Goal: Transaction & Acquisition: Purchase product/service

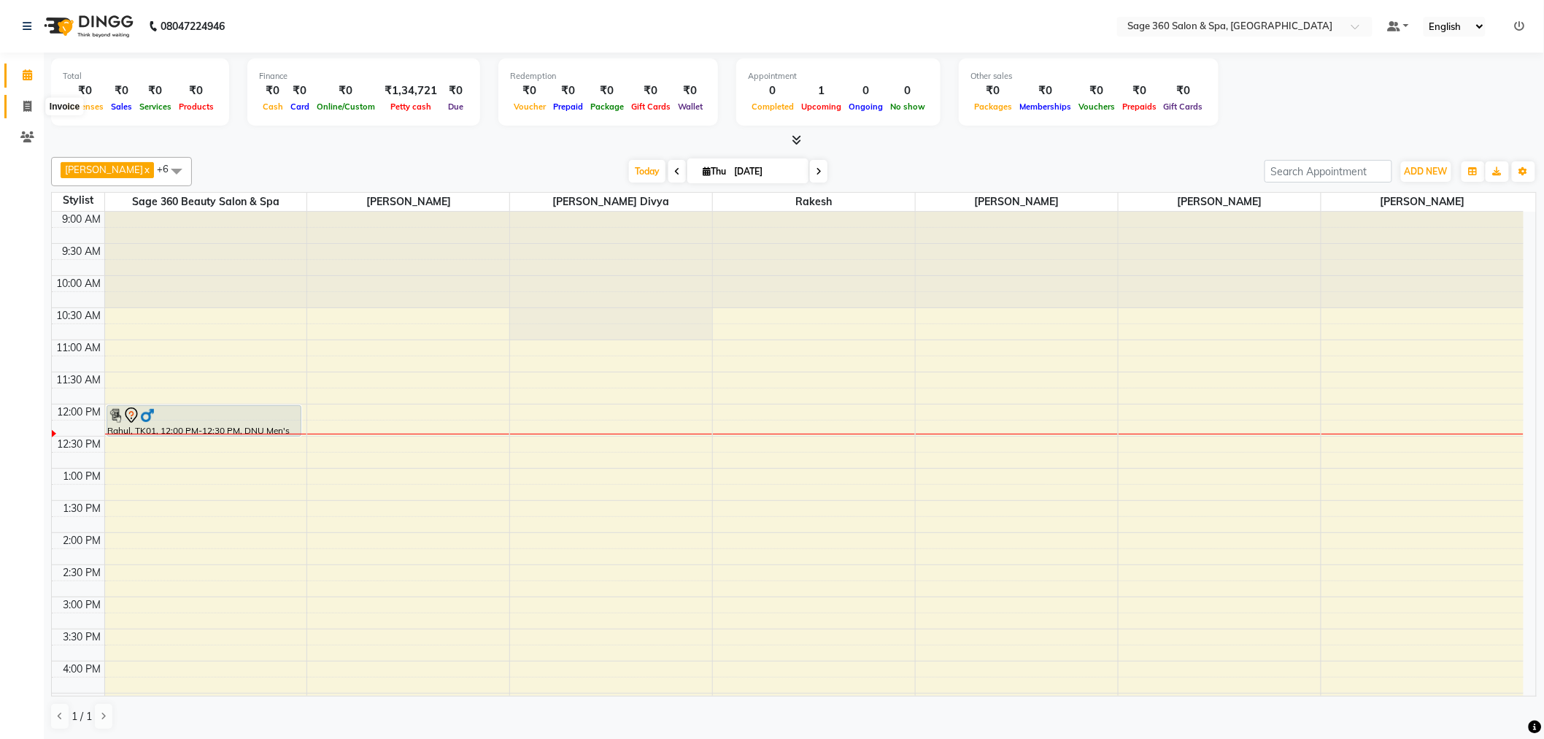
click at [28, 104] on icon at bounding box center [27, 106] width 8 height 11
select select "7678"
select select "service"
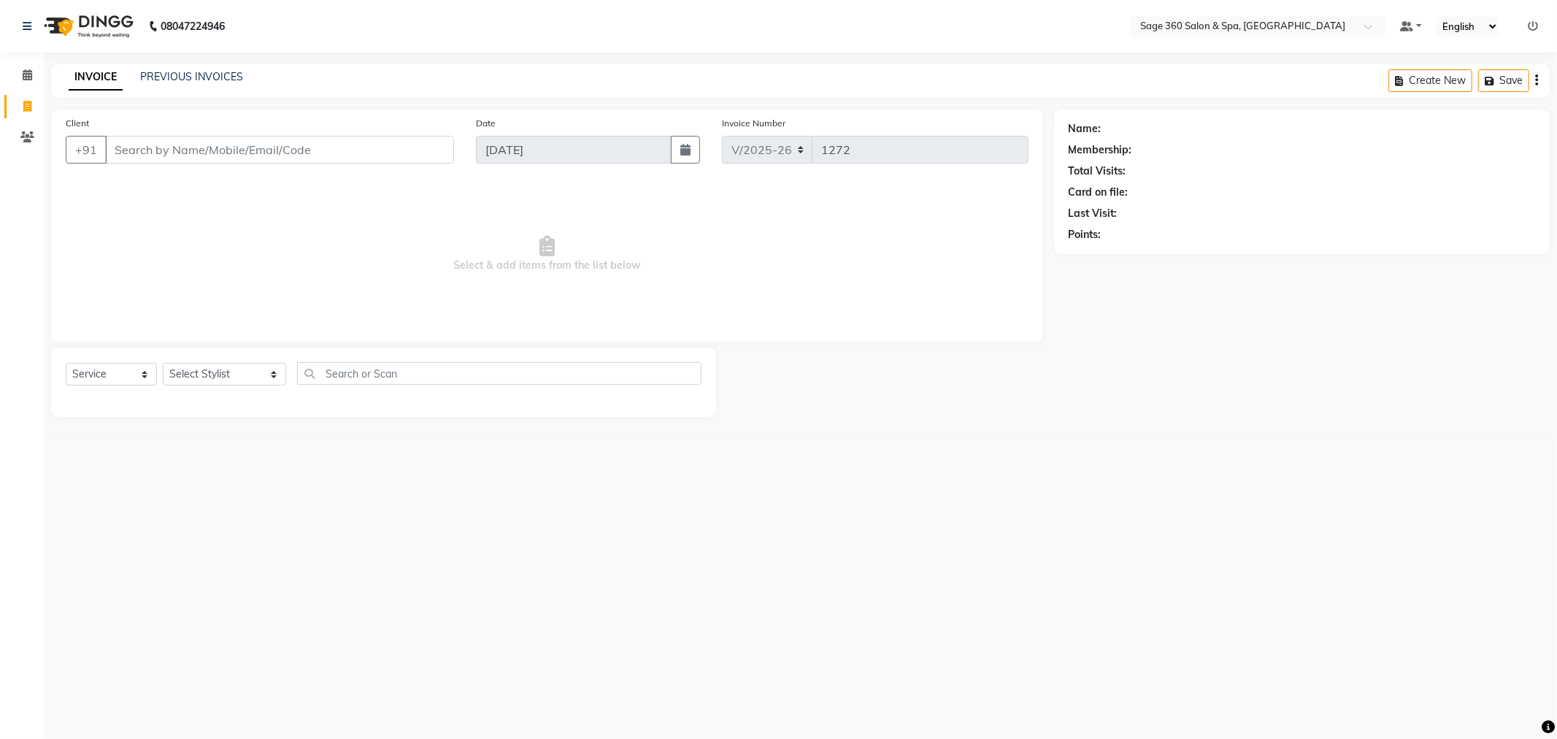
click at [195, 150] on input "Client" at bounding box center [279, 150] width 349 height 28
click at [203, 185] on ngb-highlight "88******81" at bounding box center [187, 183] width 60 height 15
type input "88******81"
click at [234, 372] on select "Select Stylist [PERSON_NAME] [PERSON_NAME] [PERSON_NAME] [PERSON_NAME] [PERSON_…" at bounding box center [224, 374] width 123 height 23
select select "90511"
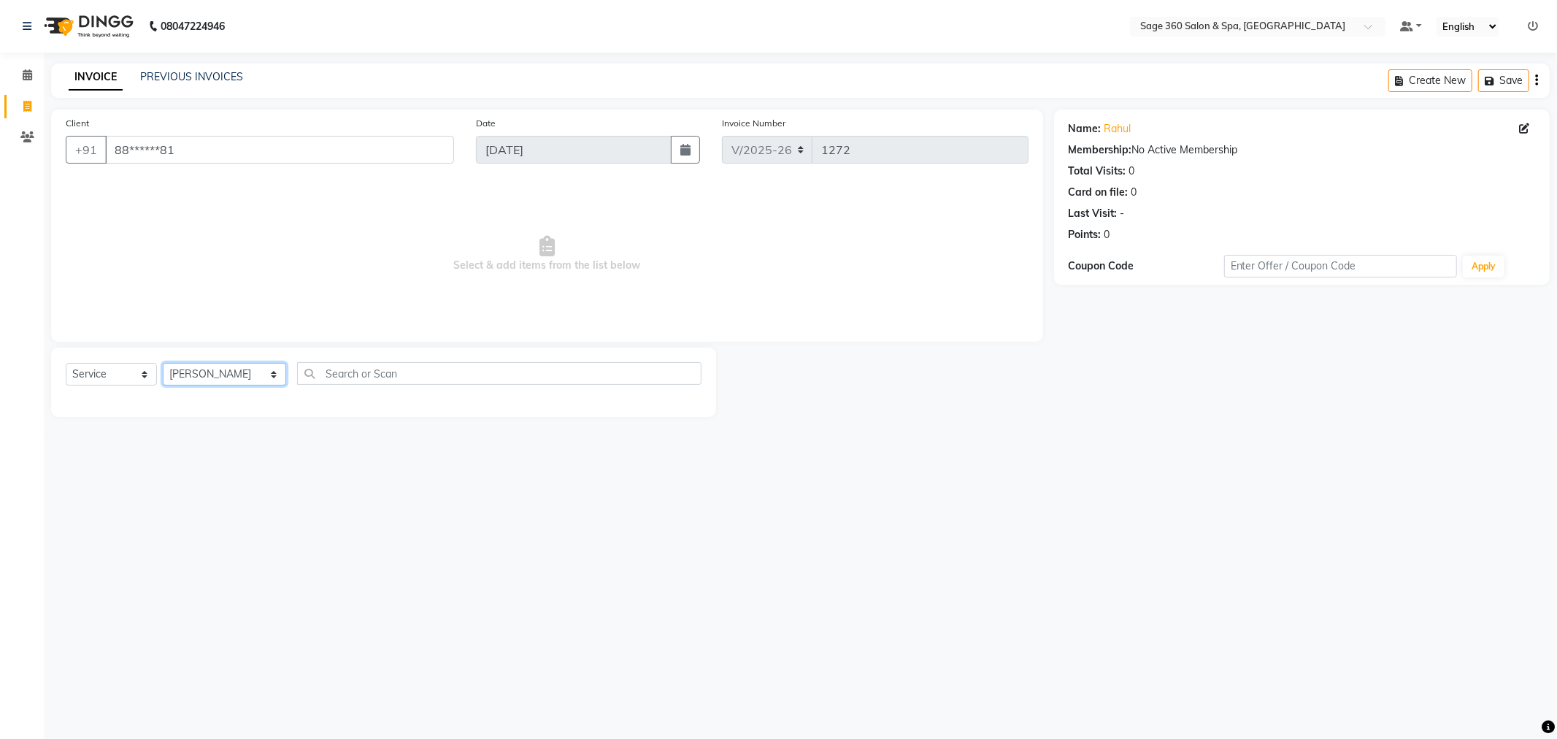
click at [163, 363] on select "Select Stylist [PERSON_NAME] [PERSON_NAME] [PERSON_NAME] [PERSON_NAME] [PERSON_…" at bounding box center [224, 374] width 123 height 23
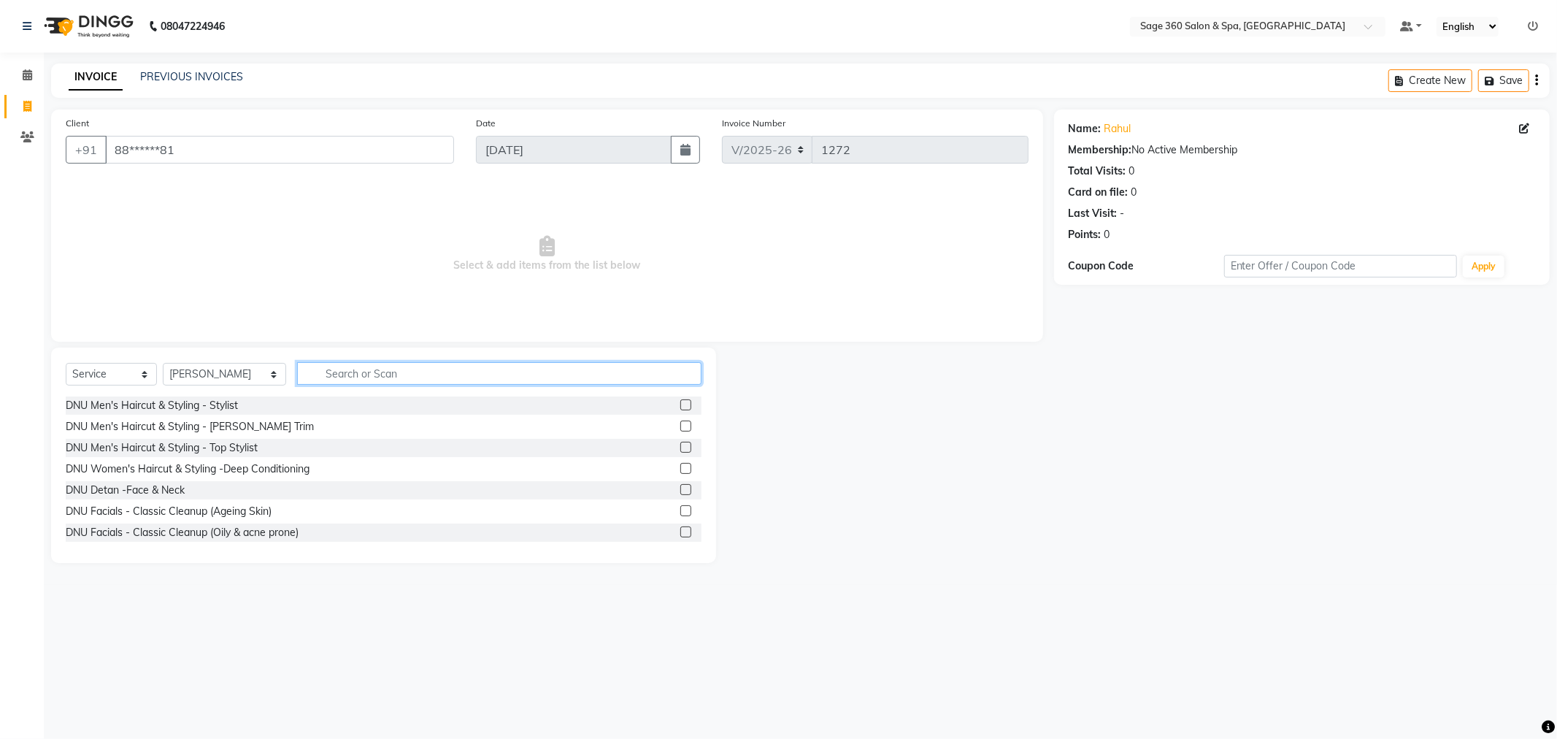
click at [404, 372] on input "text" at bounding box center [499, 373] width 404 height 23
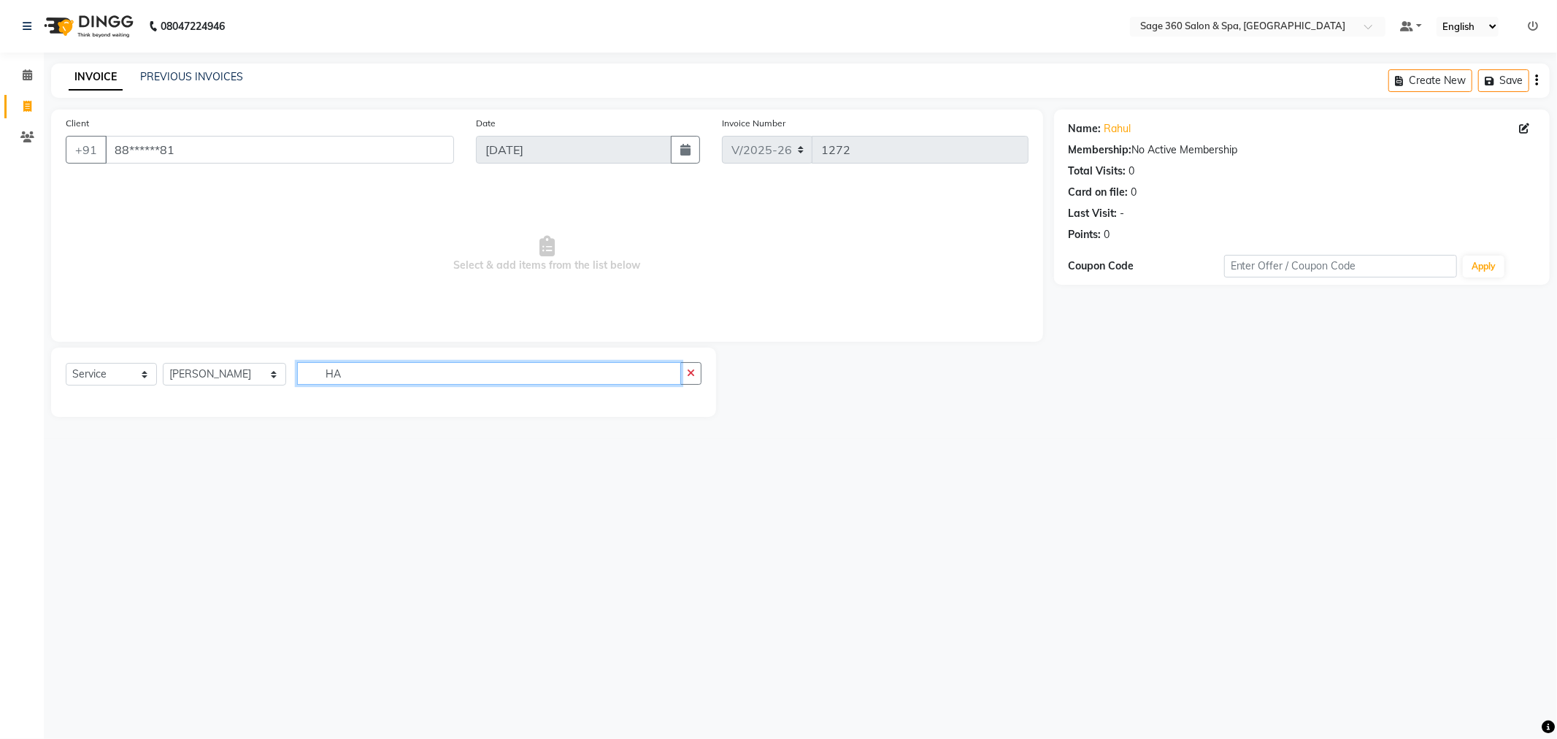
type input "H"
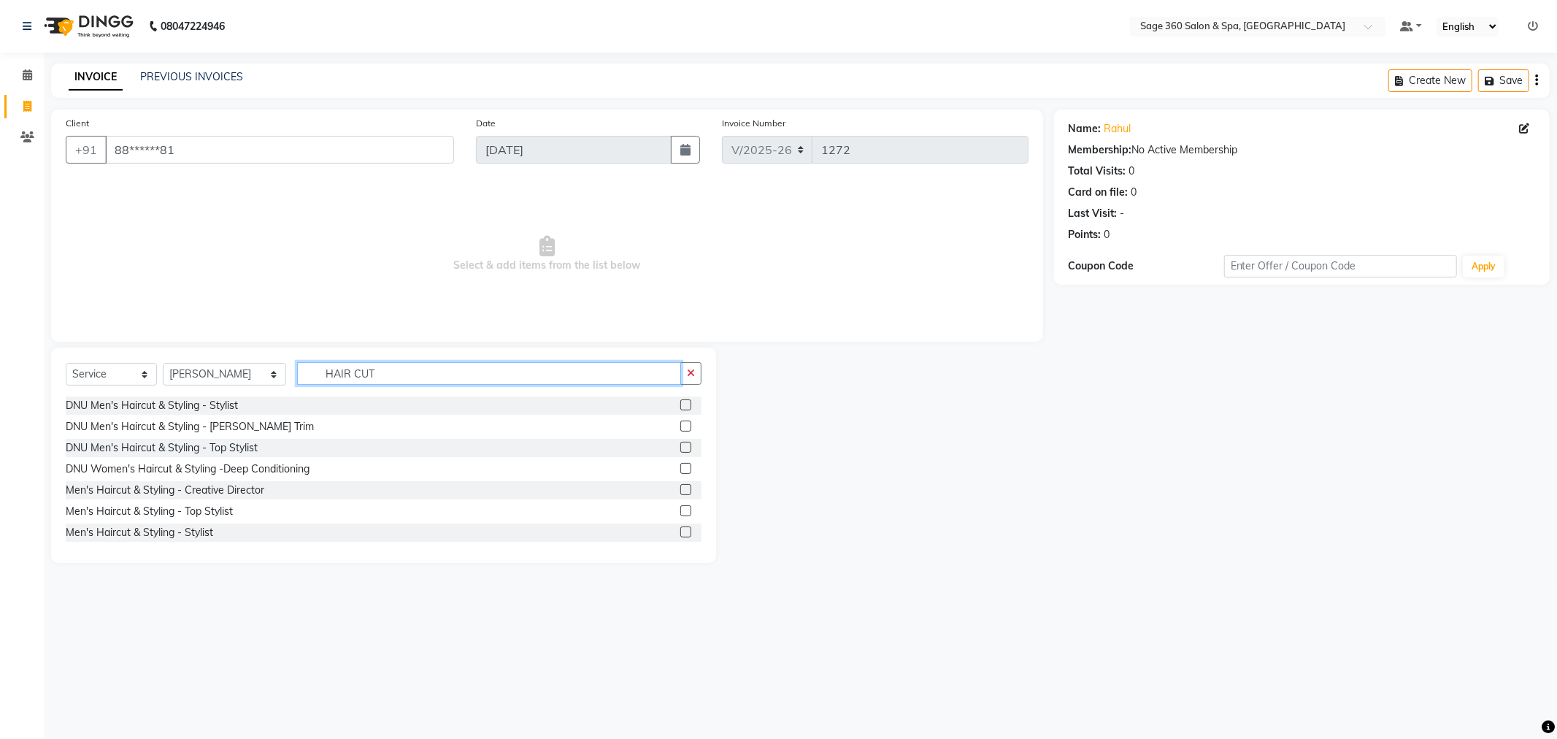
click at [371, 370] on input "HAIR CUT" at bounding box center [489, 373] width 384 height 23
type input "H"
type input "A"
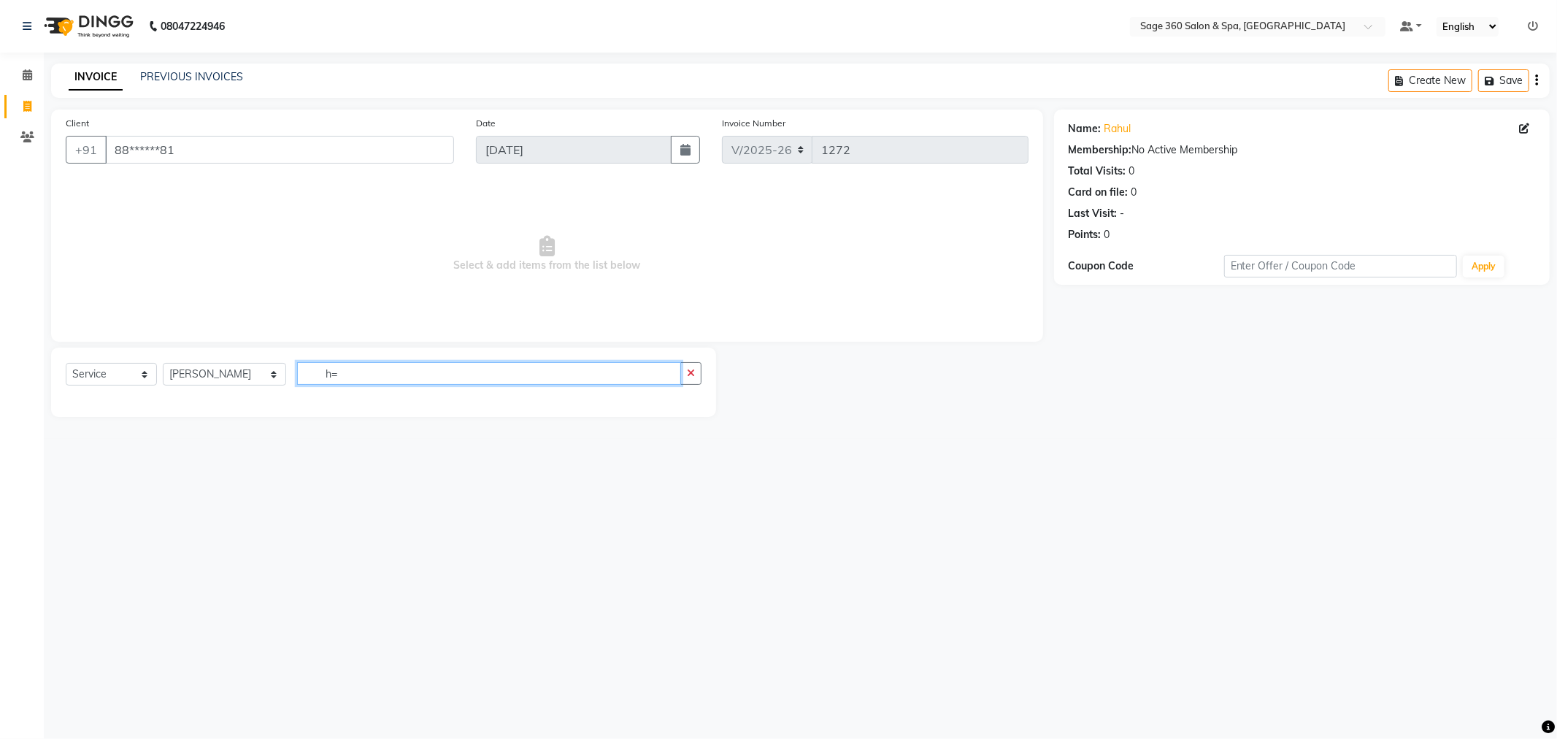
type input "h"
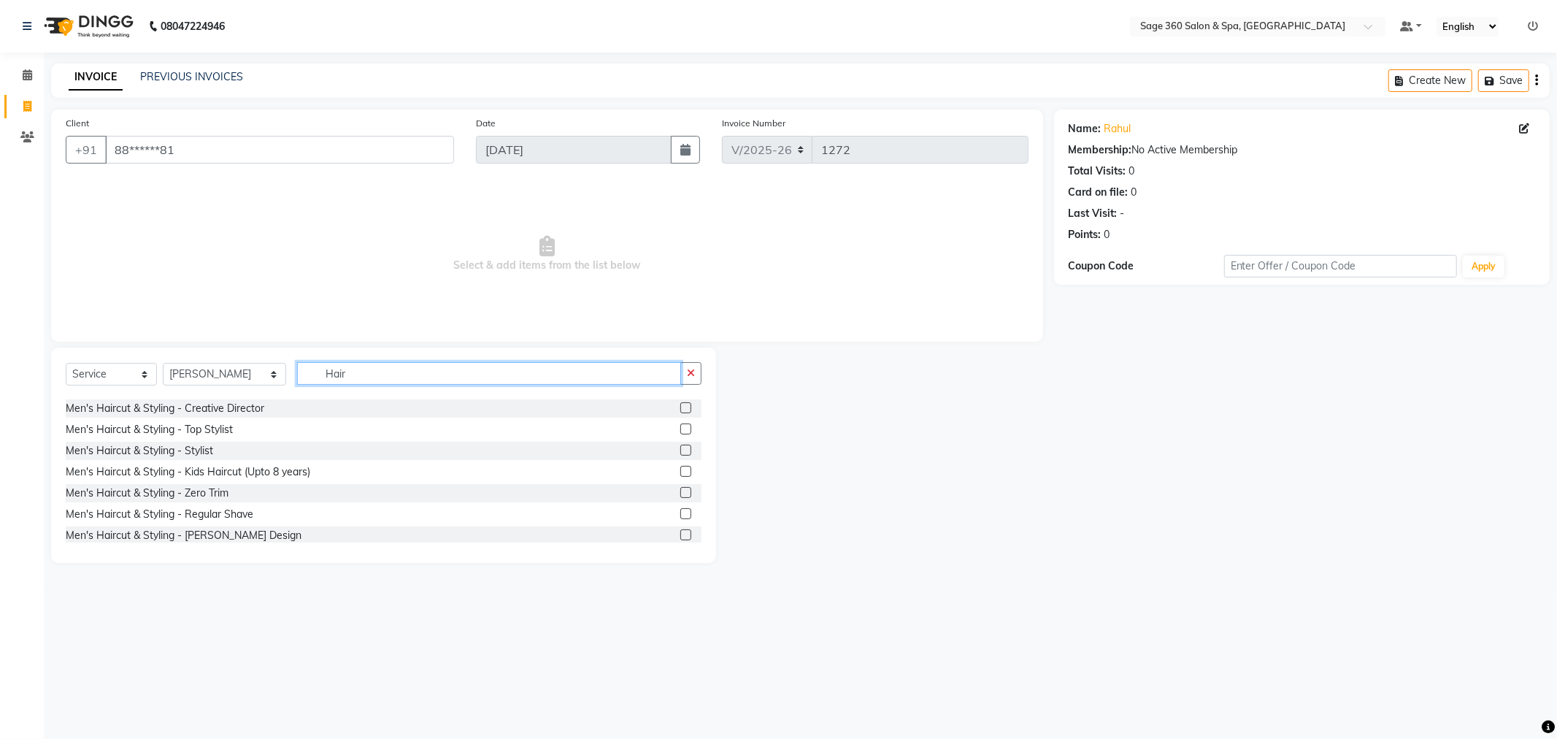
scroll to position [81, 0]
type input "Hair"
click at [207, 455] on div "Men's Haircut & Styling - Stylist" at bounding box center [139, 451] width 147 height 15
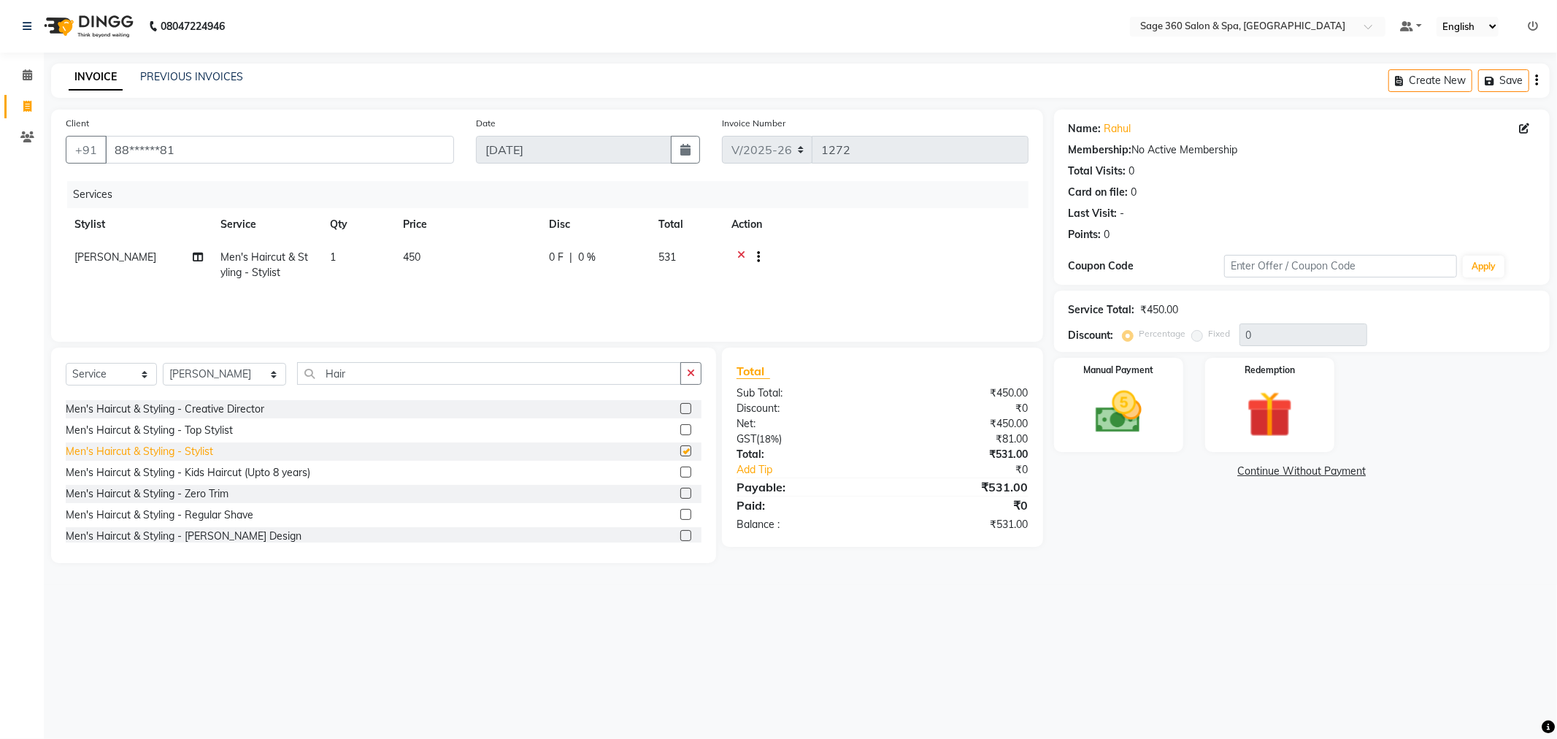
checkbox input "false"
click at [1136, 422] on img at bounding box center [1119, 412] width 78 height 55
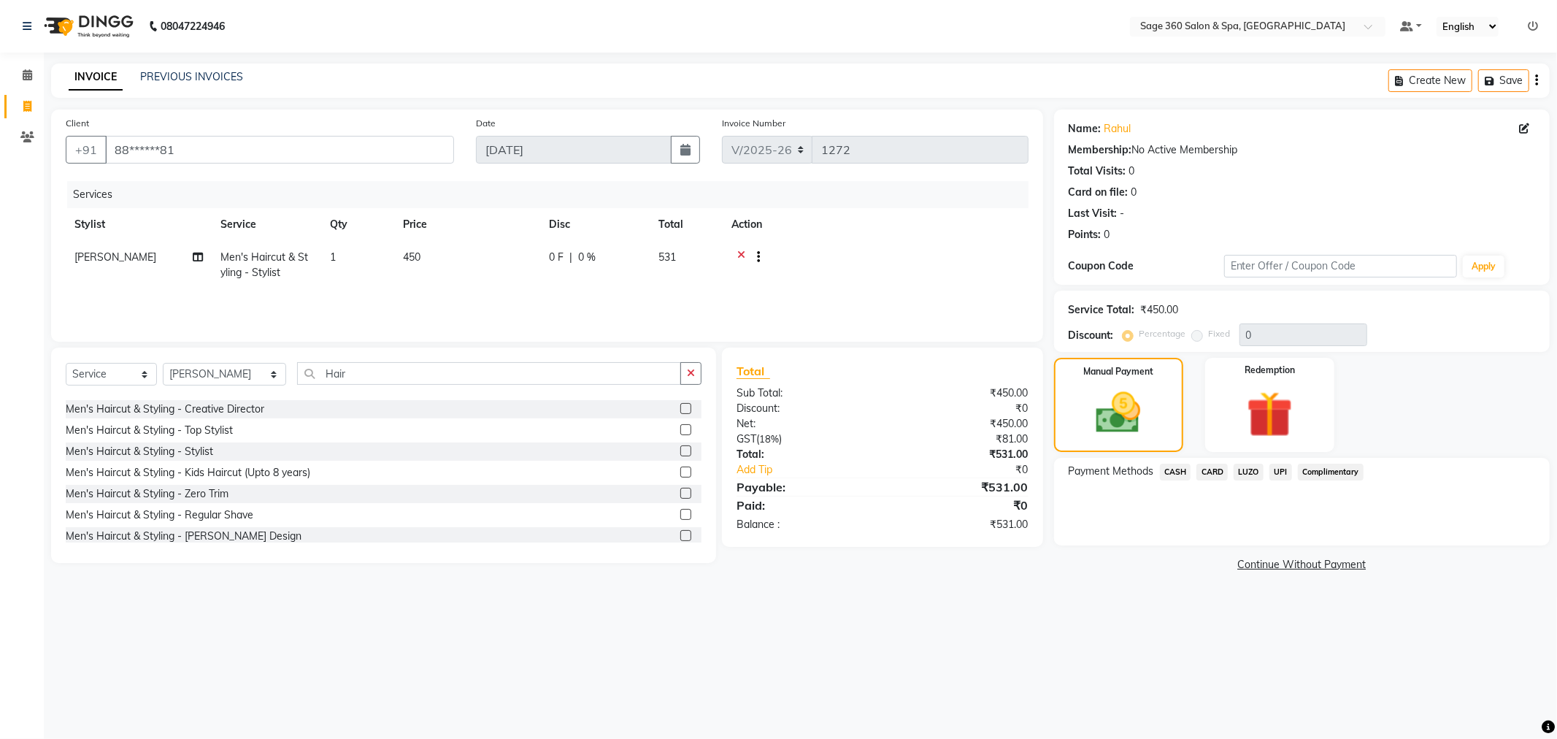
click at [1251, 472] on span "LUZO" at bounding box center [1249, 471] width 30 height 17
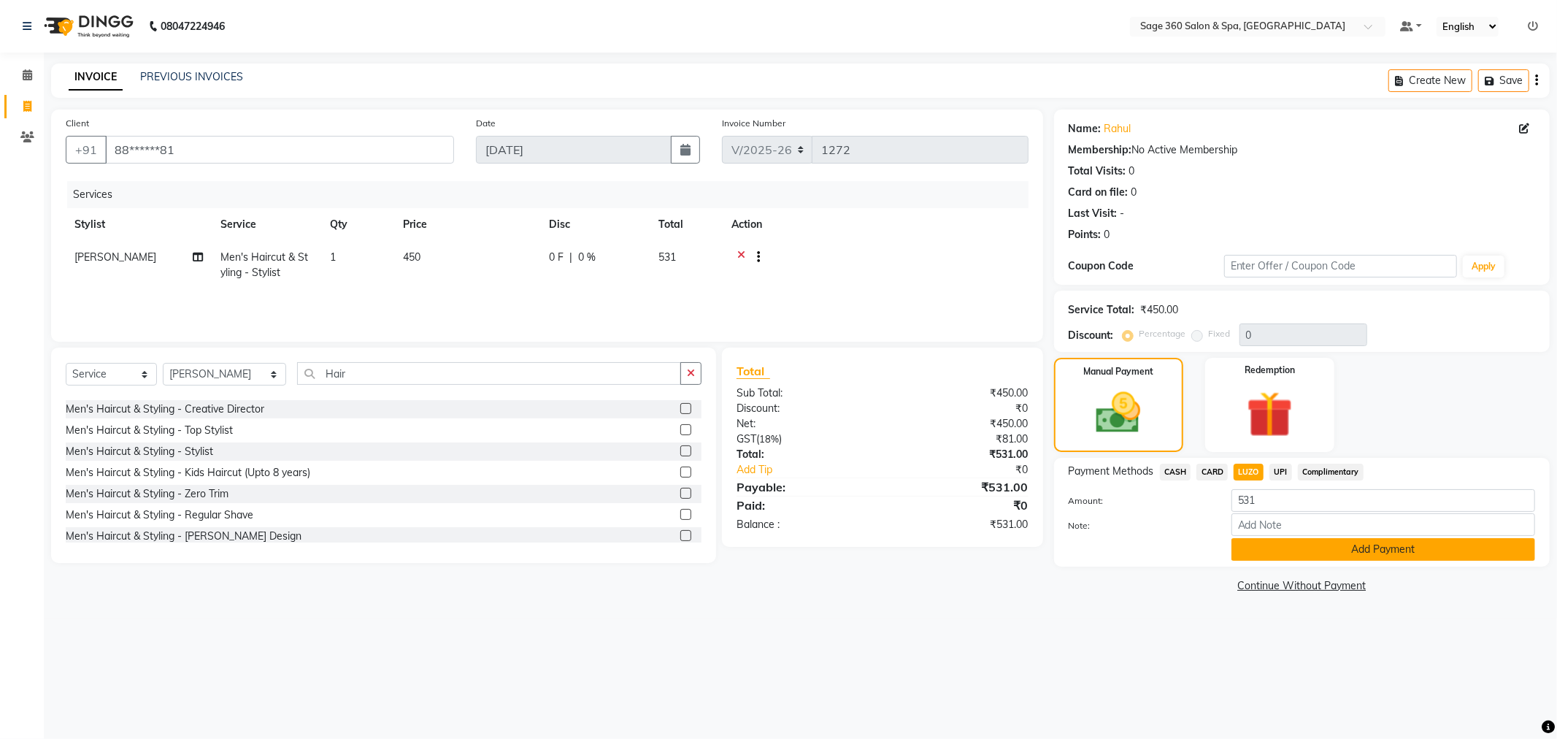
click at [1247, 549] on button "Add Payment" at bounding box center [1383, 549] width 304 height 23
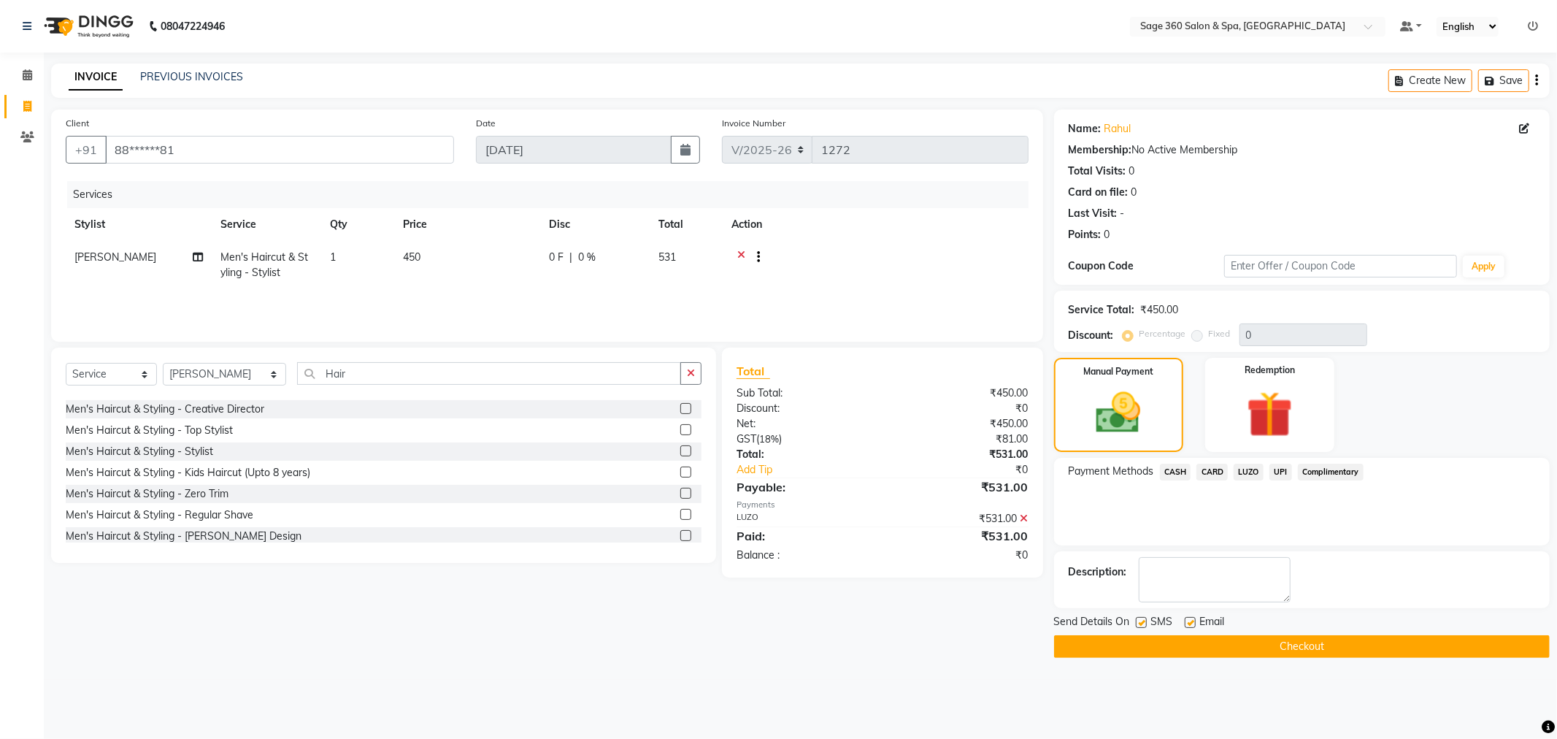
click at [1193, 620] on label at bounding box center [1190, 622] width 11 height 11
click at [1193, 620] on input "checkbox" at bounding box center [1189, 622] width 9 height 9
checkbox input "false"
click at [1191, 646] on button "Checkout" at bounding box center [1302, 646] width 496 height 23
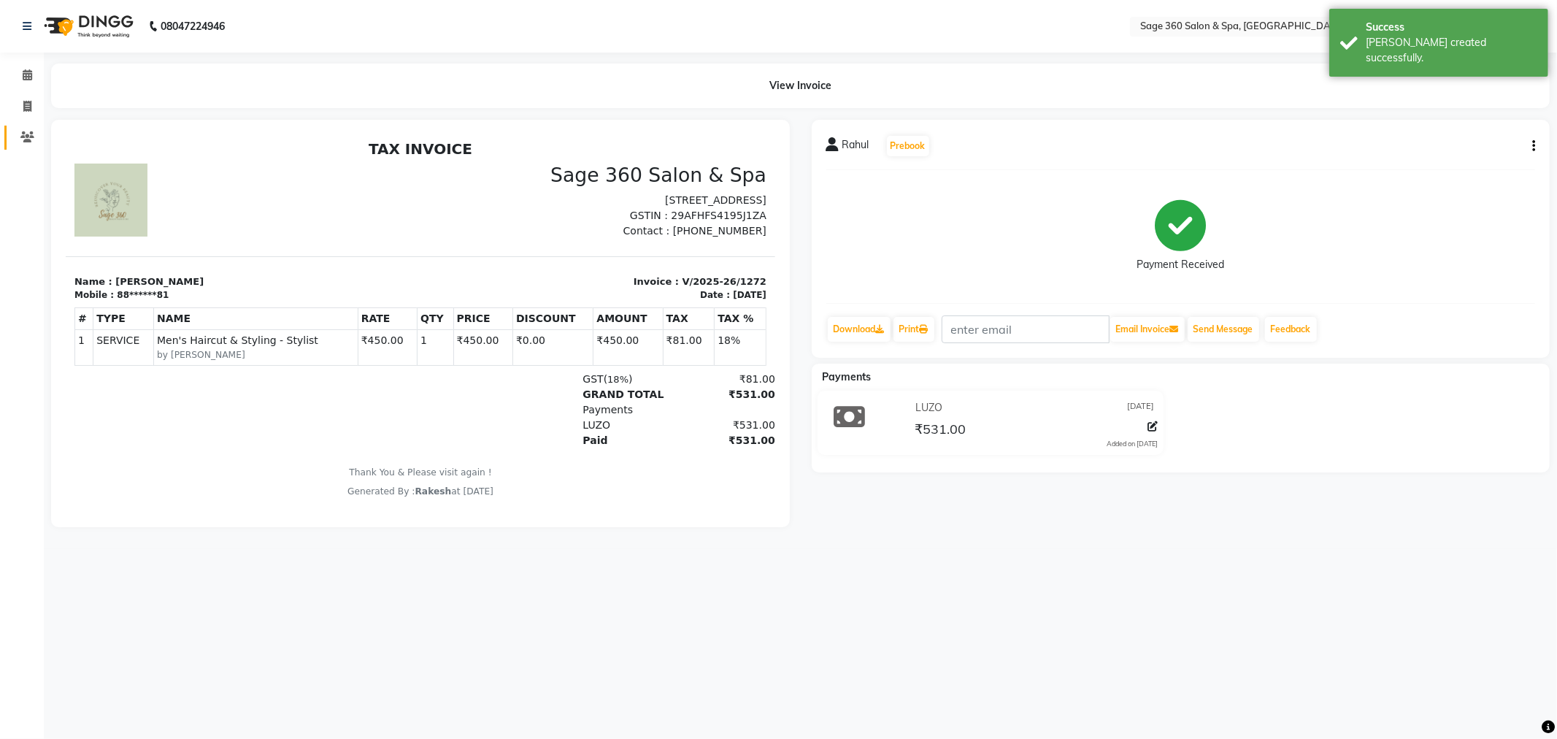
drag, startPoint x: 12, startPoint y: 135, endPoint x: 23, endPoint y: 135, distance: 10.9
click at [12, 135] on link "Clients" at bounding box center [21, 138] width 35 height 24
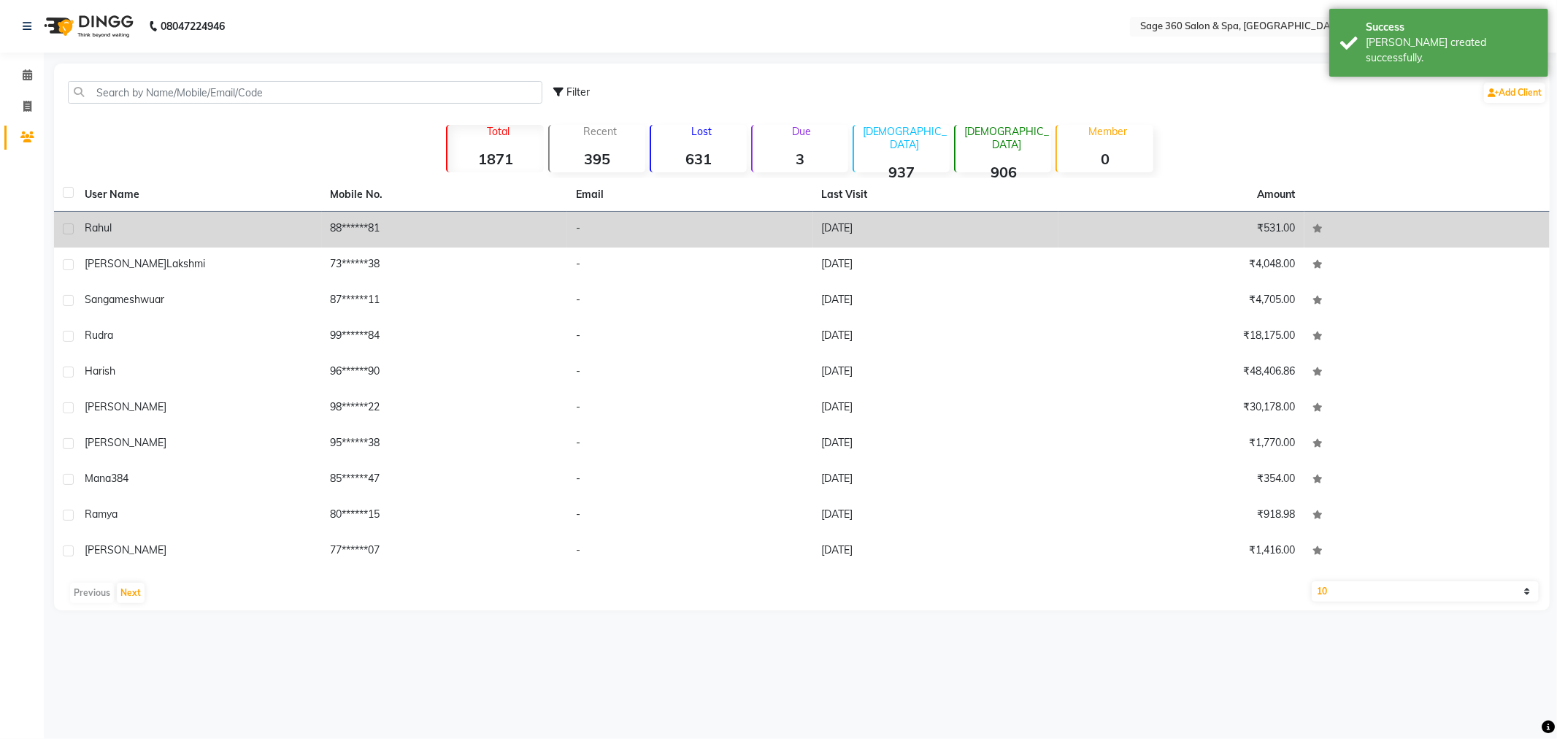
click at [198, 223] on div "Rahul" at bounding box center [199, 227] width 228 height 15
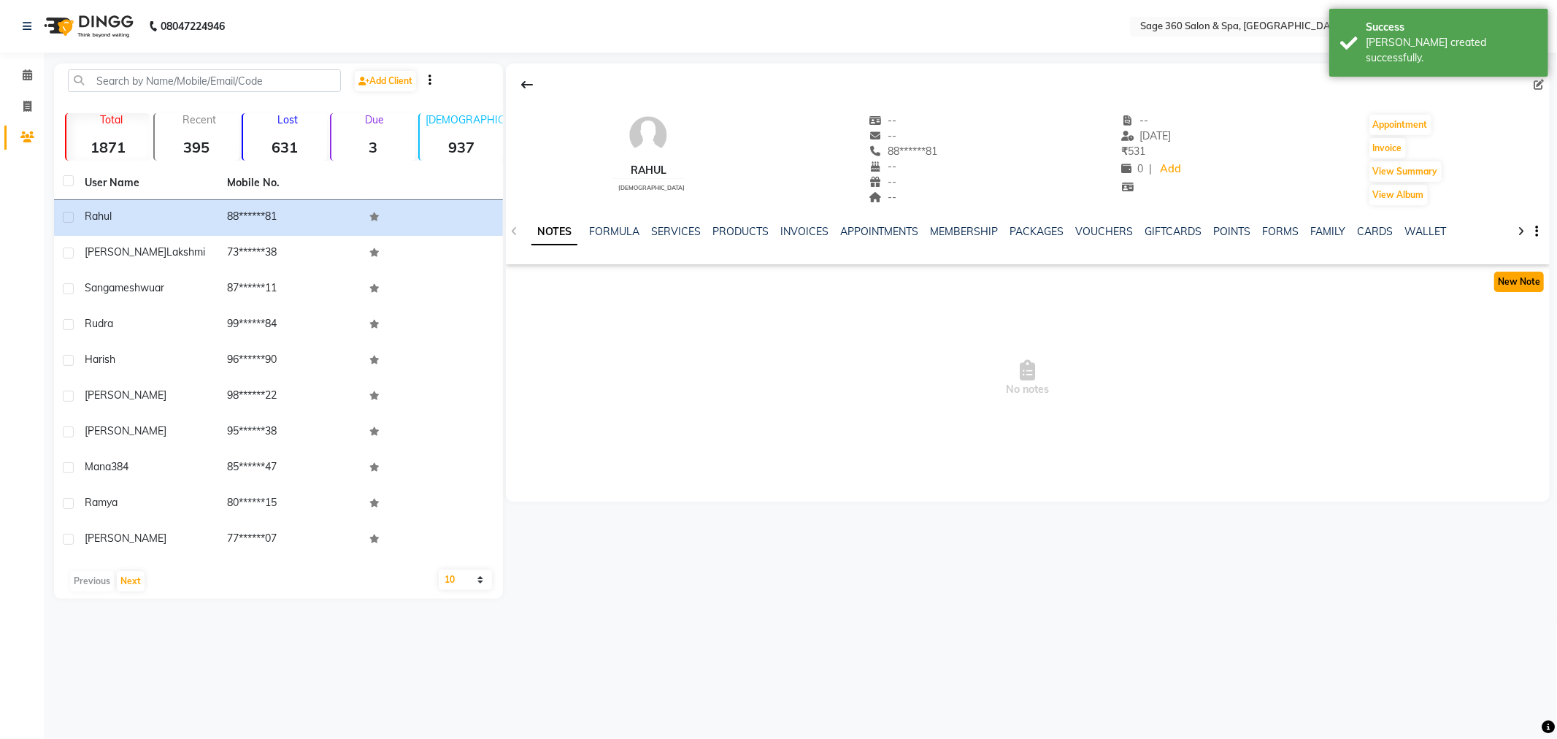
click at [1501, 285] on button "New Note" at bounding box center [1519, 282] width 50 height 20
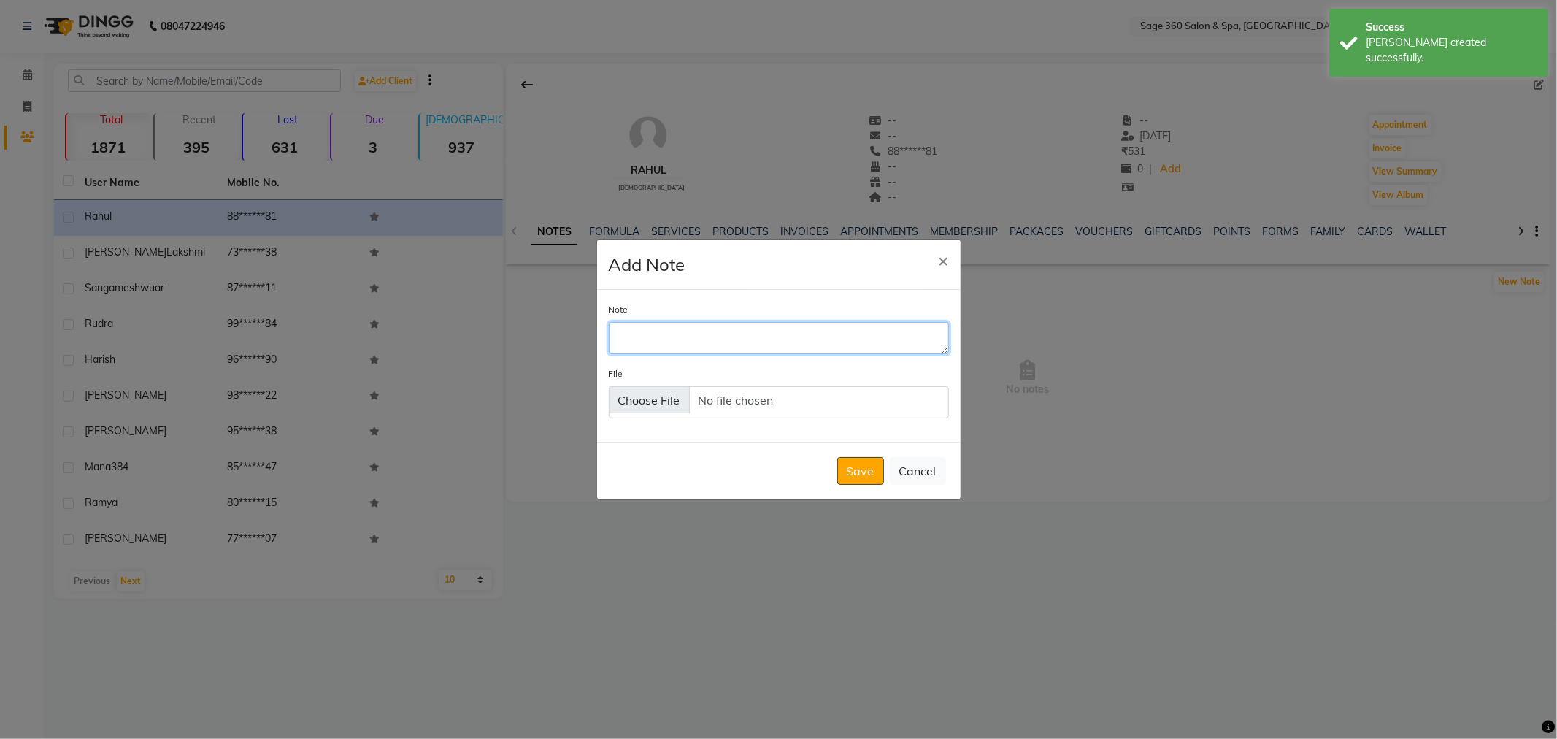
drag, startPoint x: 820, startPoint y: 322, endPoint x: 820, endPoint y: 337, distance: 15.3
click at [820, 337] on textarea "Note" at bounding box center [779, 338] width 340 height 32
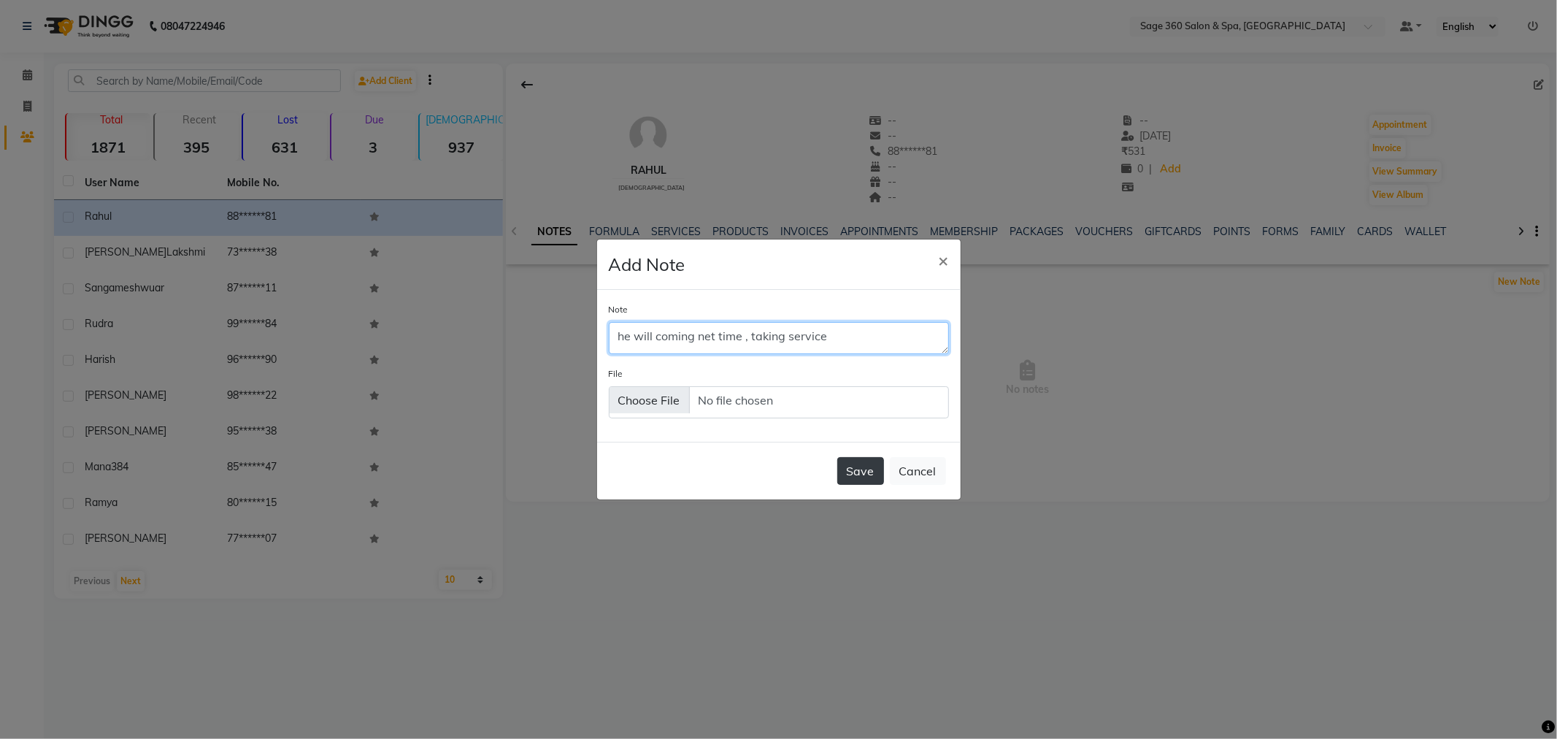
type textarea "he will coming net time , taking service"
click at [863, 485] on button "Save" at bounding box center [860, 471] width 47 height 28
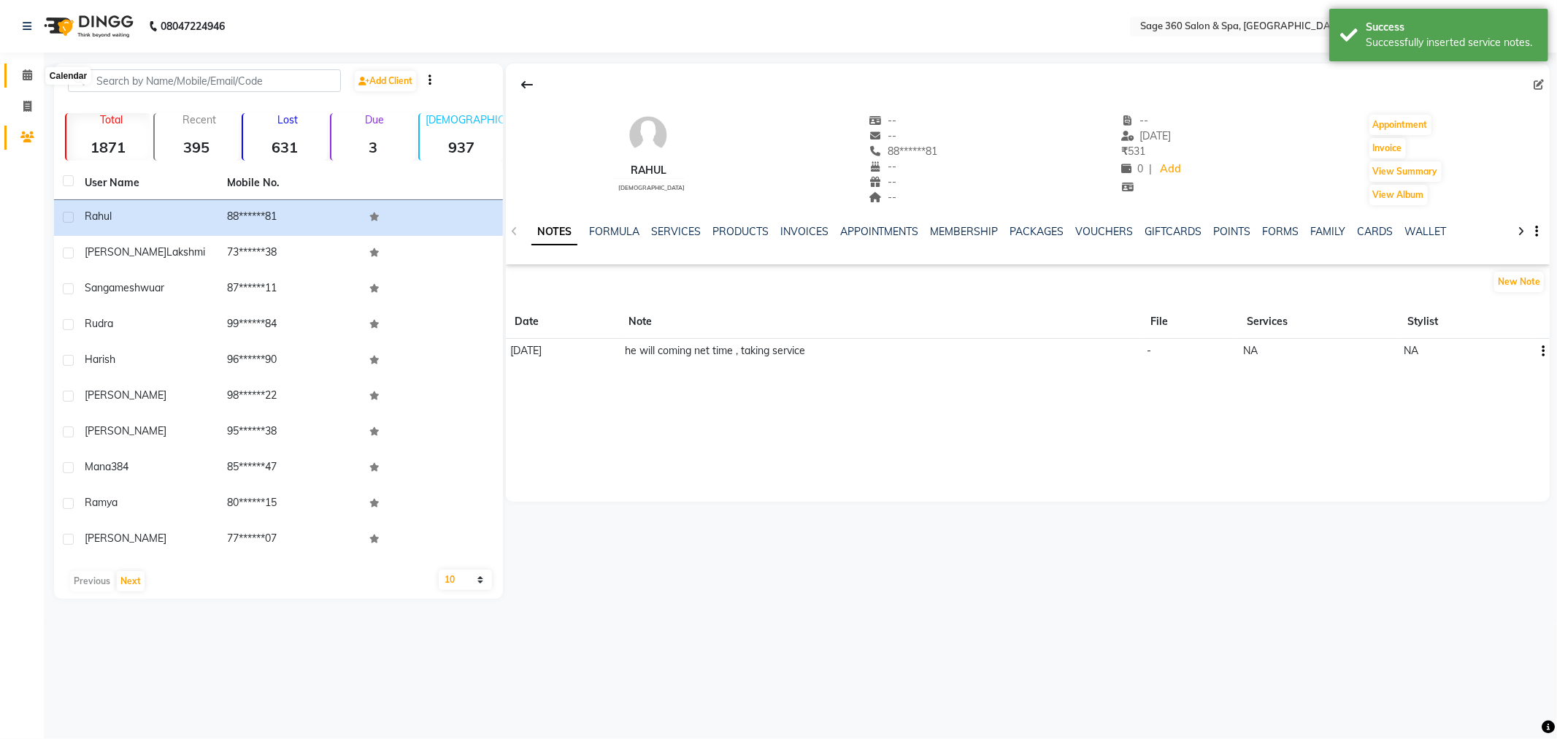
click at [28, 80] on icon at bounding box center [27, 74] width 9 height 11
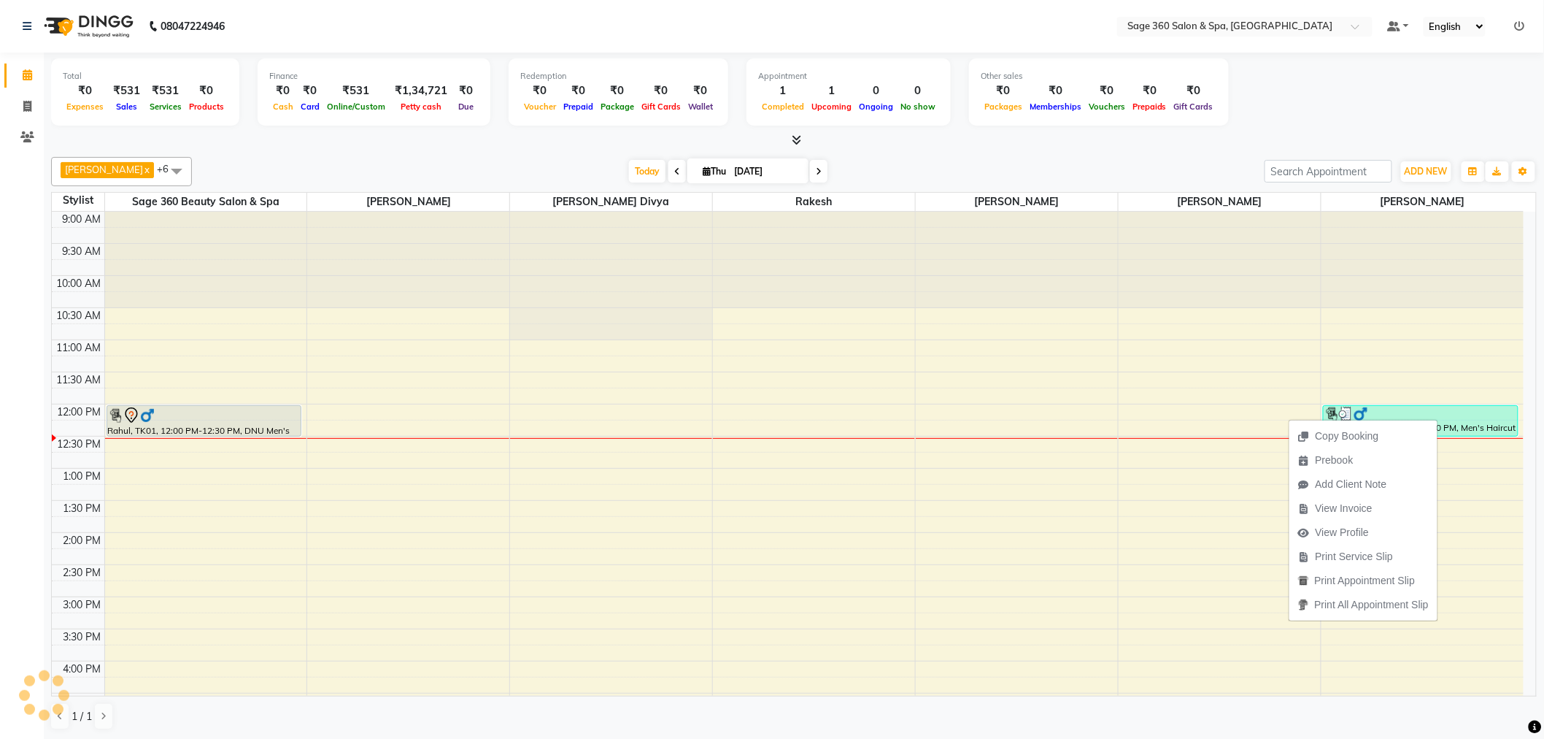
click at [1439, 418] on div "Copy Booking Prebook Add Client Note View Invoice View Profile Print Service Sl…" at bounding box center [1364, 519] width 150 height 203
click at [1172, 126] on div "Total ₹0 Expenses ₹531 Sales ₹531 Services ₹0 Products Finance ₹0 Cash ₹0 Card …" at bounding box center [794, 94] width 1486 height 72
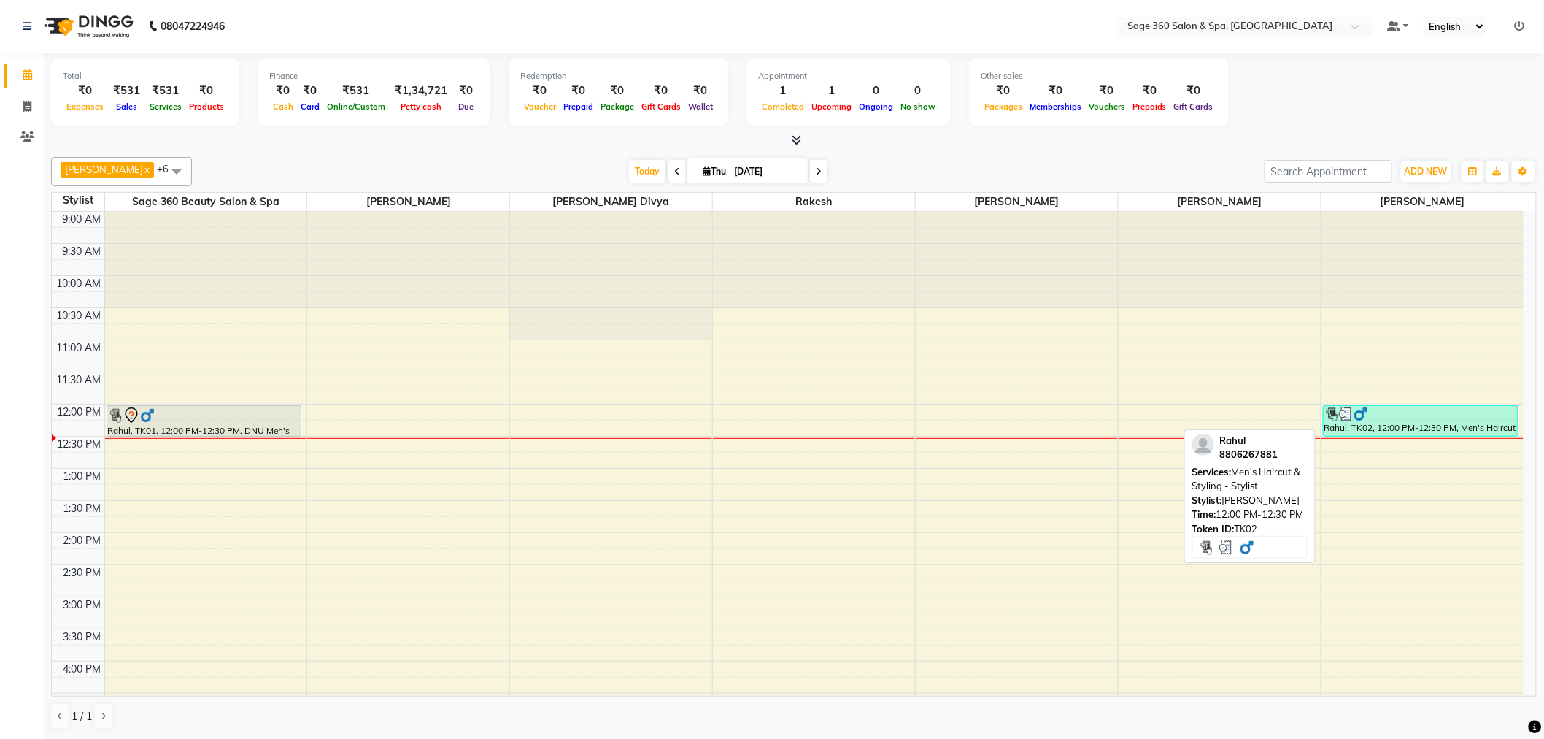
click at [1369, 414] on div at bounding box center [1421, 414] width 193 height 15
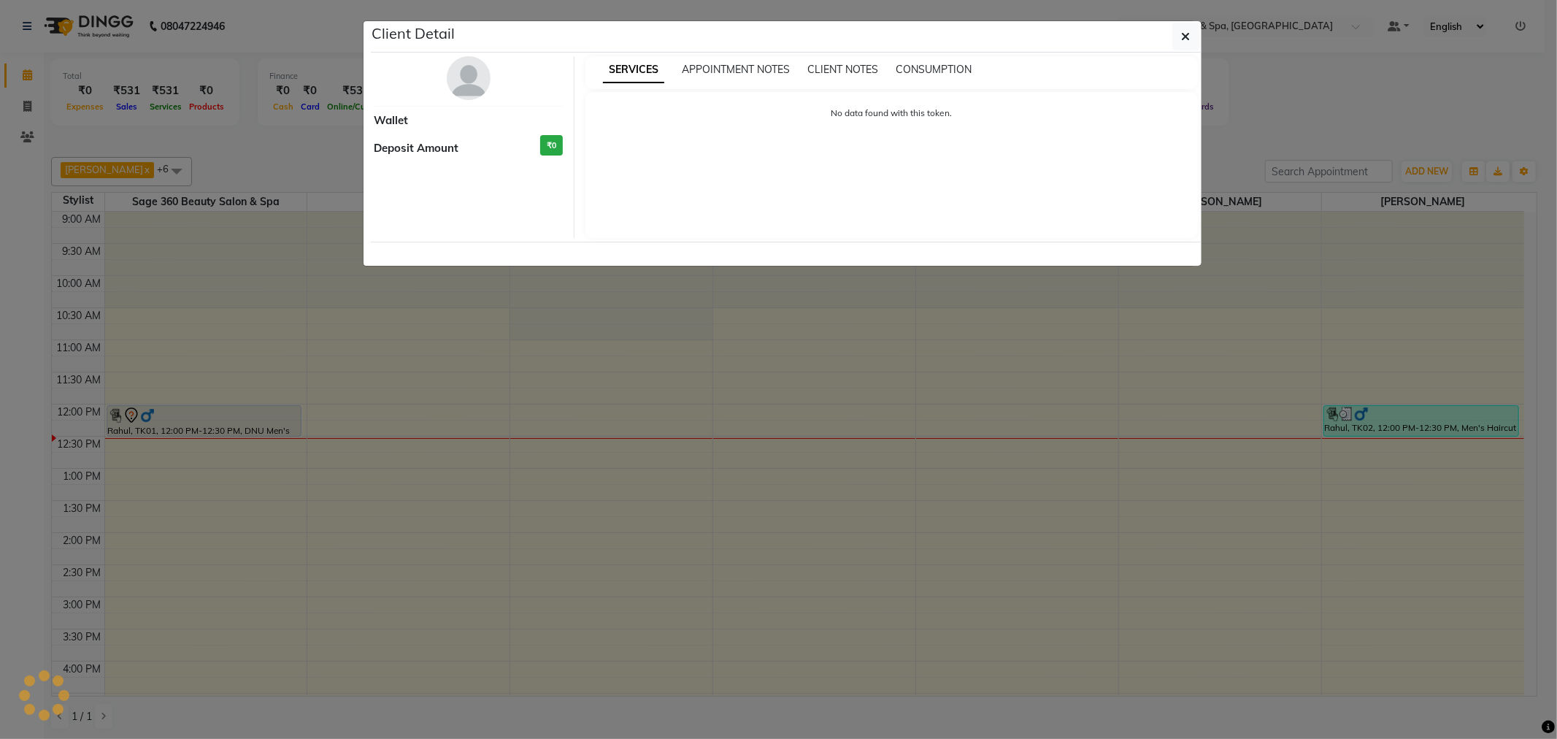
select select "3"
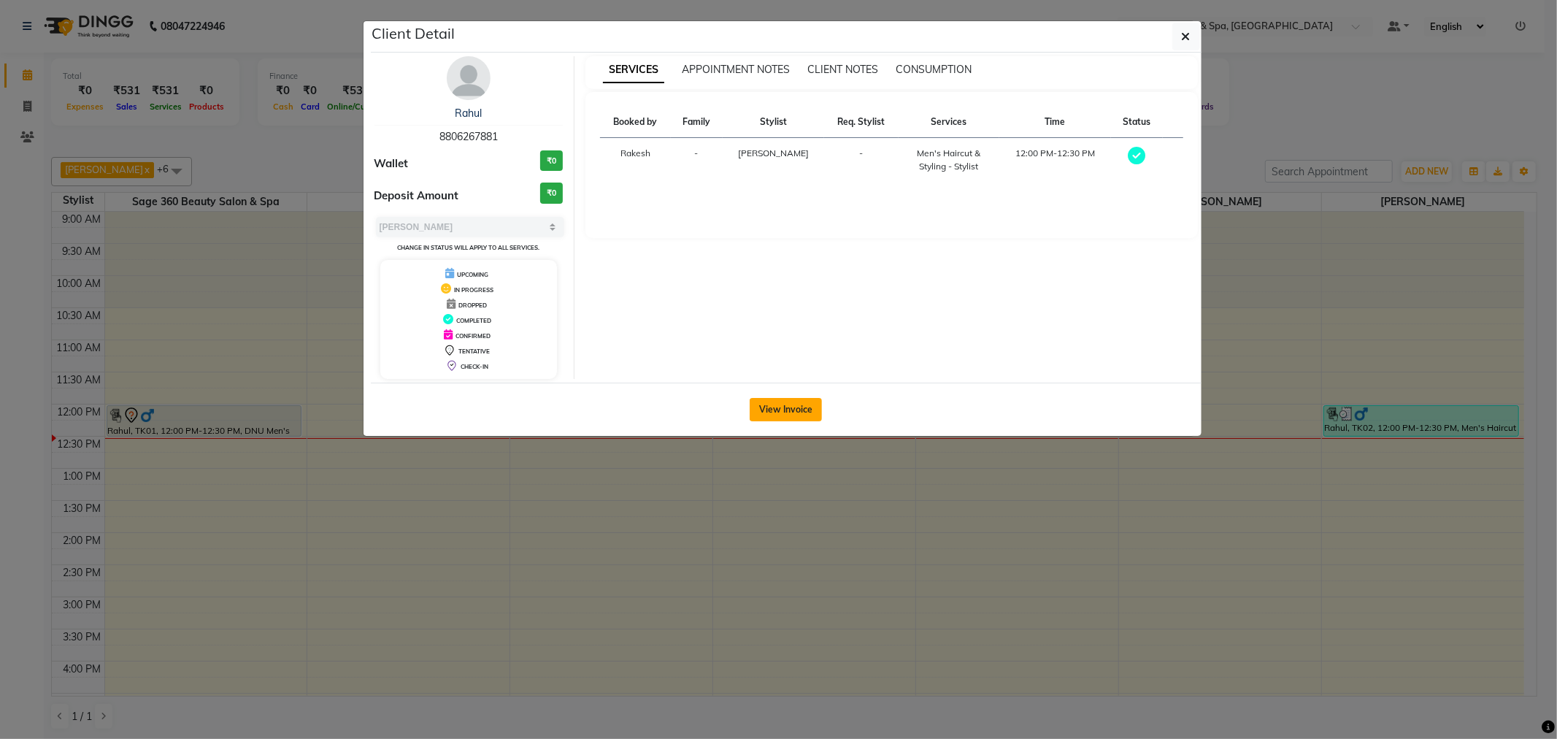
click at [796, 404] on button "View Invoice" at bounding box center [786, 409] width 72 height 23
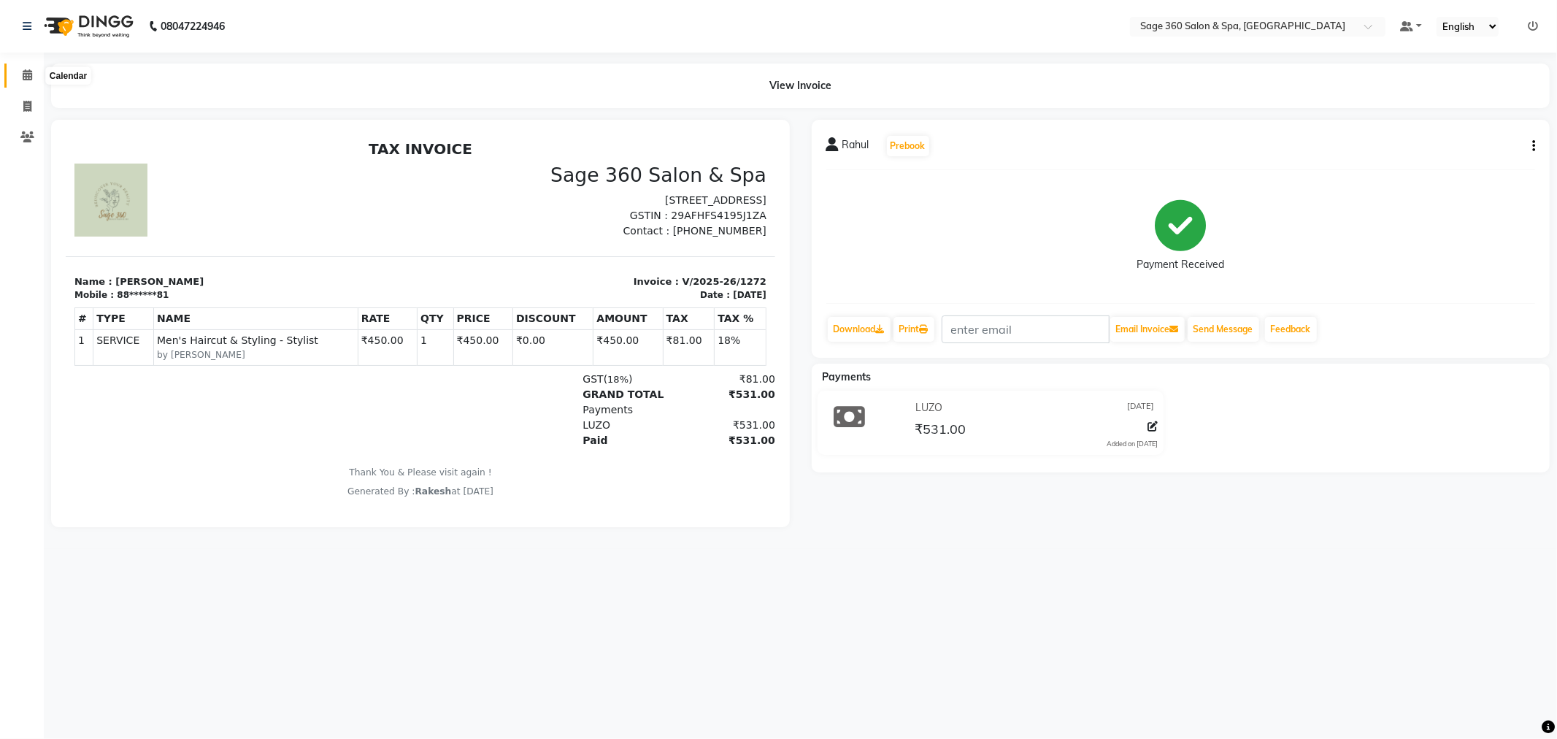
click at [29, 80] on icon at bounding box center [27, 74] width 9 height 11
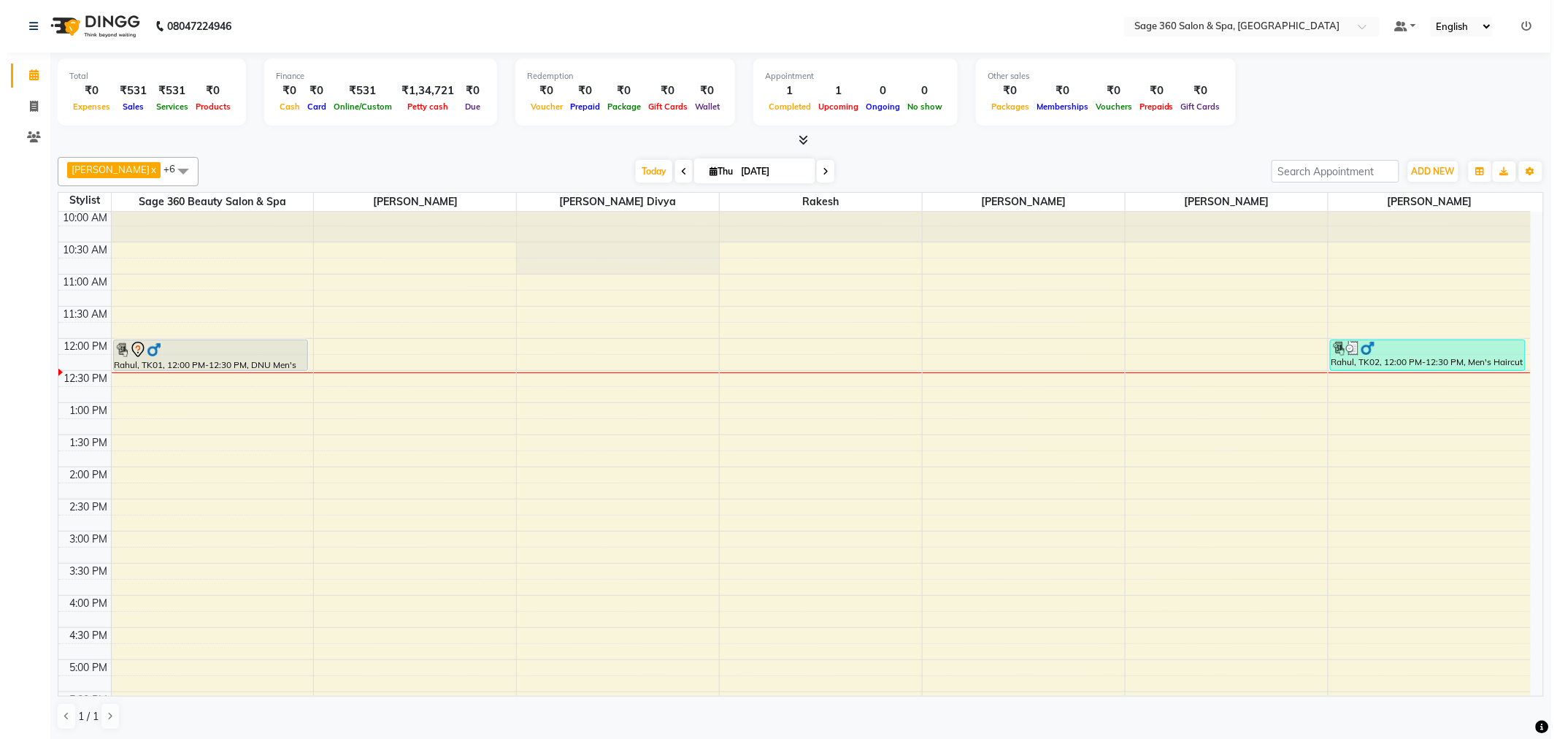
scroll to position [29, 0]
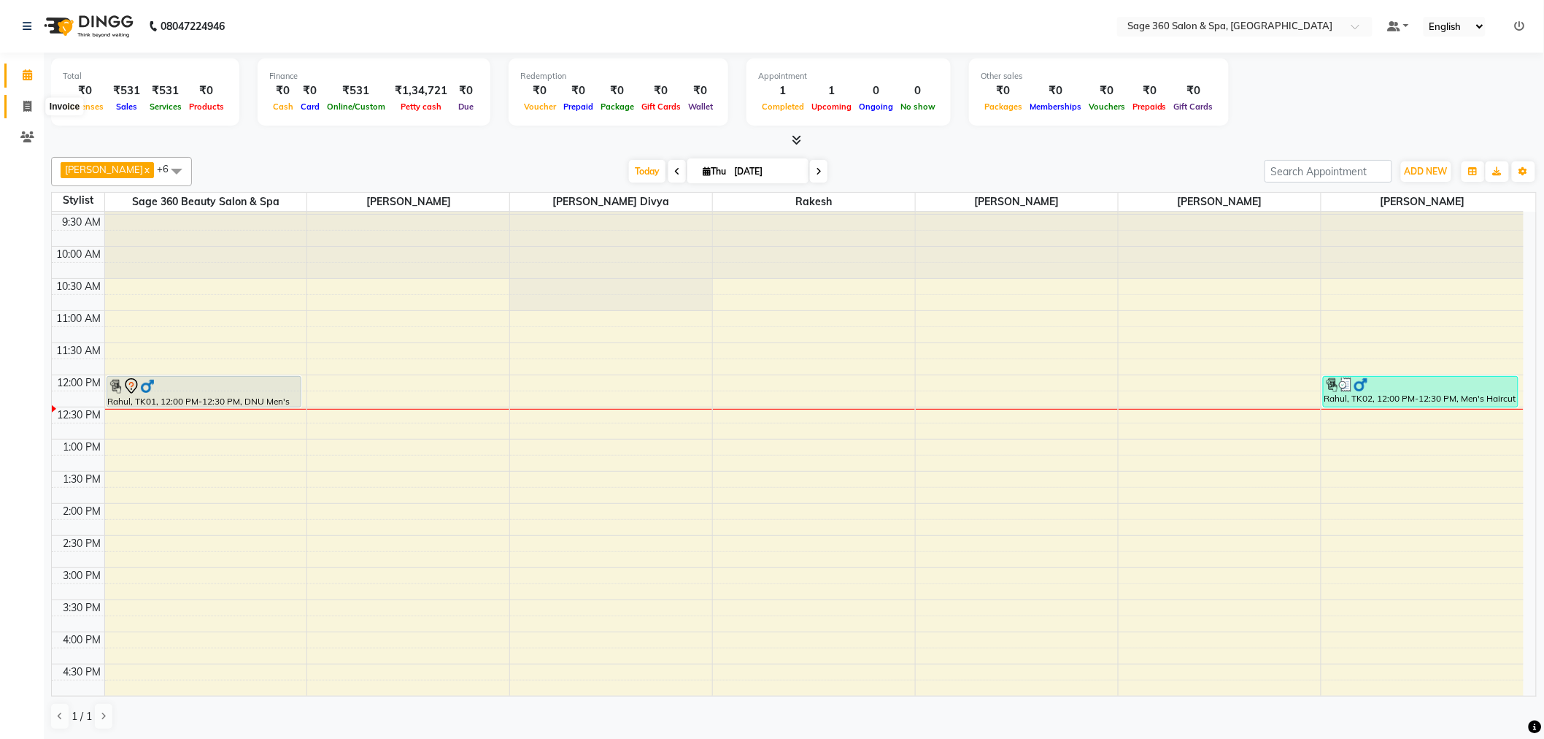
click at [16, 101] on span at bounding box center [28, 107] width 26 height 17
select select "service"
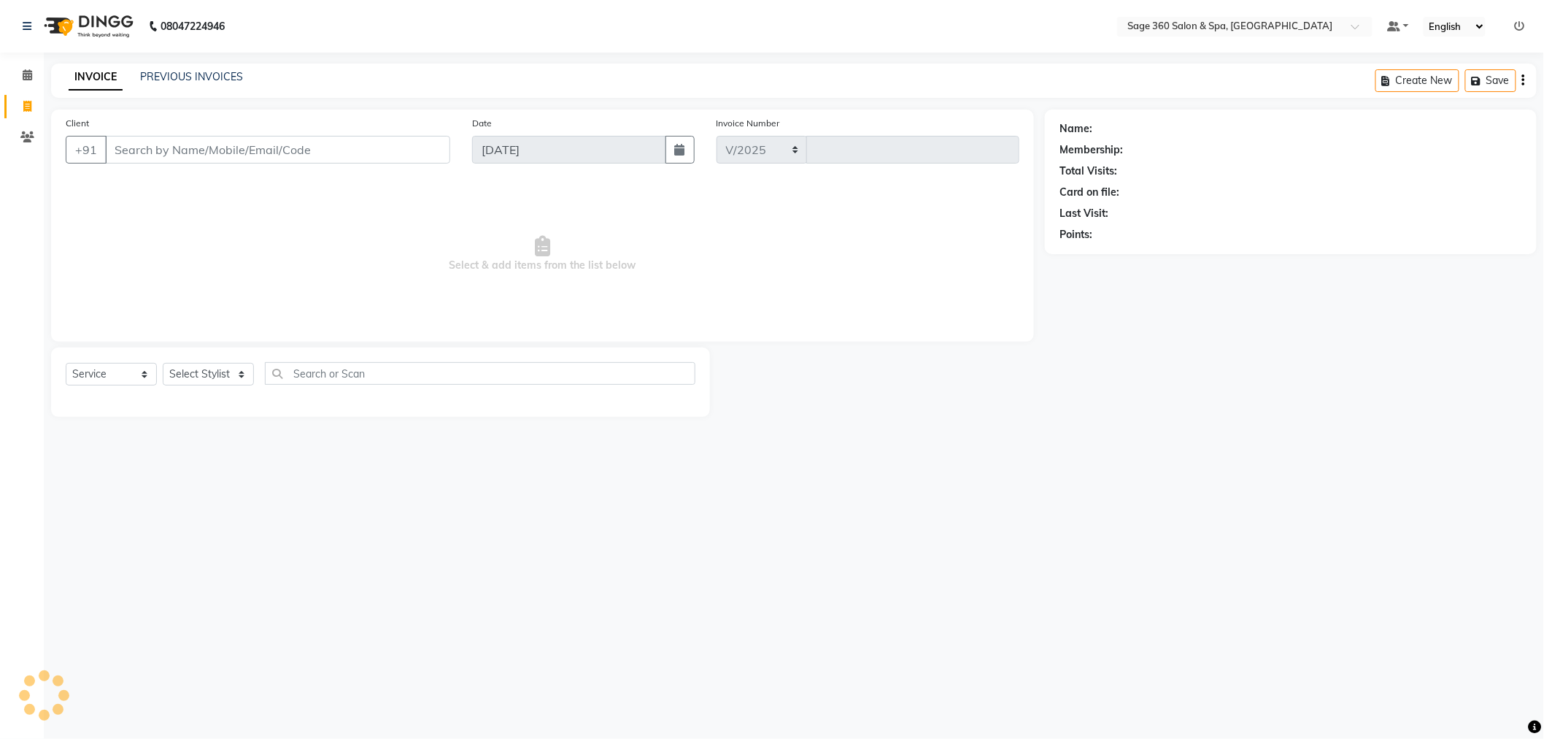
select select "7678"
type input "1273"
click at [254, 383] on select "Select Stylist Ali Gagan Julie Rai Mamtha r Nadeem Padmja Mitta Paramjot Pavith…" at bounding box center [224, 374] width 123 height 23
select select "71259"
click at [163, 363] on select "Select Stylist Ali Gagan Julie Rai Mamtha r Nadeem Padmja Mitta Paramjot Pavith…" at bounding box center [224, 374] width 123 height 23
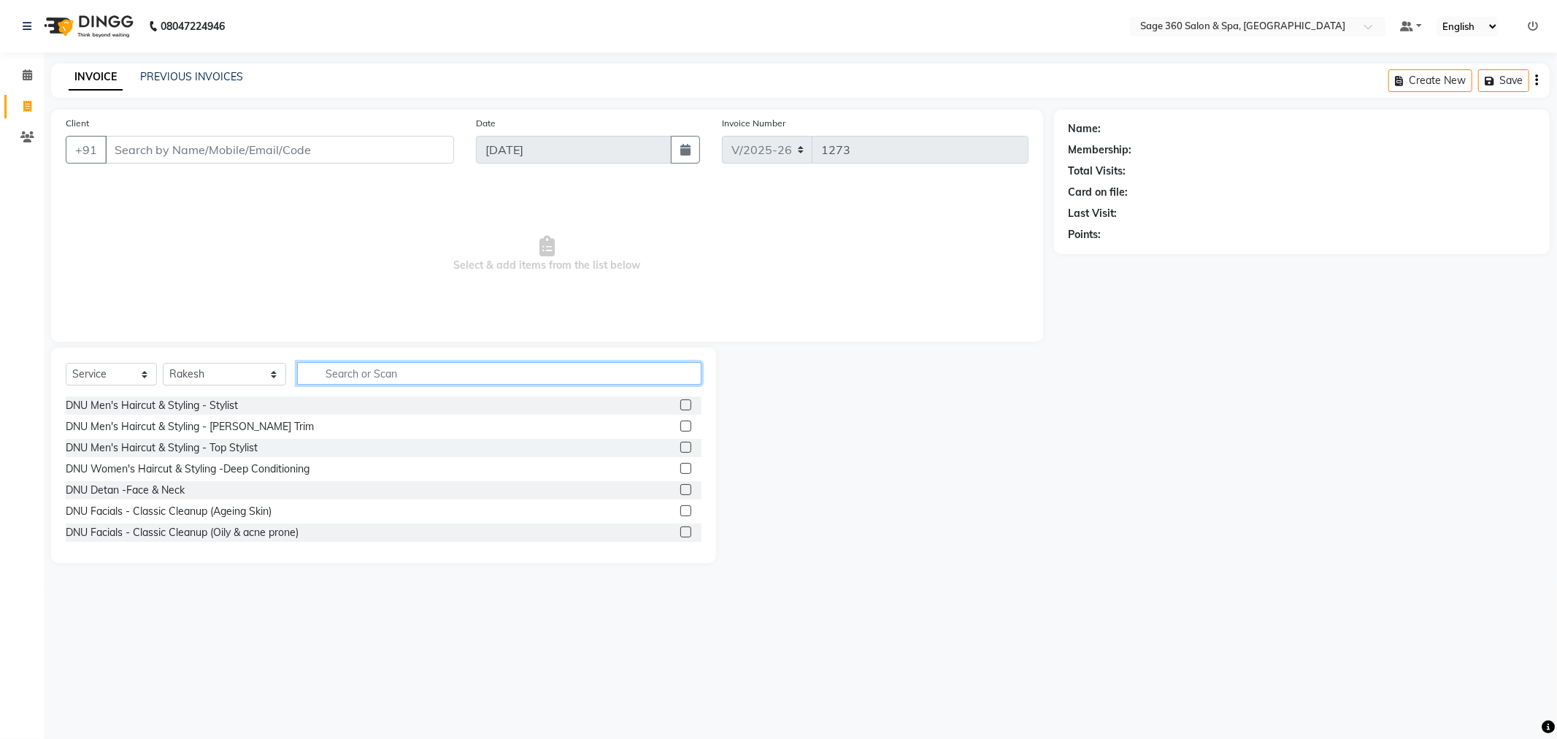
click at [420, 382] on input "text" at bounding box center [499, 373] width 404 height 23
click at [136, 372] on select "Select Service Product Membership Package Voucher Prepaid Gift Card" at bounding box center [111, 374] width 91 height 23
click at [66, 363] on select "Select Service Product Membership Package Voucher Prepaid Gift Card" at bounding box center [111, 374] width 91 height 23
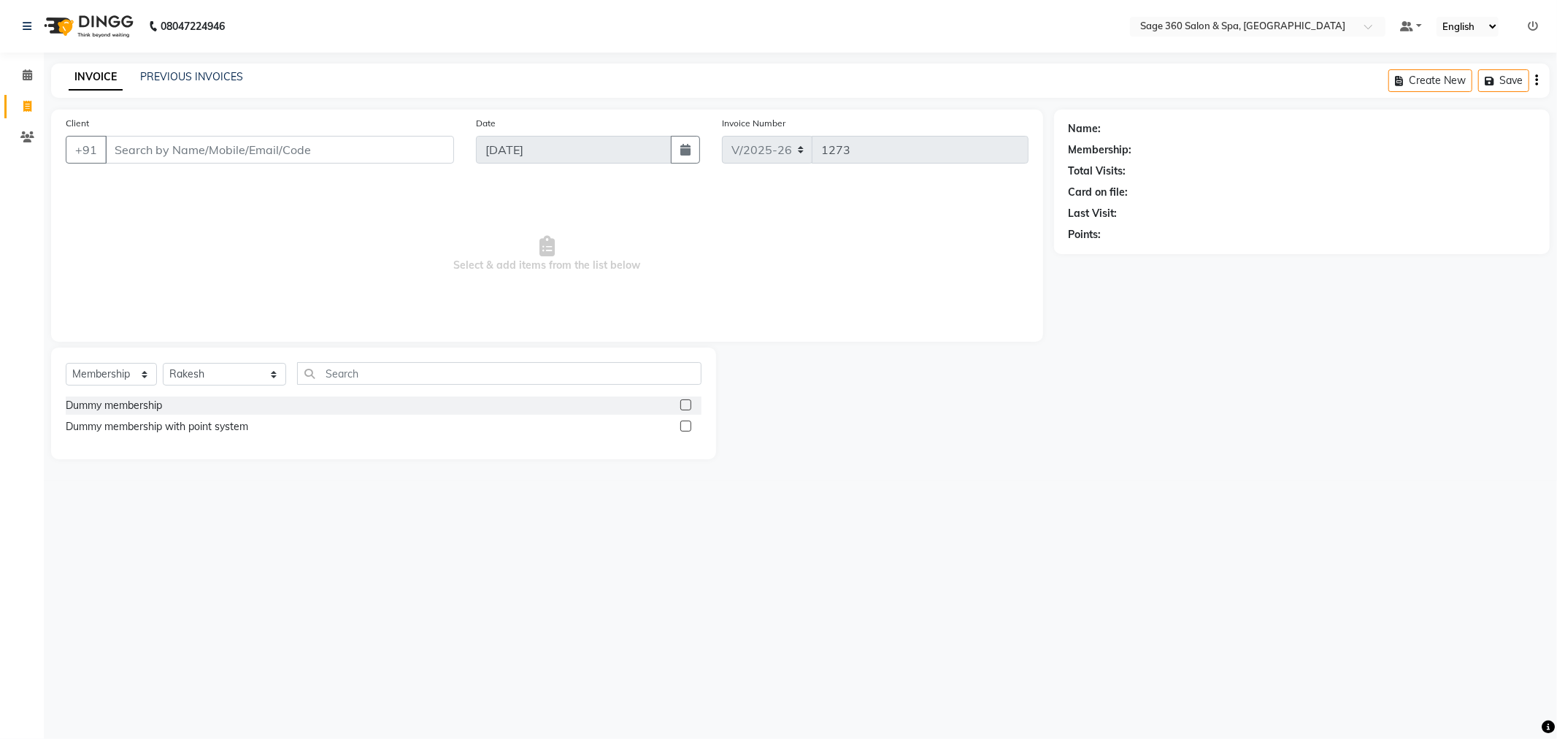
click at [128, 362] on div "Select Service Product Membership Package Voucher Prepaid Gift Card Select Styl…" at bounding box center [384, 379] width 636 height 34
click at [128, 378] on select "Select Service Product Membership Package Voucher Prepaid Gift Card" at bounding box center [111, 374] width 91 height 23
select select "package"
click at [66, 363] on select "Select Service Product Membership Package Voucher Prepaid Gift Card" at bounding box center [111, 374] width 91 height 23
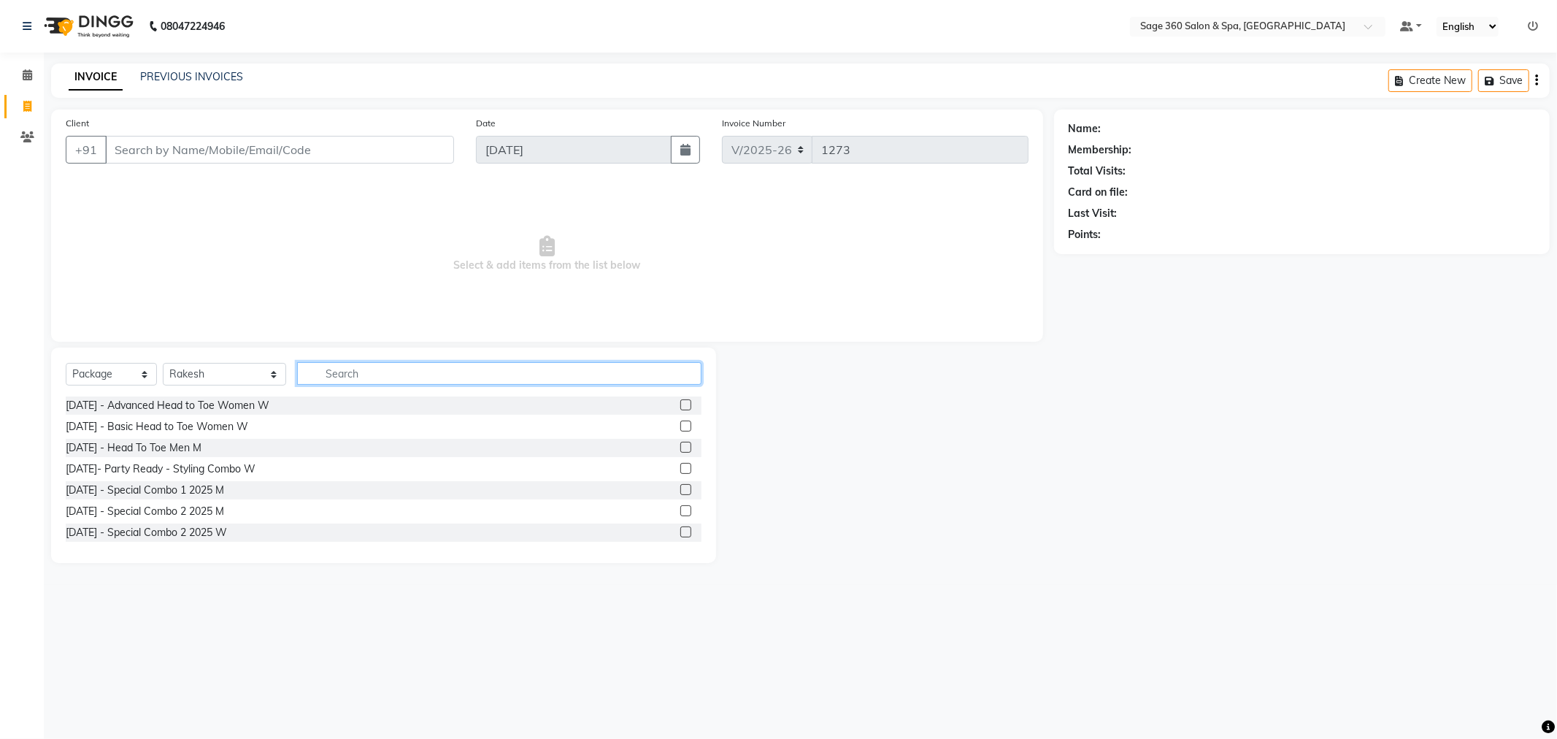
click at [326, 374] on input "text" at bounding box center [499, 373] width 404 height 23
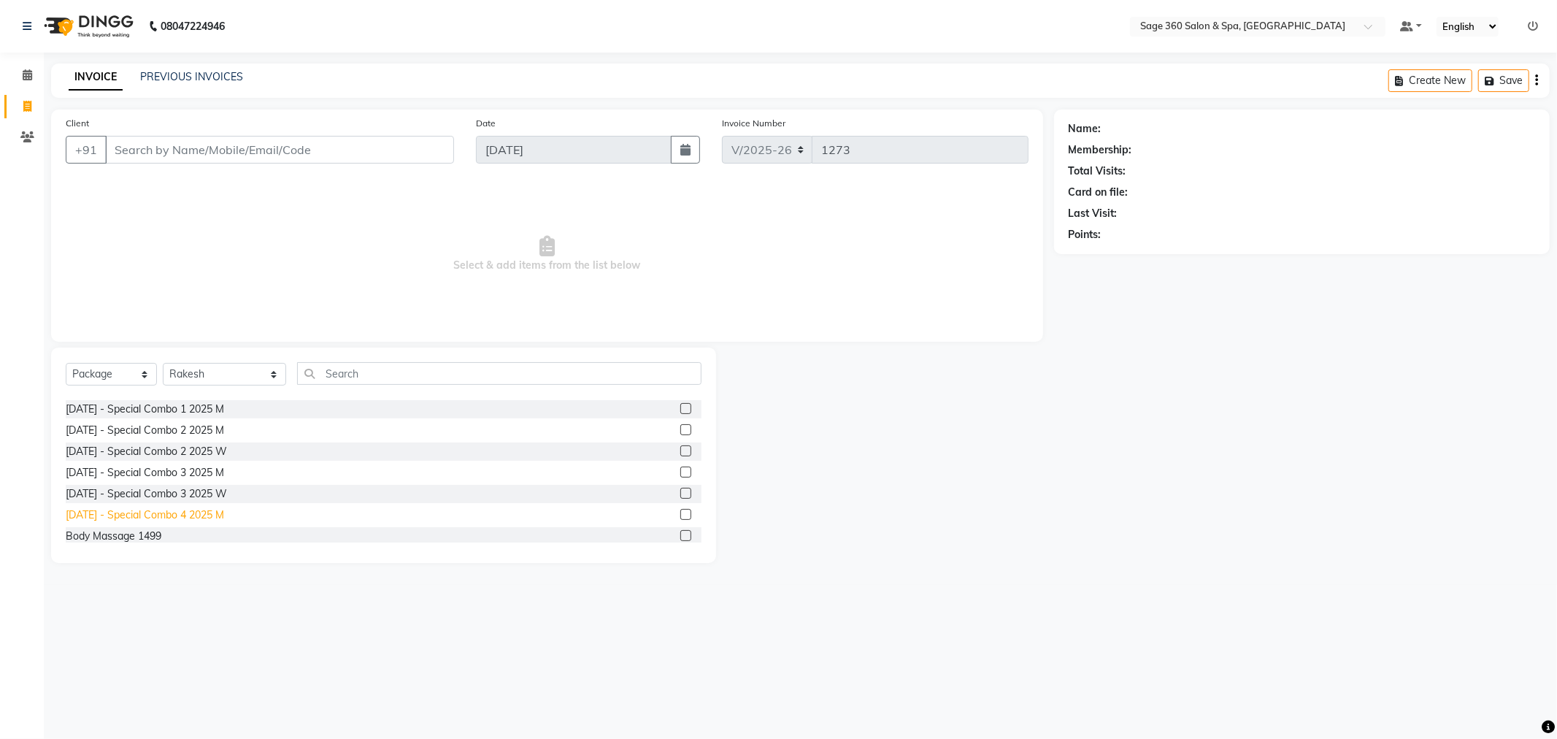
click at [179, 509] on div "Aug25 - Special Combo 4 2025 M" at bounding box center [145, 514] width 158 height 15
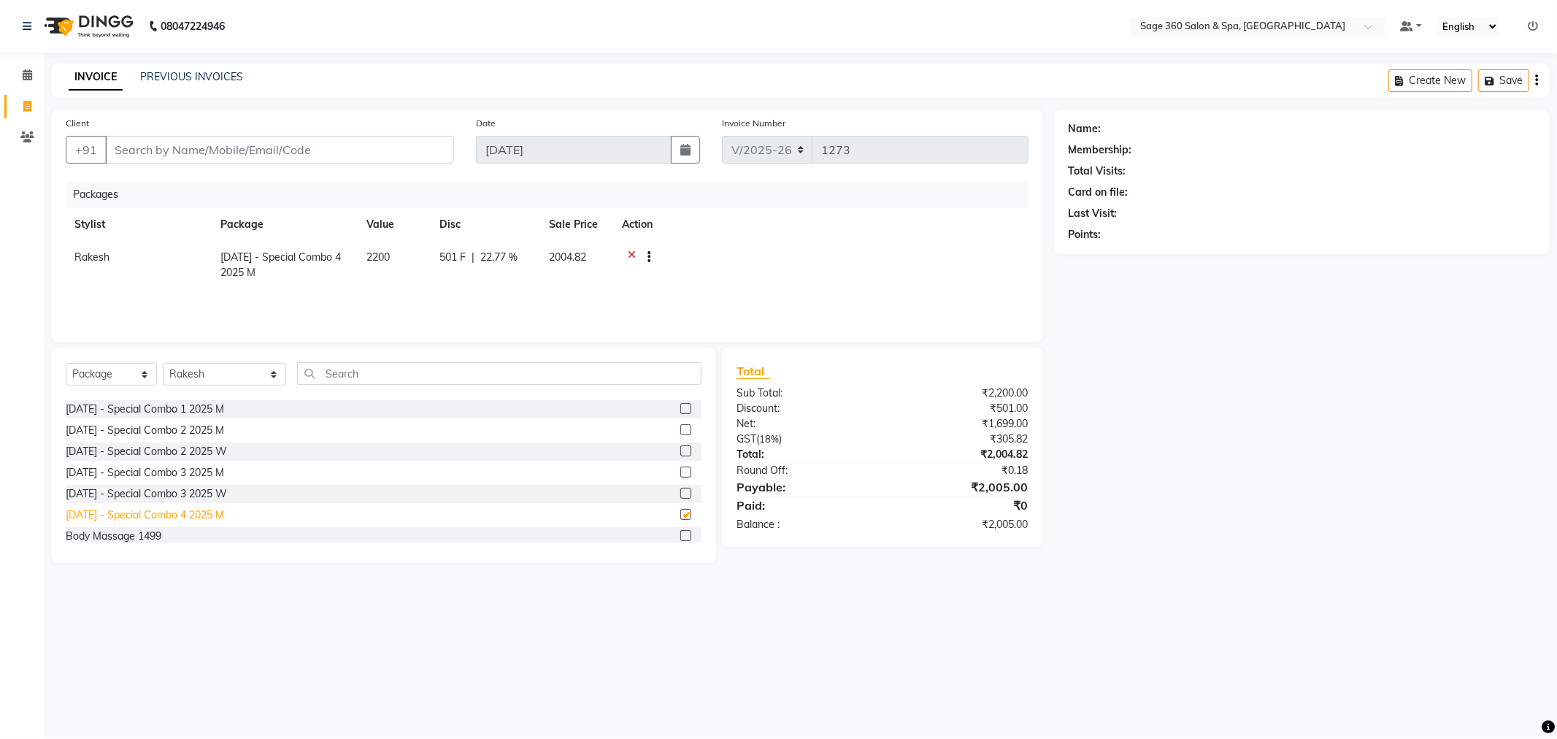
checkbox input "false"
click at [77, 249] on td "Rakesh" at bounding box center [139, 265] width 146 height 48
select select "71259"
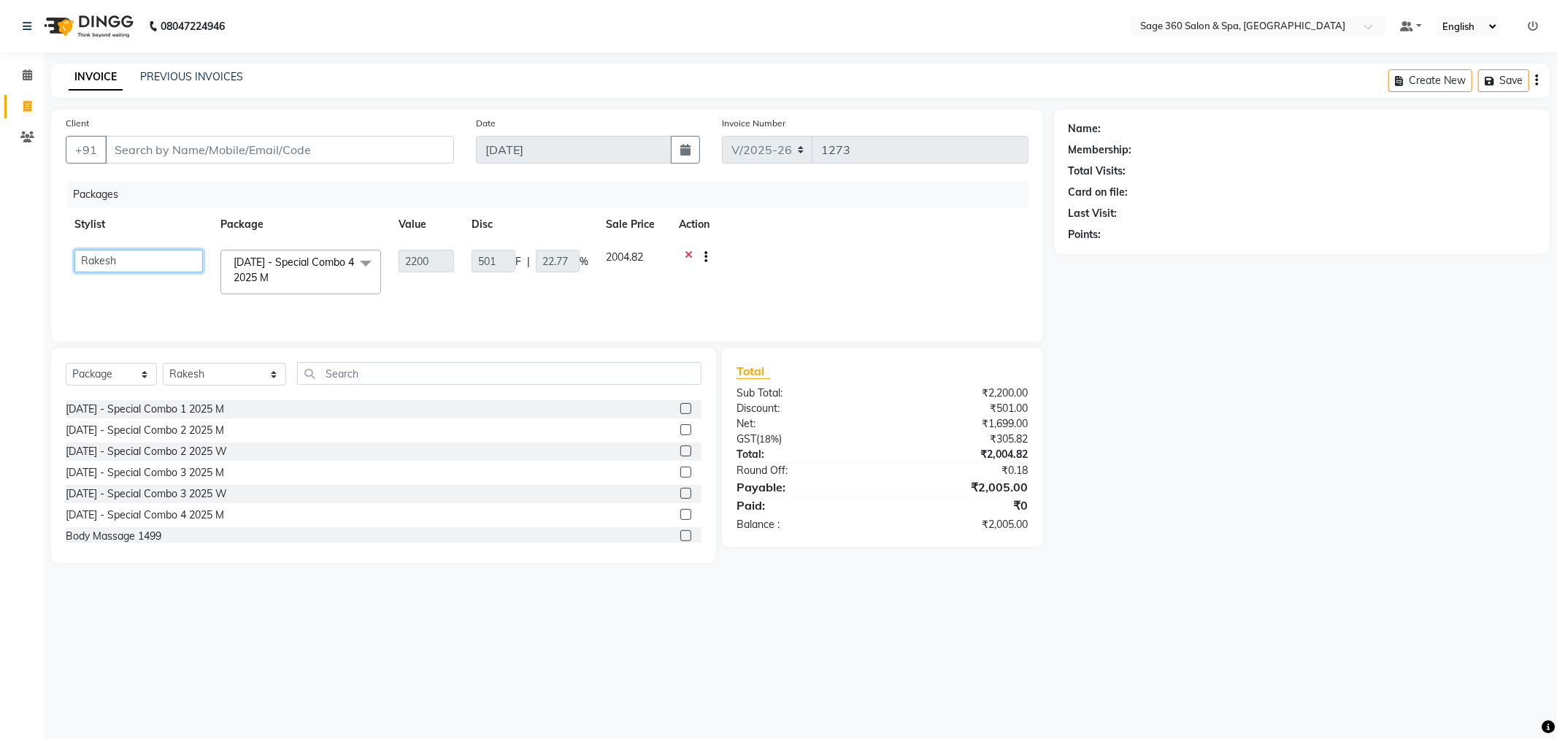
click at [197, 252] on select "Ali Gagan Julie Rai Mamtha r Nadeem Padmja Mitta Paramjot Pavithra Satish Rakes…" at bounding box center [138, 261] width 128 height 23
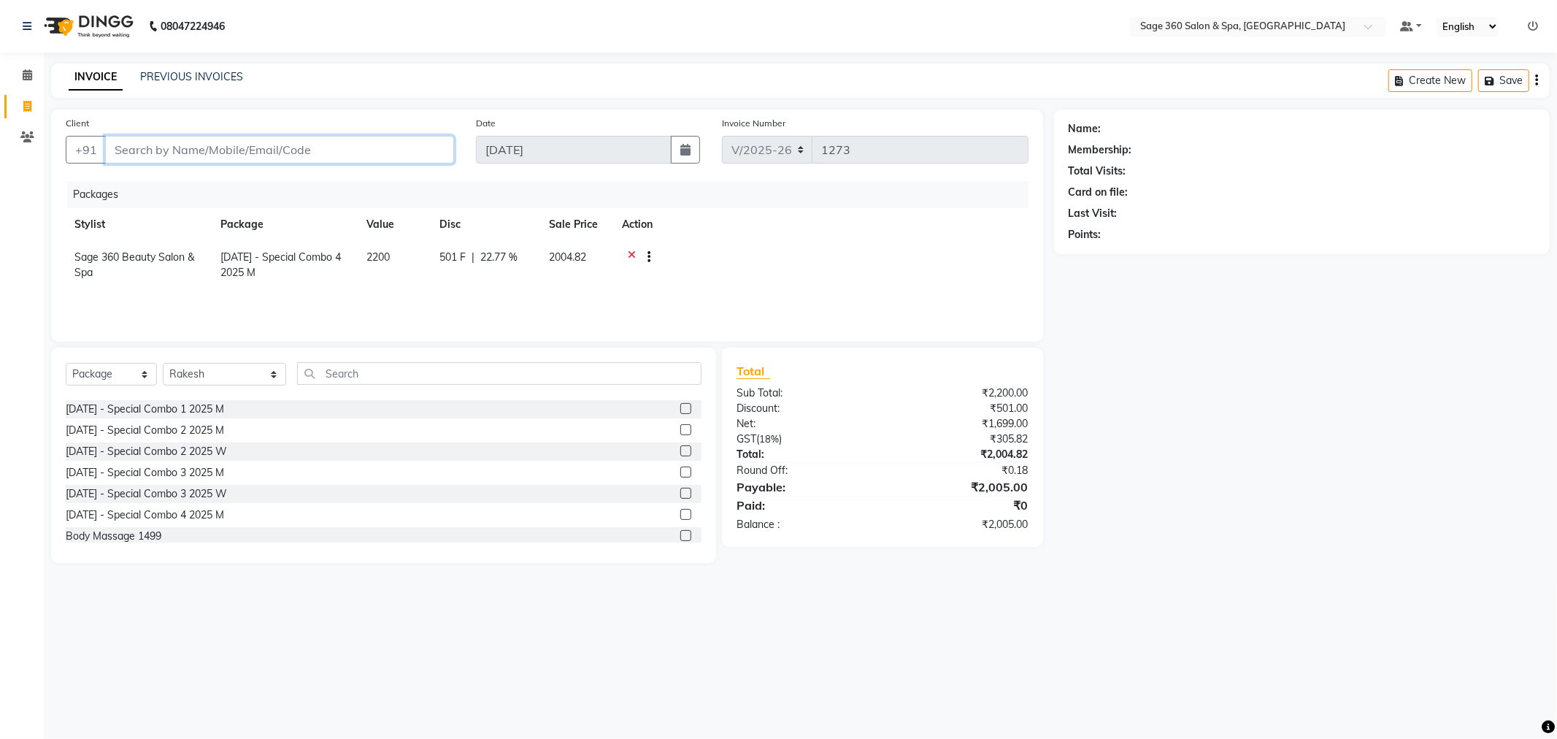
click at [290, 144] on input "Client" at bounding box center [279, 150] width 349 height 28
type input "7002063702"
drag, startPoint x: 204, startPoint y: 156, endPoint x: 124, endPoint y: 166, distance: 80.8
click at [69, 170] on div "Client +91 7002063702 Add Client" at bounding box center [260, 145] width 410 height 60
click at [1293, 504] on div "Name: Membership: Total Visits: Card on file: Last Visit: Points:" at bounding box center [1307, 335] width 507 height 453
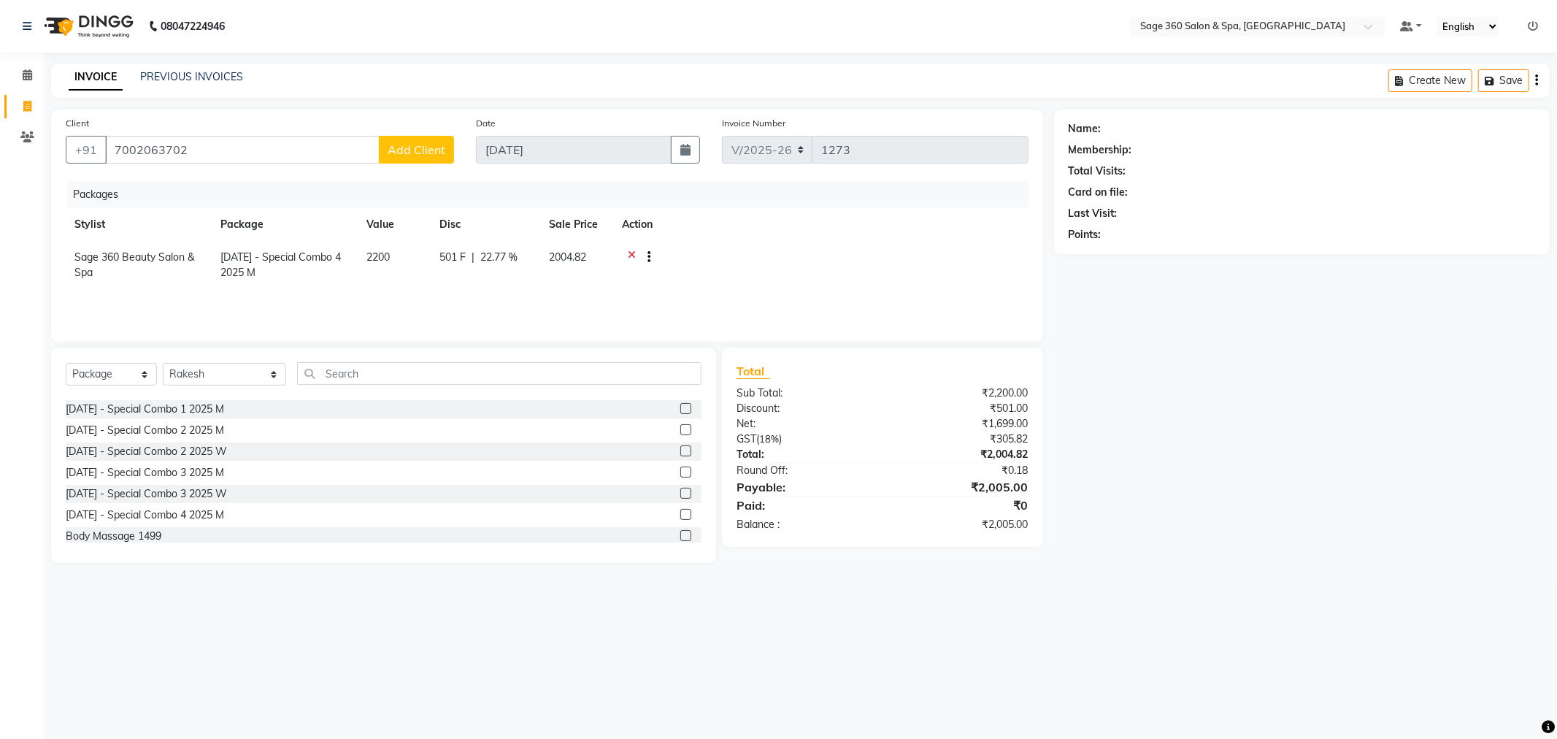
click at [426, 168] on div "Client +91 7002063702 Add Client" at bounding box center [260, 145] width 410 height 60
click at [426, 153] on span "Add Client" at bounding box center [417, 149] width 58 height 15
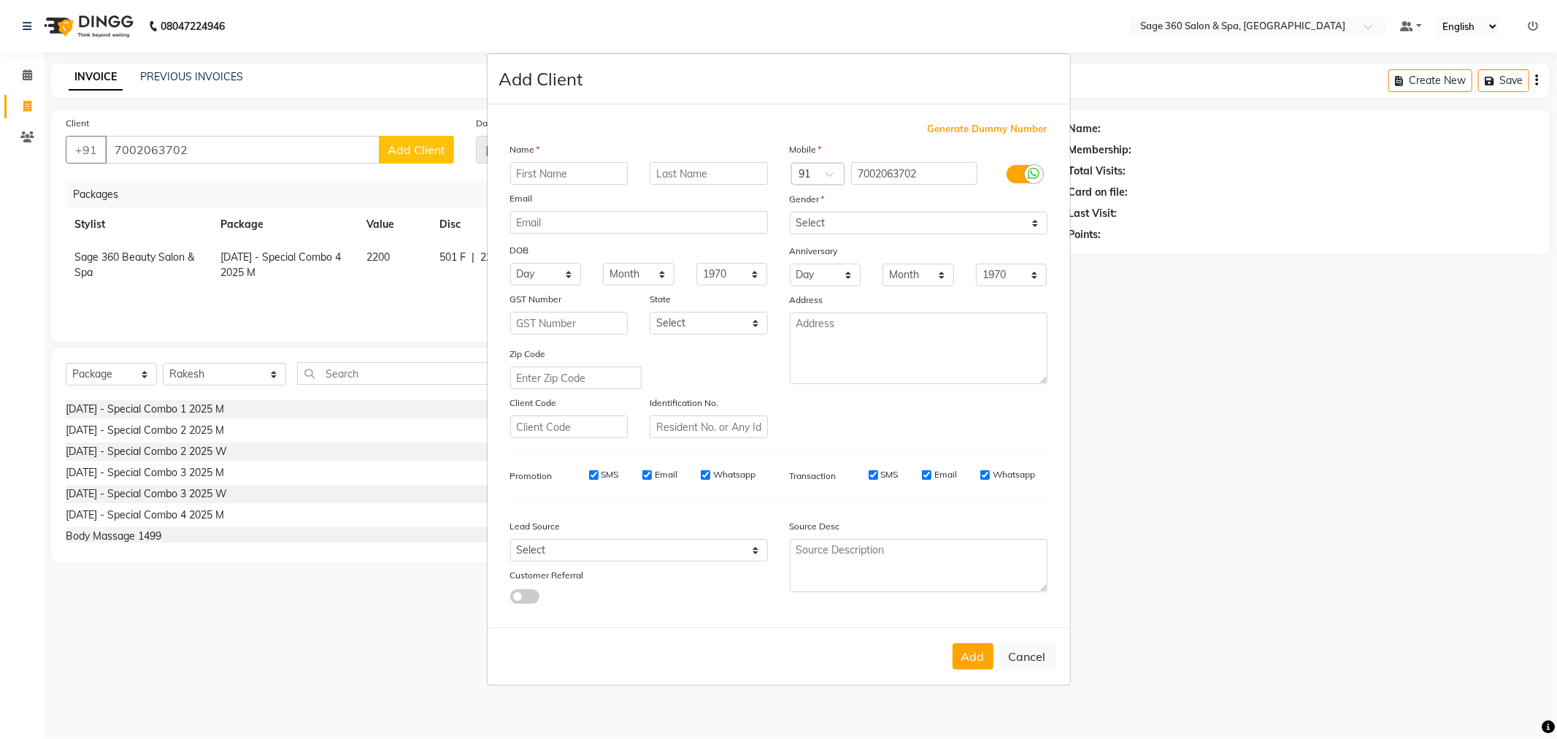
click at [601, 175] on input "text" at bounding box center [569, 173] width 118 height 23
type input "[PERSON_NAME]"
click at [889, 209] on div "Gender" at bounding box center [919, 201] width 280 height 20
click at [890, 215] on select "Select Male Female Other Prefer Not To Say" at bounding box center [919, 223] width 258 height 23
select select "male"
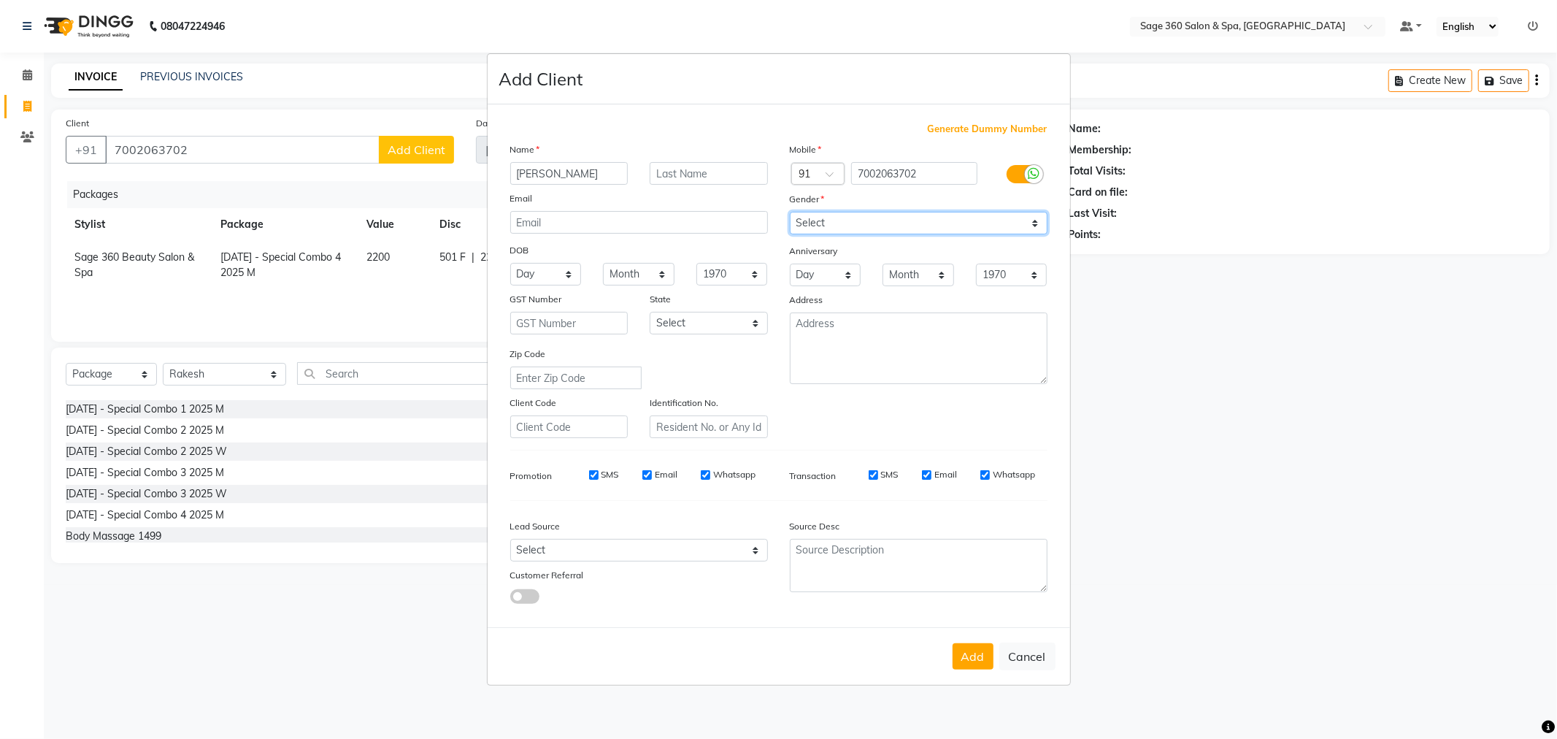
click at [790, 212] on select "Select Male Female Other Prefer Not To Say" at bounding box center [919, 223] width 258 height 23
click at [975, 670] on div "Add Cancel" at bounding box center [779, 656] width 582 height 58
click at [977, 658] on button "Add" at bounding box center [973, 656] width 41 height 26
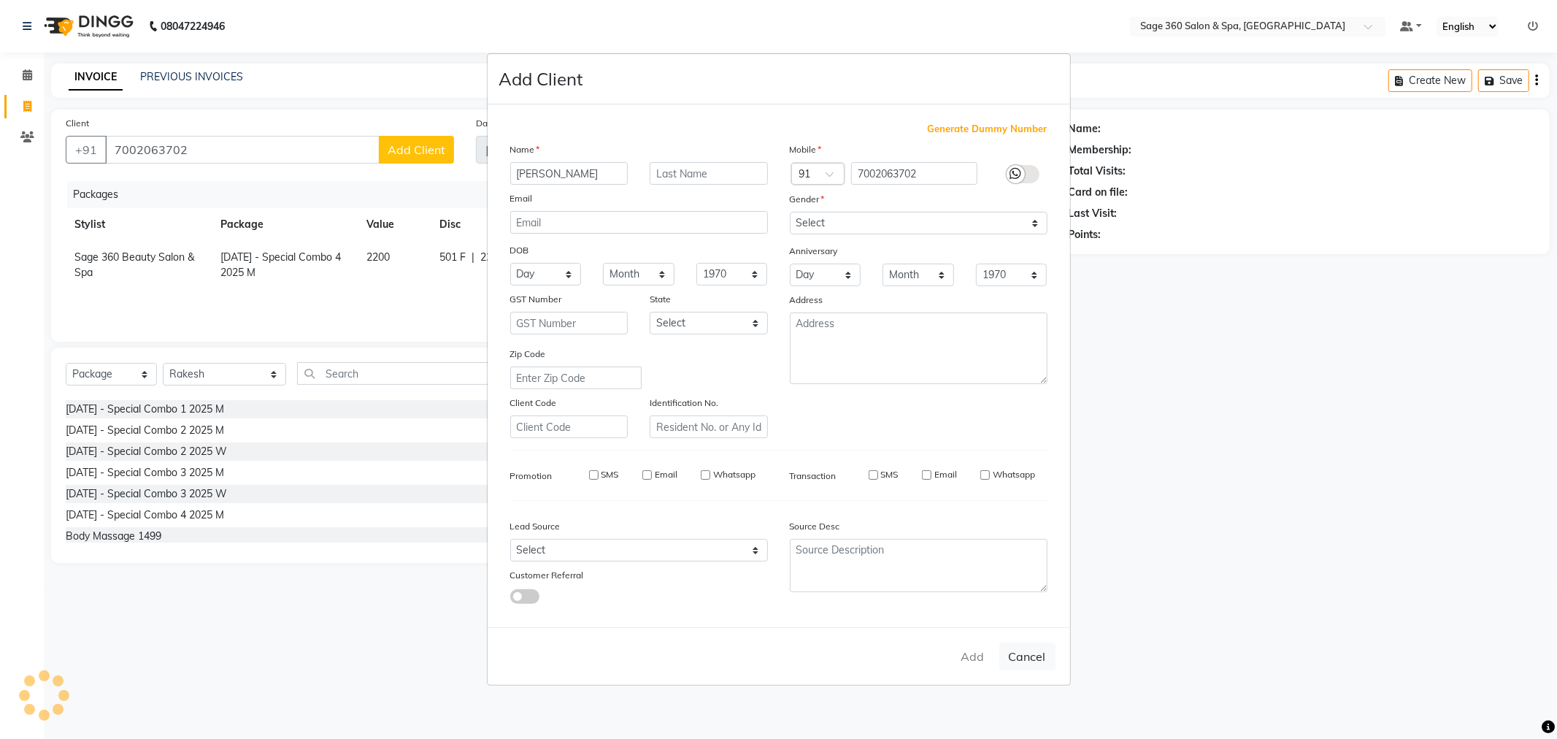
type input "70******02"
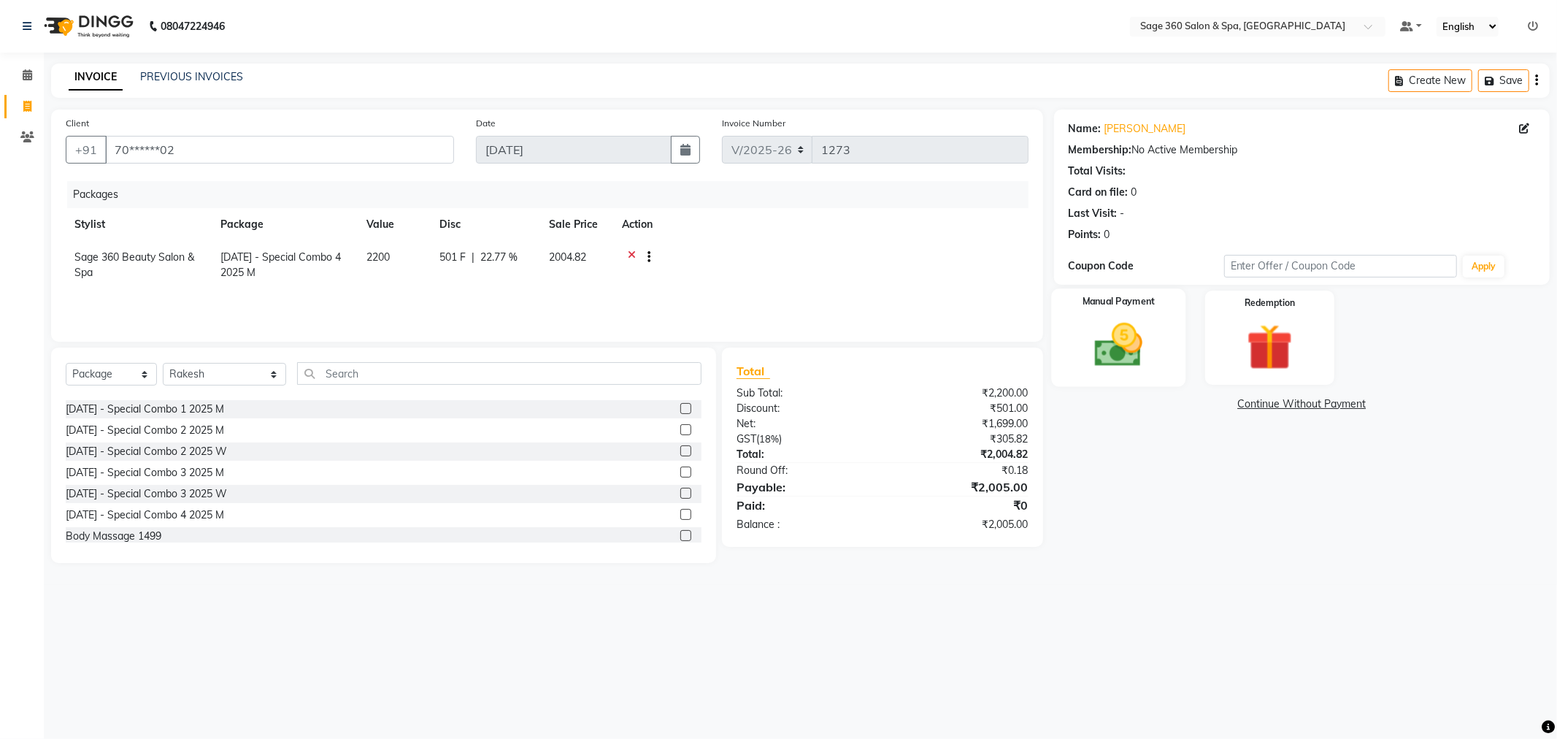
click at [1114, 337] on img at bounding box center [1119, 345] width 78 height 55
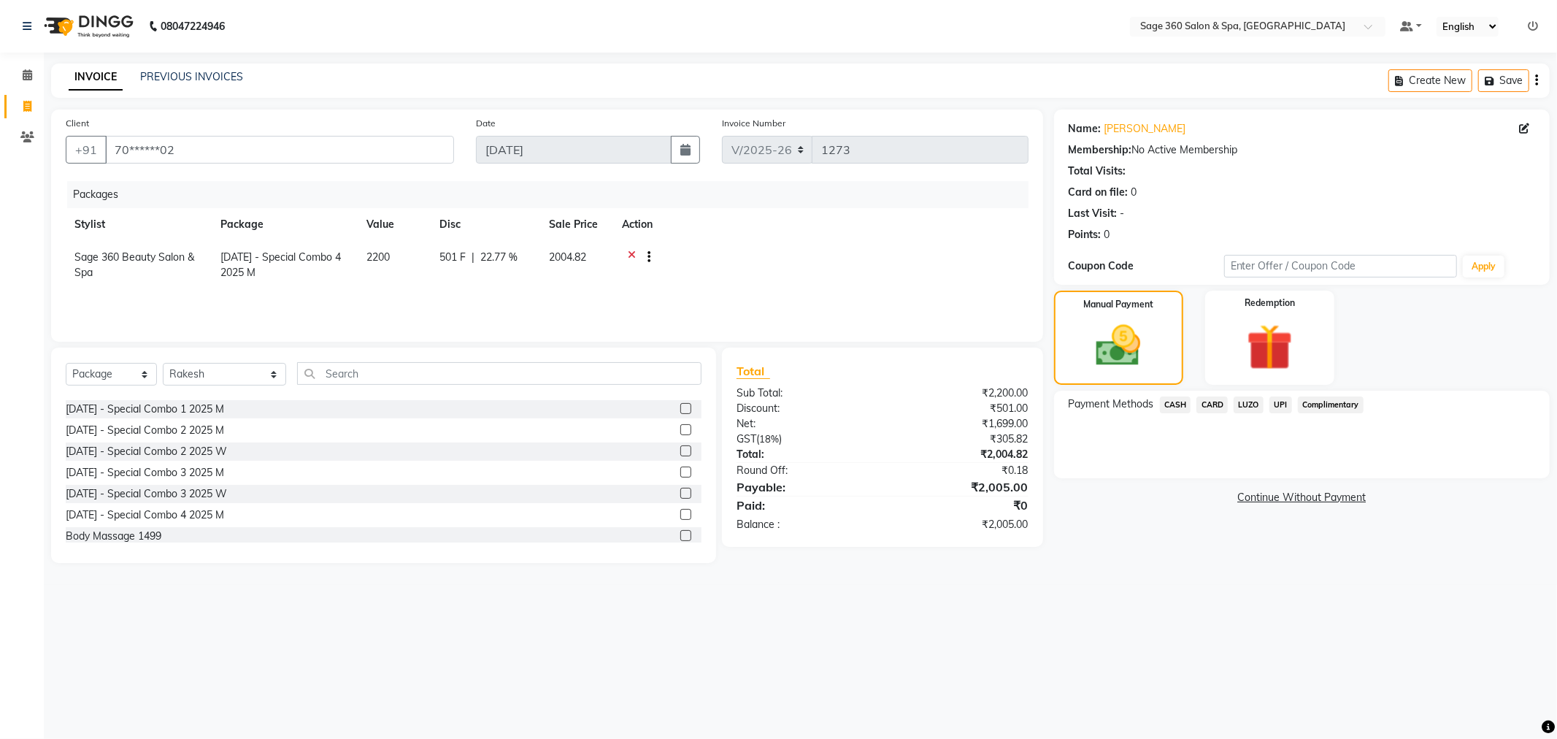
click at [1279, 404] on span "UPI" at bounding box center [1280, 404] width 23 height 17
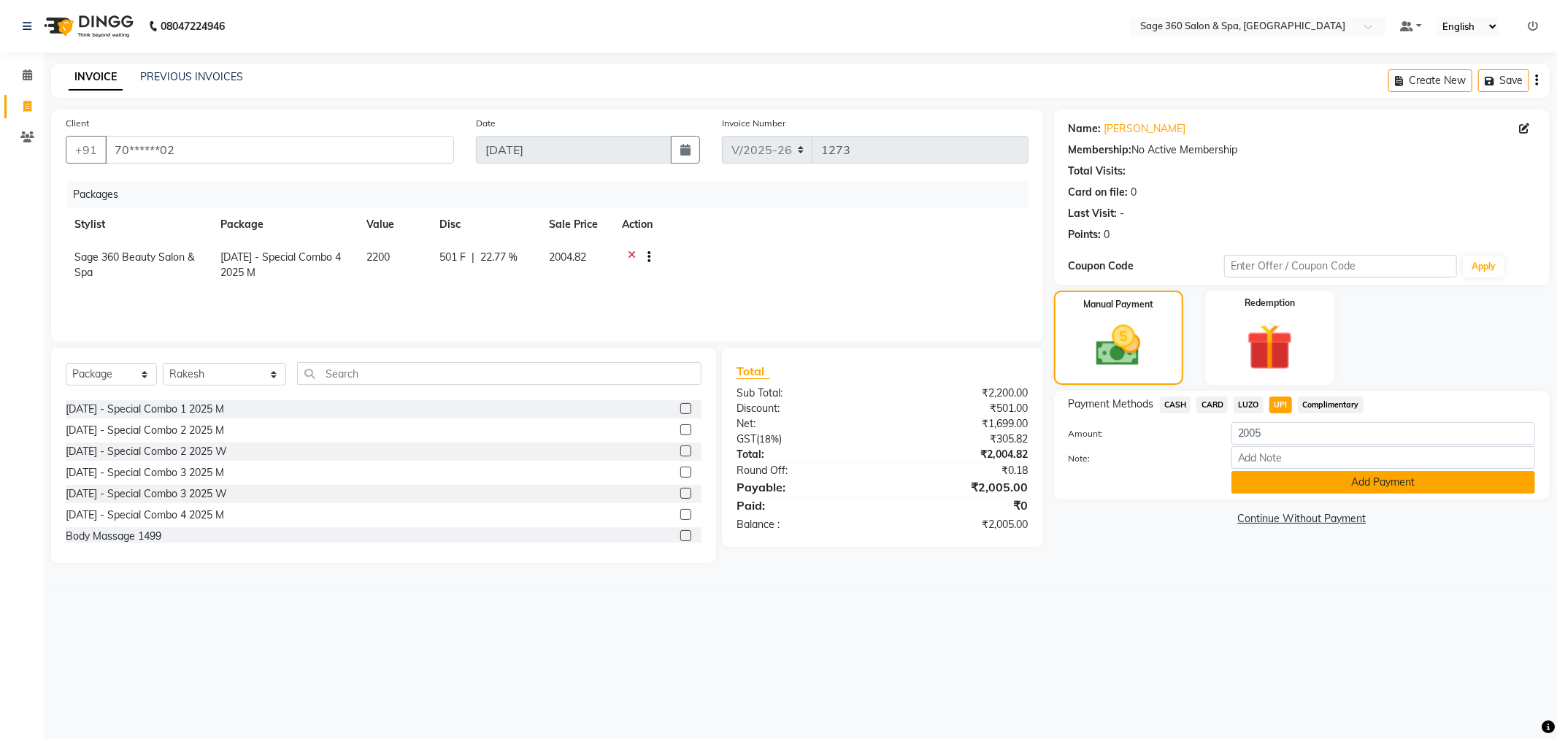
click at [1296, 485] on button "Add Payment" at bounding box center [1383, 482] width 304 height 23
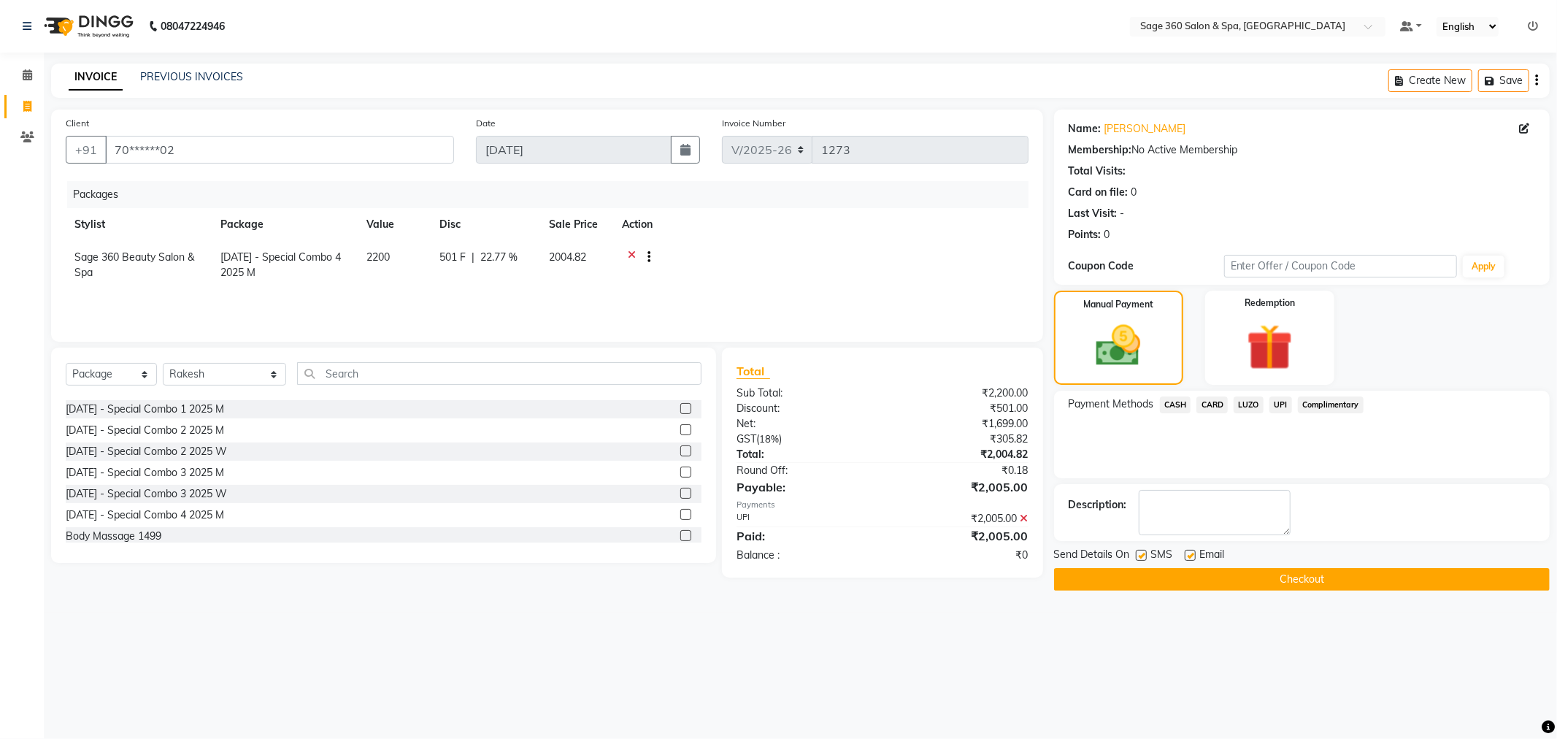
click at [1191, 555] on label at bounding box center [1190, 555] width 11 height 11
click at [1191, 555] on input "checkbox" at bounding box center [1189, 555] width 9 height 9
checkbox input "false"
click at [1242, 580] on button "Checkout" at bounding box center [1302, 579] width 496 height 23
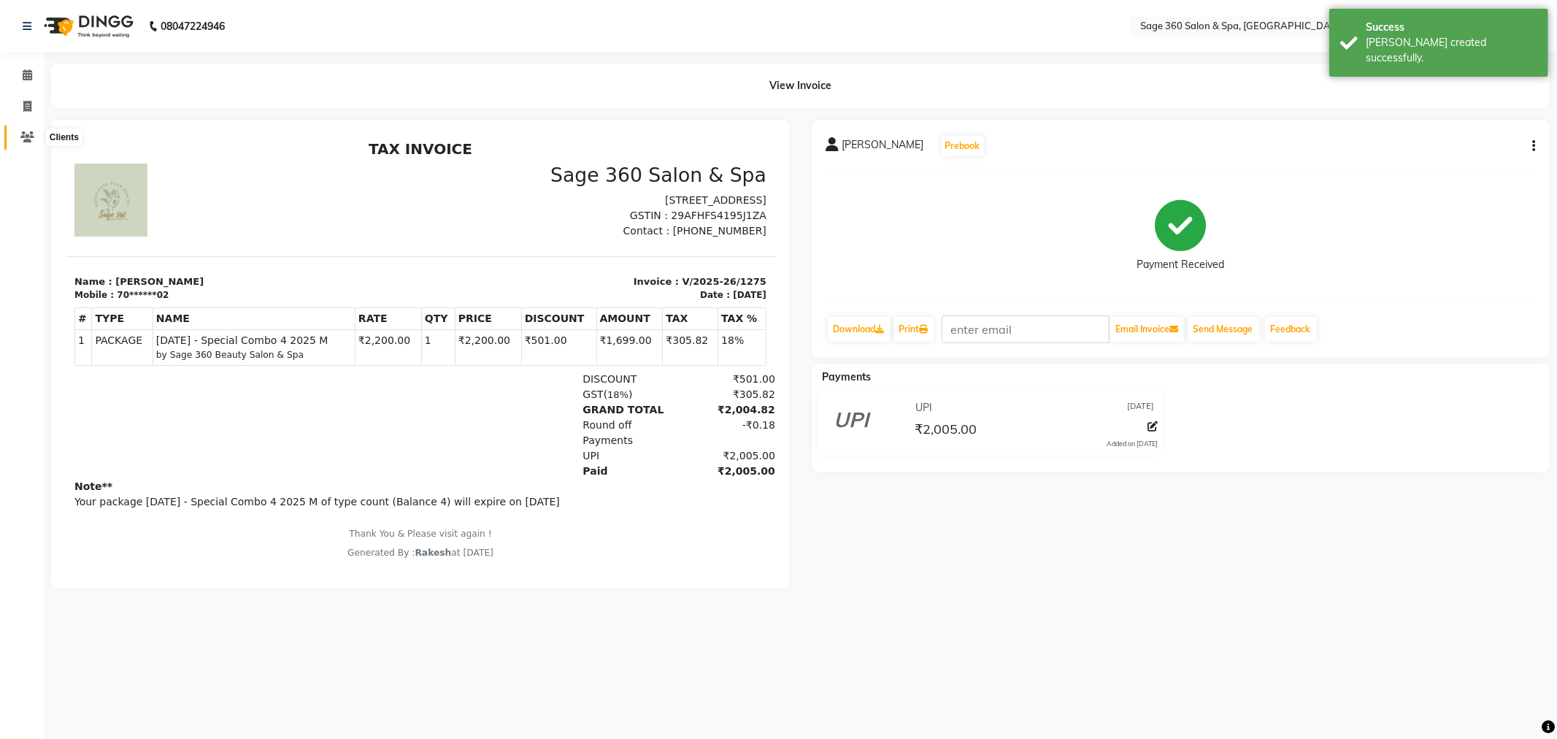
click at [23, 134] on icon at bounding box center [27, 136] width 14 height 11
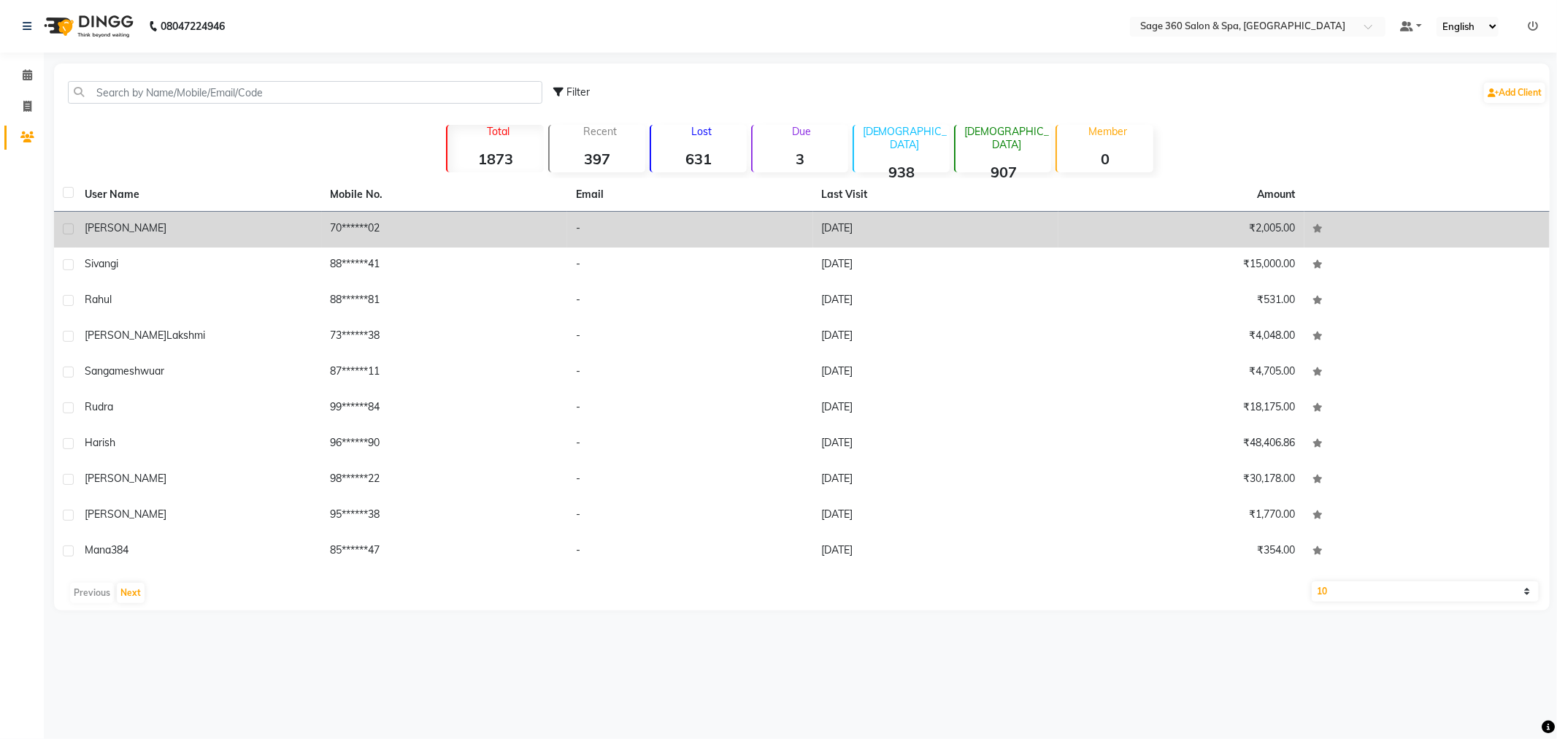
click at [393, 223] on td "70******02" at bounding box center [445, 230] width 246 height 36
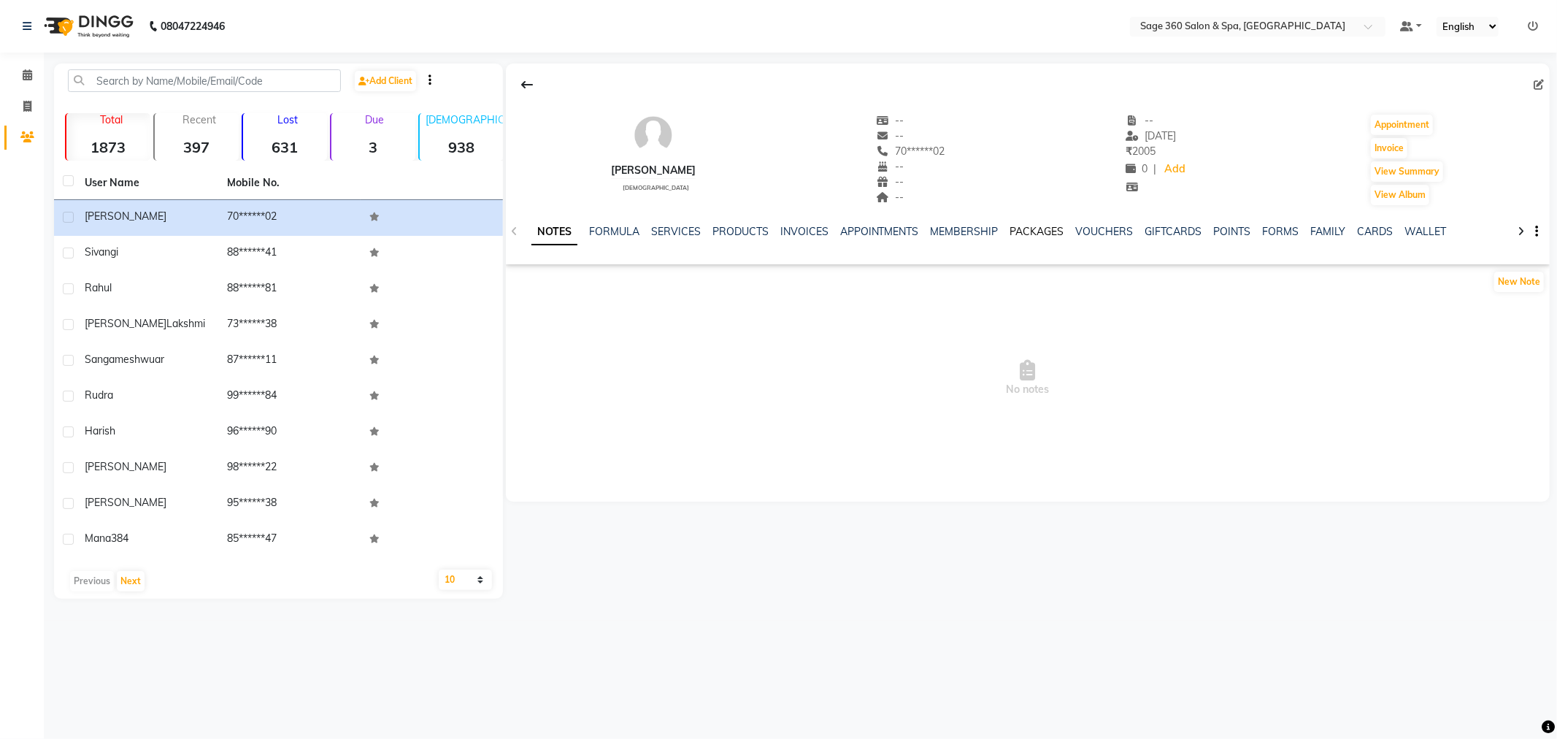
click at [1028, 234] on link "PACKAGES" at bounding box center [1037, 231] width 54 height 13
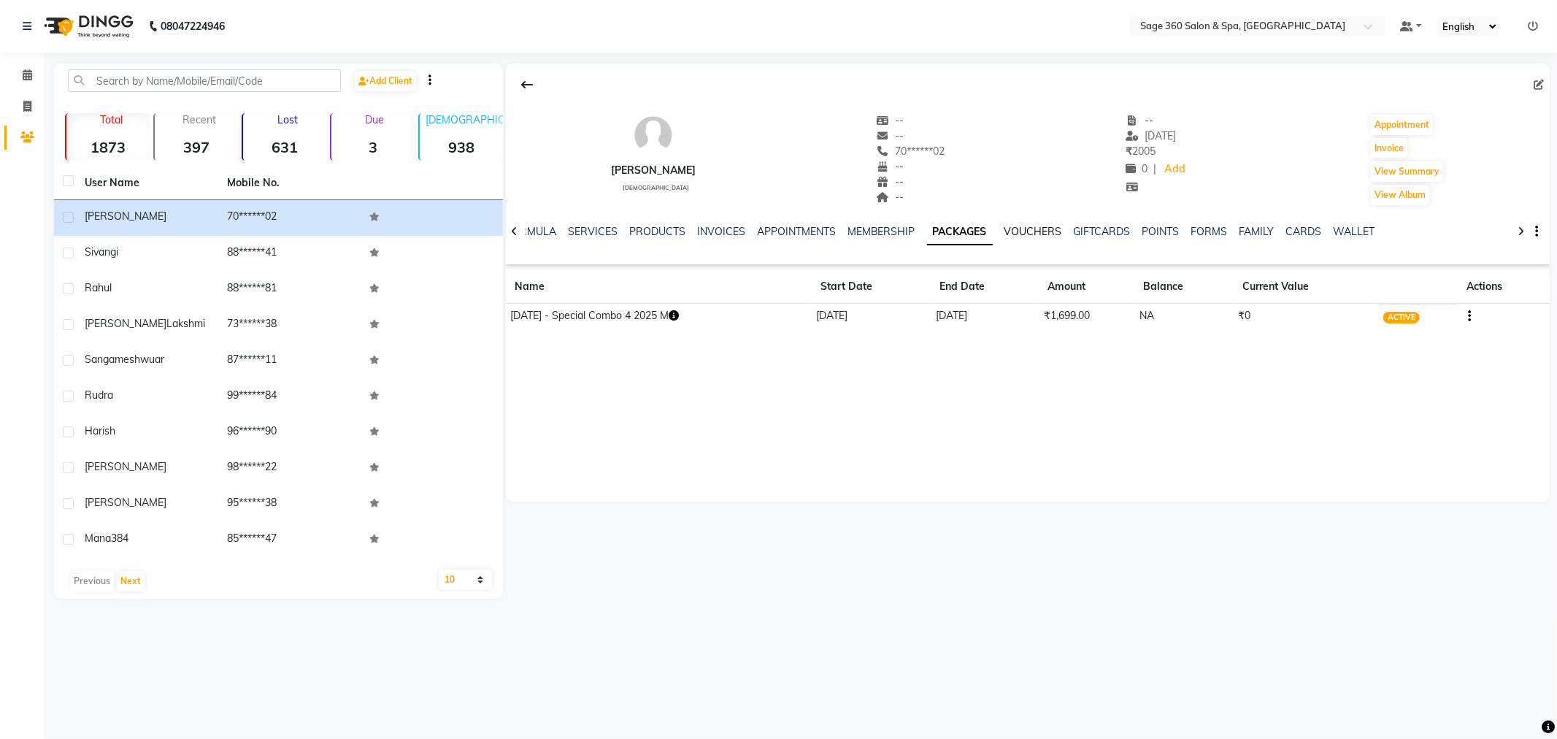
click at [1028, 234] on link "VOUCHERS" at bounding box center [1033, 231] width 58 height 13
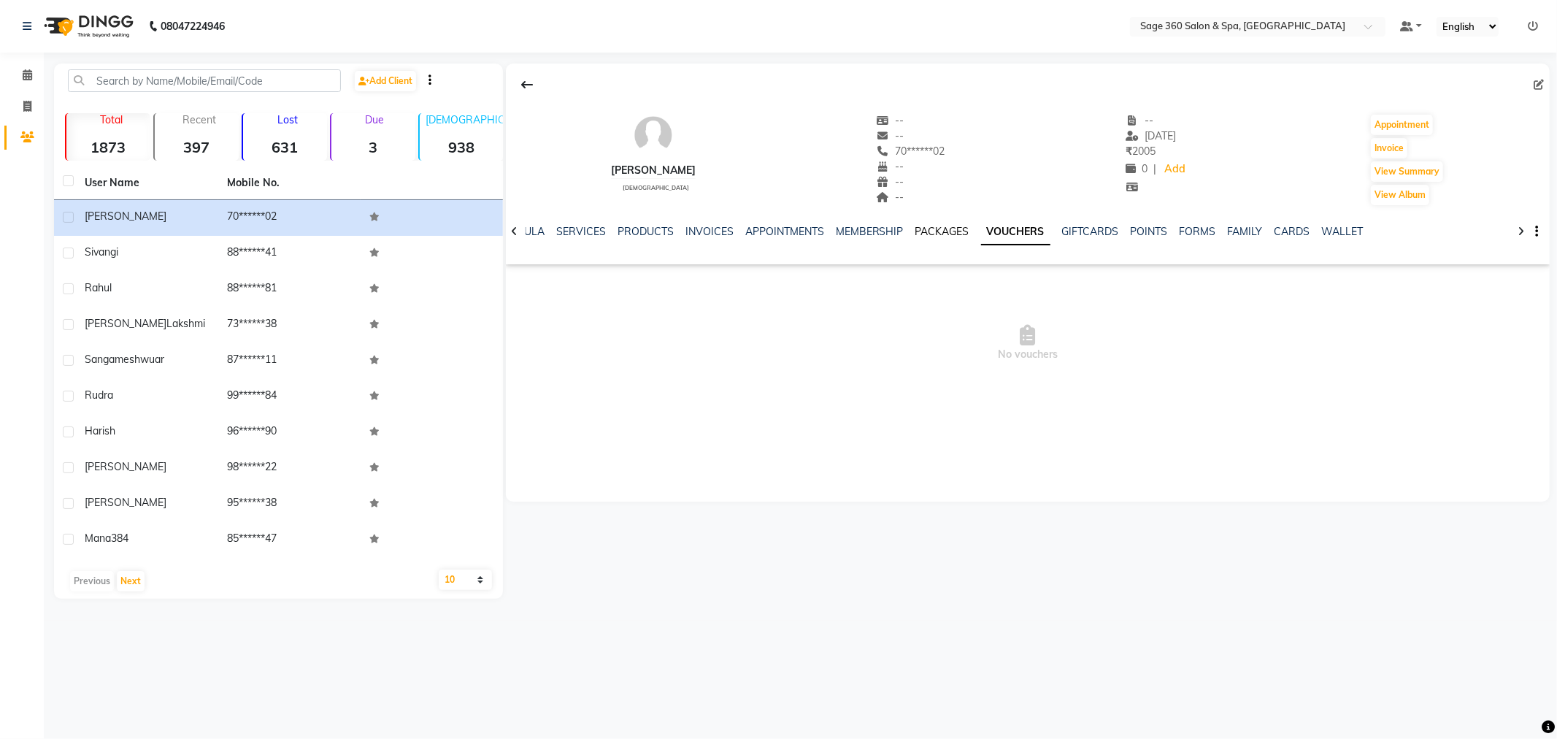
click at [944, 230] on link "PACKAGES" at bounding box center [942, 231] width 54 height 13
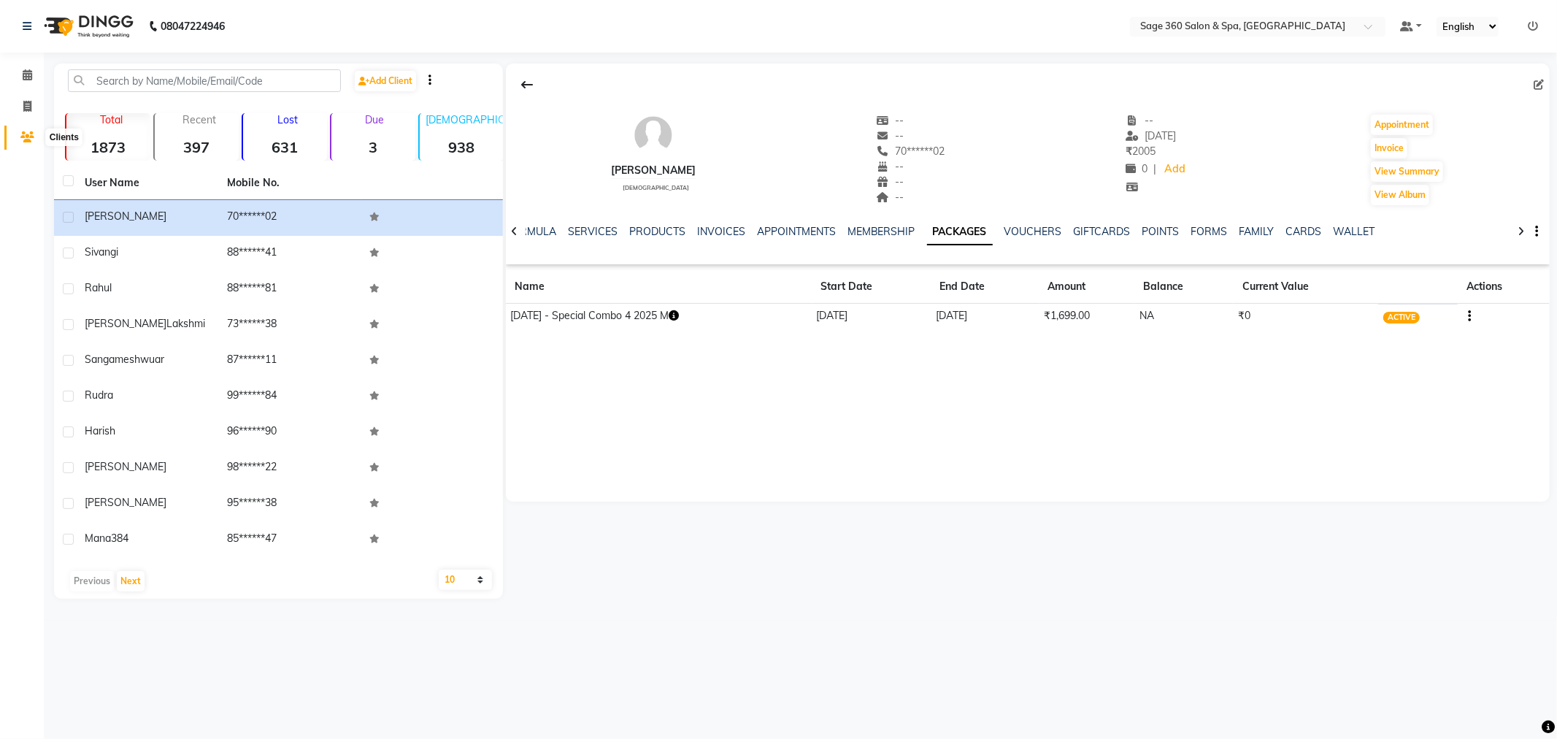
click at [24, 133] on icon at bounding box center [27, 136] width 14 height 11
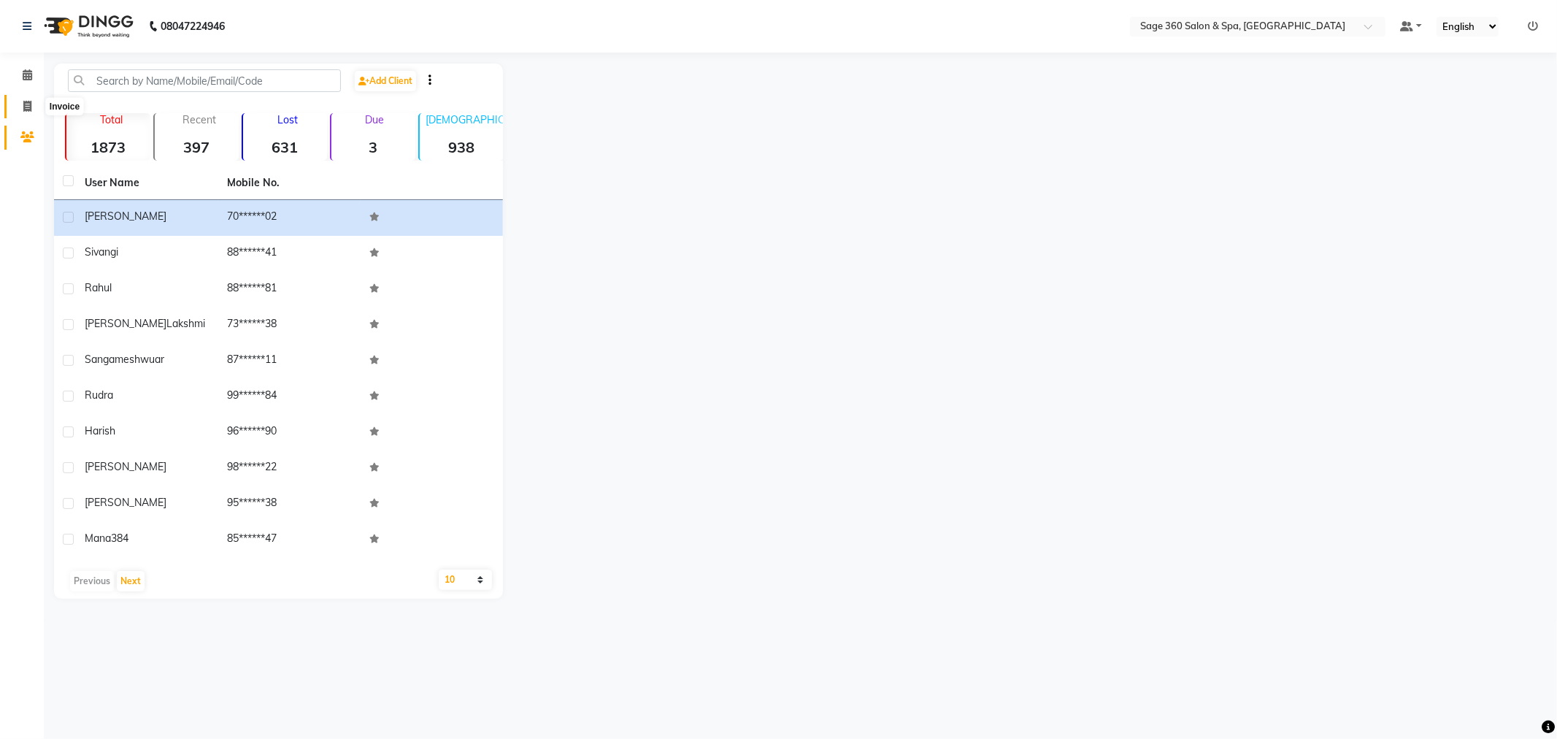
click at [23, 106] on icon at bounding box center [27, 106] width 8 height 11
select select "7678"
select select "service"
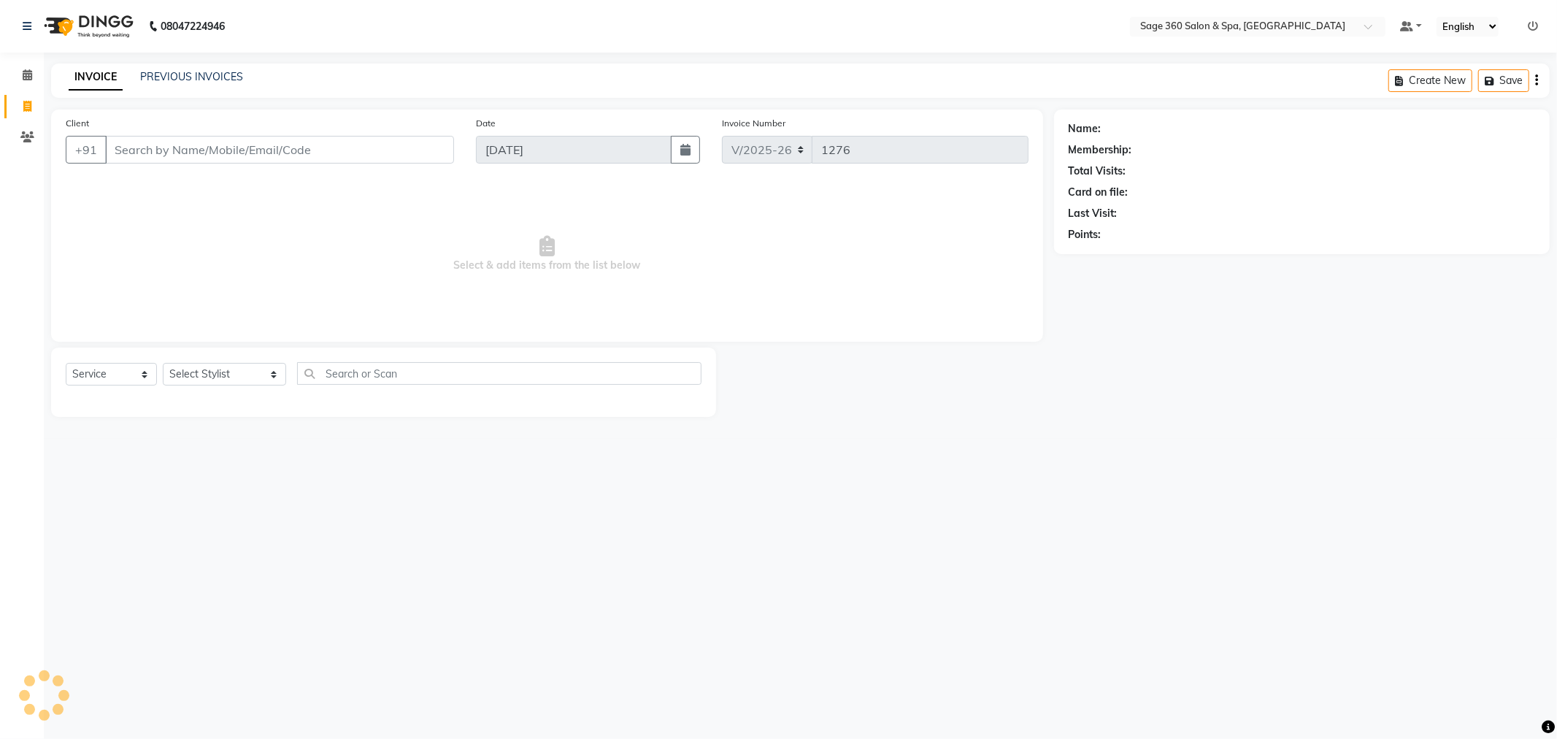
click at [196, 144] on input "Client" at bounding box center [279, 150] width 349 height 28
click at [26, 131] on icon at bounding box center [27, 136] width 14 height 11
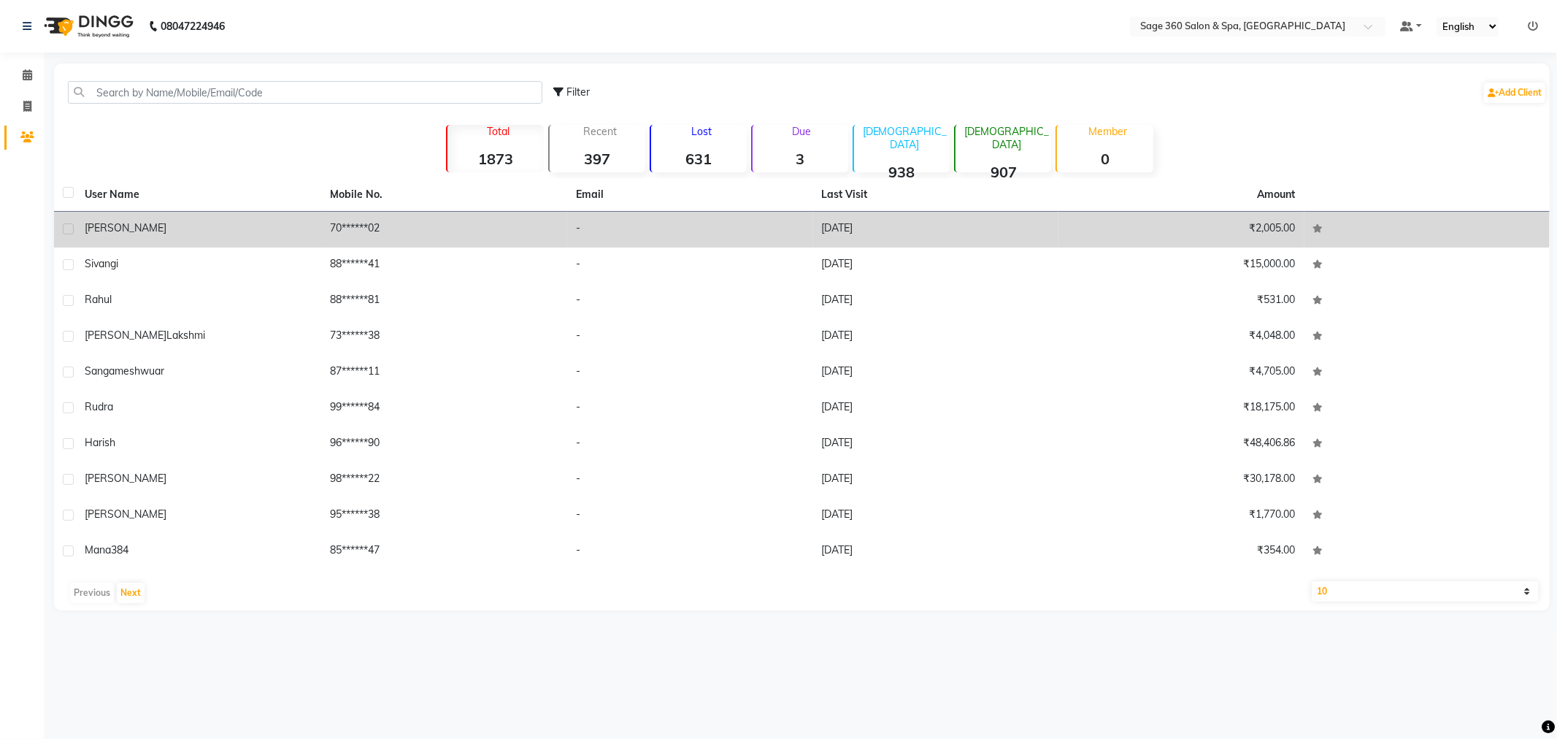
click at [345, 234] on td "70******02" at bounding box center [445, 230] width 246 height 36
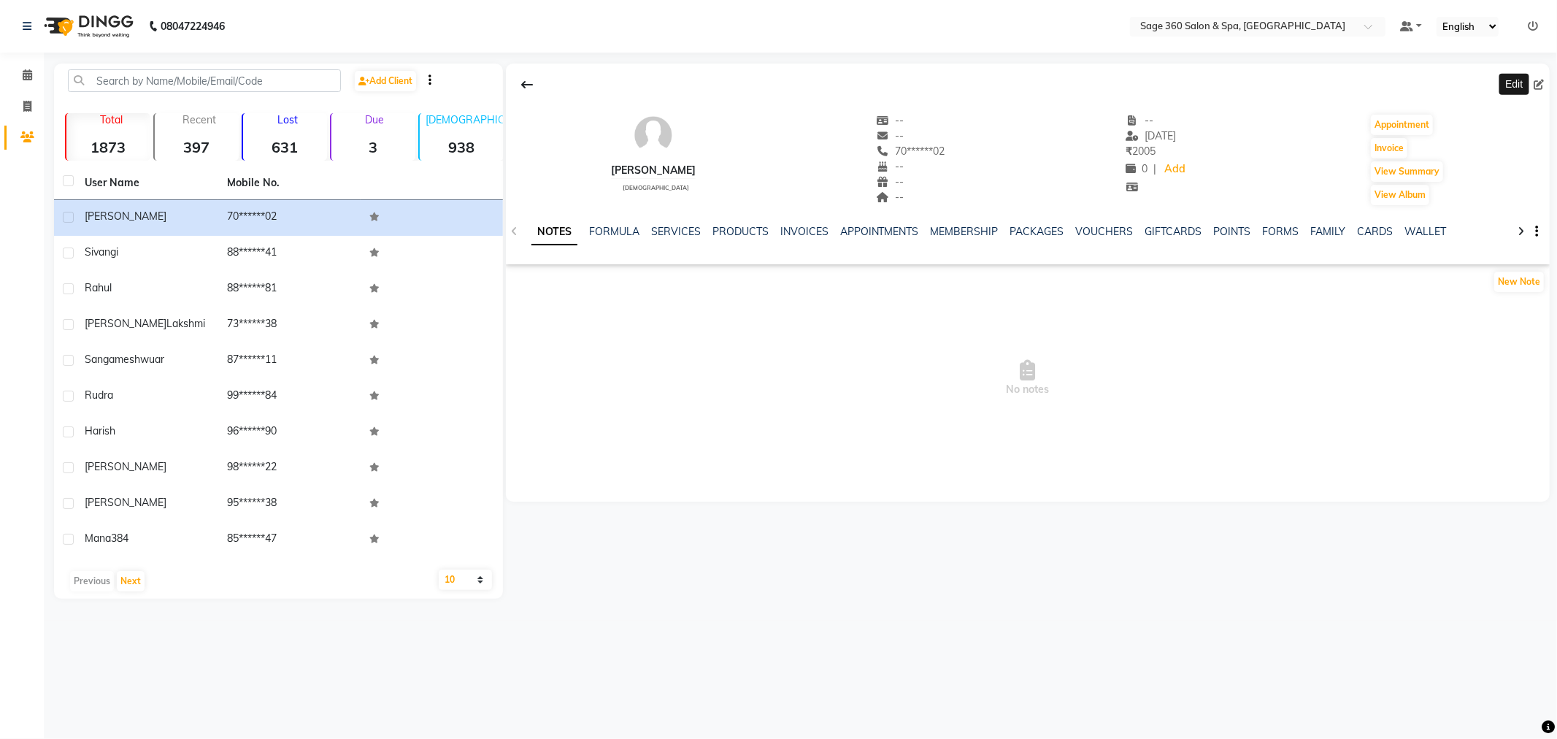
click at [1536, 82] on icon at bounding box center [1539, 85] width 10 height 10
select select "male"
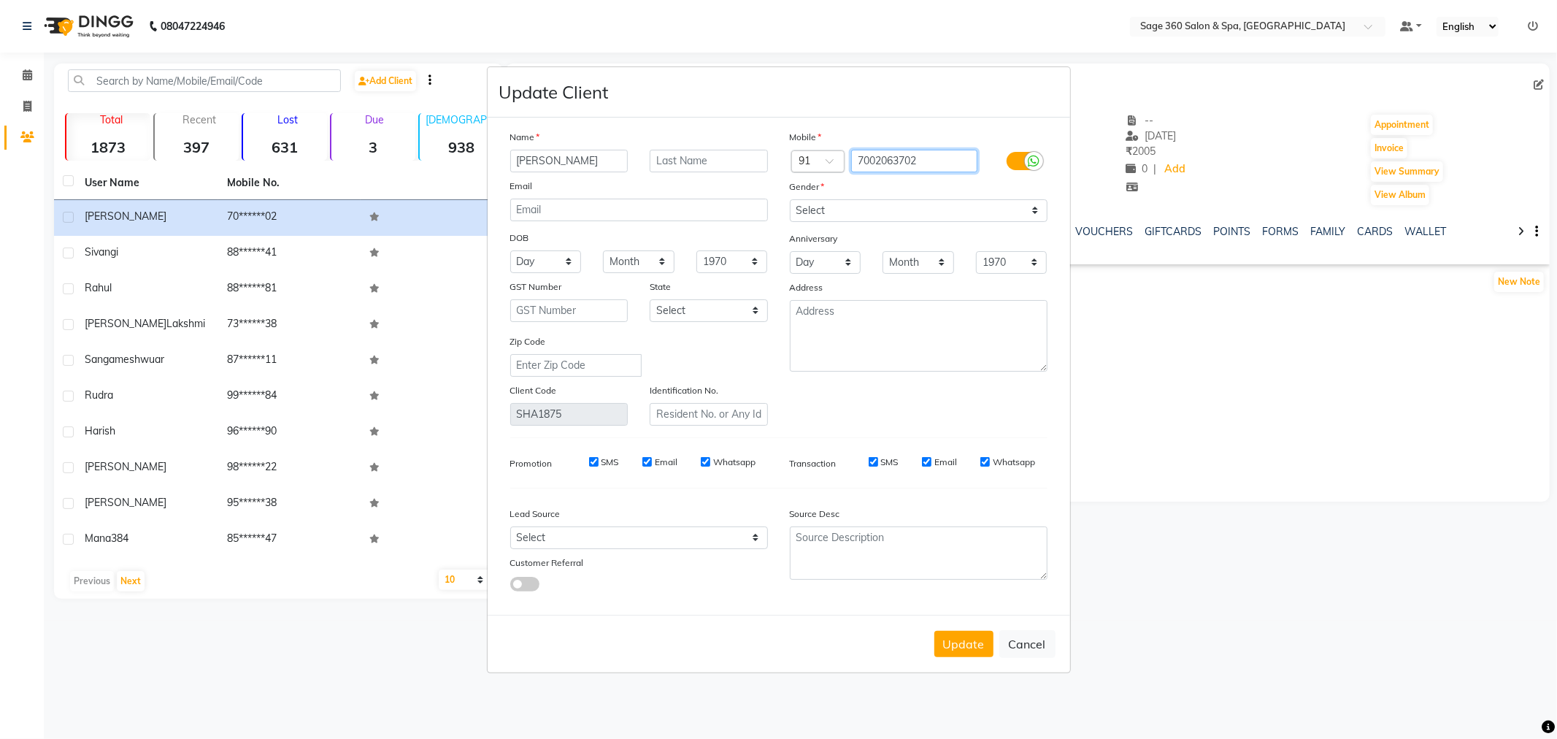
drag, startPoint x: 936, startPoint y: 161, endPoint x: 816, endPoint y: 158, distance: 120.5
click at [816, 158] on div "Country Code × 91 7002063702" at bounding box center [919, 161] width 280 height 23
click at [952, 650] on button "Update" at bounding box center [963, 644] width 59 height 26
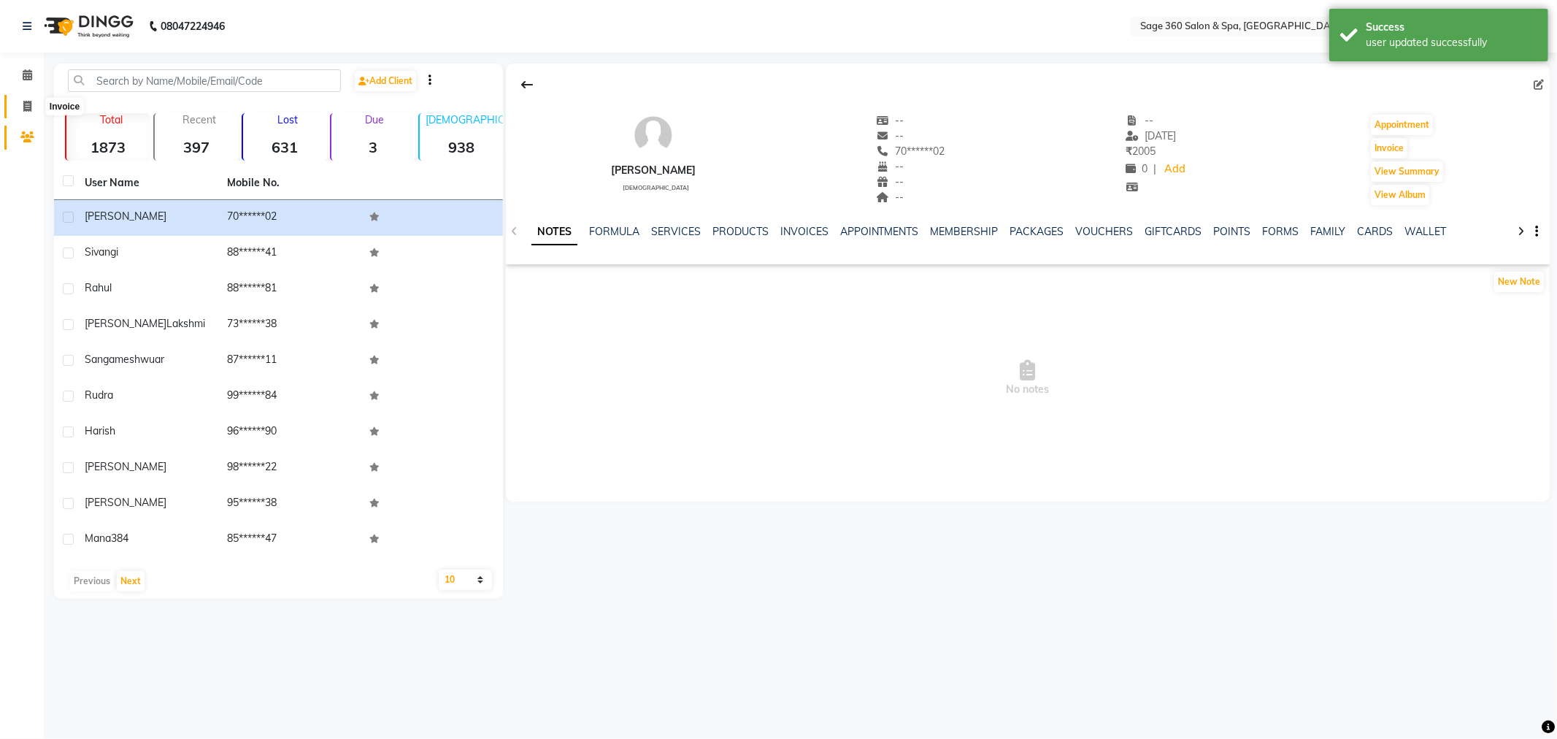
click at [29, 105] on icon at bounding box center [27, 106] width 8 height 11
select select "7678"
select select "service"
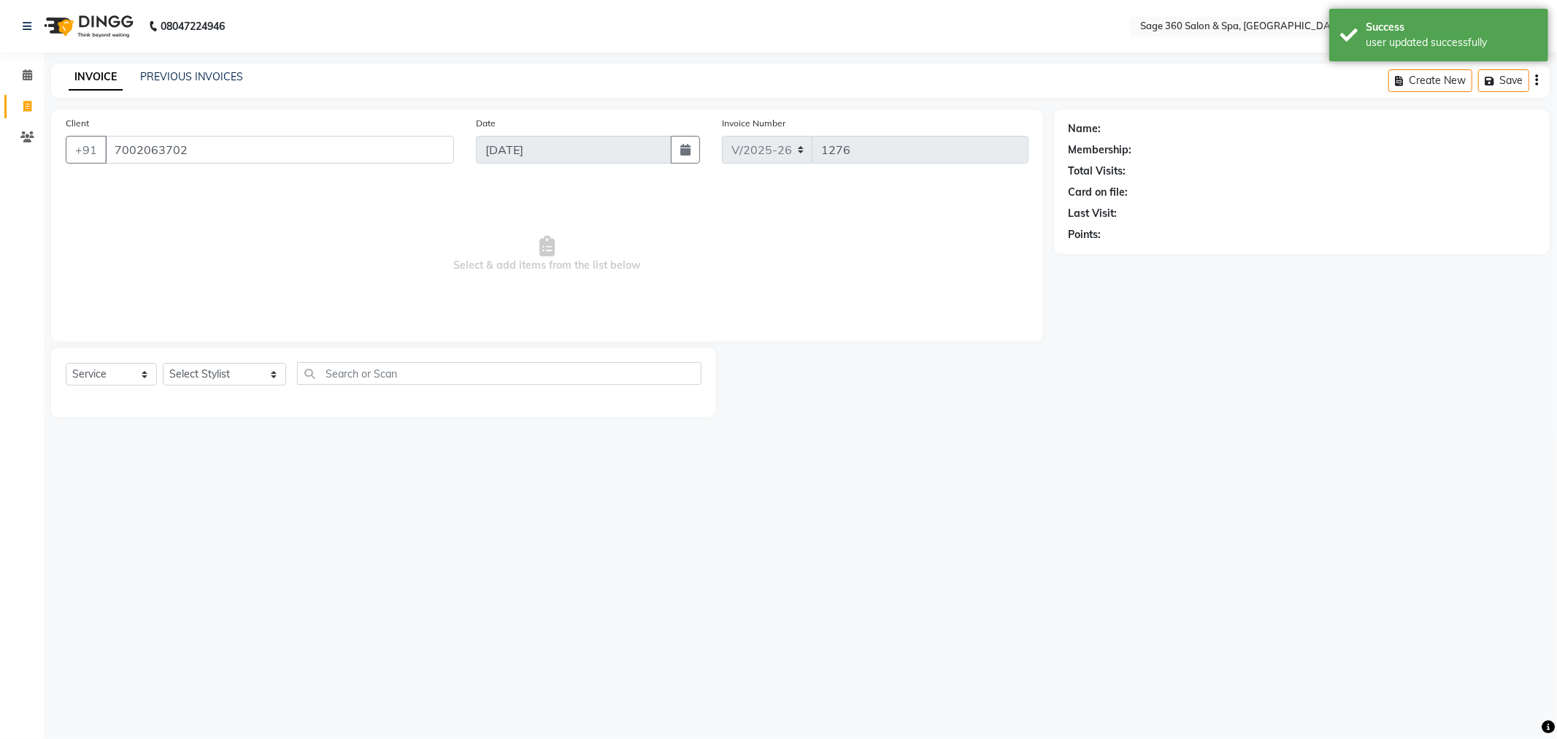
type input "7002063702"
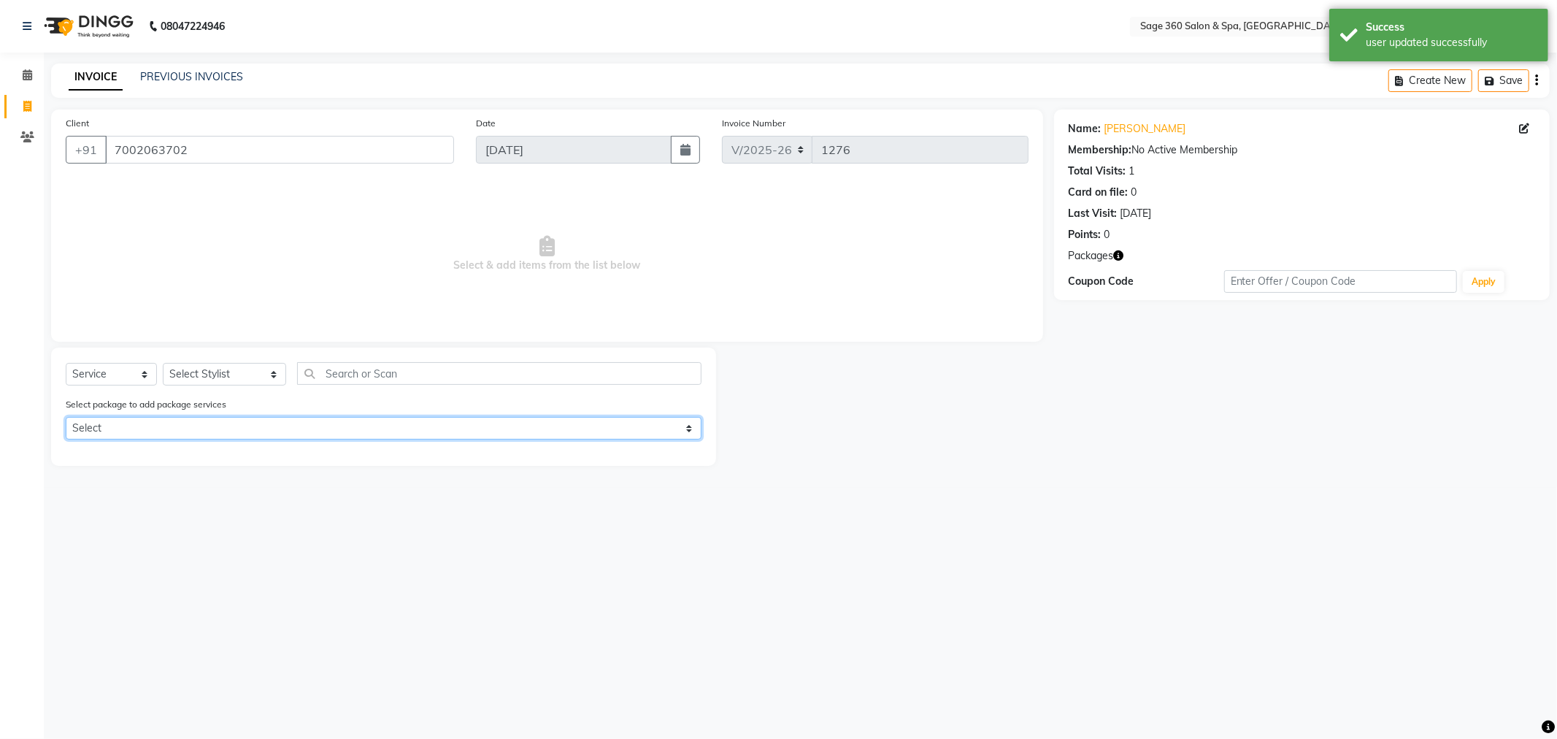
click at [274, 420] on select "Select Aug25 - Special Combo 4 2025 M" at bounding box center [384, 428] width 636 height 23
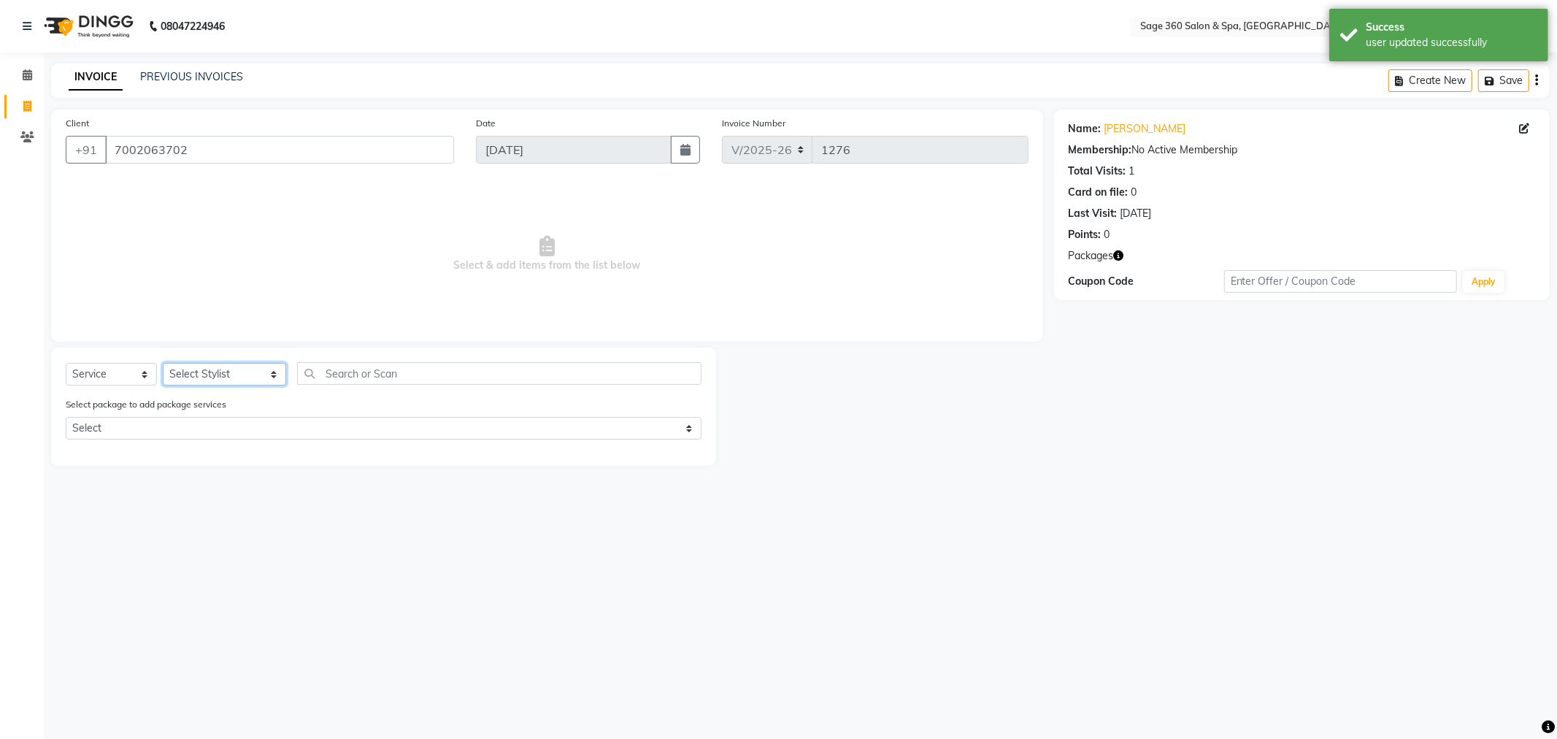
click at [258, 374] on select "Select Stylist [PERSON_NAME] [PERSON_NAME] [PERSON_NAME] [PERSON_NAME] [PERSON_…" at bounding box center [224, 374] width 123 height 23
select select "83083"
click at [163, 363] on select "Select Stylist [PERSON_NAME] [PERSON_NAME] [PERSON_NAME] [PERSON_NAME] [PERSON_…" at bounding box center [224, 374] width 123 height 23
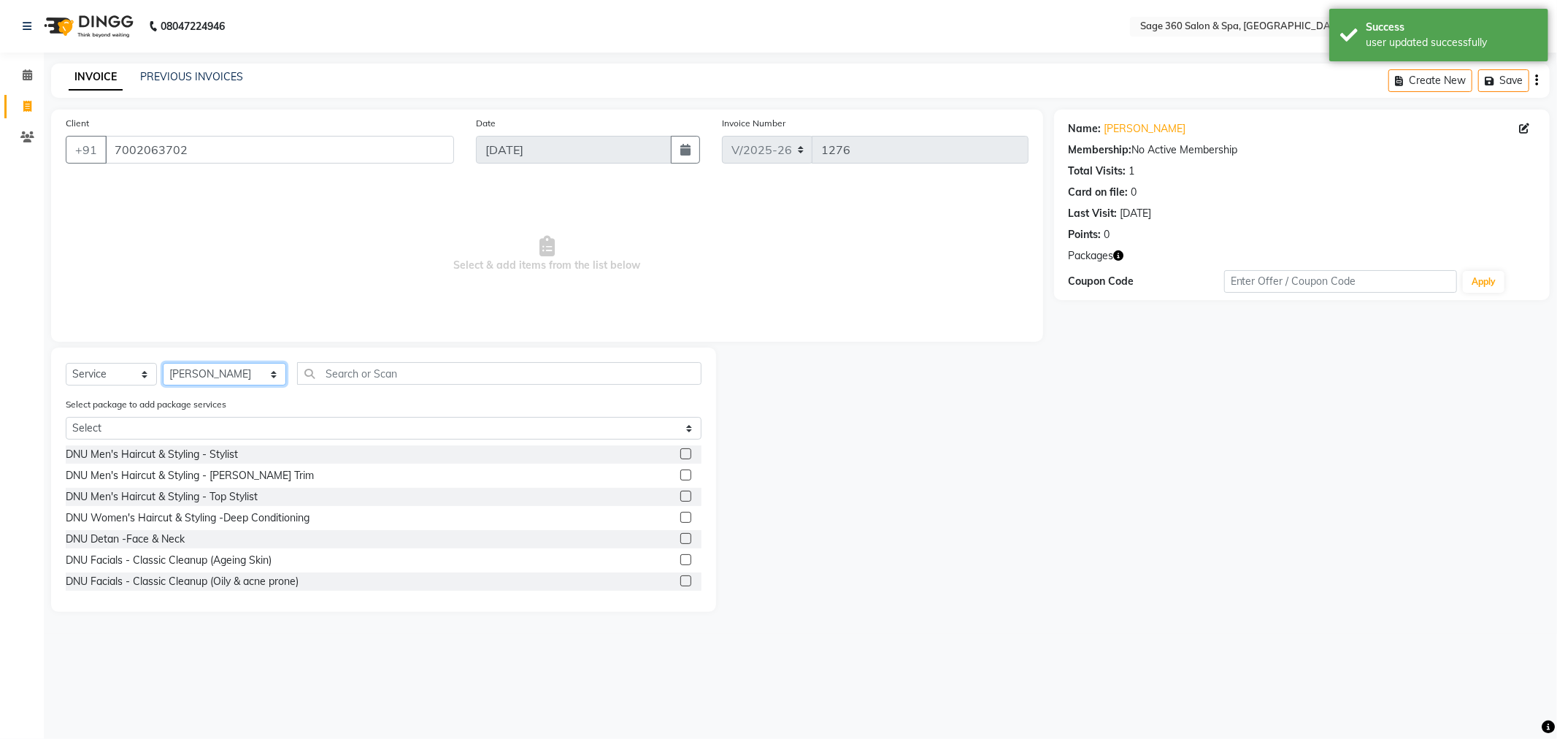
click at [258, 368] on select "Select Stylist [PERSON_NAME] [PERSON_NAME] [PERSON_NAME] [PERSON_NAME] [PERSON_…" at bounding box center [224, 374] width 123 height 23
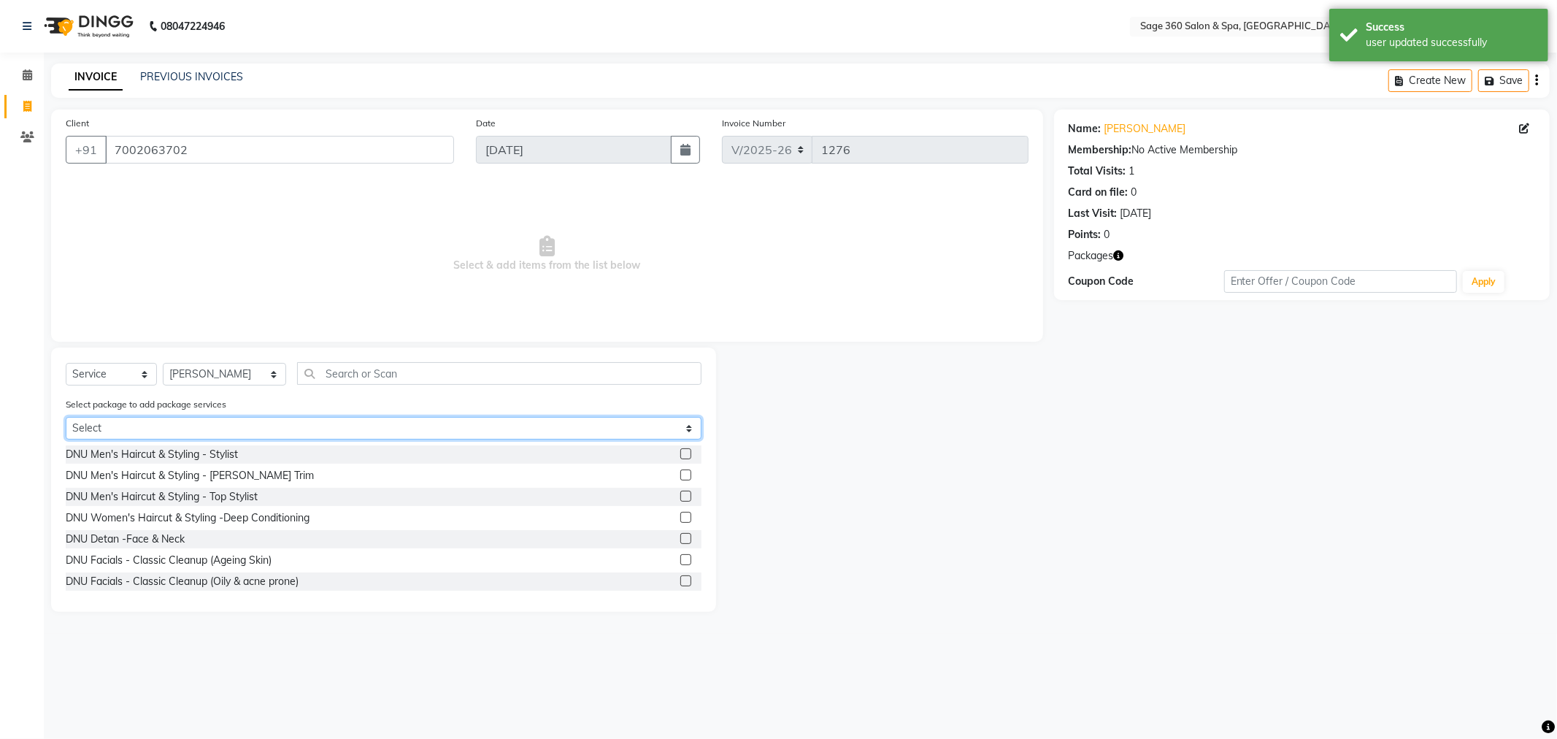
click at [347, 426] on select "Select Aug25 - Special Combo 4 2025 M" at bounding box center [384, 428] width 636 height 23
select select "1: Object"
click at [66, 417] on select "Select Aug25 - Special Combo 4 2025 M" at bounding box center [384, 428] width 636 height 23
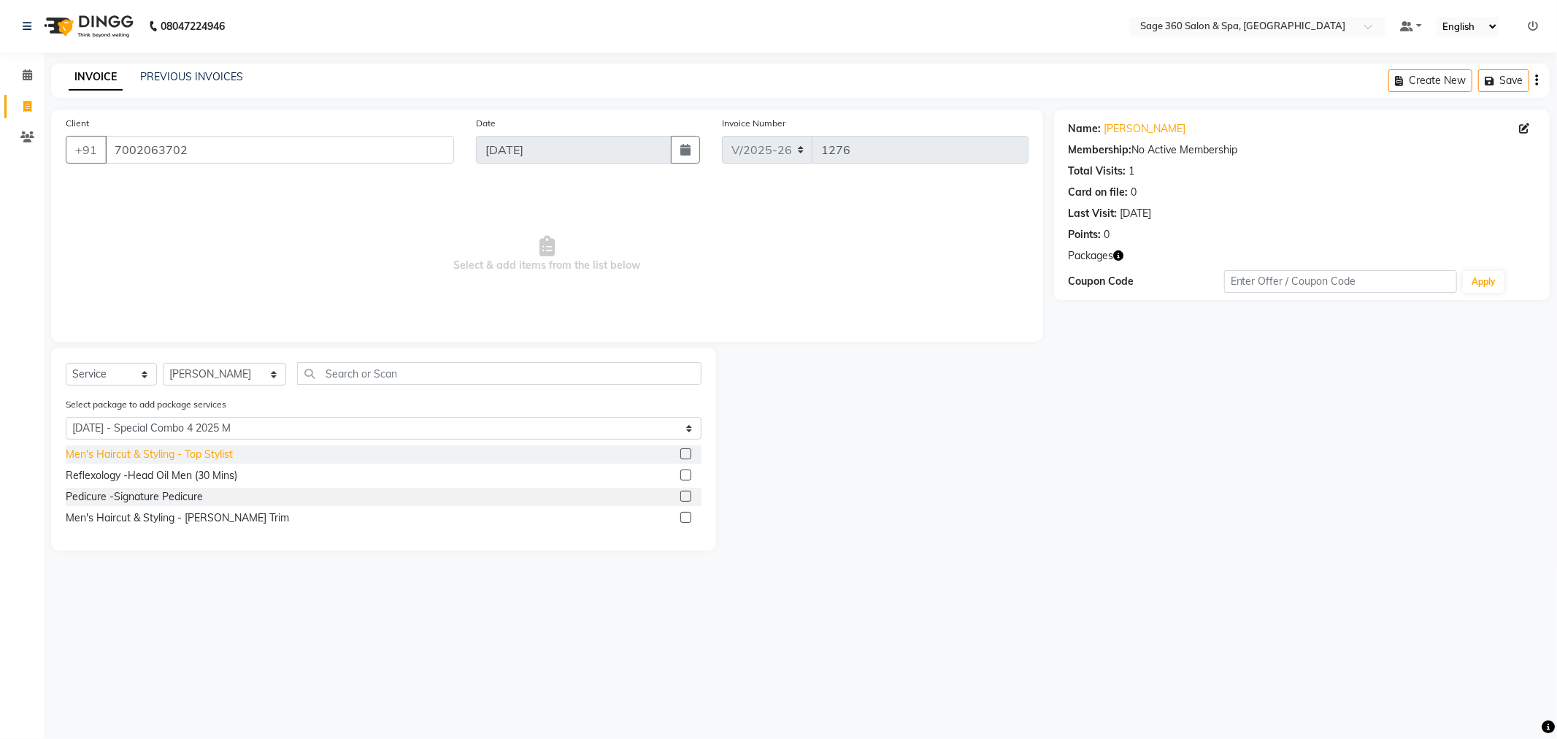
click at [185, 451] on div "Men's Haircut & Styling - Top Stylist" at bounding box center [149, 454] width 167 height 15
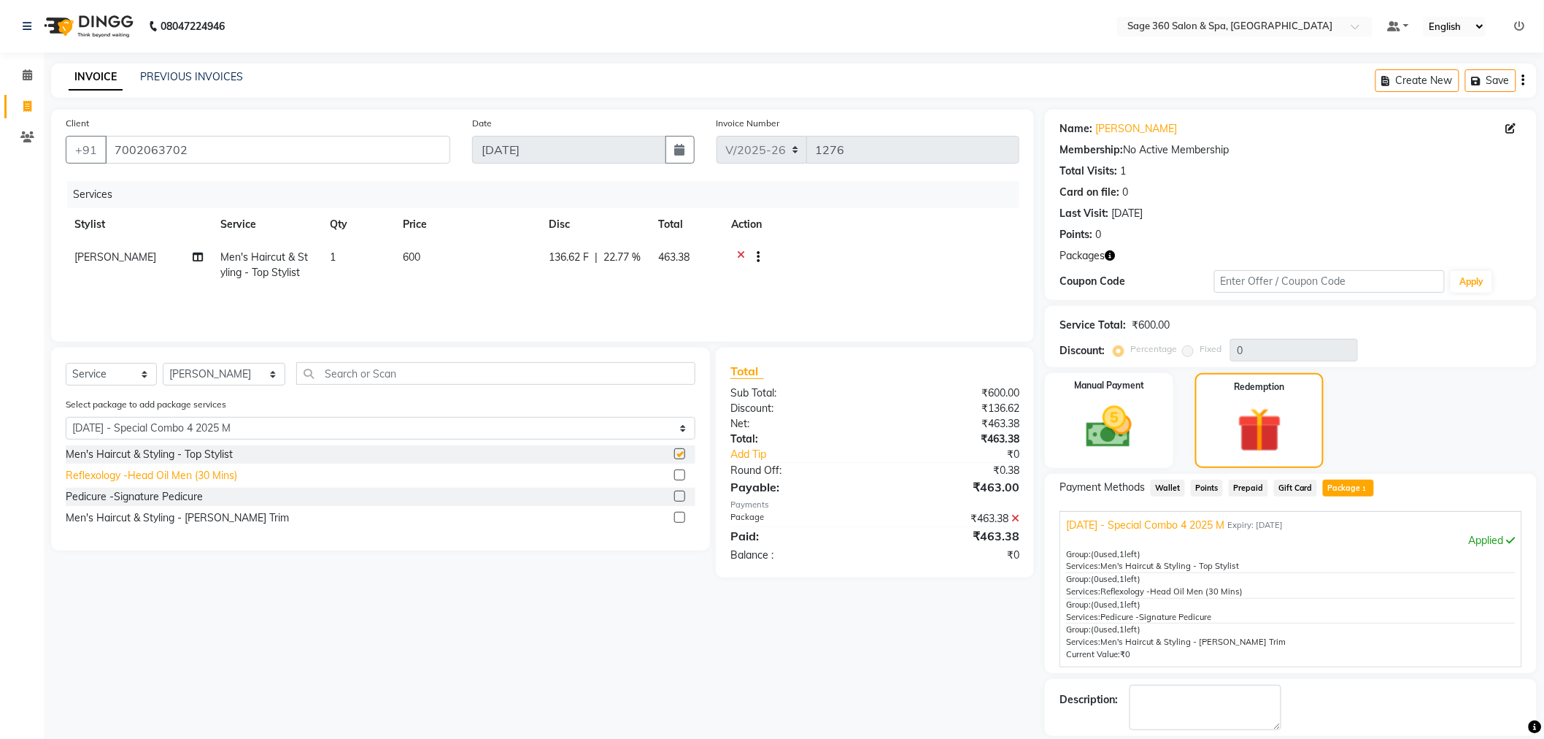
checkbox input "false"
click at [174, 517] on div "Men's Haircut & Styling - [PERSON_NAME] Trim" at bounding box center [177, 517] width 223 height 15
checkbox input "false"
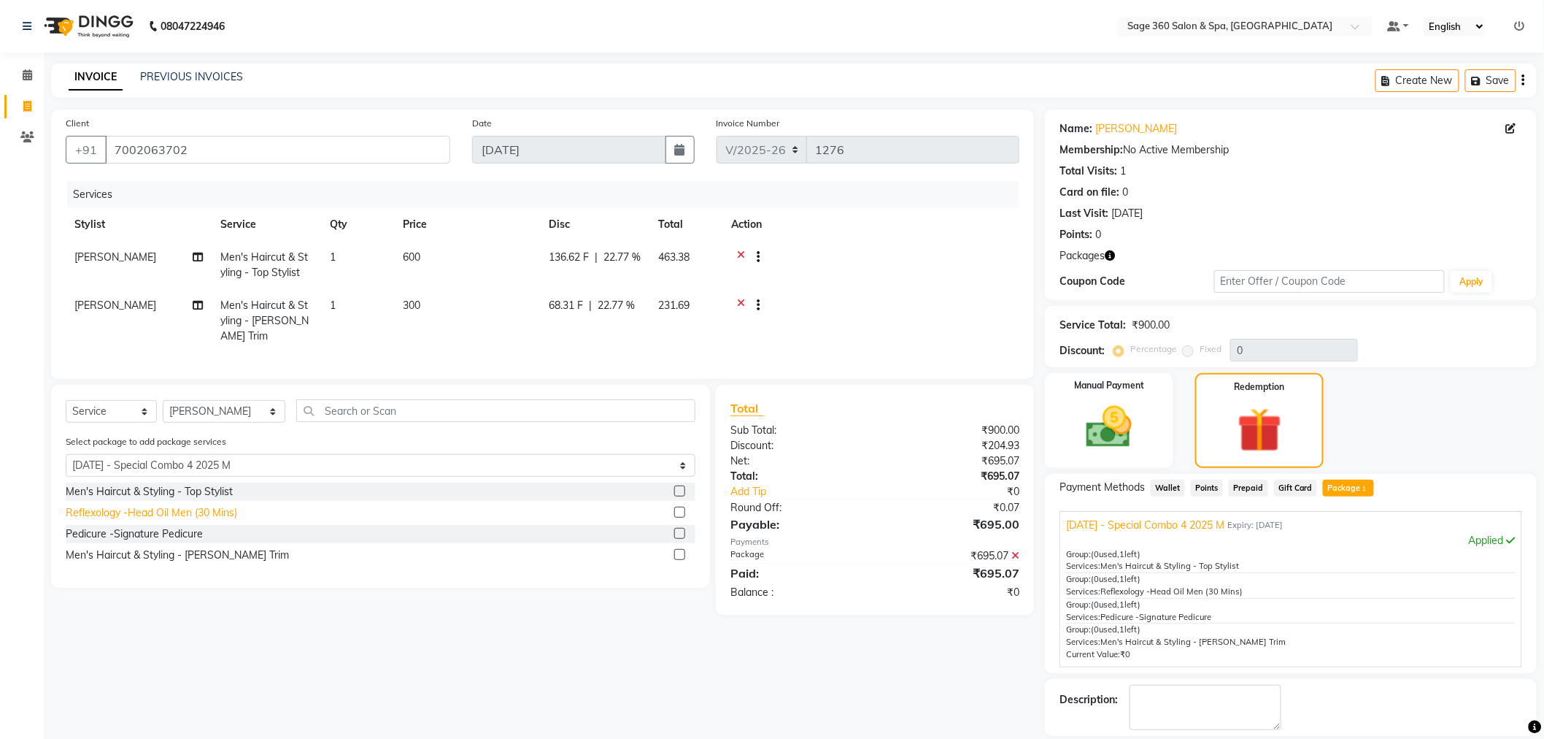
click at [180, 511] on div "Reflexology -Head Oil Men (30 Mins)" at bounding box center [152, 512] width 172 height 15
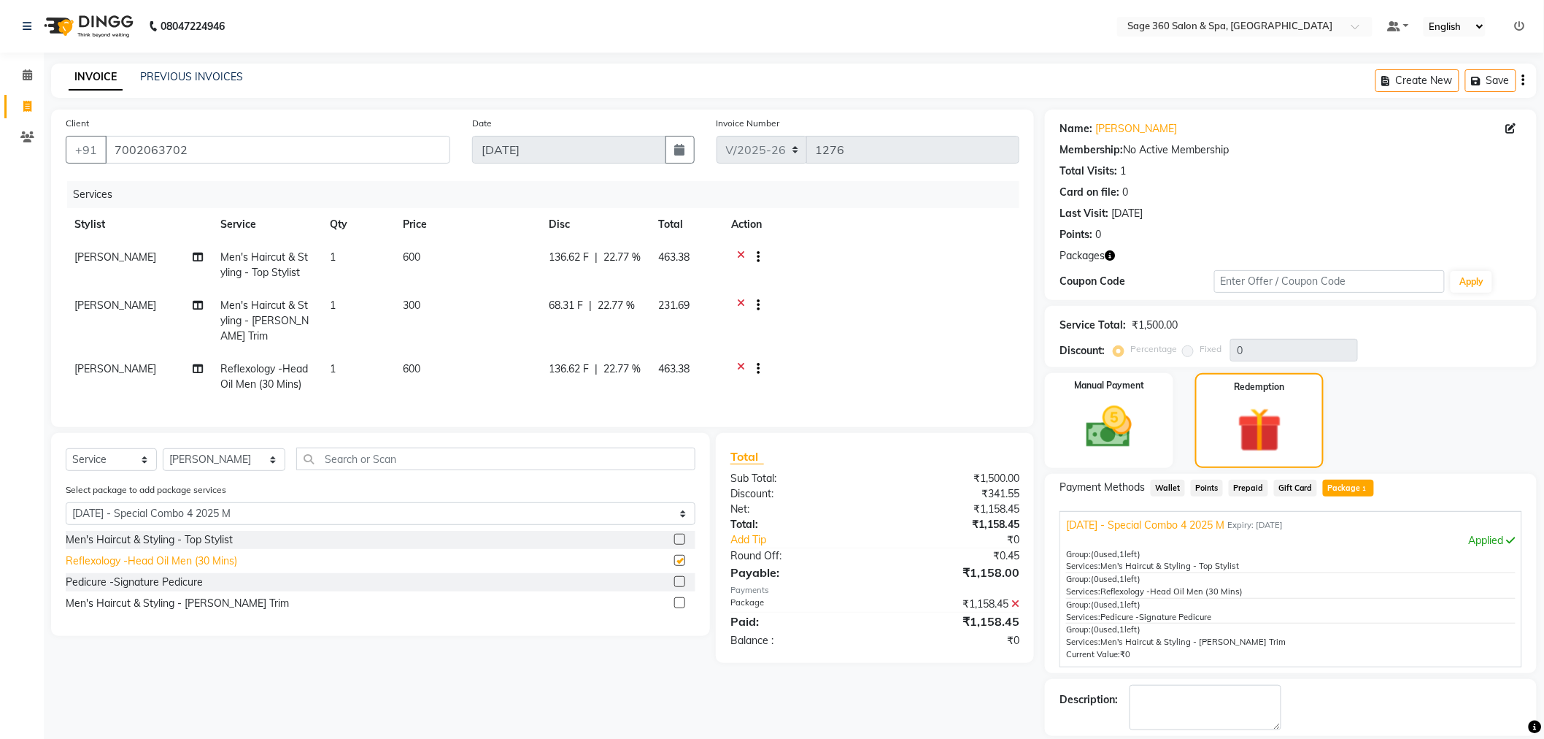
checkbox input "false"
click at [220, 453] on select "Select Stylist [PERSON_NAME] [PERSON_NAME] [PERSON_NAME] [PERSON_NAME] [PERSON_…" at bounding box center [224, 459] width 123 height 23
click at [123, 358] on td "[PERSON_NAME]" at bounding box center [139, 377] width 146 height 48
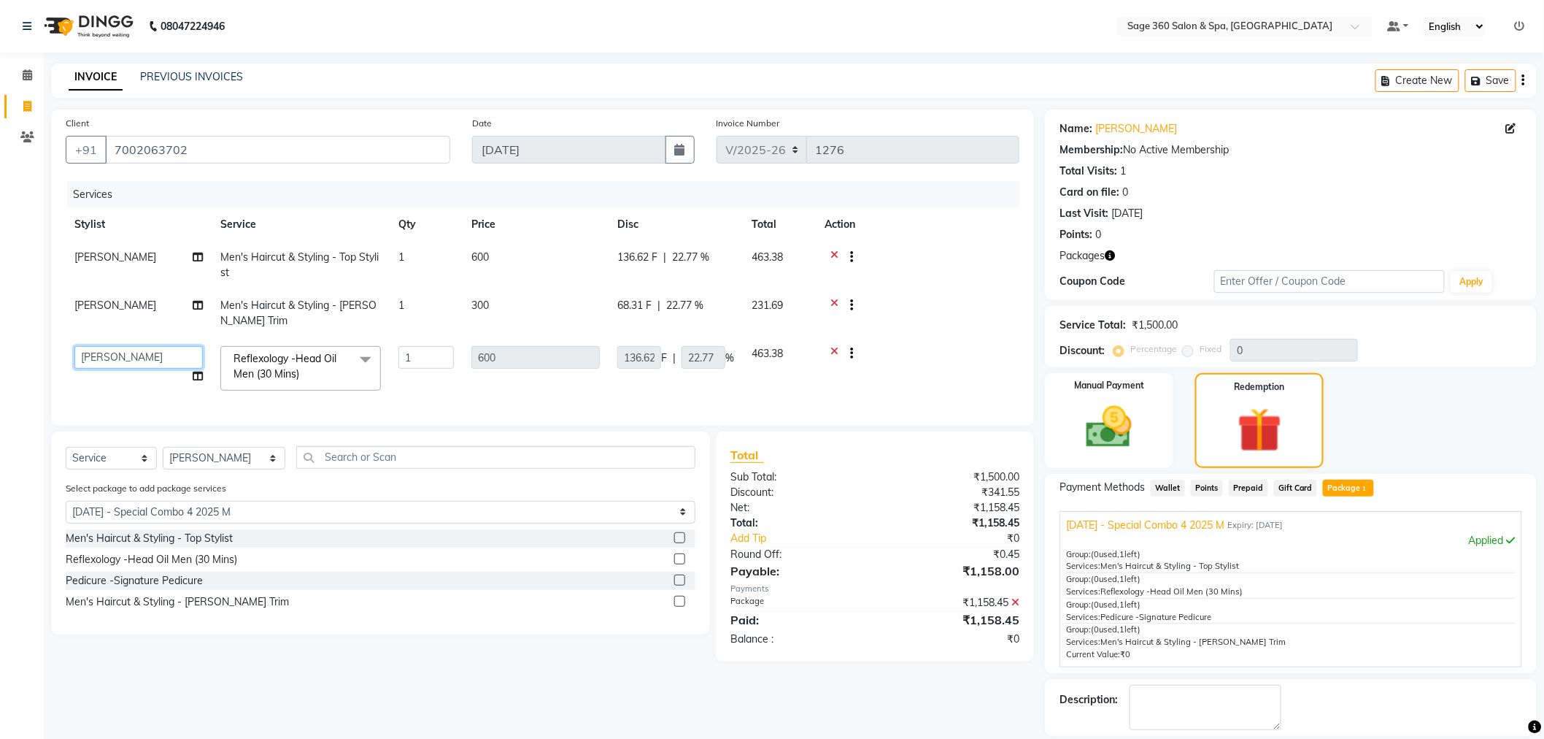
click at [100, 356] on select "Ali Gagan Julie Rai Mamtha r Nadeem Padmja Mitta Paramjot Pavithra Satish Rakes…" at bounding box center [138, 357] width 128 height 23
select select "71259"
click at [215, 469] on select "Select Stylist [PERSON_NAME] [PERSON_NAME] [PERSON_NAME] [PERSON_NAME] [PERSON_…" at bounding box center [224, 458] width 123 height 23
select select "68063"
click at [163, 459] on select "Select Stylist [PERSON_NAME] [PERSON_NAME] [PERSON_NAME] [PERSON_NAME] [PERSON_…" at bounding box center [224, 458] width 123 height 23
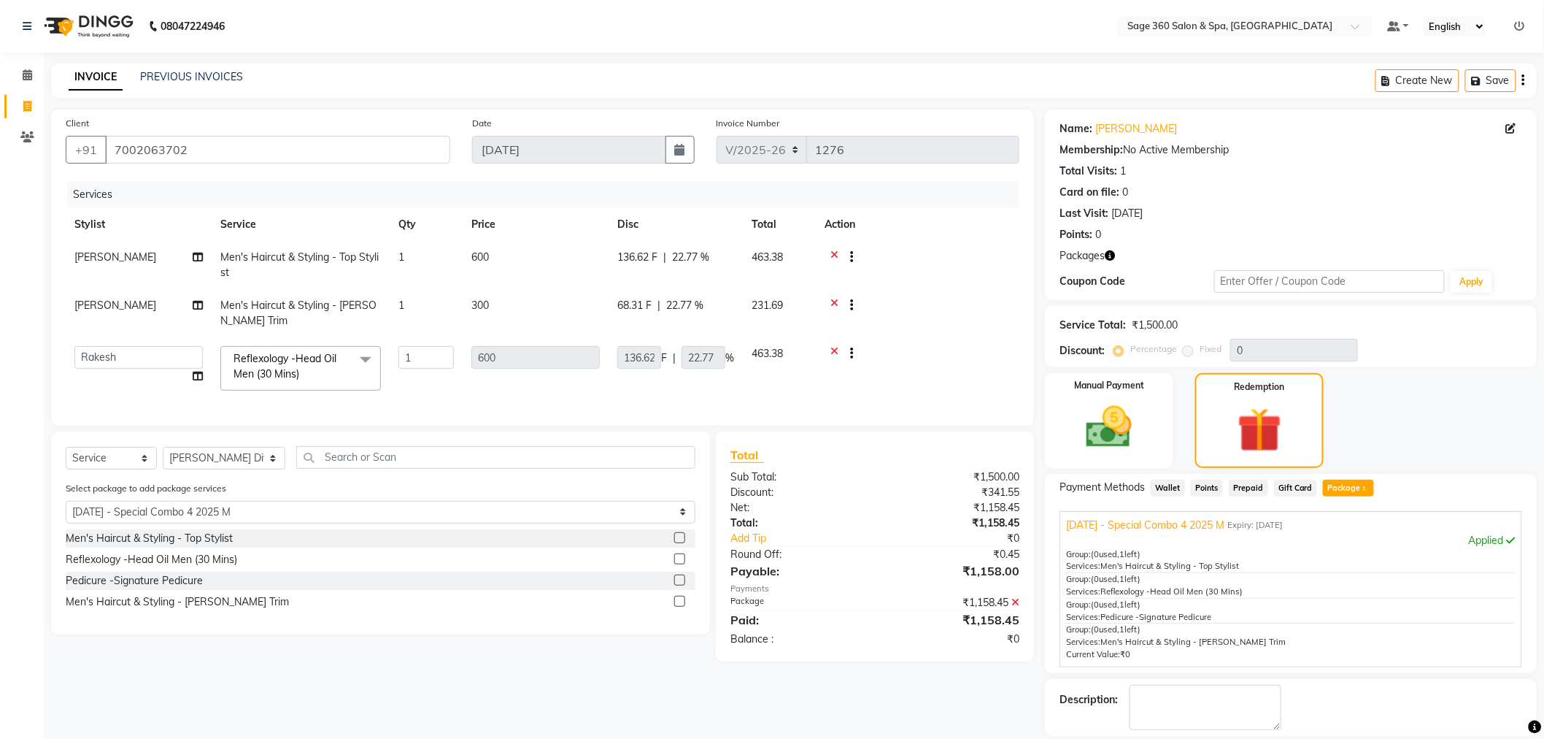
click at [212, 585] on div "Pedicure -Signature Pedicure" at bounding box center [381, 581] width 630 height 18
click at [200, 588] on div "Pedicure -Signature Pedicure" at bounding box center [134, 580] width 137 height 15
checkbox input "false"
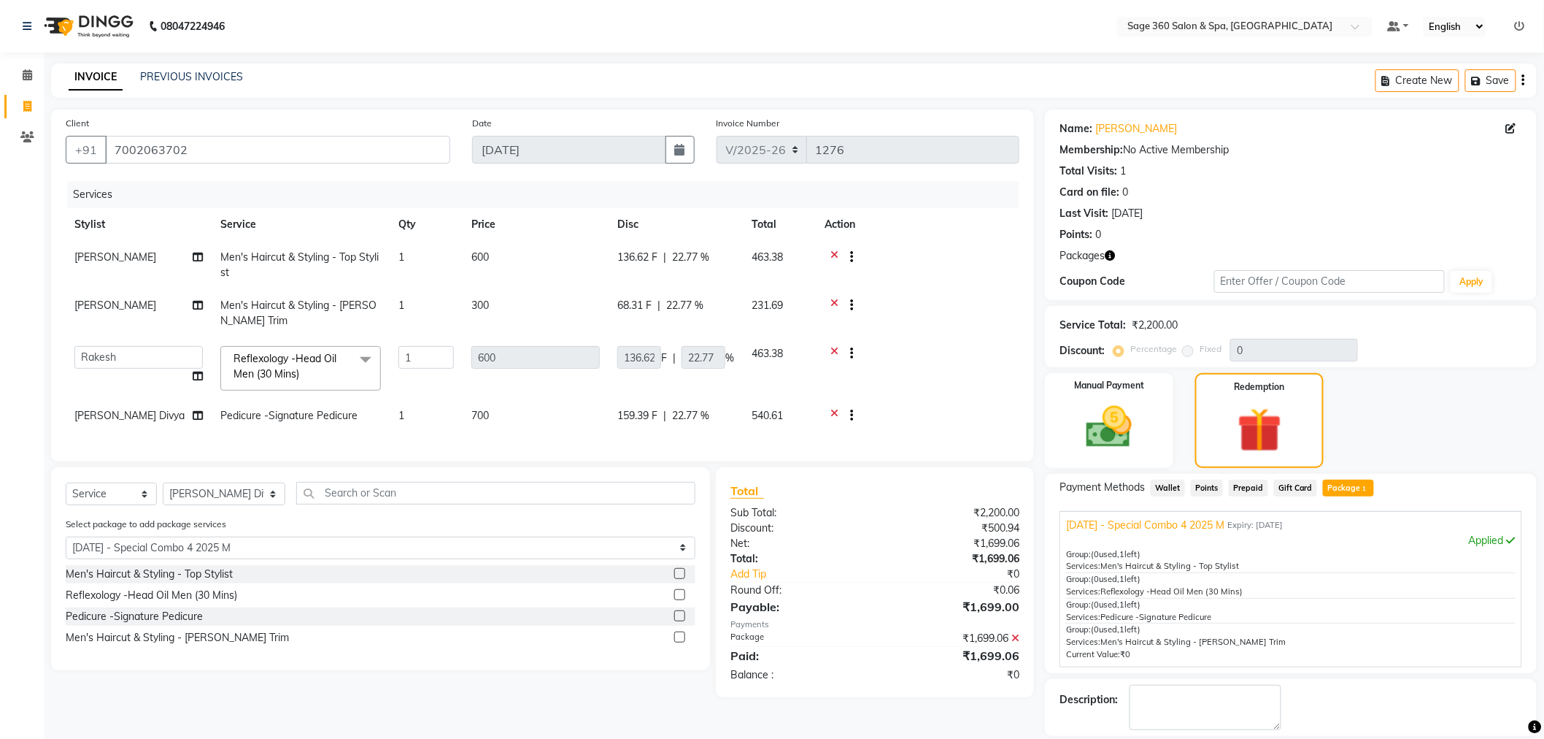
scroll to position [68, 0]
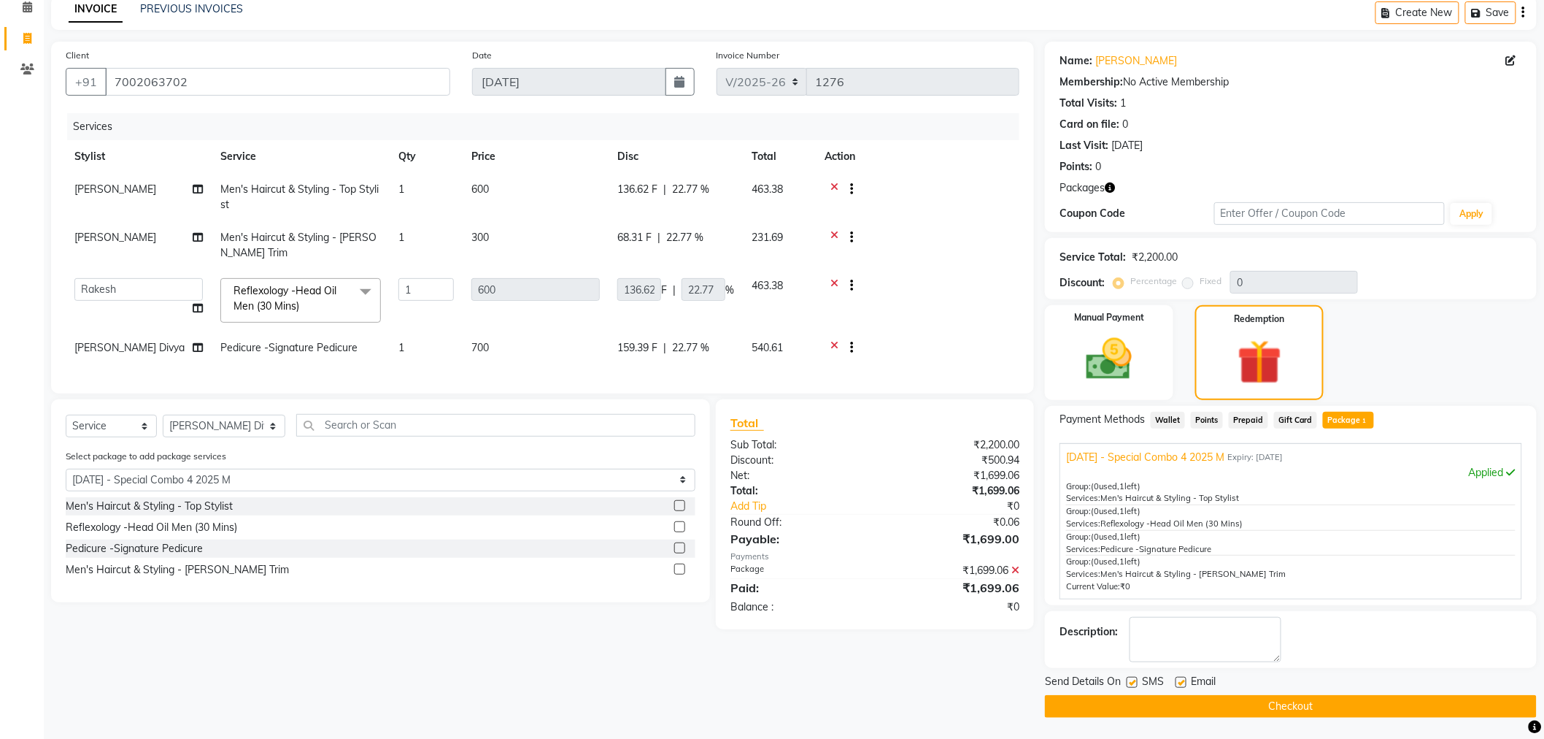
click at [1173, 677] on div "SMS" at bounding box center [1151, 683] width 49 height 18
click at [1177, 681] on label at bounding box center [1181, 682] width 11 height 11
click at [1177, 681] on input "checkbox" at bounding box center [1180, 682] width 9 height 9
checkbox input "false"
click at [1241, 709] on button "Checkout" at bounding box center [1291, 706] width 492 height 23
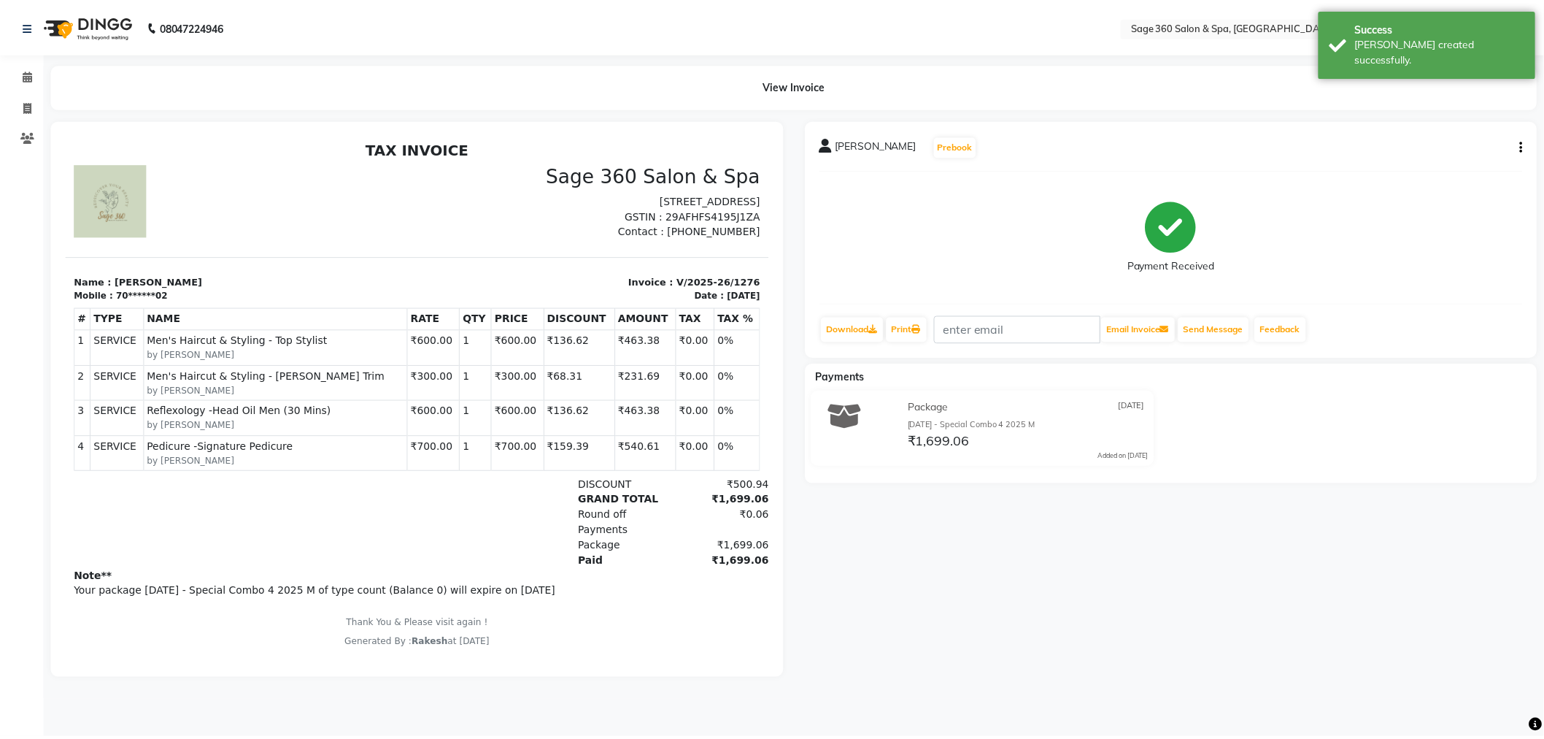
scroll to position [11, 0]
click at [25, 75] on icon at bounding box center [27, 74] width 9 height 11
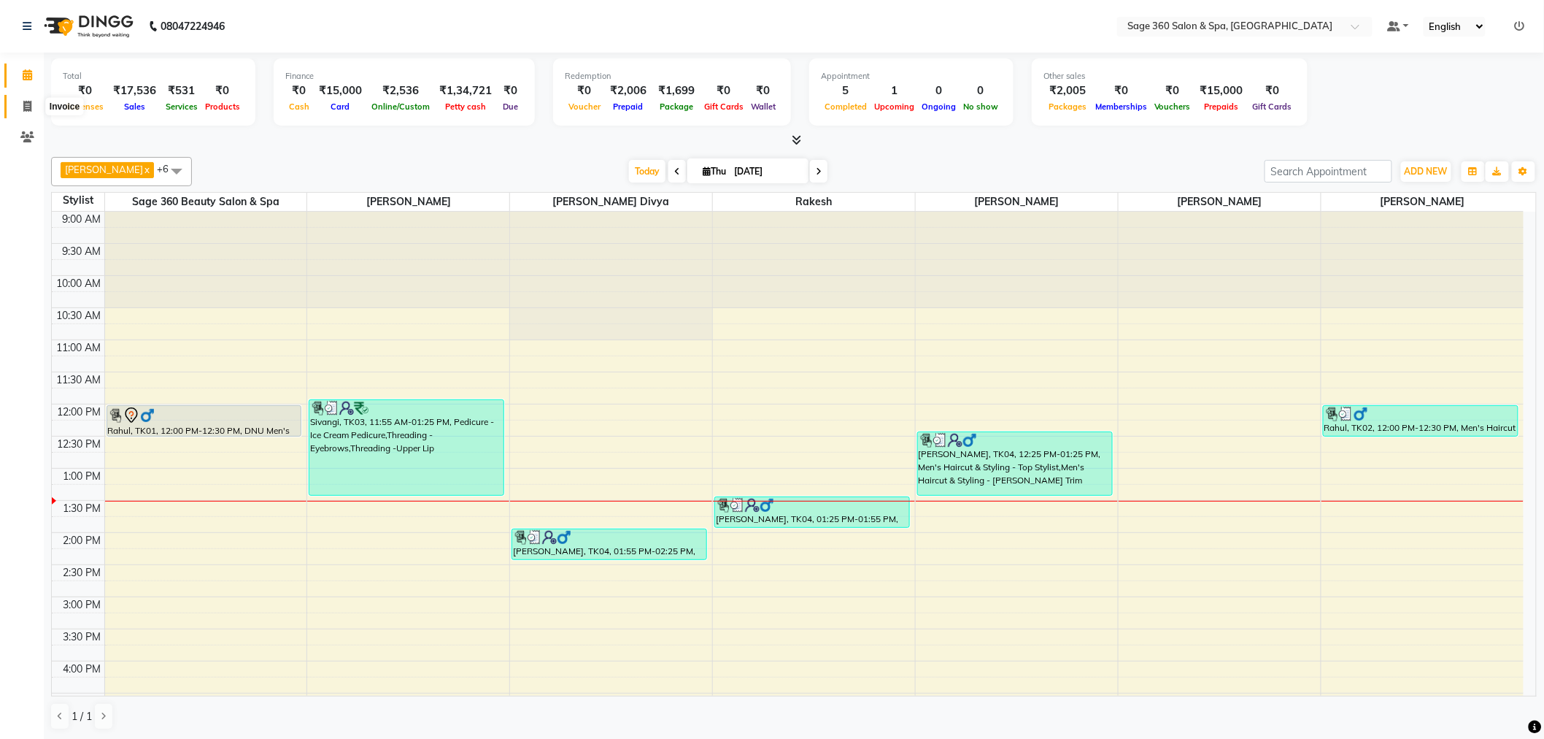
click at [25, 109] on icon at bounding box center [27, 106] width 8 height 11
select select "service"
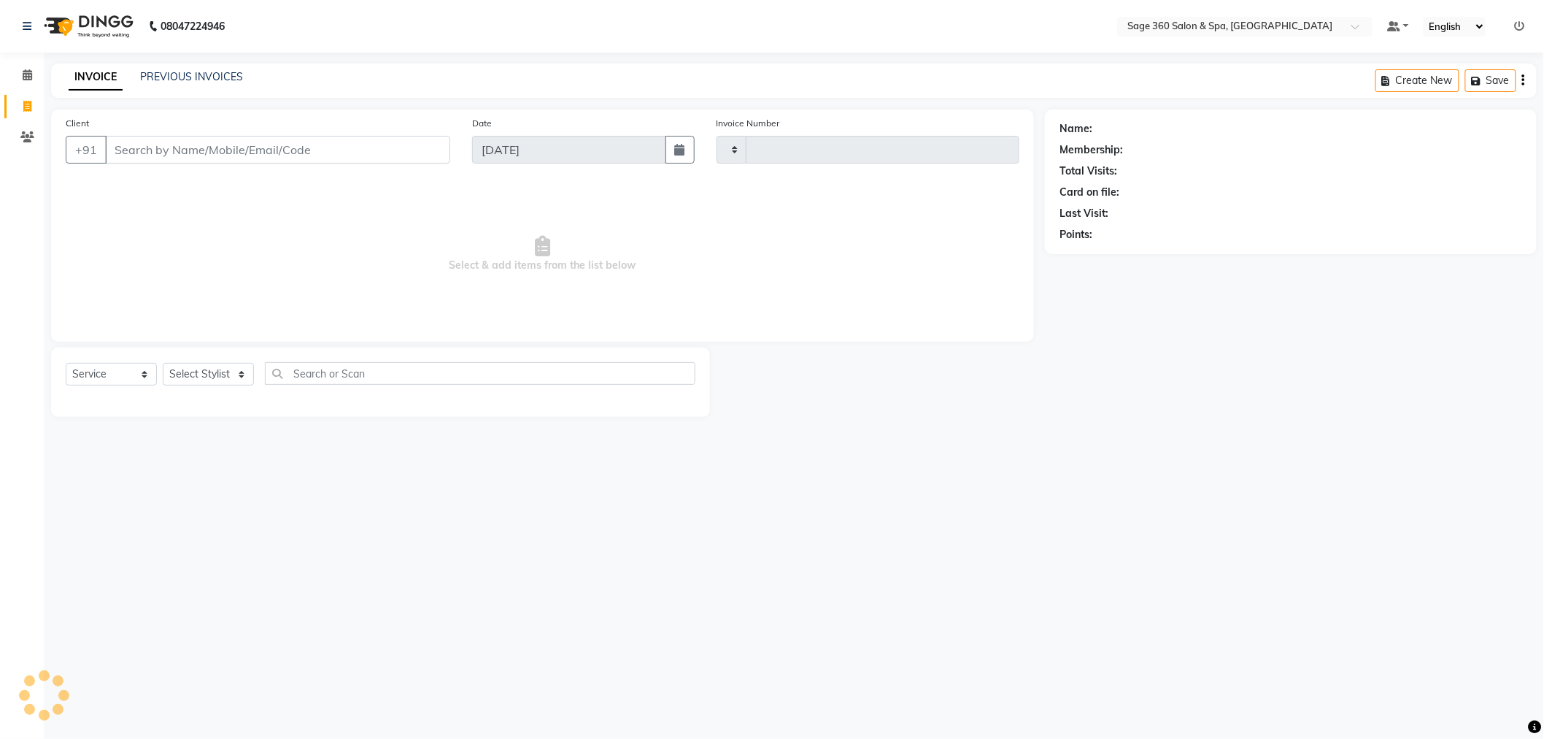
type input "1277"
select select "7678"
click at [181, 74] on link "PREVIOUS INVOICES" at bounding box center [191, 76] width 103 height 13
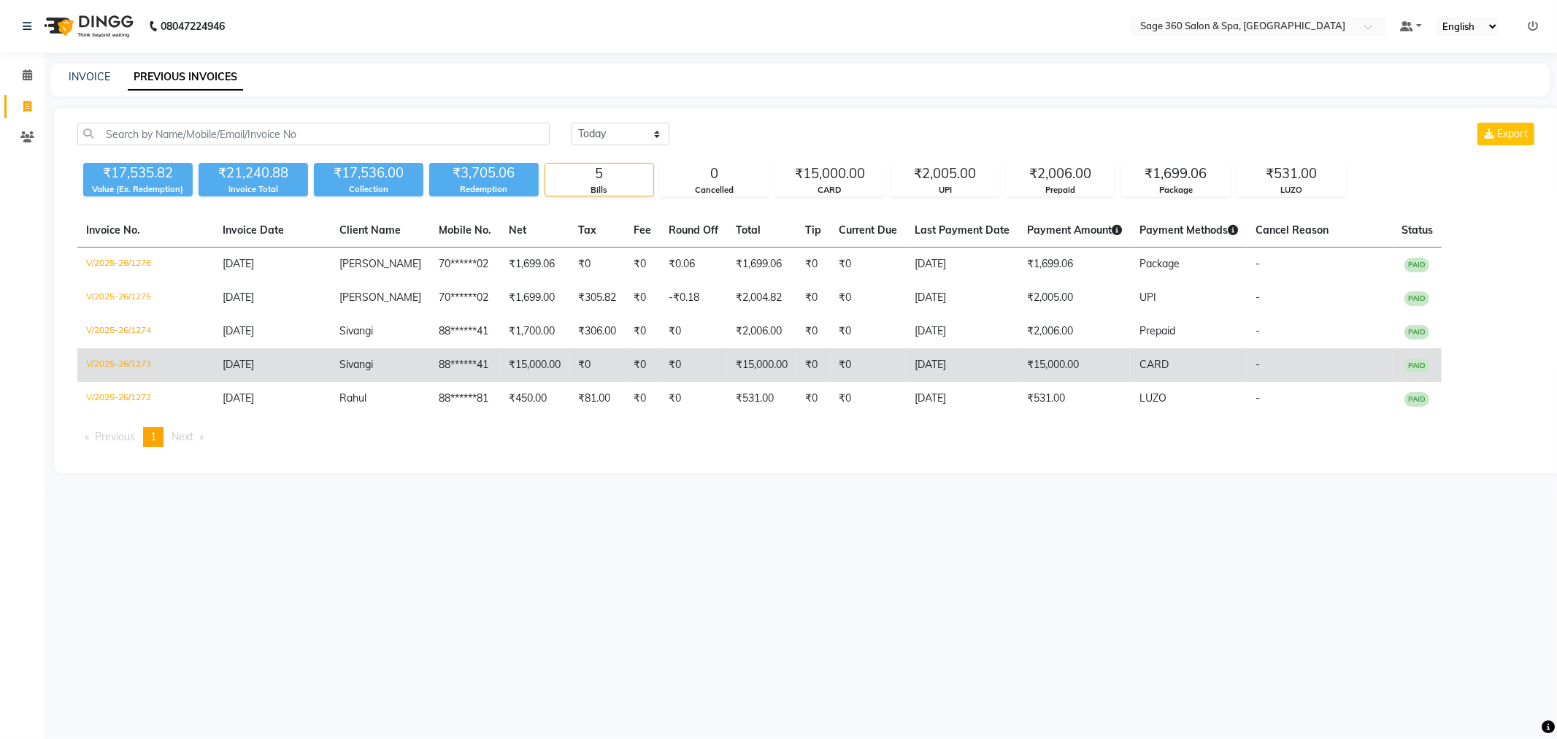
click at [1404, 369] on span "PAID" at bounding box center [1416, 365] width 25 height 15
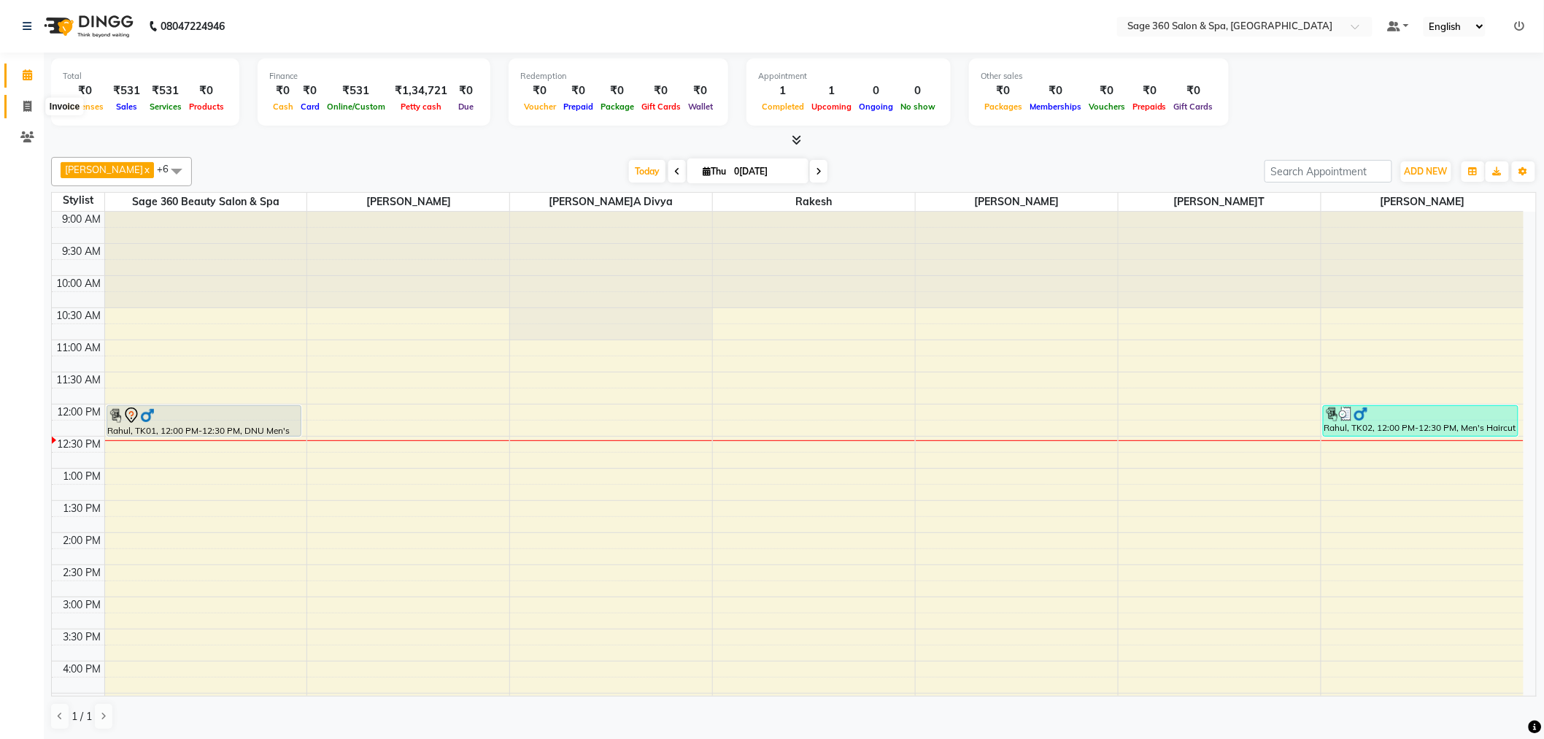
click at [23, 106] on icon at bounding box center [27, 106] width 8 height 11
select select "7678"
select select "service"
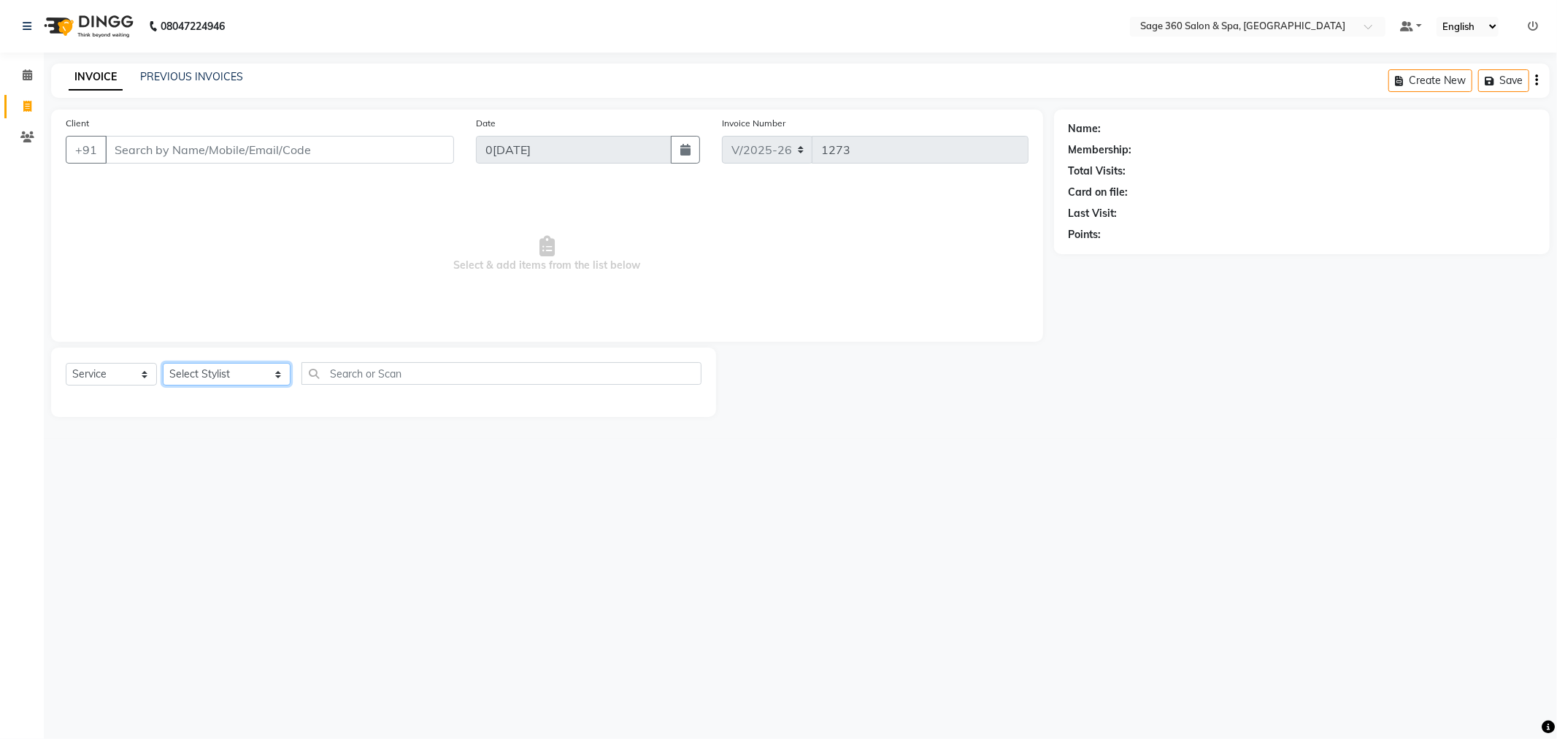
click at [263, 378] on select "Select Stylist [PERSON_NAME] [PERSON_NAME] [PERSON_NAME] [PERSON_NAME] [PERSON_…" at bounding box center [227, 374] width 128 height 23
select select "68050"
click at [163, 363] on select "Select Stylist [PERSON_NAME] [PERSON_NAME] [PERSON_NAME] [PERSON_NAME] [PERSON_…" at bounding box center [227, 374] width 128 height 23
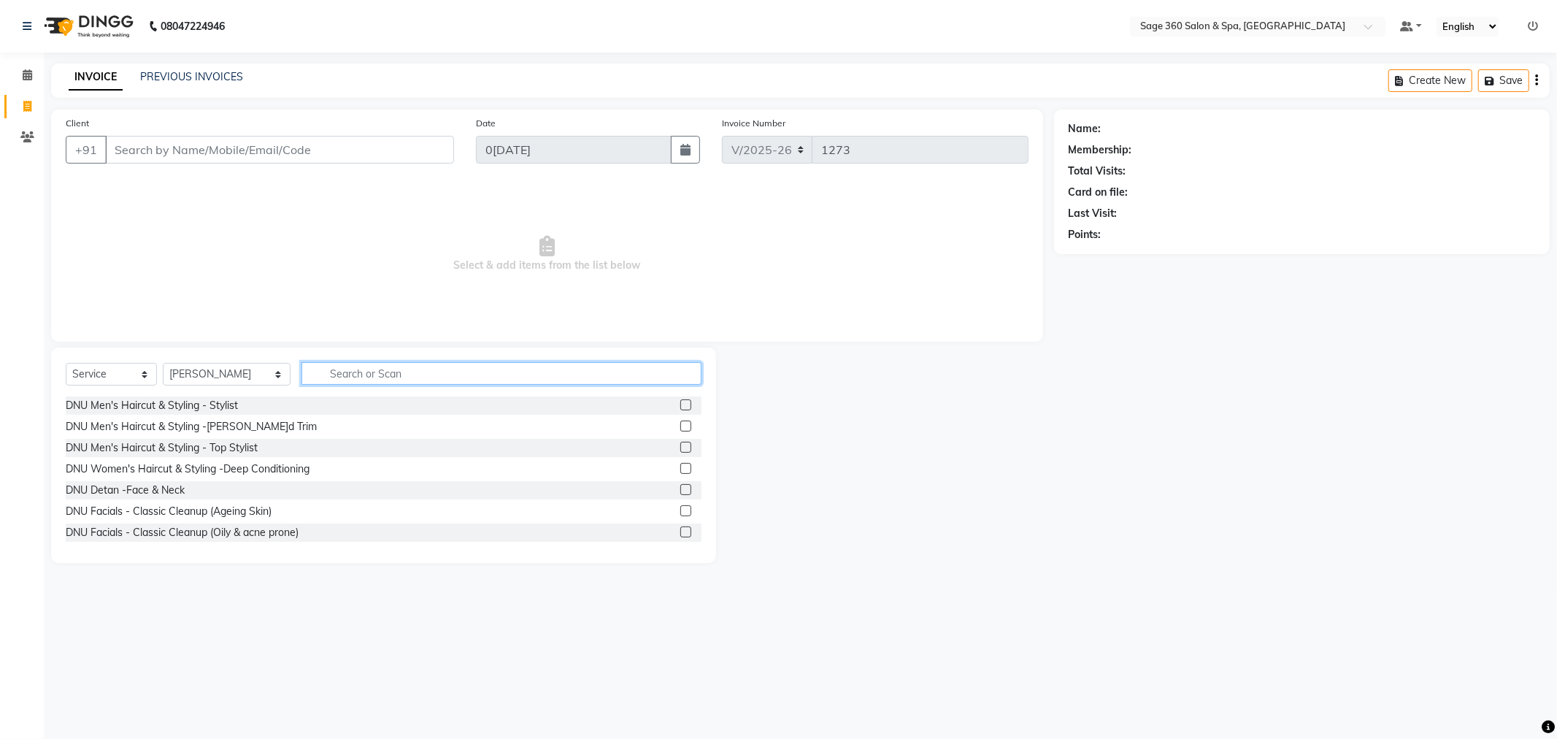
click at [304, 374] on input "text" at bounding box center [501, 373] width 400 height 23
type input "pedicu"
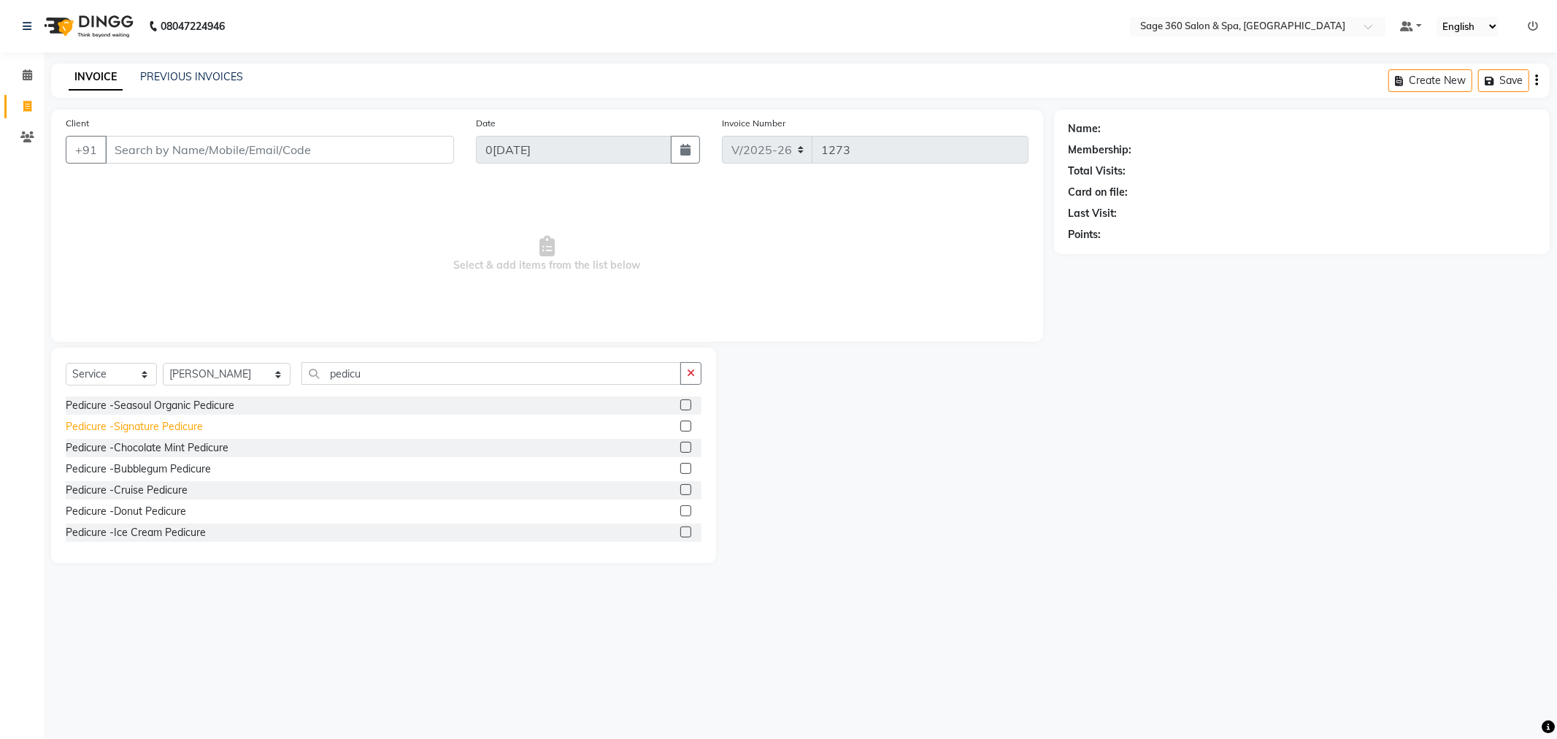
click at [152, 425] on div "Pedicure -Signature Pedicure" at bounding box center [134, 426] width 137 height 15
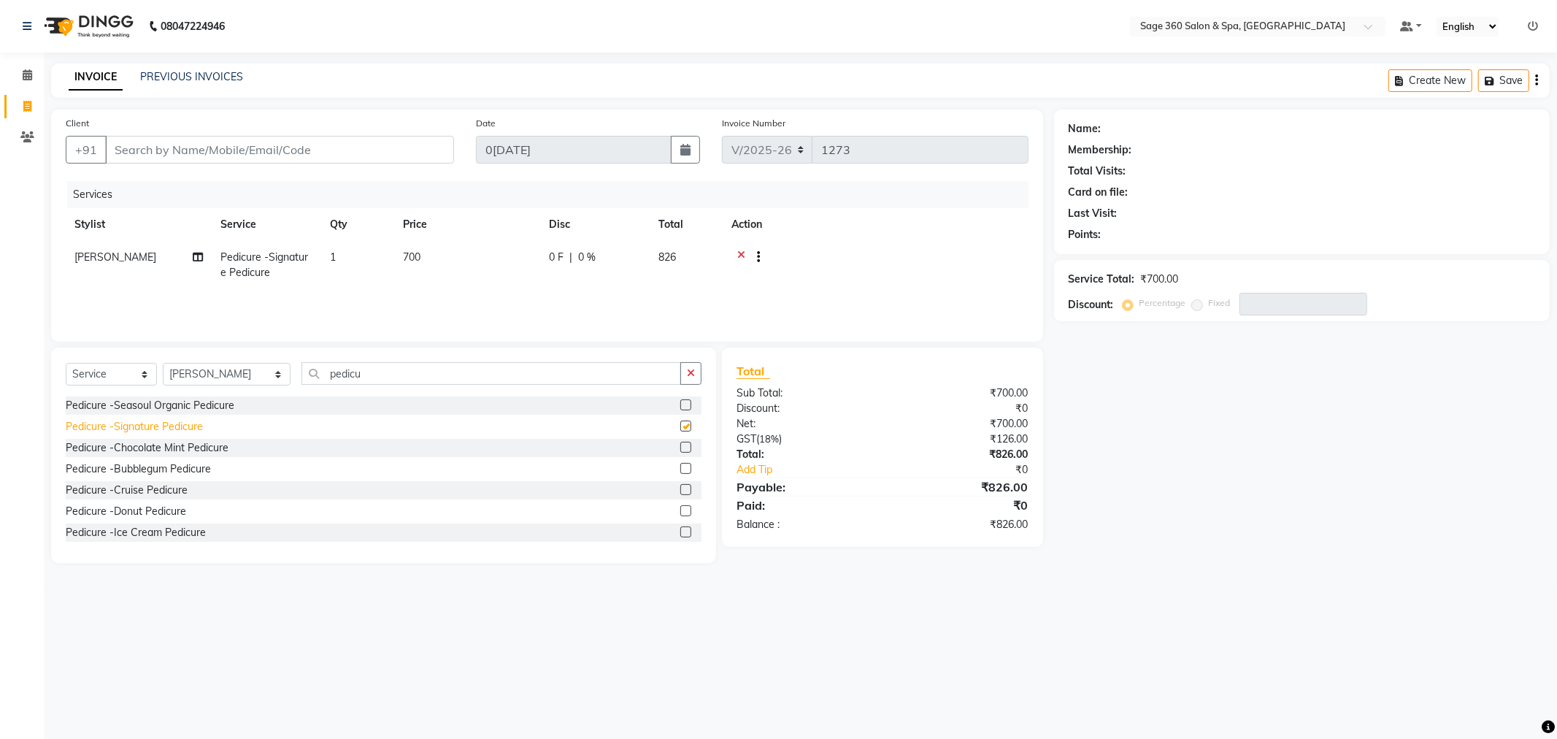
checkbox input "false"
click at [745, 253] on div at bounding box center [752, 259] width 15 height 18
click at [739, 253] on icon at bounding box center [741, 259] width 8 height 18
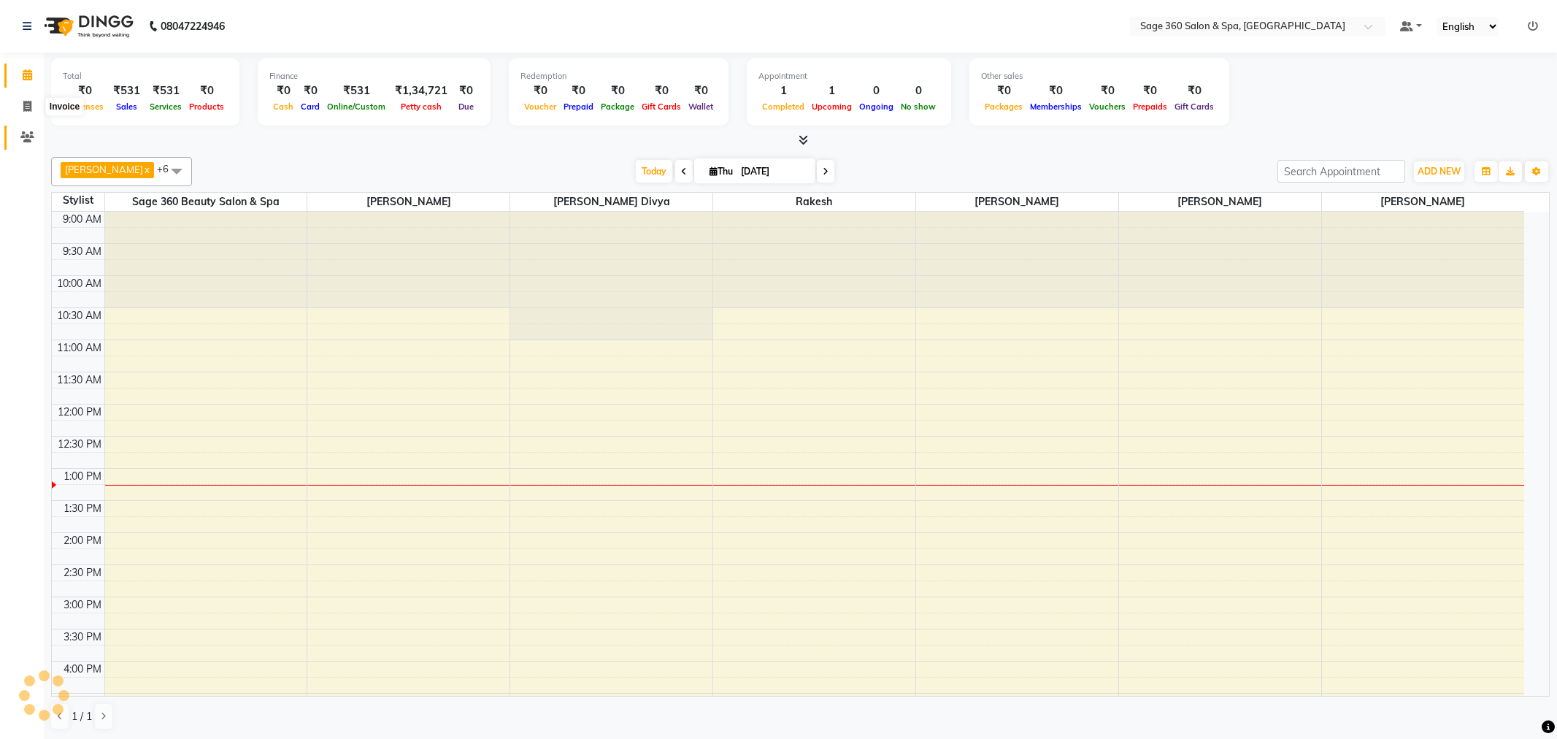
click at [23, 132] on icon at bounding box center [27, 136] width 14 height 11
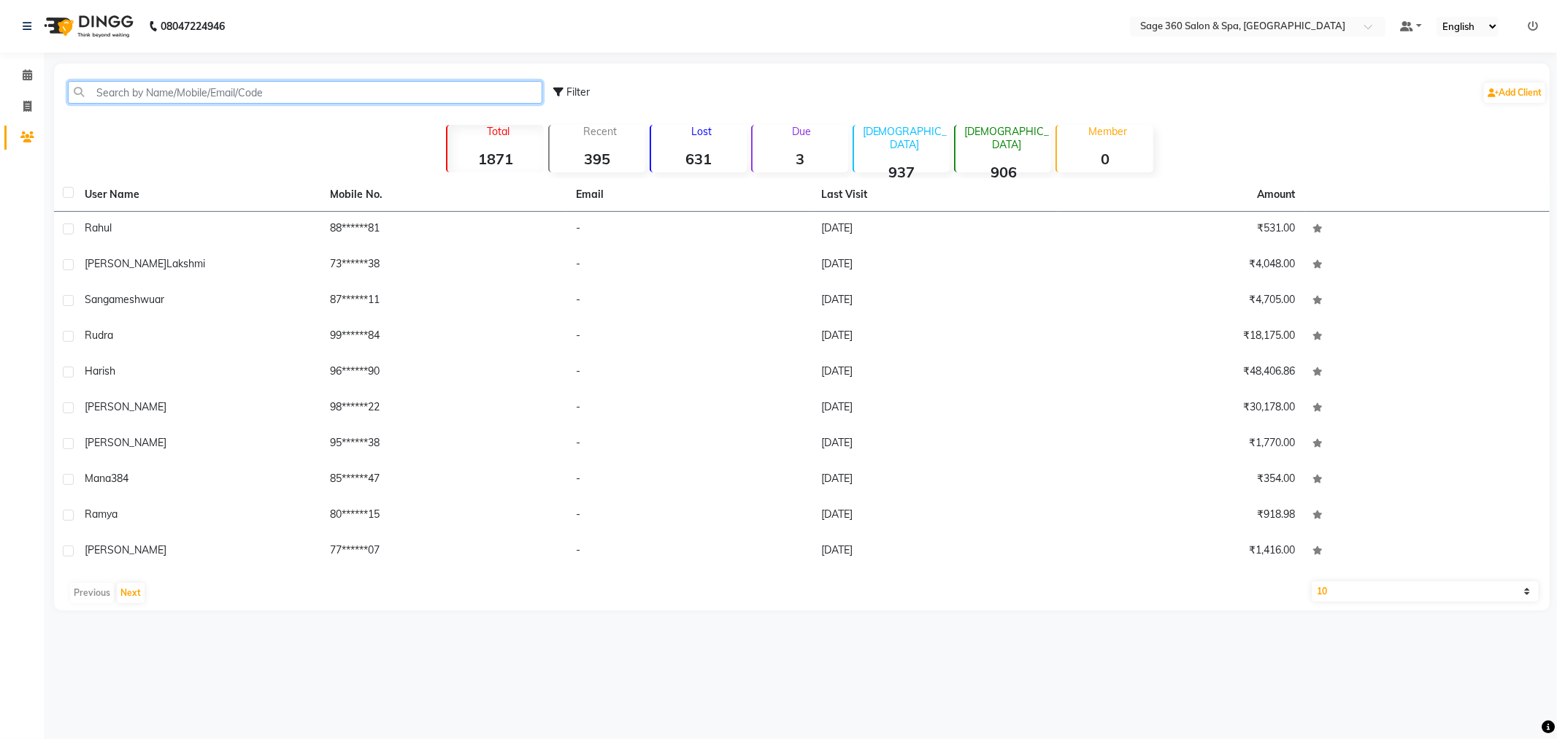
click at [197, 88] on input "text" at bounding box center [305, 92] width 474 height 23
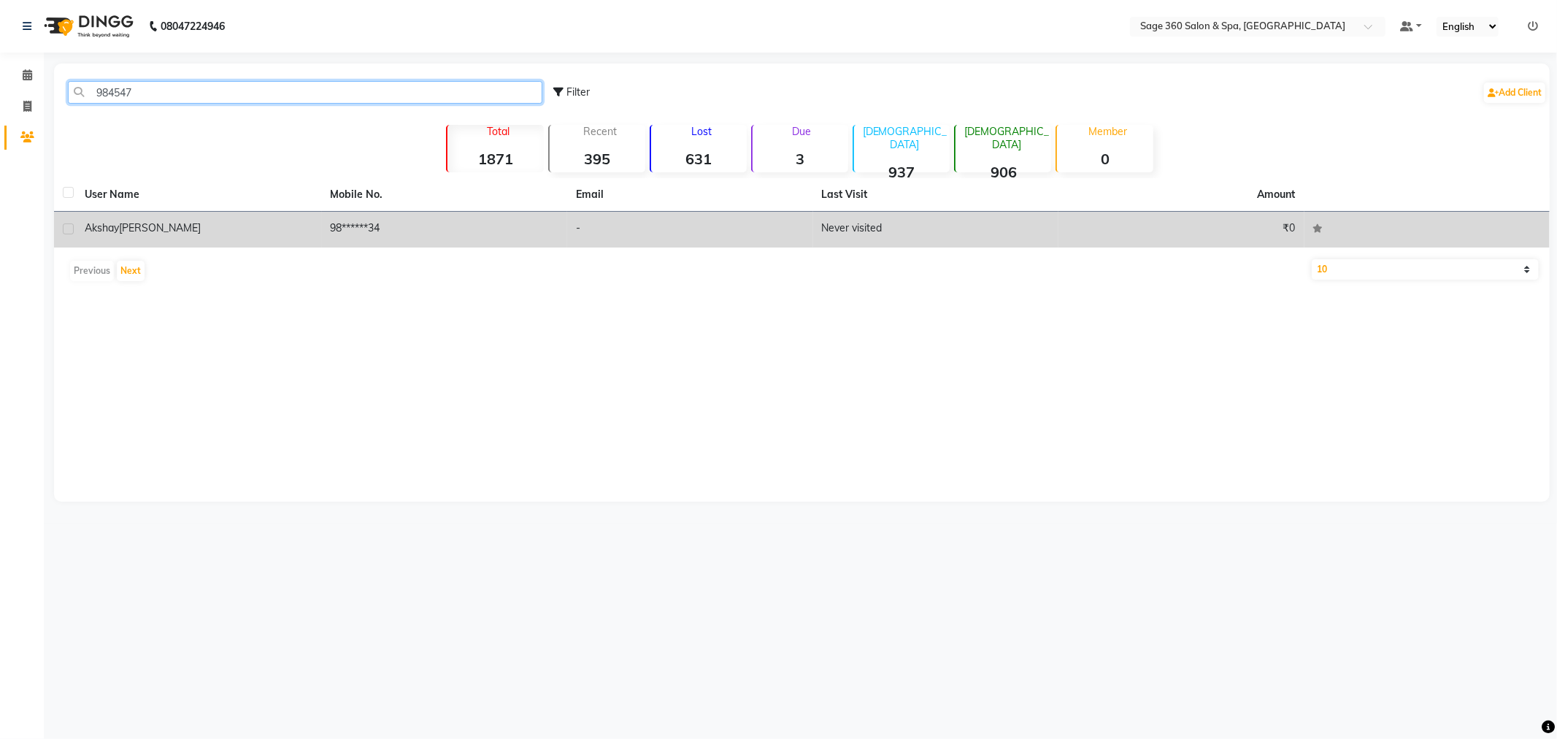
type input "984547"
click at [611, 244] on td "-" at bounding box center [690, 230] width 246 height 36
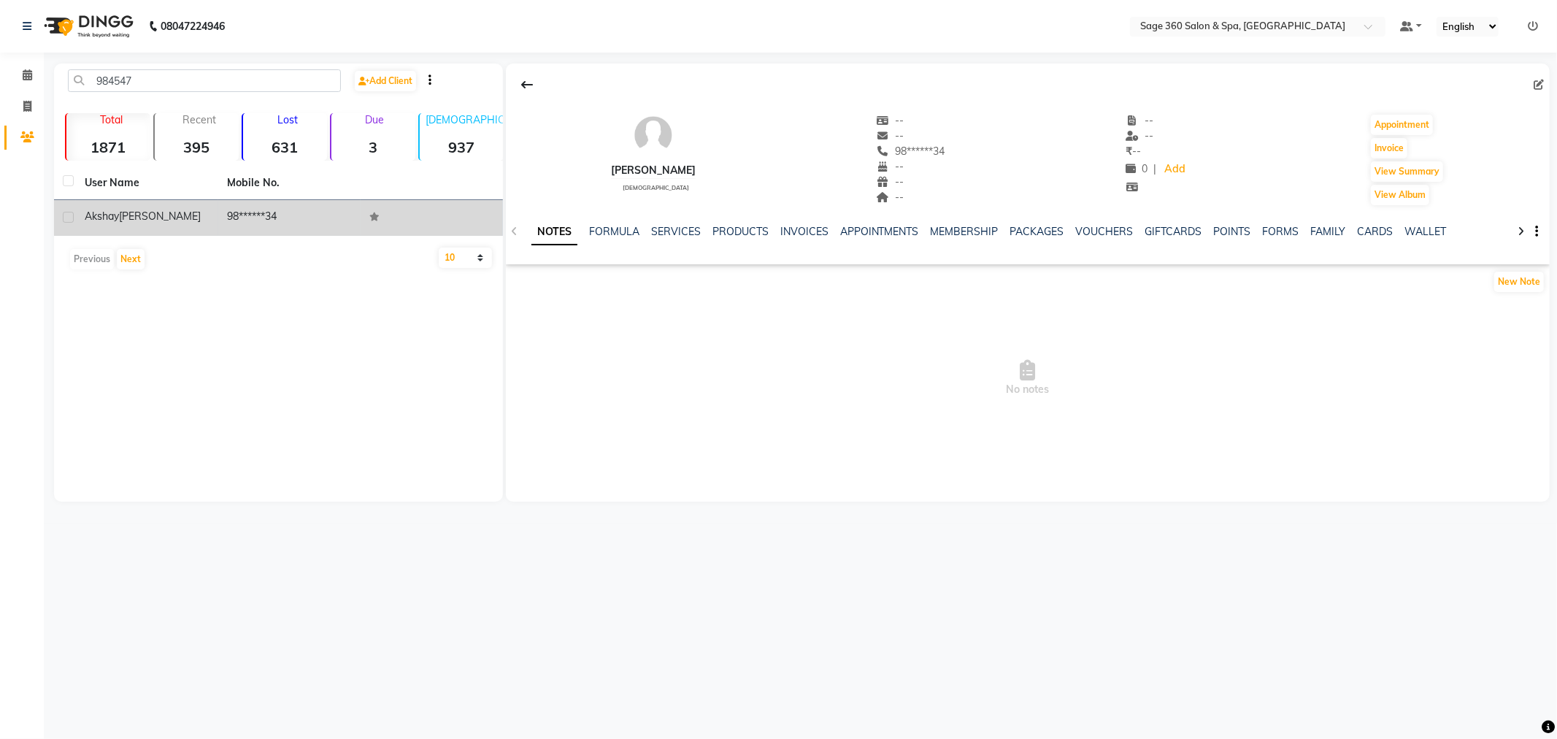
click at [580, 232] on ul "NOTES FORMULA SERVICES PRODUCTS INVOICES APPOINTMENTS MEMBERSHIP PACKAGES VOUCH…" at bounding box center [994, 231] width 927 height 15
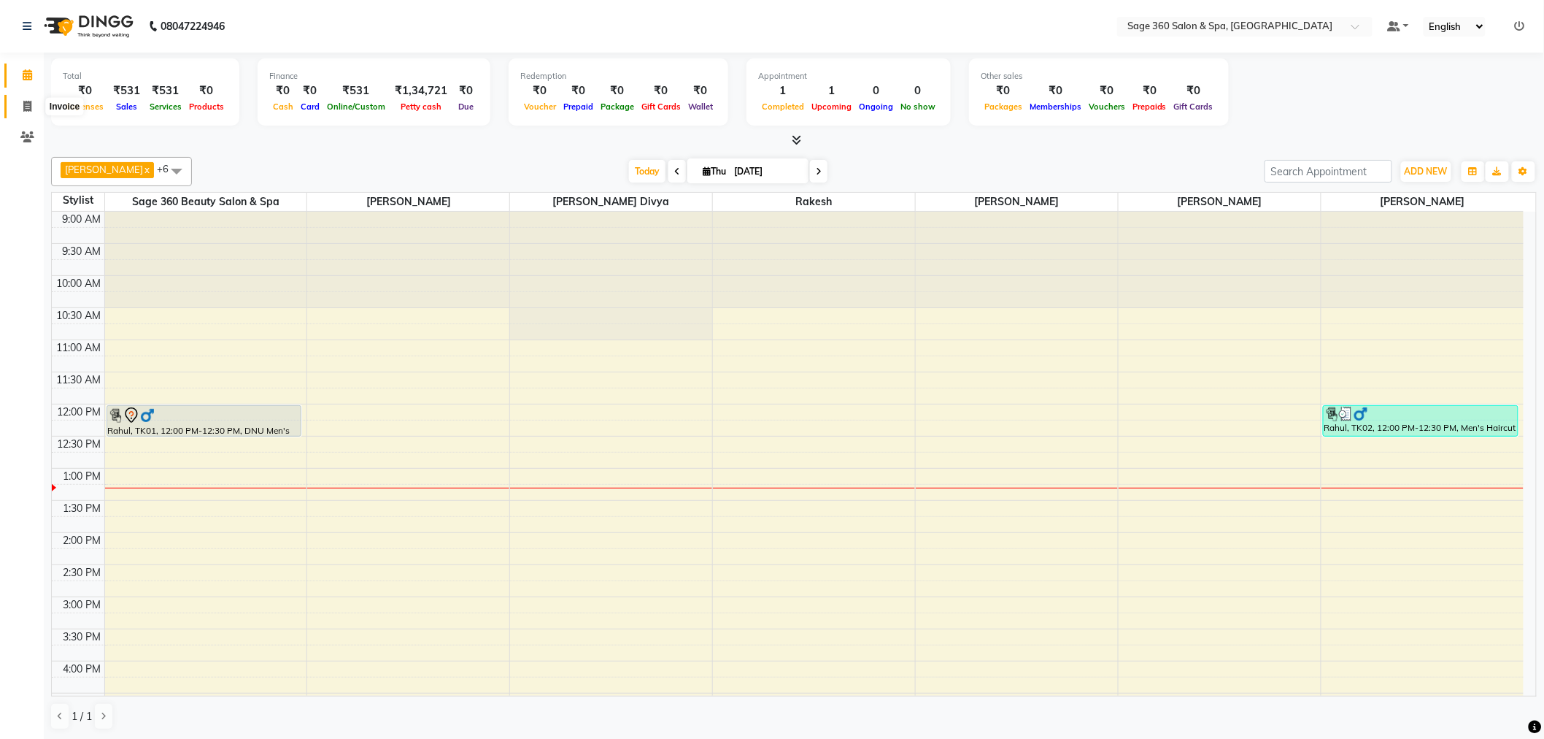
click at [23, 106] on icon at bounding box center [27, 106] width 8 height 11
select select "7678"
select select "service"
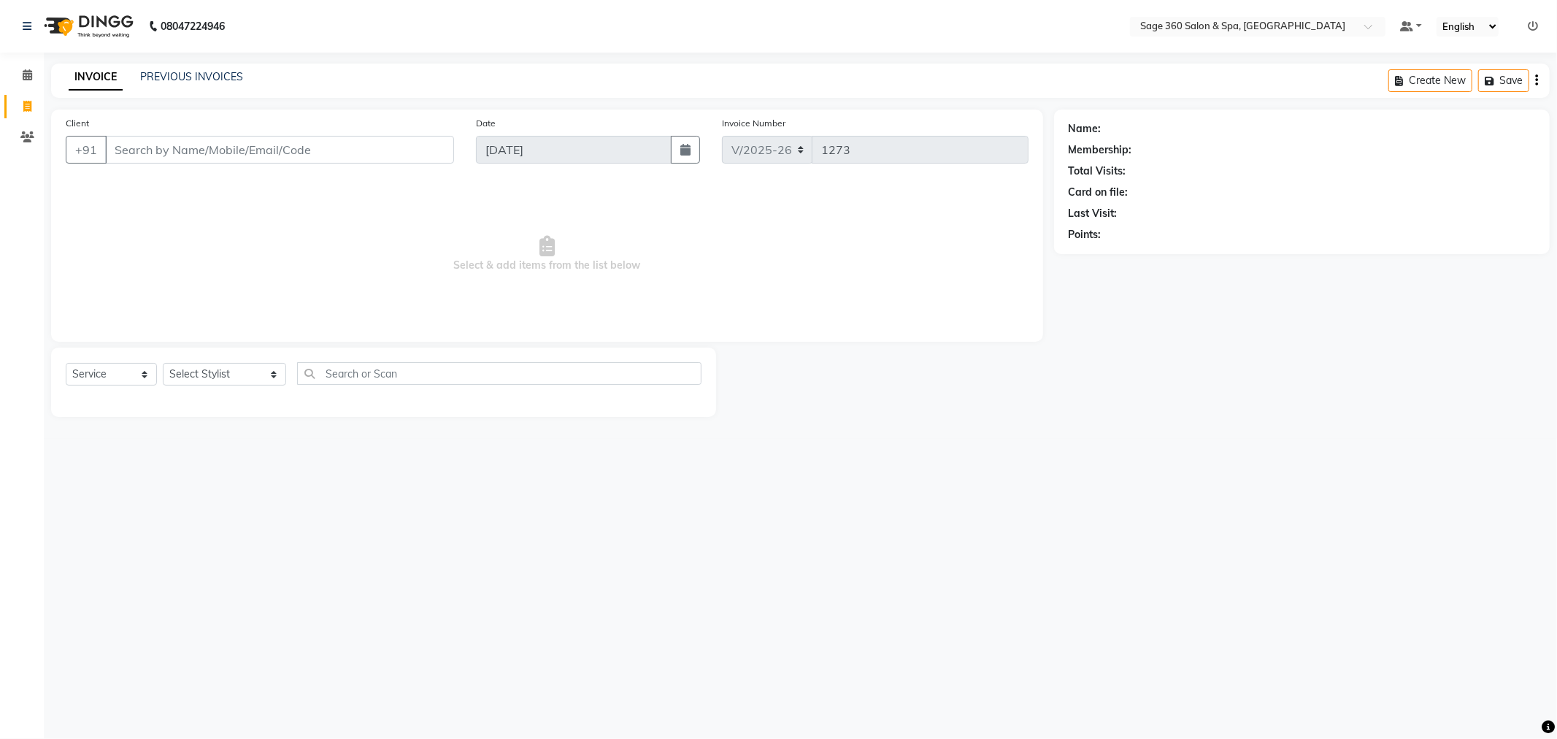
click at [191, 162] on input "Client" at bounding box center [279, 150] width 349 height 28
type input "8890775041"
click at [405, 142] on span "Add Client" at bounding box center [417, 149] width 58 height 15
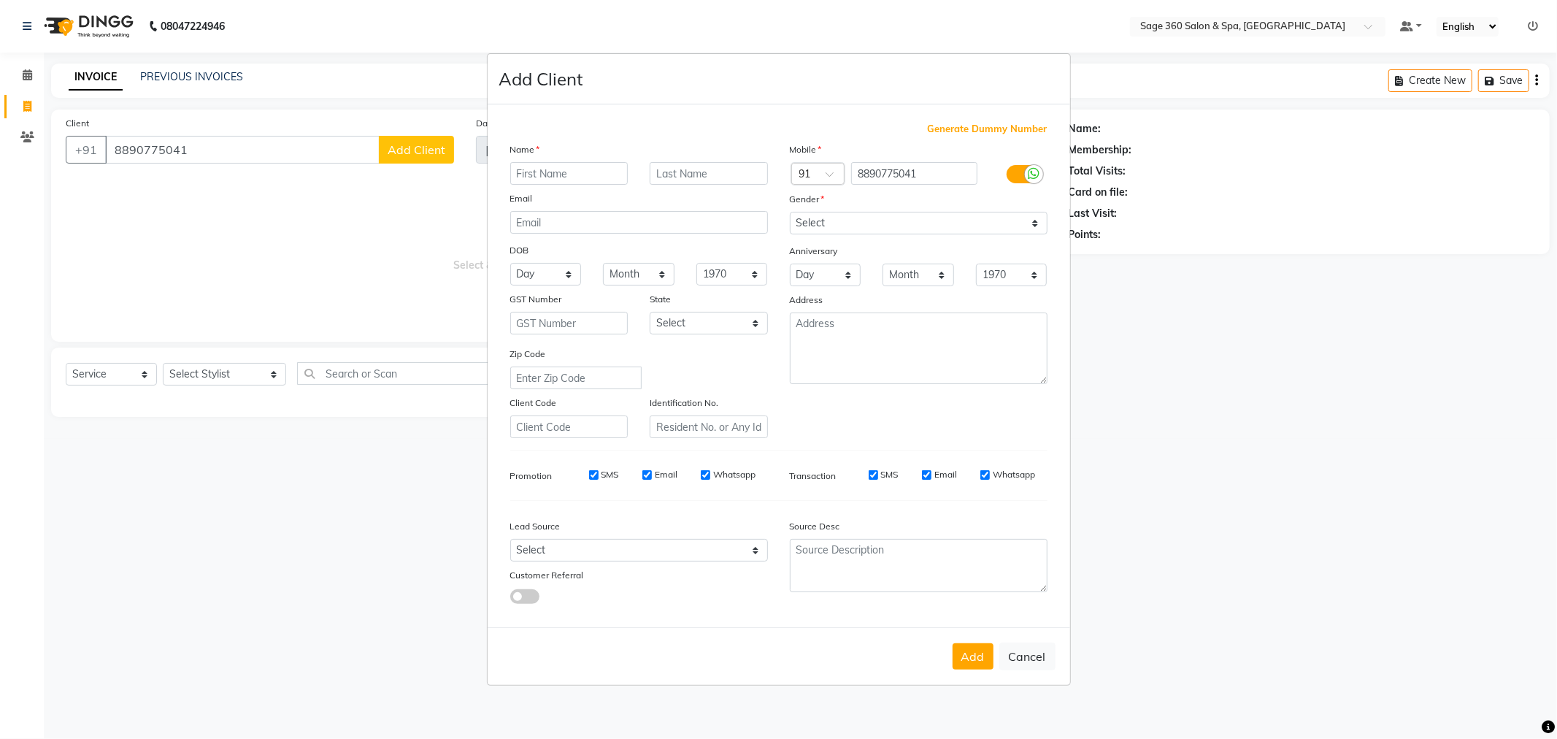
click at [575, 164] on input "text" at bounding box center [569, 173] width 118 height 23
type input "Sivangi"
click at [936, 231] on select "Select Male Female Other Prefer Not To Say" at bounding box center [919, 223] width 258 height 23
select select "female"
click at [790, 212] on select "Select Male Female Other Prefer Not To Say" at bounding box center [919, 223] width 258 height 23
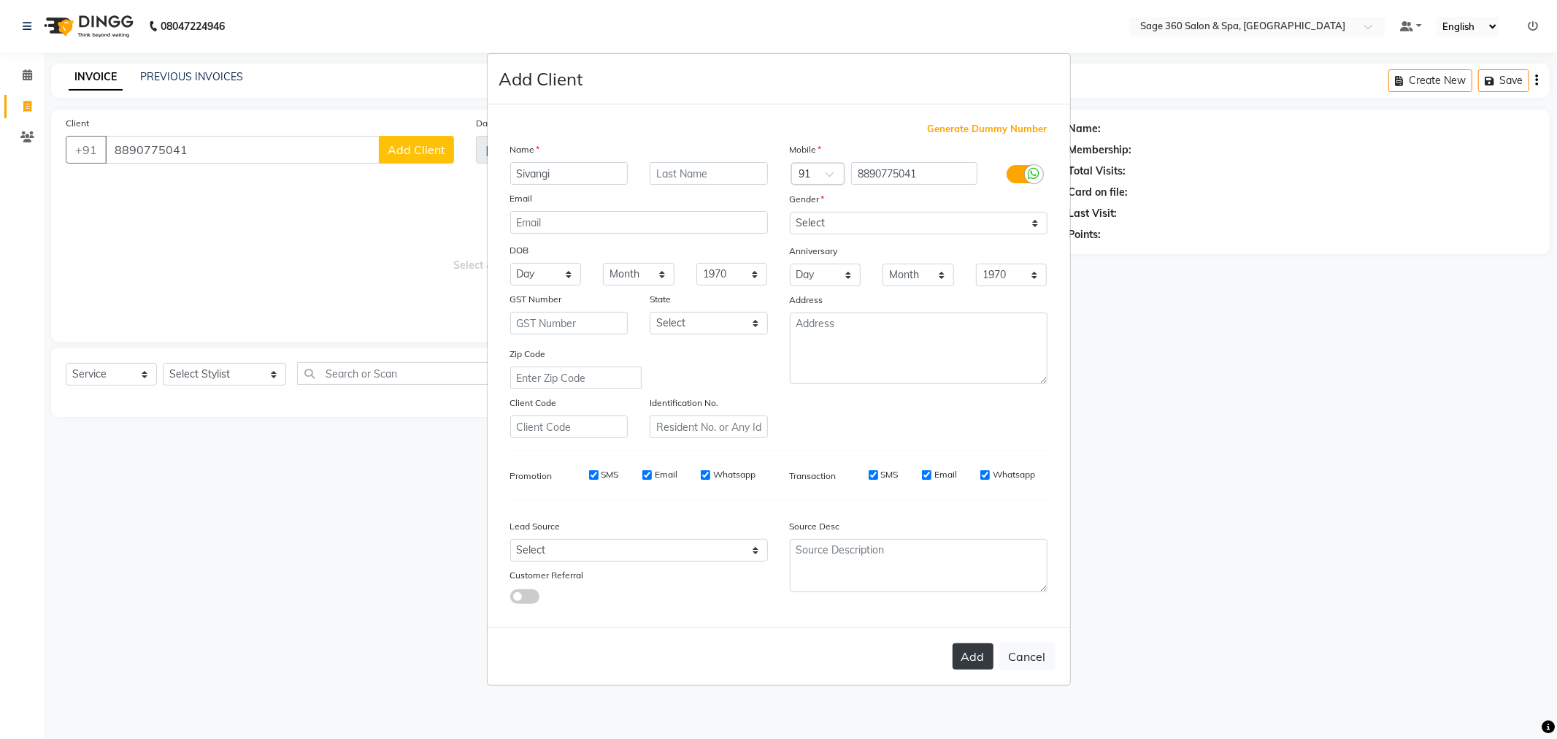
click at [978, 650] on button "Add" at bounding box center [973, 656] width 41 height 26
type input "88******41"
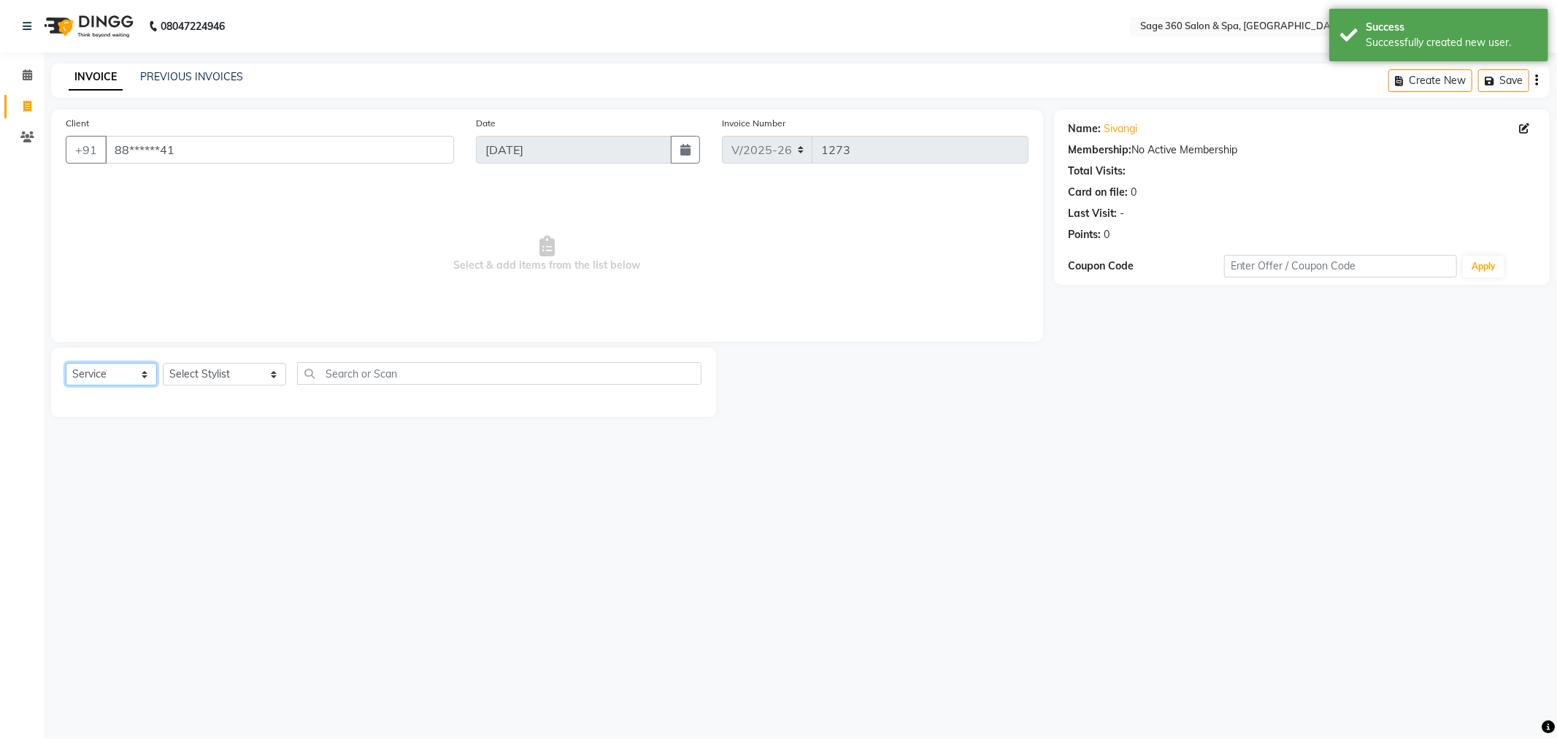
click at [121, 369] on select "Select Service Product Membership Package Voucher Prepaid Gift Card" at bounding box center [111, 374] width 91 height 23
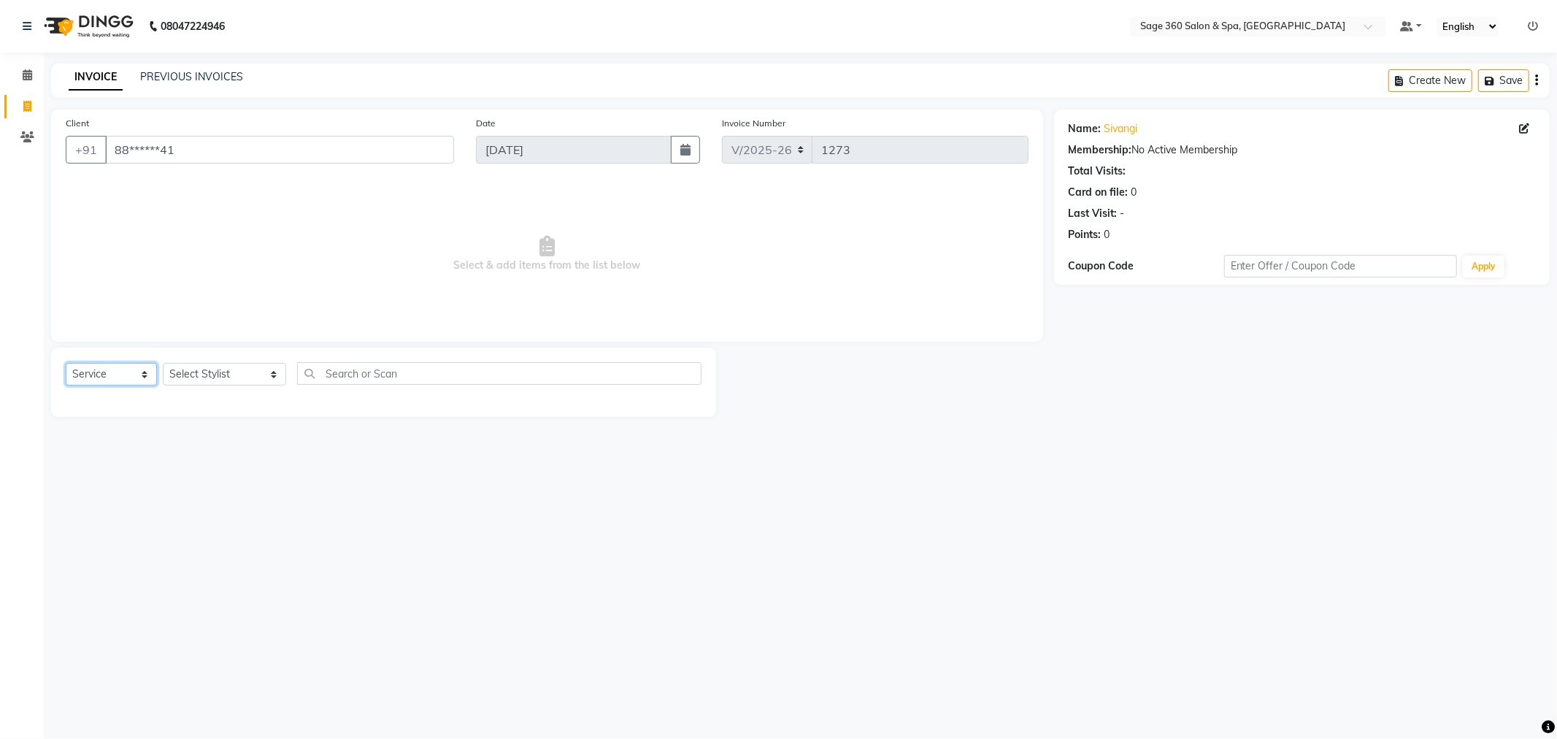
select select "P"
click at [66, 363] on select "Select Service Product Membership Package Voucher Prepaid Gift Card" at bounding box center [111, 374] width 91 height 23
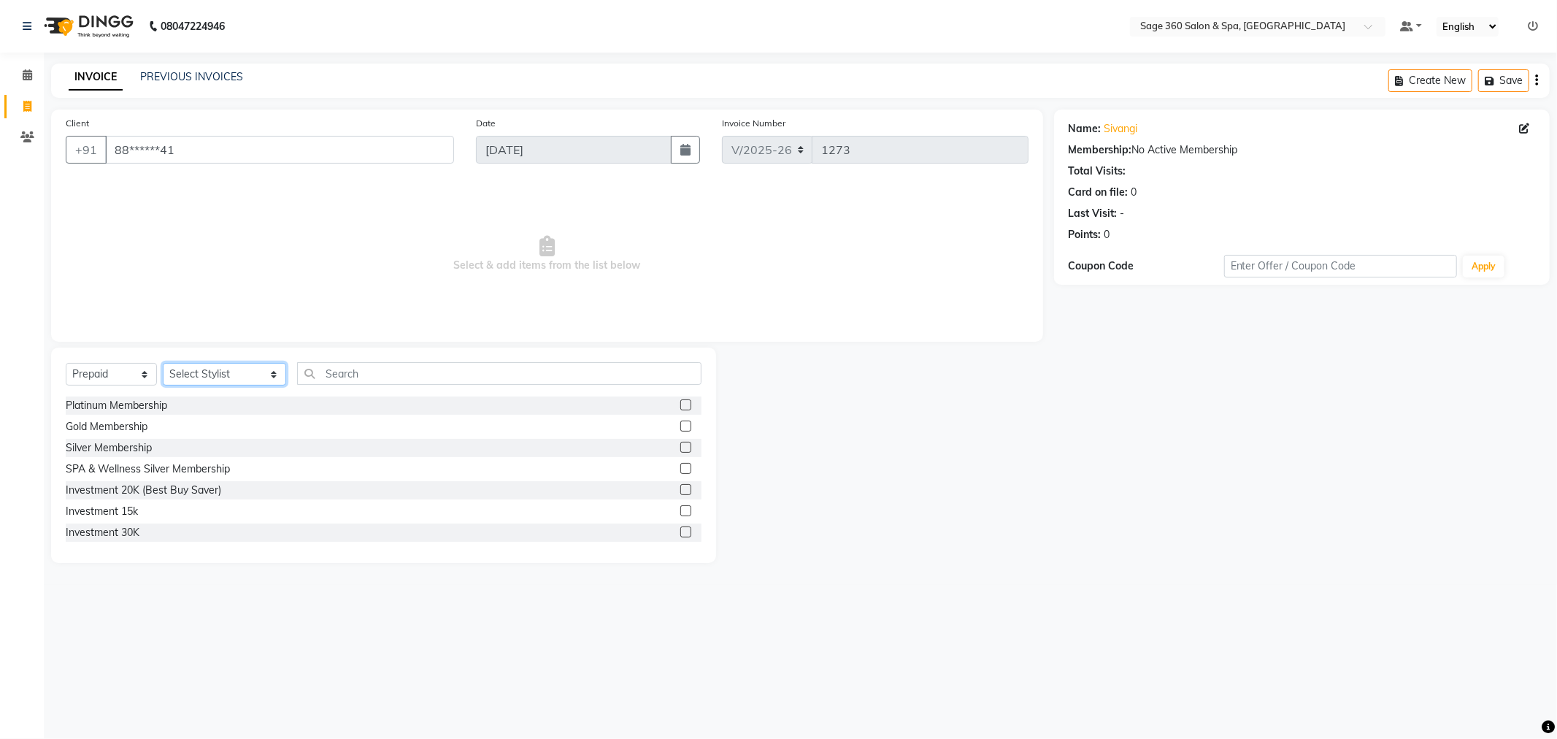
click at [248, 376] on select "Select Stylist [PERSON_NAME] [PERSON_NAME] [PERSON_NAME] [PERSON_NAME] [PERSON_…" at bounding box center [224, 374] width 123 height 23
click at [163, 363] on select "Select Stylist [PERSON_NAME] [PERSON_NAME] [PERSON_NAME] [PERSON_NAME] [PERSON_…" at bounding box center [224, 374] width 123 height 23
click at [245, 360] on div "Select Service Product Membership Package Voucher Prepaid Gift Card Select Styl…" at bounding box center [383, 454] width 665 height 215
click at [245, 362] on div "Select Service Product Membership Package Voucher Prepaid Gift Card Select Styl…" at bounding box center [384, 379] width 636 height 34
click at [246, 369] on select "Select Stylist [PERSON_NAME] [PERSON_NAME] [PERSON_NAME] [PERSON_NAME] [PERSON_…" at bounding box center [224, 374] width 123 height 23
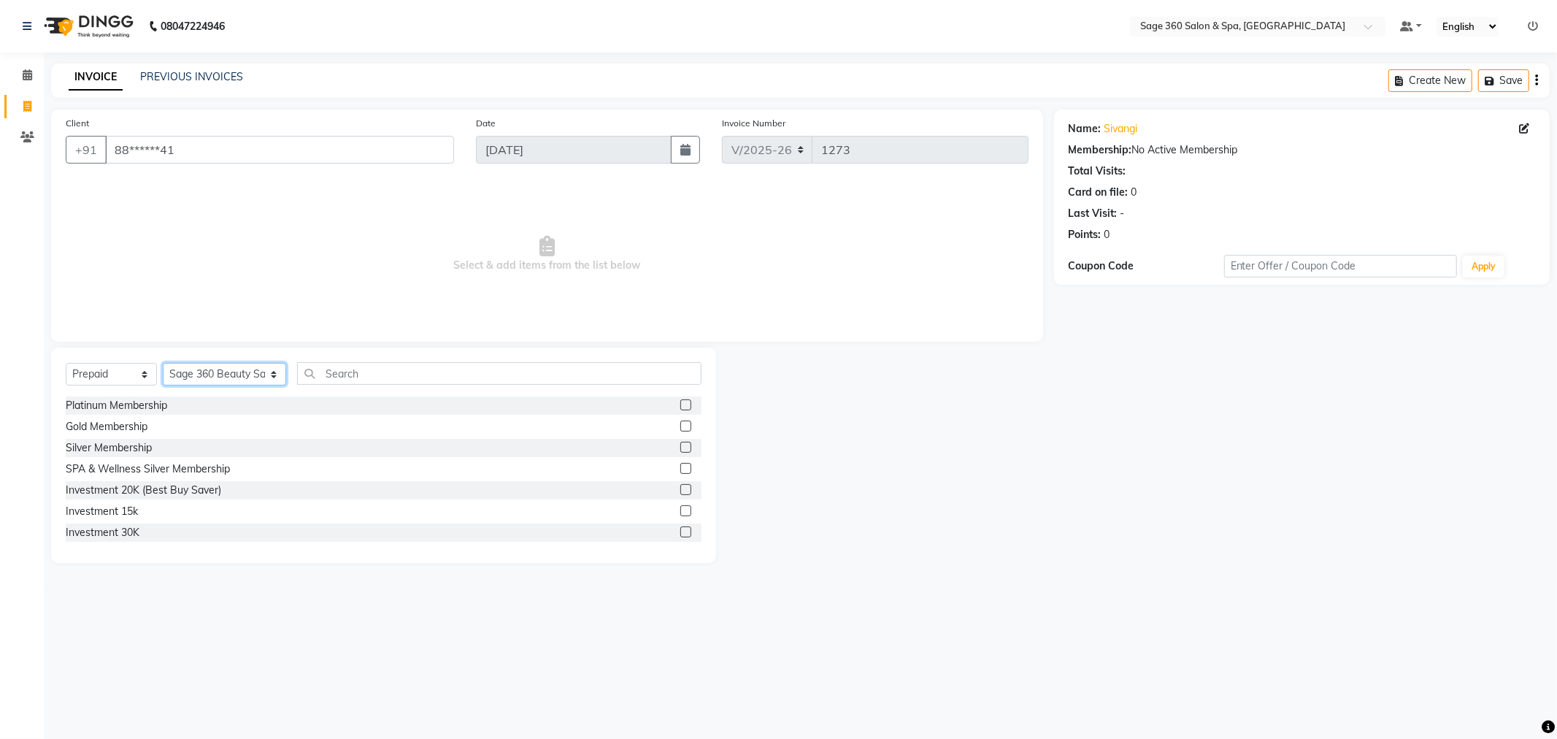
select select "68050"
click at [163, 363] on select "Select Stylist [PERSON_NAME] [PERSON_NAME] [PERSON_NAME] [PERSON_NAME] [PERSON_…" at bounding box center [224, 374] width 123 height 23
click at [113, 506] on div "Investment 15k" at bounding box center [102, 511] width 72 height 15
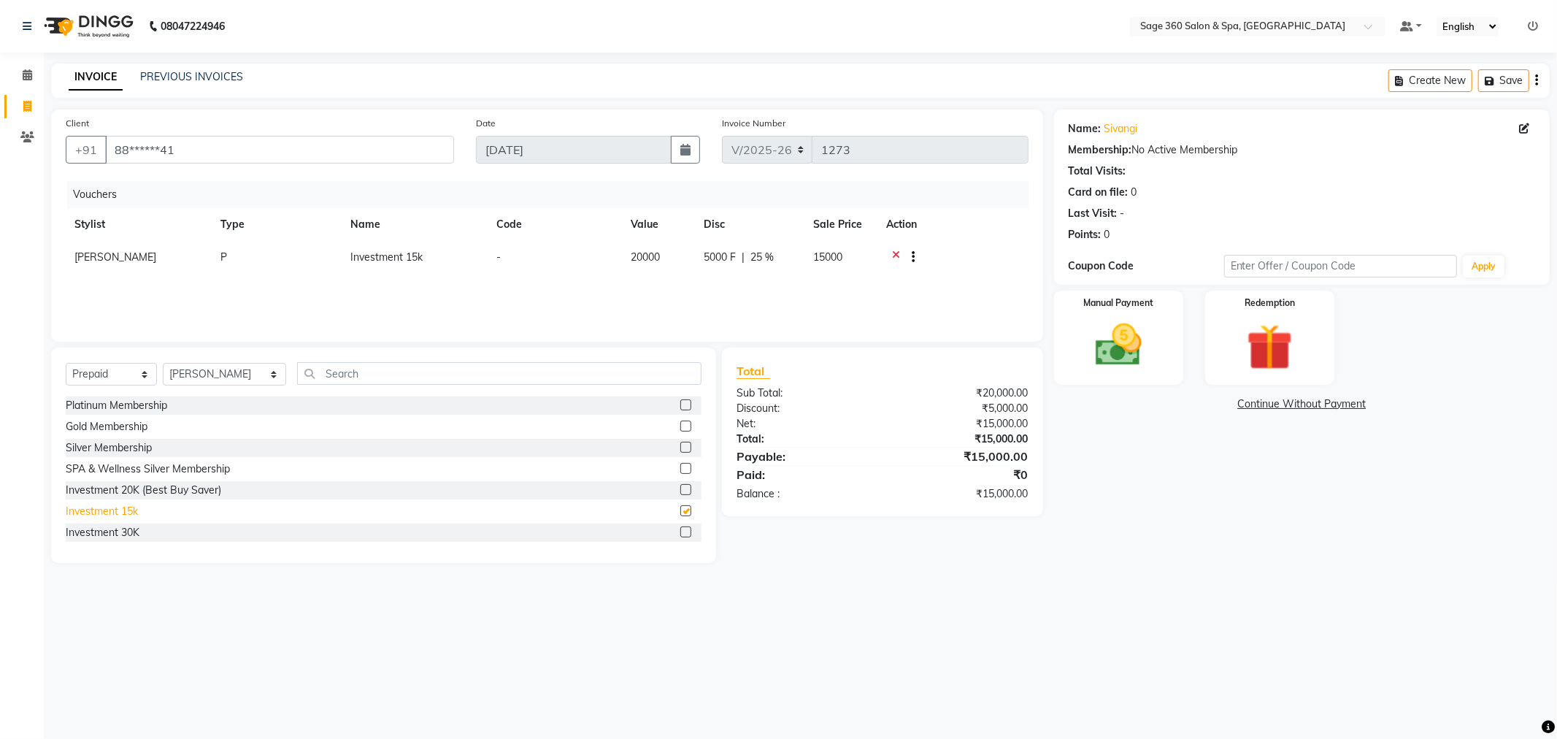
checkbox input "false"
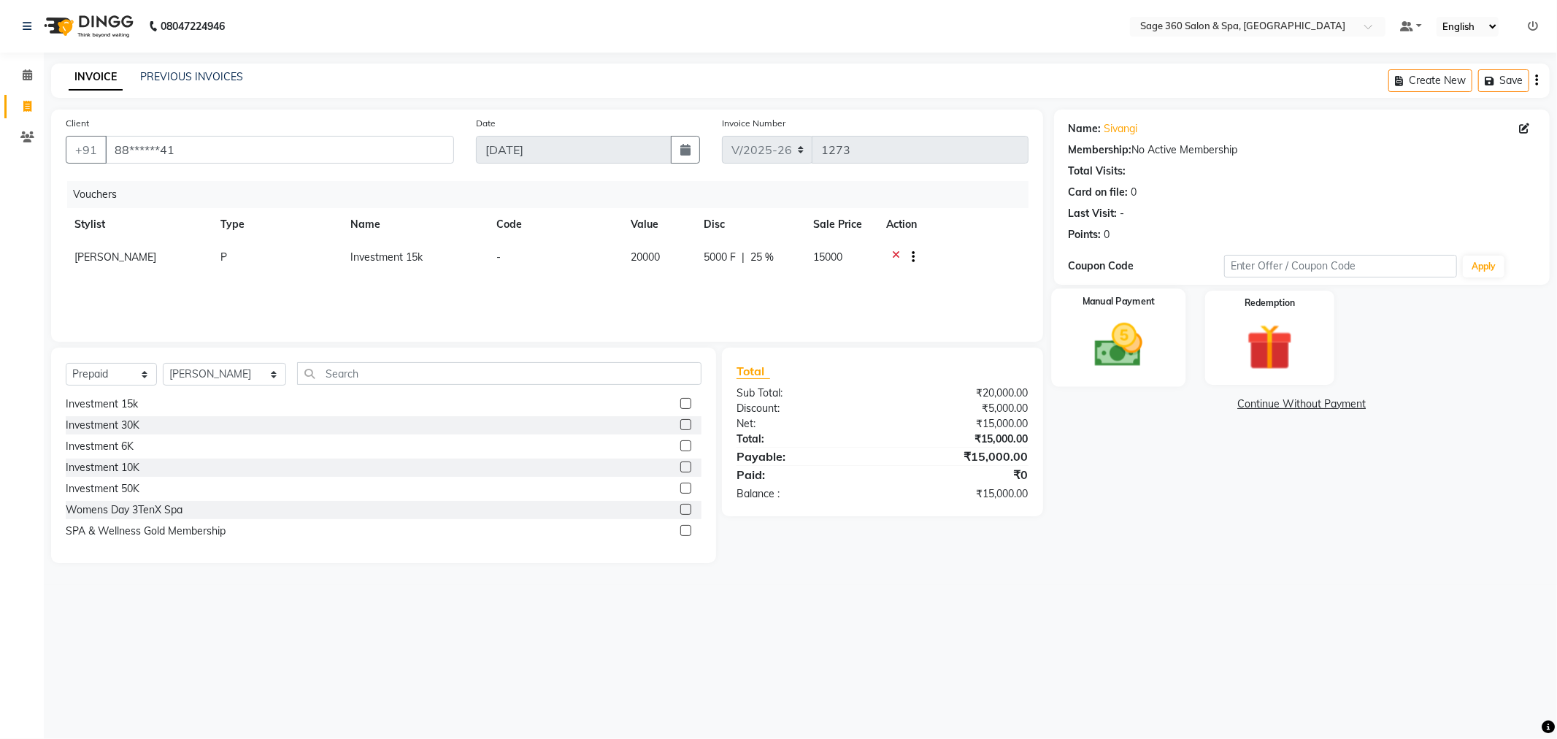
click at [1056, 347] on div "Manual Payment" at bounding box center [1118, 337] width 134 height 98
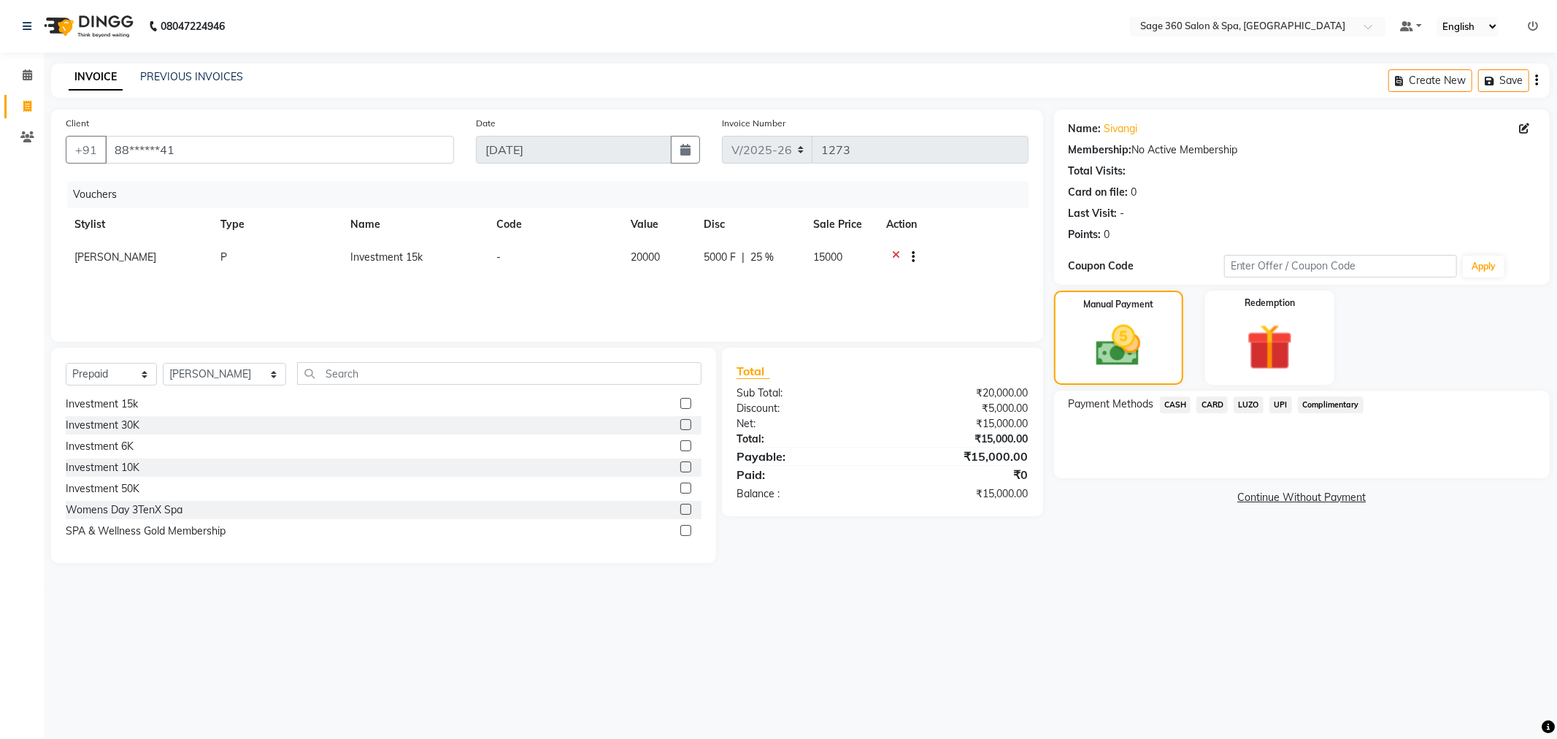
click at [1213, 407] on span "CARD" at bounding box center [1211, 404] width 31 height 17
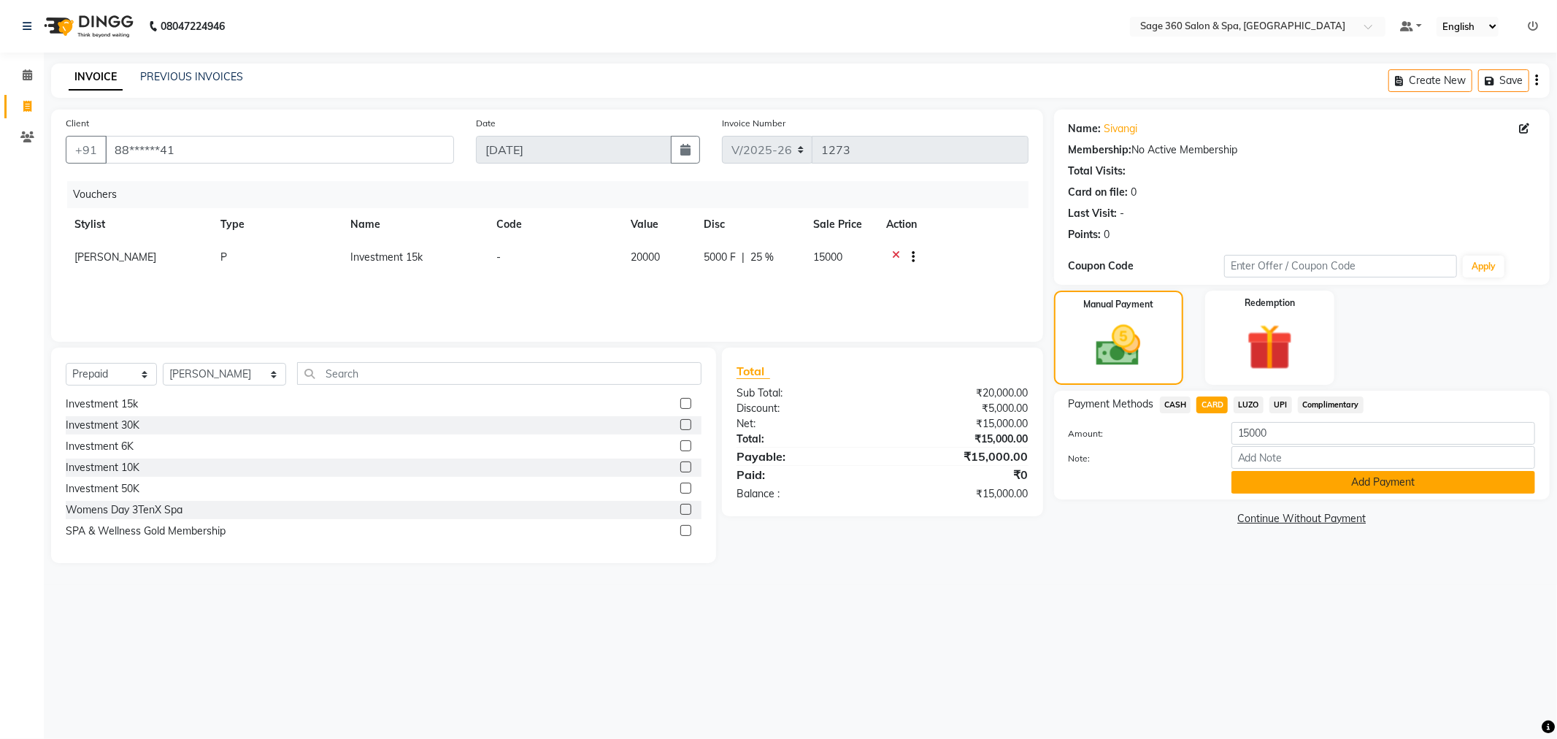
click at [1325, 478] on button "Add Payment" at bounding box center [1383, 482] width 304 height 23
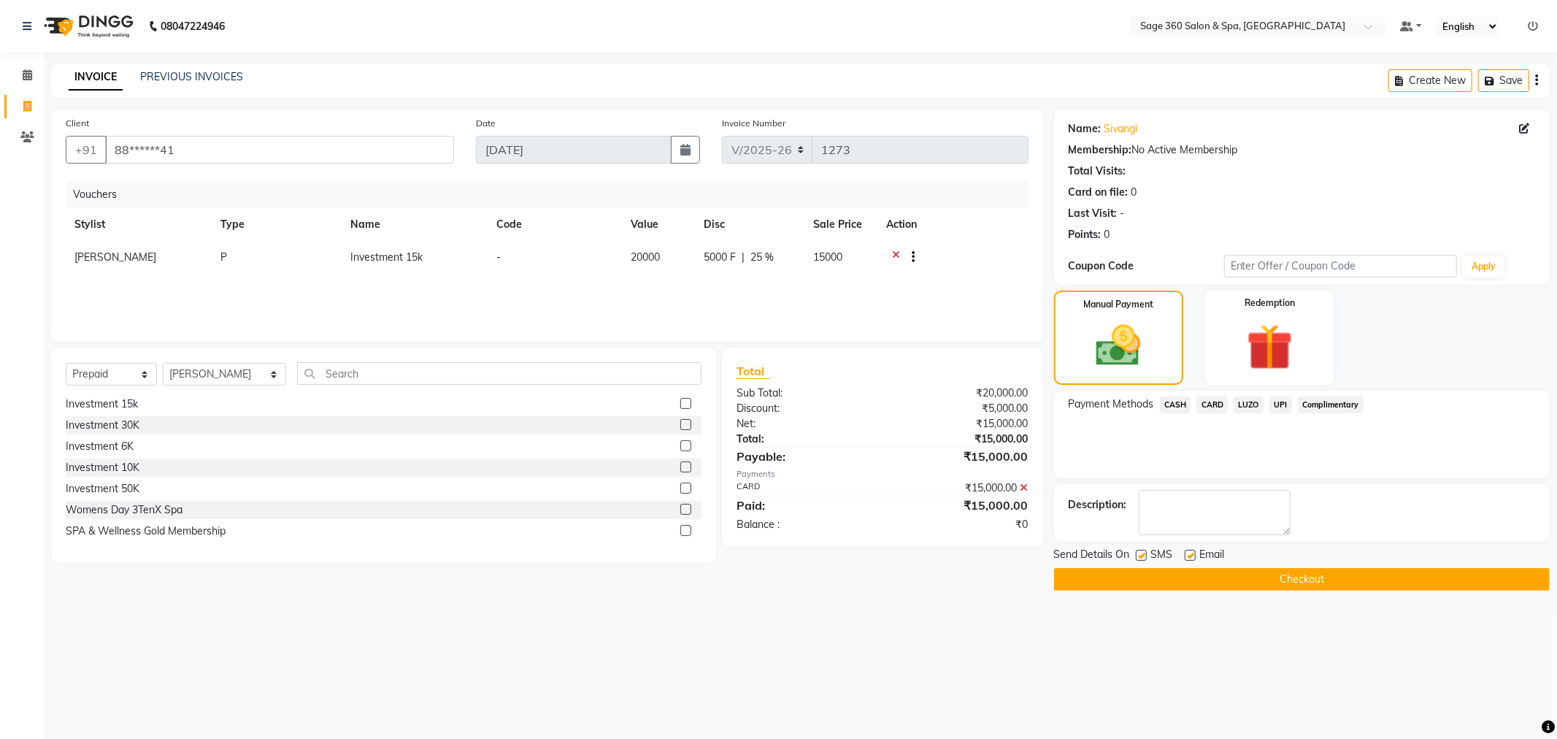
click at [1190, 550] on label at bounding box center [1190, 555] width 11 height 11
click at [1190, 551] on input "checkbox" at bounding box center [1189, 555] width 9 height 9
checkbox input "false"
click at [1242, 580] on button "Checkout" at bounding box center [1302, 579] width 496 height 23
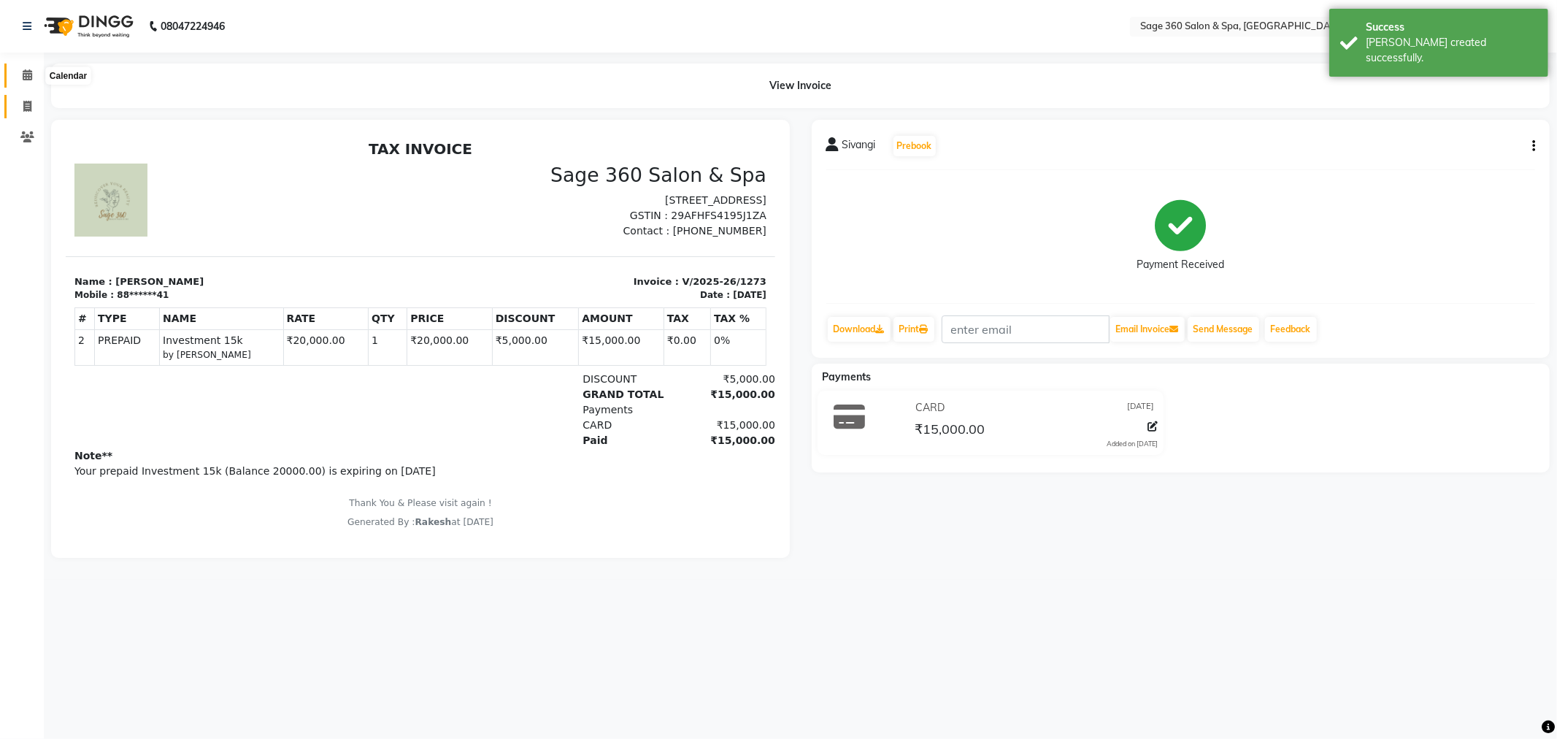
drag, startPoint x: 26, startPoint y: 77, endPoint x: 26, endPoint y: 103, distance: 26.3
click at [26, 77] on icon at bounding box center [27, 74] width 9 height 11
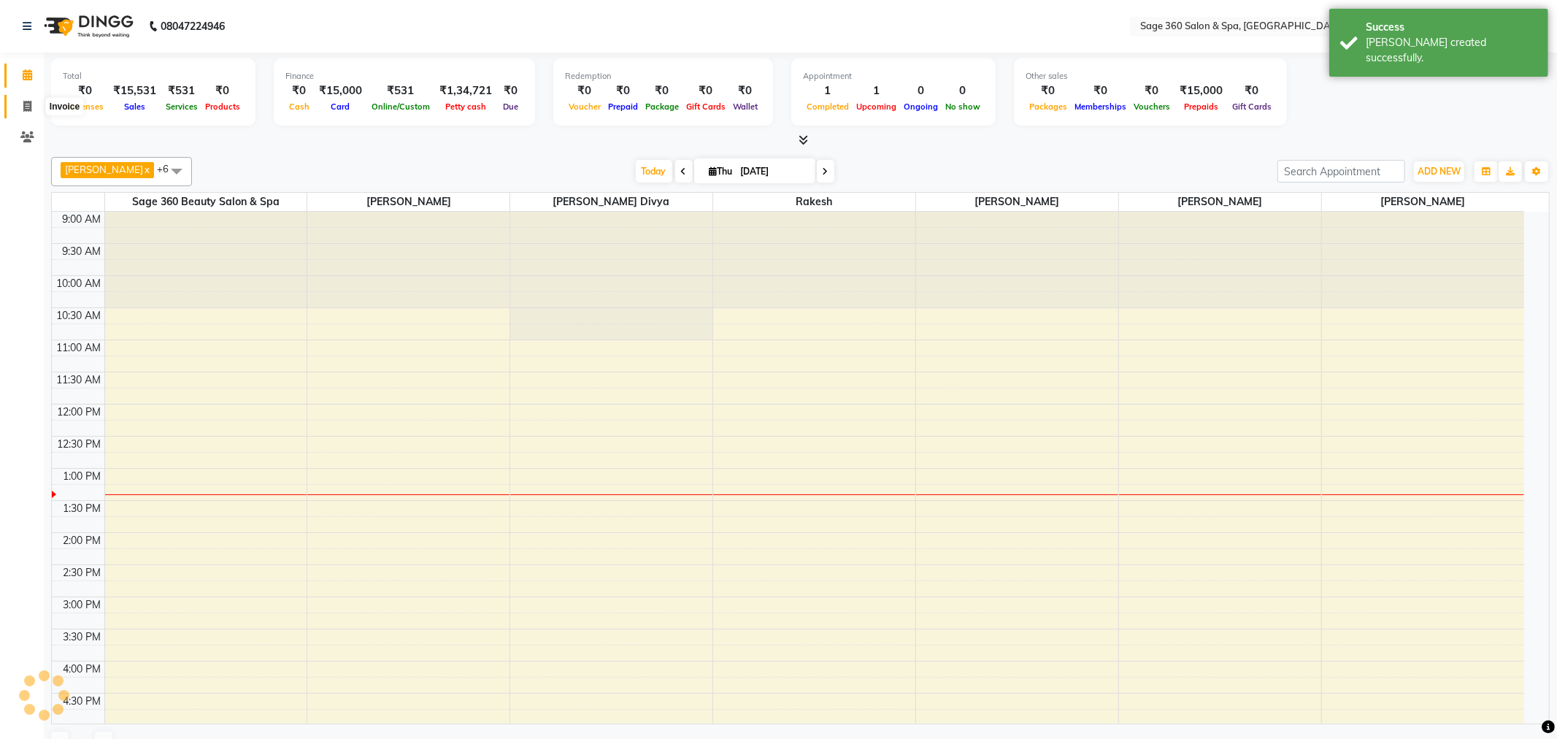
click at [26, 103] on icon at bounding box center [27, 106] width 8 height 11
select select "service"
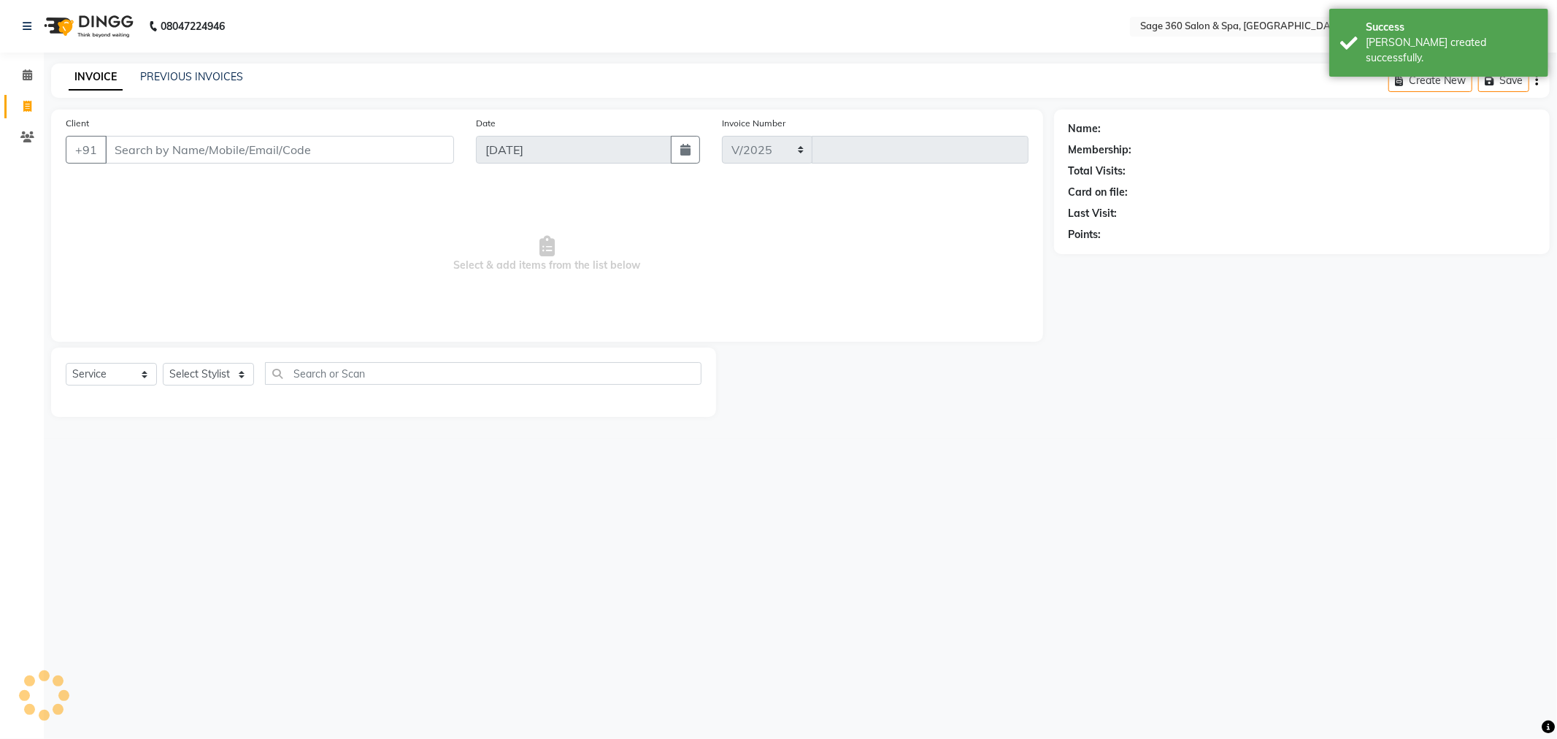
select select "7678"
type input "1274"
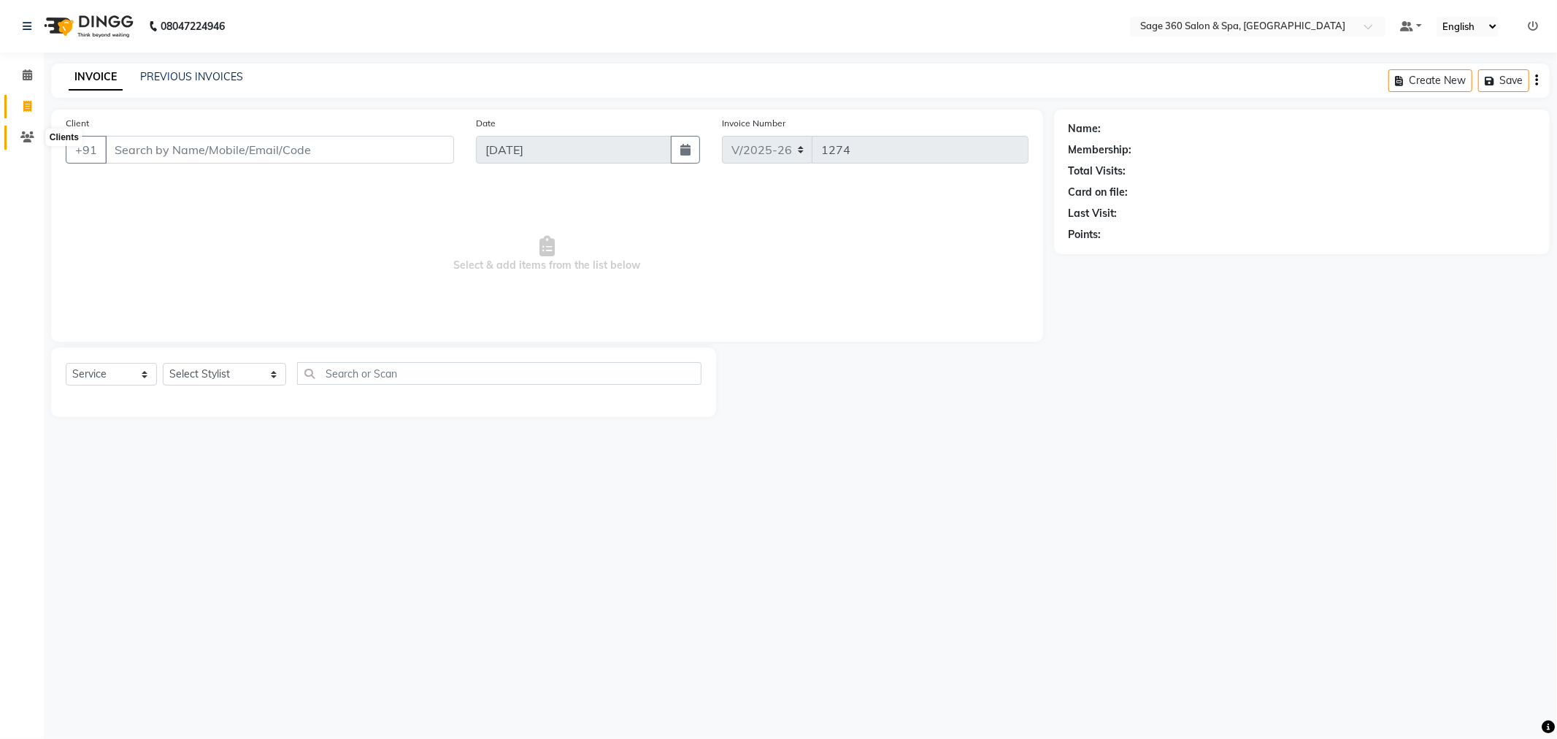
click at [26, 142] on icon at bounding box center [27, 136] width 14 height 11
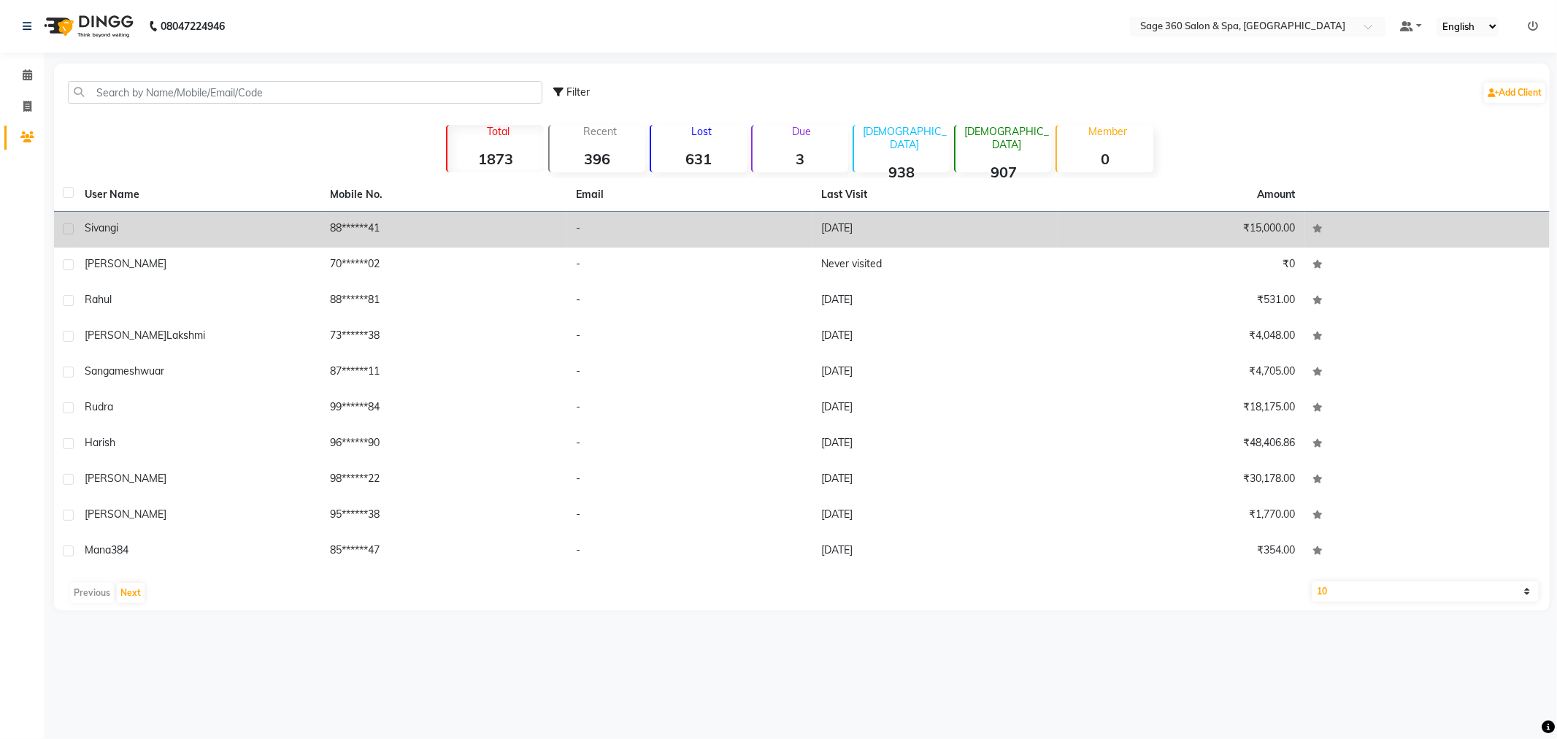
click at [450, 216] on td "88******41" at bounding box center [445, 230] width 246 height 36
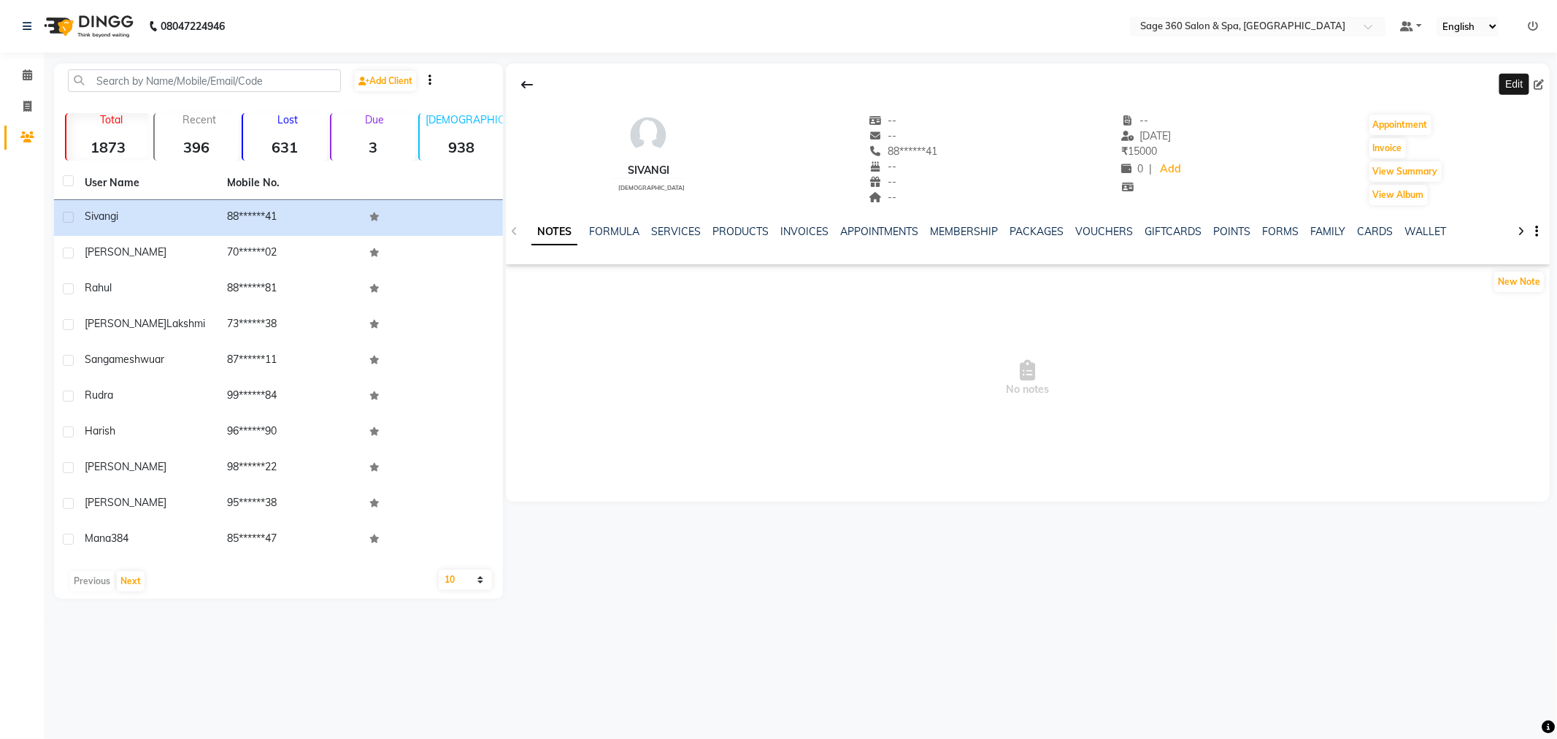
click at [1536, 82] on icon at bounding box center [1539, 85] width 10 height 10
select select "female"
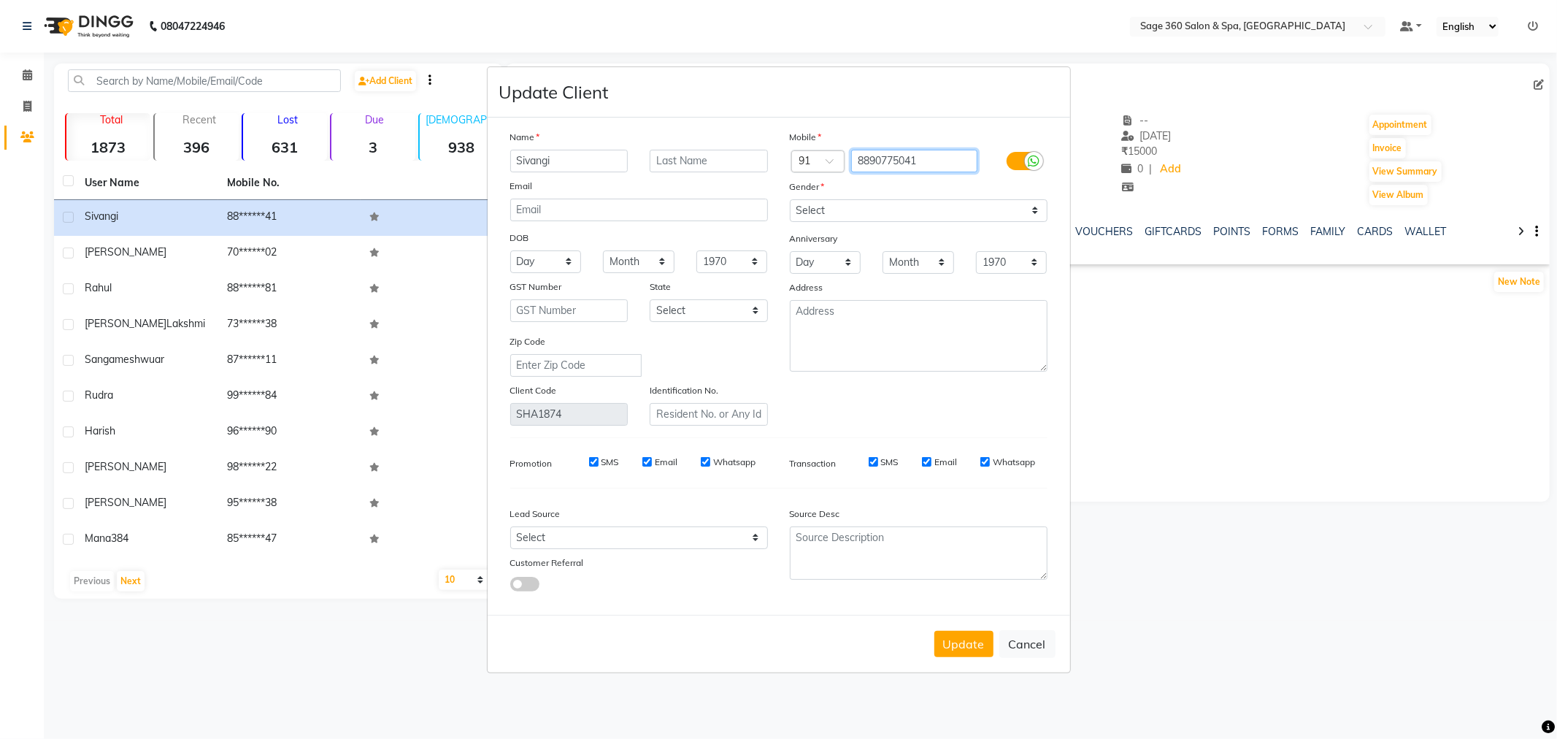
drag, startPoint x: 930, startPoint y: 150, endPoint x: 774, endPoint y: 148, distance: 156.2
click at [774, 148] on div "Name Sivangi Email DOB Day 01 02 03 04 05 06 07 08 09 10 11 12 13 14 15 16 17 1…" at bounding box center [778, 277] width 559 height 296
click at [958, 634] on button "Update" at bounding box center [963, 644] width 59 height 26
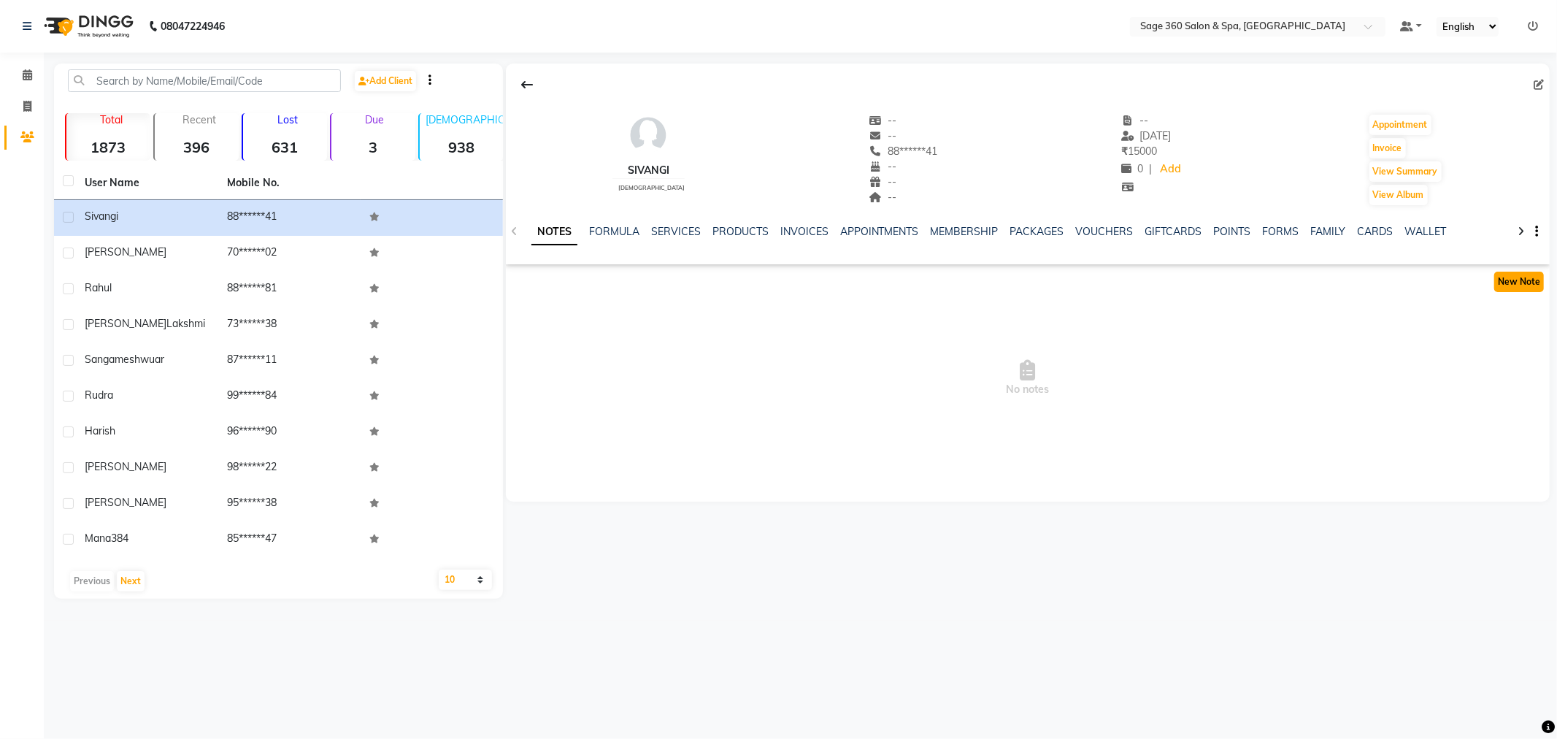
click at [1520, 286] on button "New Note" at bounding box center [1519, 282] width 50 height 20
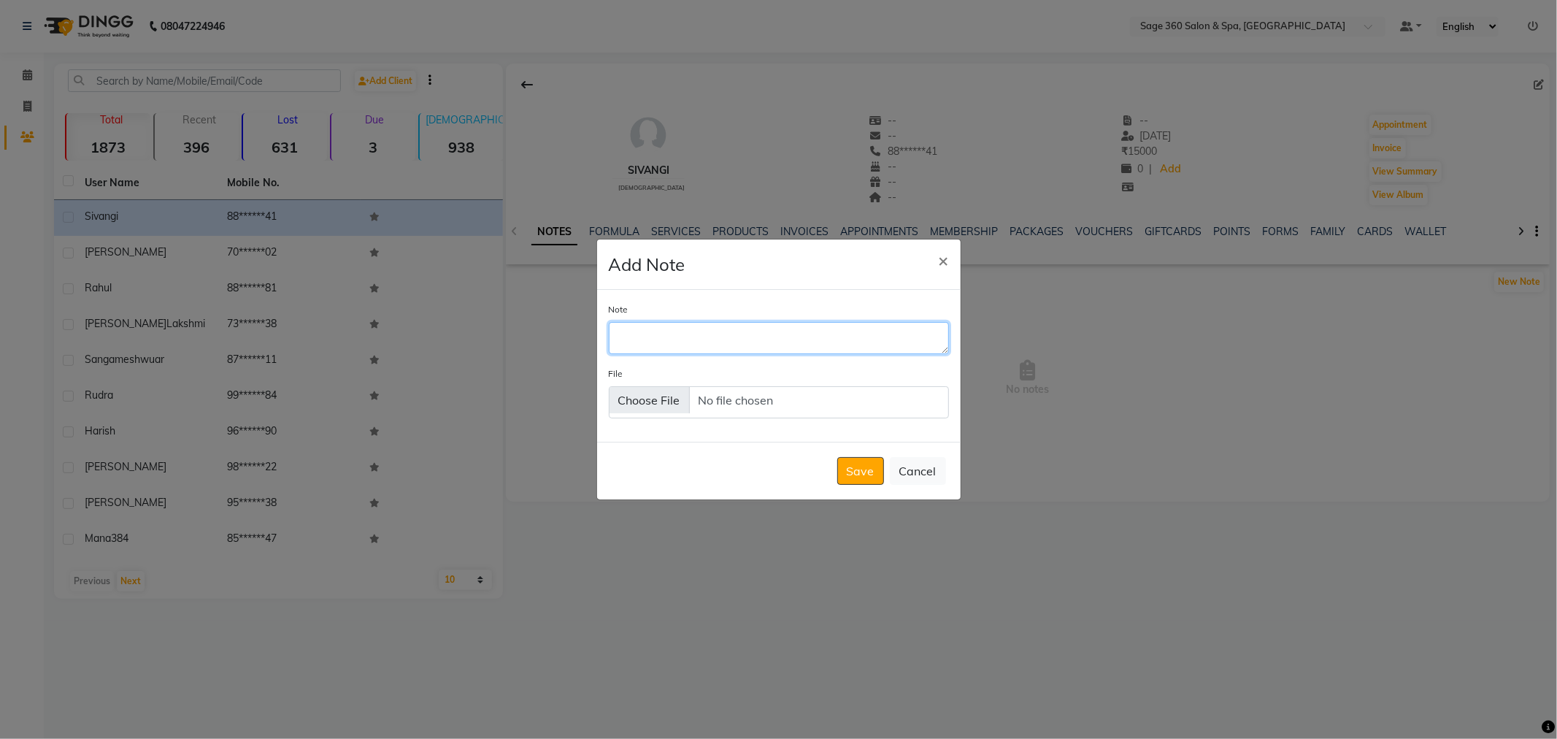
click at [670, 346] on textarea "Note" at bounding box center [779, 338] width 340 height 32
type textarea "tomorrow she,ll coming and taking keratin service"
click at [850, 468] on button "Save" at bounding box center [860, 471] width 47 height 28
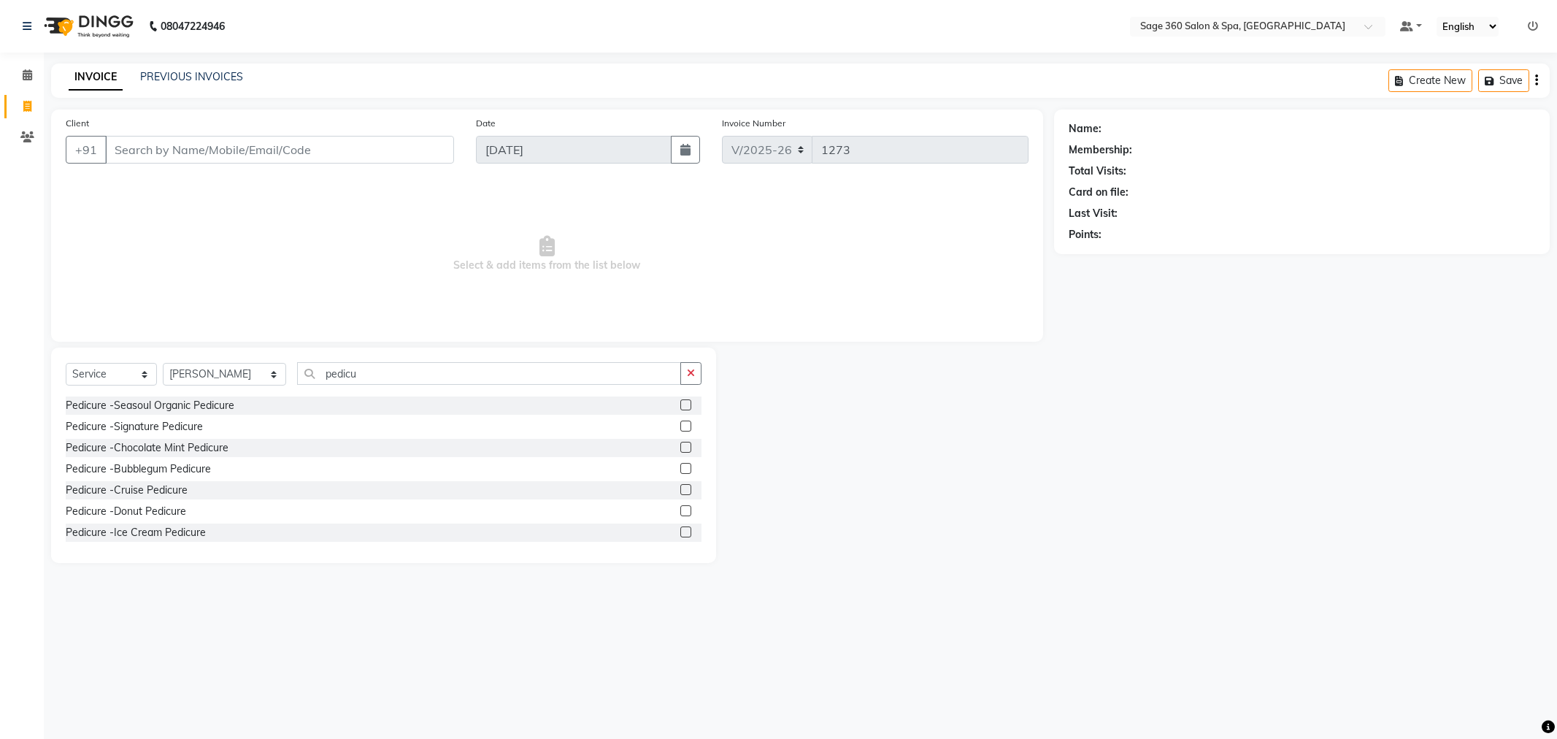
select select "7678"
select select "service"
select select "68050"
type input "8890775041"
click at [266, 369] on select "Select Stylist [PERSON_NAME] [PERSON_NAME] [PERSON_NAME] [PERSON_NAME] [PERSON_…" at bounding box center [224, 374] width 123 height 23
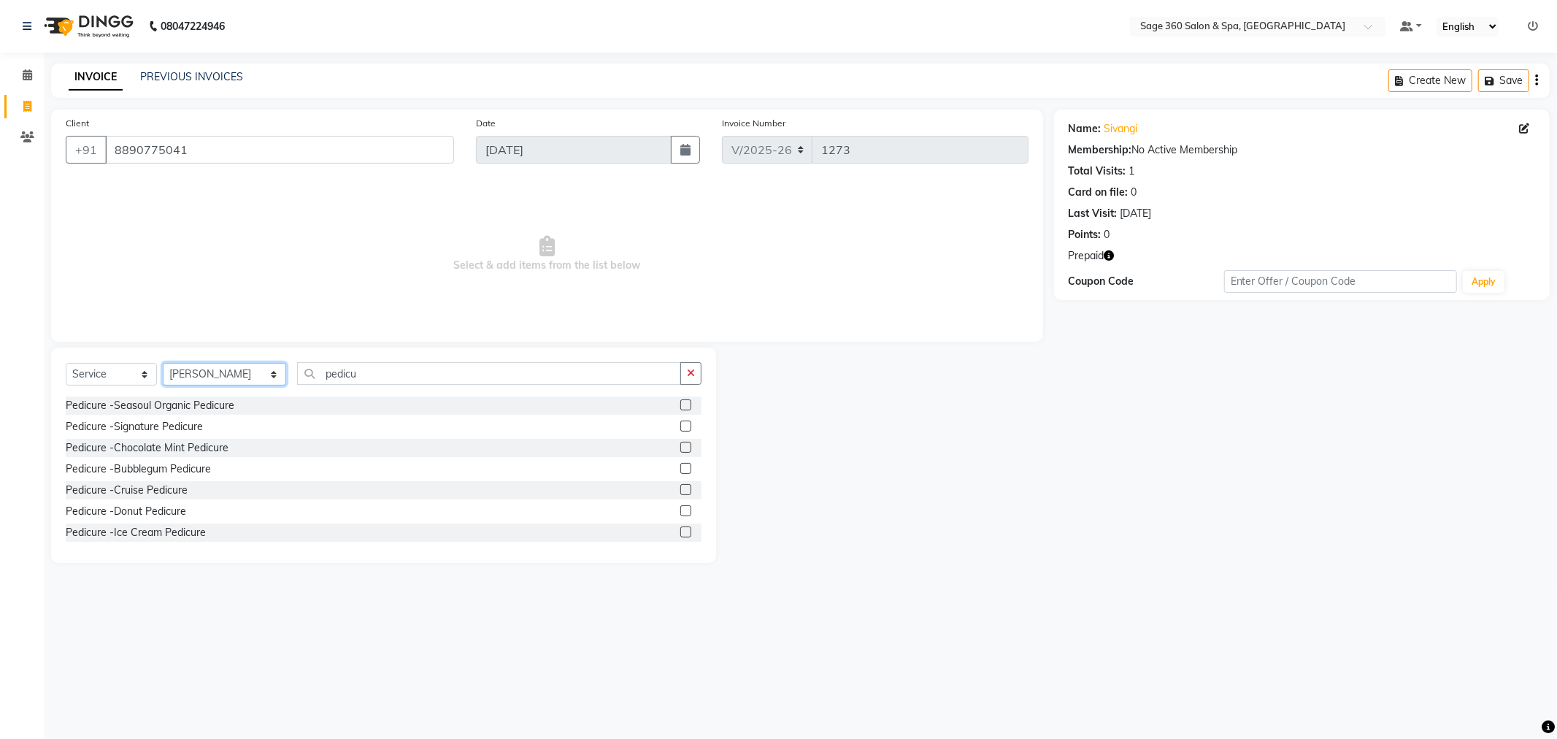
click at [163, 363] on select "Select Stylist [PERSON_NAME] [PERSON_NAME] [PERSON_NAME] [PERSON_NAME] [PERSON_…" at bounding box center [224, 374] width 123 height 23
click at [344, 371] on input "pedicu" at bounding box center [489, 373] width 384 height 23
type input "p"
type input "ped"
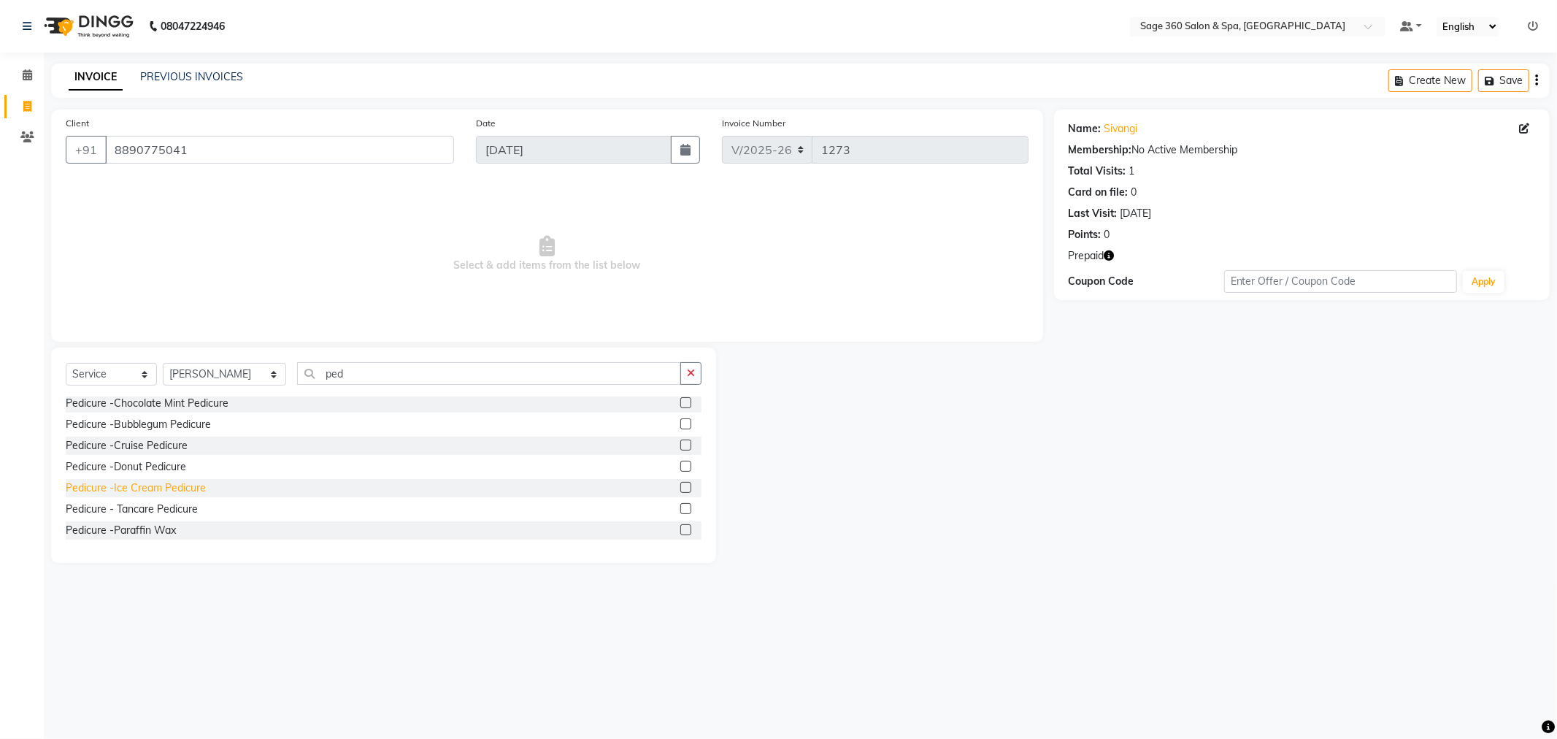
click at [134, 486] on div "Pedicure -Ice Cream Pedicure" at bounding box center [136, 487] width 140 height 15
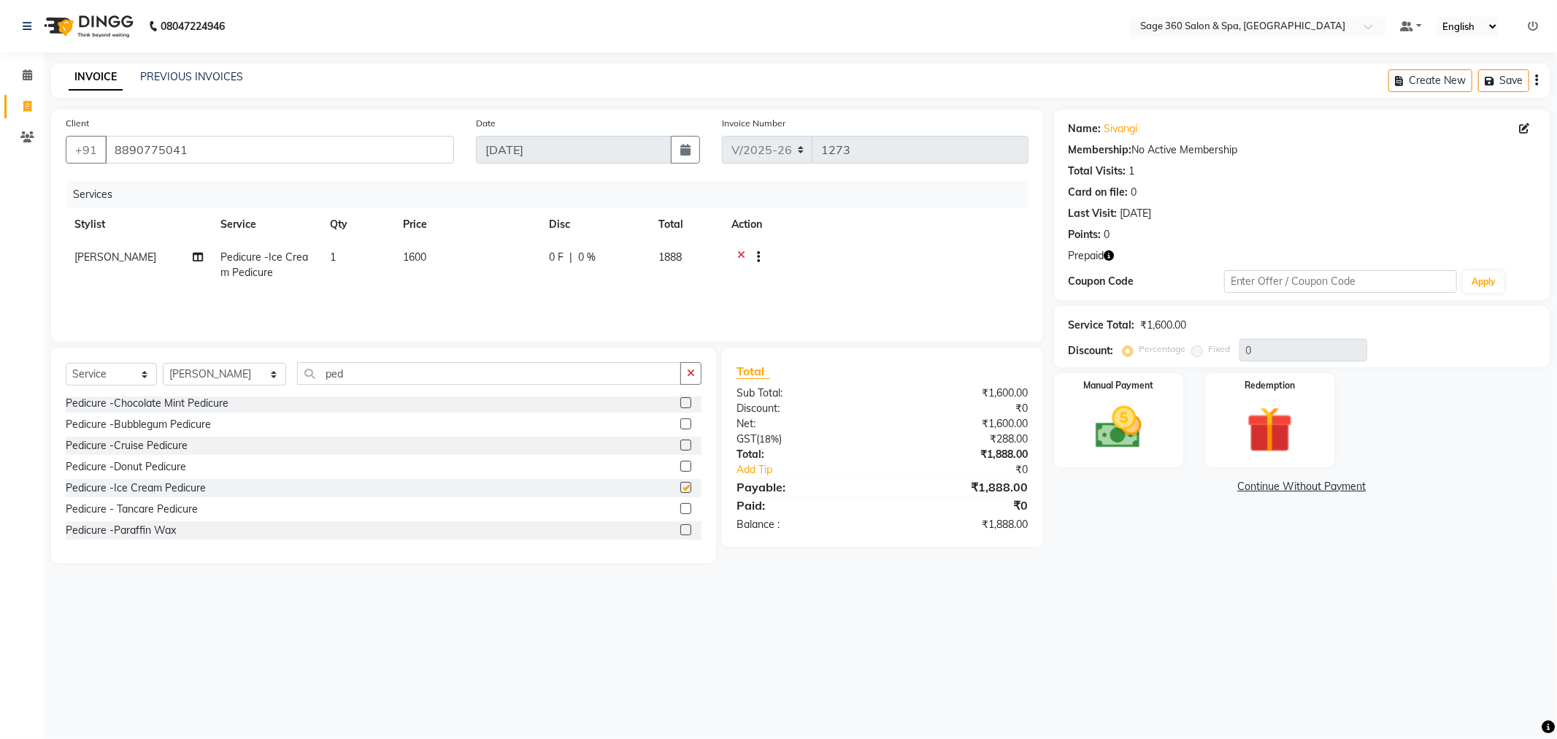
checkbox input "false"
click at [378, 375] on input "ped" at bounding box center [489, 373] width 384 height 23
type input "p"
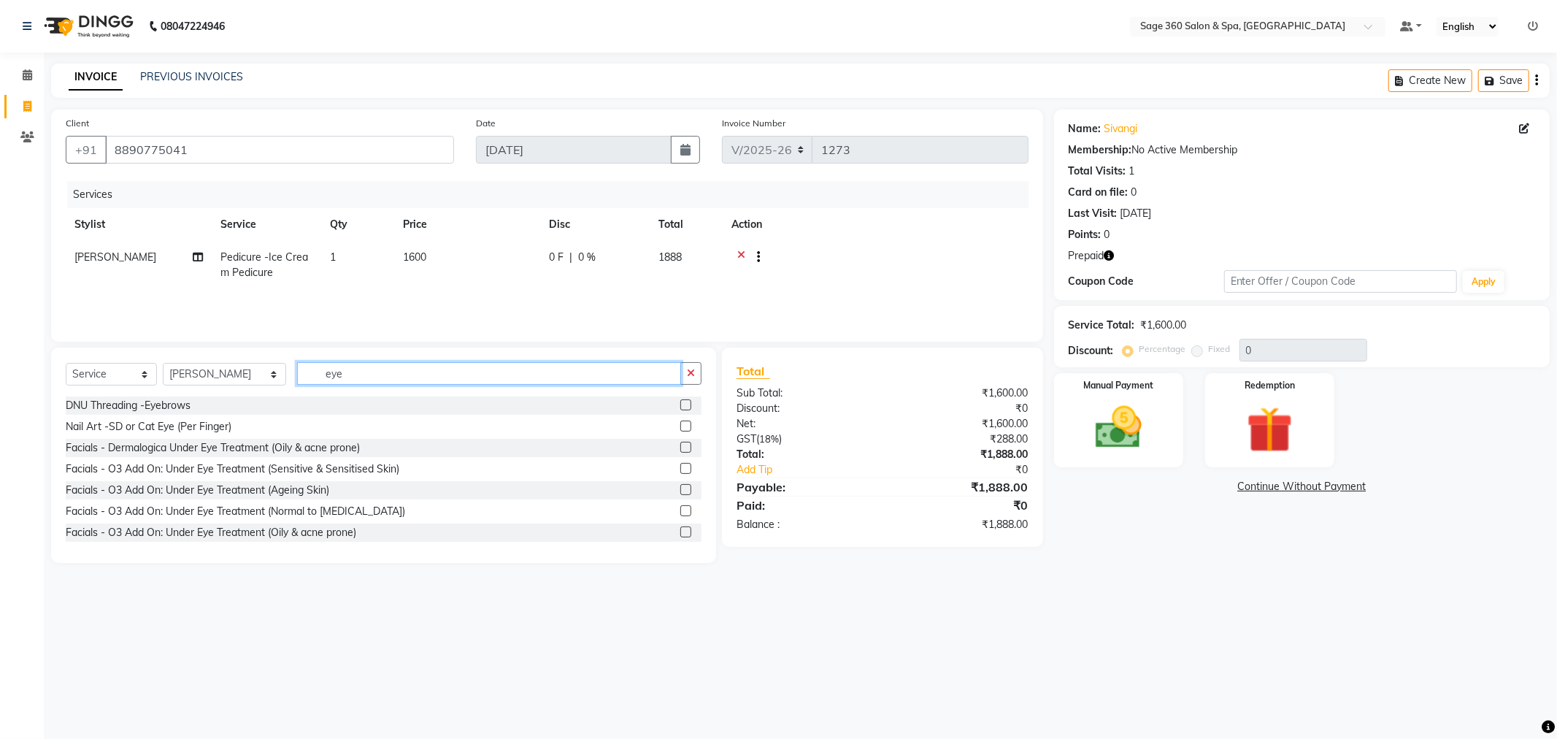
scroll to position [66, 0]
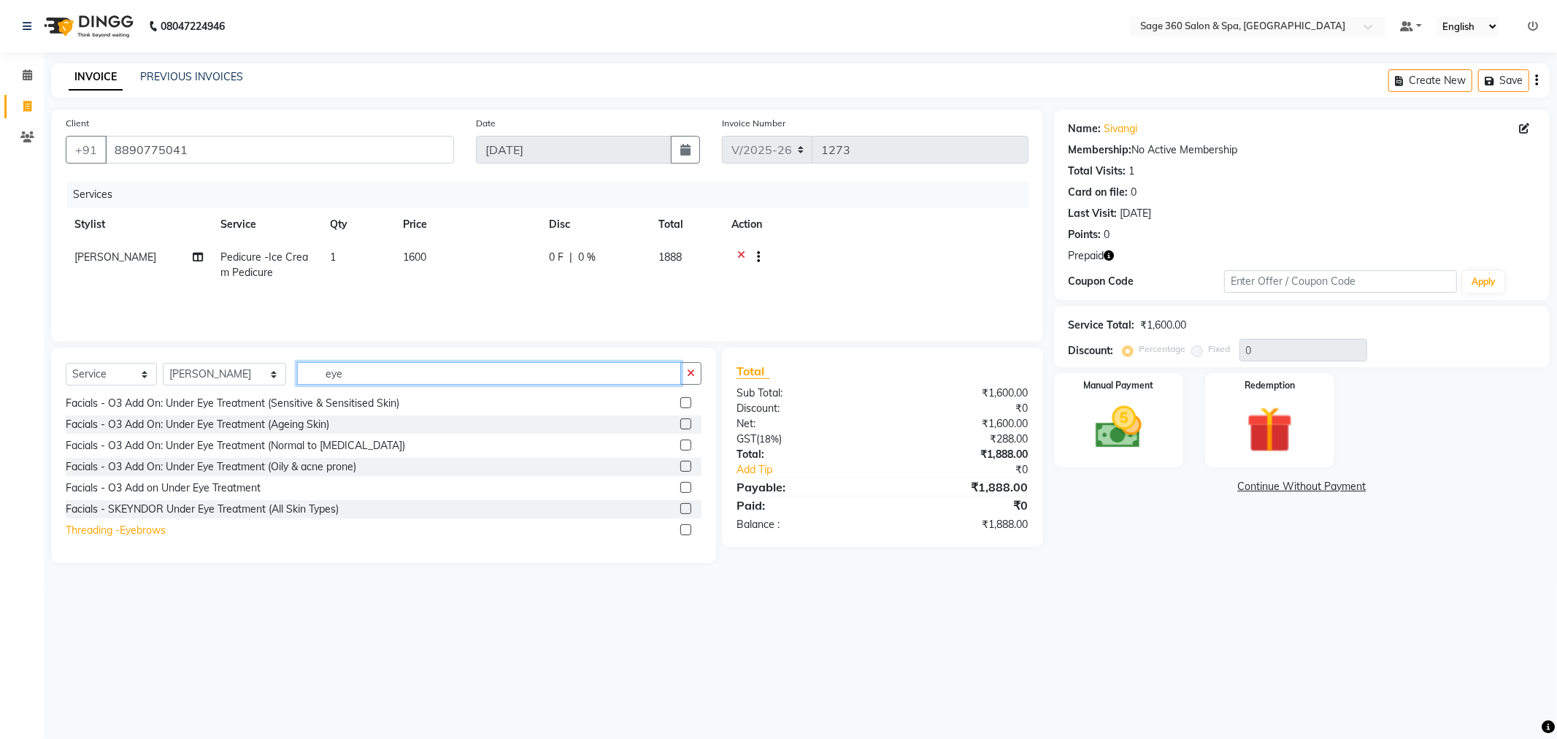
type input "eye"
click at [126, 526] on div "Threading -Eyebrows" at bounding box center [116, 530] width 100 height 15
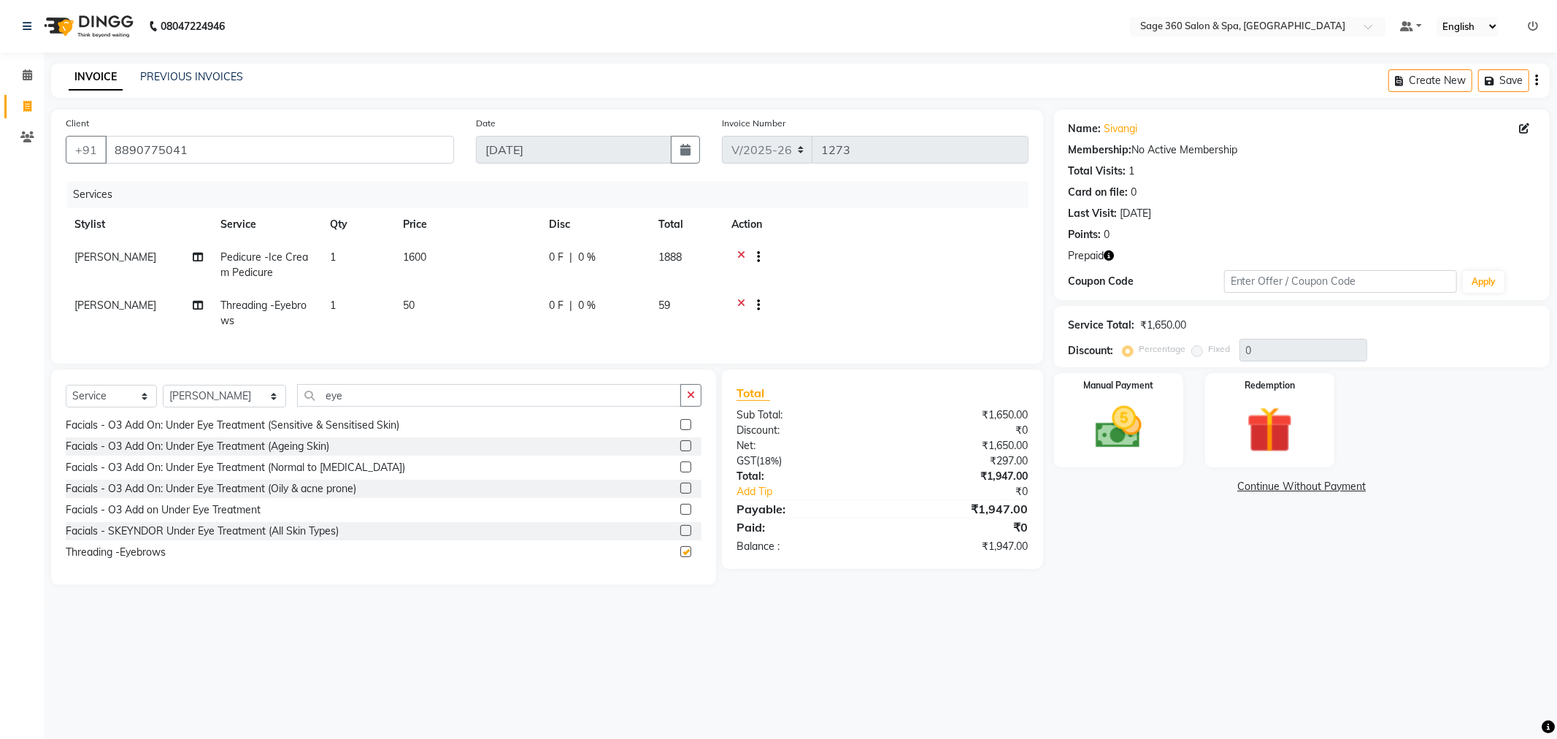
checkbox input "false"
click at [362, 407] on input "eye" at bounding box center [489, 395] width 384 height 23
type input "e"
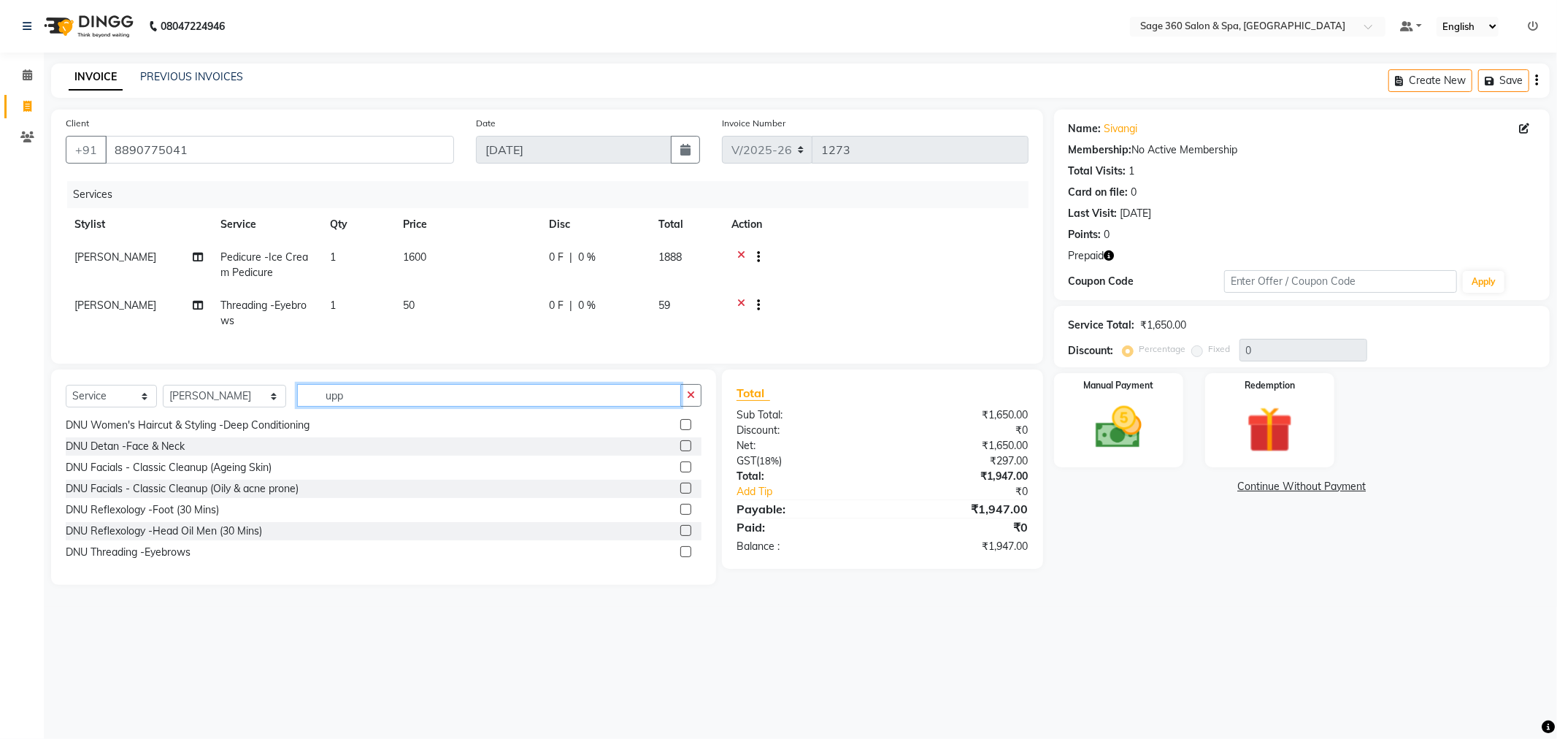
scroll to position [0, 0]
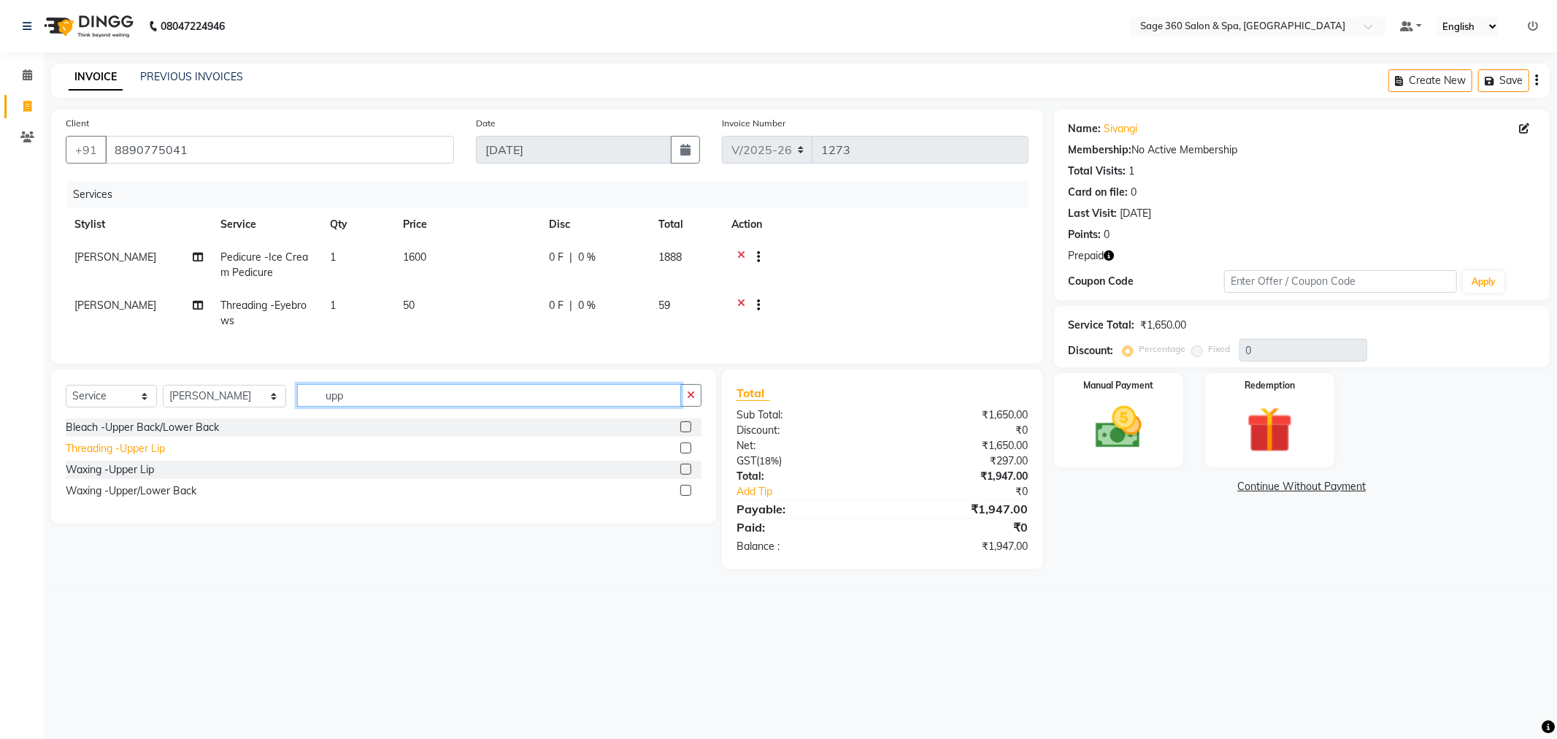
type input "upp"
click at [136, 456] on div "Threading -Upper Lip" at bounding box center [115, 448] width 99 height 15
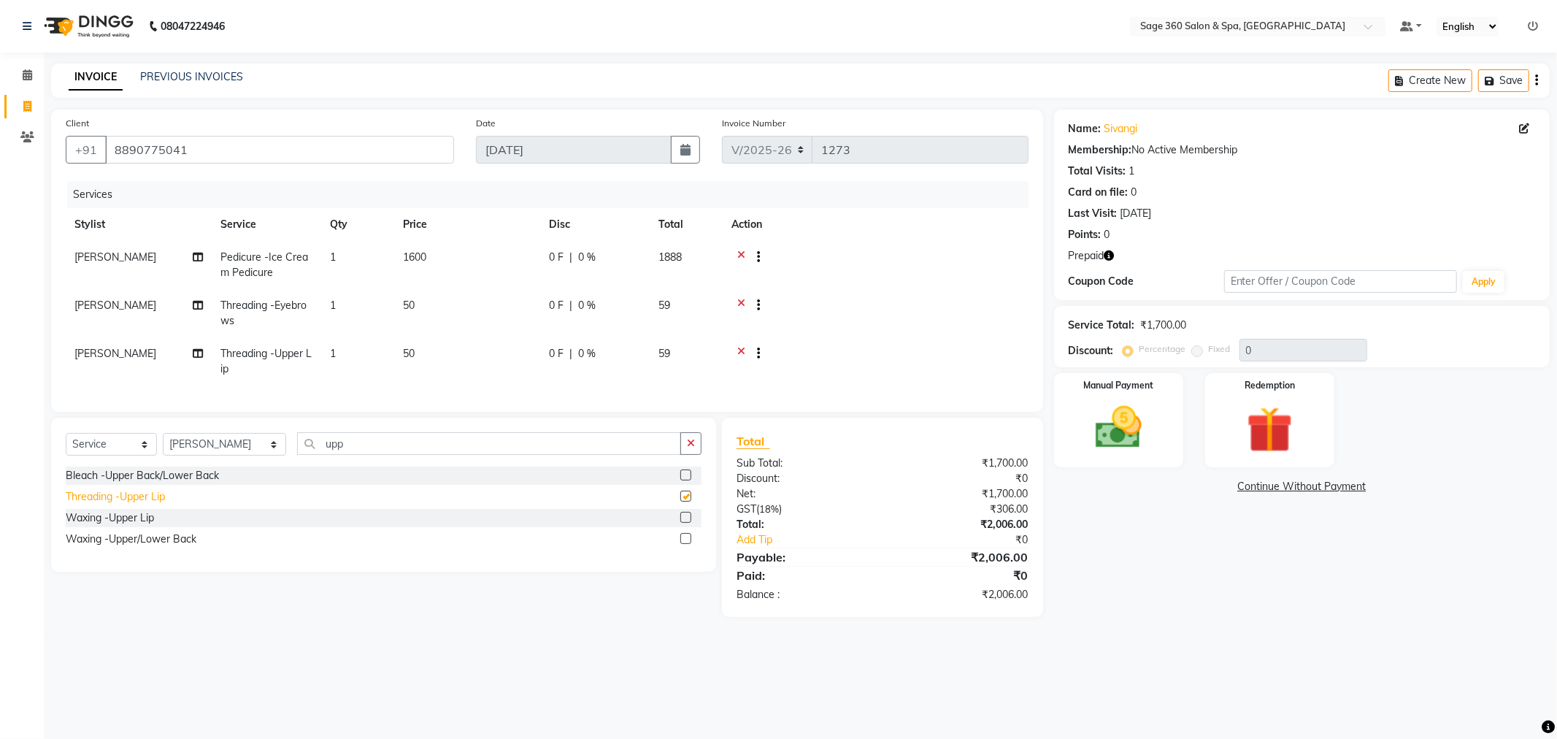
checkbox input "false"
click at [1298, 447] on img at bounding box center [1270, 430] width 78 height 60
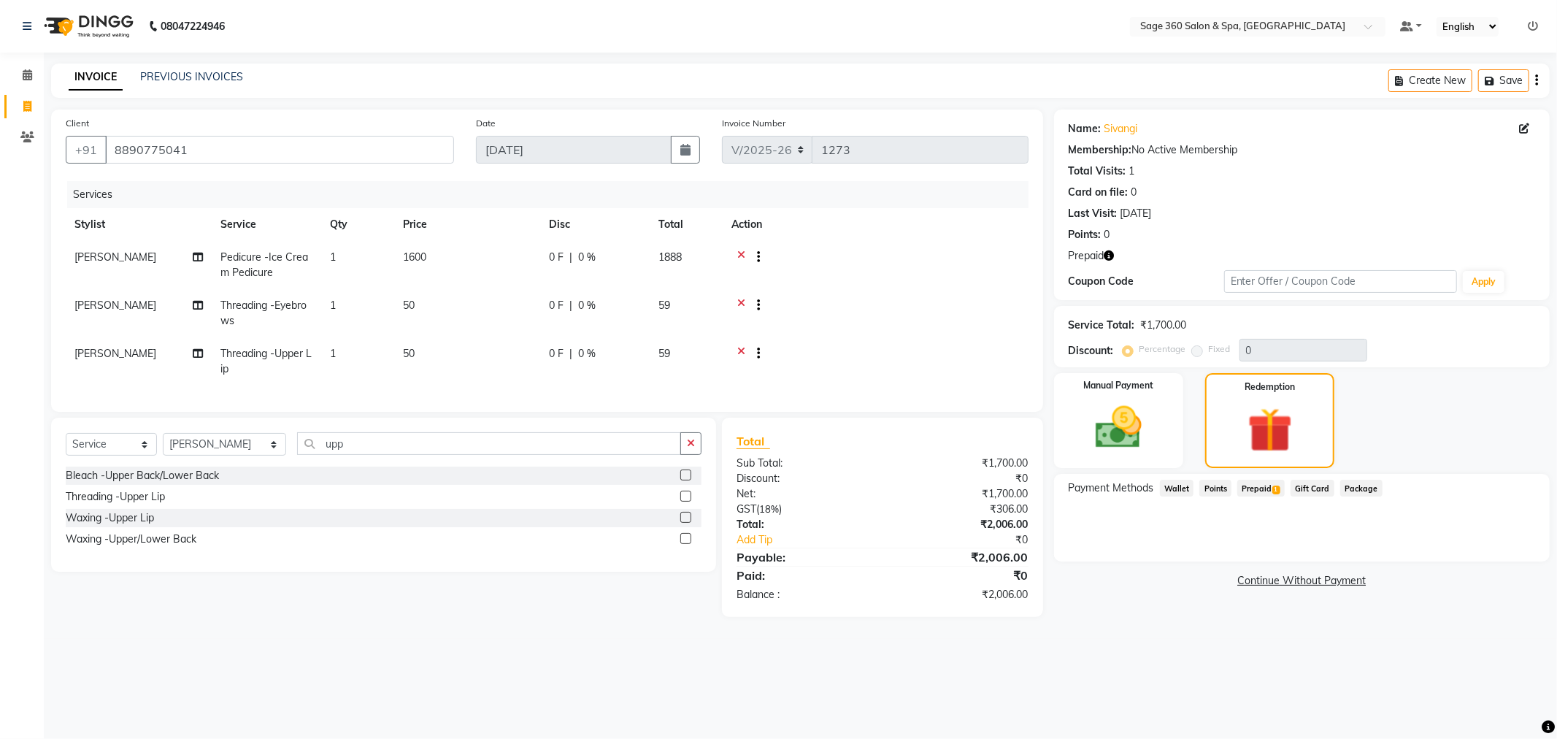
click at [1255, 480] on span "Prepaid 1" at bounding box center [1260, 488] width 47 height 17
click at [1518, 551] on button "Add" at bounding box center [1500, 546] width 53 height 25
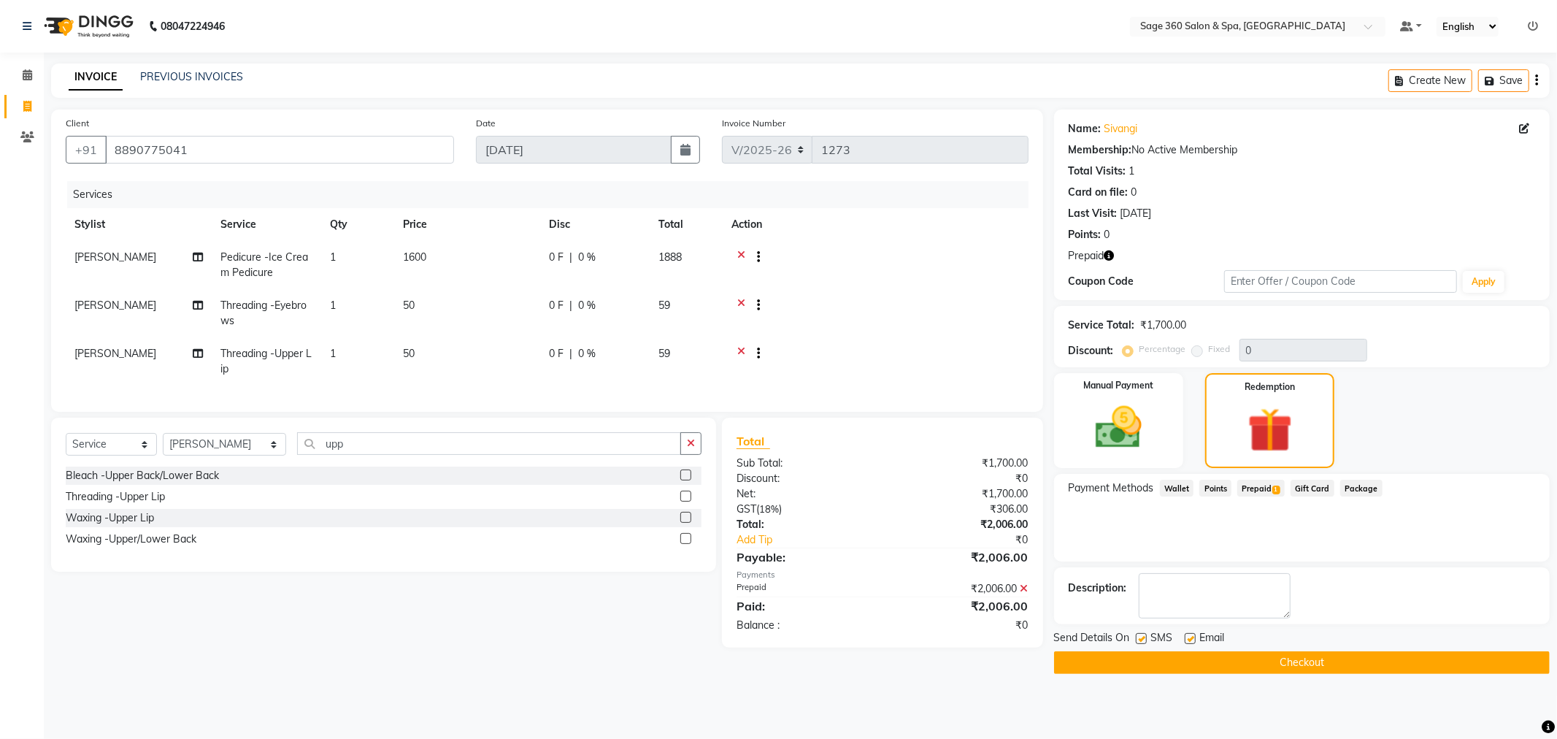
click at [1185, 639] on label at bounding box center [1190, 638] width 11 height 11
click at [1185, 639] on input "checkbox" at bounding box center [1189, 638] width 9 height 9
checkbox input "false"
click at [1166, 661] on button "Checkout" at bounding box center [1302, 662] width 496 height 23
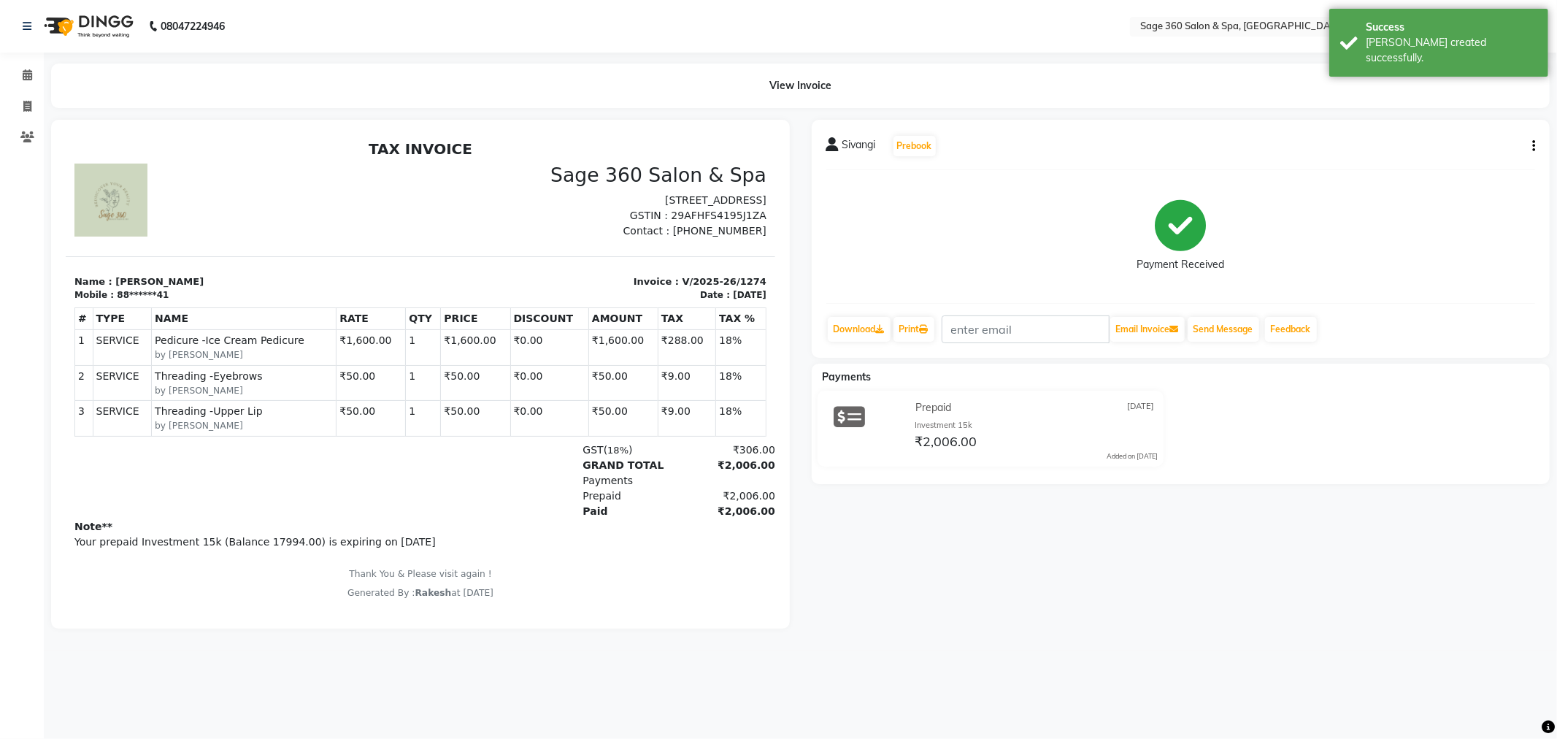
scroll to position [11, 0]
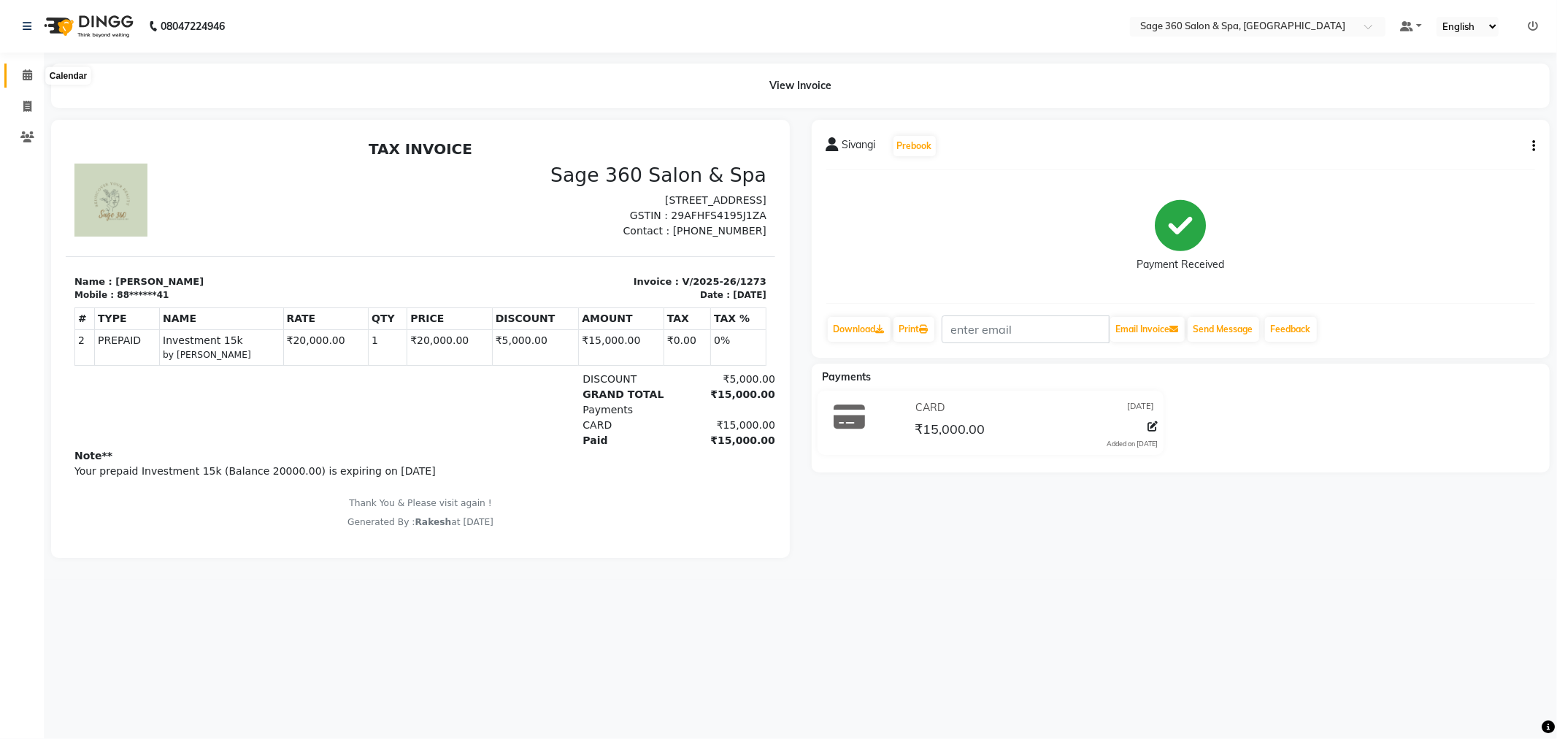
click at [31, 73] on span at bounding box center [28, 75] width 26 height 17
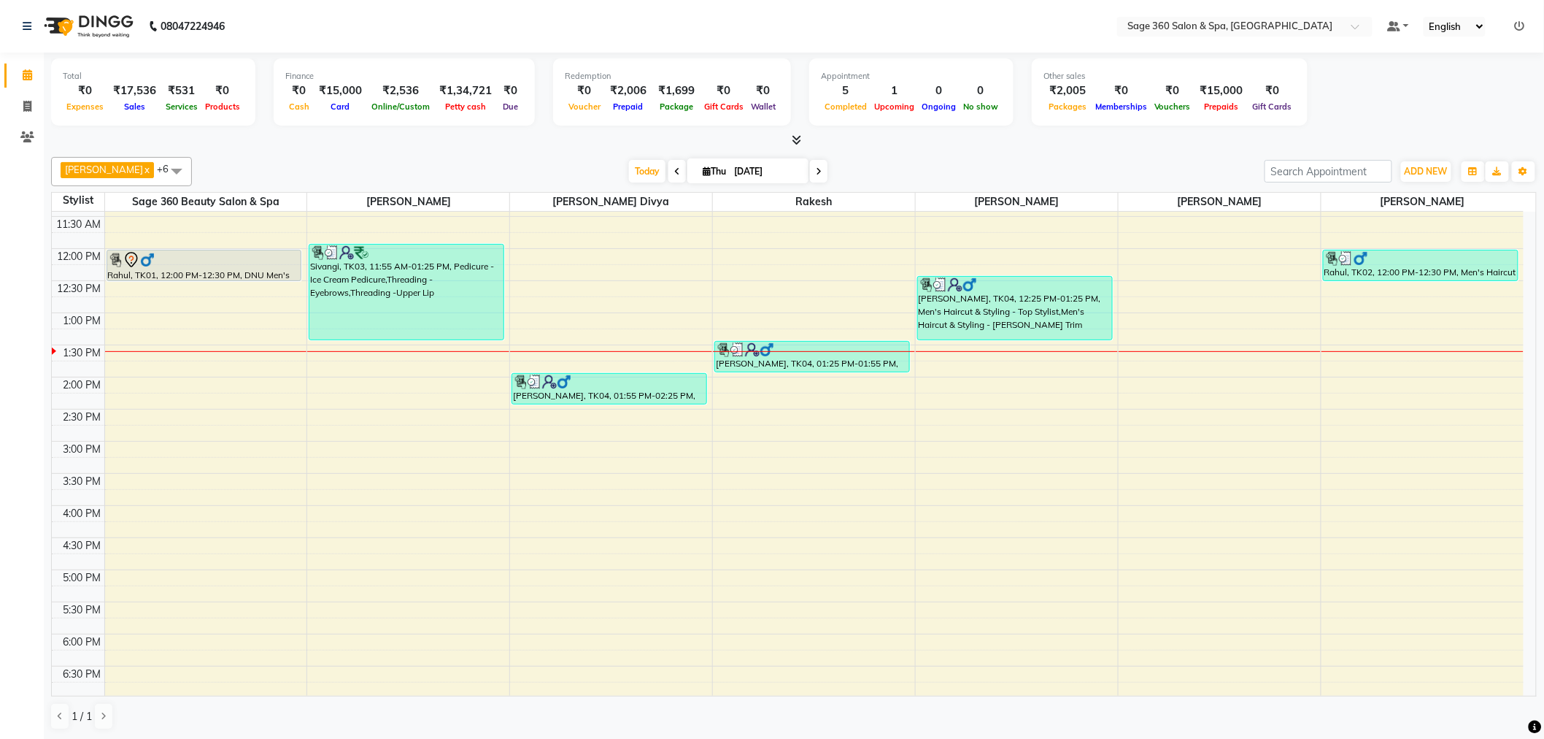
scroll to position [162, 0]
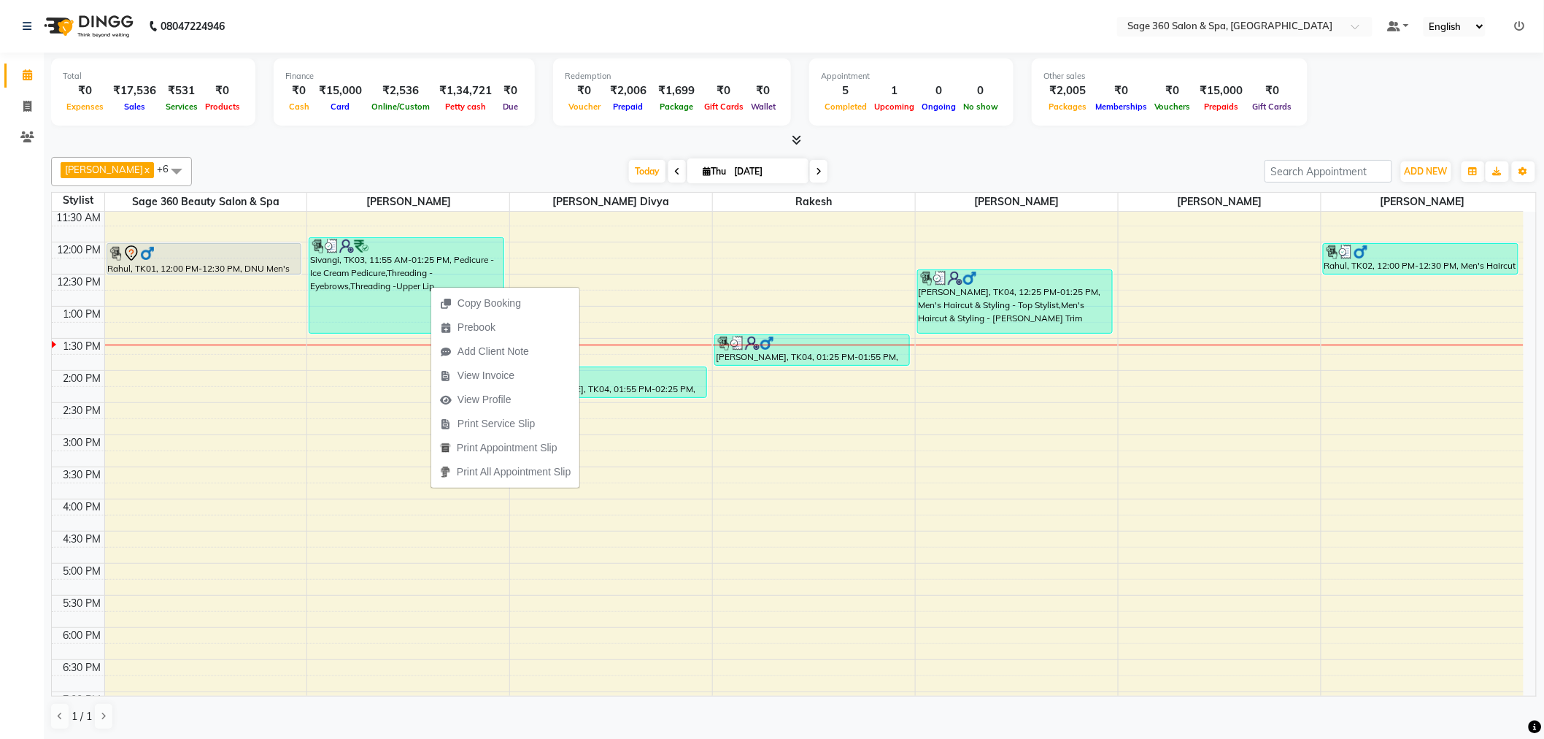
click at [431, 285] on div "Copy Booking Prebook Add Client Note View Invoice View Profile Print Service Sl…" at bounding box center [506, 386] width 150 height 203
click at [504, 142] on div at bounding box center [794, 140] width 1486 height 15
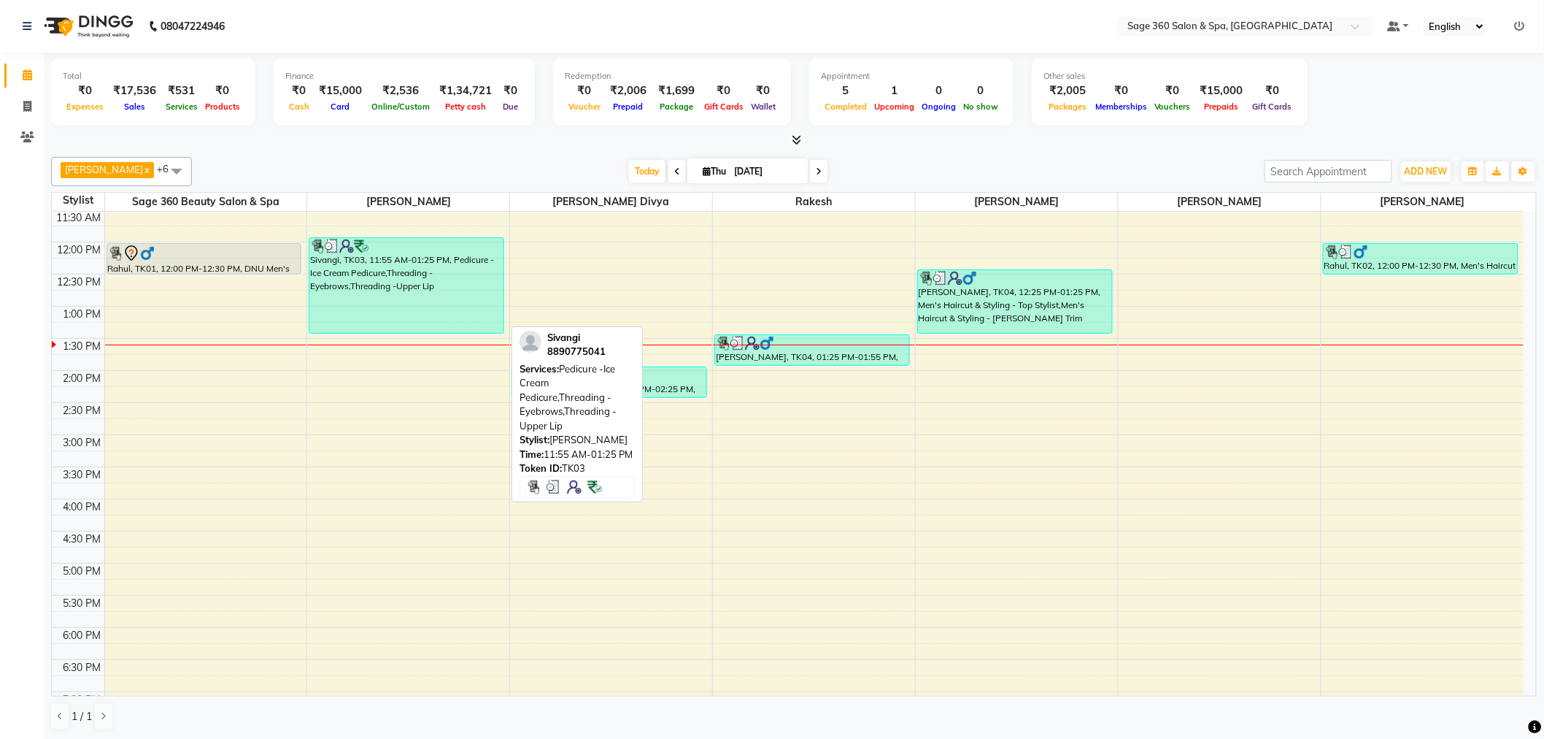
click at [377, 275] on div "Sivangi, TK03, 11:55 AM-01:25 PM, Pedicure -Ice Cream Pedicure,Threading -Eyebr…" at bounding box center [406, 285] width 194 height 95
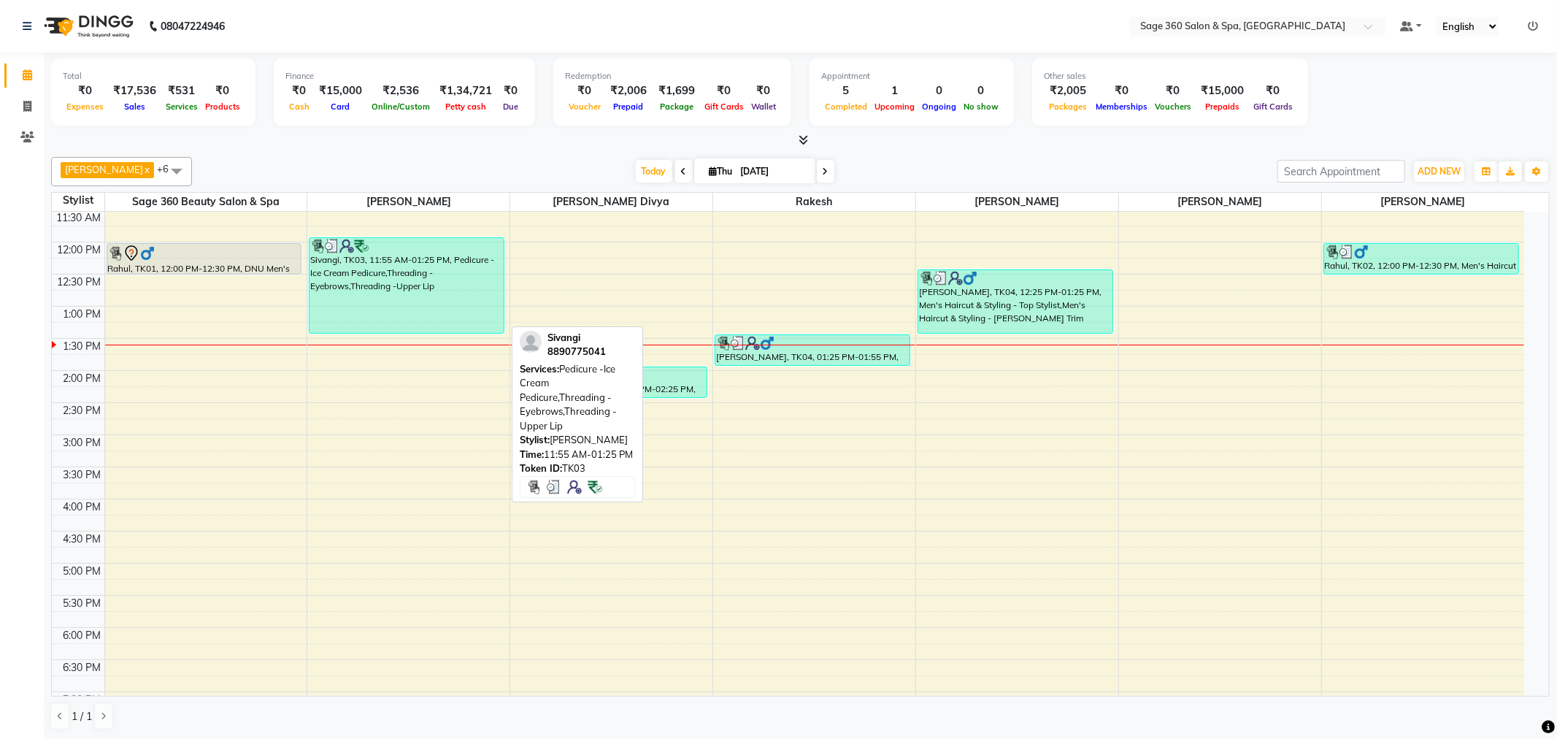
select select "3"
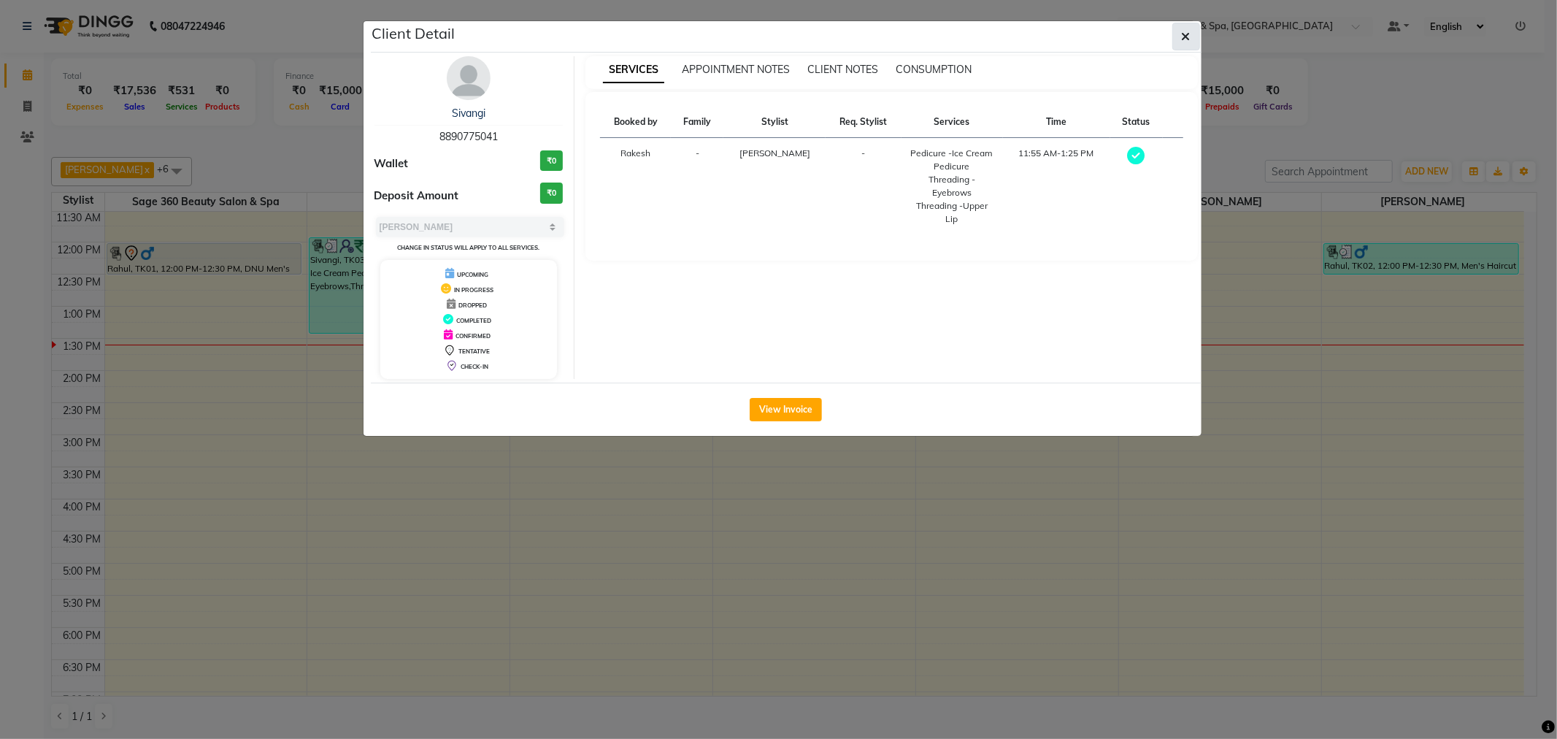
click at [1182, 35] on icon "button" at bounding box center [1186, 37] width 9 height 12
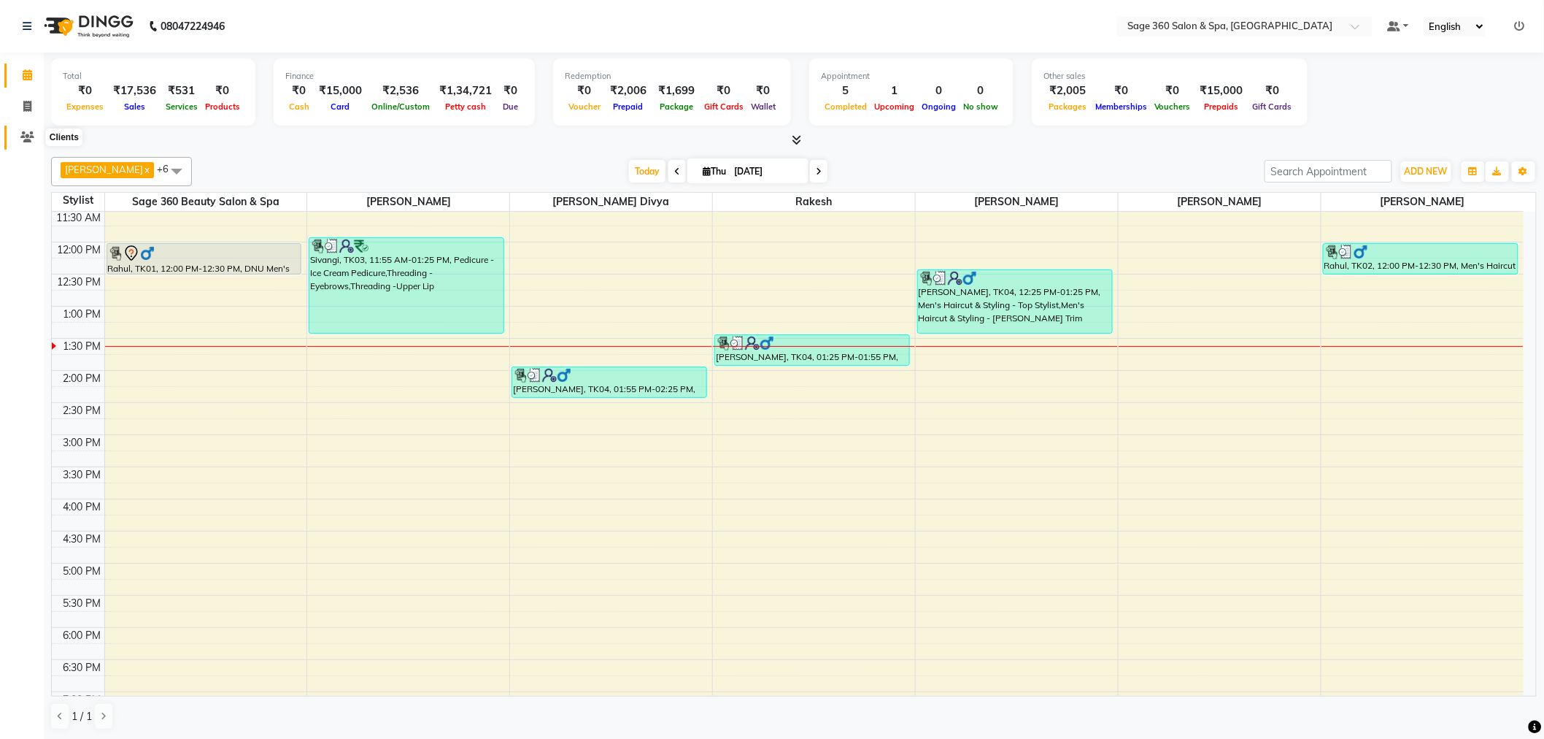
click at [23, 137] on icon at bounding box center [27, 136] width 14 height 11
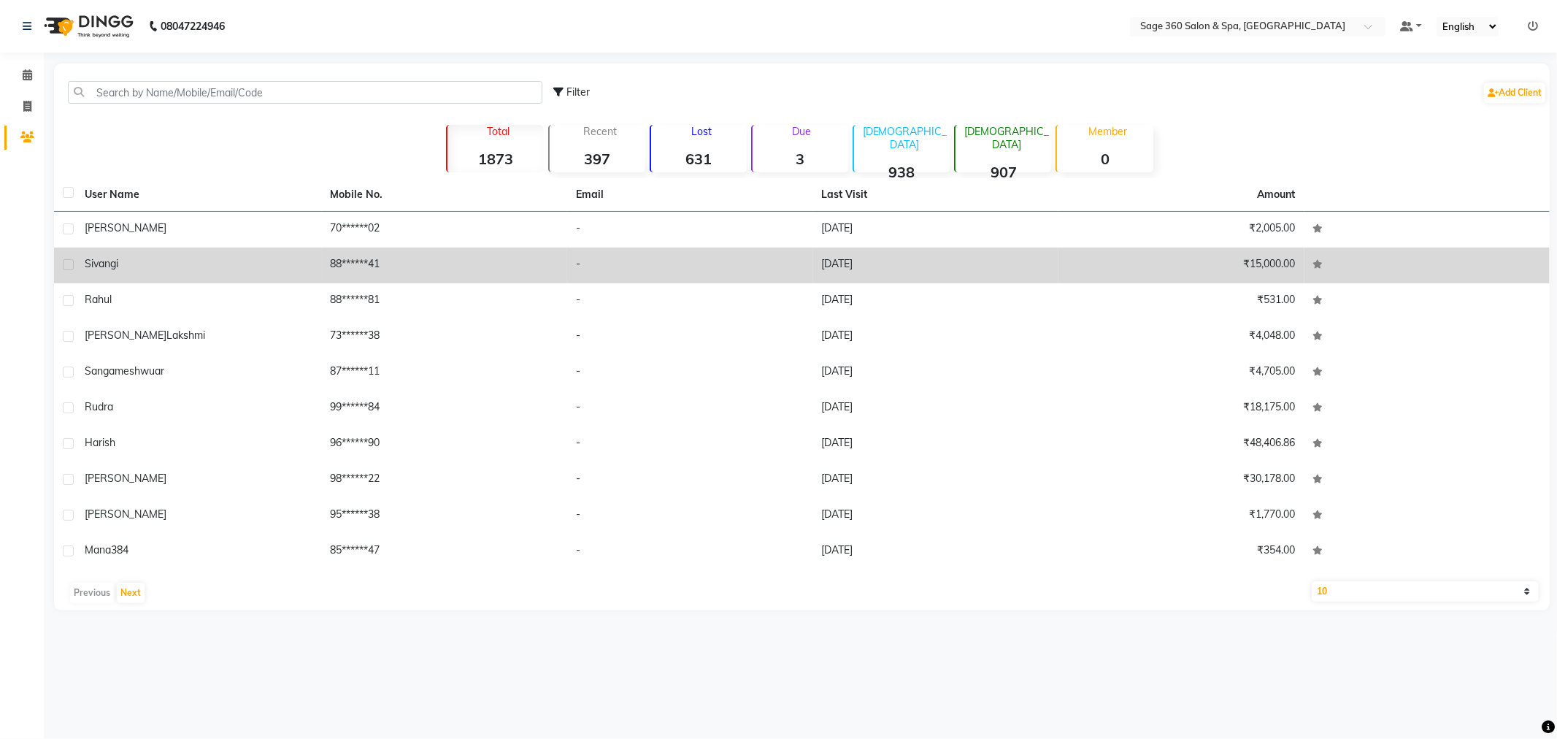
click at [345, 273] on td "88******41" at bounding box center [445, 265] width 246 height 36
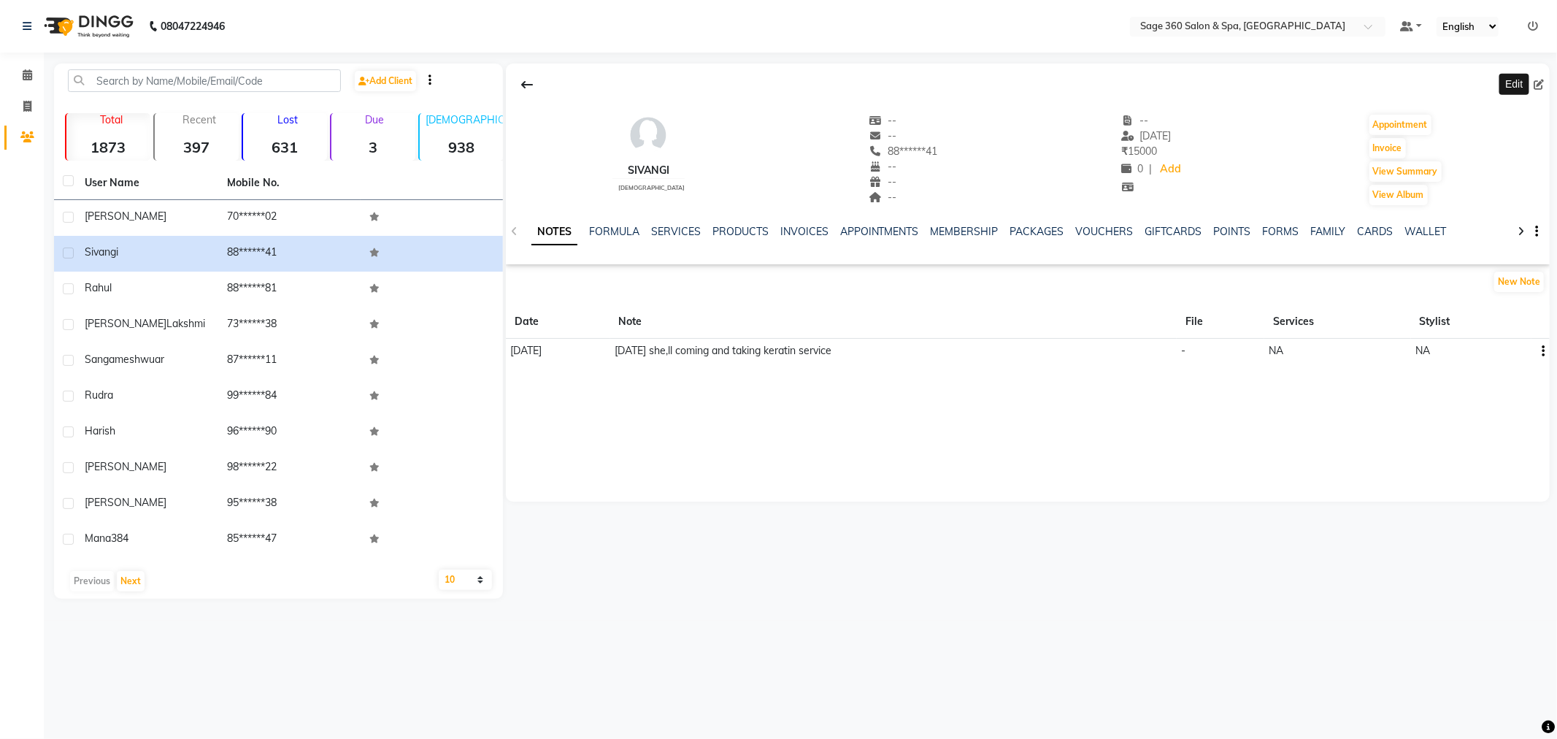
click at [1540, 89] on icon at bounding box center [1539, 85] width 10 height 10
select select "female"
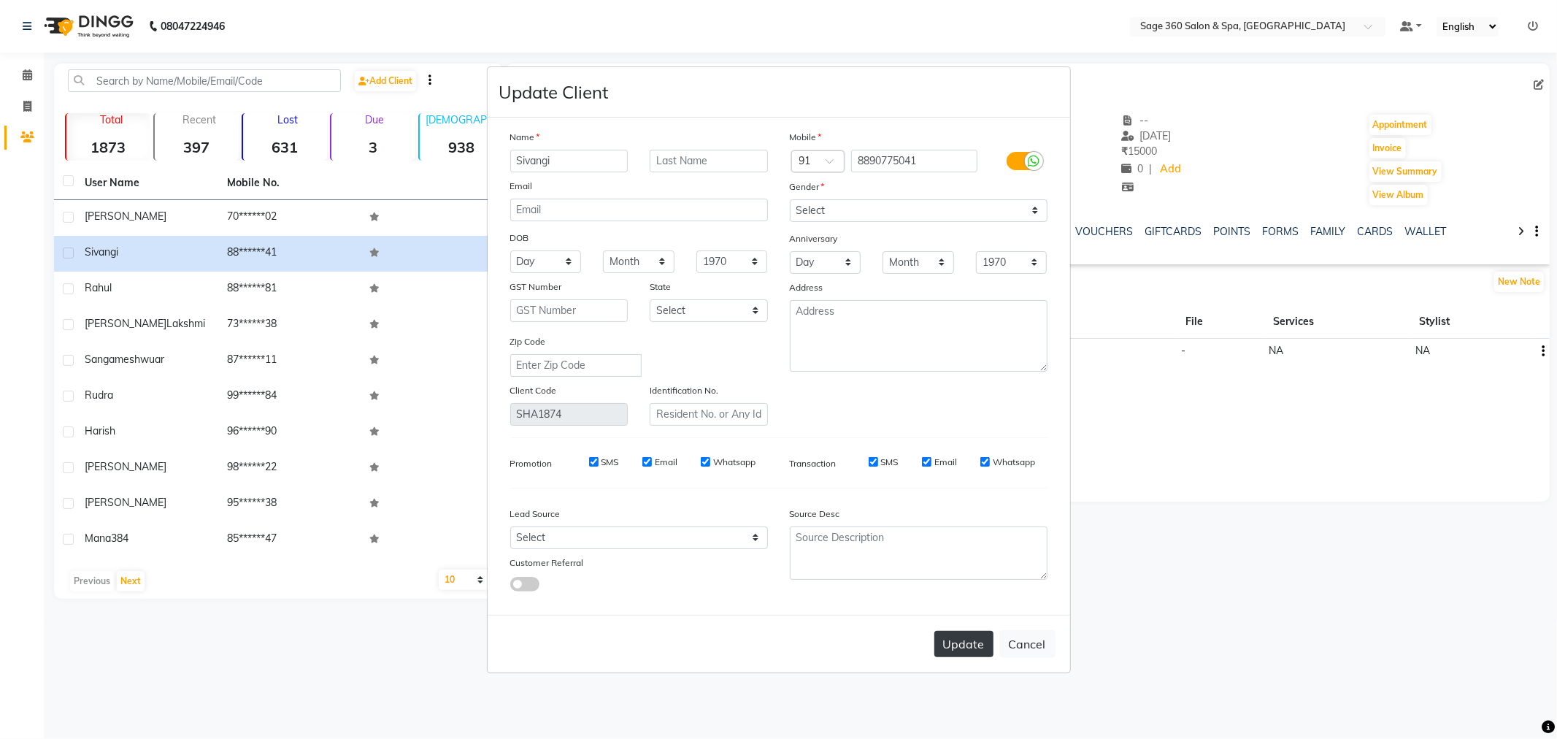
click at [951, 635] on button "Update" at bounding box center [963, 644] width 59 height 26
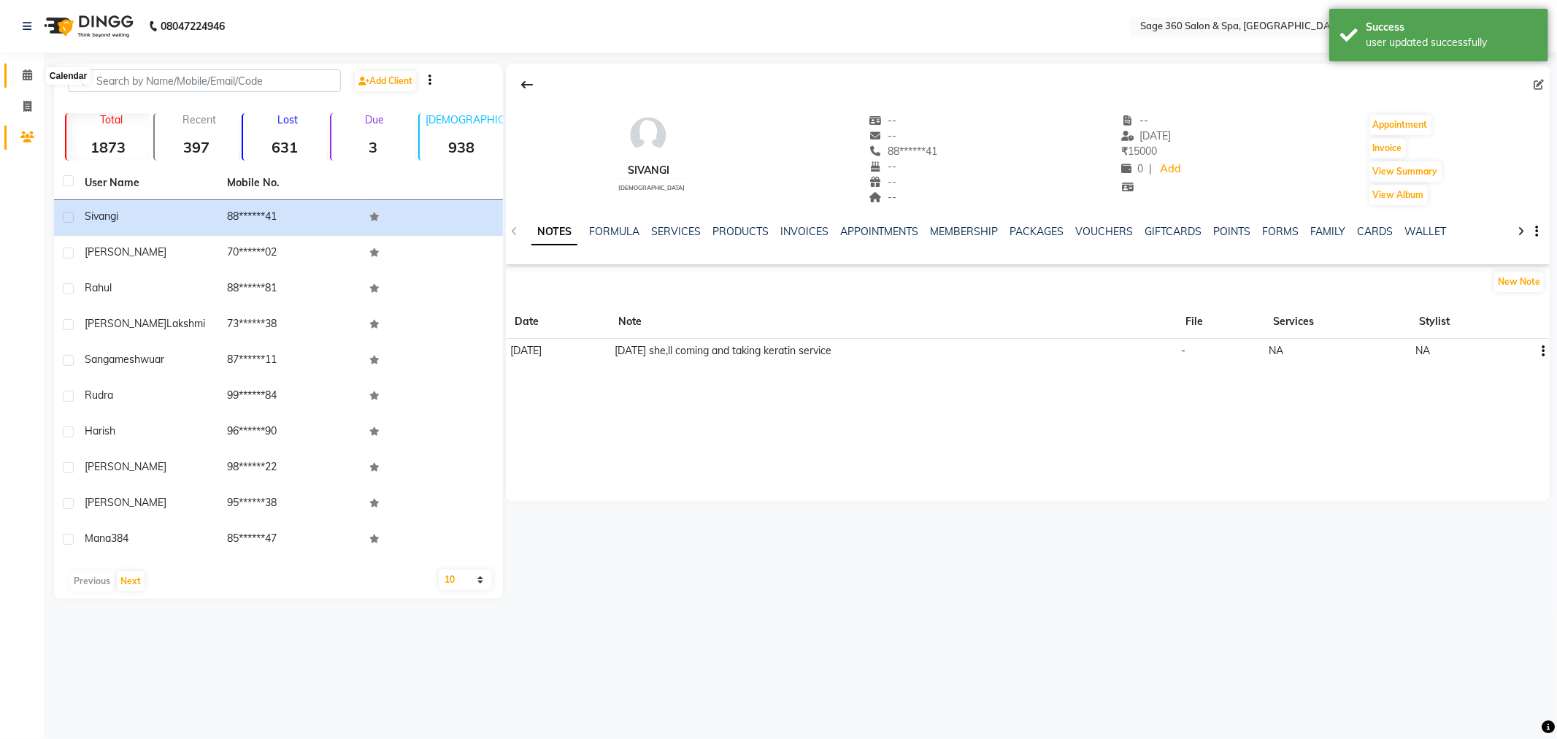
click at [23, 80] on icon at bounding box center [27, 74] width 9 height 11
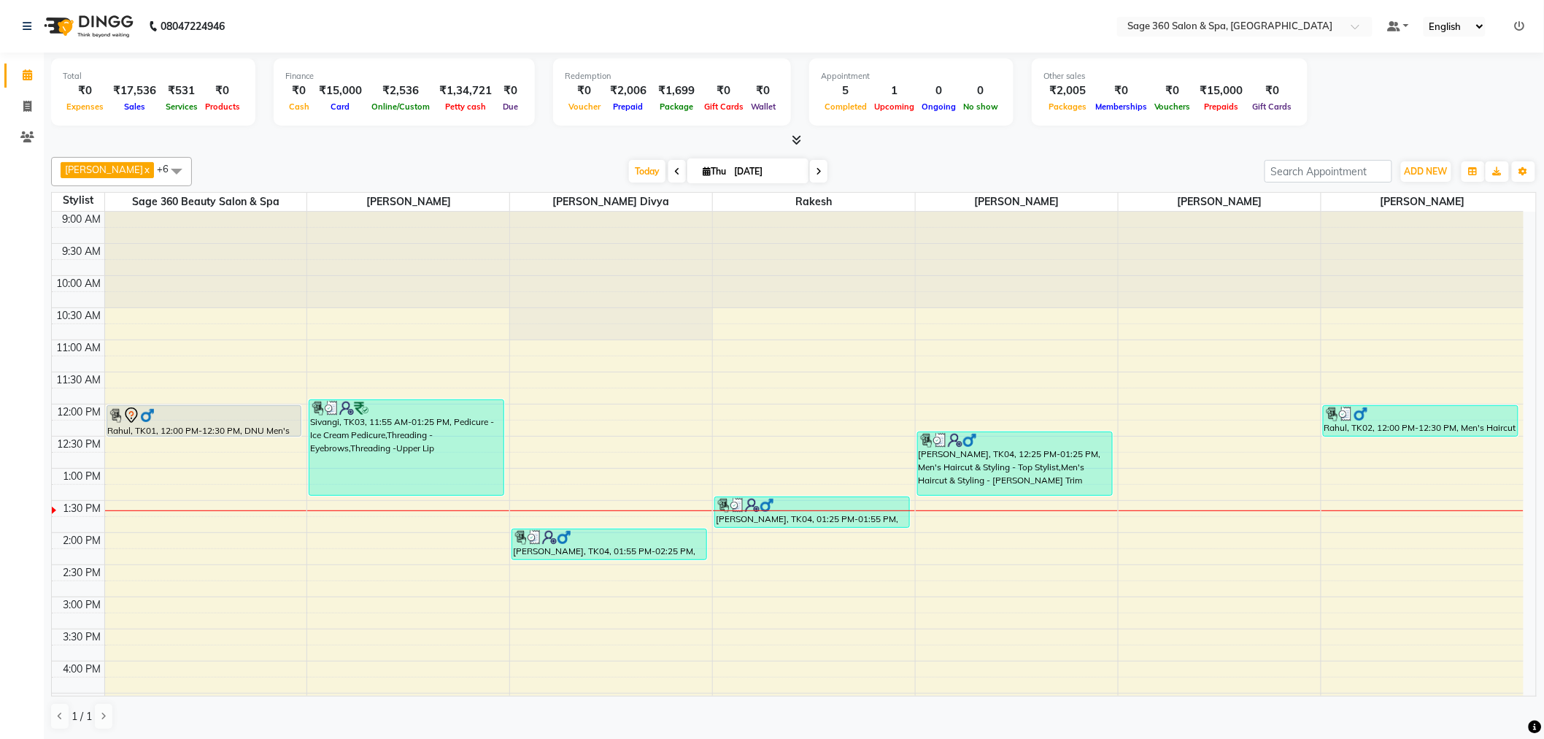
click at [816, 168] on icon at bounding box center [819, 171] width 6 height 9
type input "05-09-2025"
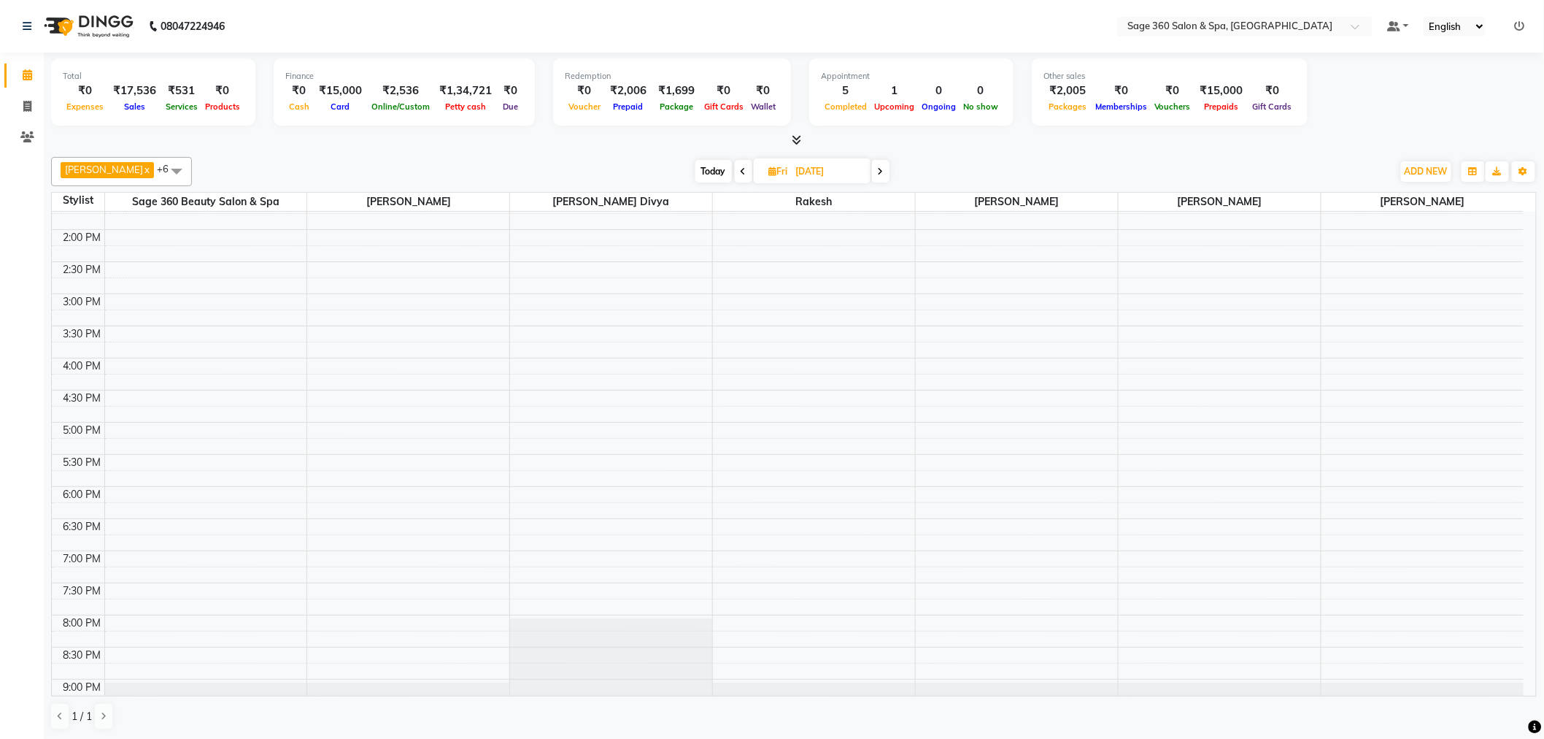
scroll to position [340, 0]
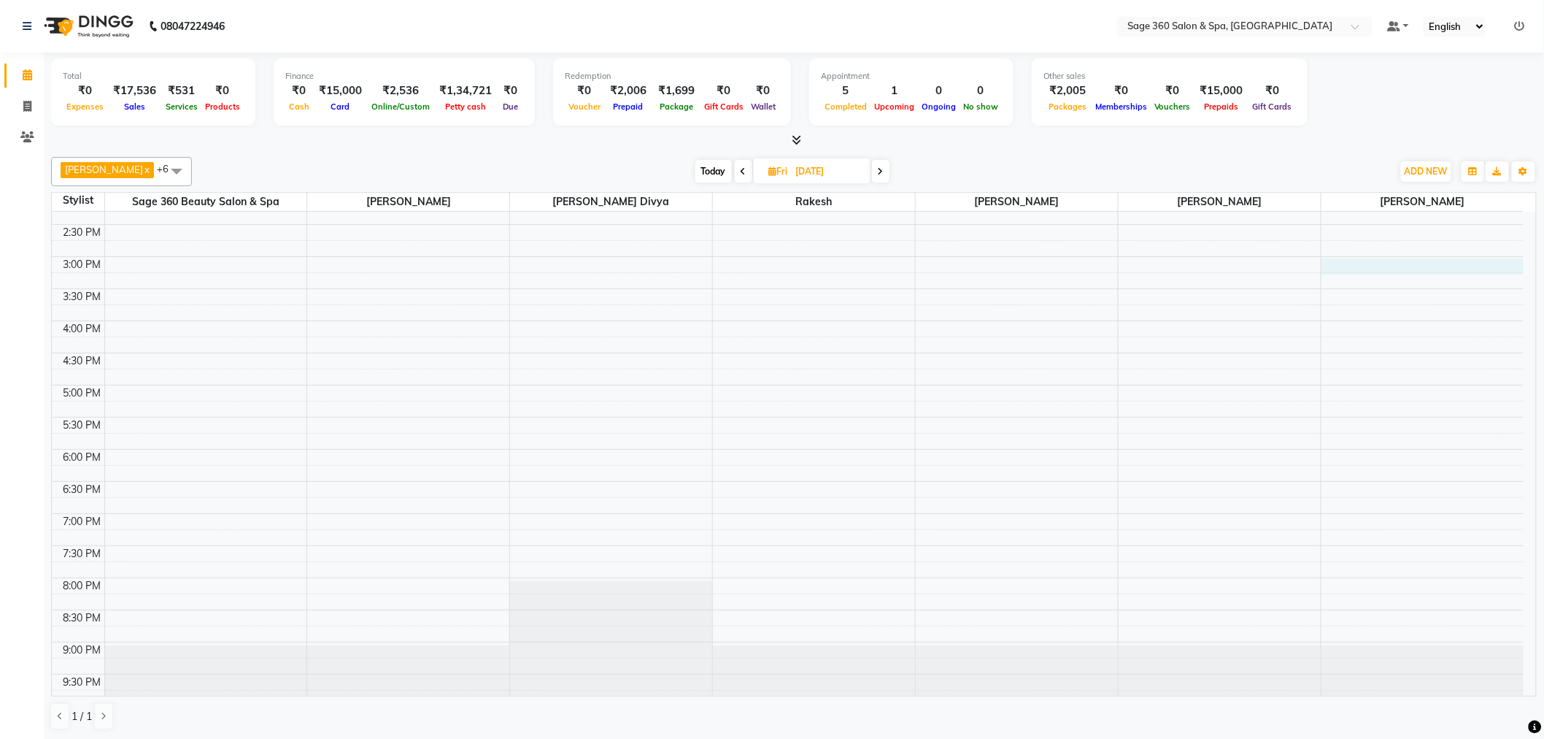
click at [1388, 268] on div "9:00 AM 9:30 AM 10:00 AM 10:30 AM 11:00 AM 11:30 AM 12:00 PM 12:30 PM 1:00 PM 1…" at bounding box center [788, 289] width 1472 height 834
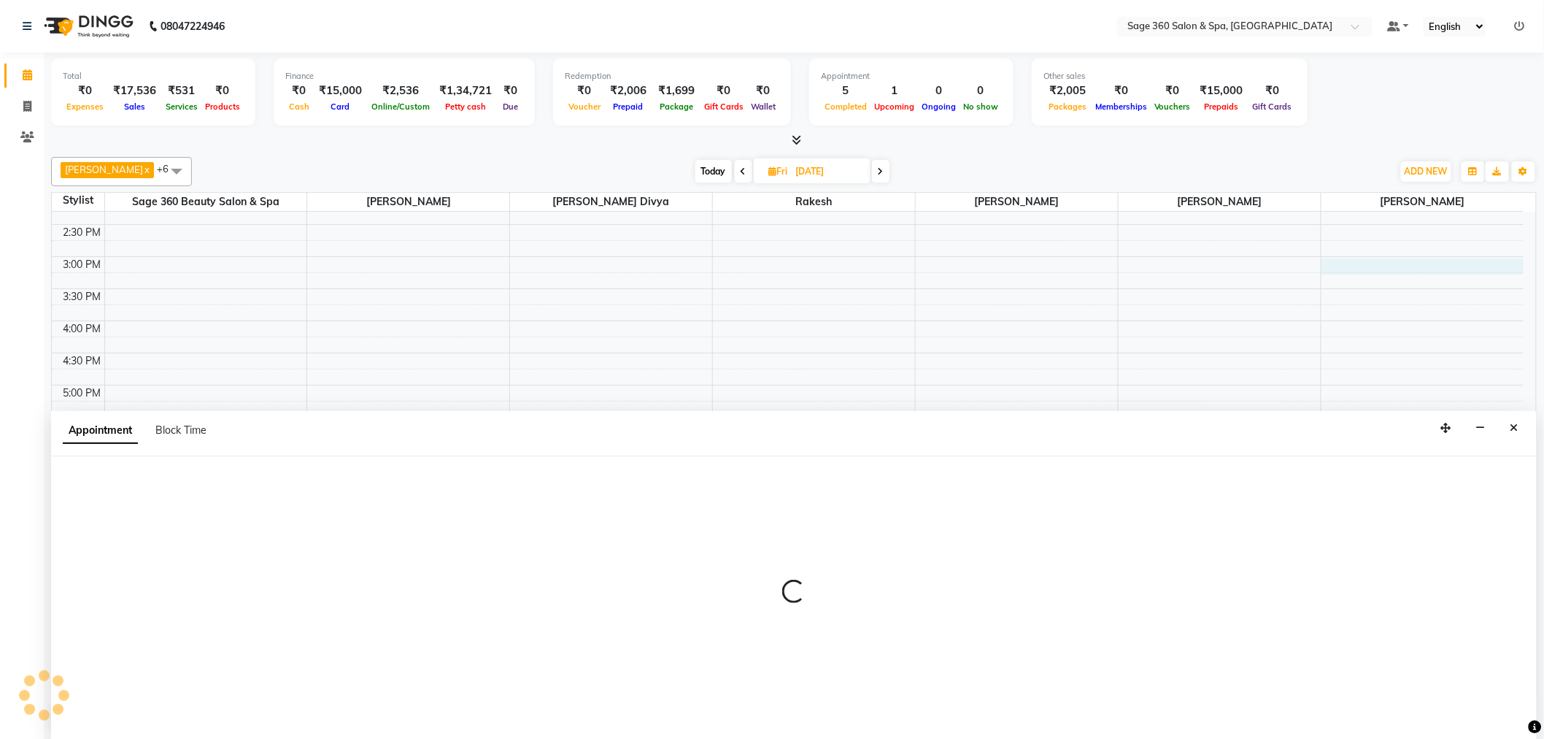
scroll to position [1, 0]
select select "90511"
select select "tentative"
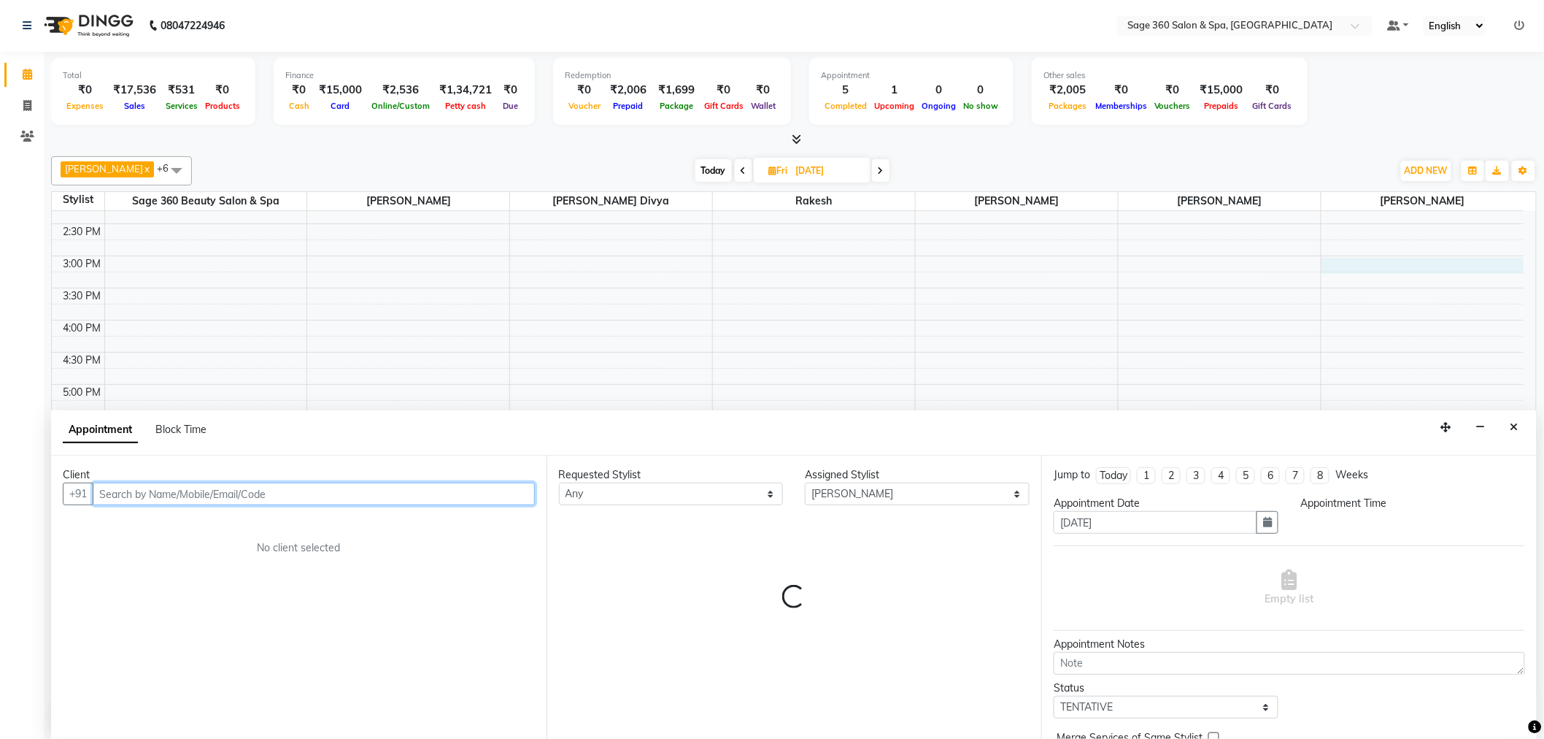
select select "900"
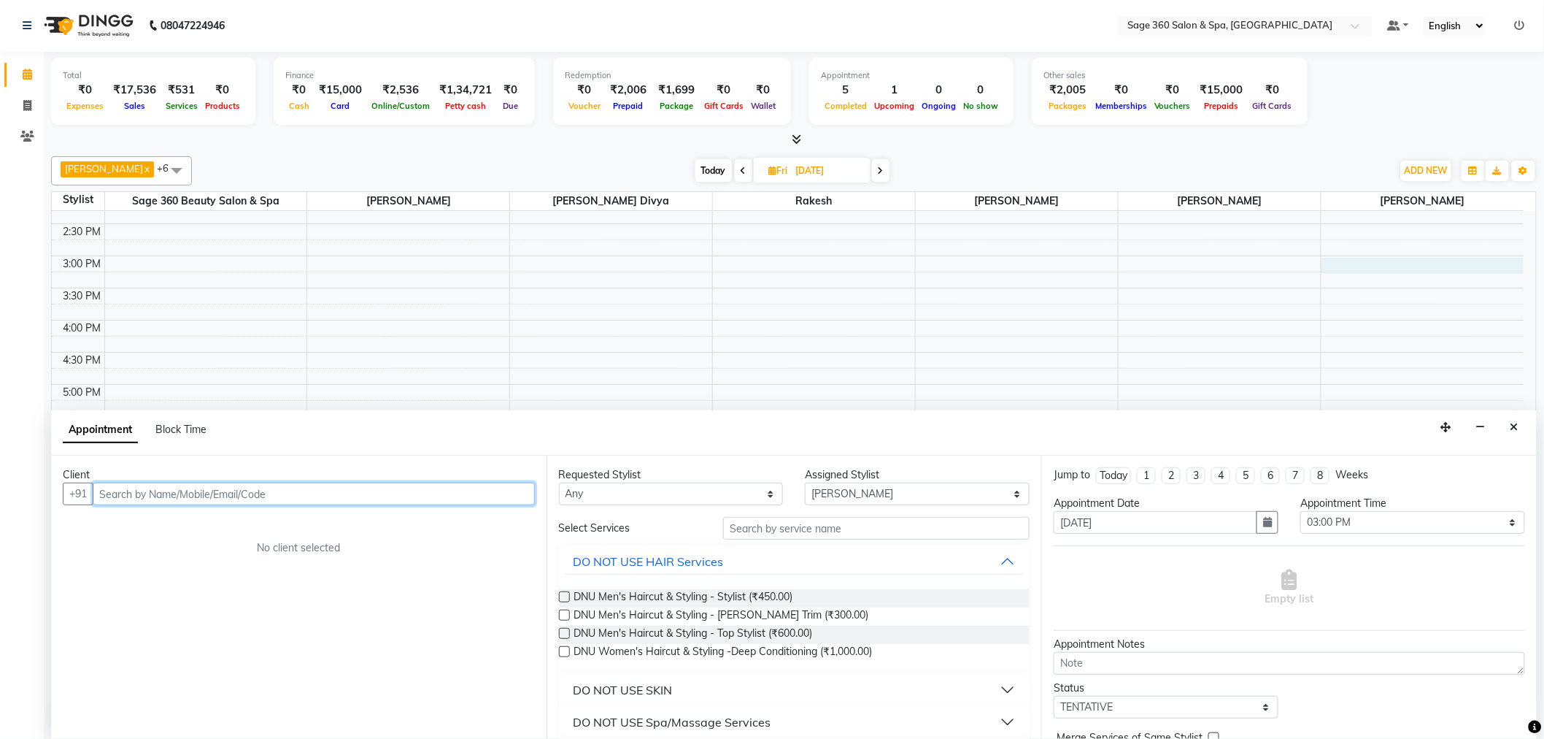
click at [152, 498] on input "text" at bounding box center [314, 493] width 442 height 23
click at [169, 530] on ngb-highlight "88******41" at bounding box center [186, 524] width 60 height 15
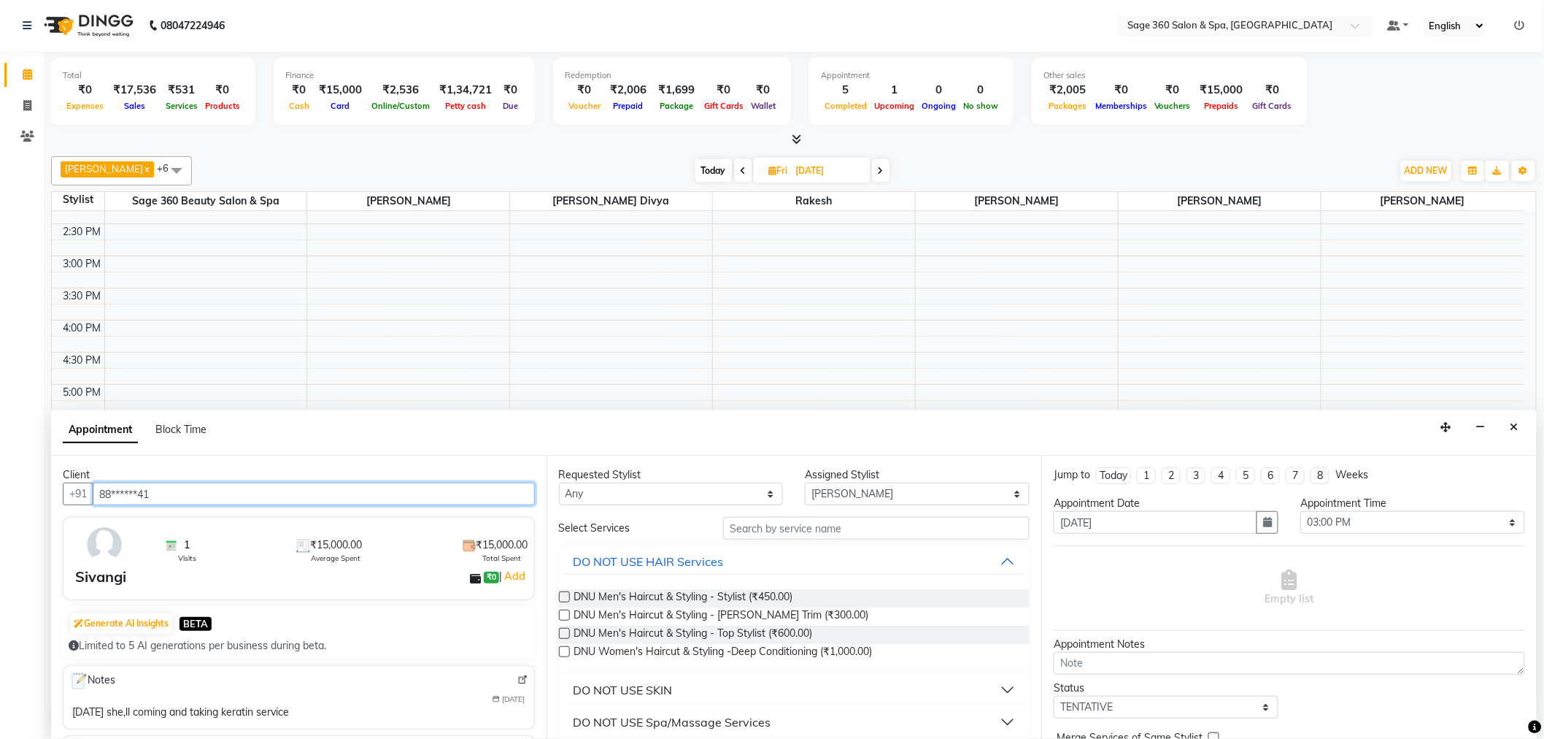
type input "88******41"
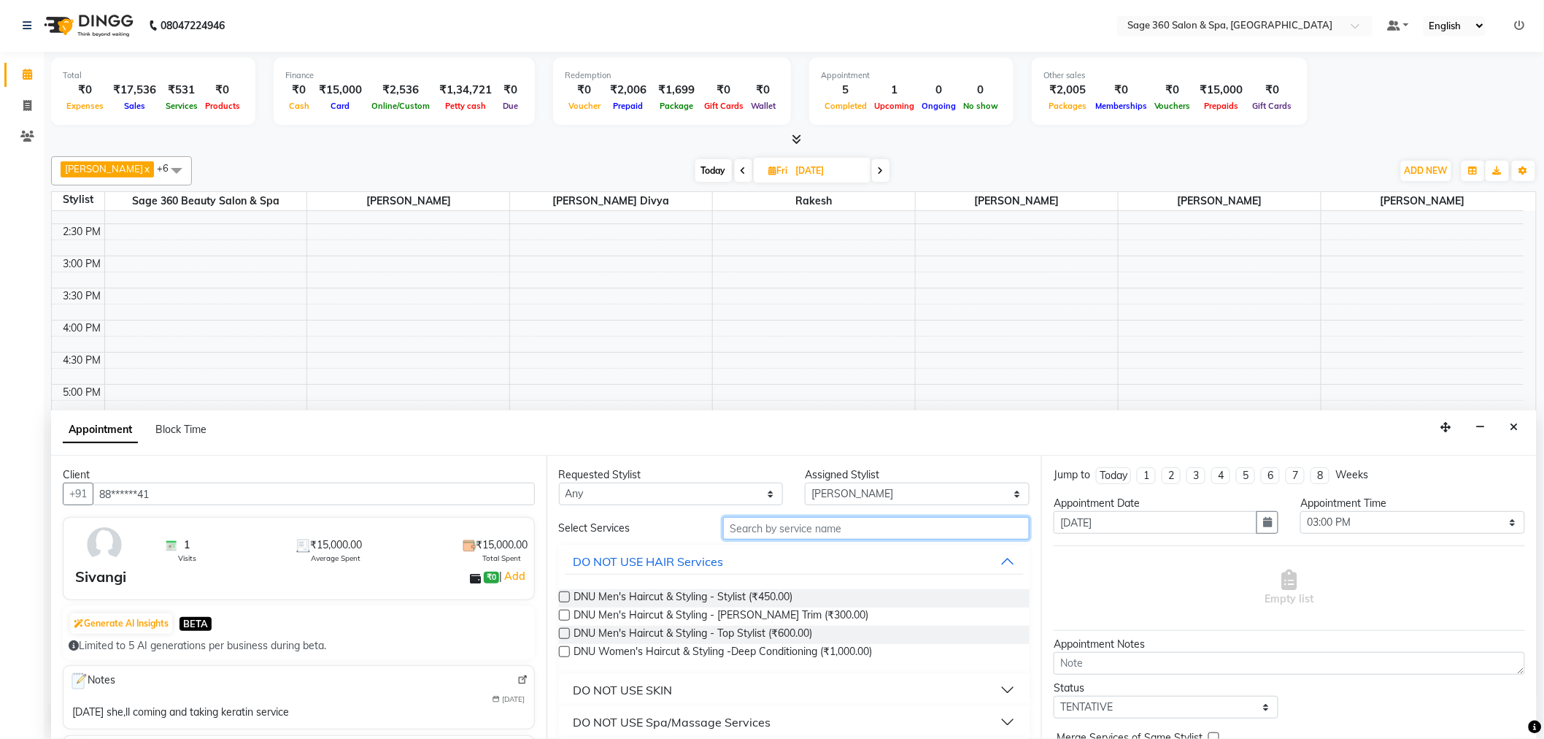
click at [801, 531] on input "text" at bounding box center [876, 528] width 307 height 23
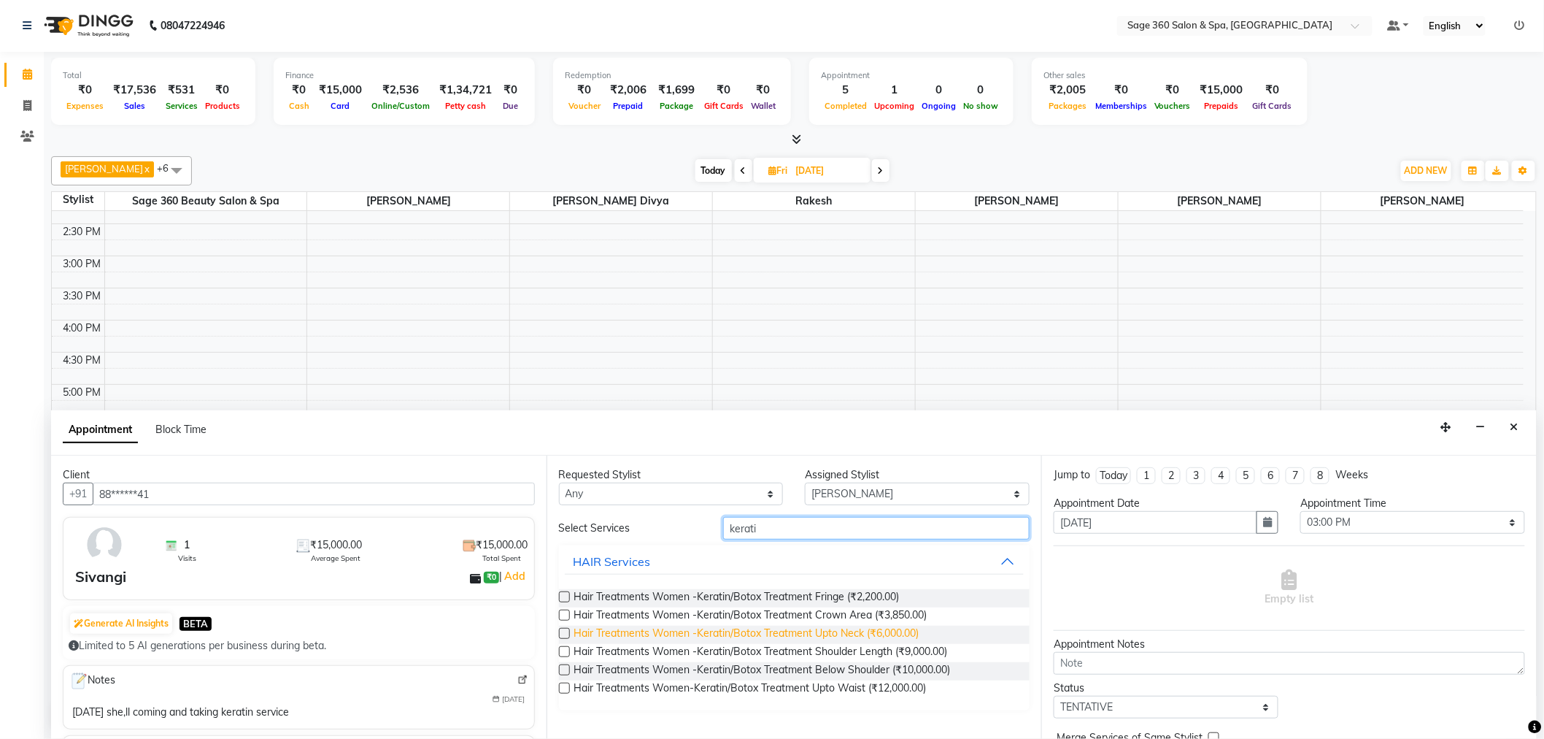
type input "kerati"
click at [758, 634] on span "Hair Treatments Women -Keratin/Botox Treatment Upto Neck (₹6,000.00)" at bounding box center [746, 635] width 345 height 18
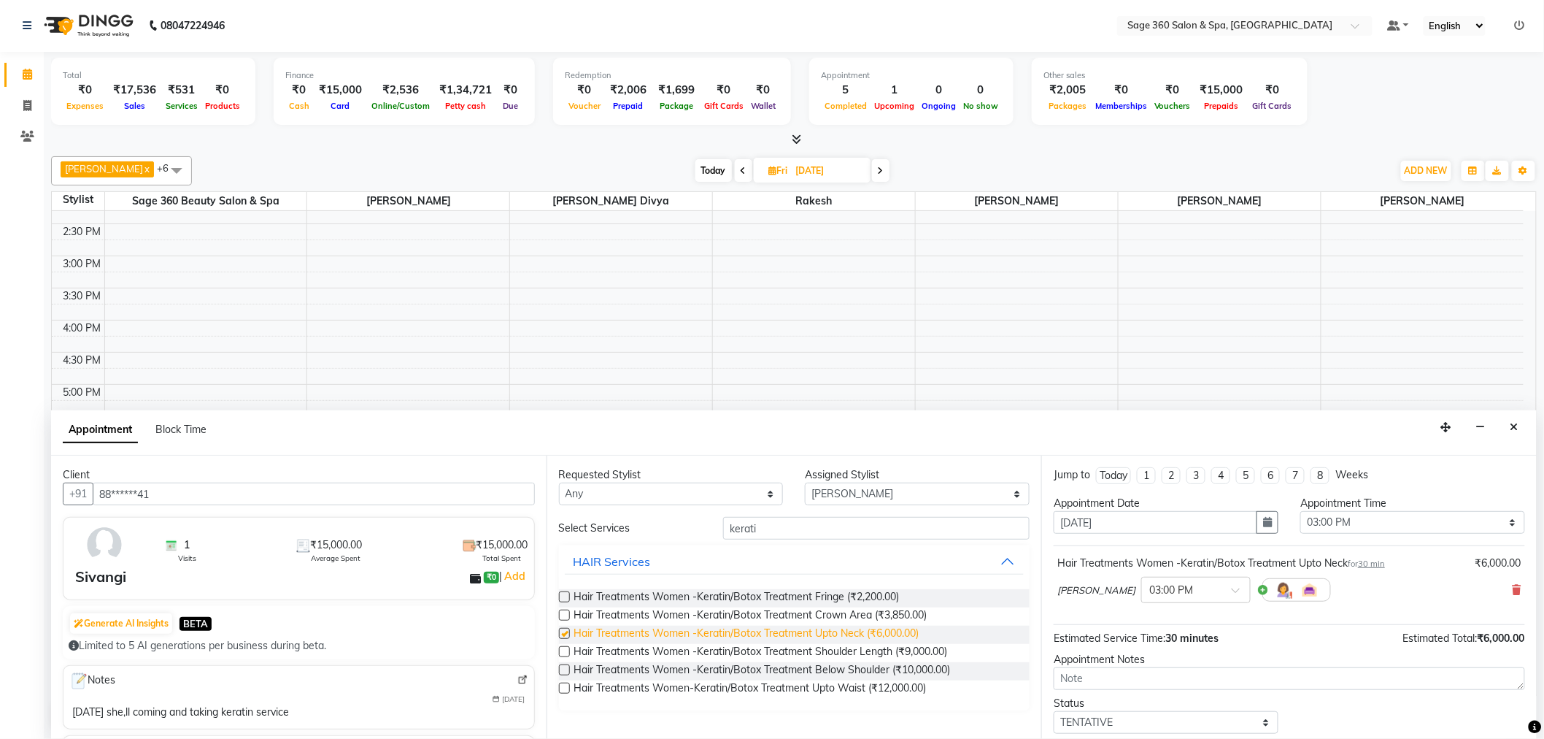
checkbox input "false"
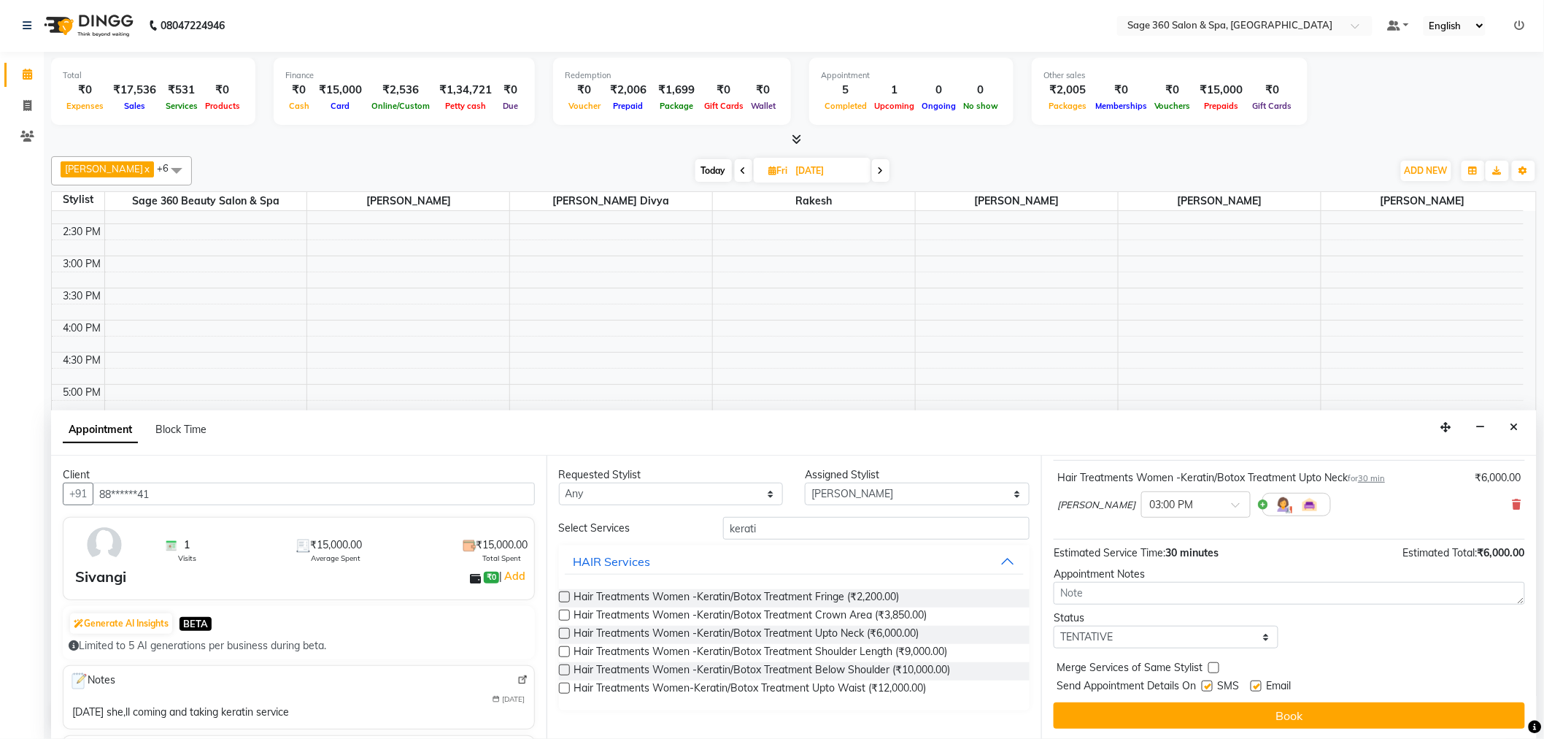
scroll to position [86, 0]
click at [1258, 688] on label at bounding box center [1256, 685] width 11 height 11
click at [1258, 688] on input "checkbox" at bounding box center [1255, 686] width 9 height 9
checkbox input "false"
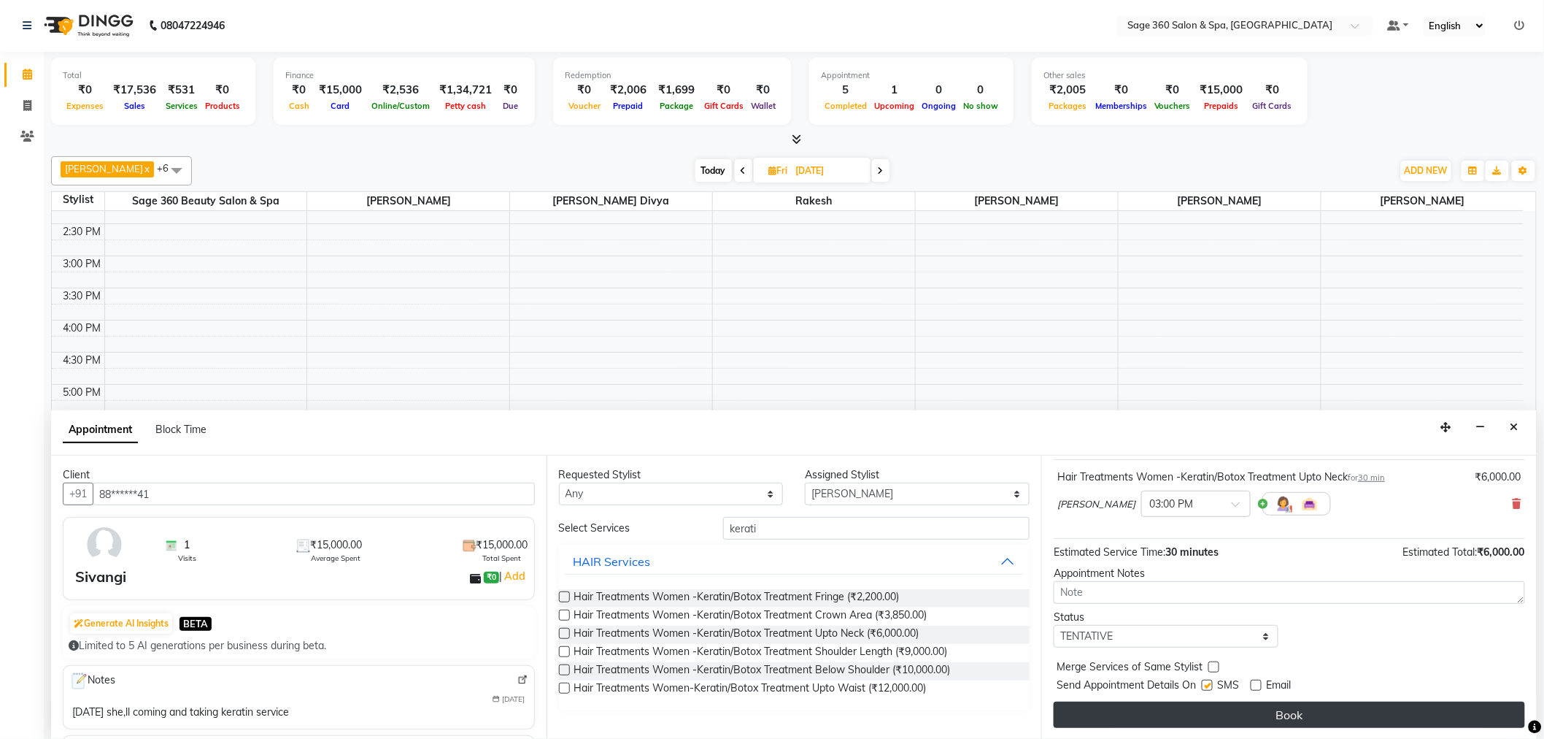
click at [1276, 709] on button "Book" at bounding box center [1290, 714] width 472 height 26
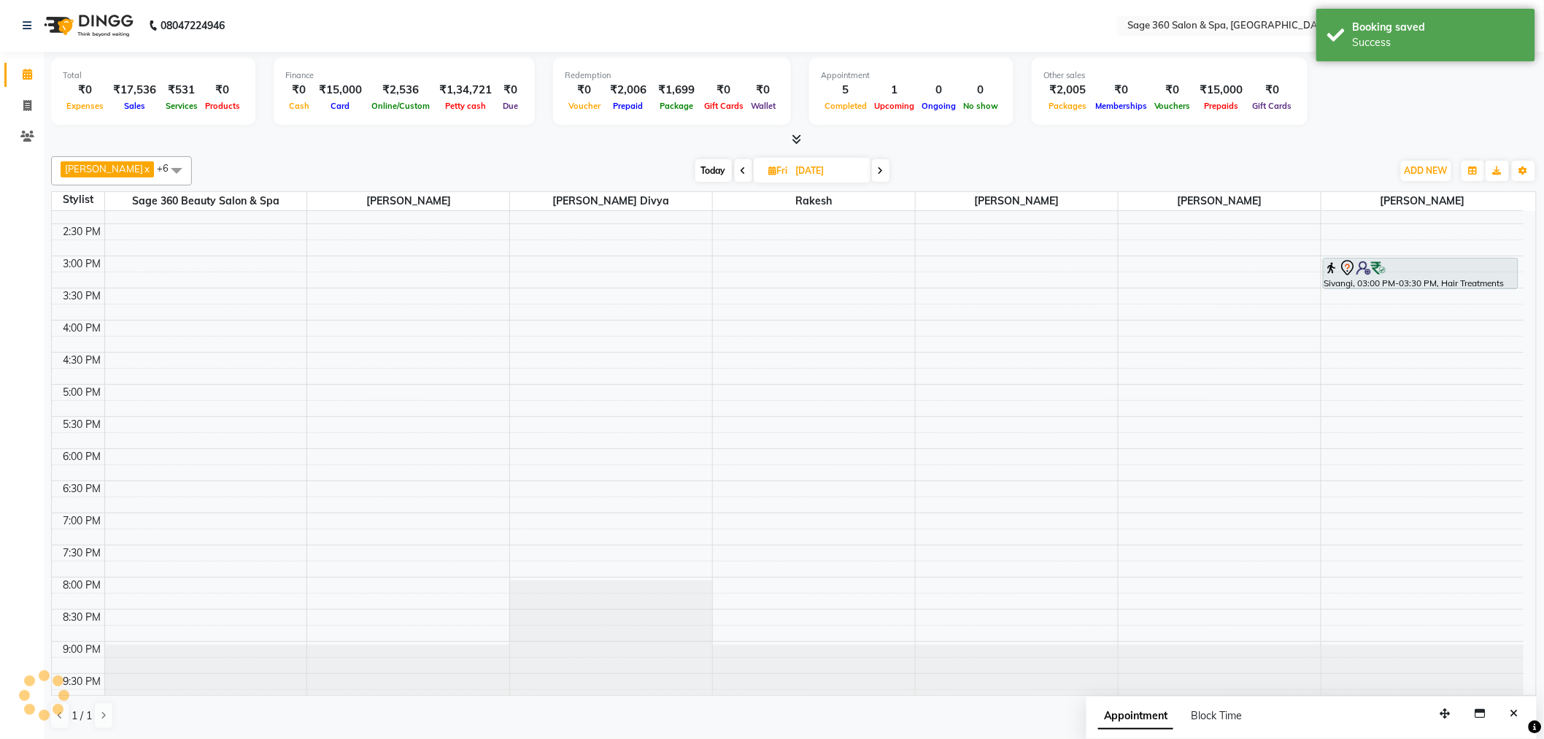
scroll to position [0, 0]
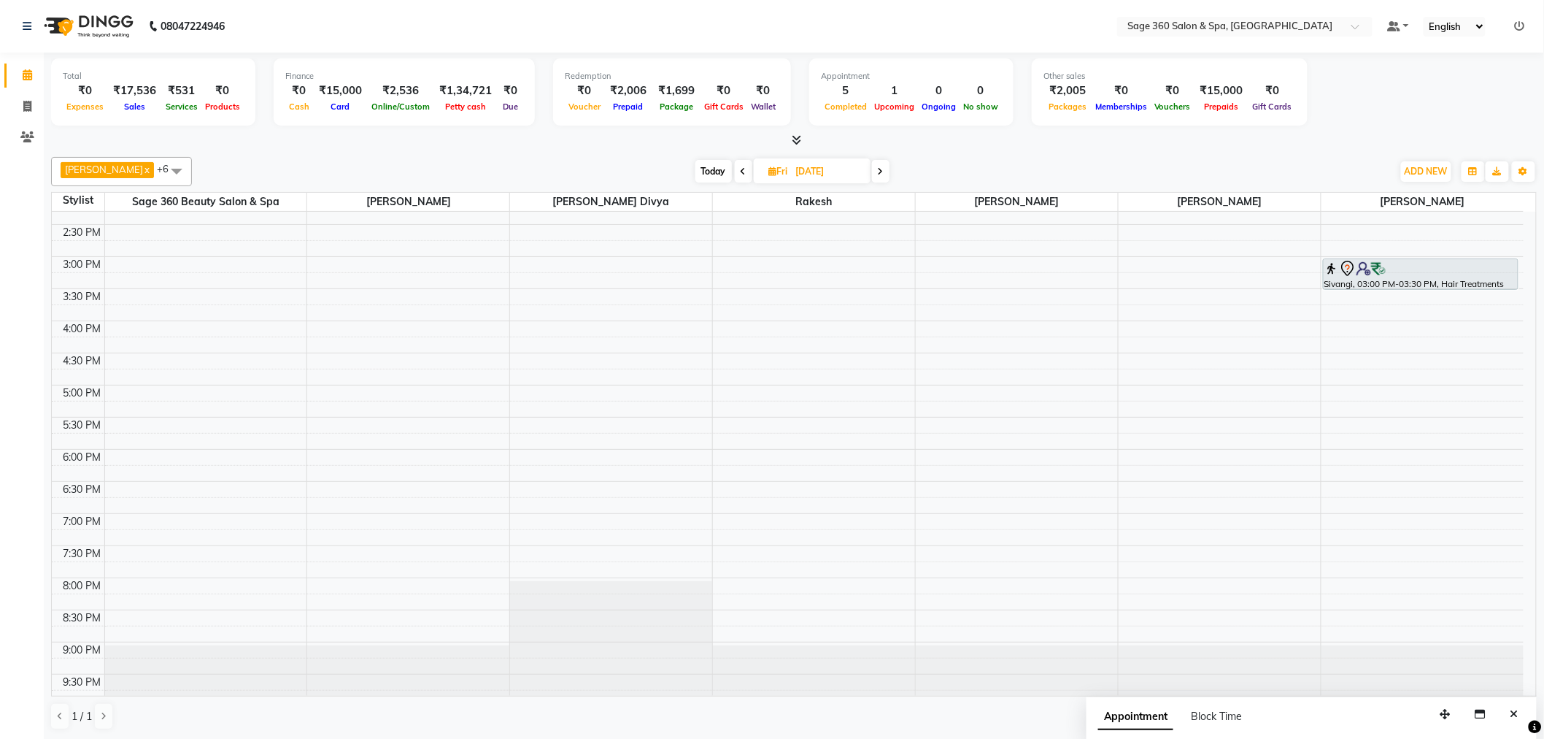
click at [735, 166] on span at bounding box center [744, 171] width 18 height 23
type input "[DATE]"
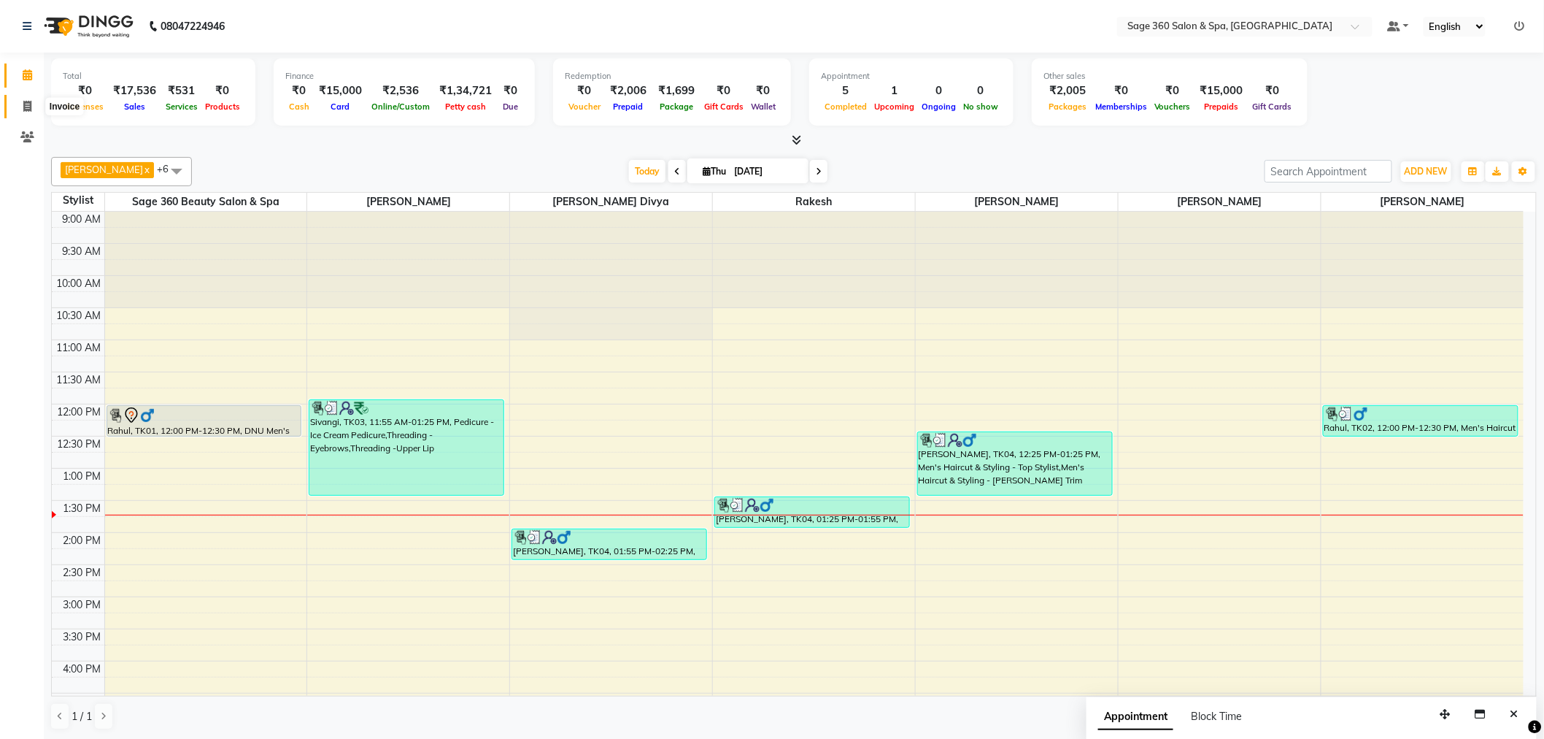
click at [23, 114] on span at bounding box center [28, 107] width 26 height 17
select select "7678"
select select "service"
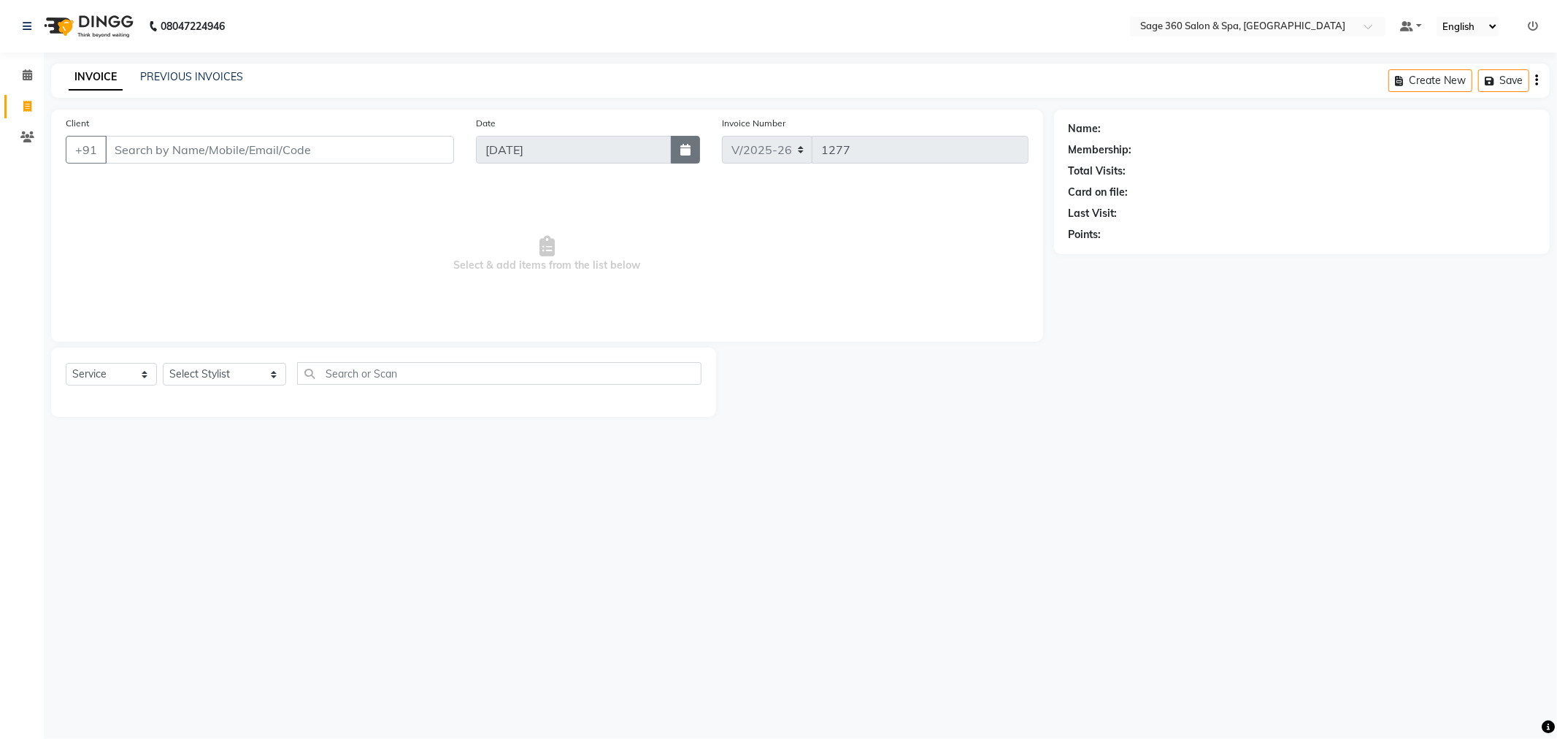
click at [682, 144] on icon "button" at bounding box center [685, 150] width 10 height 12
select select "9"
select select "2025"
click at [865, 439] on div "08047224946 Select Location × Sage 360 Salon & Spa, Hadosiddapura Default Panel…" at bounding box center [778, 369] width 1557 height 739
click at [124, 369] on select "Select Service Product Membership Package Voucher Prepaid Gift Card" at bounding box center [111, 374] width 91 height 23
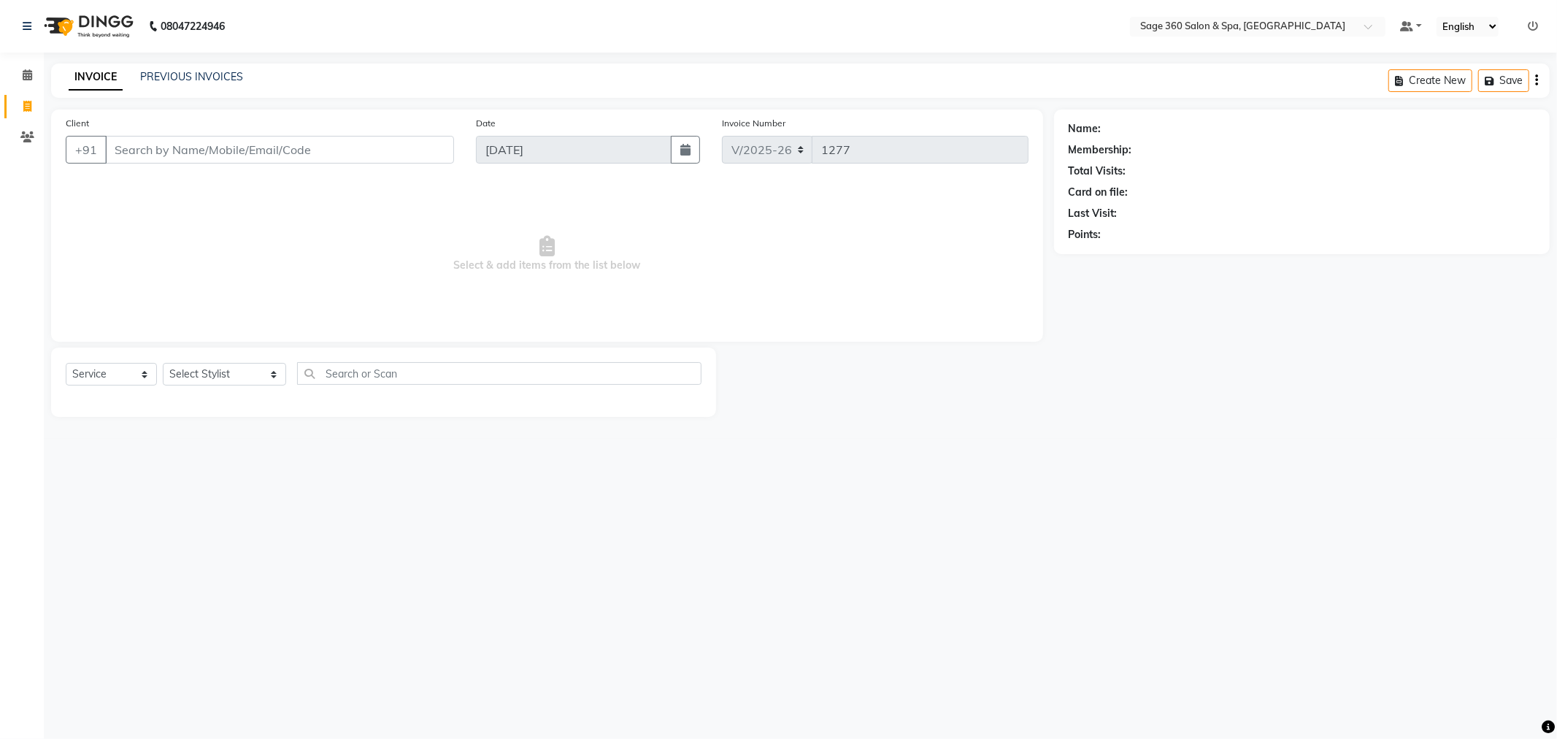
click at [281, 580] on div "08047224946 Select Location × Sage 360 Salon & Spa, Hadosiddapura Default Panel…" at bounding box center [778, 369] width 1557 height 739
click at [249, 371] on select "Select Stylist Ali Gagan Julie Rai Mamtha r Nadeem Padmja Mitta Paramjot Pavith…" at bounding box center [224, 374] width 123 height 23
click at [436, 672] on div "08047224946 Select Location × Sage 360 Salon & Spa, Hadosiddapura Default Panel…" at bounding box center [778, 369] width 1557 height 739
click at [26, 134] on icon at bounding box center [27, 136] width 14 height 11
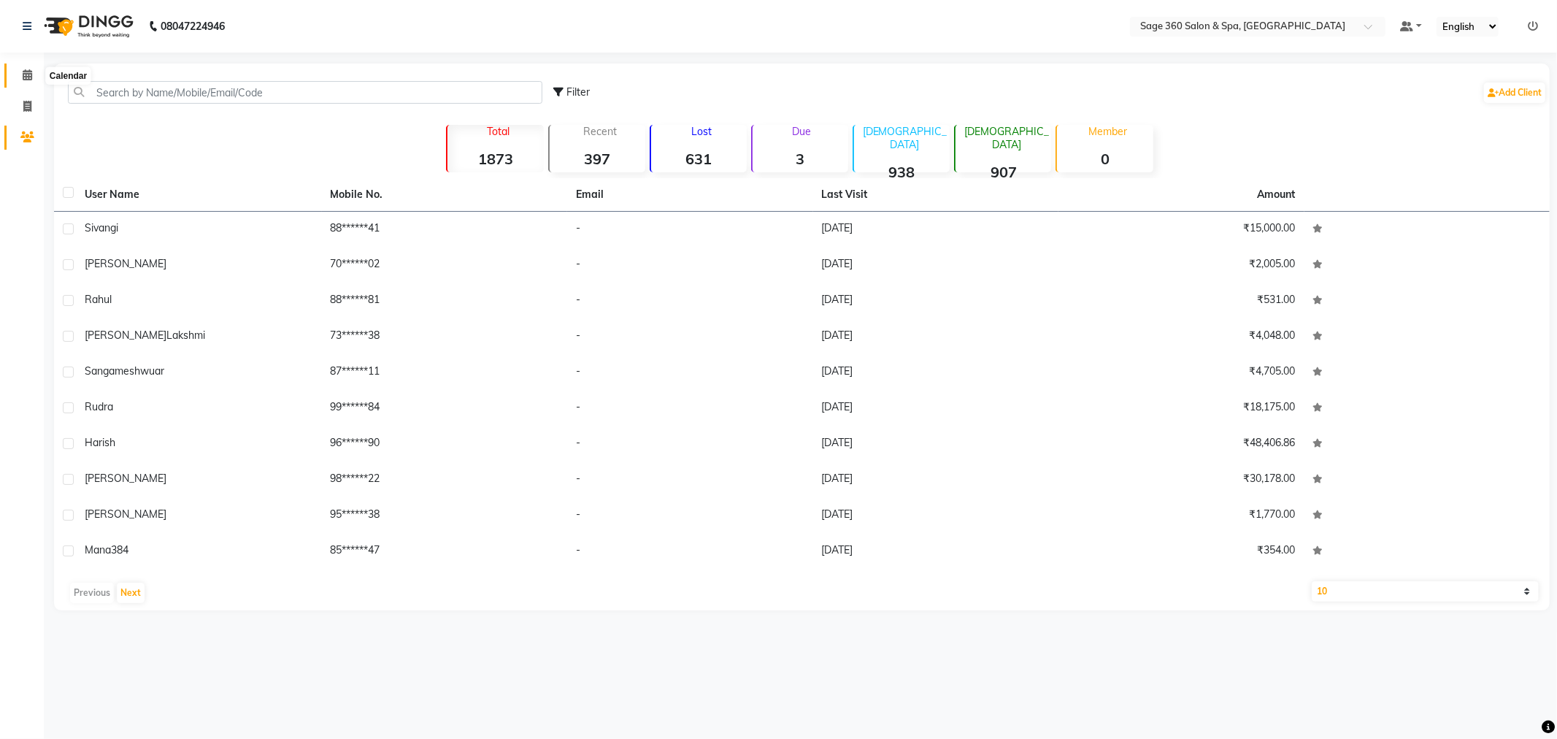
click at [23, 80] on icon at bounding box center [27, 74] width 9 height 11
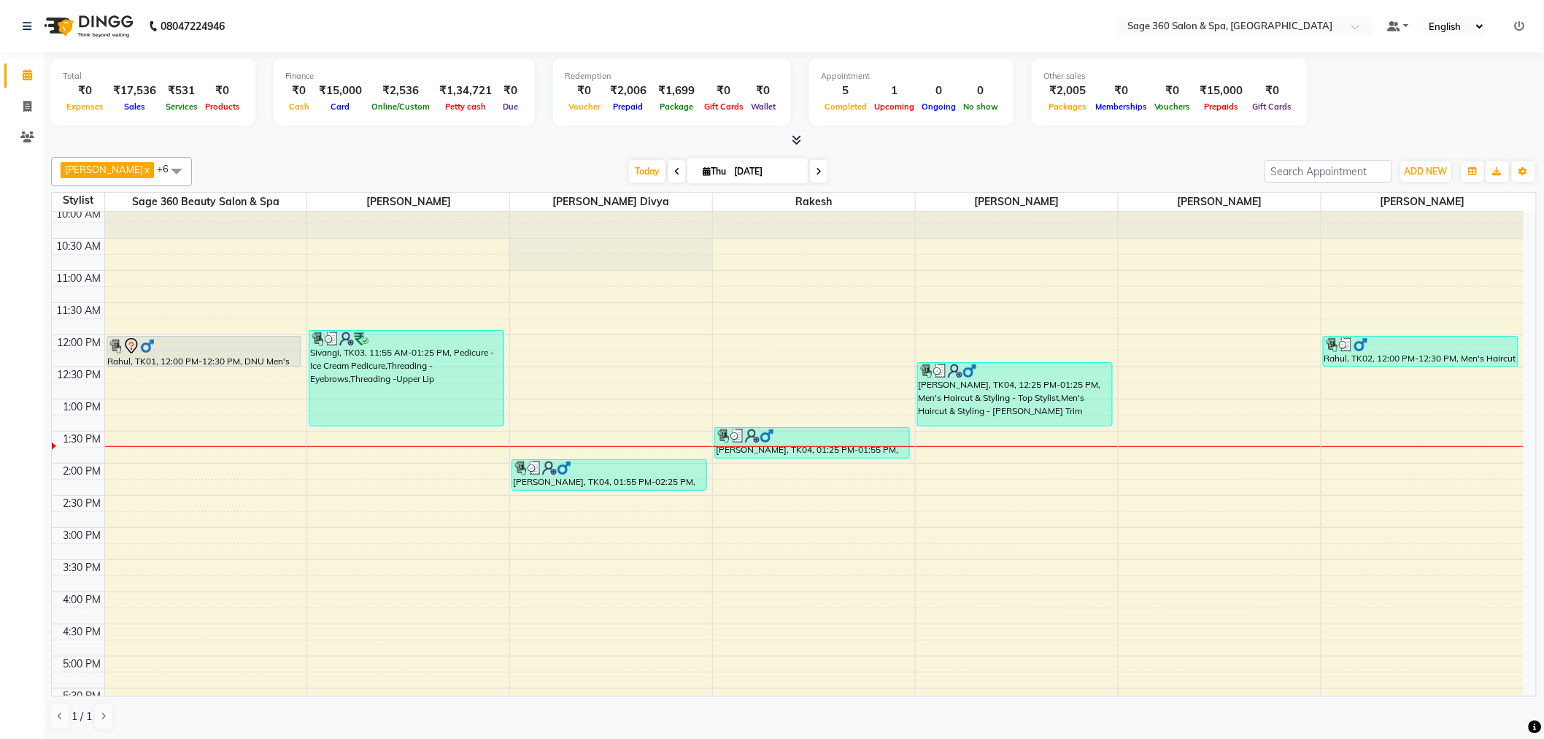
scroll to position [162, 0]
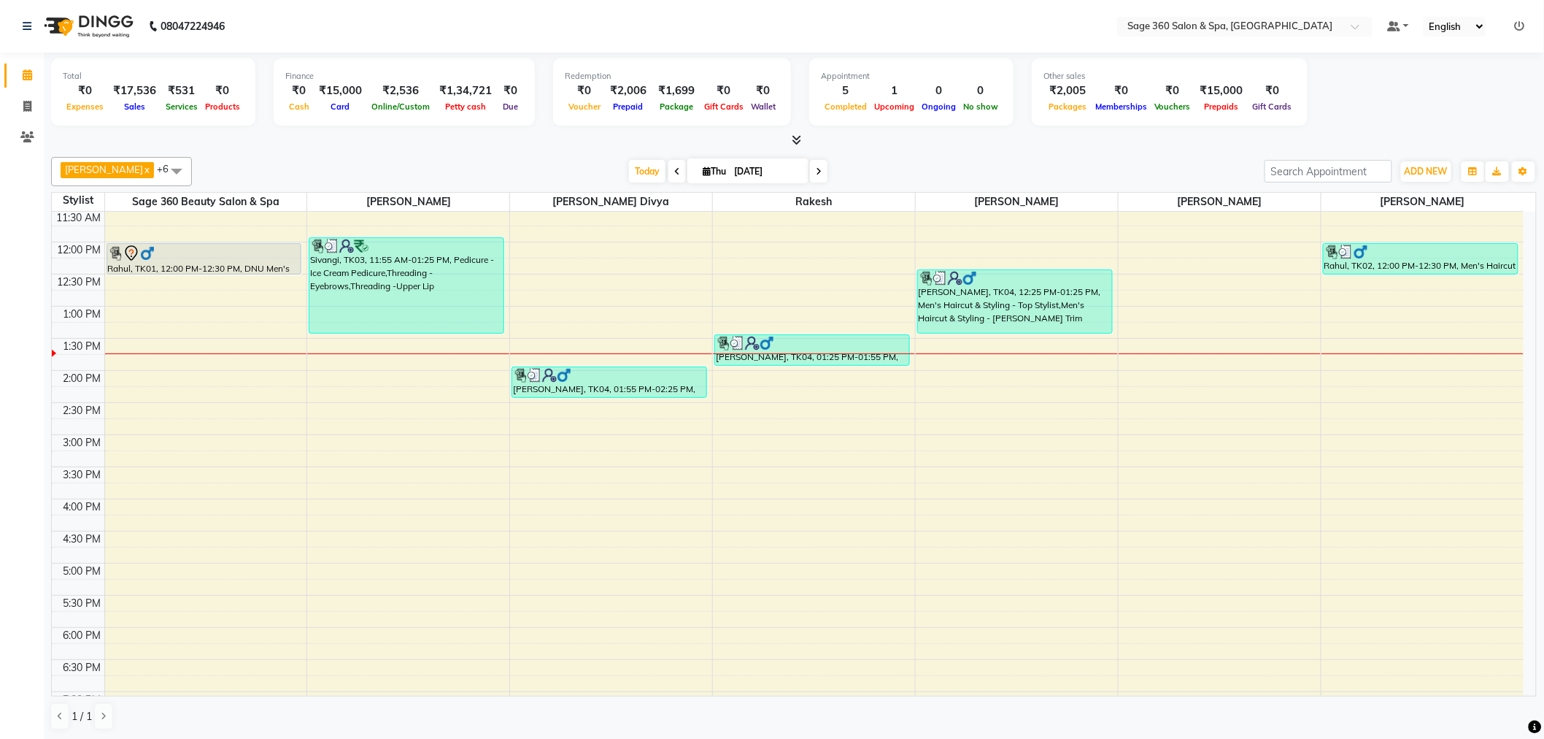
click at [798, 133] on span at bounding box center [794, 140] width 15 height 15
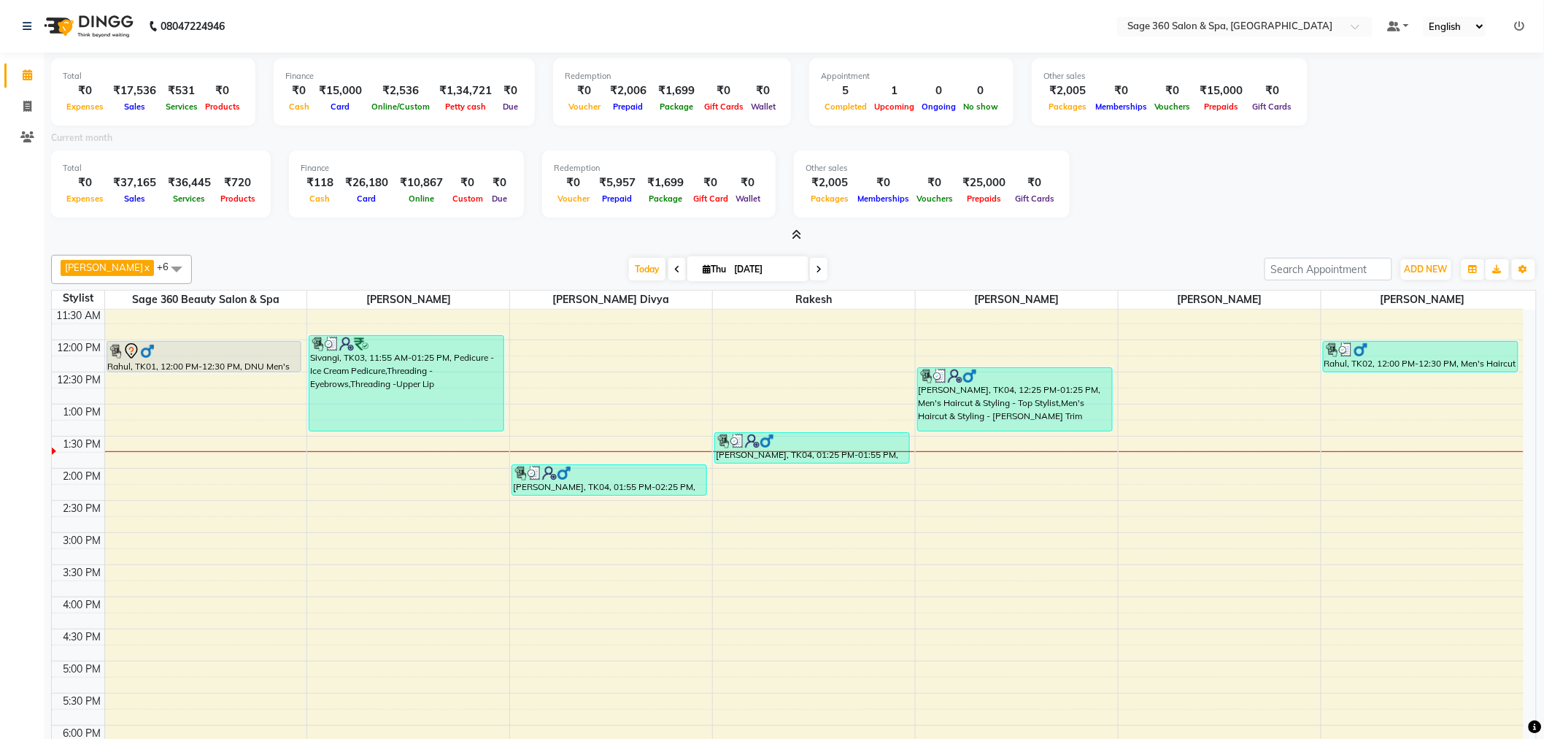
click at [793, 238] on icon at bounding box center [797, 234] width 9 height 11
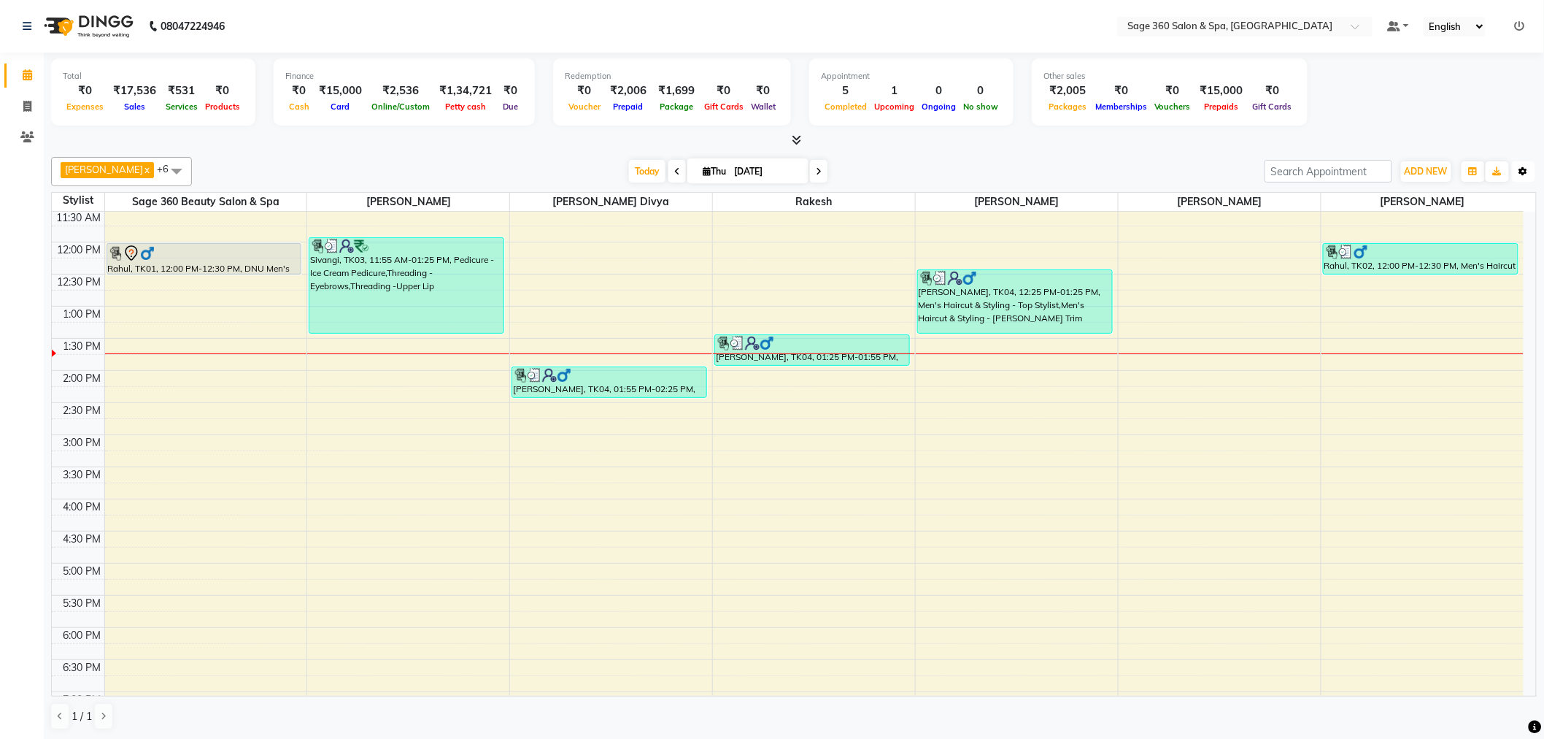
click at [1525, 170] on icon "button" at bounding box center [1524, 171] width 9 height 9
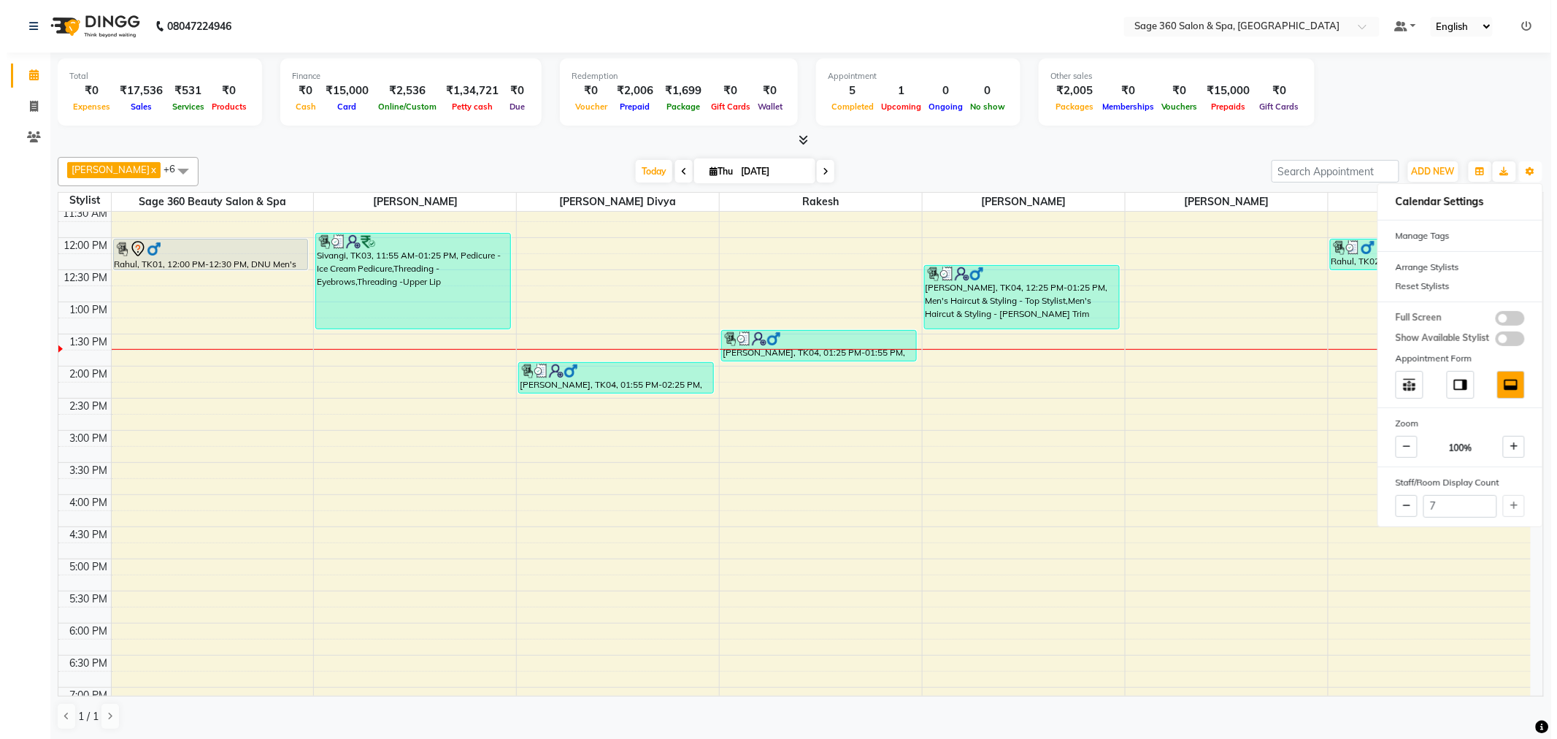
scroll to position [110, 0]
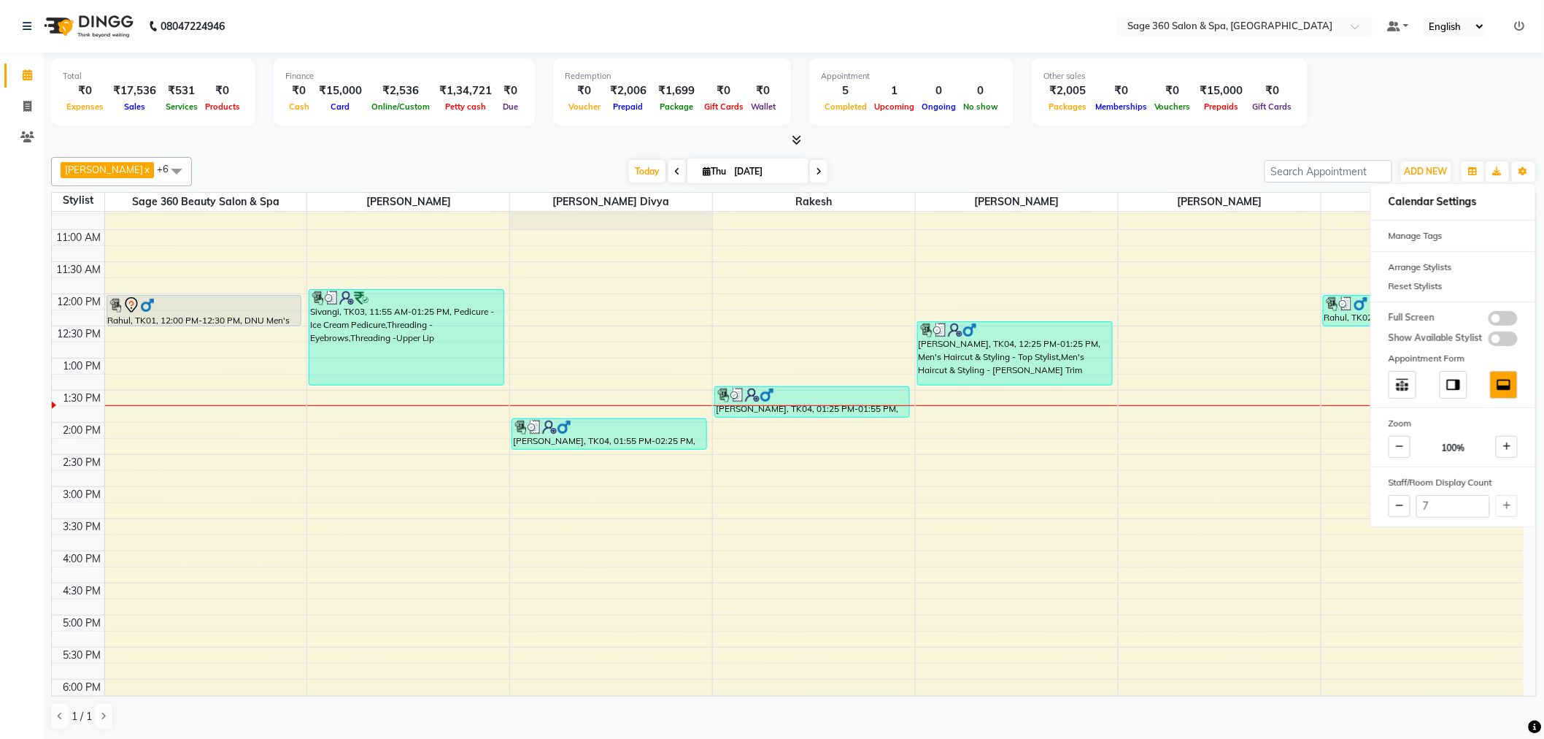
click at [1079, 137] on div at bounding box center [794, 140] width 1486 height 15
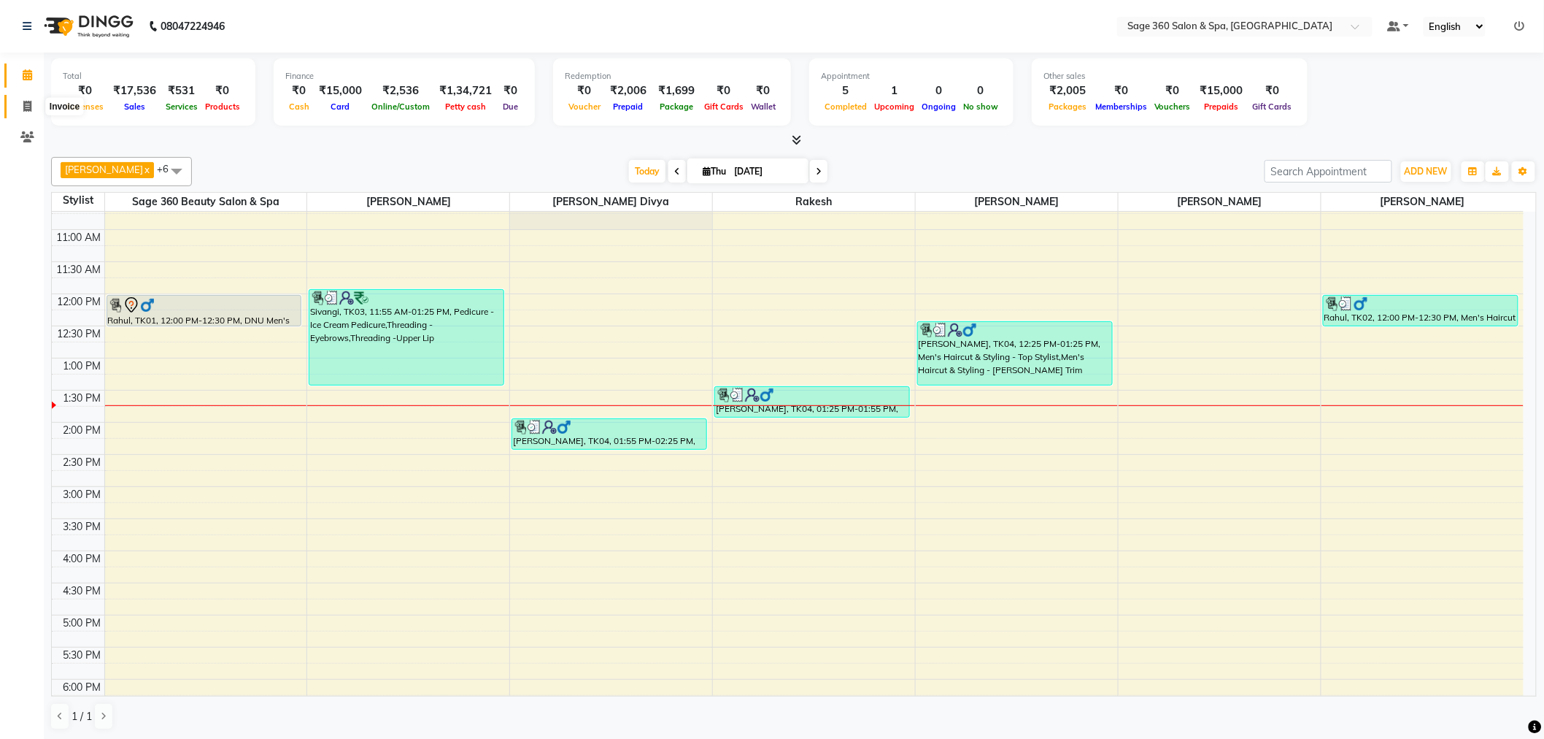
click at [23, 107] on icon at bounding box center [27, 106] width 8 height 11
select select "7678"
select select "service"
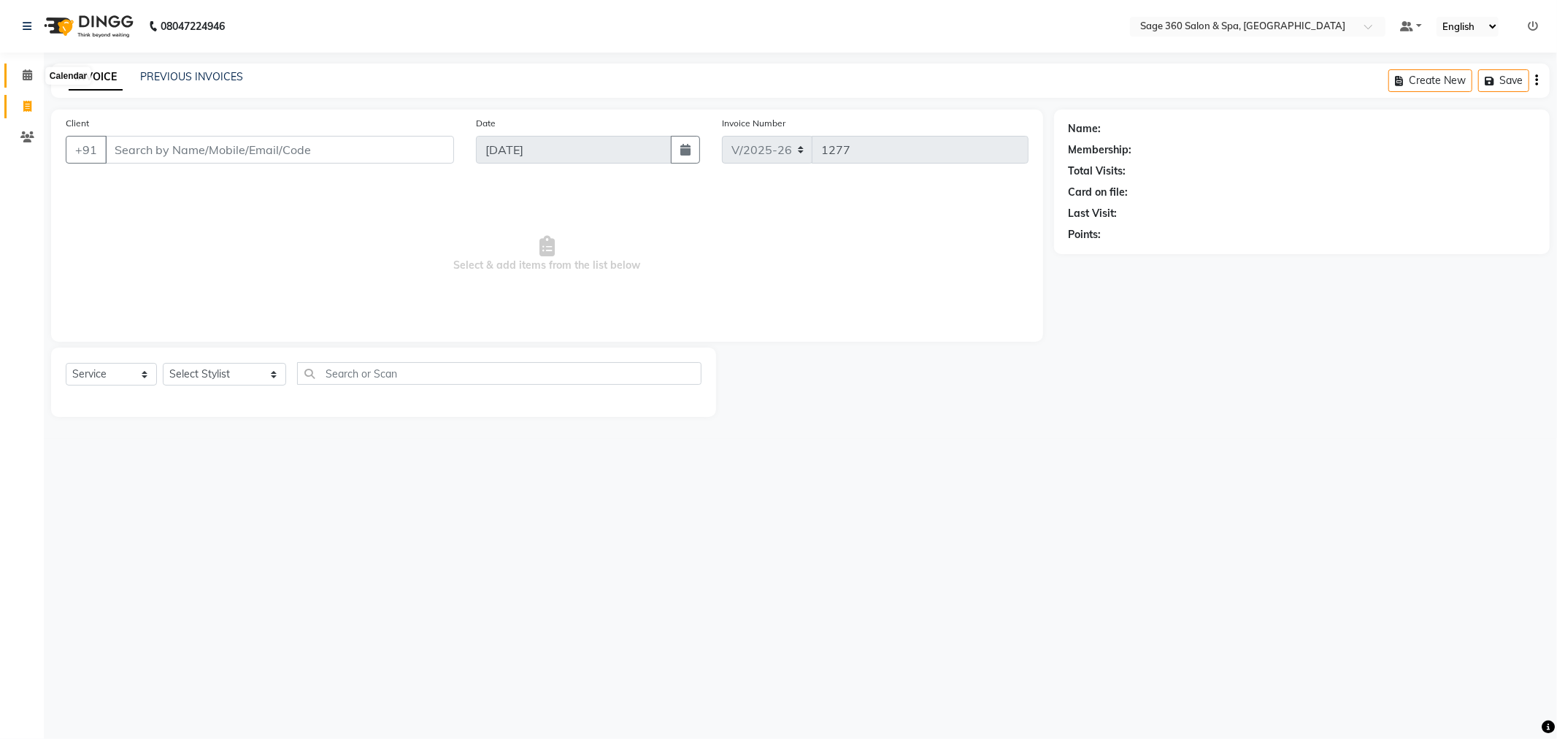
click at [26, 77] on icon at bounding box center [27, 74] width 9 height 11
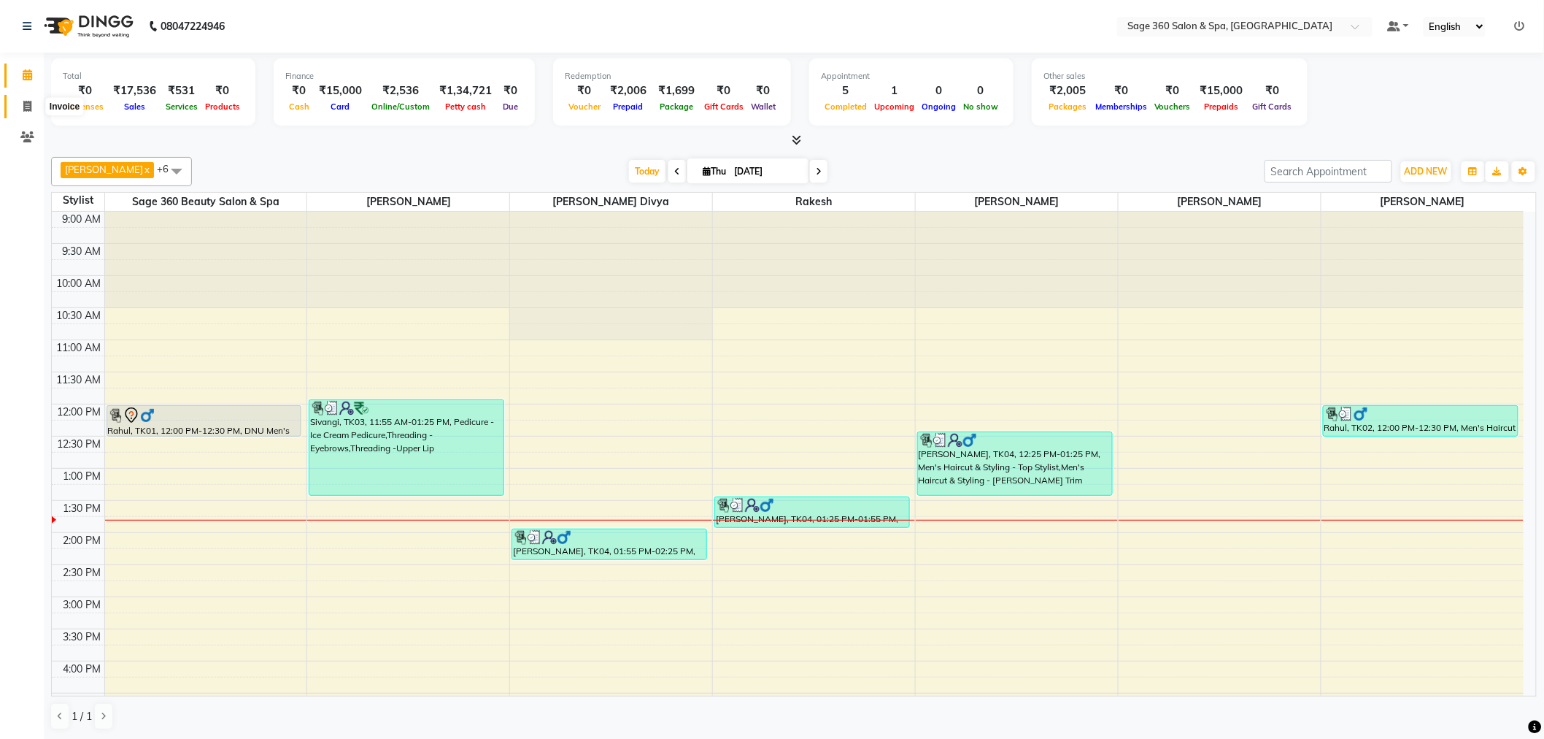
click at [23, 102] on icon at bounding box center [27, 106] width 8 height 11
select select "7678"
select select "service"
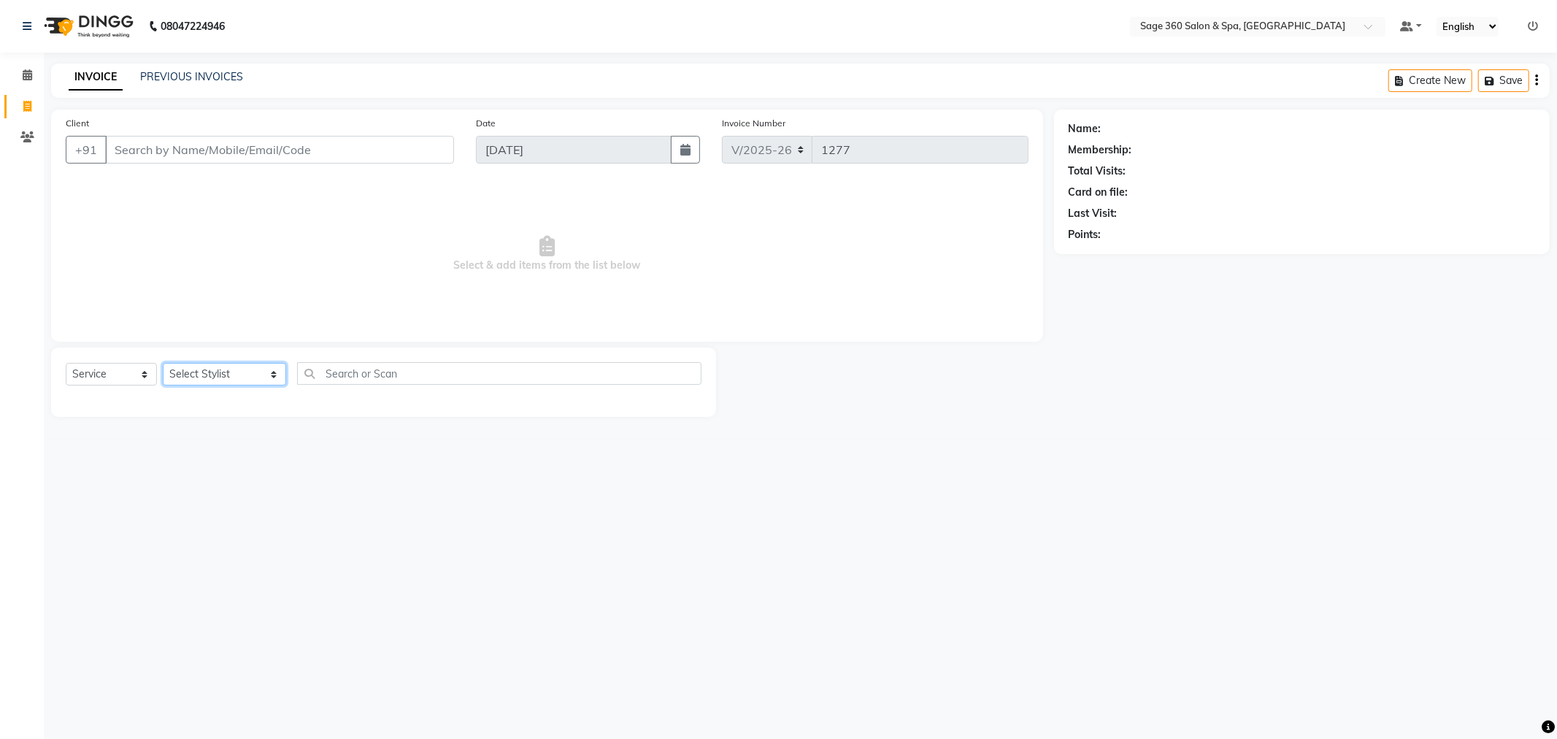
click at [242, 377] on select "Select Stylist Ali Gagan Julie Rai Mamtha r Nadeem Padmja Mitta Paramjot Pavith…" at bounding box center [224, 374] width 123 height 23
select select "68049"
click at [163, 363] on select "Select Stylist Ali Gagan Julie Rai Mamtha r Nadeem Padmja Mitta Paramjot Pavith…" at bounding box center [224, 374] width 123 height 23
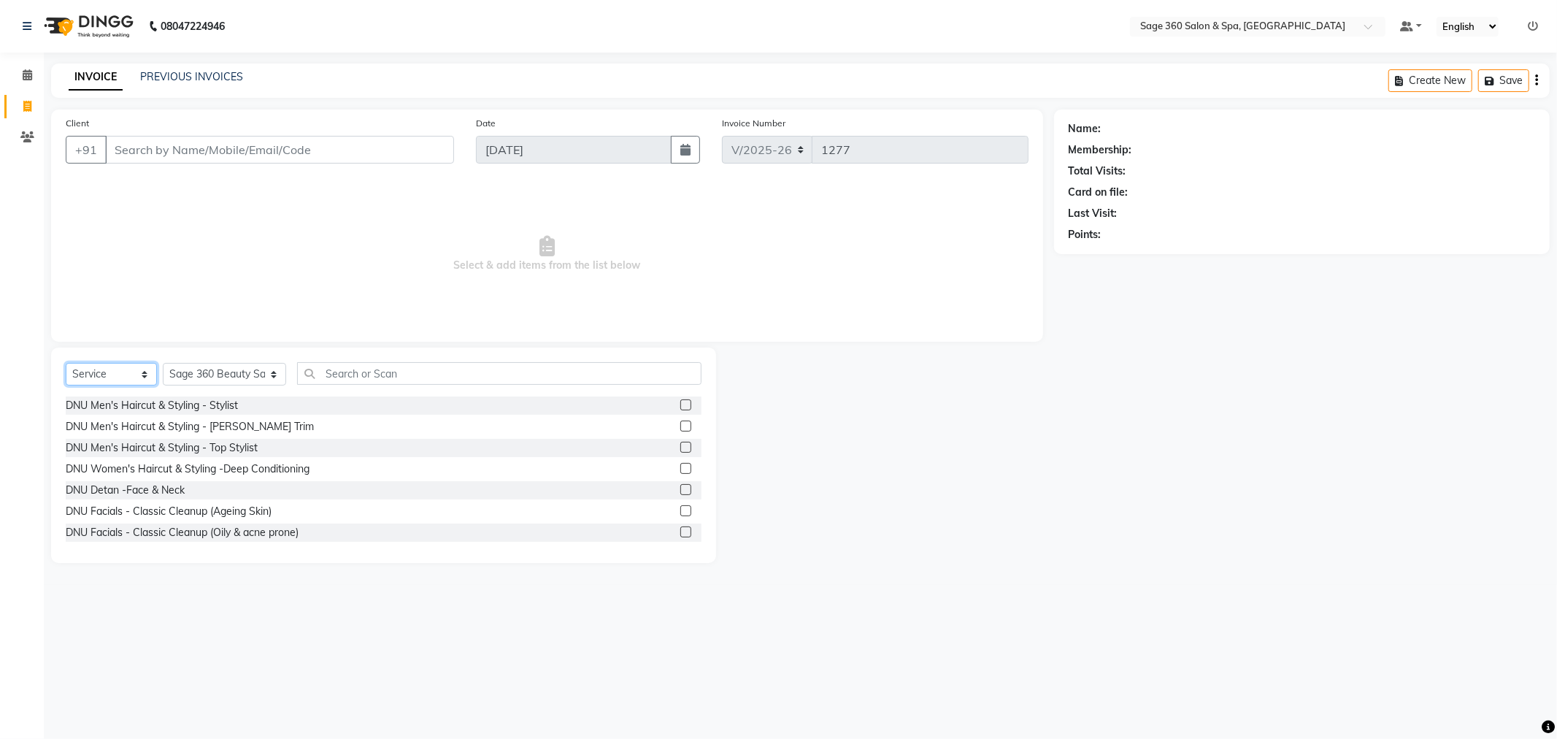
click at [142, 368] on select "Select Service Product Membership Package Voucher Prepaid Gift Card" at bounding box center [111, 374] width 91 height 23
select select "package"
click at [66, 363] on select "Select Service Product Membership Package Voucher Prepaid Gift Card" at bounding box center [111, 374] width 91 height 23
click at [161, 446] on div "[DATE] - Head To Toe Men M" at bounding box center [134, 447] width 136 height 15
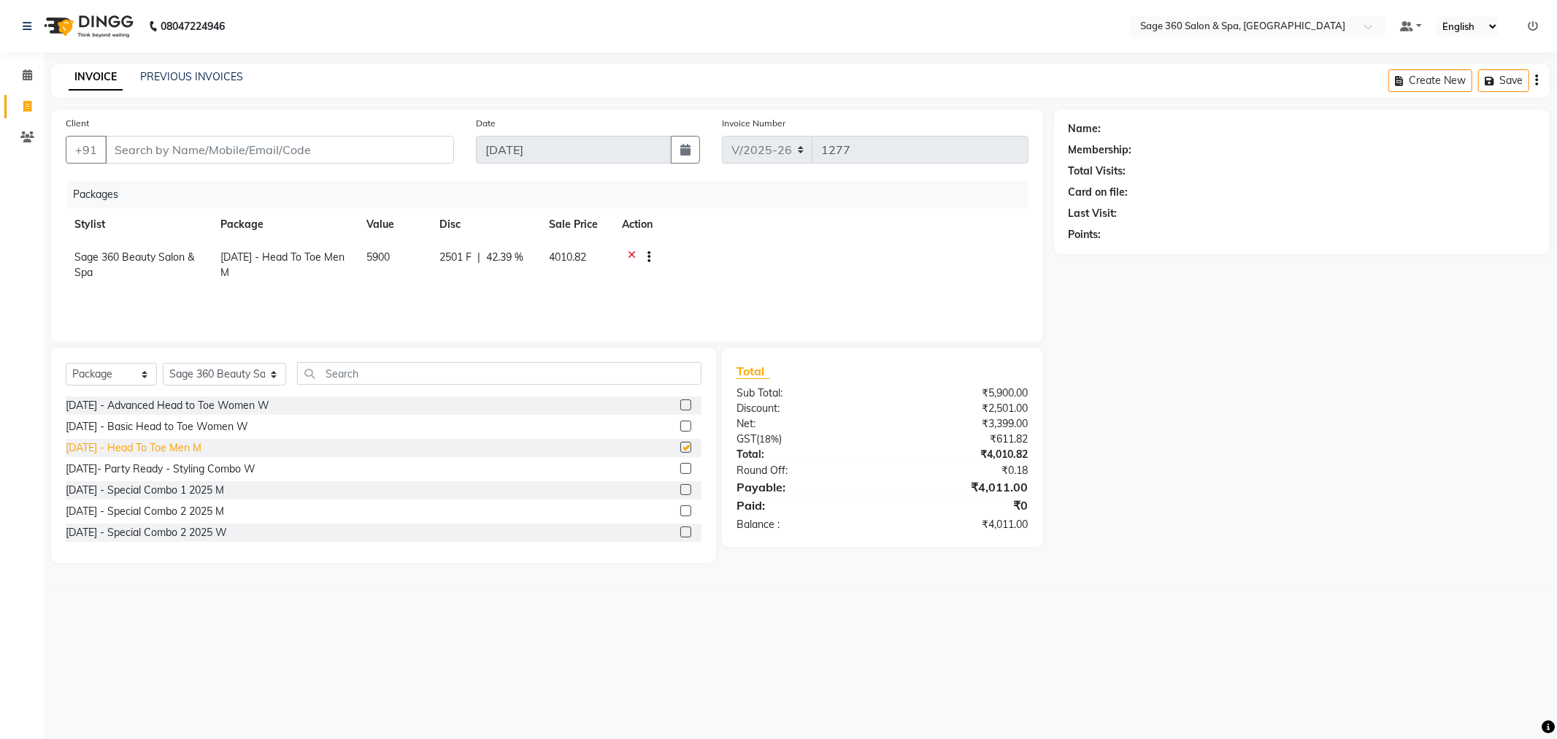
checkbox input "false"
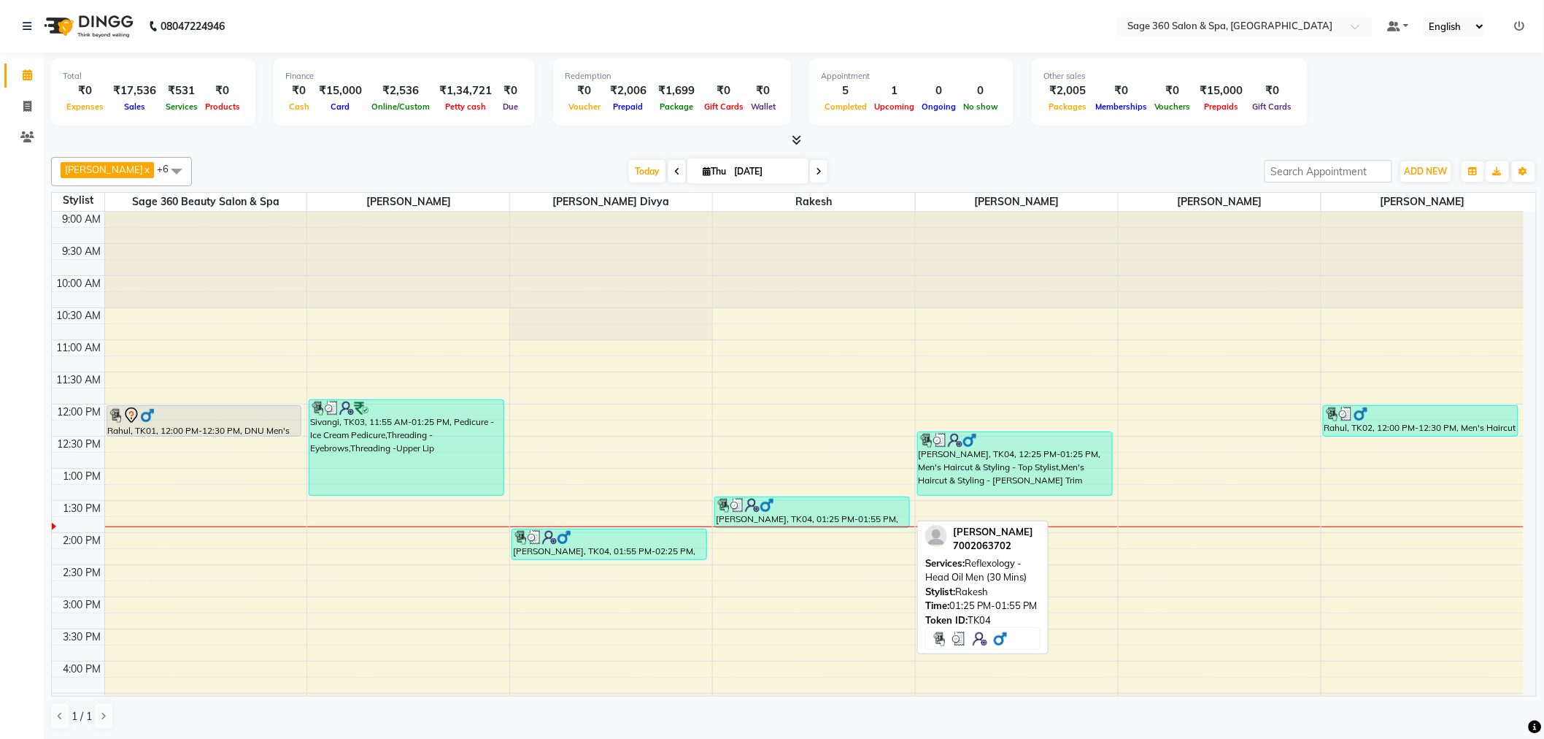
click at [874, 521] on div "[PERSON_NAME], TK04, 01:25 PM-01:55 PM, Reflexology -Head Oil Men (30 Mins)" at bounding box center [812, 512] width 194 height 30
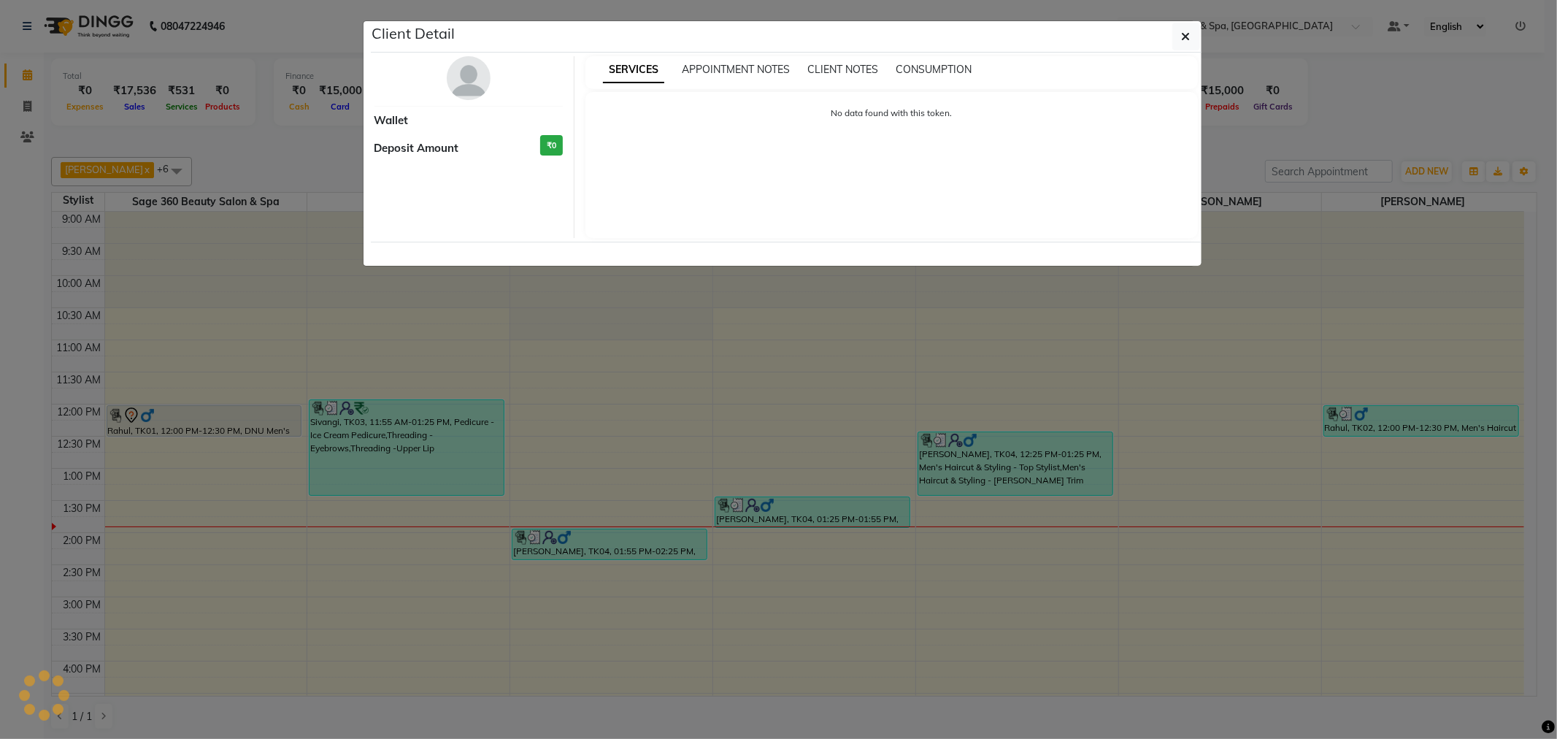
select select "3"
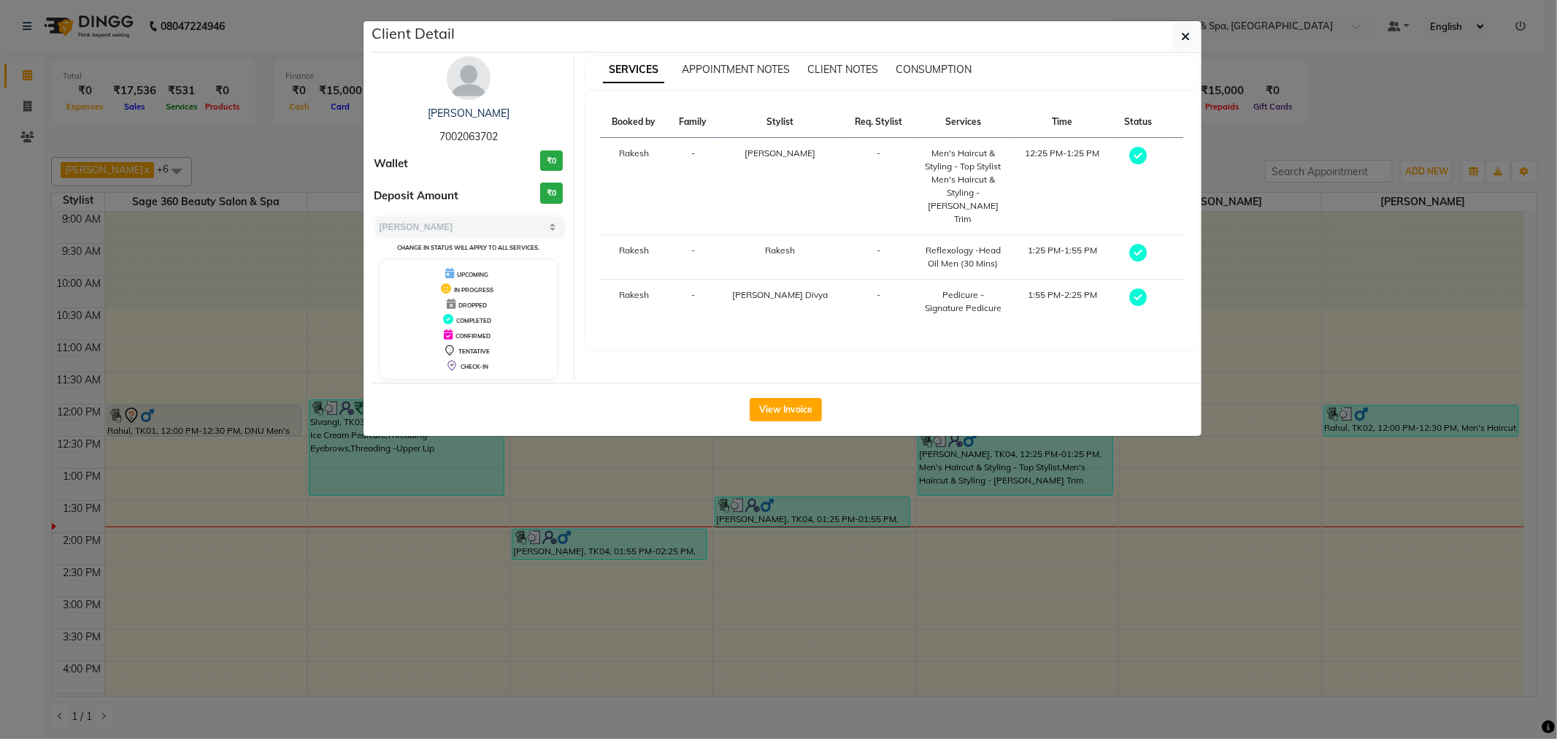
click at [612, 505] on ngb-modal-window "Client Detail [PERSON_NAME] 7002063702 Wallet ₹0 Deposit Amount ₹0 Select MARK …" at bounding box center [778, 369] width 1557 height 739
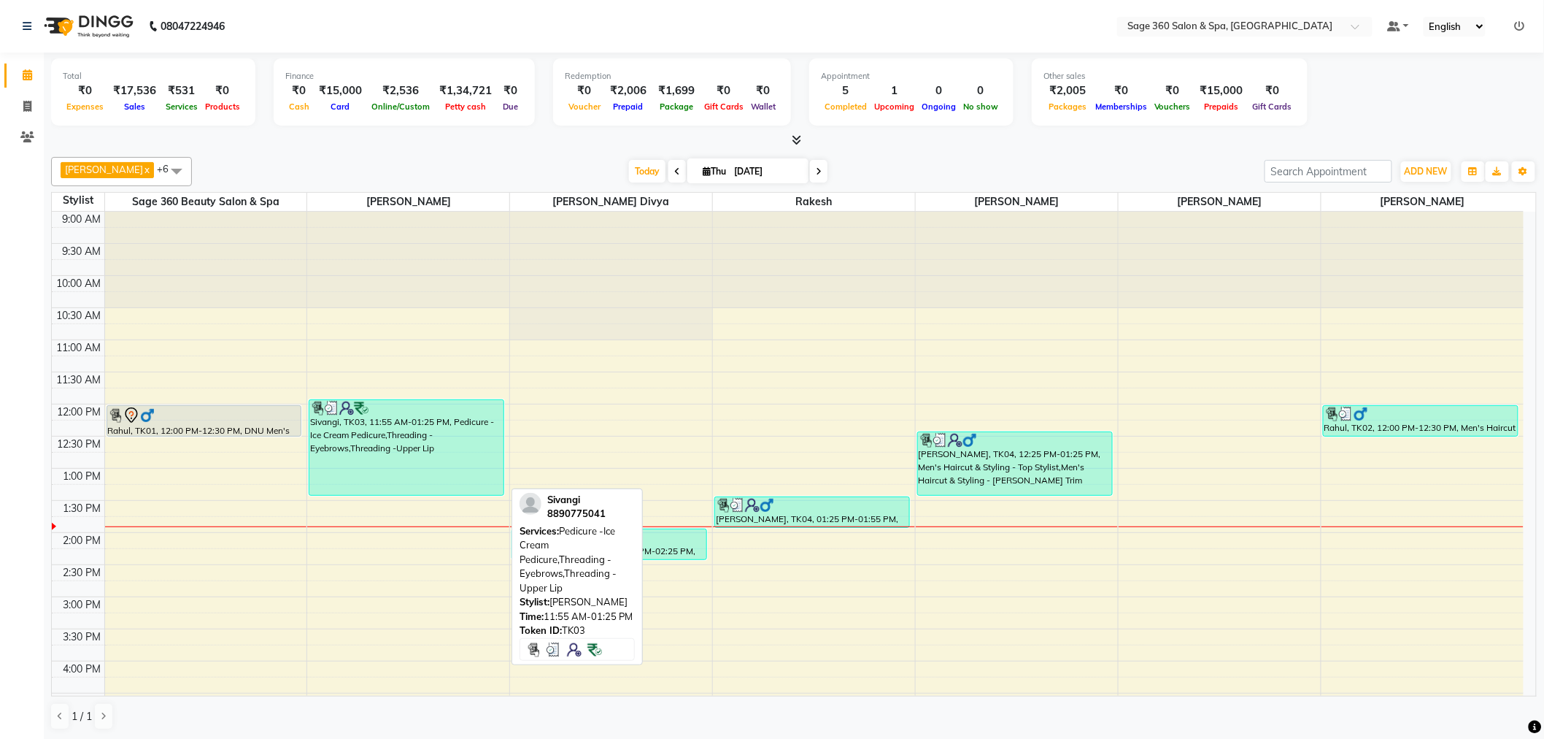
click at [433, 438] on div "Sivangi, TK03, 11:55 AM-01:25 PM, Pedicure -Ice Cream Pedicure,Threading -Eyebr…" at bounding box center [406, 447] width 194 height 95
select select "3"
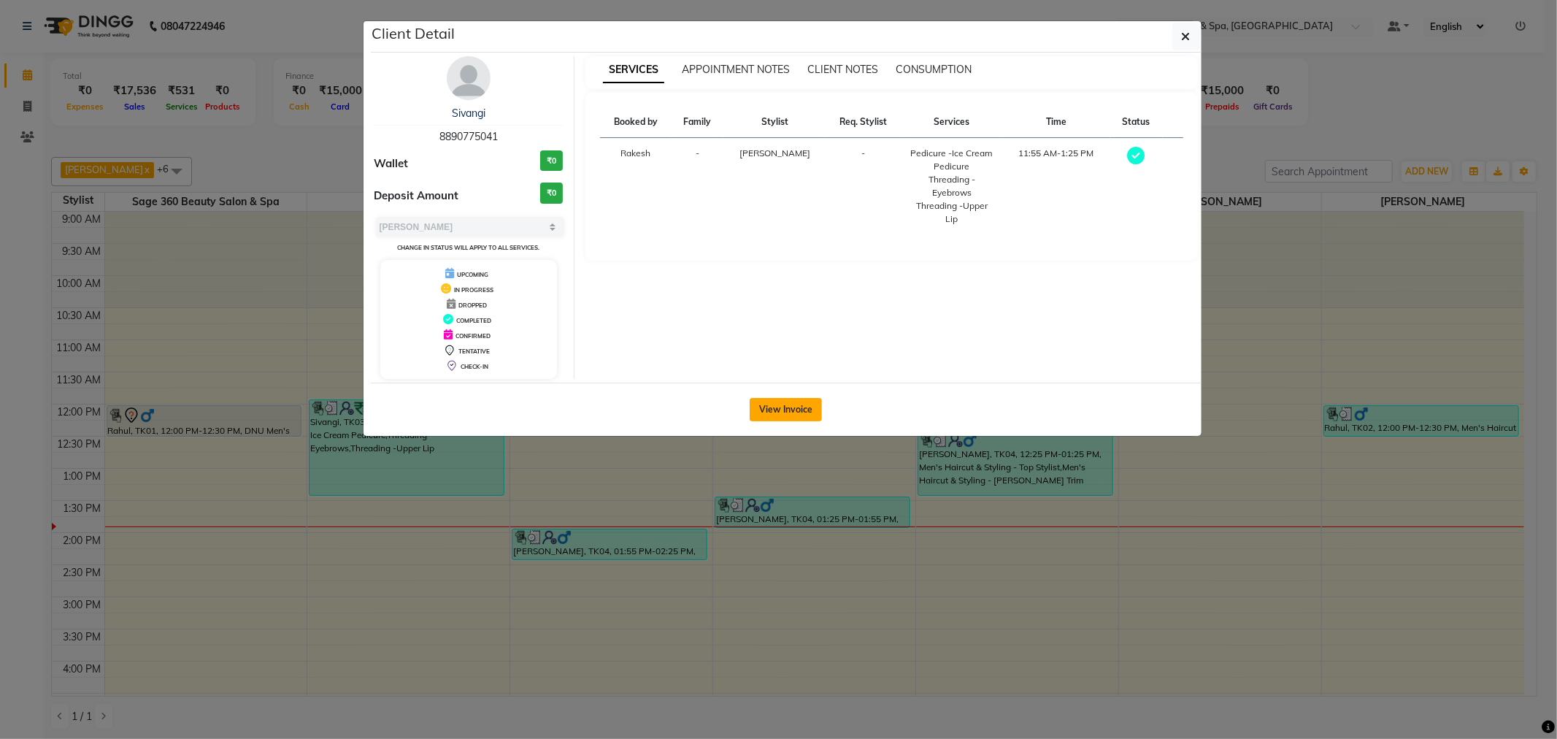
click at [782, 414] on button "View Invoice" at bounding box center [786, 409] width 72 height 23
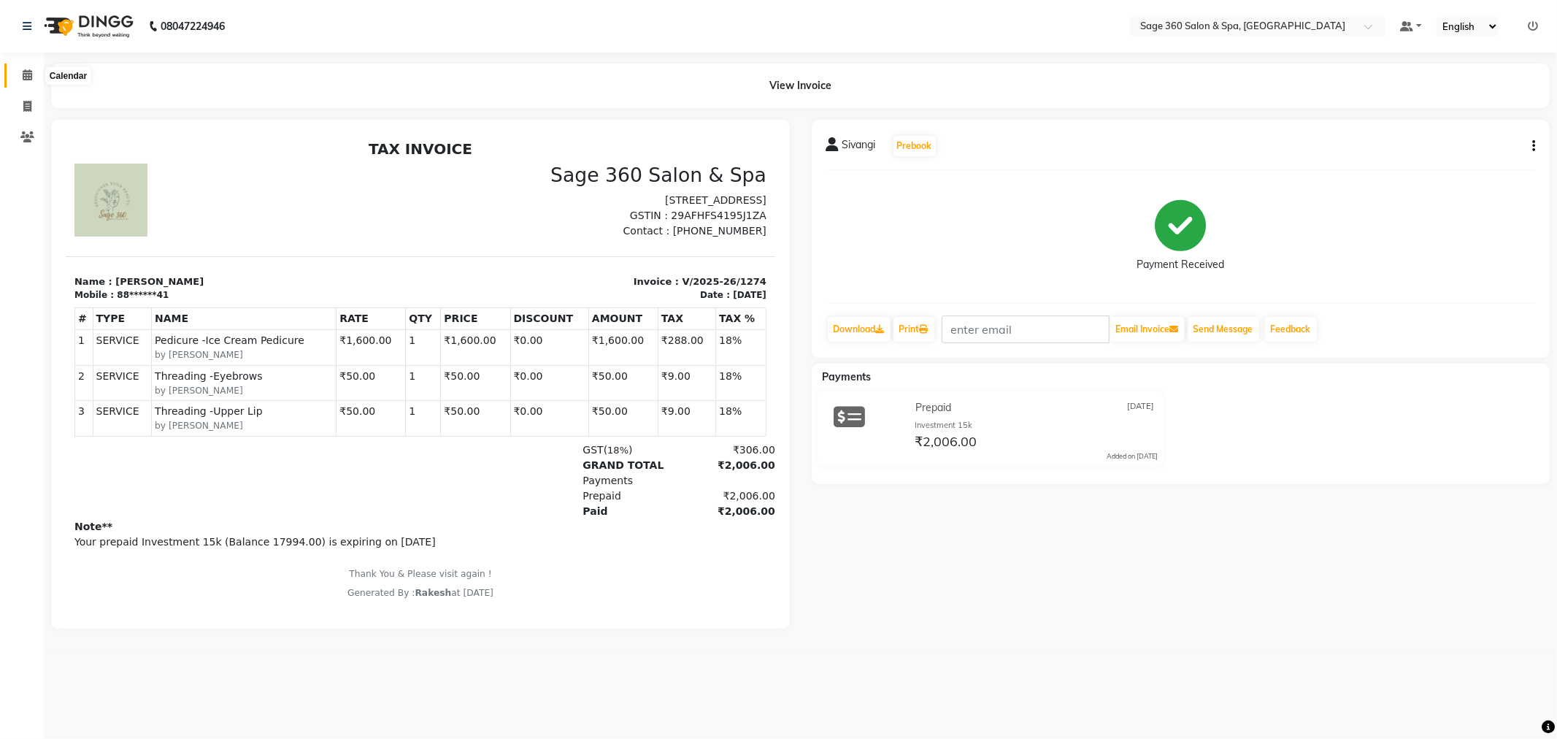
drag, startPoint x: 20, startPoint y: 74, endPoint x: 31, endPoint y: 74, distance: 11.0
click at [20, 74] on span at bounding box center [28, 75] width 26 height 17
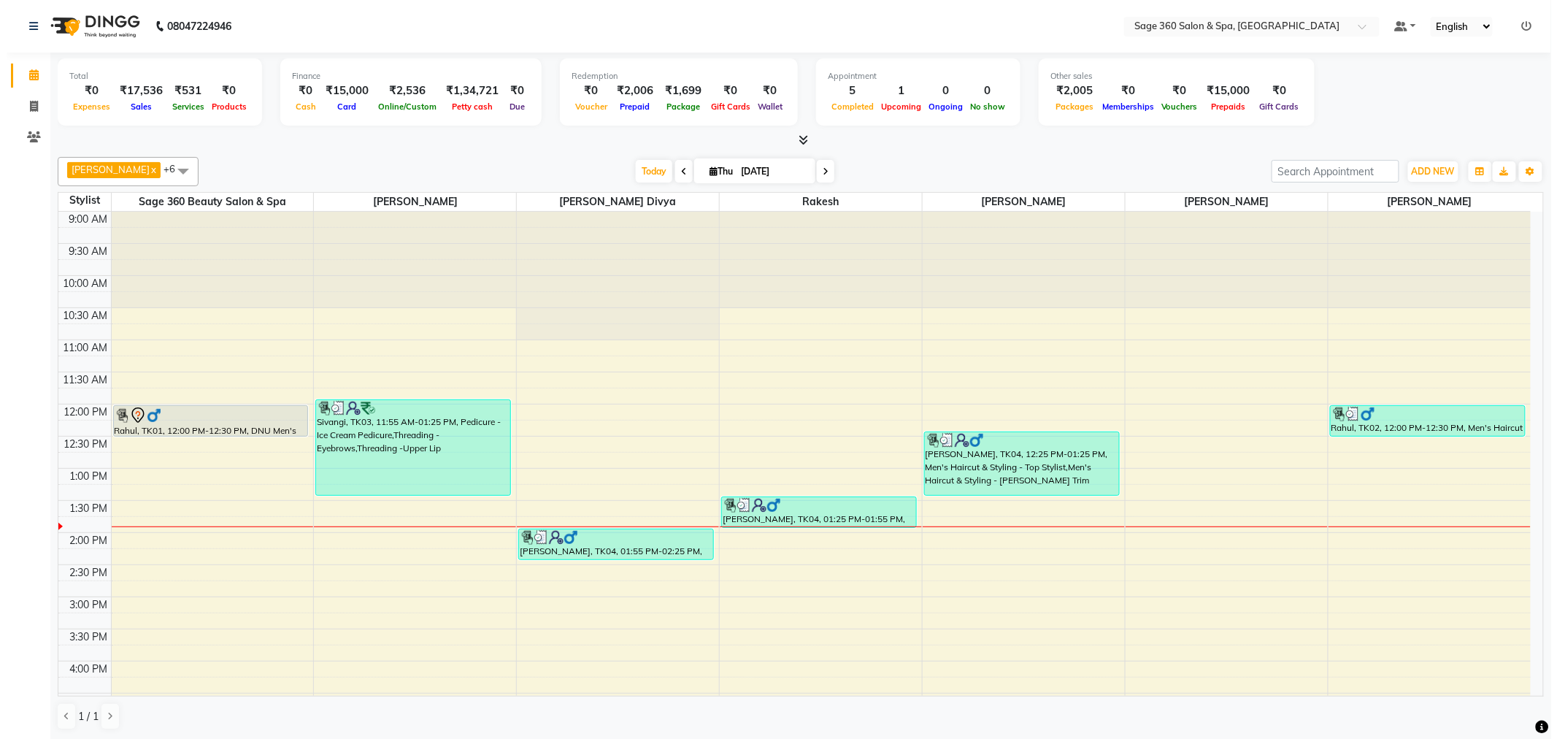
scroll to position [81, 0]
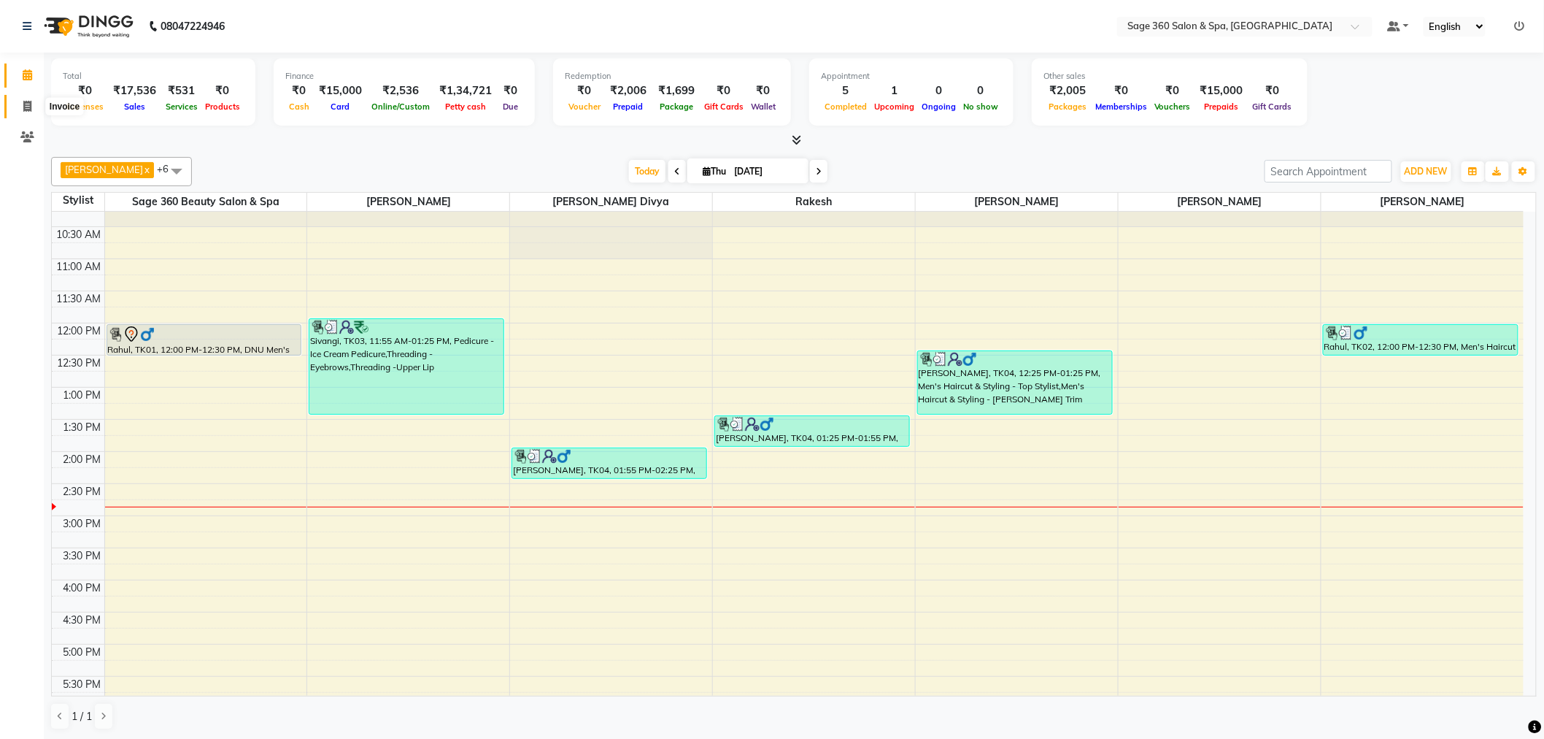
click at [20, 107] on span at bounding box center [28, 107] width 26 height 17
select select "service"
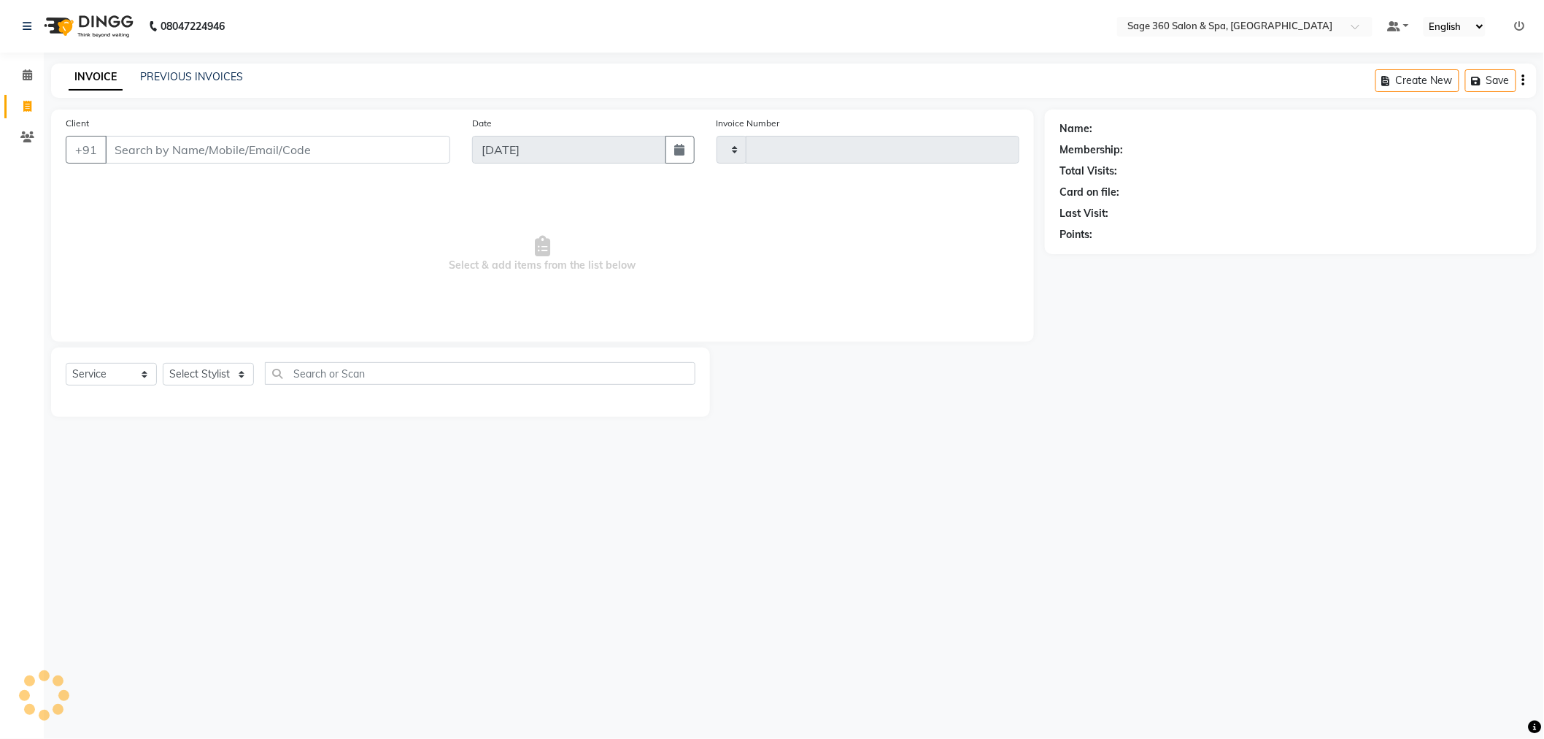
type input "1277"
select select "7678"
click at [196, 155] on input "Client" at bounding box center [279, 150] width 349 height 28
click at [239, 363] on select "Select Stylist [PERSON_NAME] [PERSON_NAME] [PERSON_NAME] [PERSON_NAME] [PERSON_…" at bounding box center [224, 374] width 123 height 23
select select "85325"
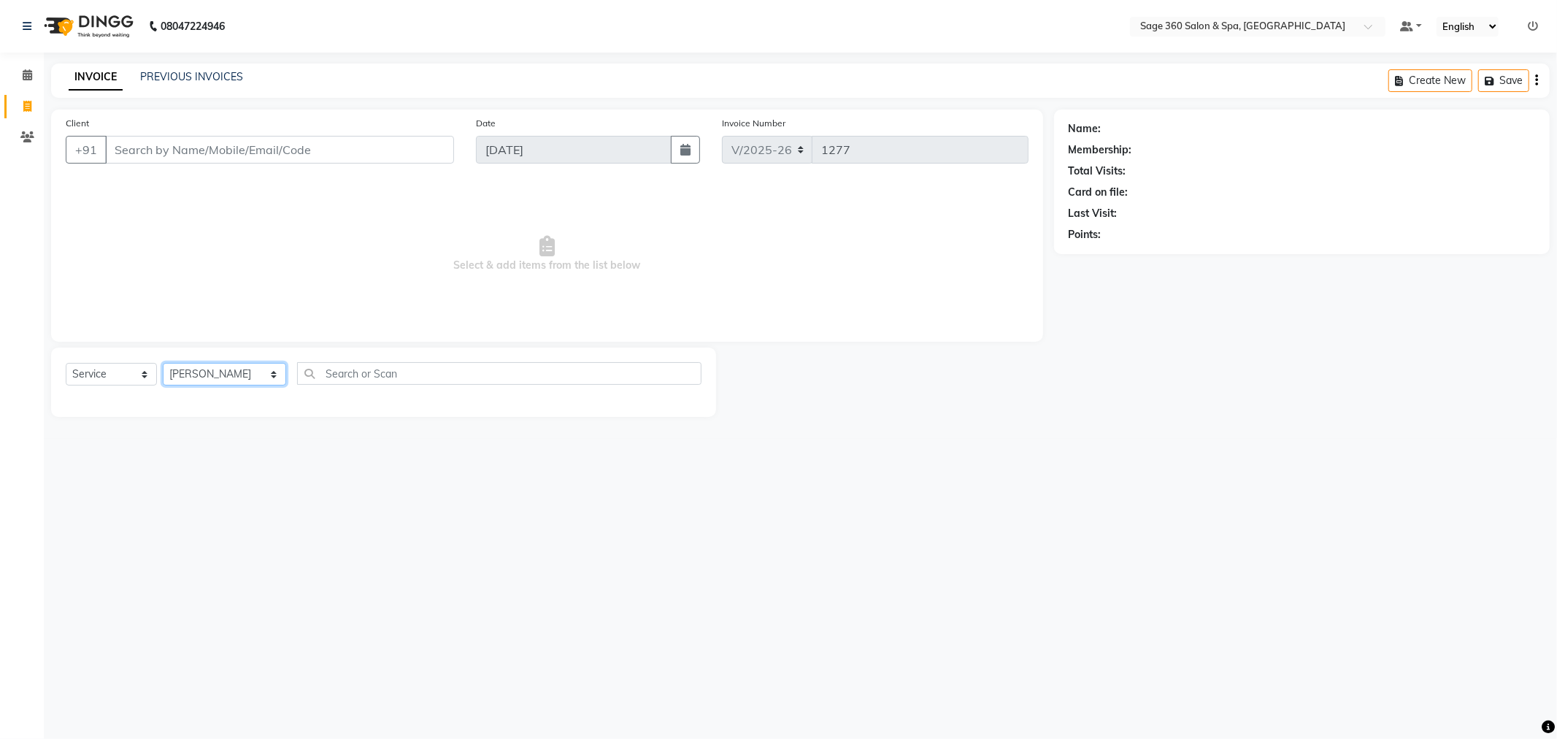
click at [163, 363] on select "Select Stylist [PERSON_NAME] [PERSON_NAME] [PERSON_NAME] [PERSON_NAME] [PERSON_…" at bounding box center [224, 374] width 123 height 23
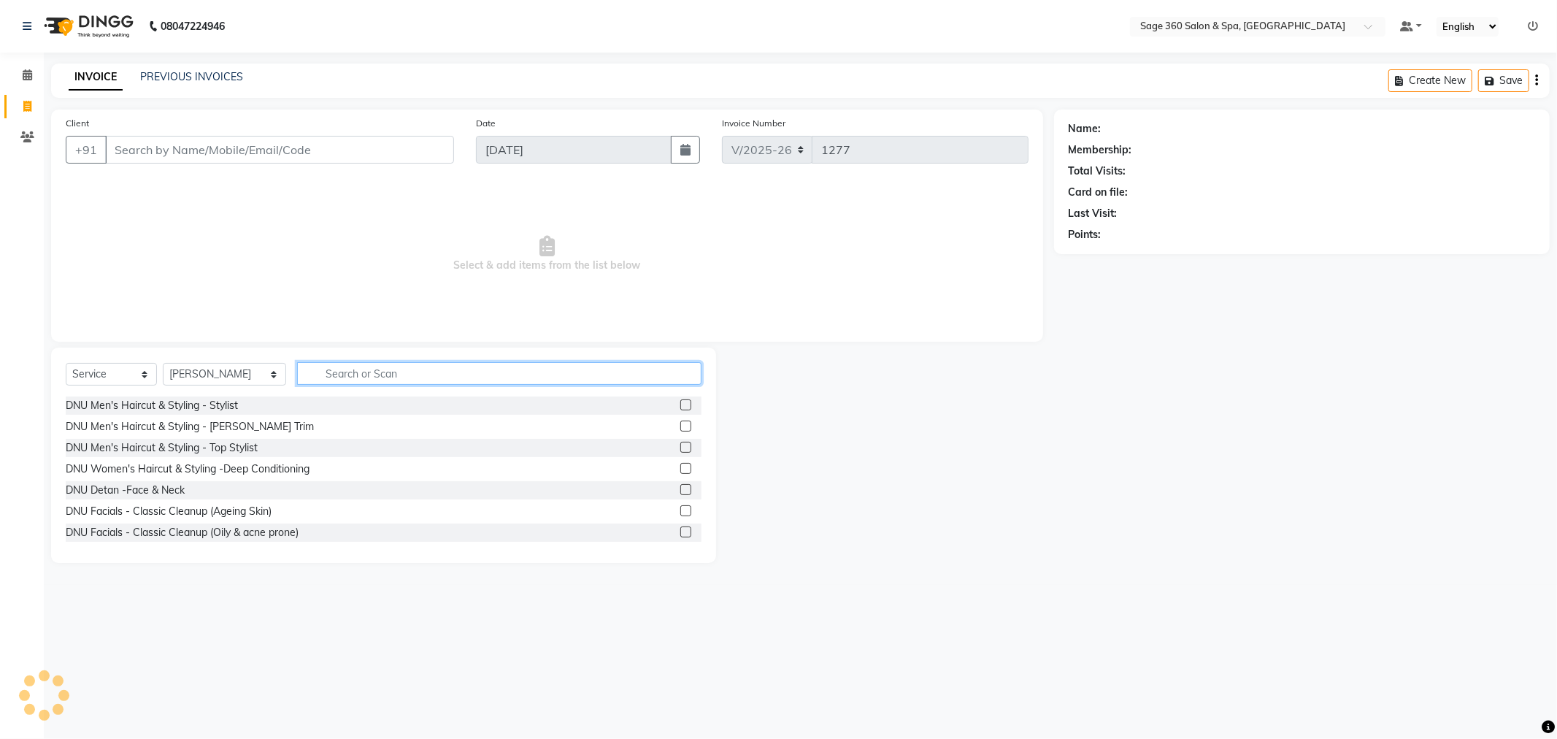
click at [342, 376] on input "text" at bounding box center [499, 373] width 404 height 23
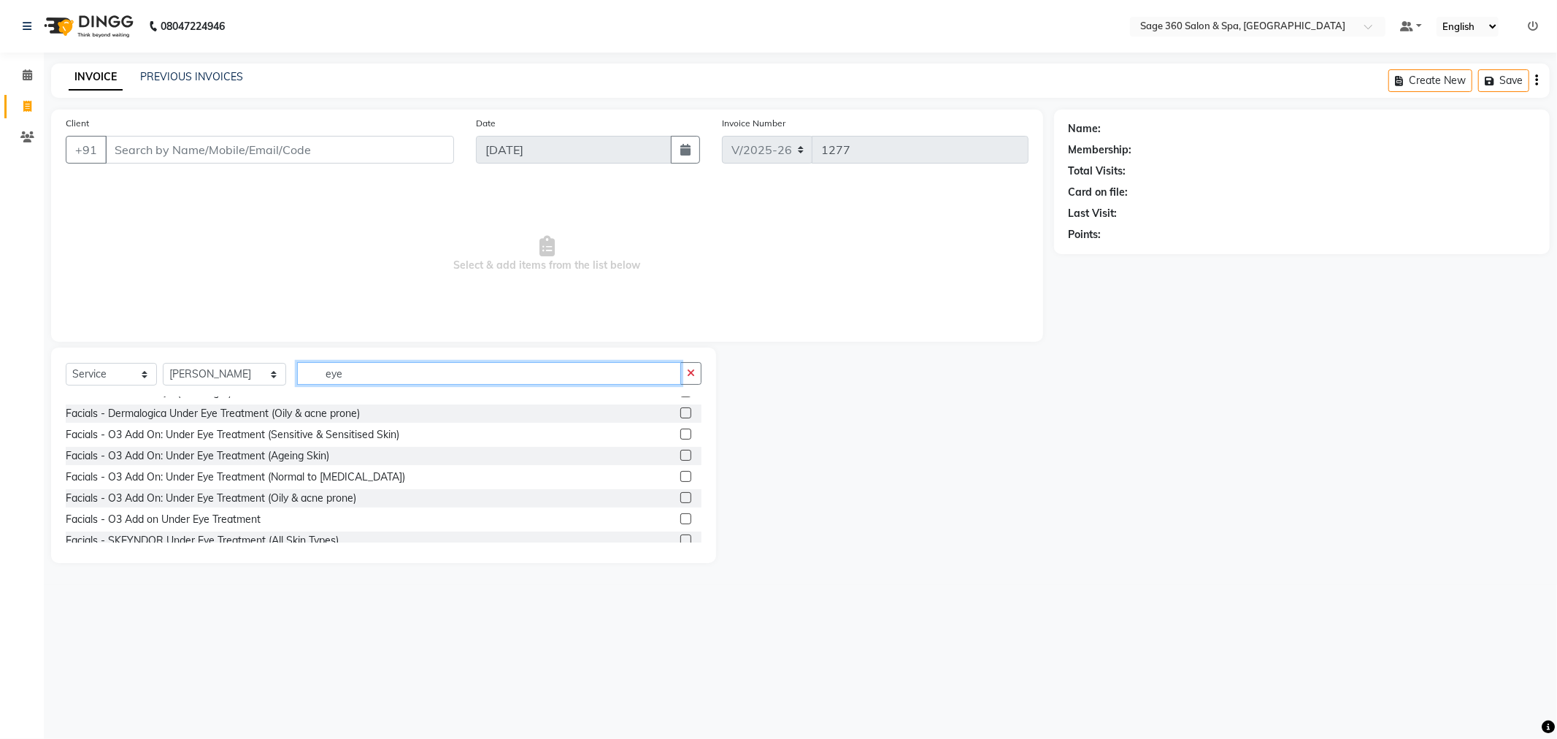
scroll to position [66, 0]
type input "eye"
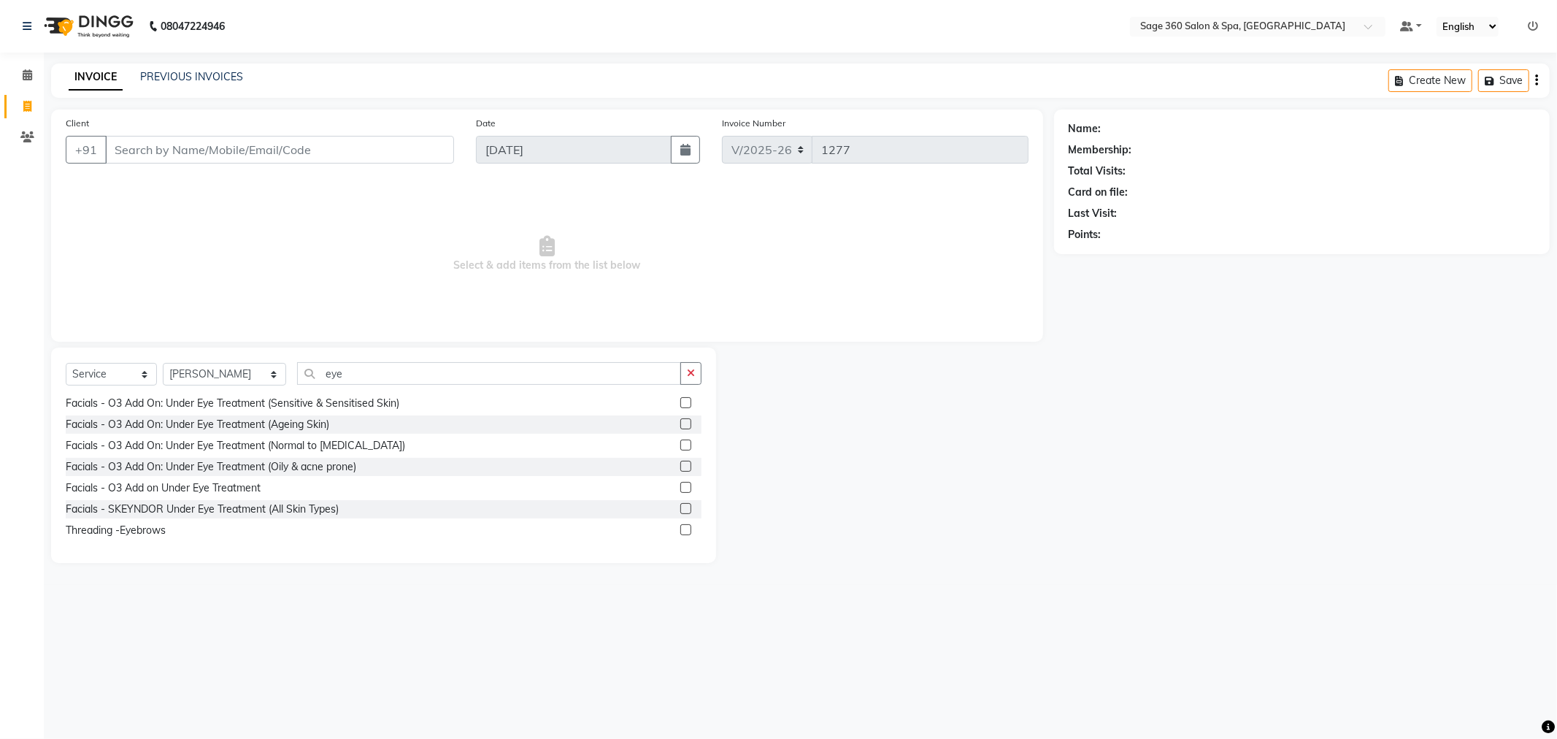
click at [117, 521] on div "Threading -Eyebrows" at bounding box center [384, 530] width 636 height 18
click at [118, 527] on div "Threading -Eyebrows" at bounding box center [116, 530] width 100 height 15
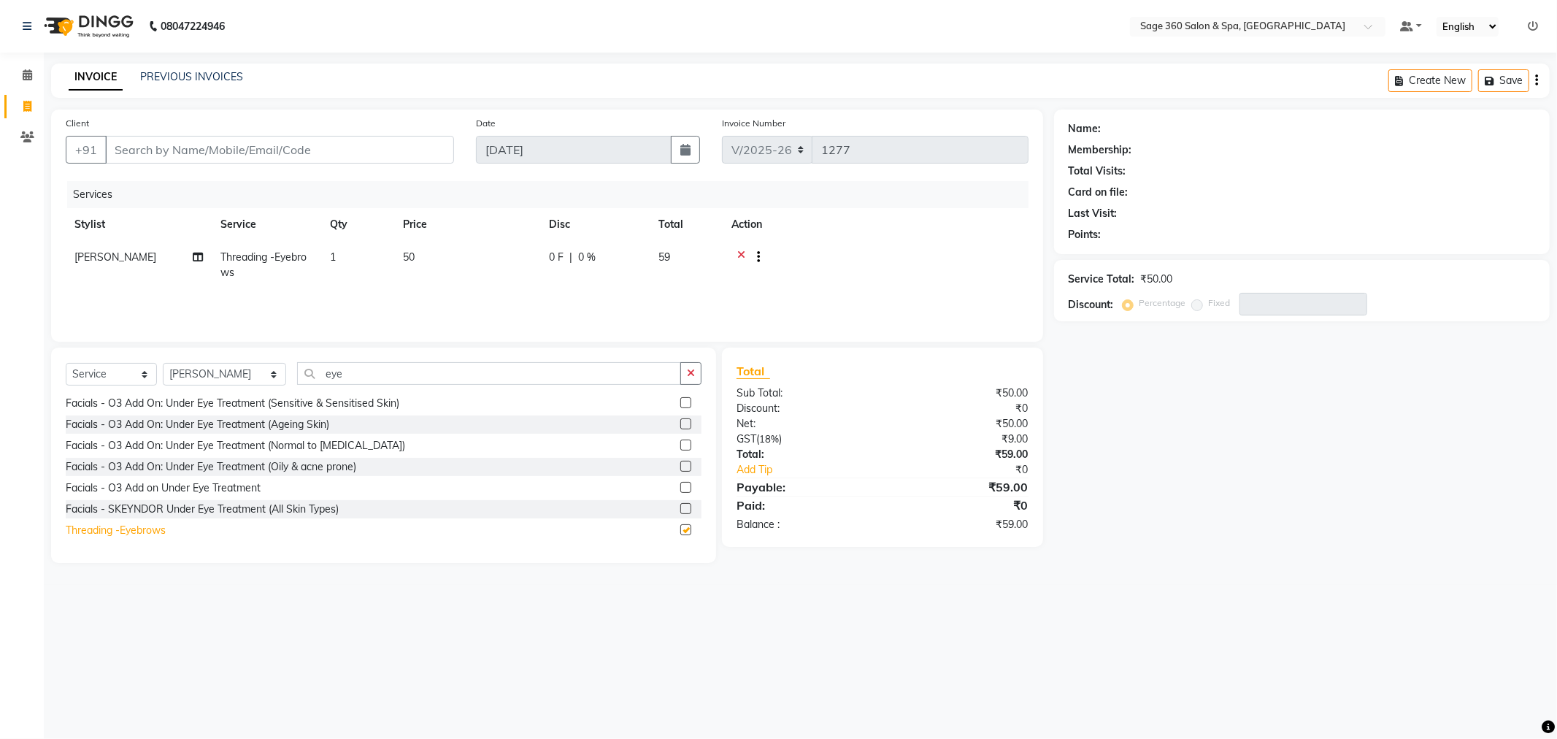
checkbox input "false"
click at [434, 372] on input "eye" at bounding box center [489, 373] width 384 height 23
type input "e"
click at [304, 149] on input "Client" at bounding box center [279, 150] width 349 height 28
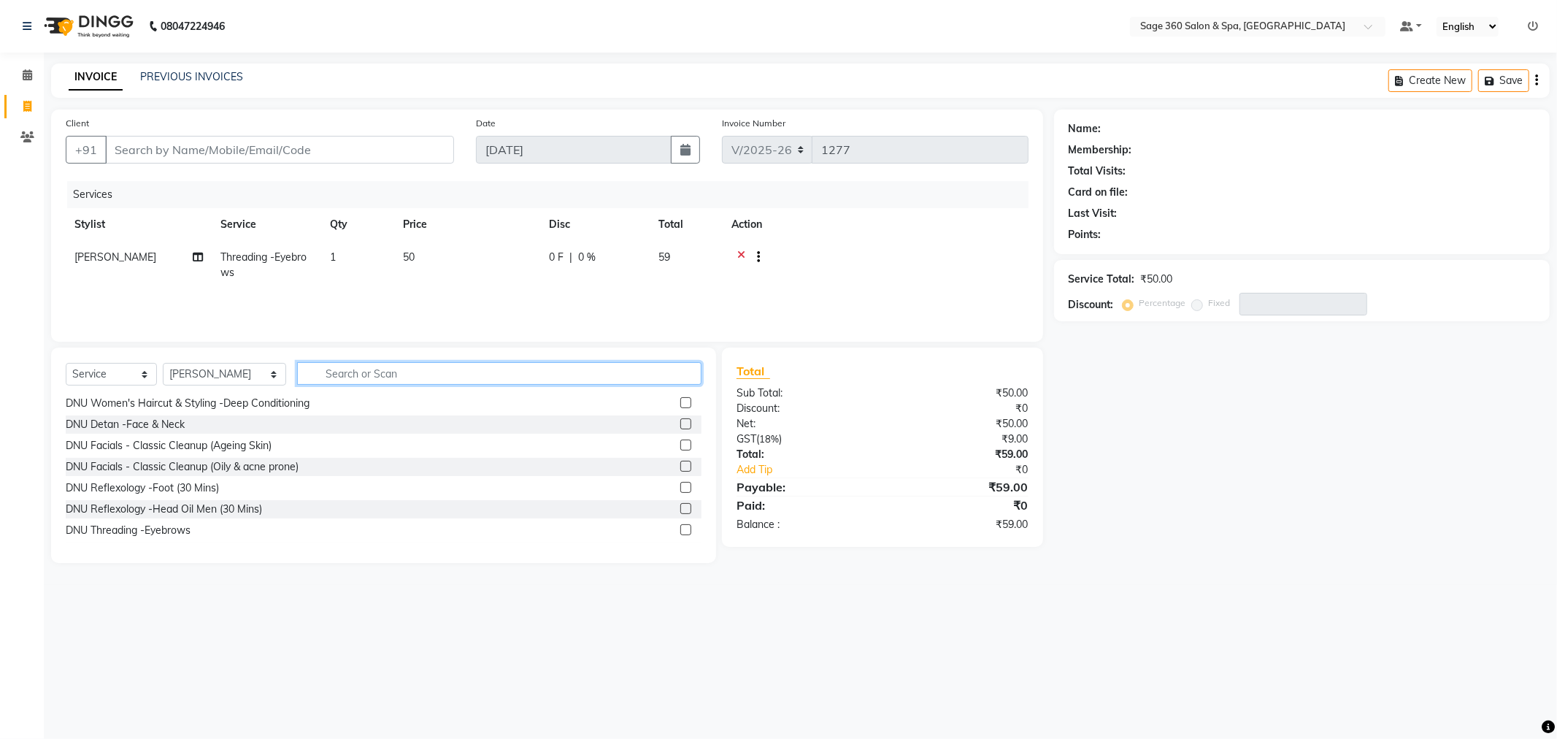
click at [352, 380] on input "text" at bounding box center [499, 373] width 404 height 23
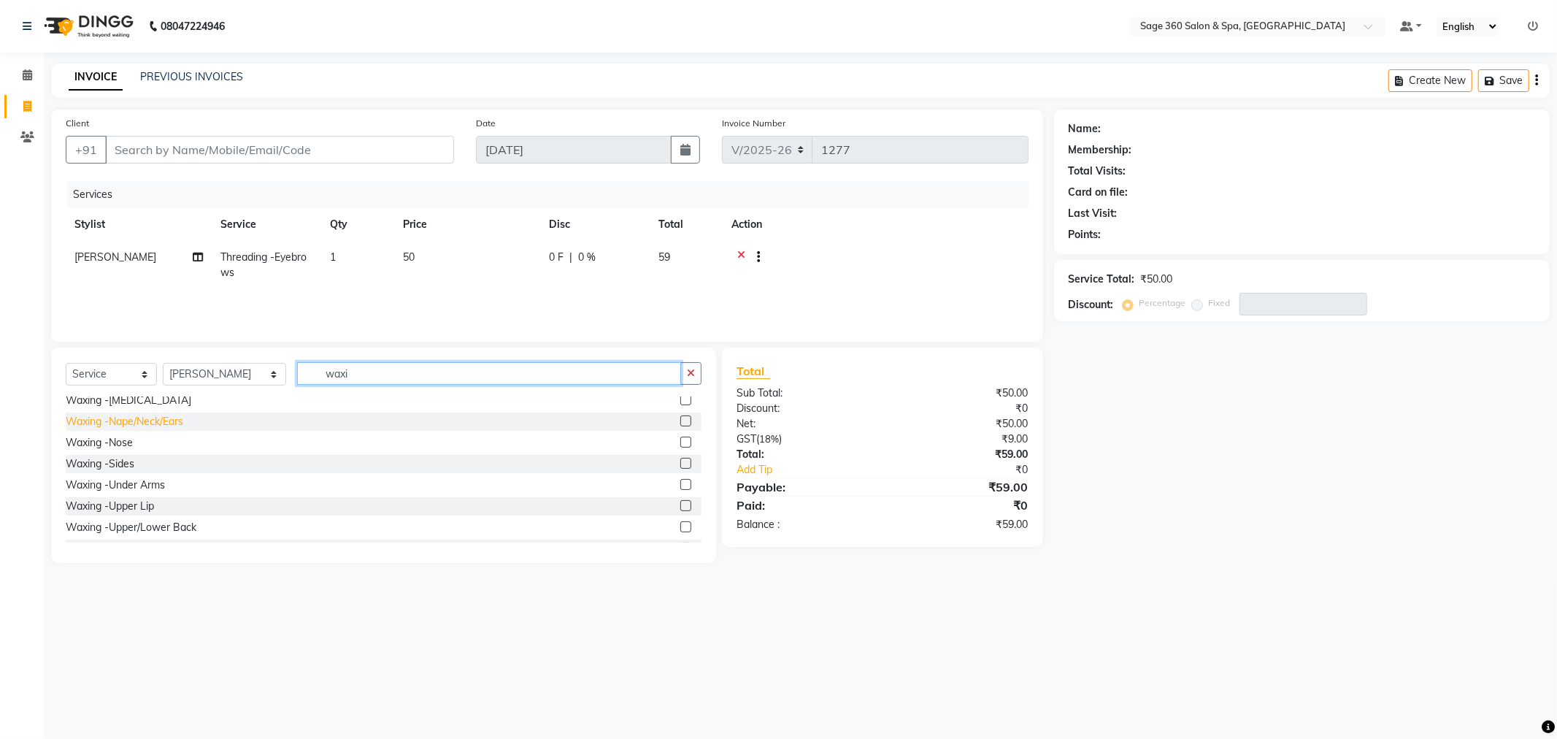
scroll to position [298, 0]
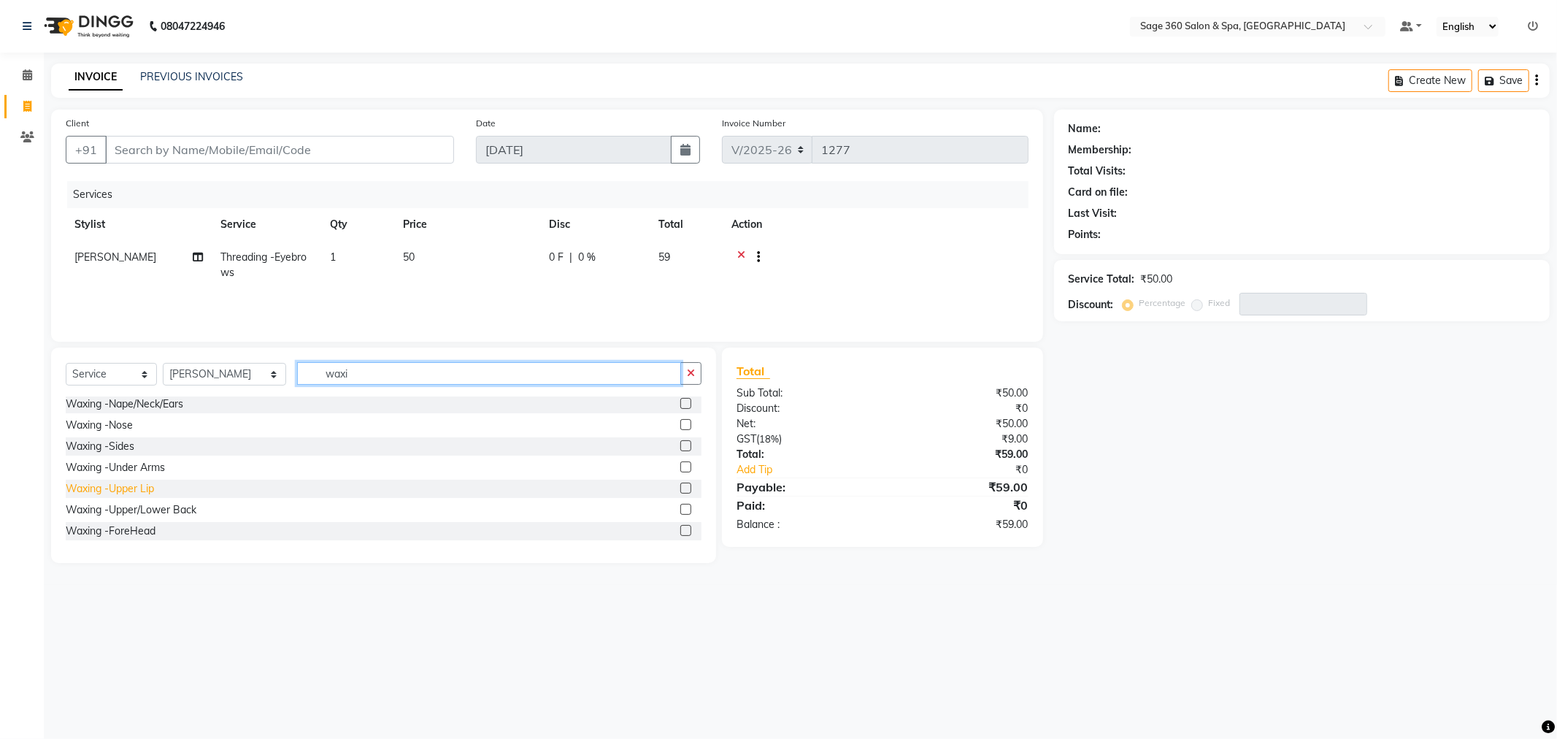
type input "waxi"
click at [134, 491] on div "Waxing -Upper Lip" at bounding box center [110, 488] width 88 height 15
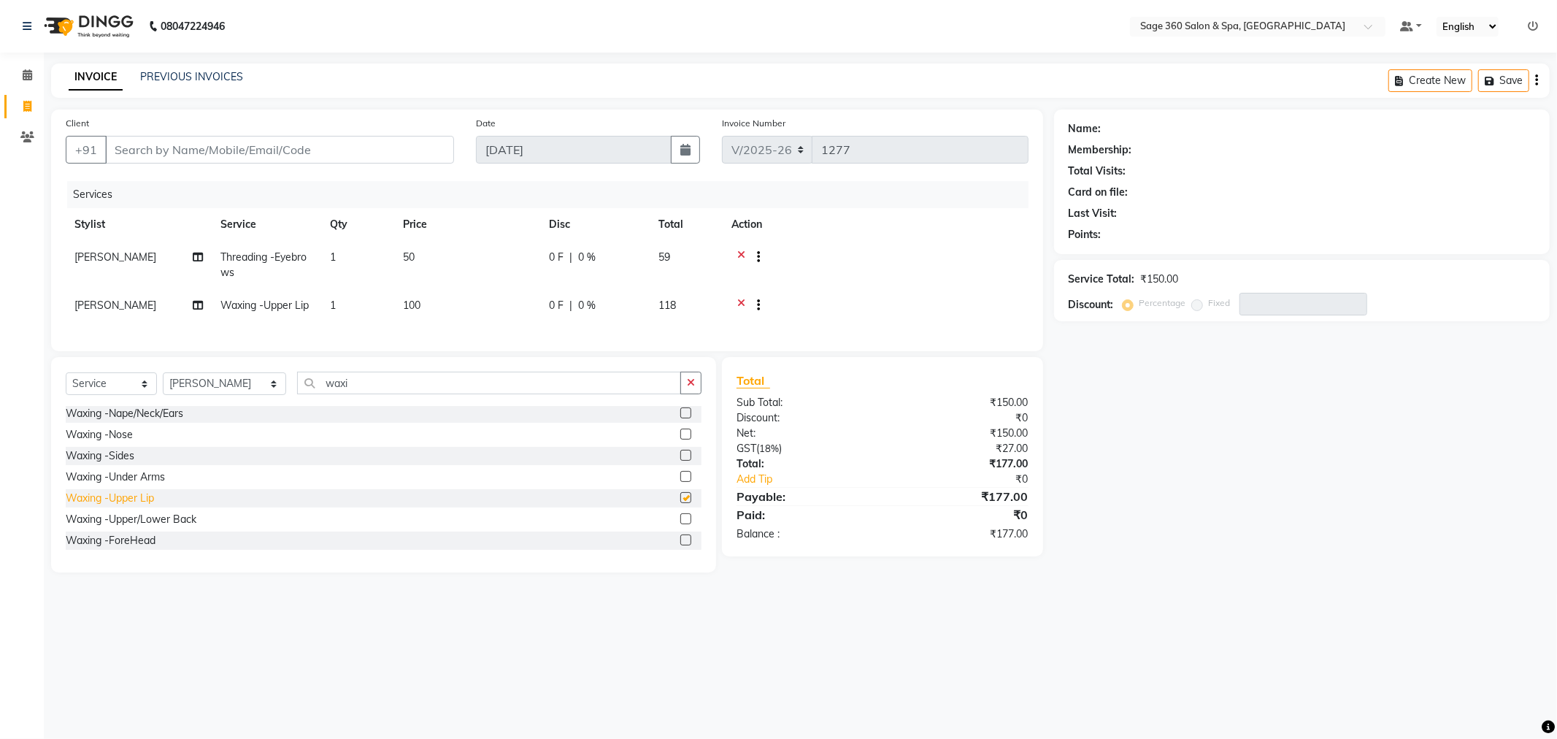
checkbox input "false"
click at [426, 394] on input "waxi" at bounding box center [489, 383] width 384 height 23
type input "w"
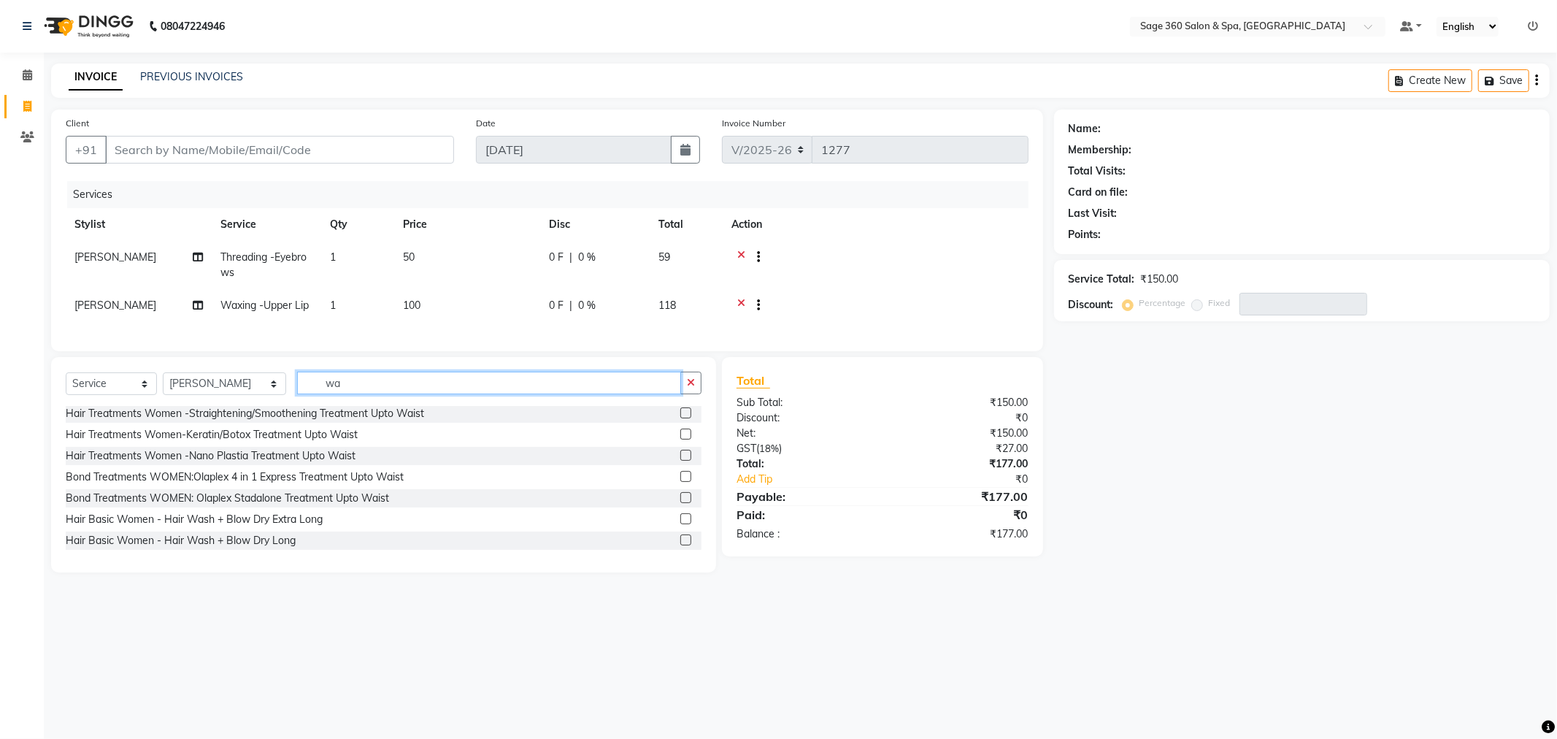
scroll to position [0, 0]
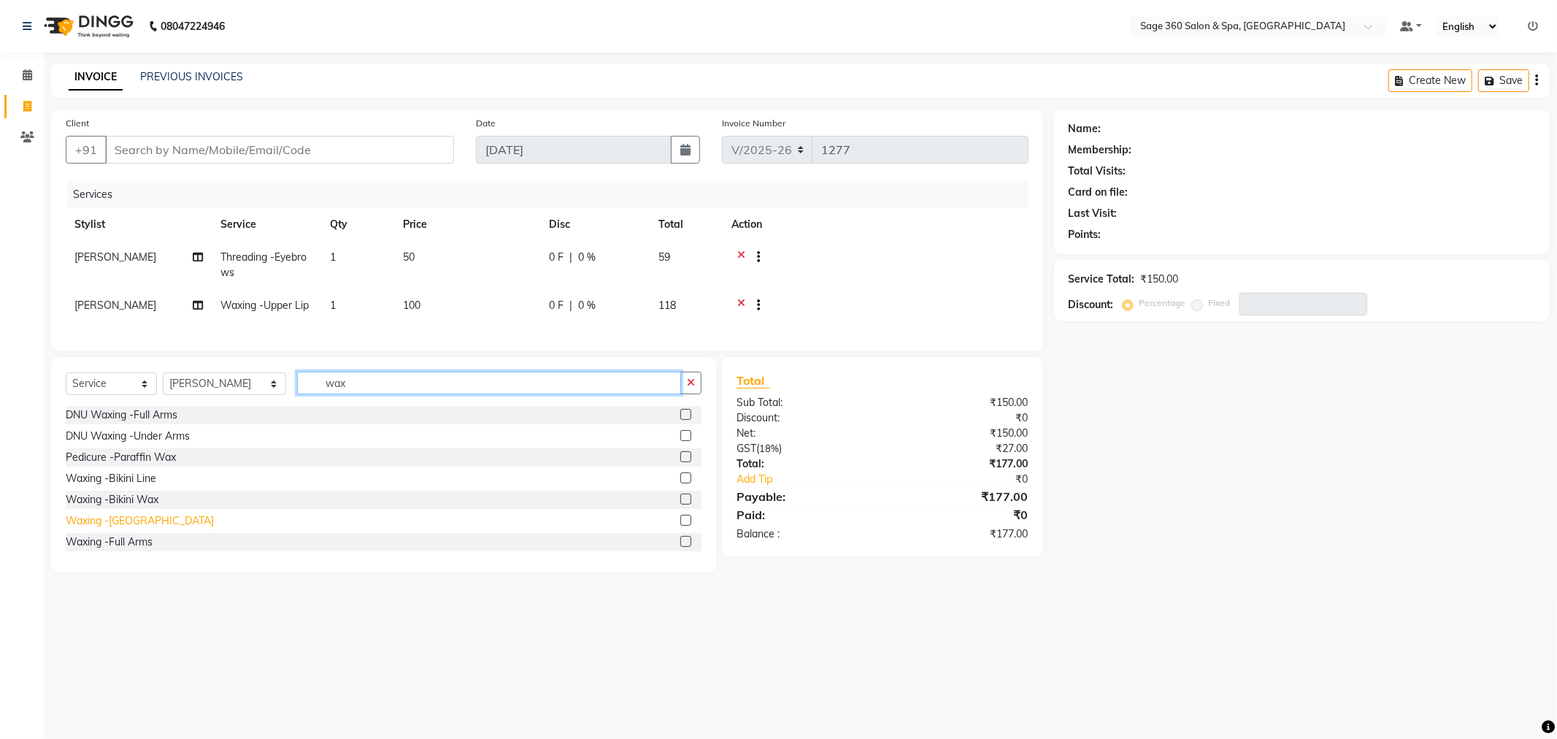
type input "wax"
click at [103, 528] on div "Waxing -Chin" at bounding box center [140, 520] width 148 height 15
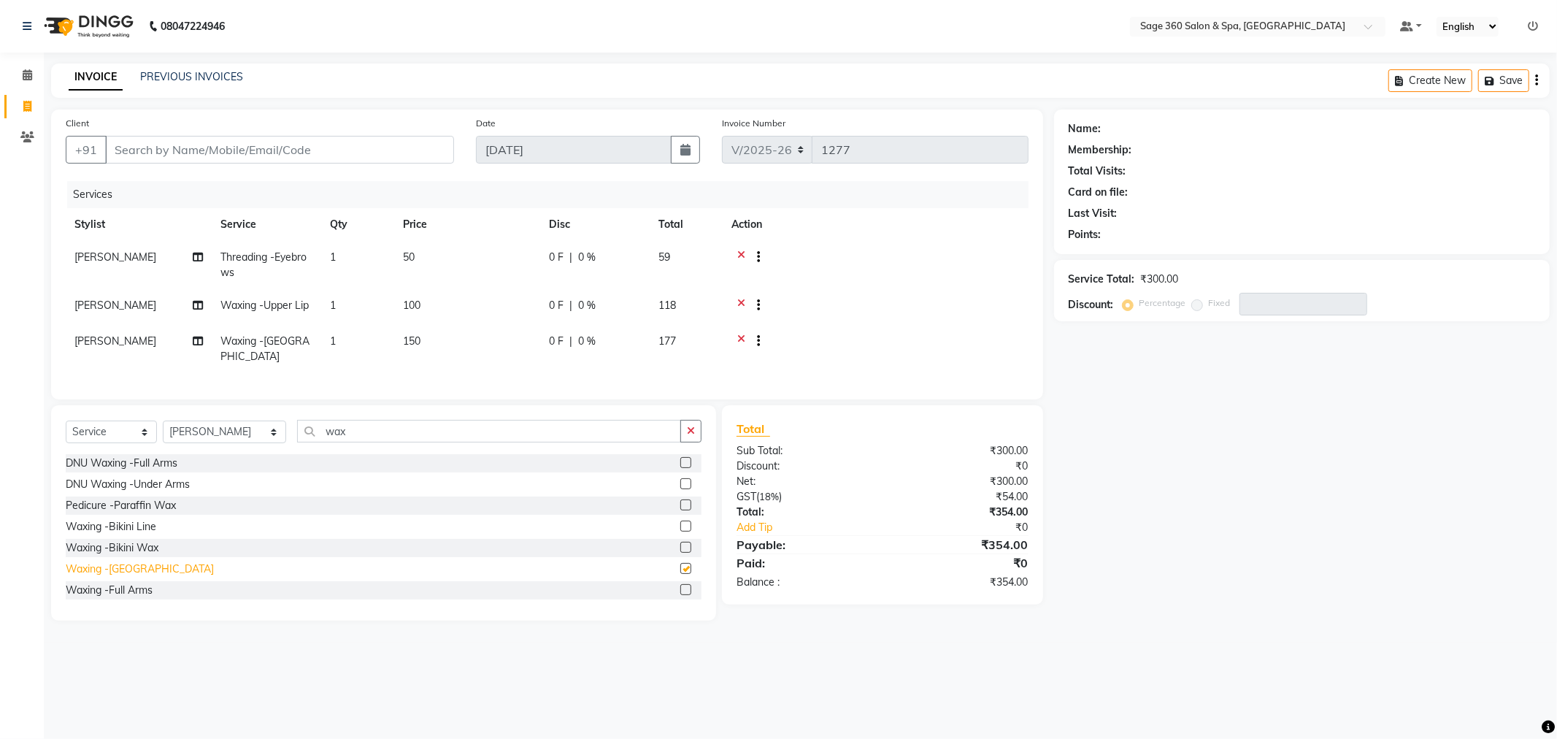
checkbox input "false"
click at [295, 150] on input "Client" at bounding box center [279, 150] width 349 height 28
click at [337, 145] on input "Client" at bounding box center [279, 150] width 349 height 28
type input "9"
type input "0"
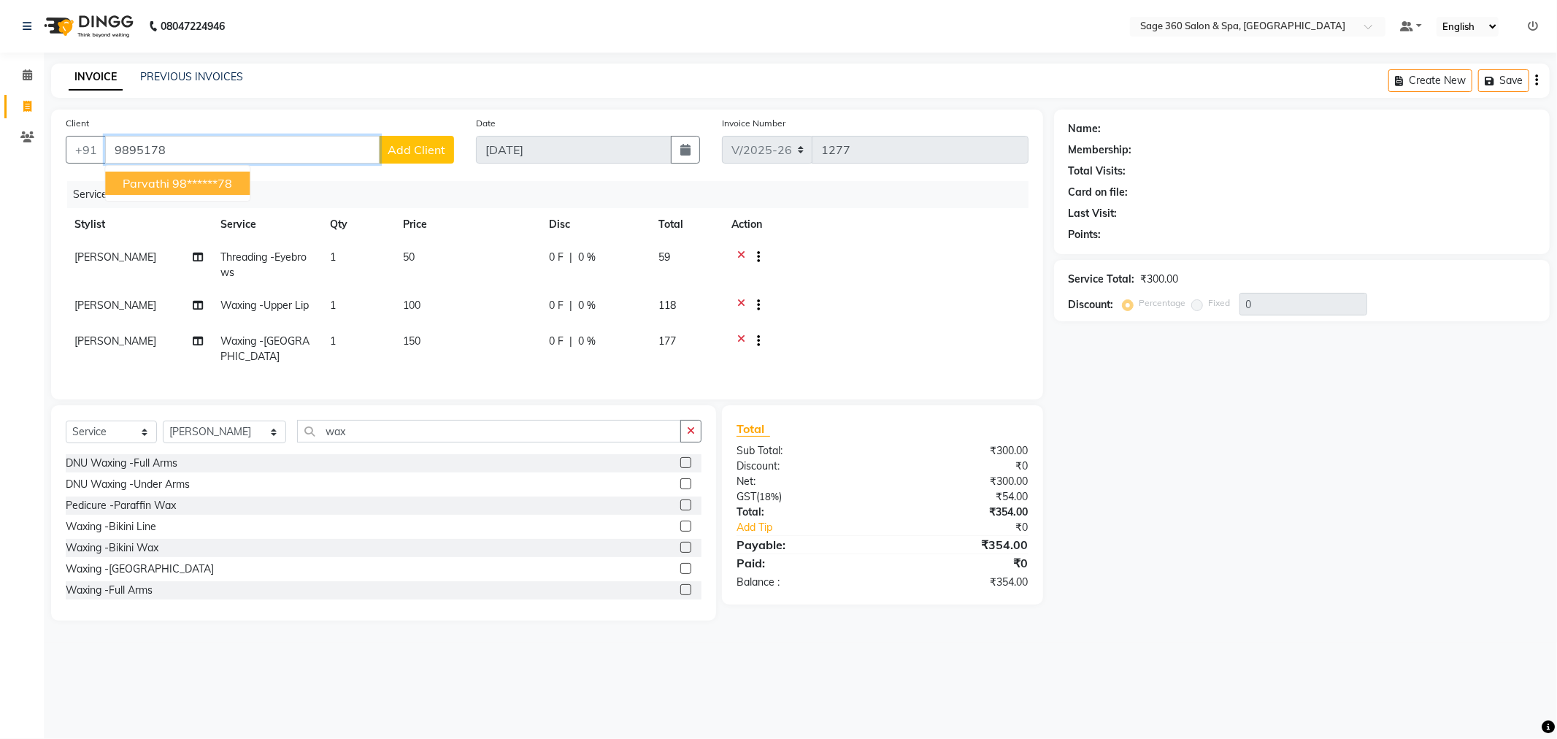
click at [199, 182] on ngb-highlight "98******78" at bounding box center [202, 183] width 60 height 15
type input "98******78"
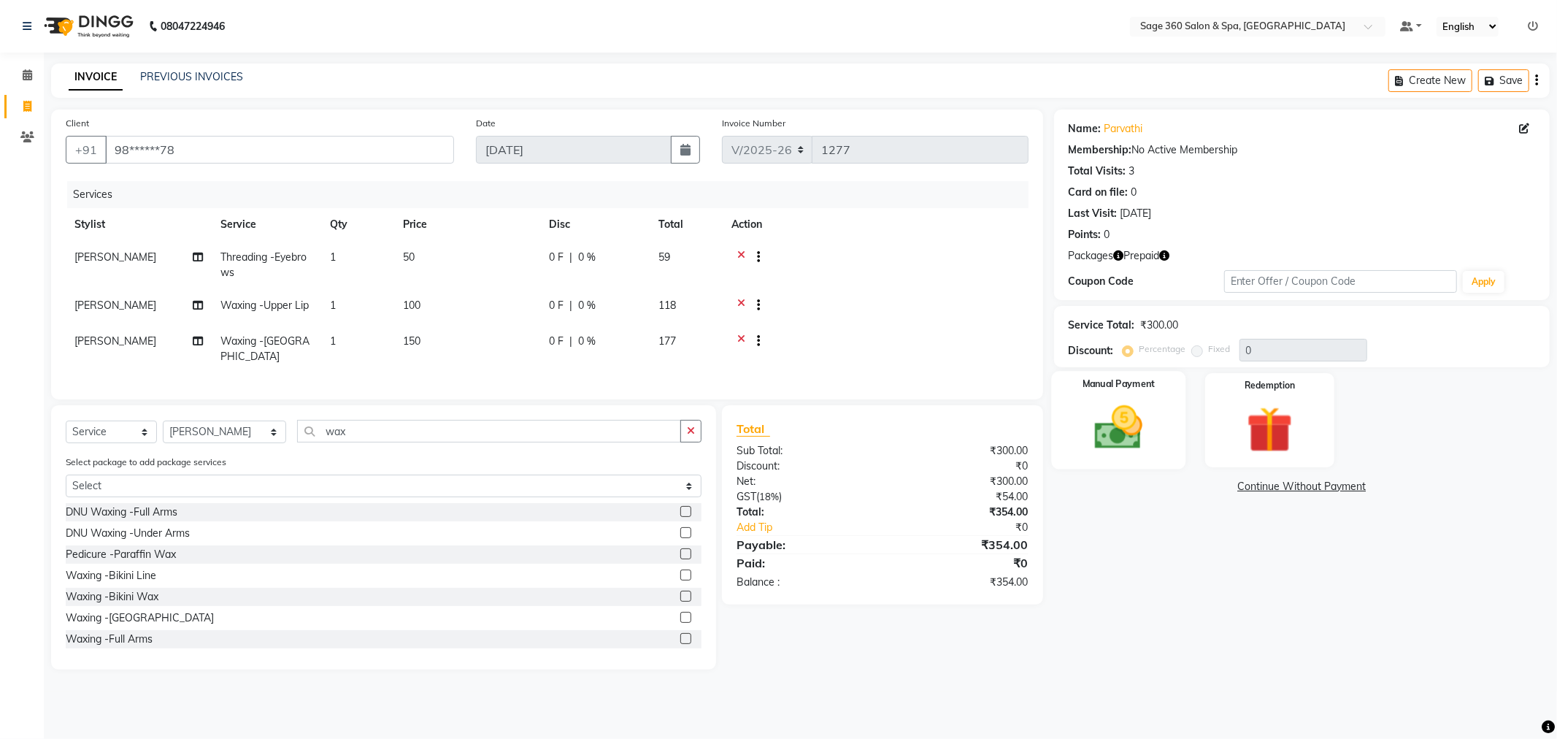
click at [1129, 440] on img at bounding box center [1119, 427] width 78 height 55
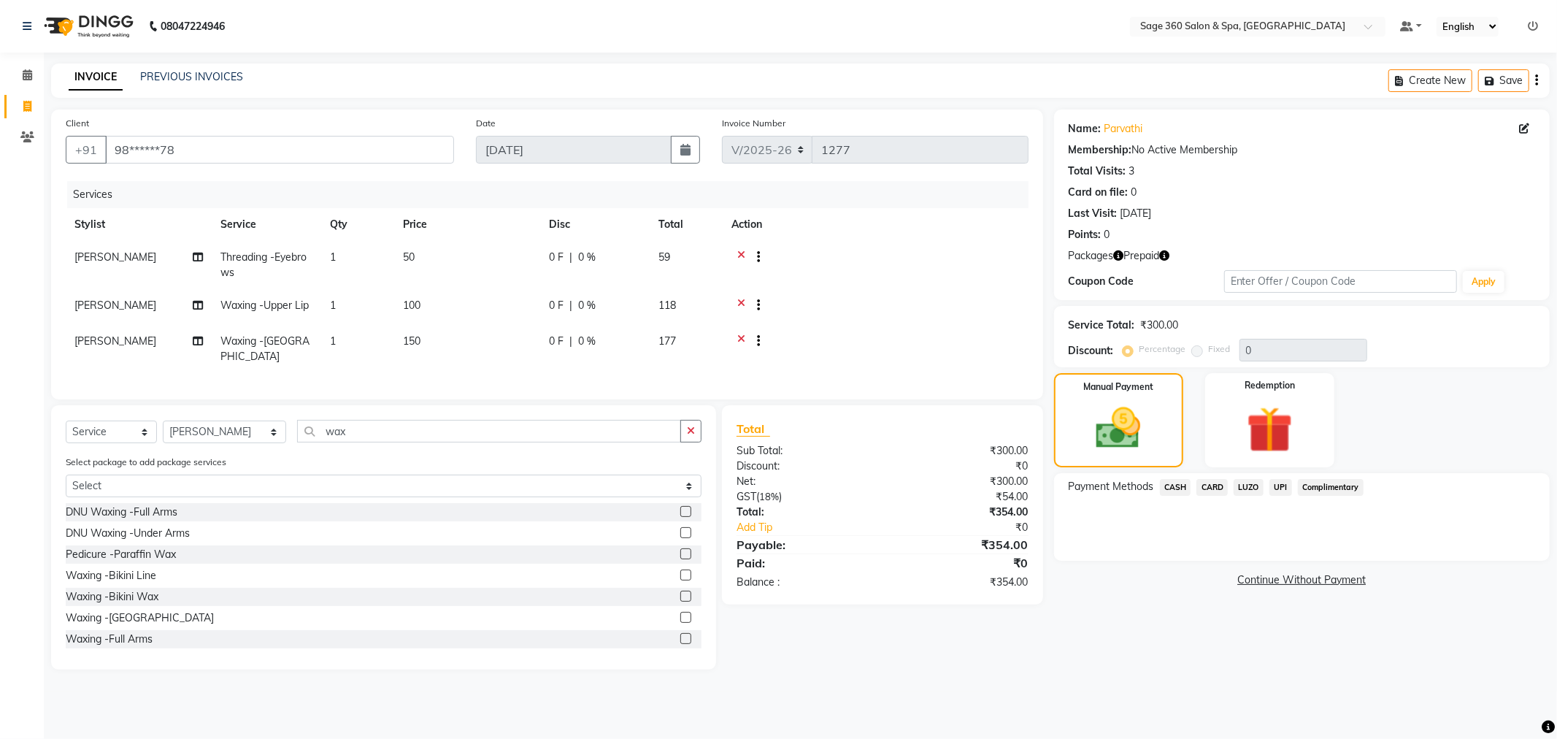
click at [1283, 487] on span "UPI" at bounding box center [1280, 487] width 23 height 17
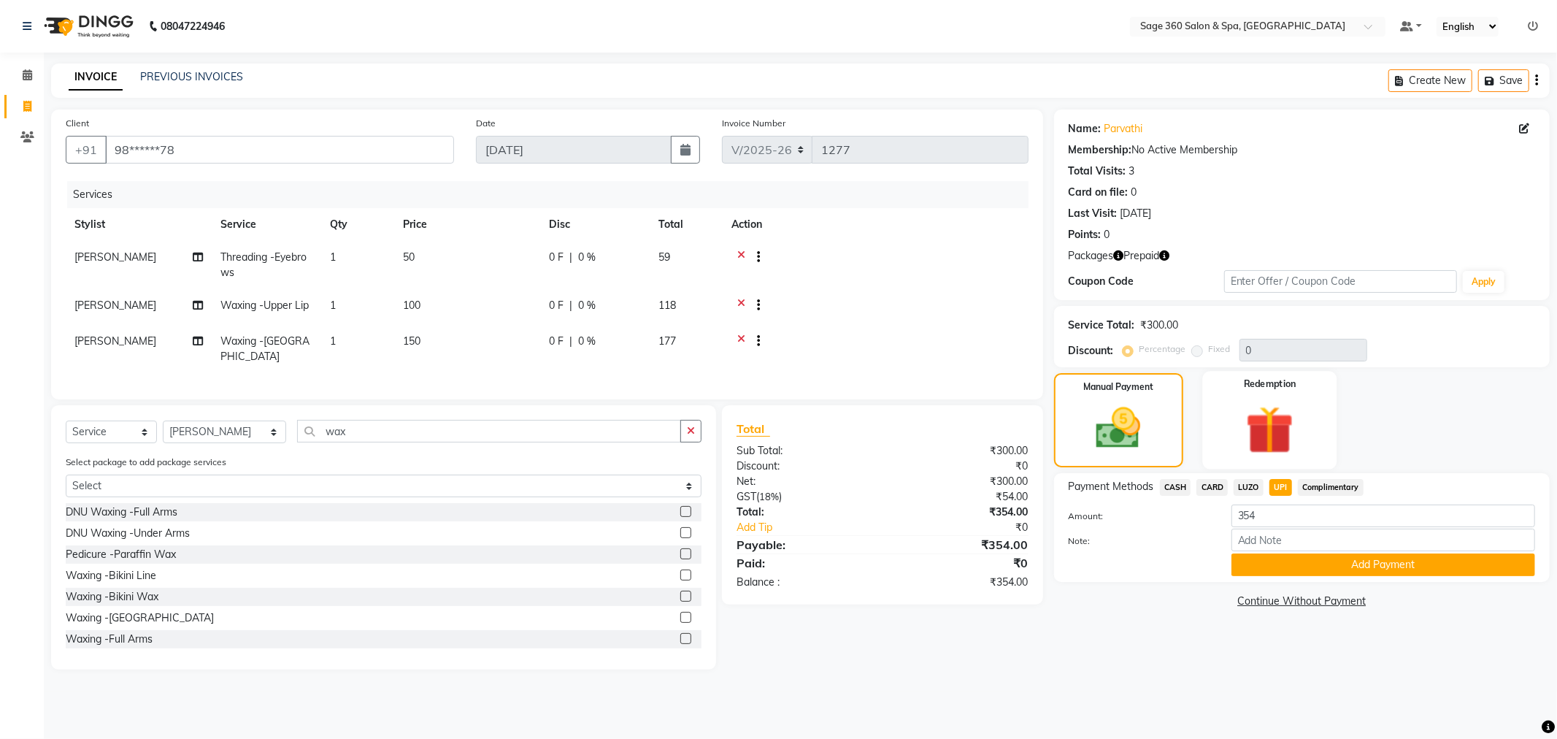
click at [1277, 395] on div "Redemption" at bounding box center [1269, 420] width 134 height 98
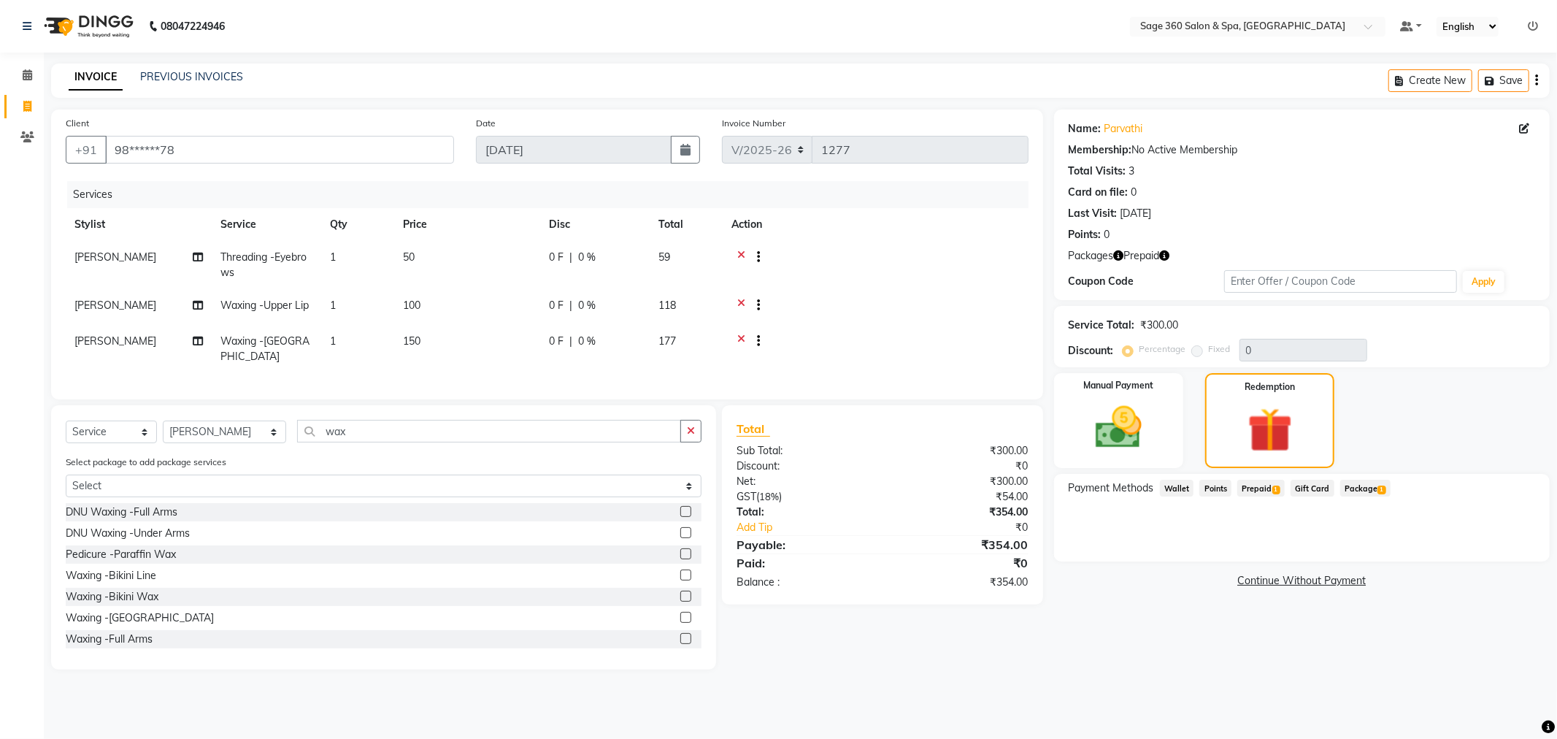
click at [1258, 483] on span "Prepaid 1" at bounding box center [1260, 488] width 47 height 17
click at [1363, 484] on span "Package 1" at bounding box center [1365, 488] width 50 height 17
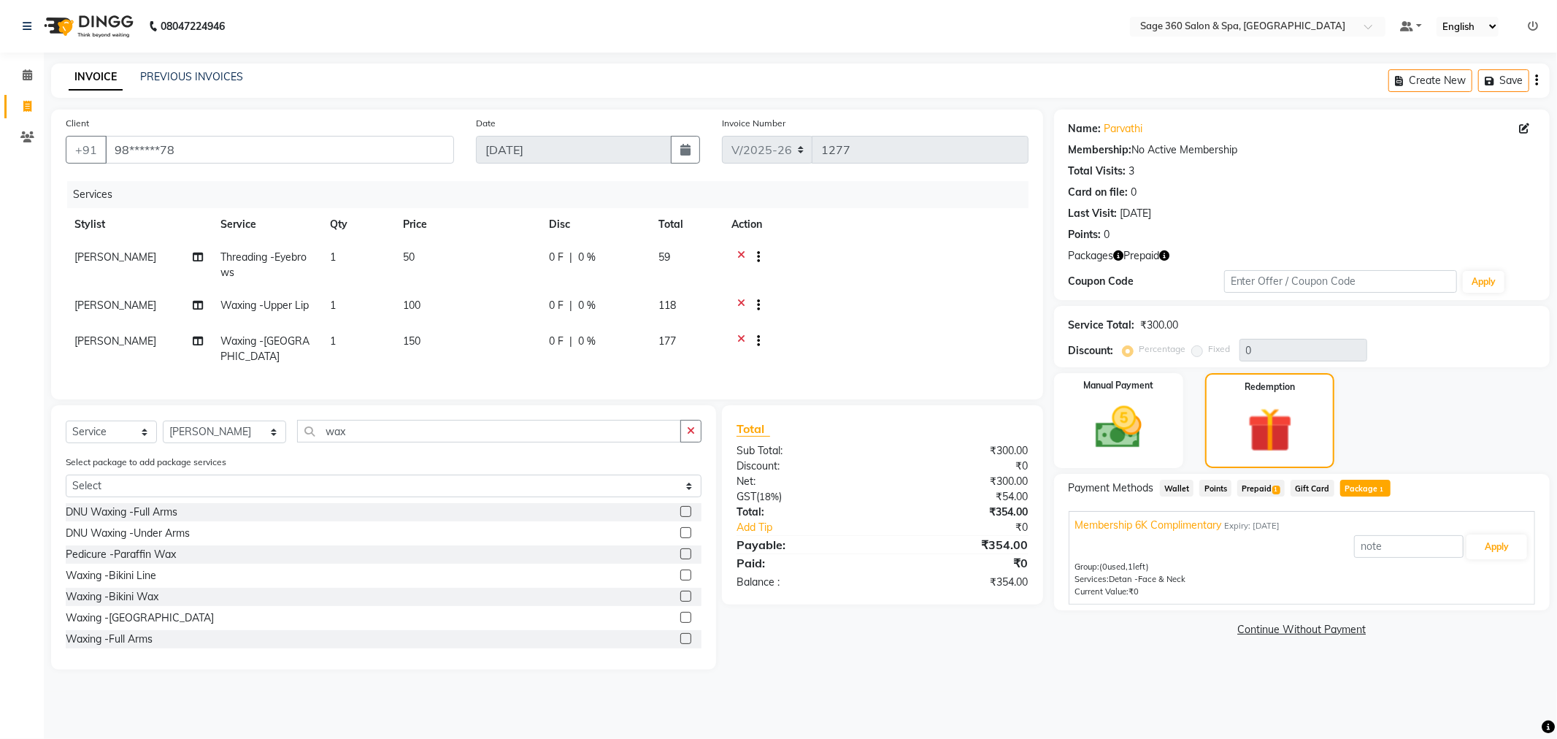
click at [1257, 492] on span "Prepaid 1" at bounding box center [1260, 488] width 47 height 17
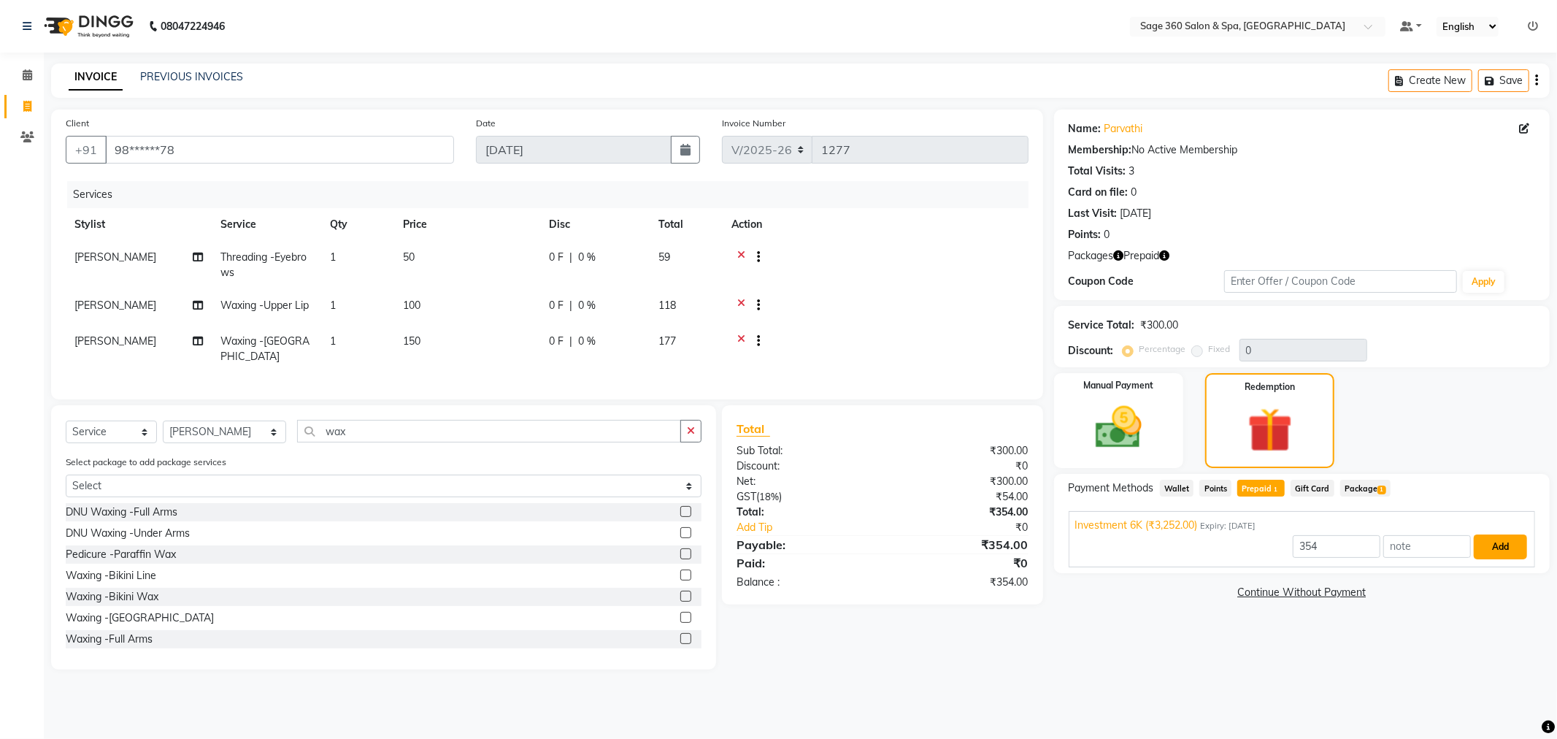
click at [1508, 546] on button "Add" at bounding box center [1500, 546] width 53 height 25
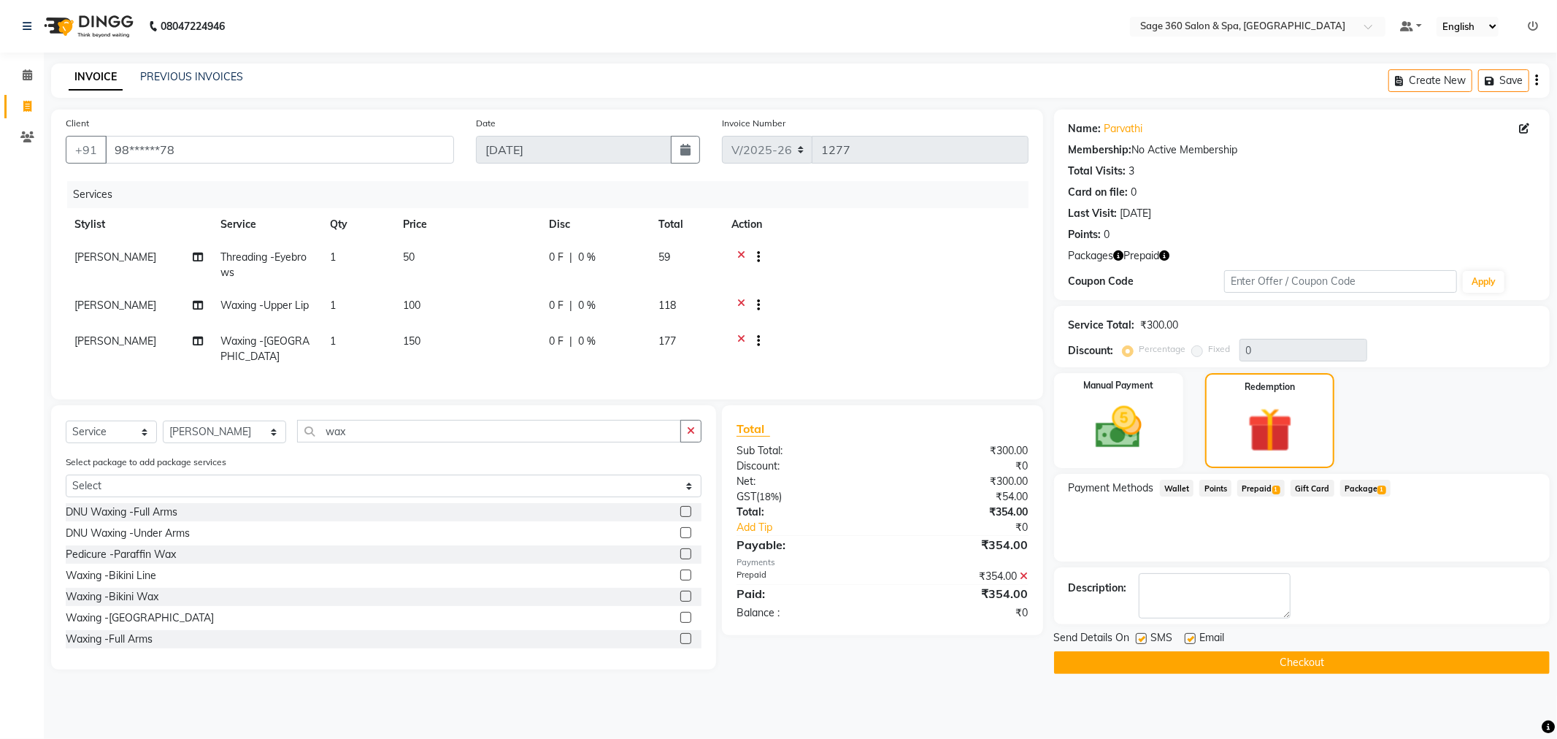
click at [1196, 640] on div "Email" at bounding box center [1211, 639] width 52 height 18
click at [1190, 639] on label at bounding box center [1190, 638] width 11 height 11
click at [1190, 639] on input "checkbox" at bounding box center [1189, 638] width 9 height 9
checkbox input "false"
click at [1241, 662] on button "Checkout" at bounding box center [1302, 662] width 496 height 23
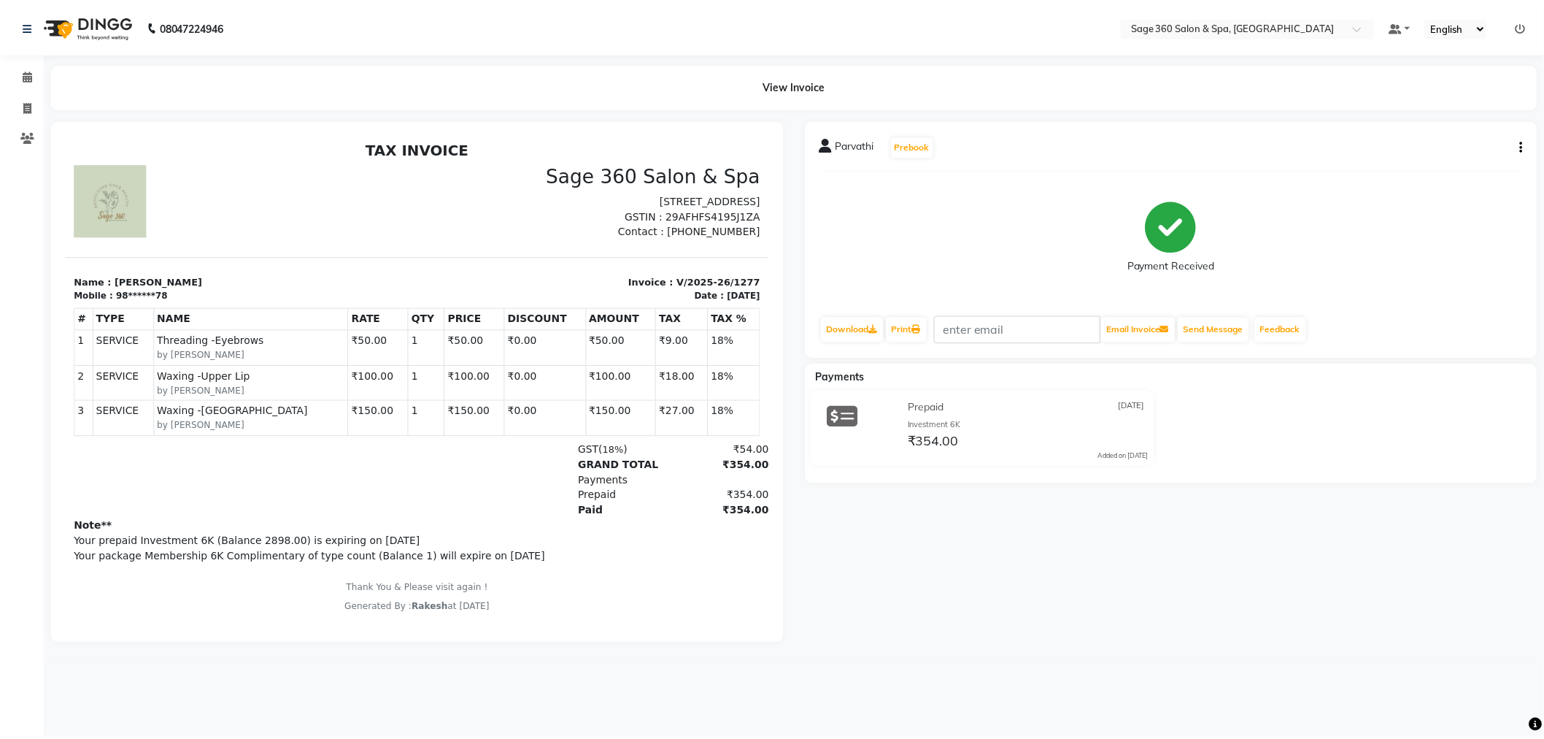
scroll to position [11, 0]
click at [27, 77] on icon at bounding box center [27, 74] width 9 height 11
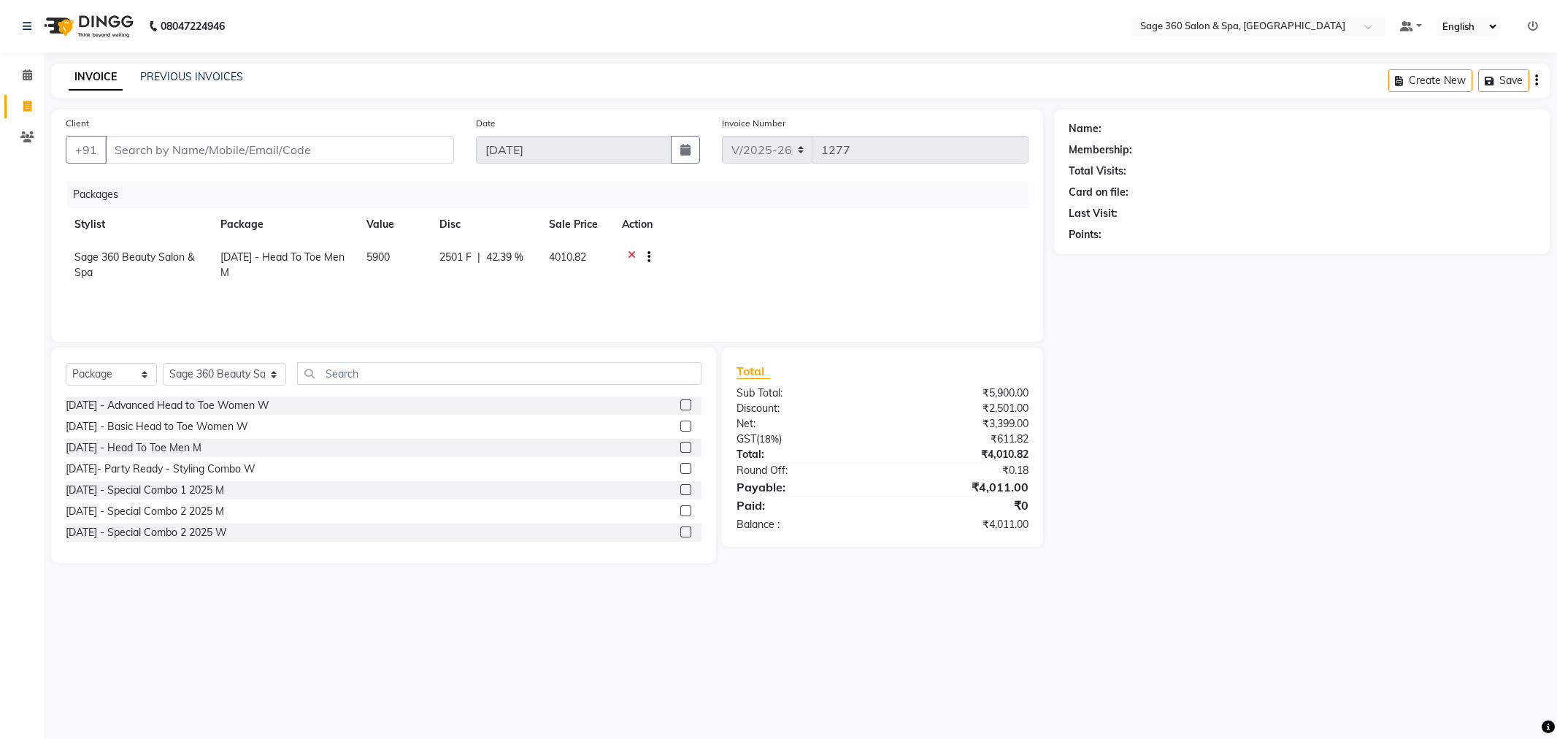
select select "7678"
select select "package"
select select "68049"
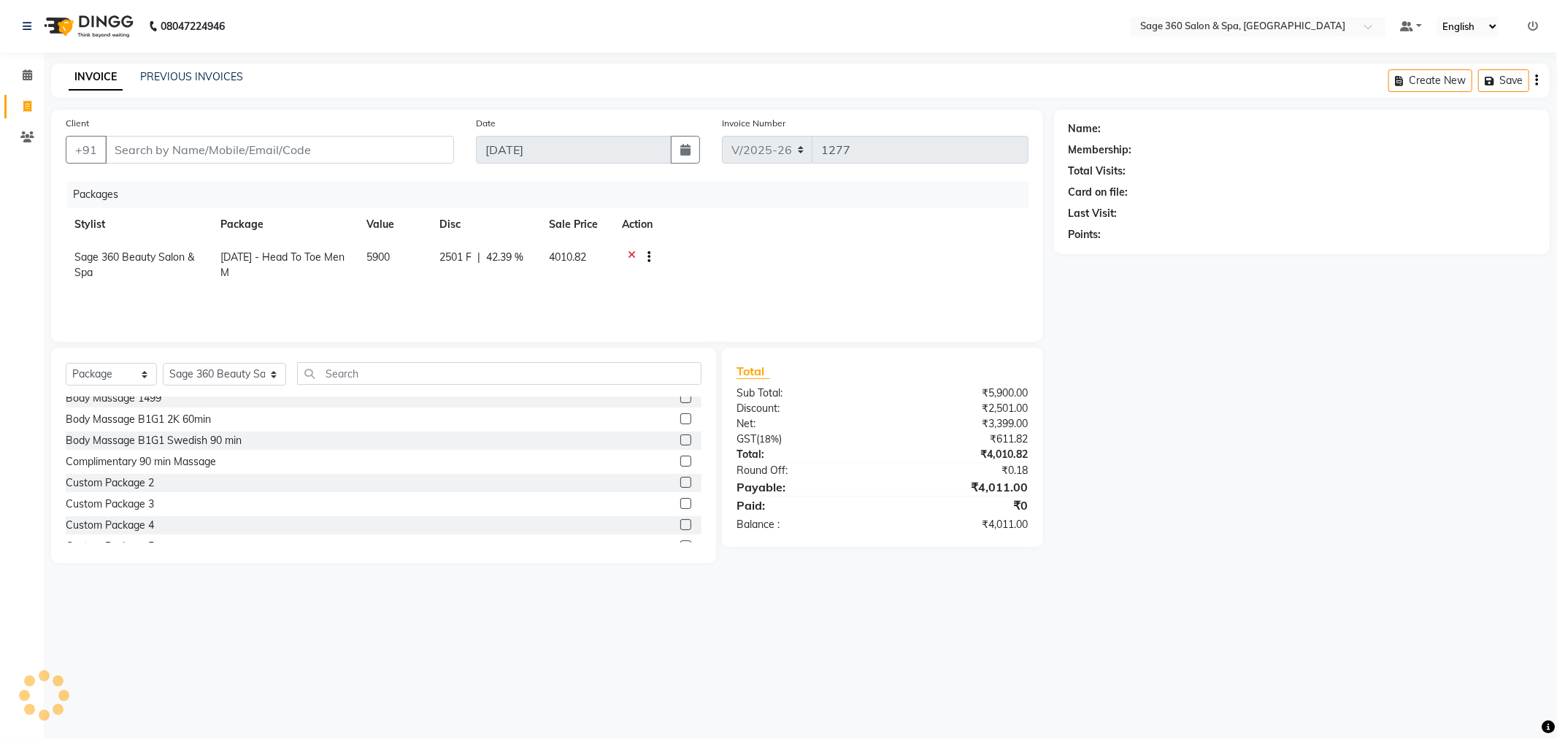
scroll to position [254, 0]
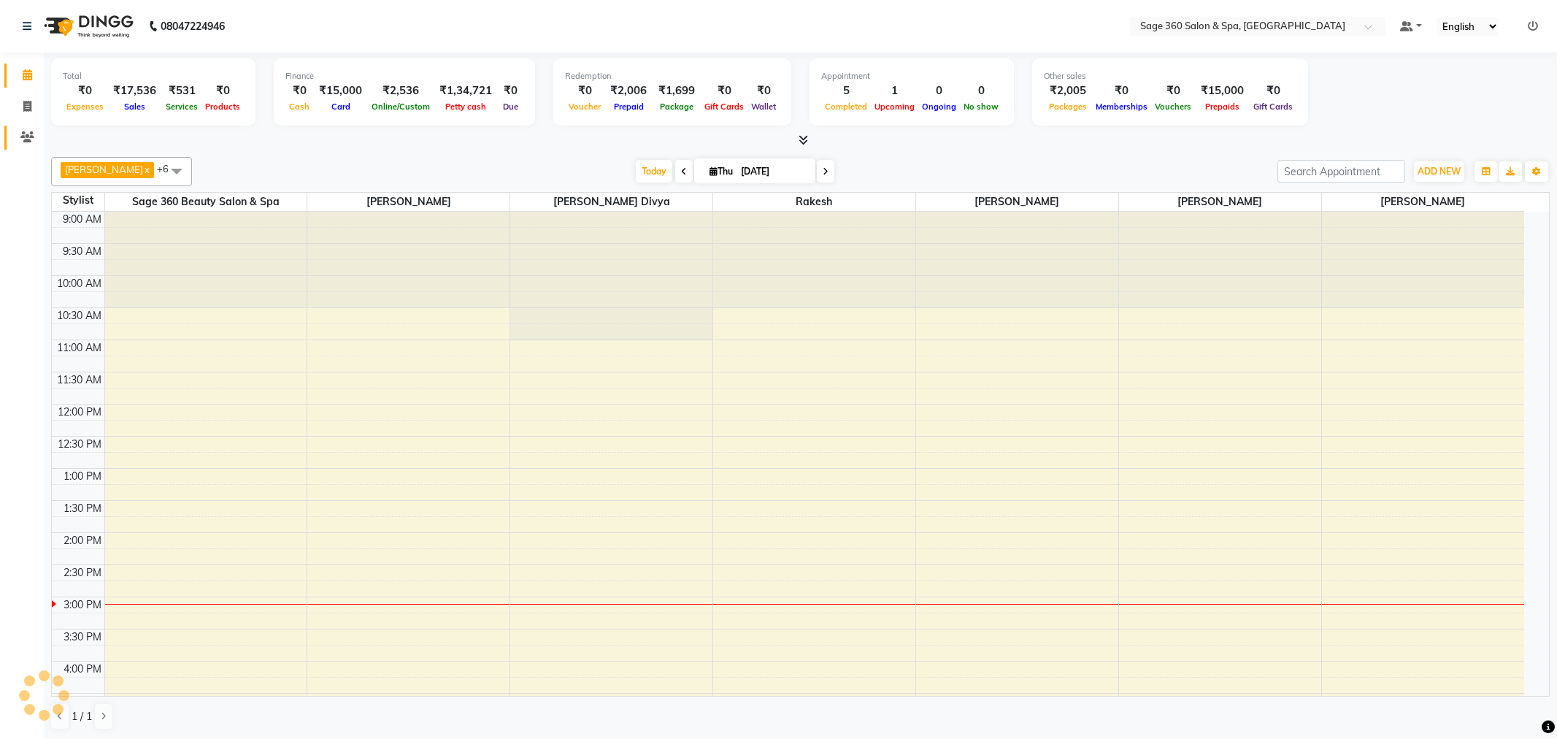
click at [24, 135] on icon at bounding box center [27, 136] width 14 height 11
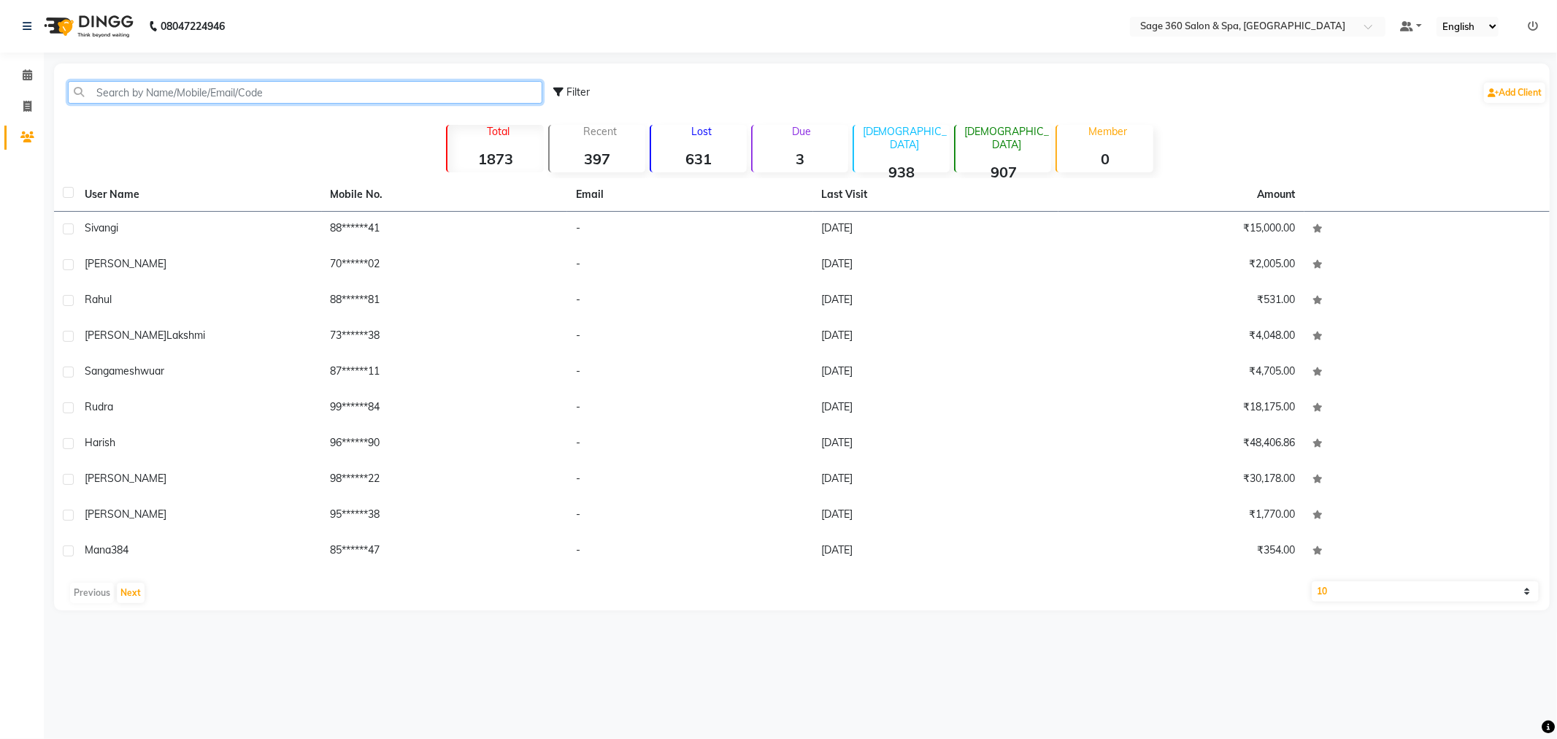
click at [309, 84] on input "text" at bounding box center [305, 92] width 474 height 23
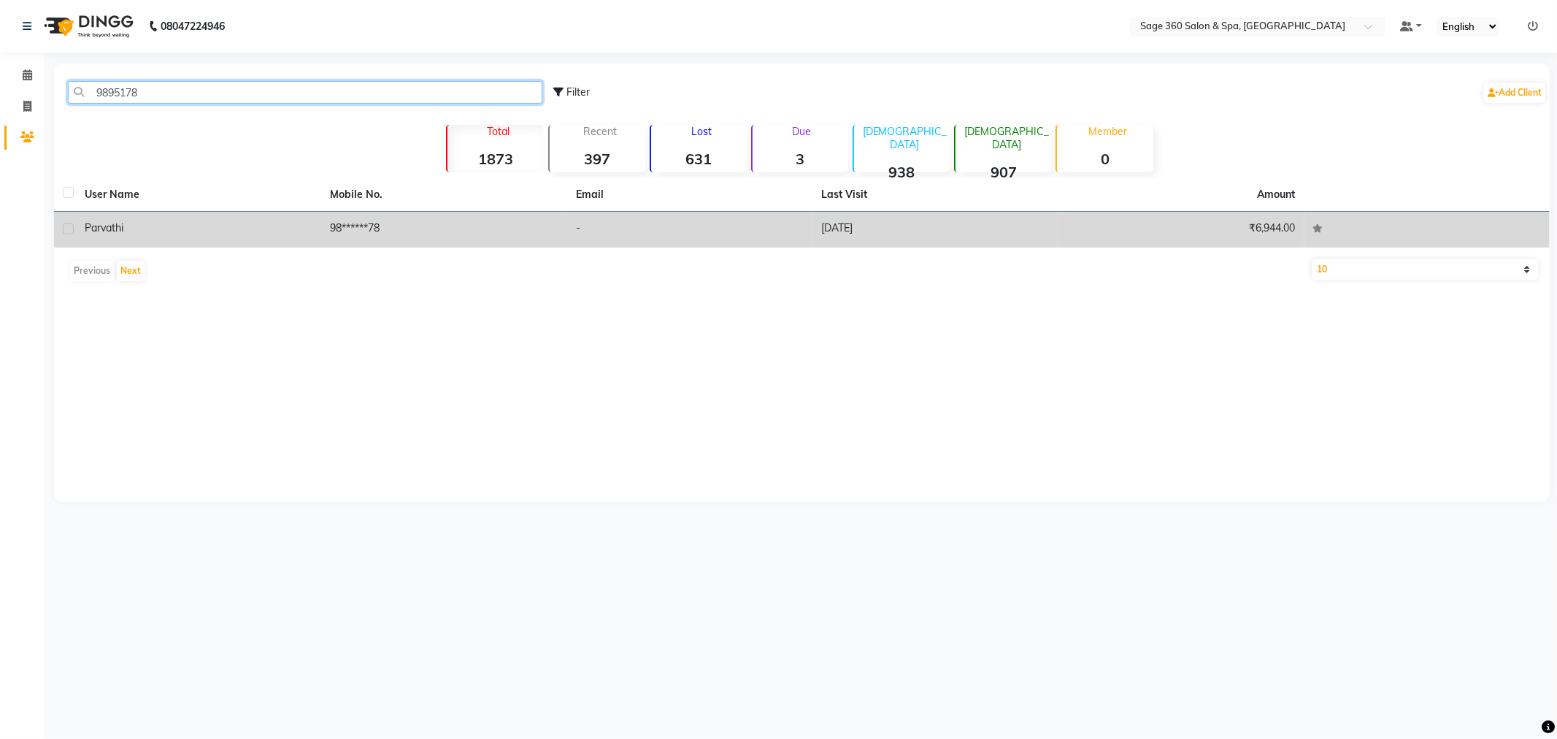
type input "9895178"
click at [366, 224] on td "98******78" at bounding box center [445, 230] width 246 height 36
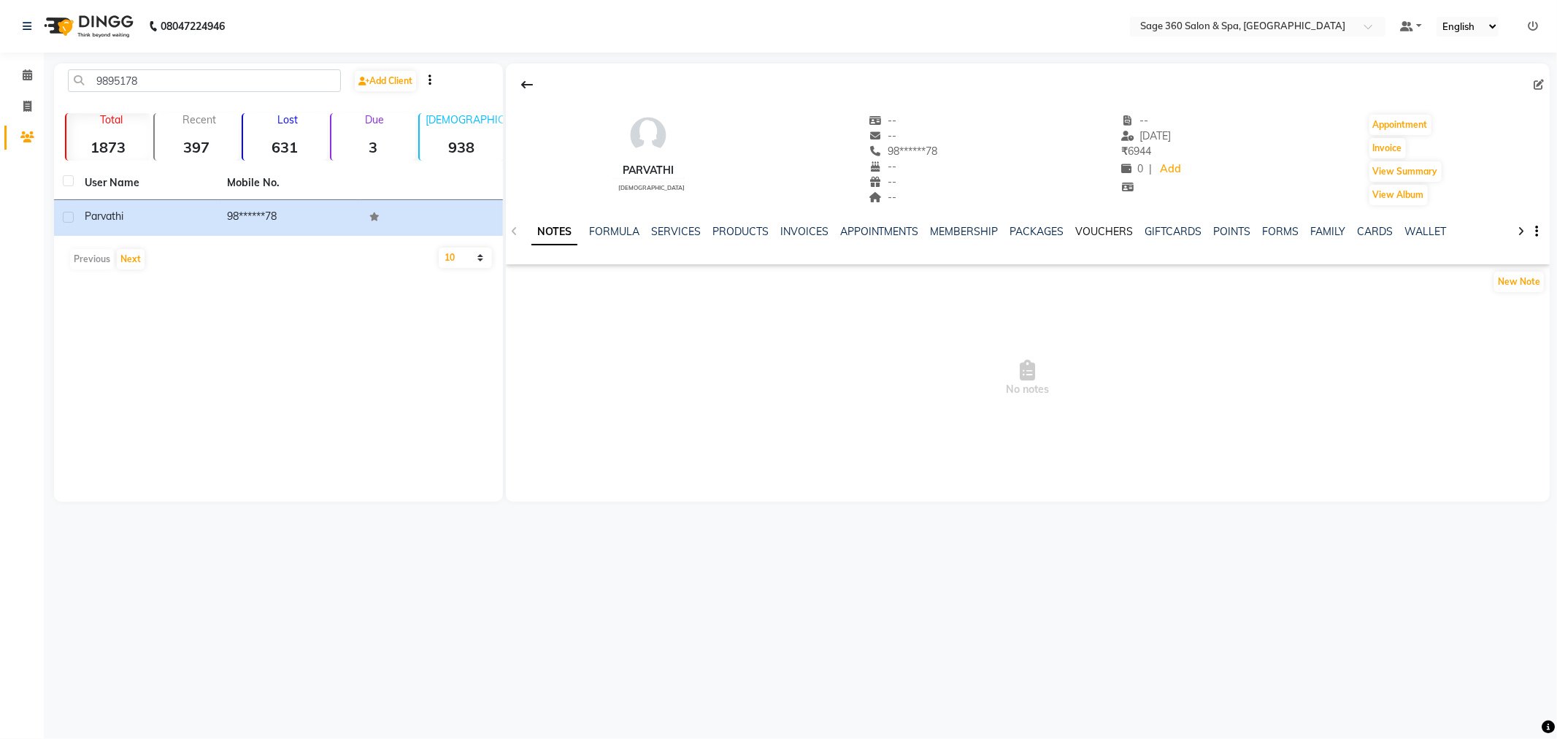
click at [1076, 228] on link "VOUCHERS" at bounding box center [1105, 231] width 58 height 13
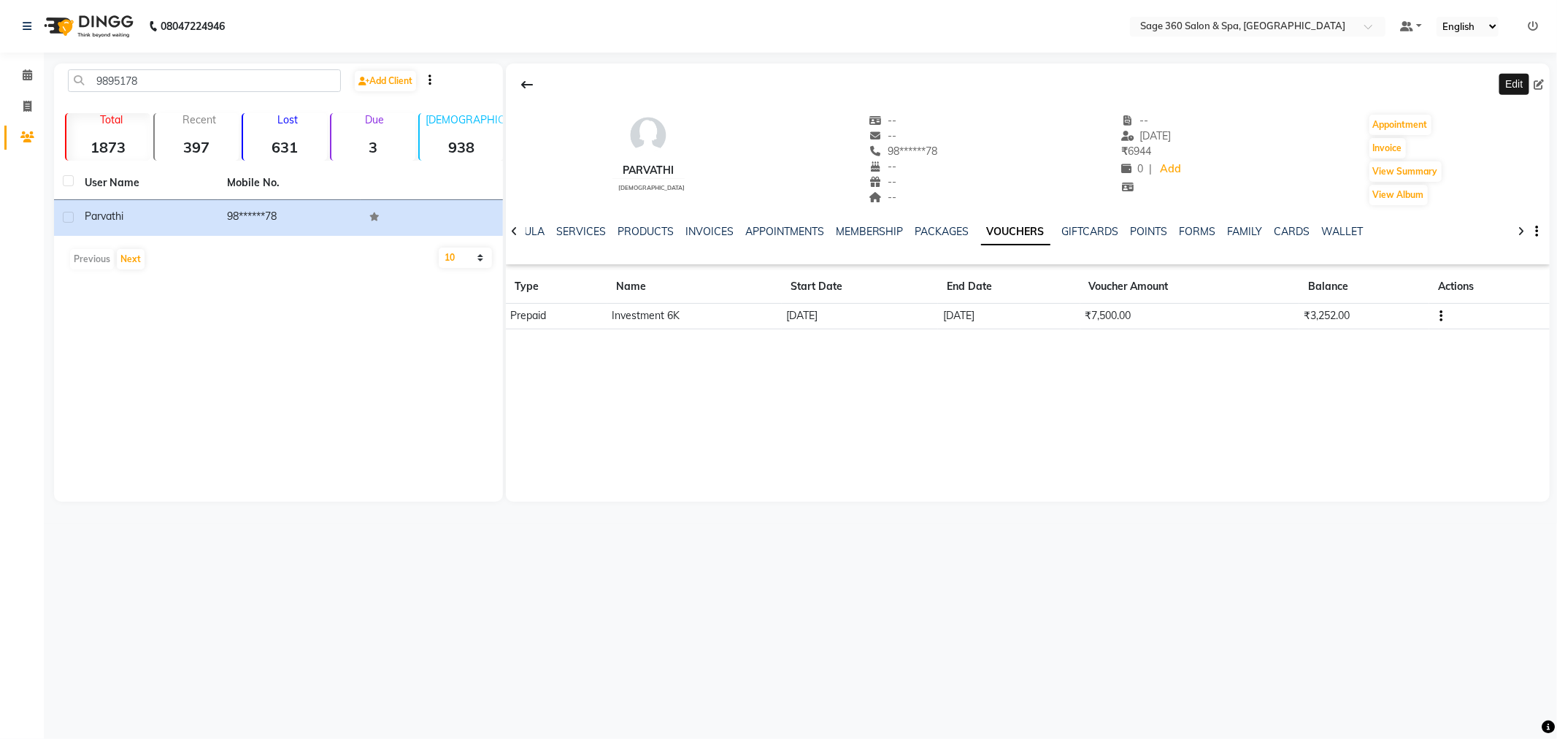
click at [1540, 82] on icon at bounding box center [1539, 85] width 10 height 10
select select "[DEMOGRAPHIC_DATA]"
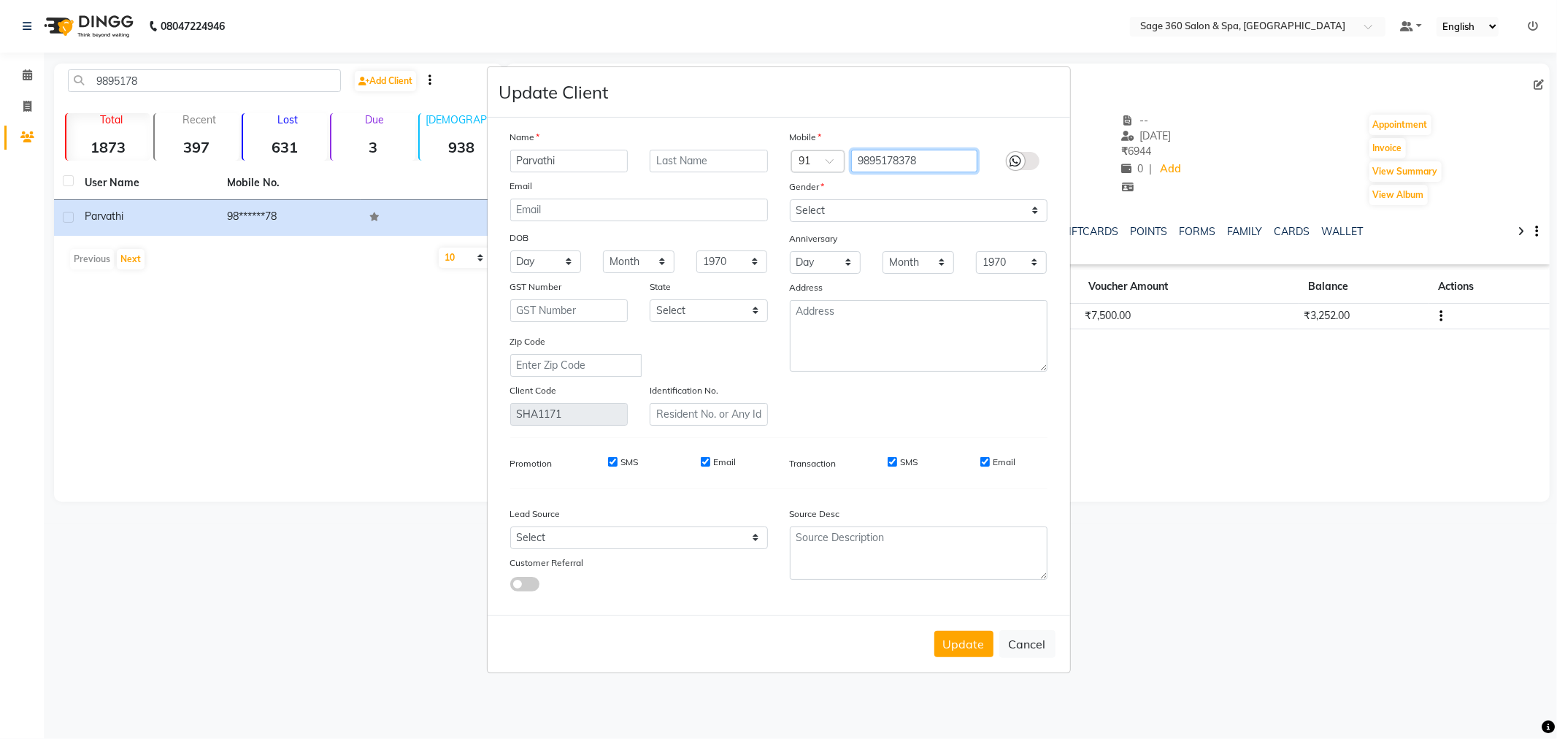
drag, startPoint x: 934, startPoint y: 158, endPoint x: 779, endPoint y: 178, distance: 156.7
click at [779, 178] on div "Mobile Country Code × 91 9895178378 Gender Select [DEMOGRAPHIC_DATA] [DEMOGRAPH…" at bounding box center [919, 277] width 280 height 296
click at [958, 641] on button "Update" at bounding box center [963, 644] width 59 height 26
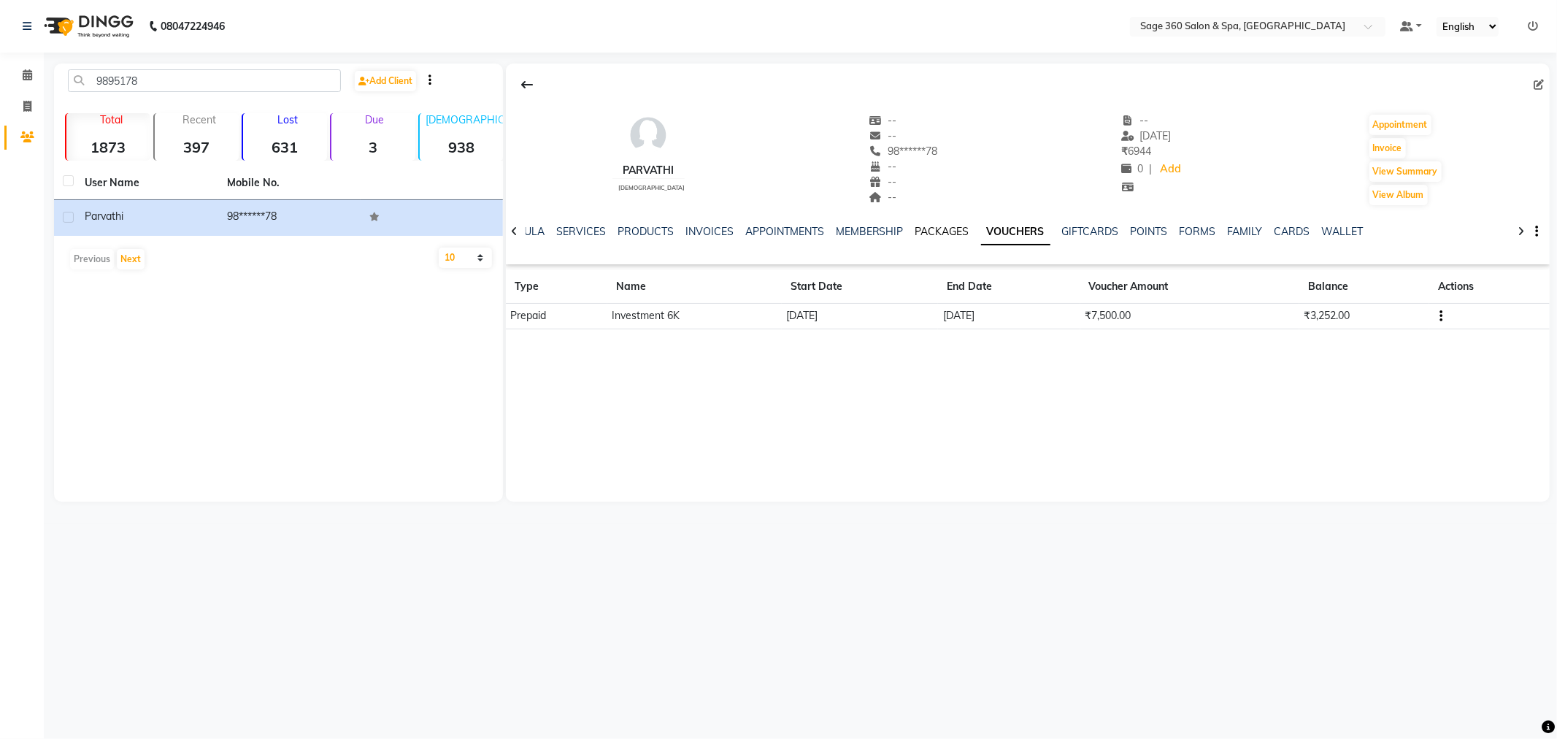
click at [942, 235] on link "PACKAGES" at bounding box center [942, 231] width 54 height 13
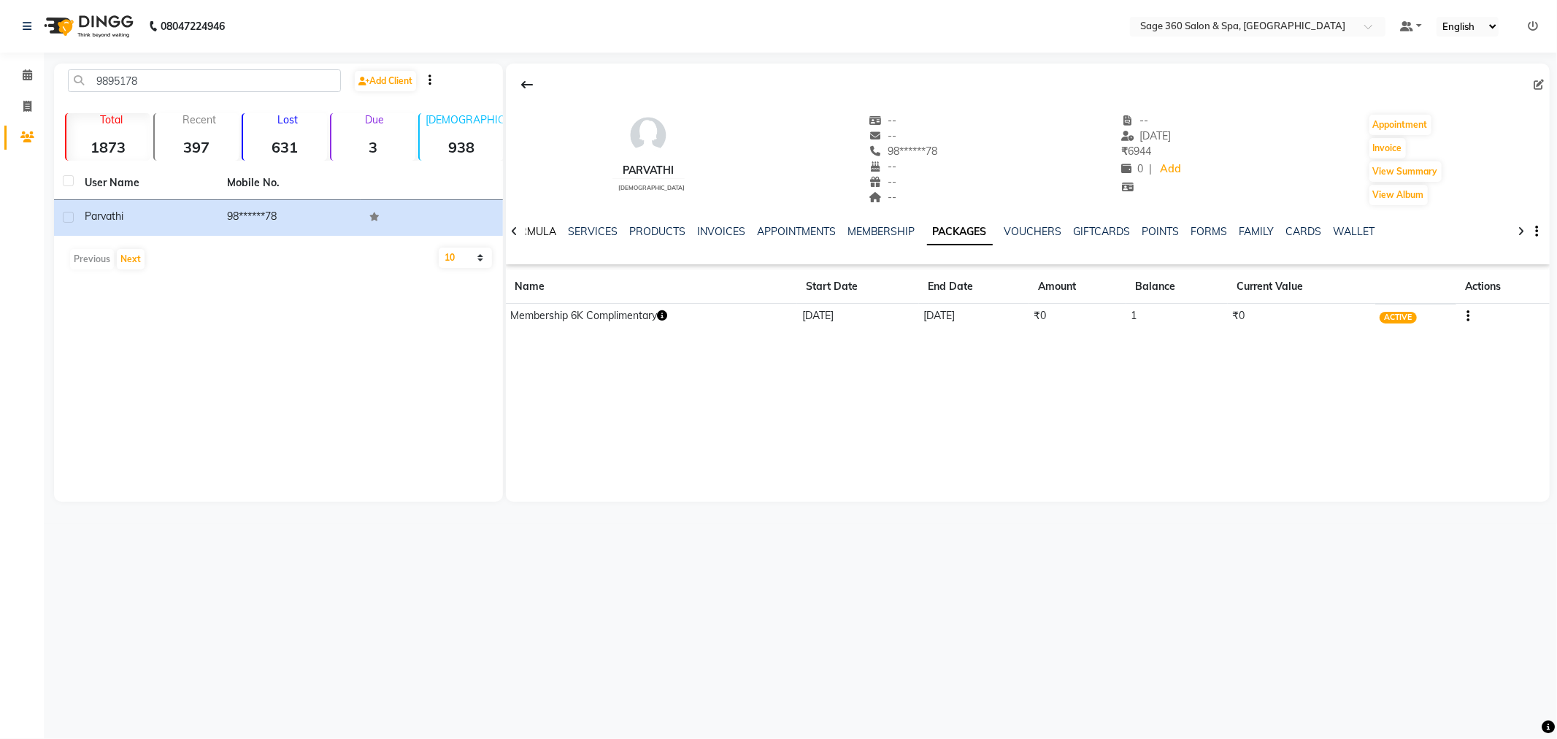
click at [538, 229] on link "FORMULA" at bounding box center [531, 231] width 50 height 13
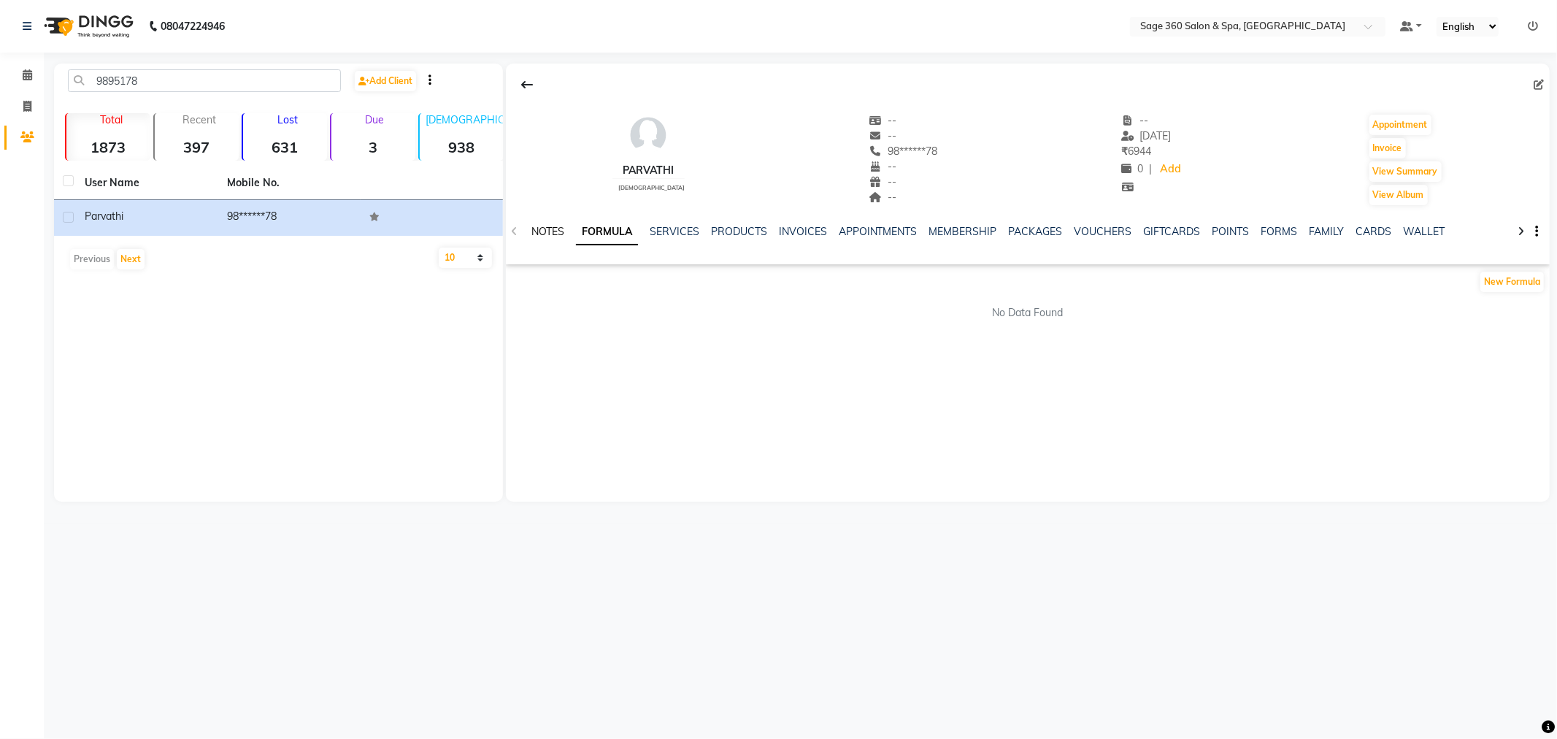
click at [538, 229] on link "NOTES" at bounding box center [547, 231] width 33 height 13
click at [1495, 281] on button "New Note" at bounding box center [1519, 282] width 50 height 20
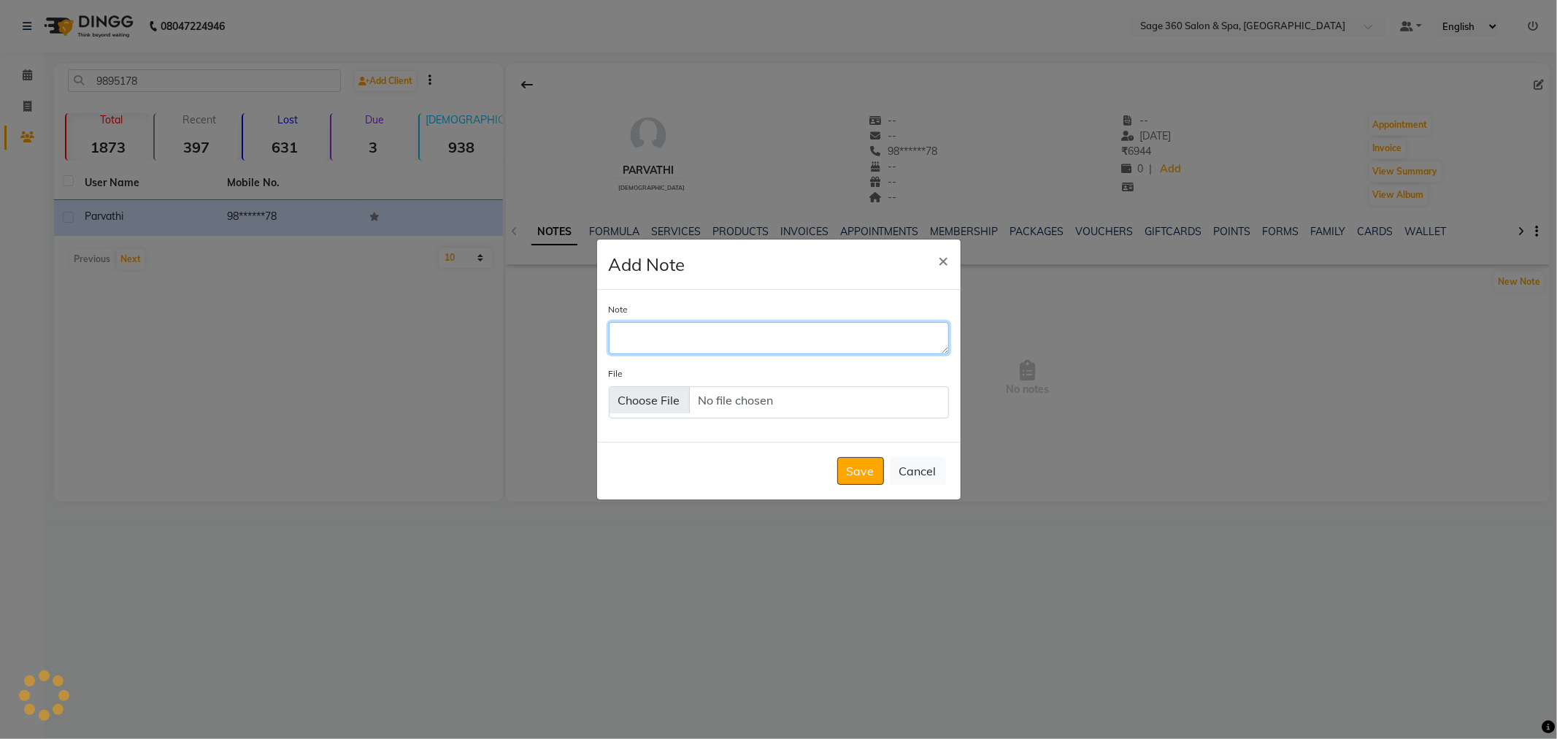
click at [737, 336] on textarea "Note" at bounding box center [779, 338] width 340 height 32
click at [942, 257] on span "×" at bounding box center [944, 260] width 10 height 22
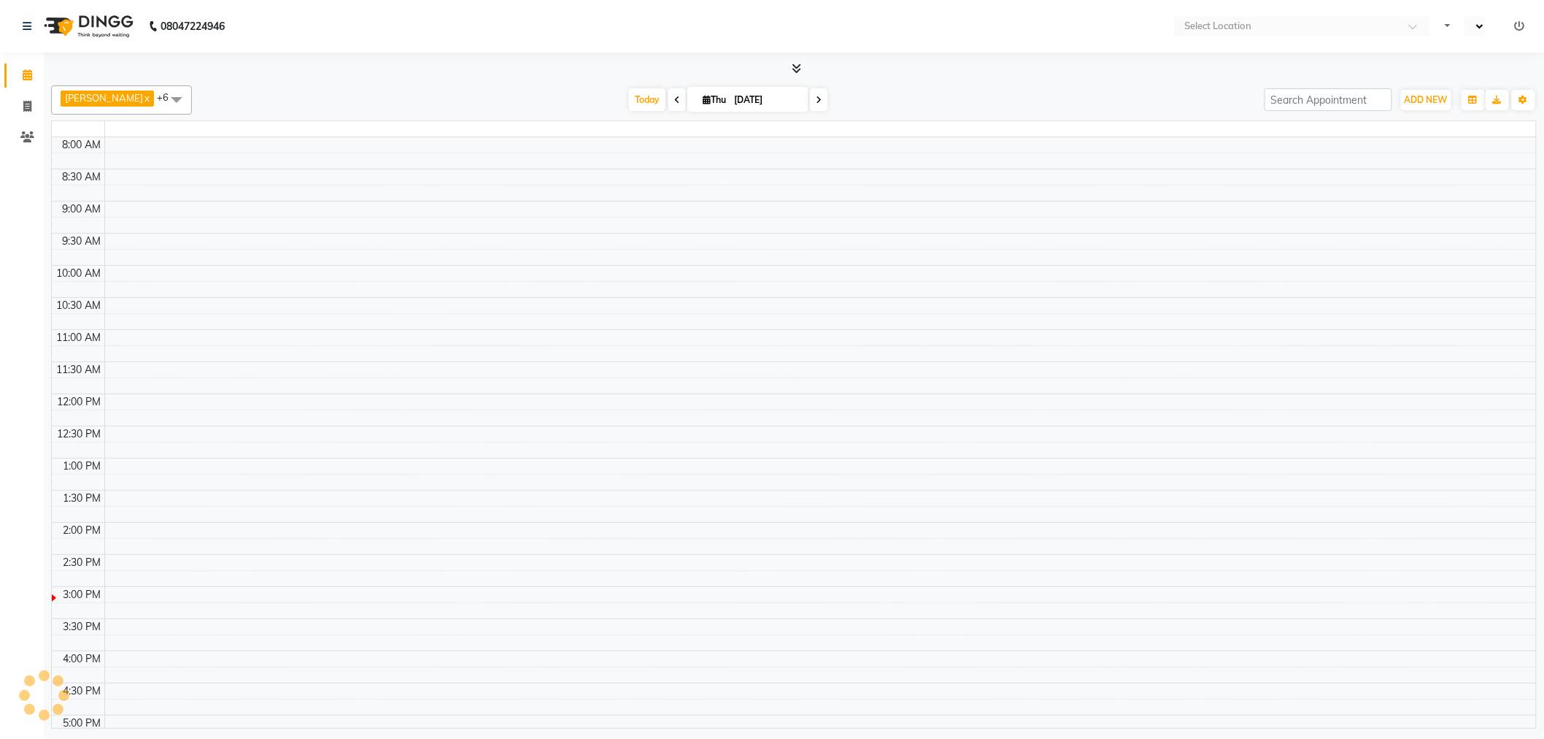
select select "en"
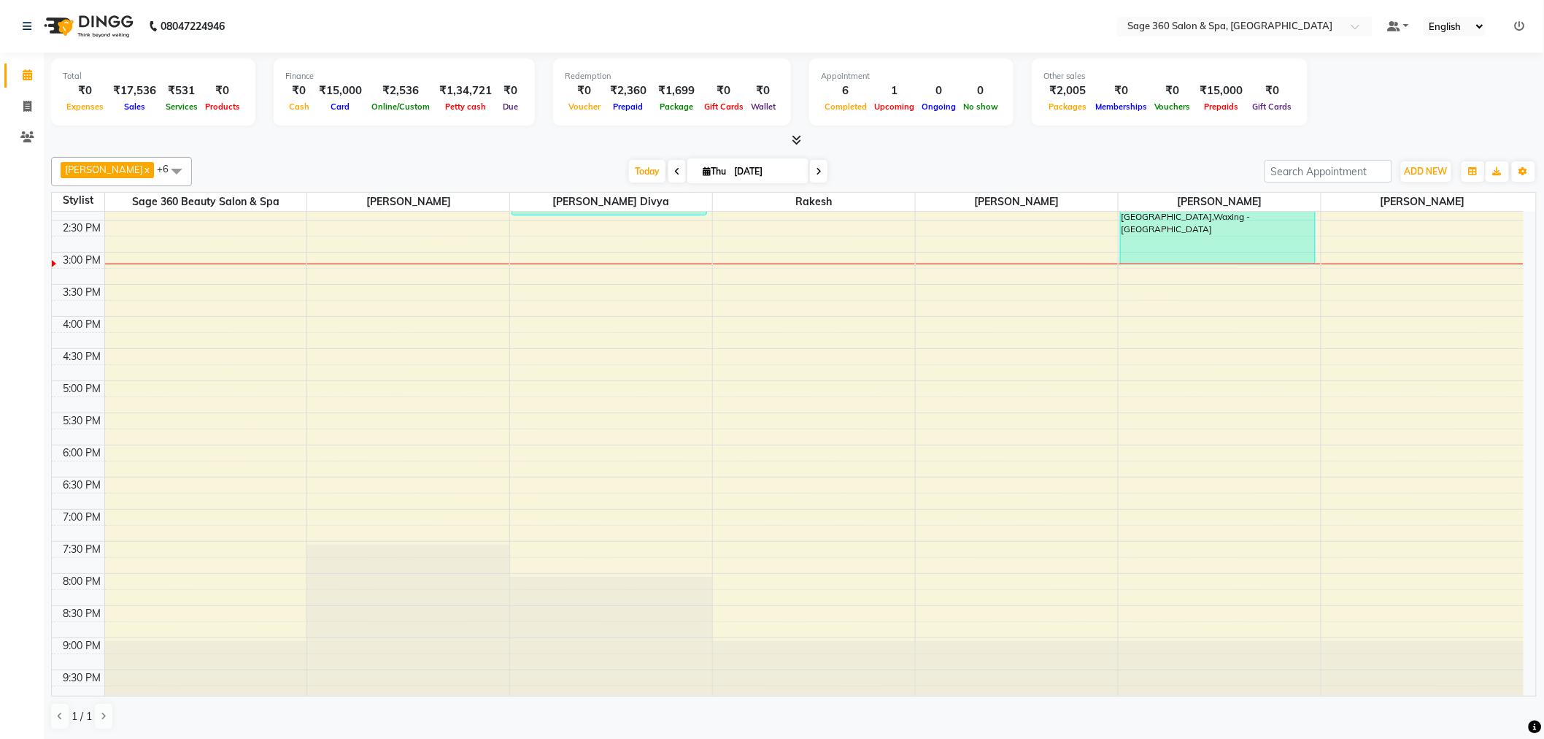
scroll to position [353, 0]
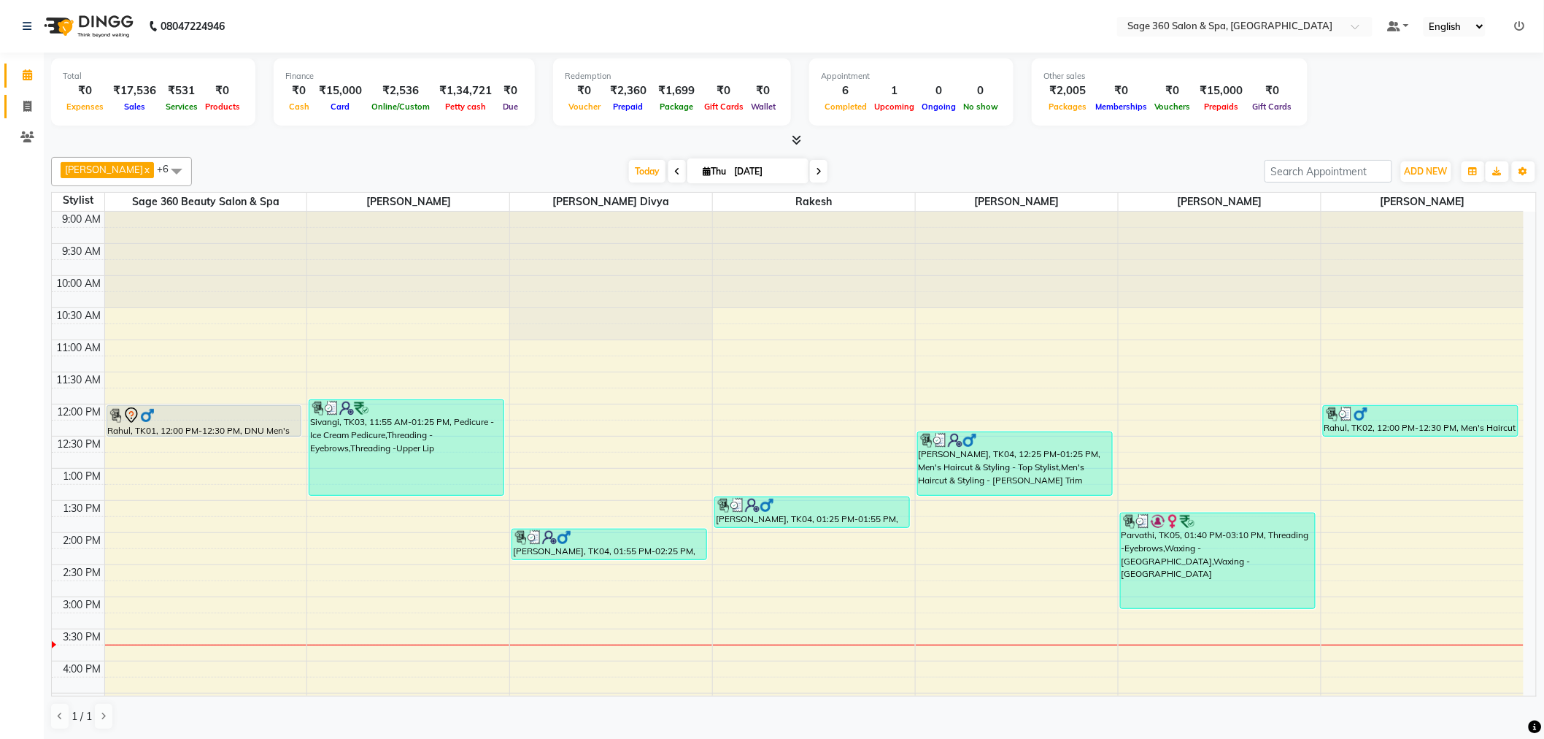
scroll to position [353, 0]
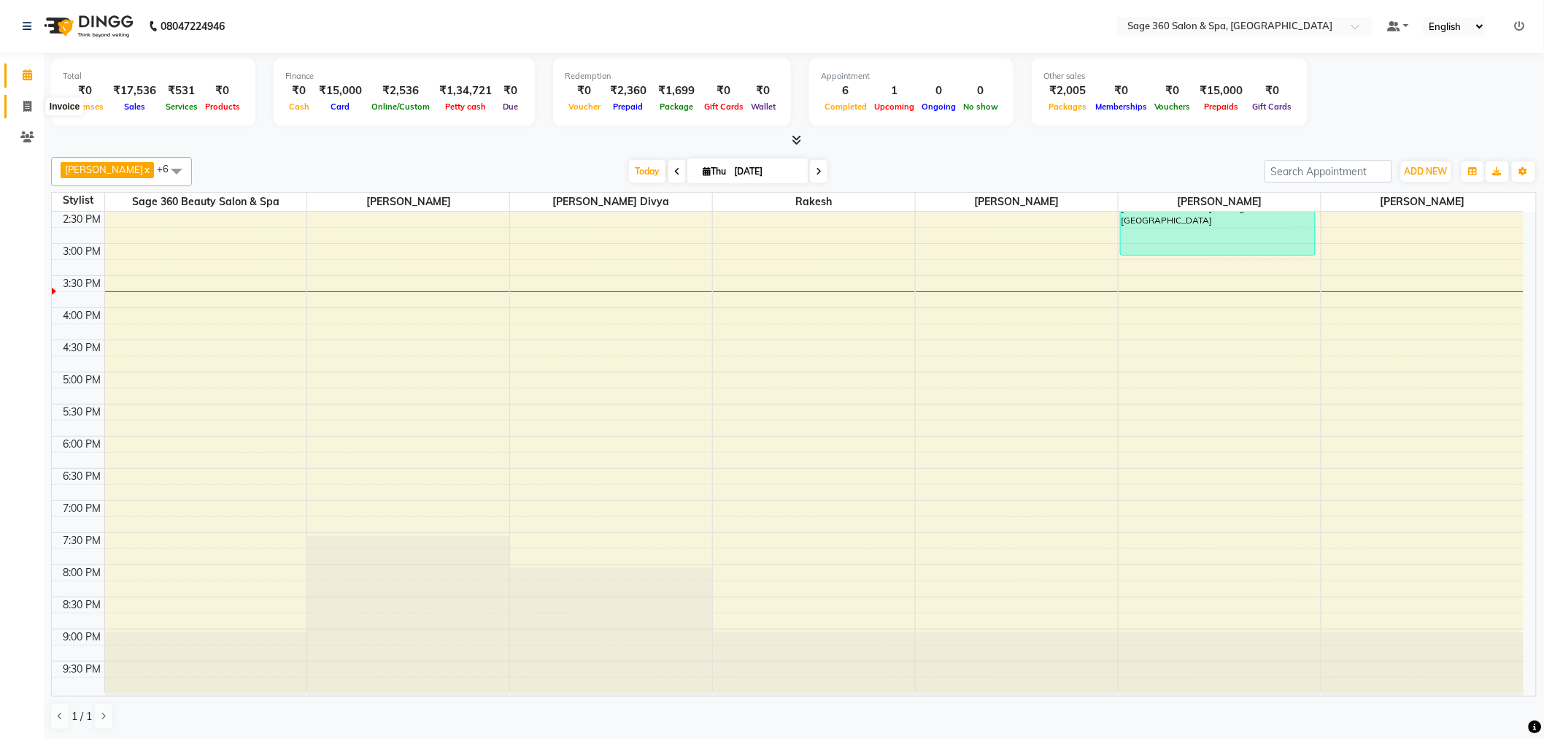
click at [24, 106] on icon at bounding box center [27, 106] width 8 height 11
select select "service"
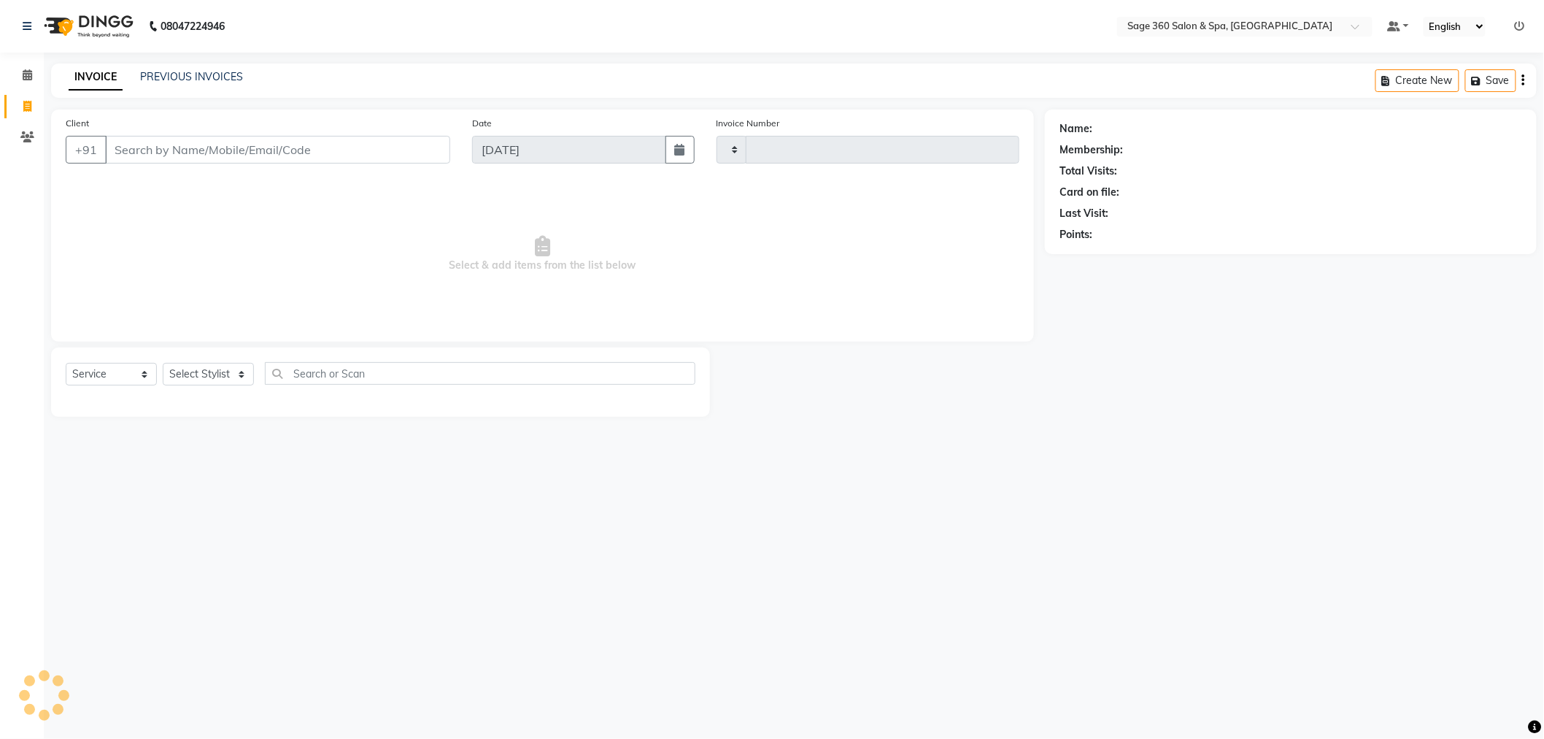
type input "1278"
select select "7678"
click at [208, 378] on select "Select Stylist" at bounding box center [208, 374] width 91 height 23
select select "83083"
click at [163, 363] on select "Select Stylist [PERSON_NAME] [PERSON_NAME] [PERSON_NAME] [PERSON_NAME] [PERSON_…" at bounding box center [224, 374] width 123 height 23
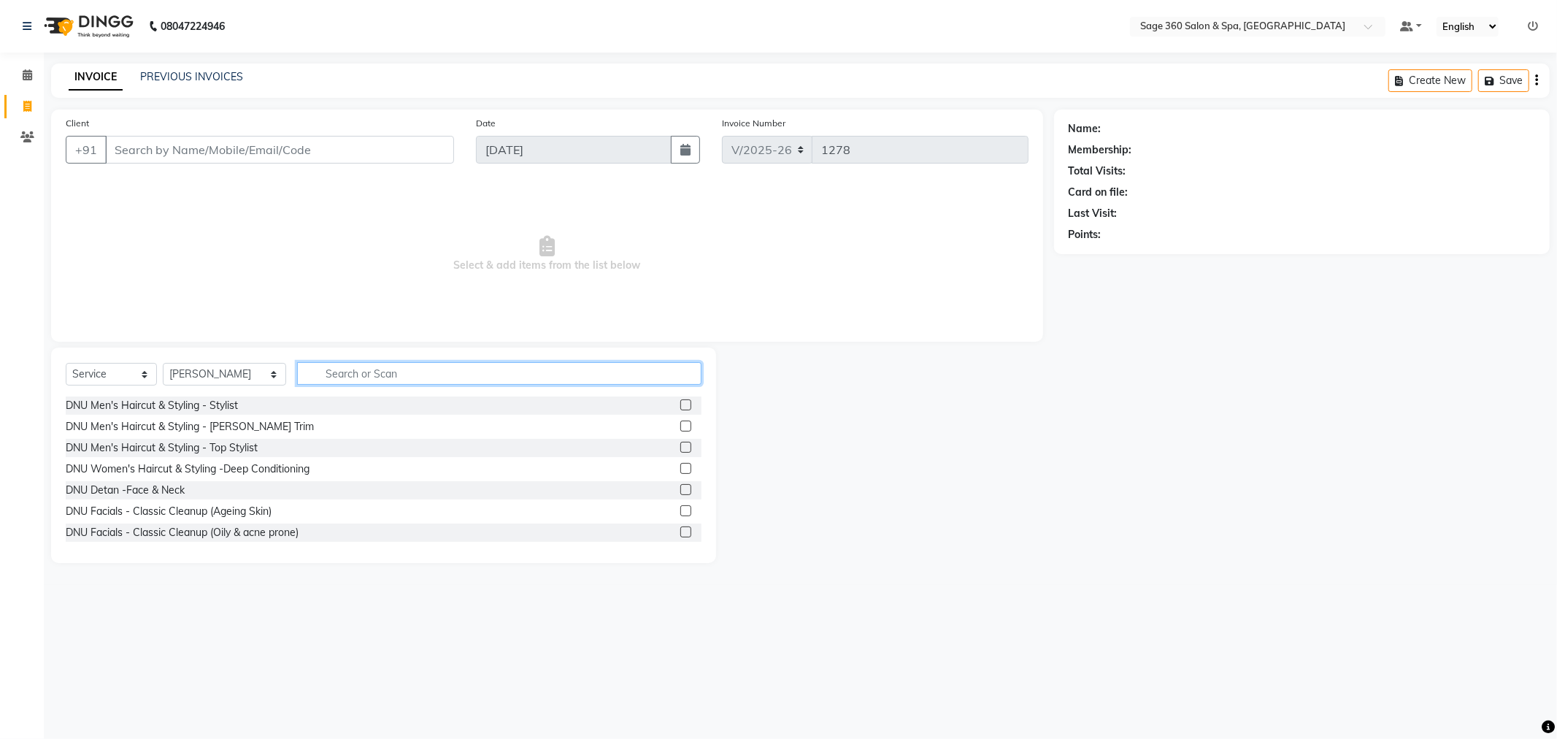
click at [327, 374] on input "text" at bounding box center [499, 373] width 404 height 23
type input "was"
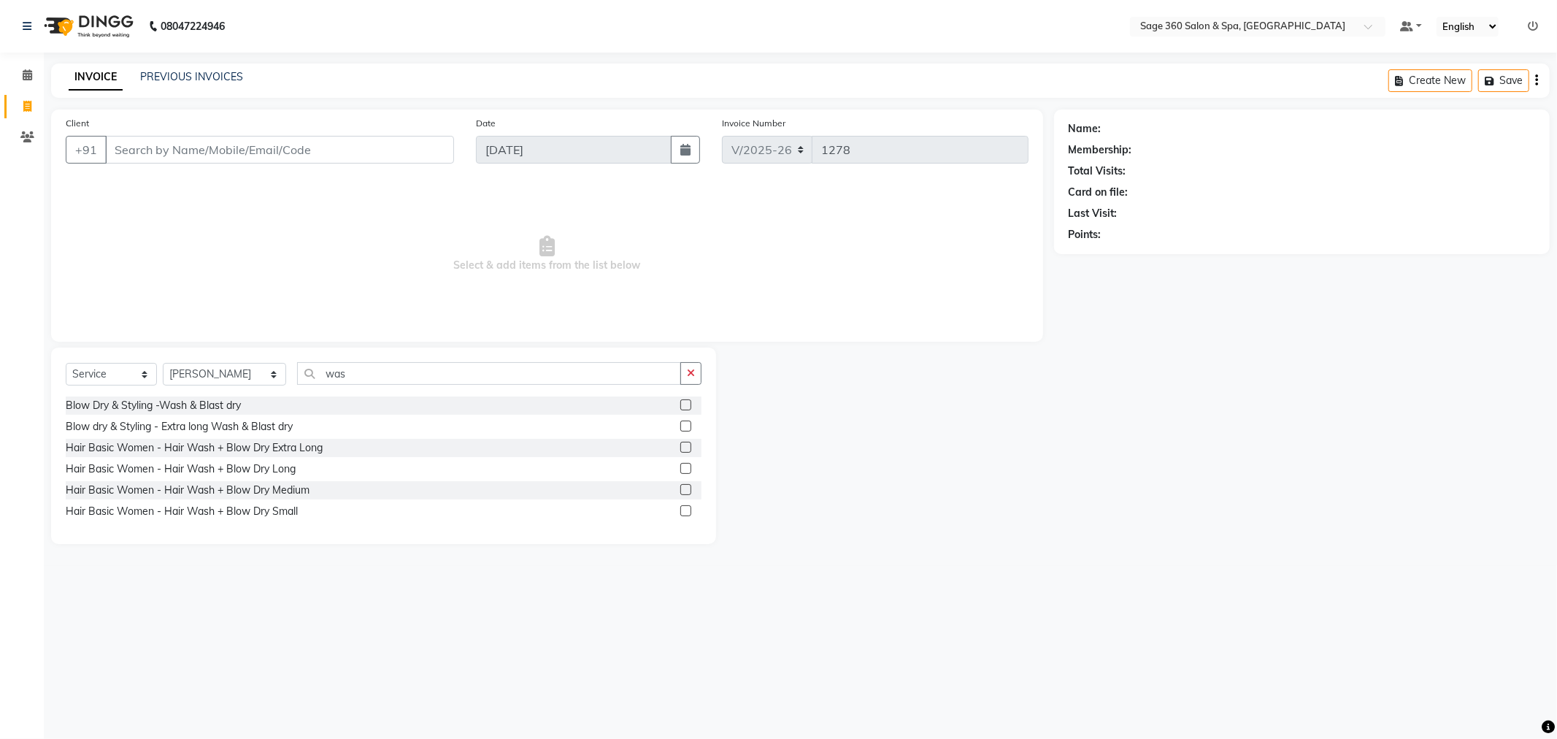
click at [686, 406] on label at bounding box center [685, 404] width 11 height 11
click at [686, 406] on input "checkbox" at bounding box center [684, 405] width 9 height 9
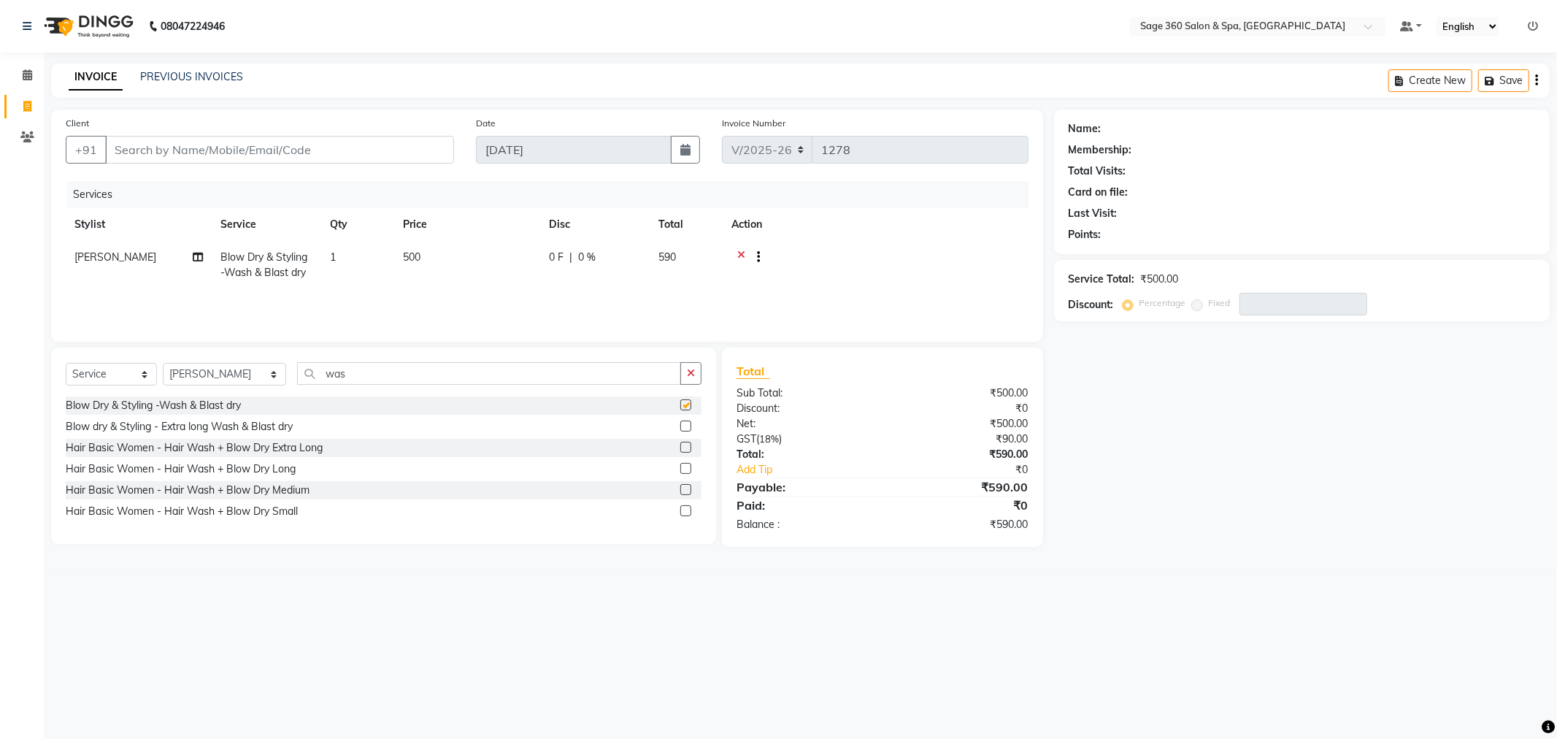
checkbox input "false"
click at [740, 259] on icon at bounding box center [741, 259] width 8 height 18
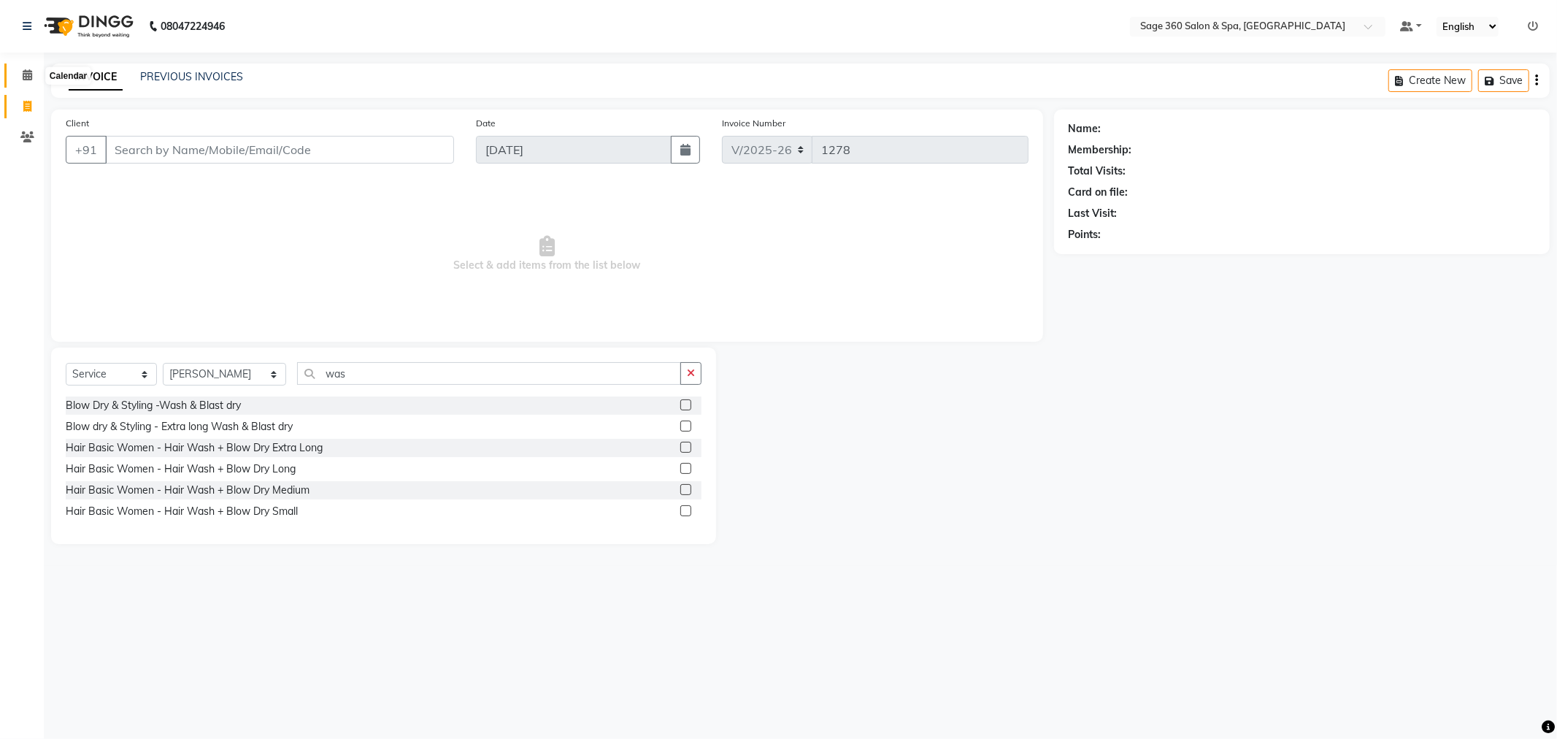
click at [29, 72] on icon at bounding box center [27, 74] width 9 height 11
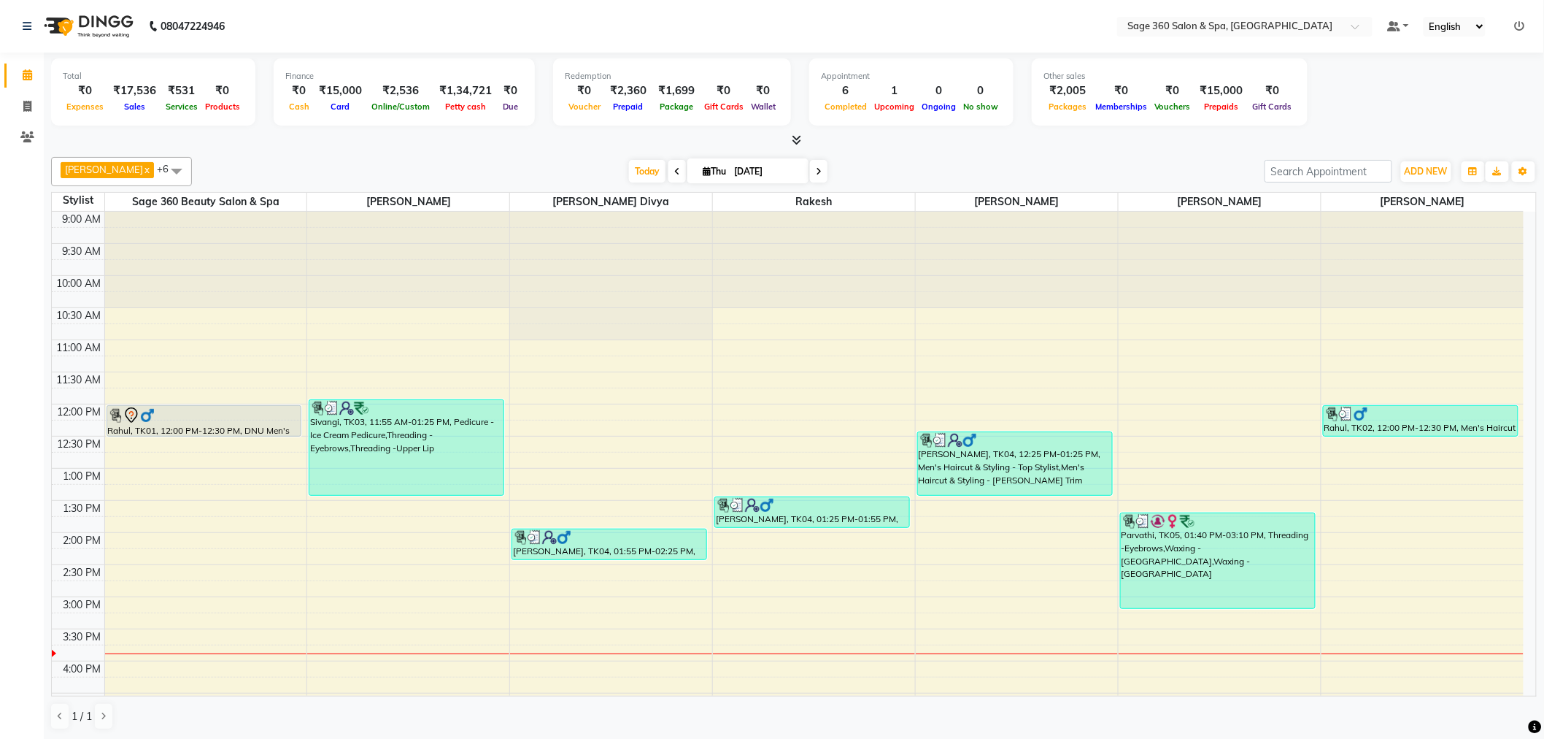
scroll to position [1, 0]
click at [28, 107] on icon at bounding box center [27, 105] width 8 height 11
select select "service"
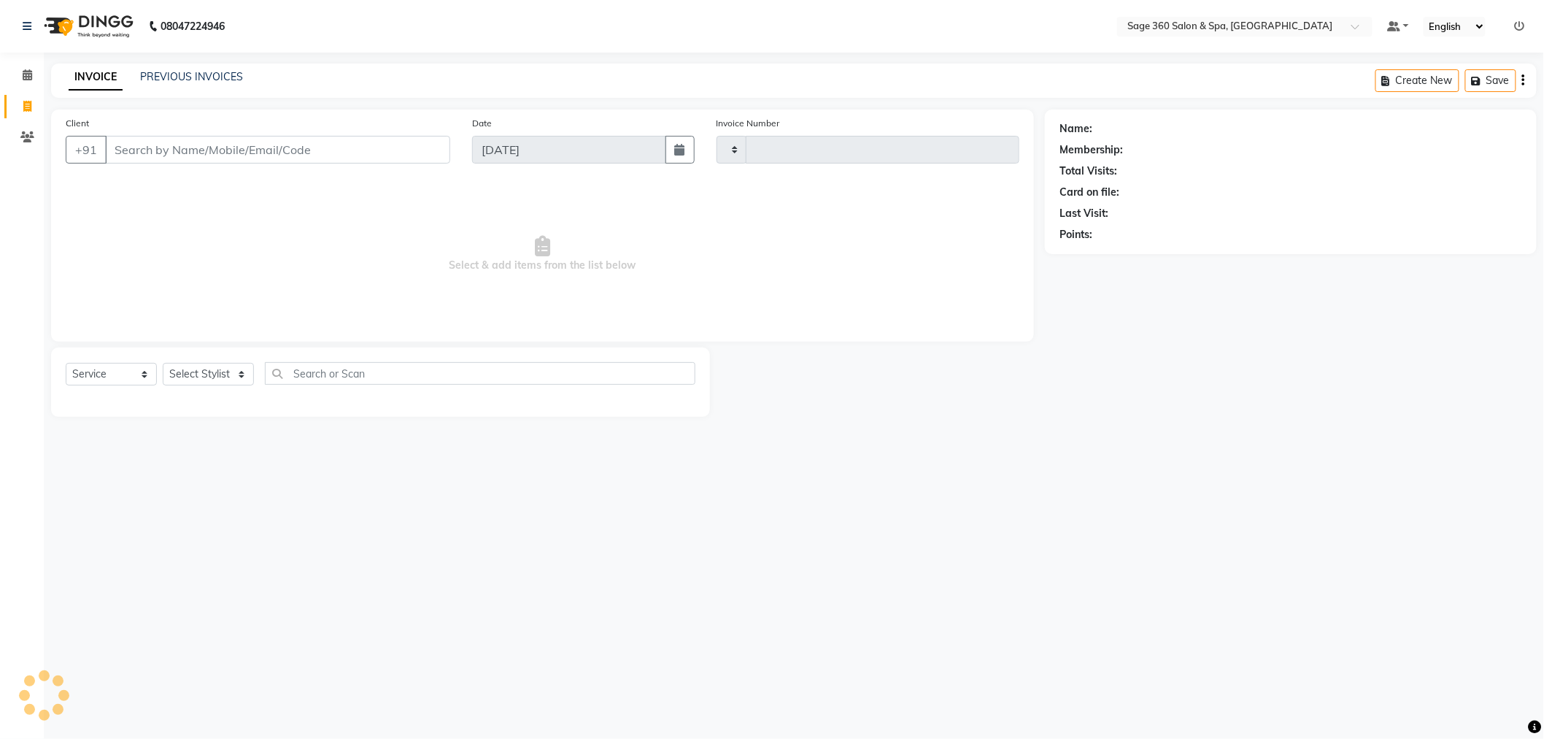
type input "1278"
select select "7678"
click at [219, 371] on select "Select Stylist [PERSON_NAME] [PERSON_NAME] [PERSON_NAME] [PERSON_NAME] [PERSON_…" at bounding box center [224, 374] width 123 height 23
select select "90511"
click at [163, 363] on select "Select Stylist [PERSON_NAME] [PERSON_NAME] [PERSON_NAME] [PERSON_NAME] [PERSON_…" at bounding box center [224, 374] width 123 height 23
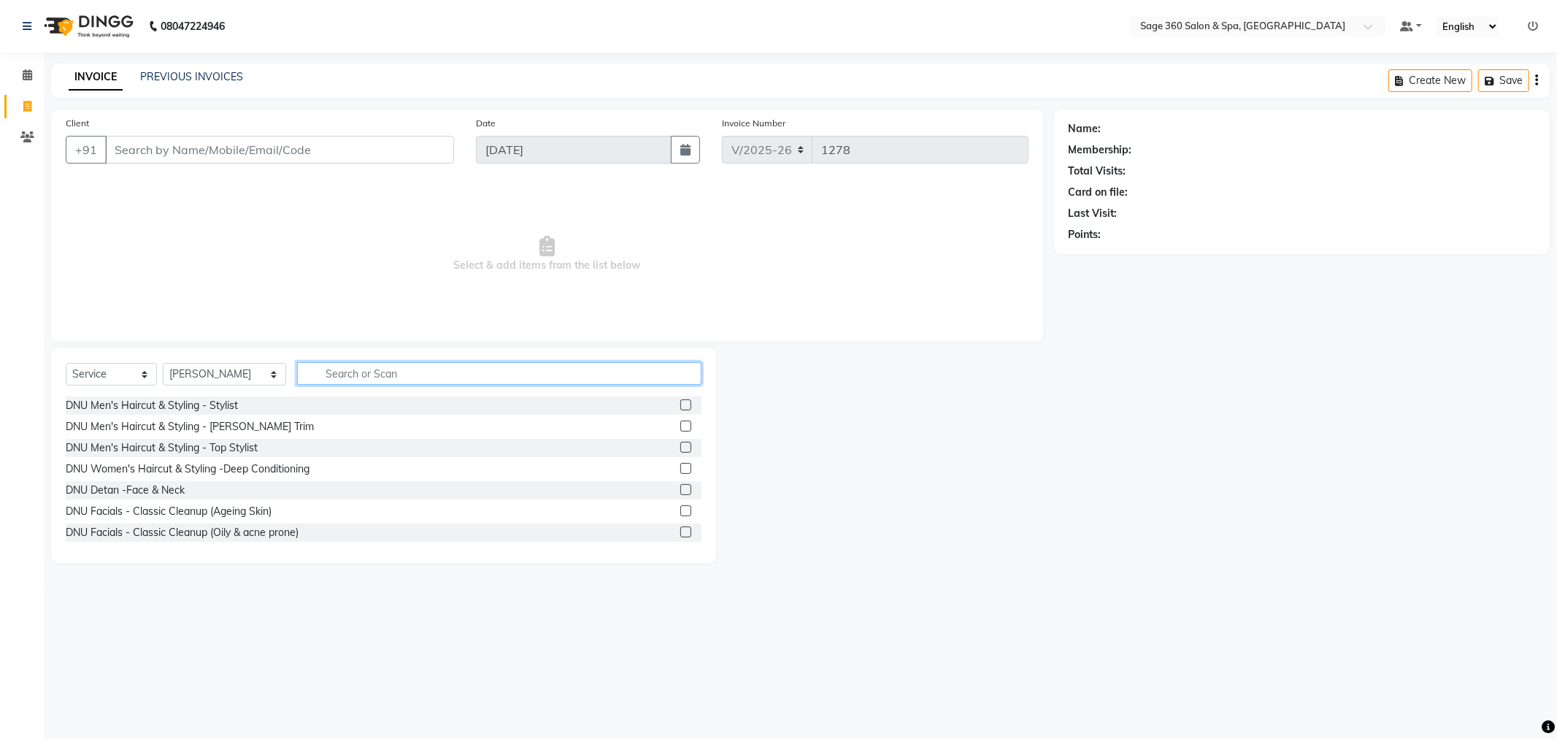
click at [332, 371] on input "text" at bounding box center [499, 373] width 404 height 23
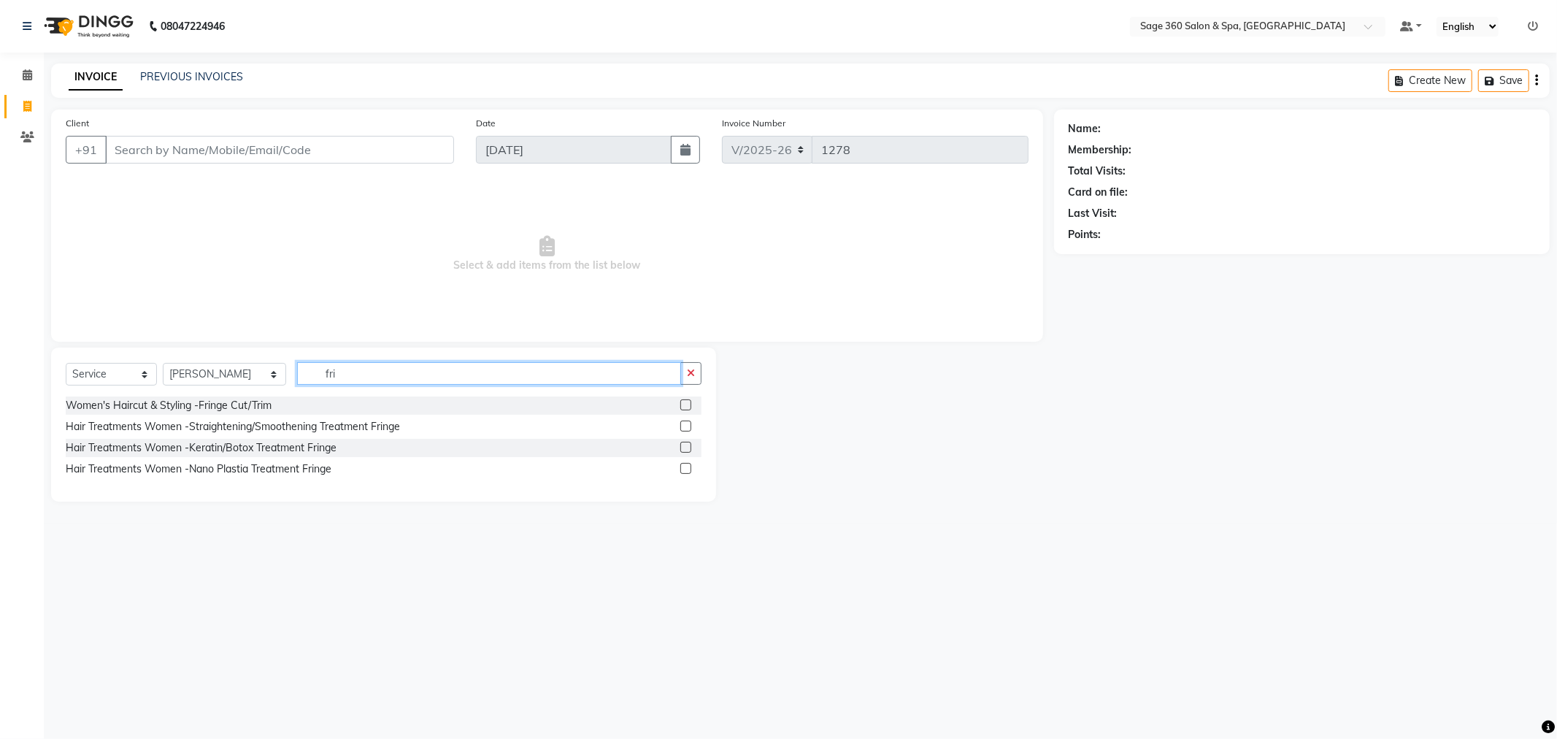
type input "fri"
click at [686, 404] on label at bounding box center [685, 404] width 11 height 11
click at [686, 404] on input "checkbox" at bounding box center [684, 405] width 9 height 9
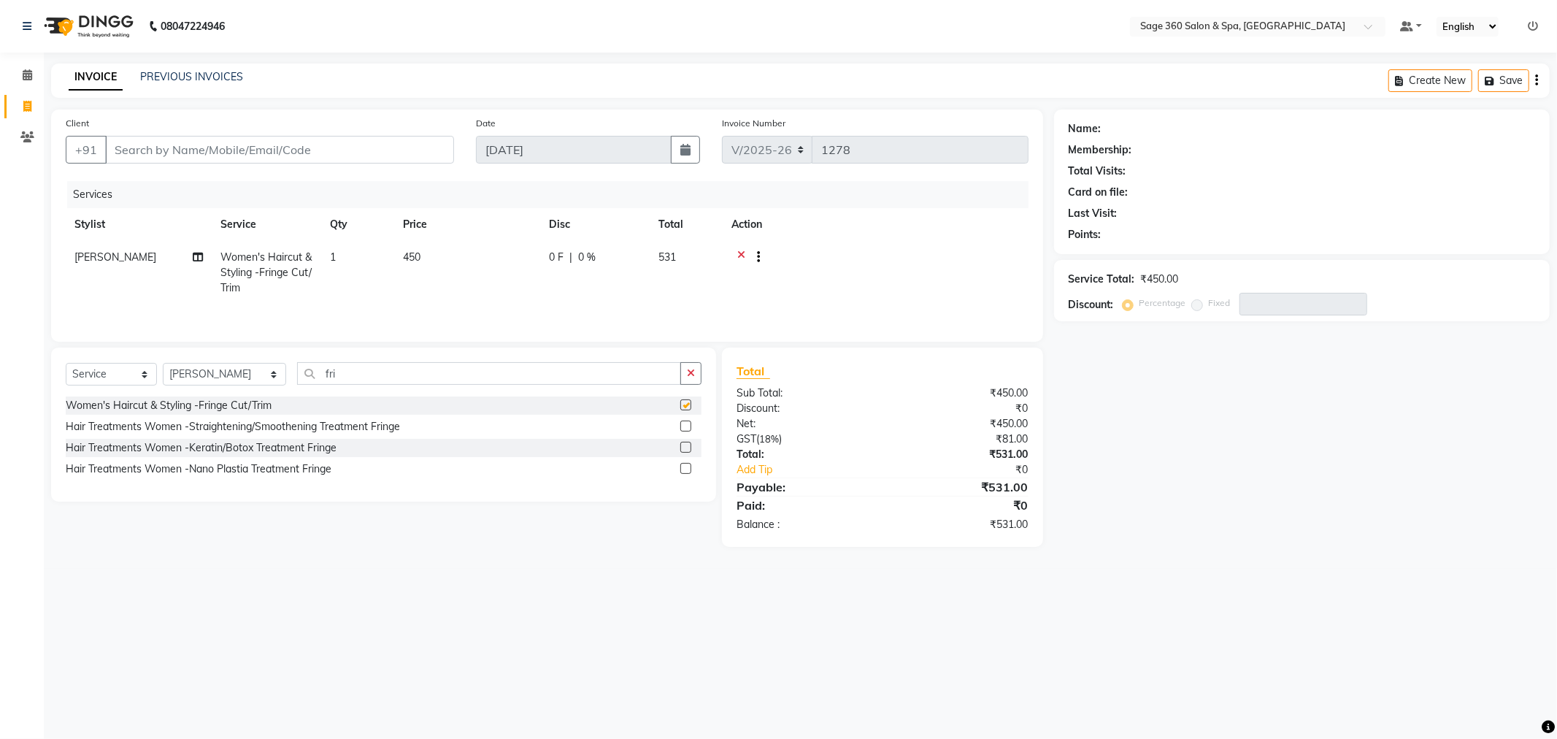
checkbox input "false"
click at [366, 377] on input "fri" at bounding box center [489, 373] width 384 height 23
type input "f"
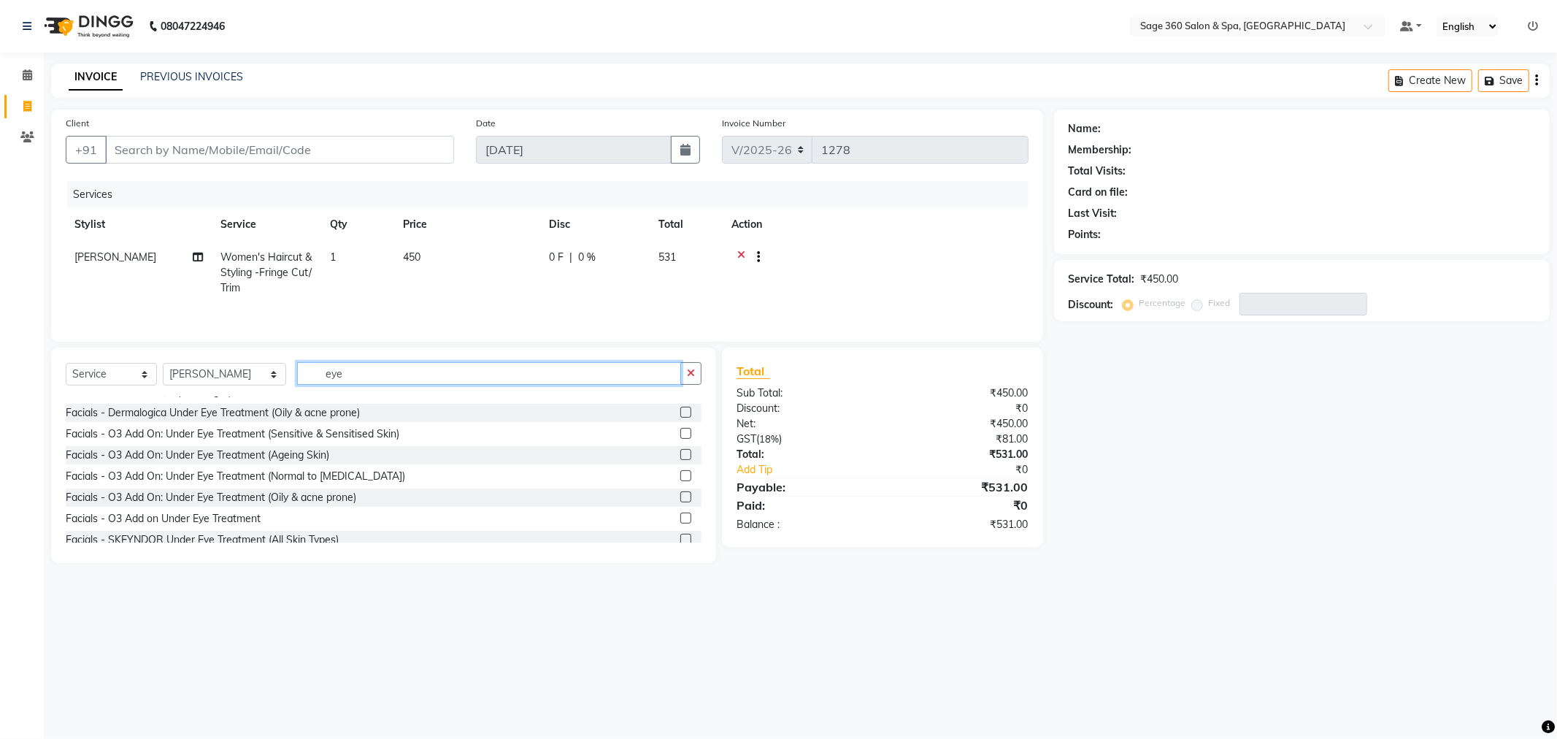
scroll to position [64, 0]
type input "eye"
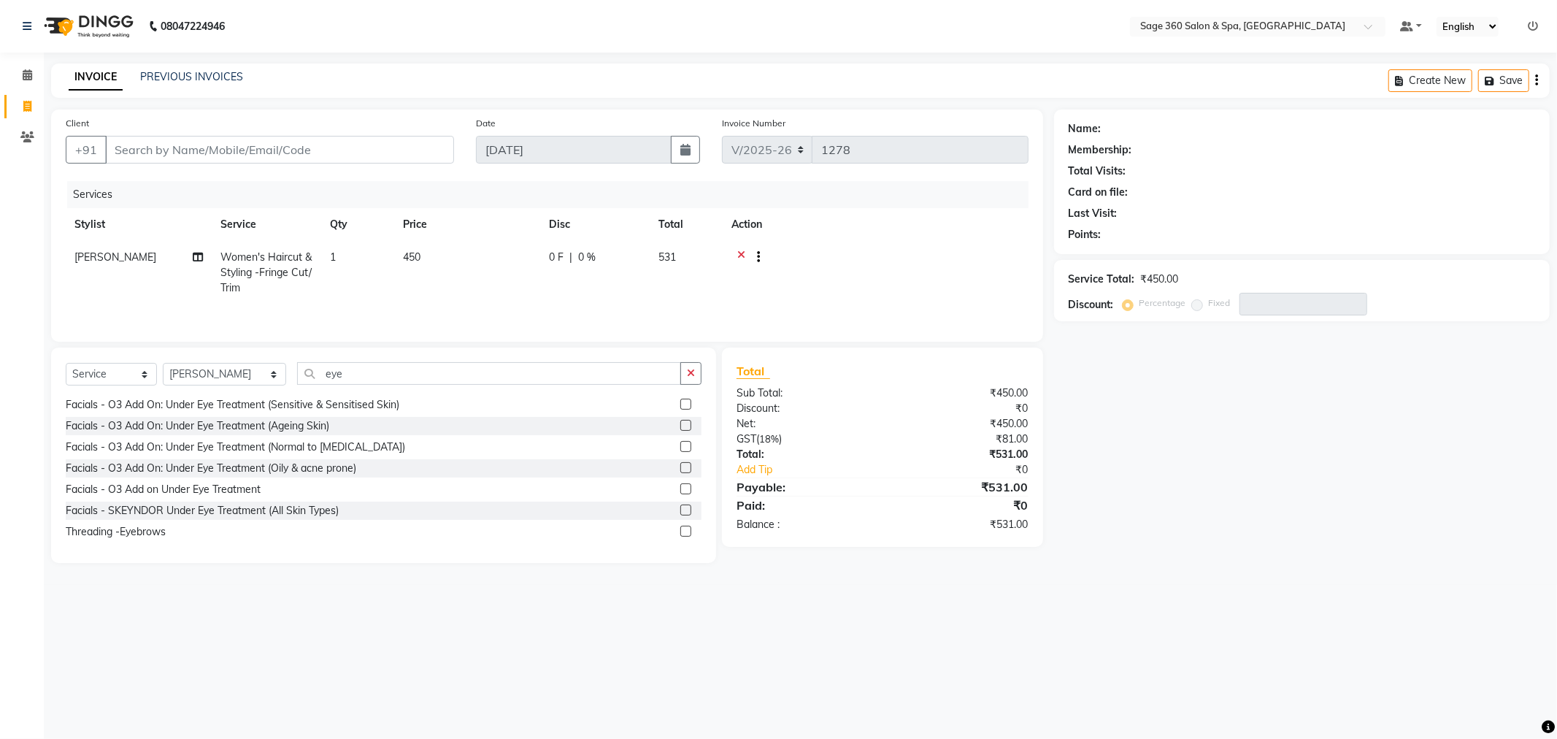
click at [680, 531] on label at bounding box center [685, 531] width 11 height 11
click at [680, 531] on input "checkbox" at bounding box center [684, 531] width 9 height 9
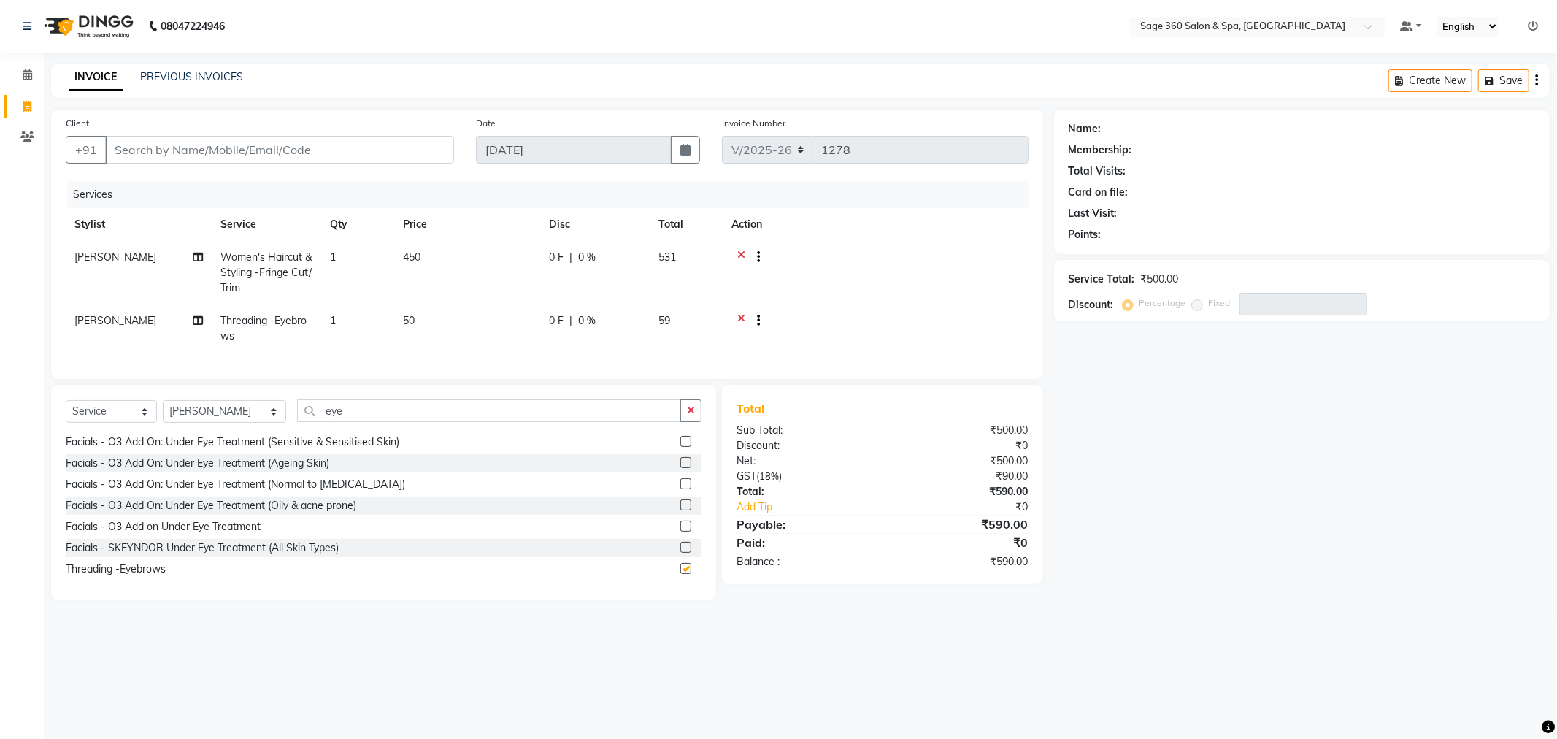
checkbox input "false"
click at [687, 417] on button "button" at bounding box center [690, 410] width 21 height 23
click at [739, 318] on icon at bounding box center [741, 322] width 8 height 18
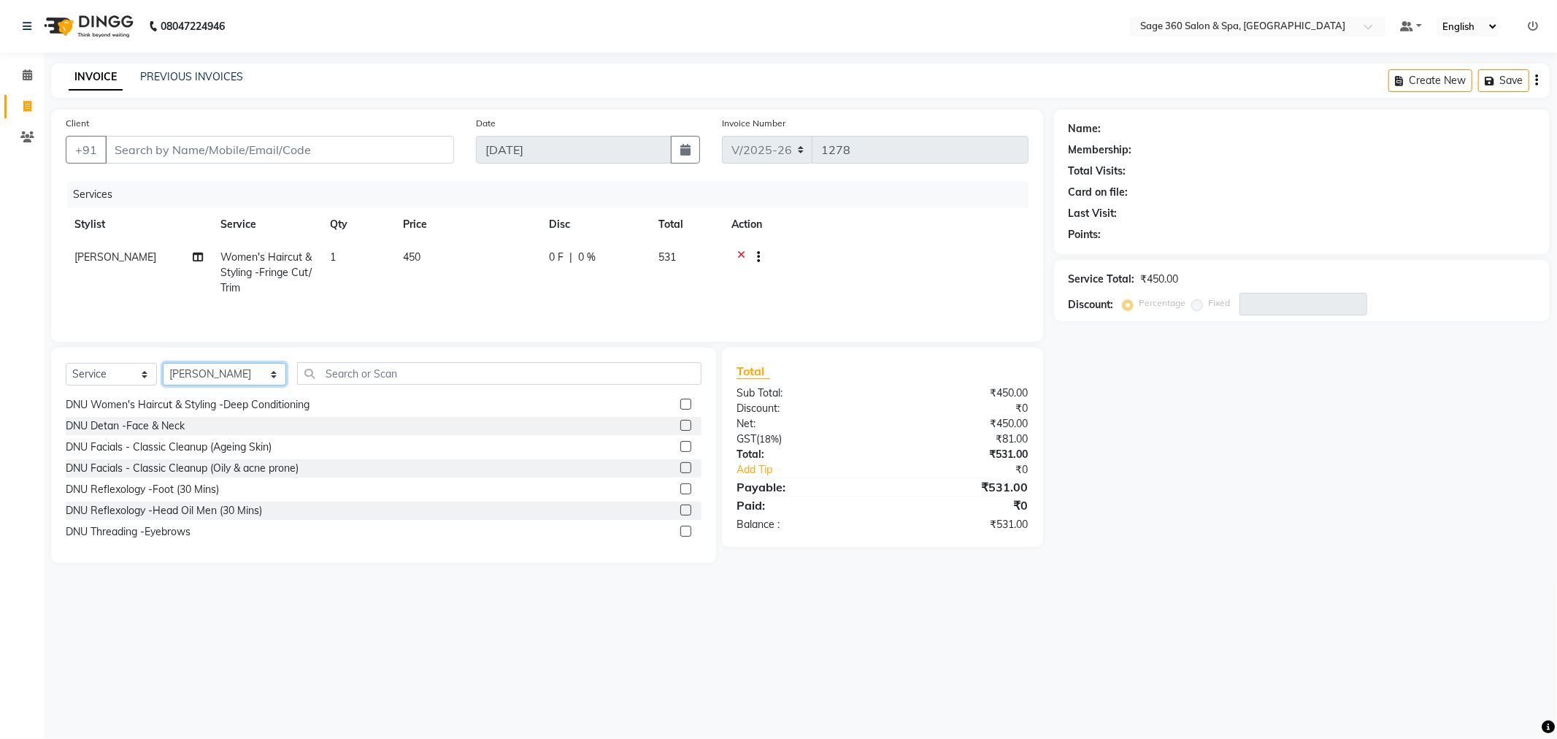
click at [201, 374] on select "Select Stylist [PERSON_NAME] [PERSON_NAME] [PERSON_NAME] [PERSON_NAME] [PERSON_…" at bounding box center [224, 374] width 123 height 23
select select "68050"
click at [163, 364] on select "Select Stylist [PERSON_NAME] [PERSON_NAME] [PERSON_NAME] [PERSON_NAME] [PERSON_…" at bounding box center [224, 374] width 123 height 23
click at [323, 375] on input "text" at bounding box center [499, 373] width 404 height 23
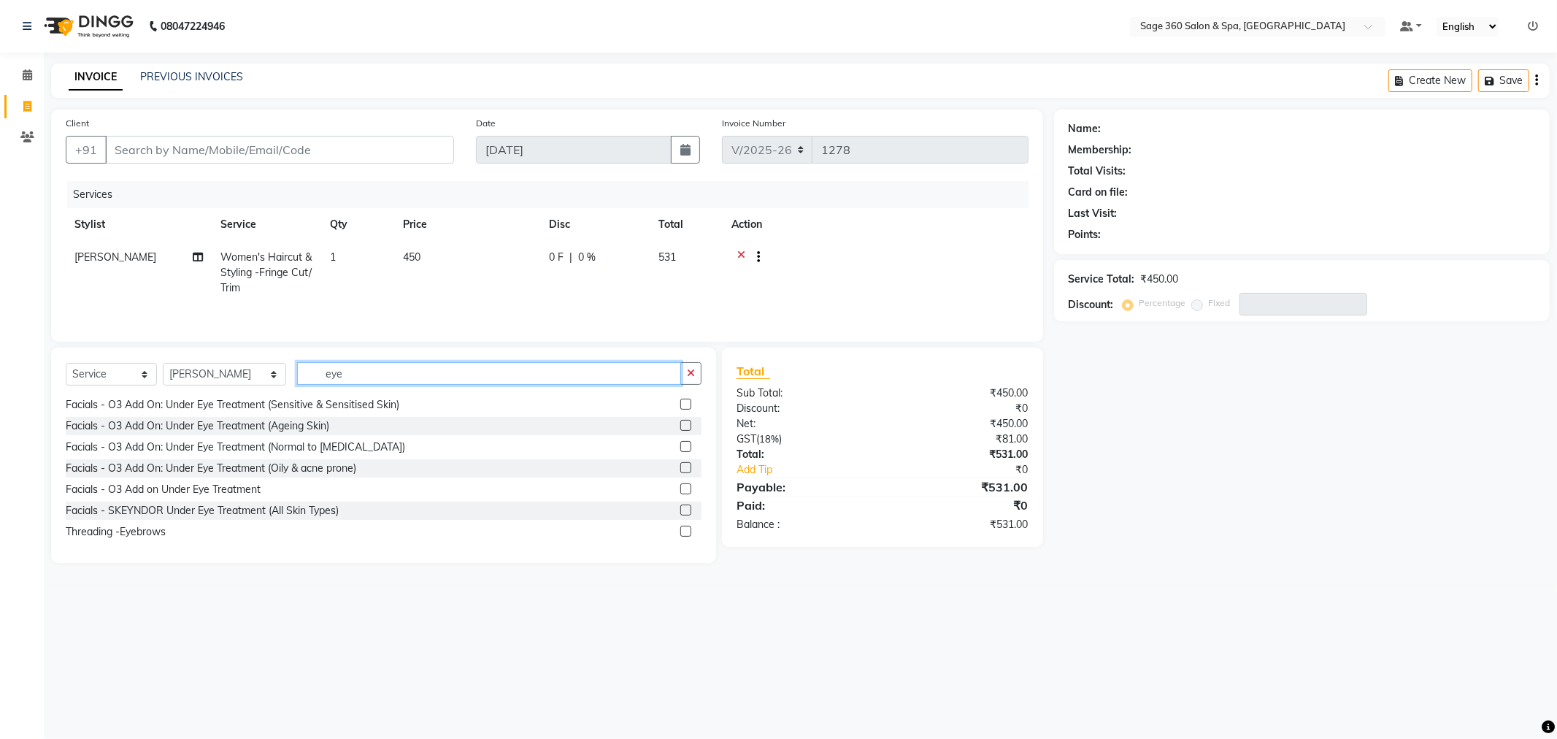
type input "eye"
click at [680, 533] on label at bounding box center [685, 531] width 11 height 11
click at [680, 533] on input "checkbox" at bounding box center [684, 531] width 9 height 9
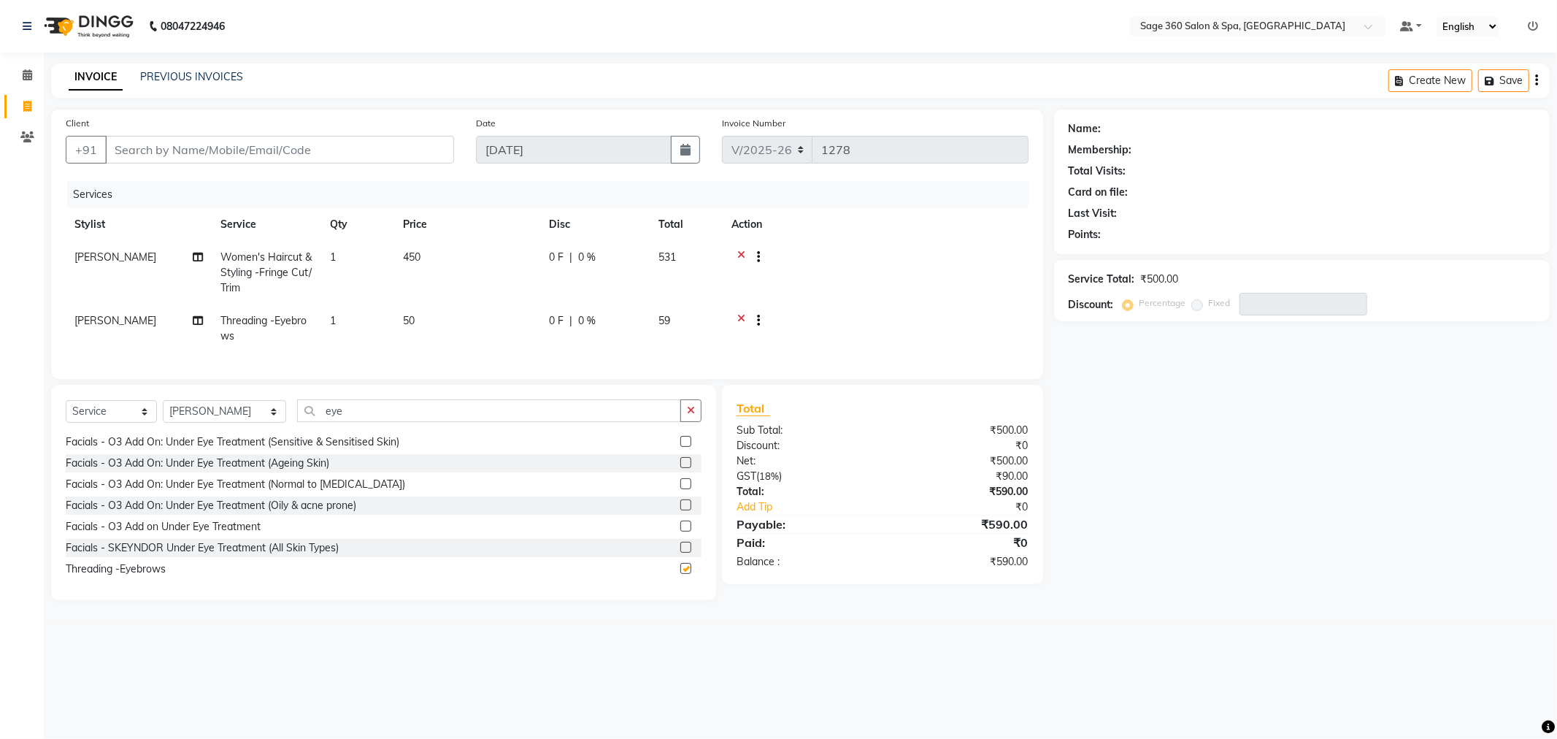
checkbox input "false"
click at [686, 420] on button "button" at bounding box center [690, 410] width 21 height 23
click at [150, 147] on input "Client" at bounding box center [279, 150] width 349 height 28
type input "0"
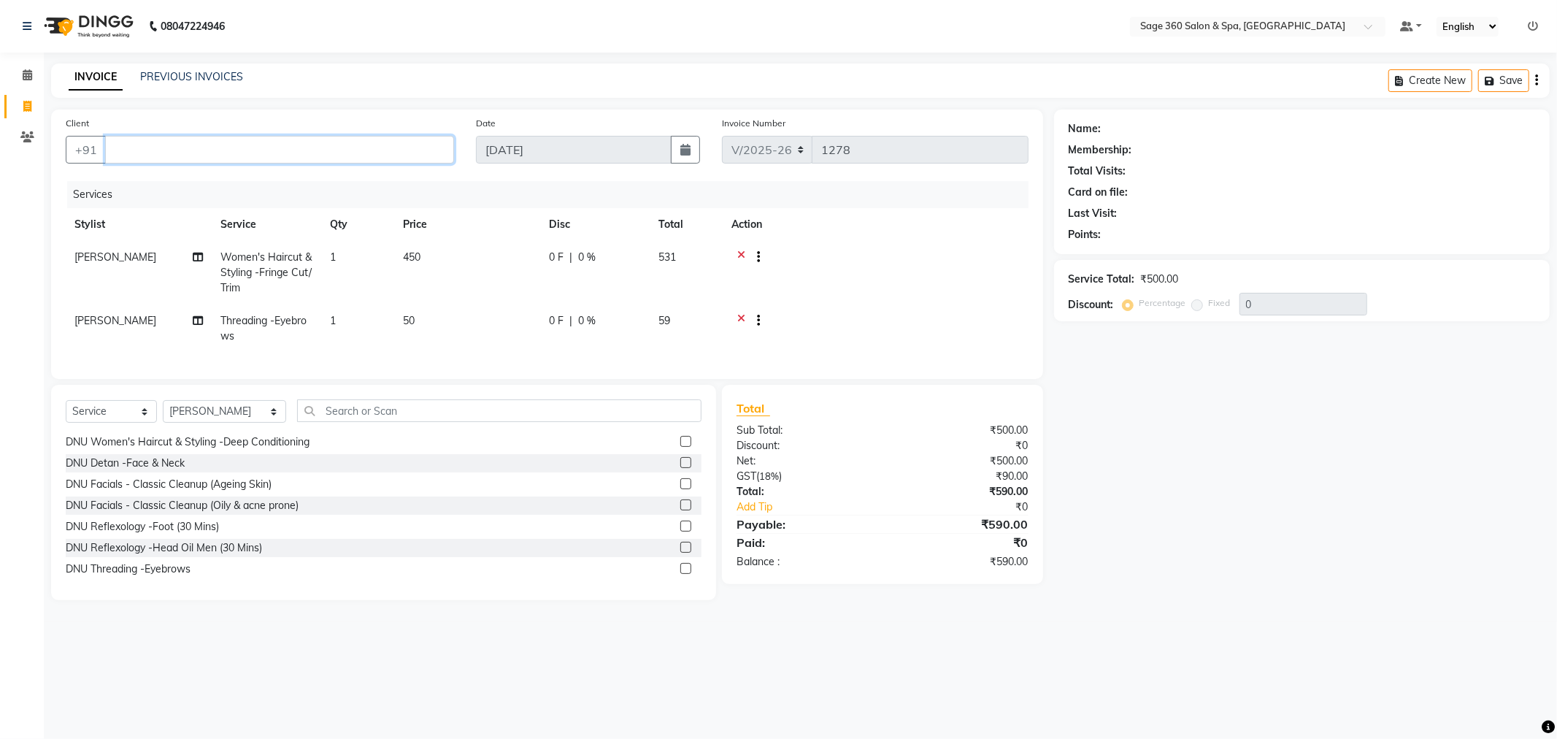
click at [142, 152] on input "Client" at bounding box center [279, 150] width 349 height 28
click at [334, 137] on input "Client" at bounding box center [279, 150] width 349 height 28
click at [147, 150] on input "Client" at bounding box center [279, 150] width 349 height 28
click at [142, 153] on input "Client" at bounding box center [279, 150] width 349 height 28
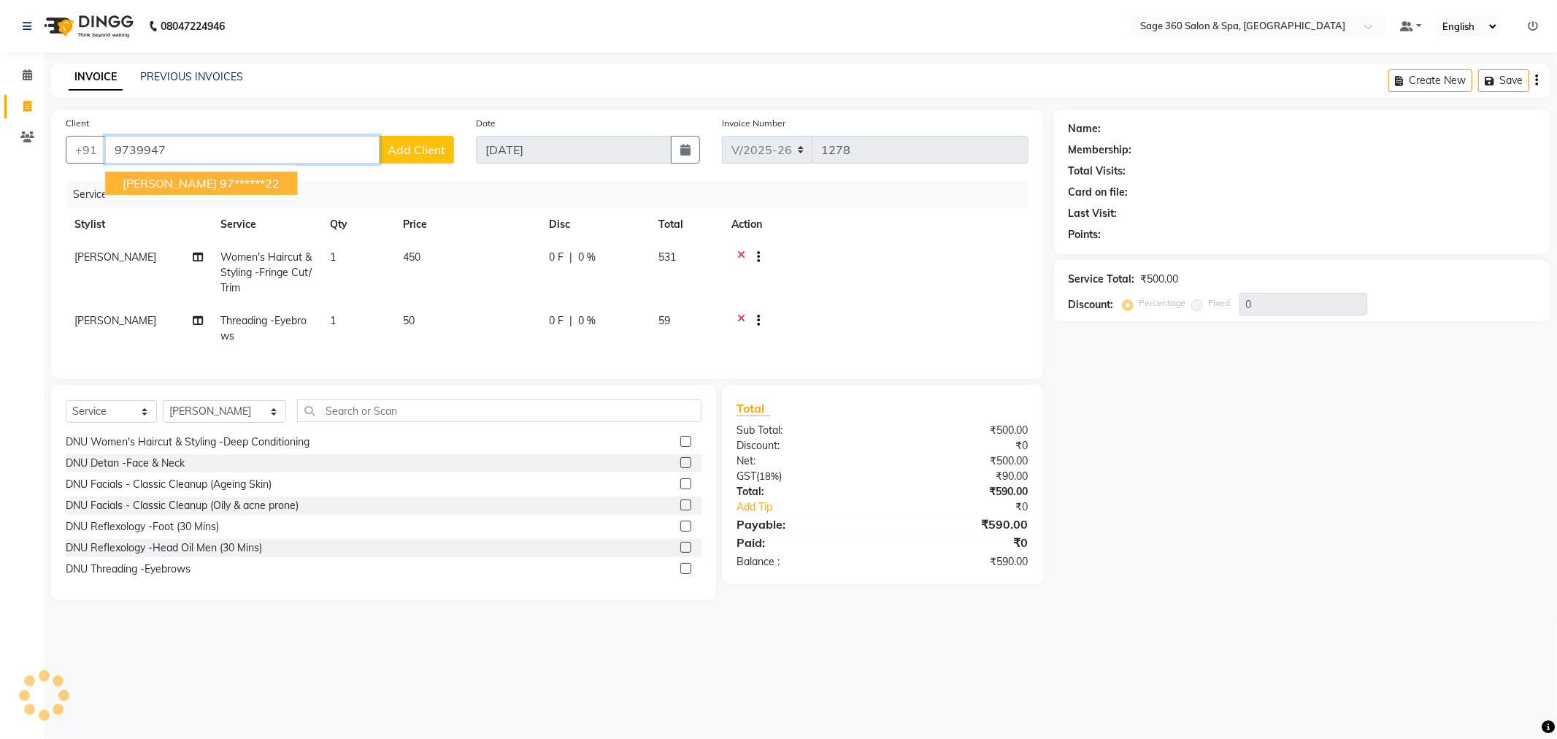
click at [156, 181] on span "Haripriya" at bounding box center [170, 183] width 94 height 15
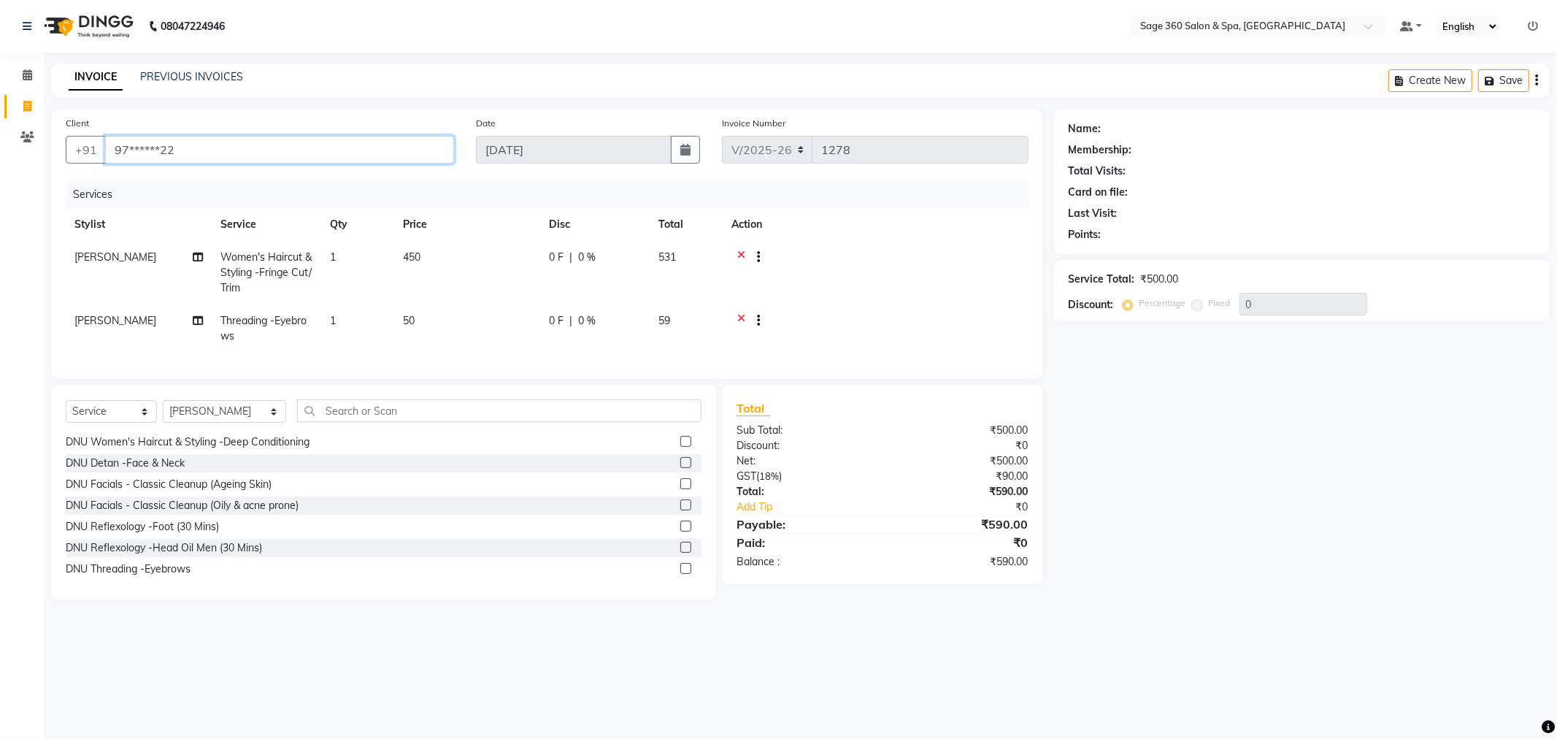
type input "97******22"
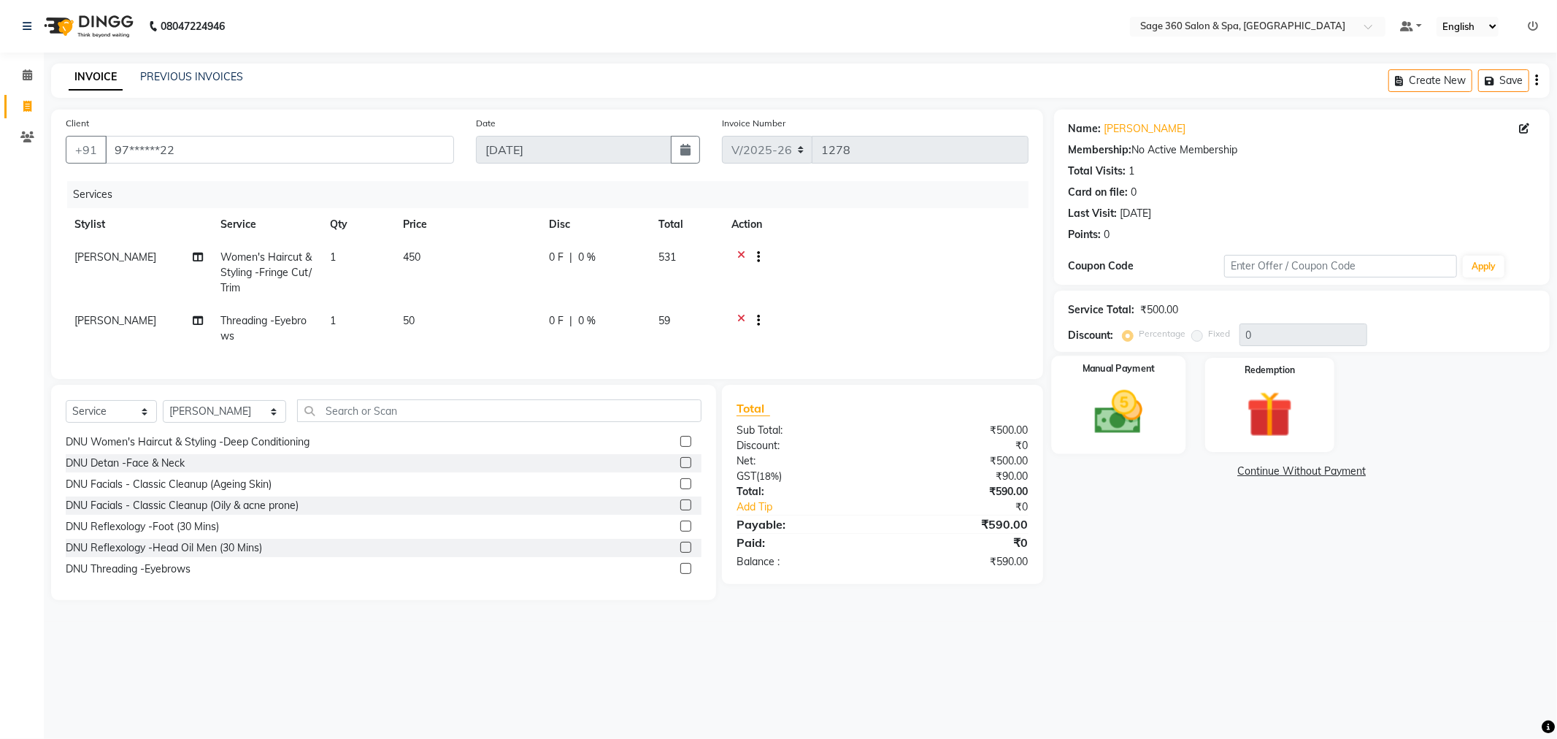
click at [1093, 412] on img at bounding box center [1119, 412] width 78 height 55
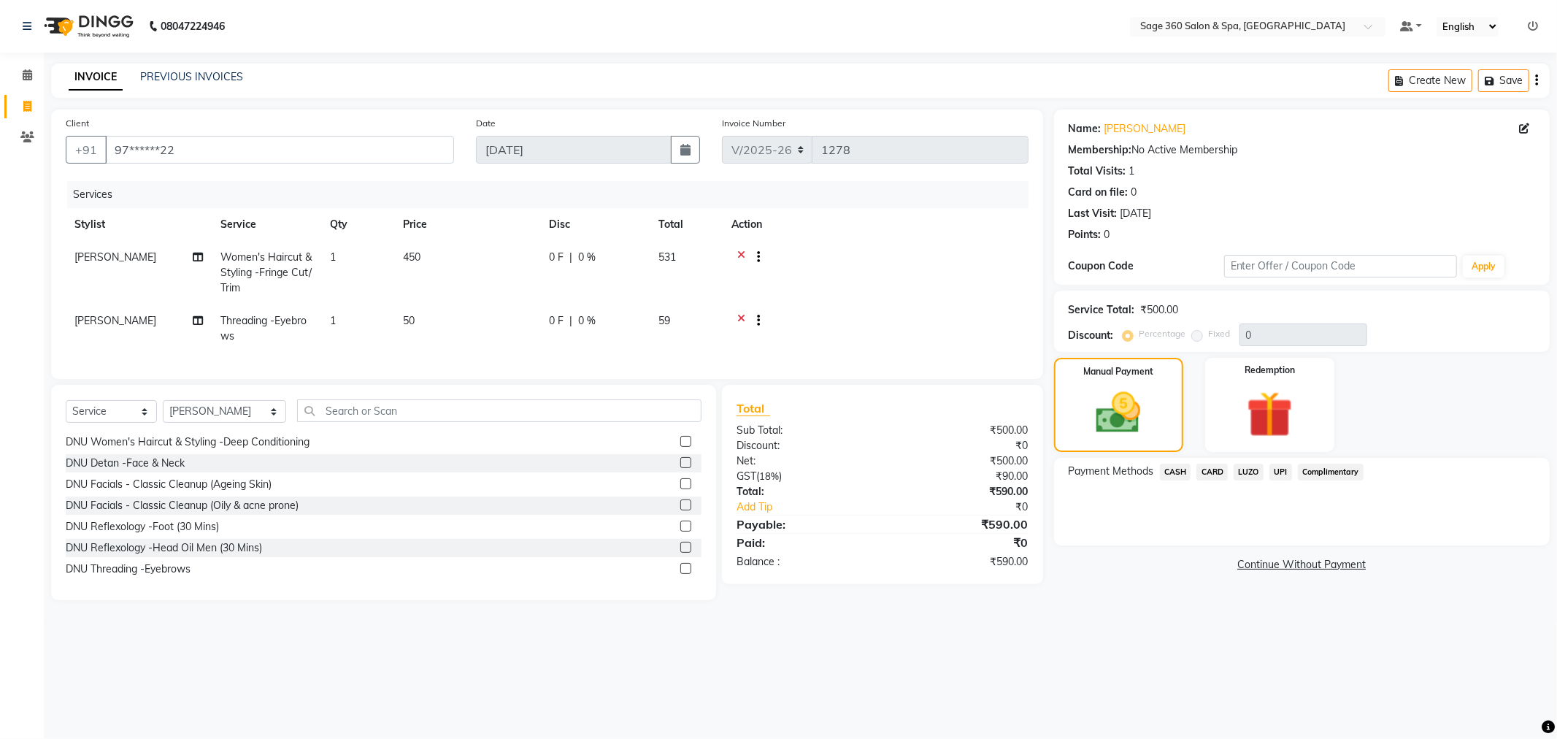
click at [1280, 470] on span "UPI" at bounding box center [1280, 471] width 23 height 17
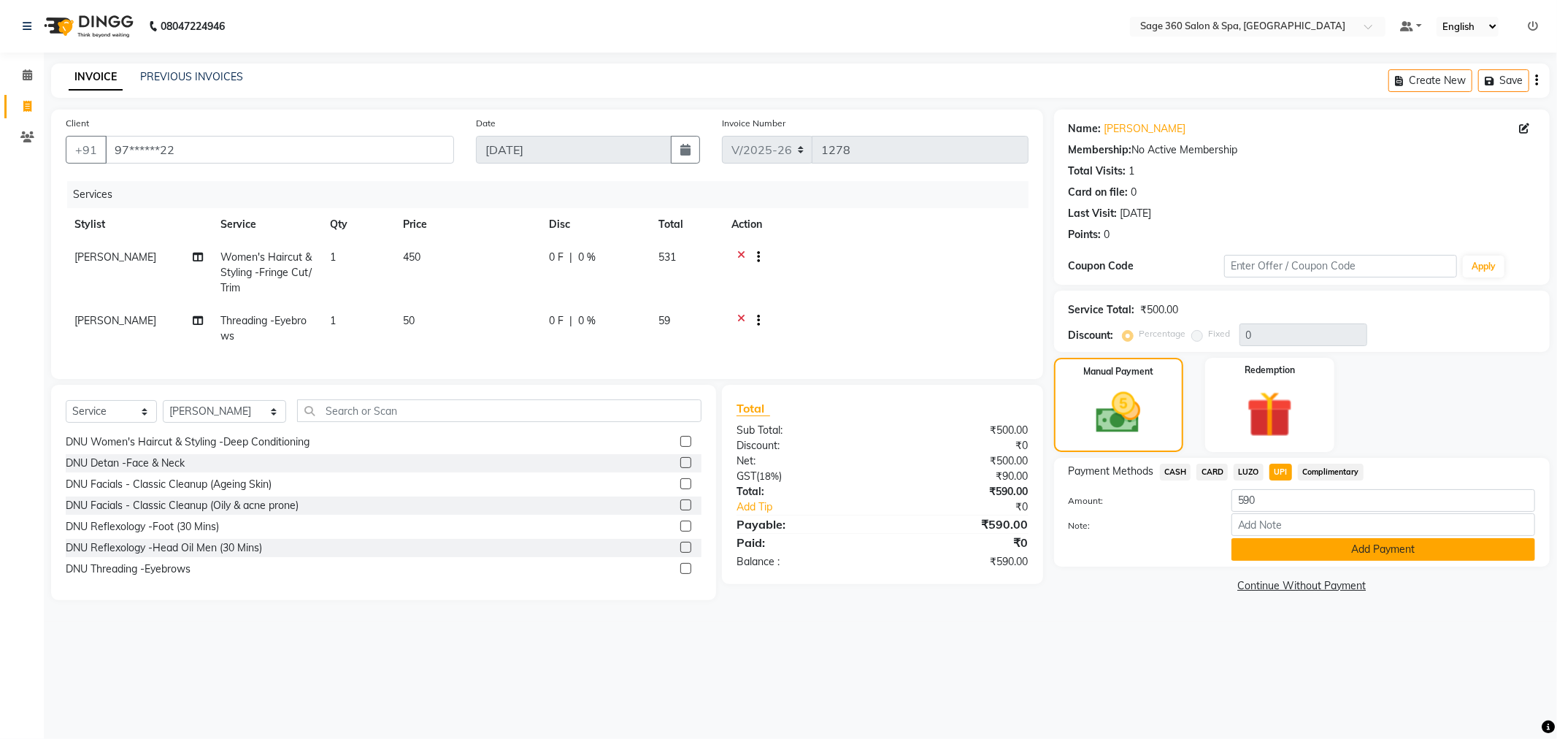
click at [1289, 556] on button "Add Payment" at bounding box center [1383, 549] width 304 height 23
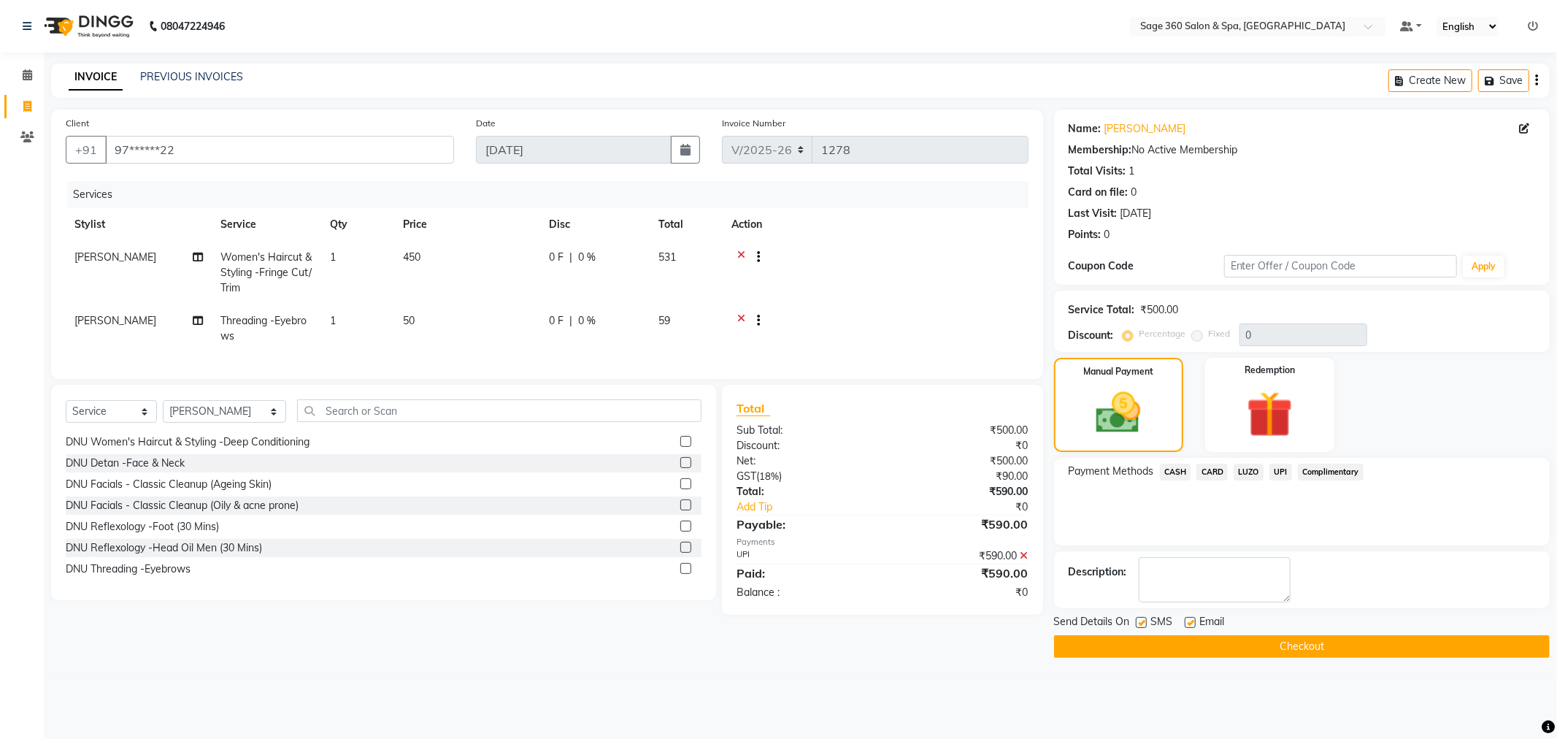
click at [1188, 622] on label at bounding box center [1190, 622] width 11 height 11
click at [1188, 622] on input "checkbox" at bounding box center [1189, 622] width 9 height 9
checkbox input "false"
click at [1191, 648] on button "Checkout" at bounding box center [1302, 646] width 496 height 23
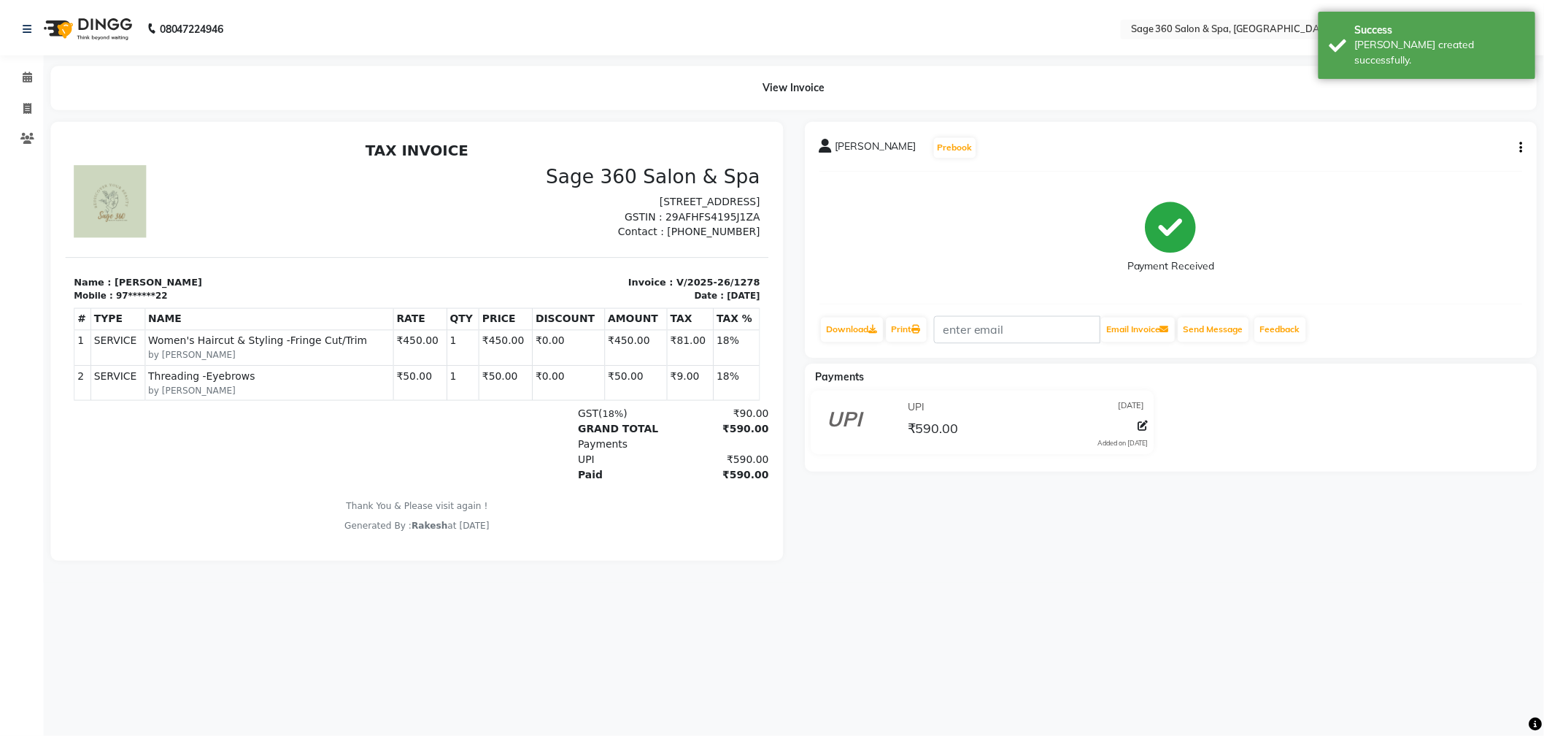
scroll to position [12, 0]
click at [23, 78] on icon at bounding box center [27, 74] width 9 height 11
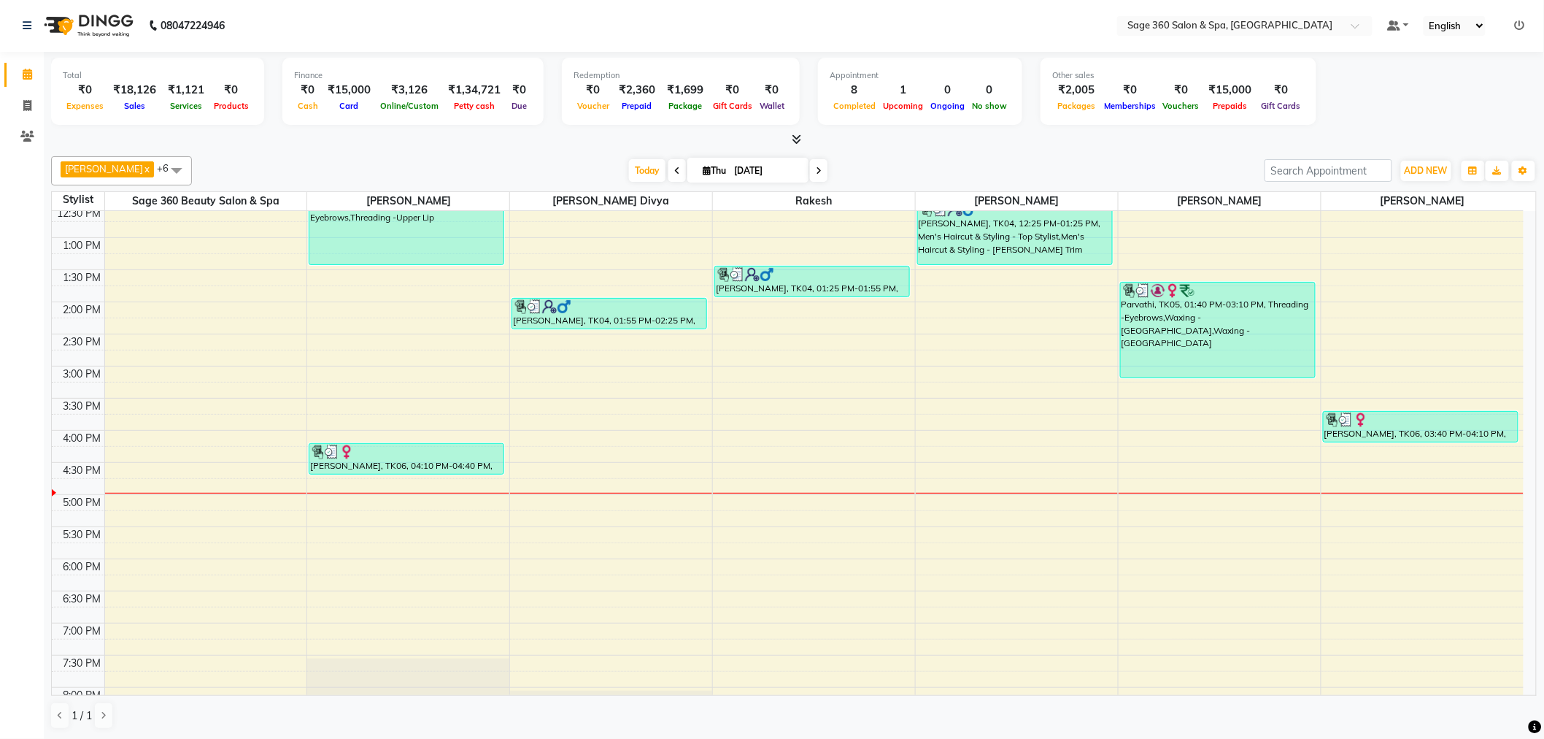
scroll to position [324, 0]
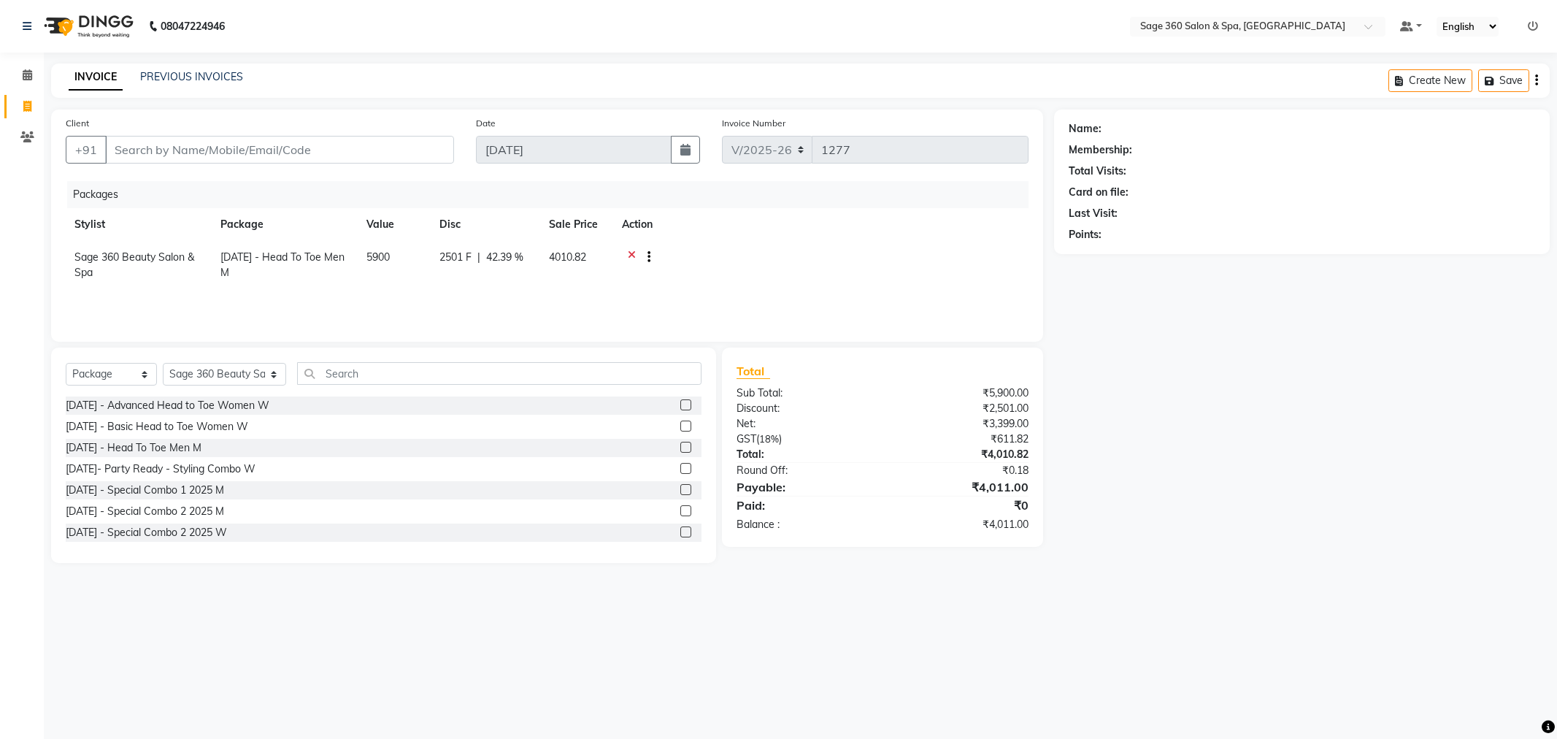
select select "7678"
select select "package"
select select "68049"
click at [178, 139] on input "Client" at bounding box center [279, 150] width 349 height 28
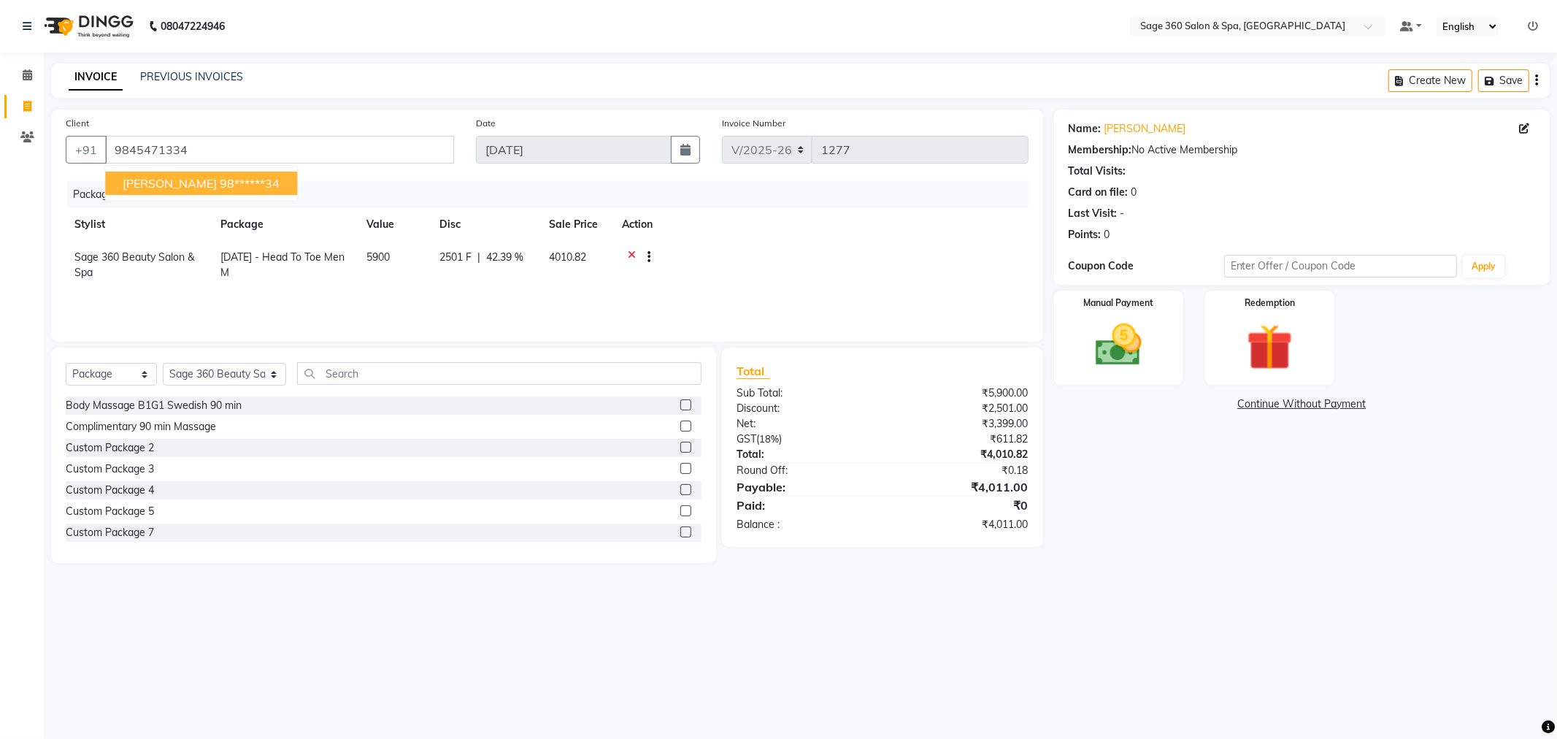
click at [185, 190] on span "[PERSON_NAME]" at bounding box center [170, 183] width 94 height 15
type input "98******34"
click at [1152, 347] on img at bounding box center [1119, 345] width 78 height 55
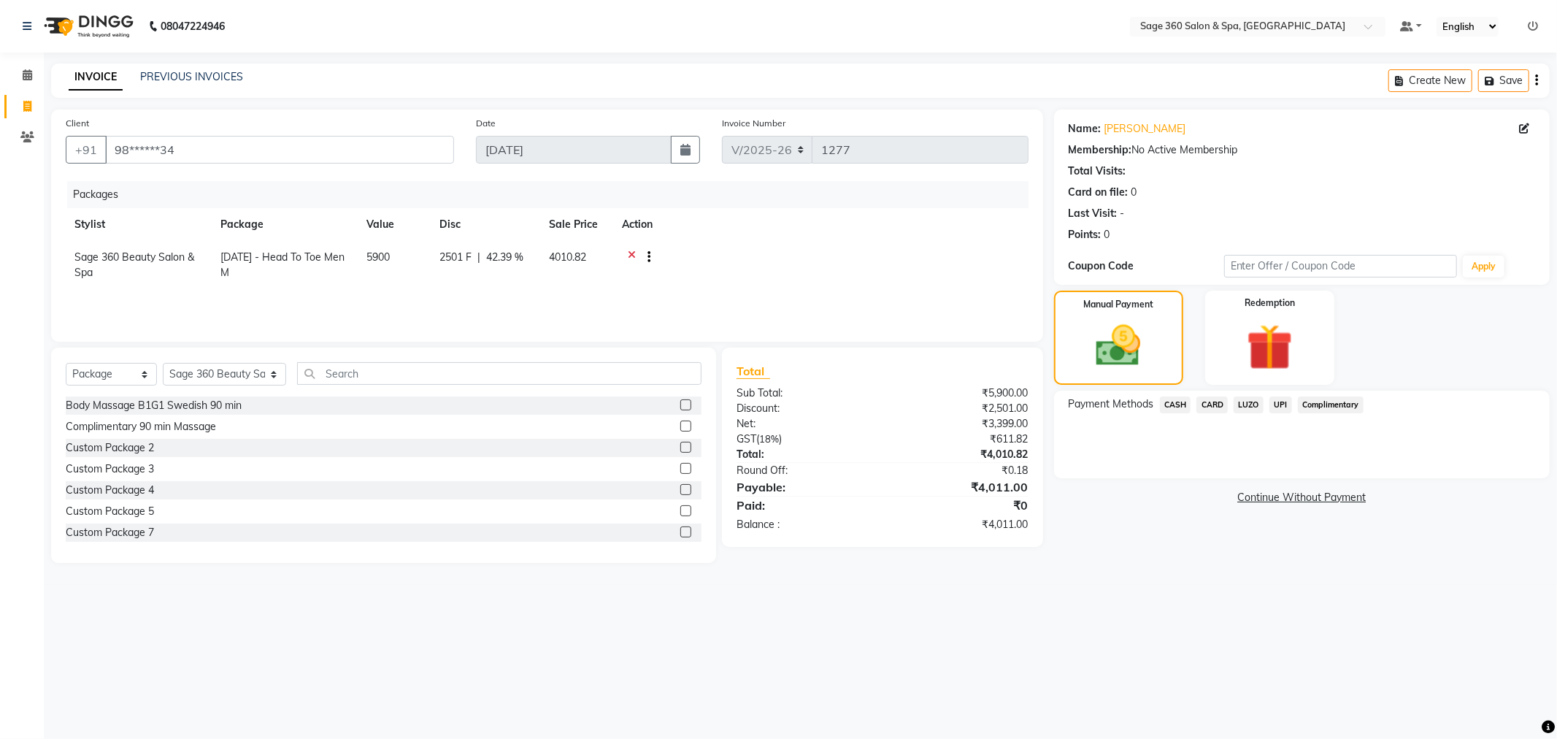
click at [1207, 399] on span "CARD" at bounding box center [1211, 404] width 31 height 17
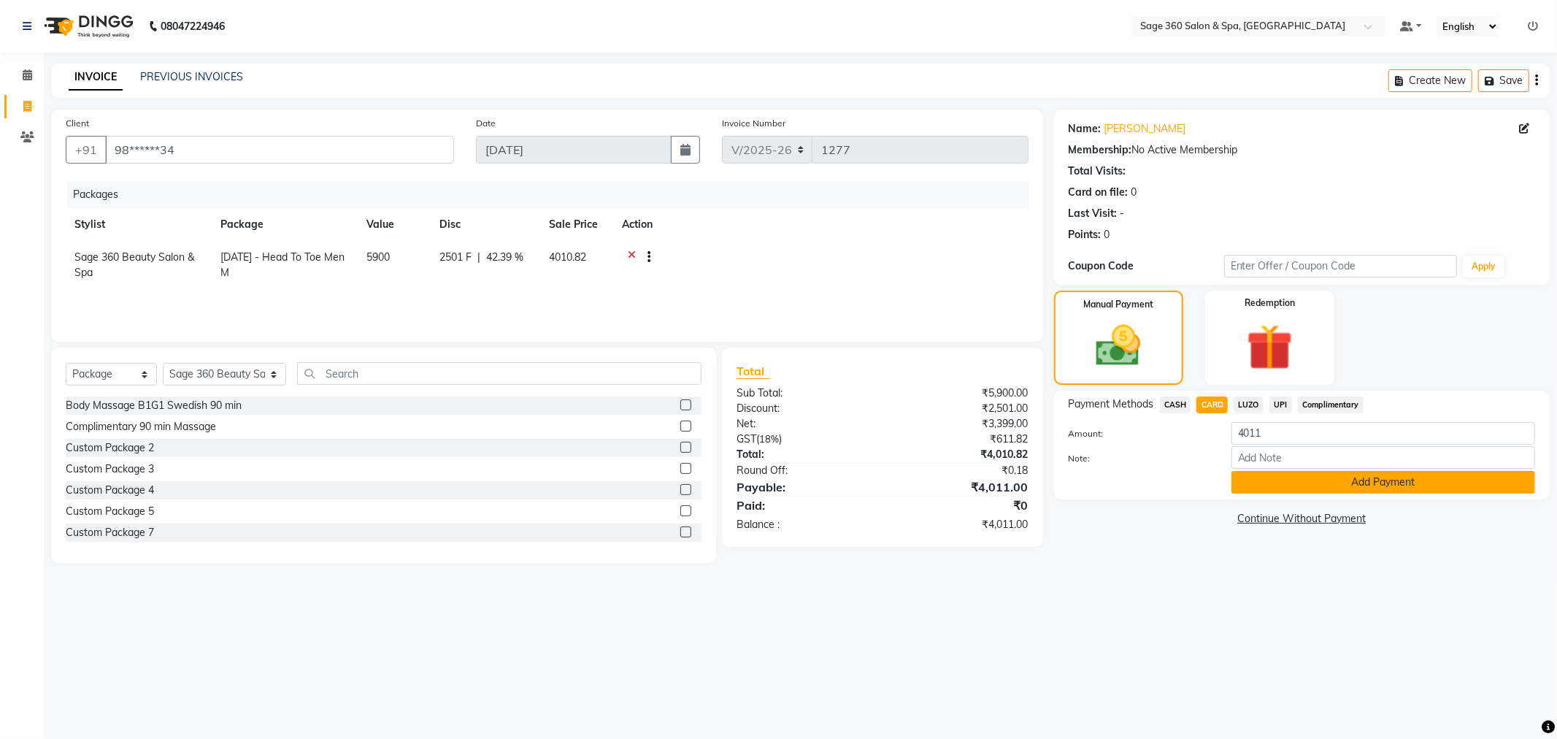
click at [1297, 482] on button "Add Payment" at bounding box center [1383, 482] width 304 height 23
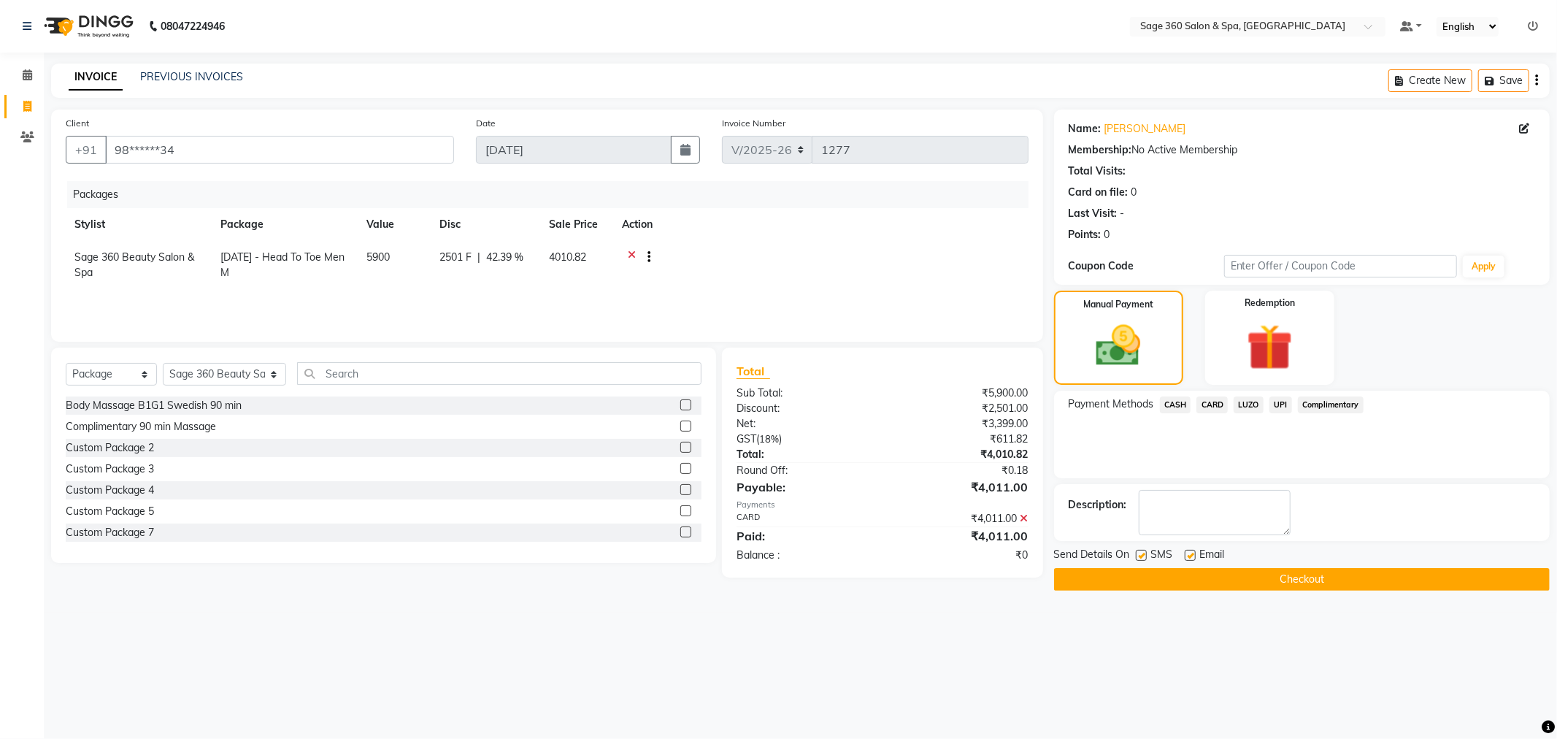
click at [1190, 558] on label at bounding box center [1190, 555] width 11 height 11
click at [1190, 558] on input "checkbox" at bounding box center [1189, 555] width 9 height 9
checkbox input "false"
click at [1135, 574] on button "Checkout" at bounding box center [1302, 579] width 496 height 23
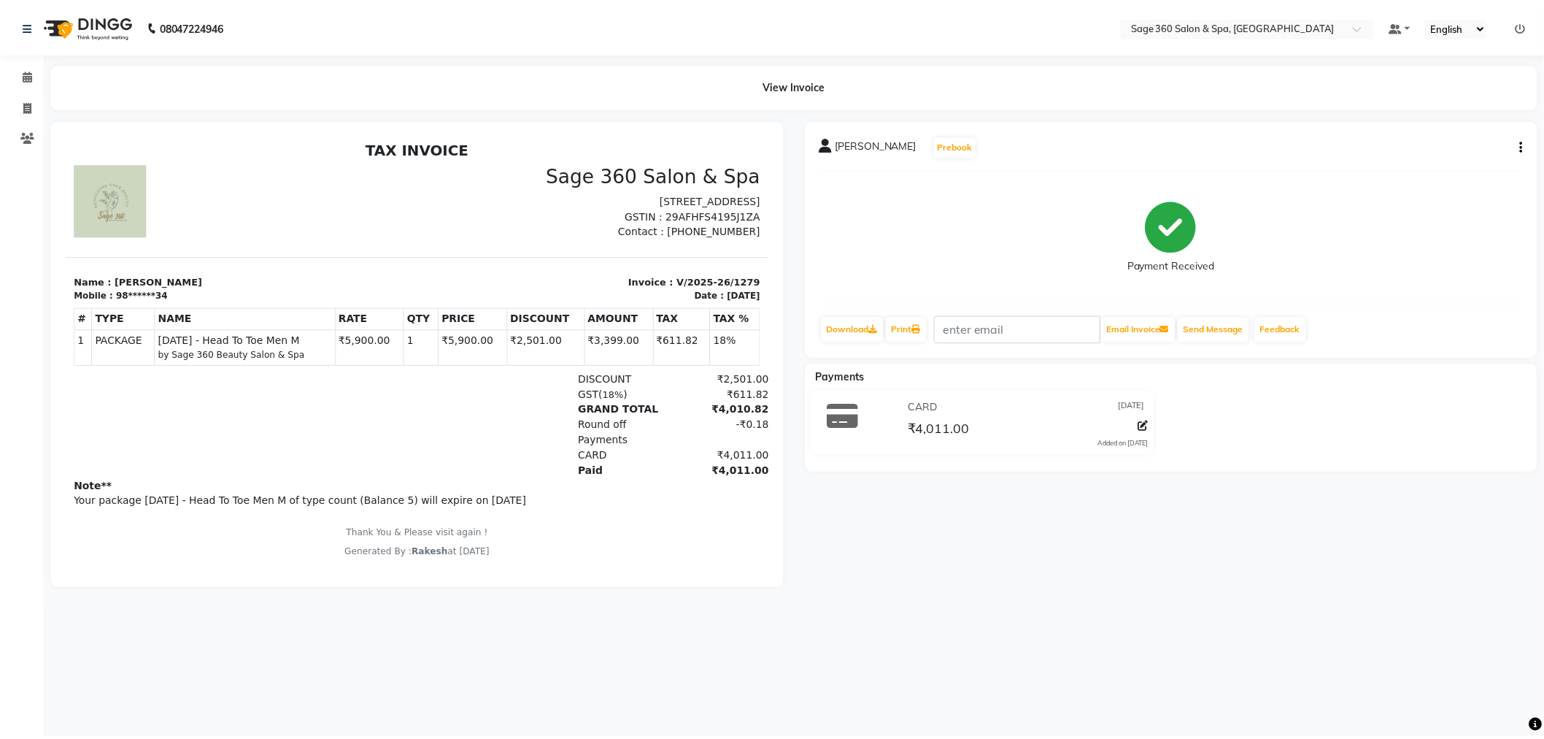
scroll to position [11, 0]
click at [26, 136] on icon at bounding box center [27, 136] width 14 height 11
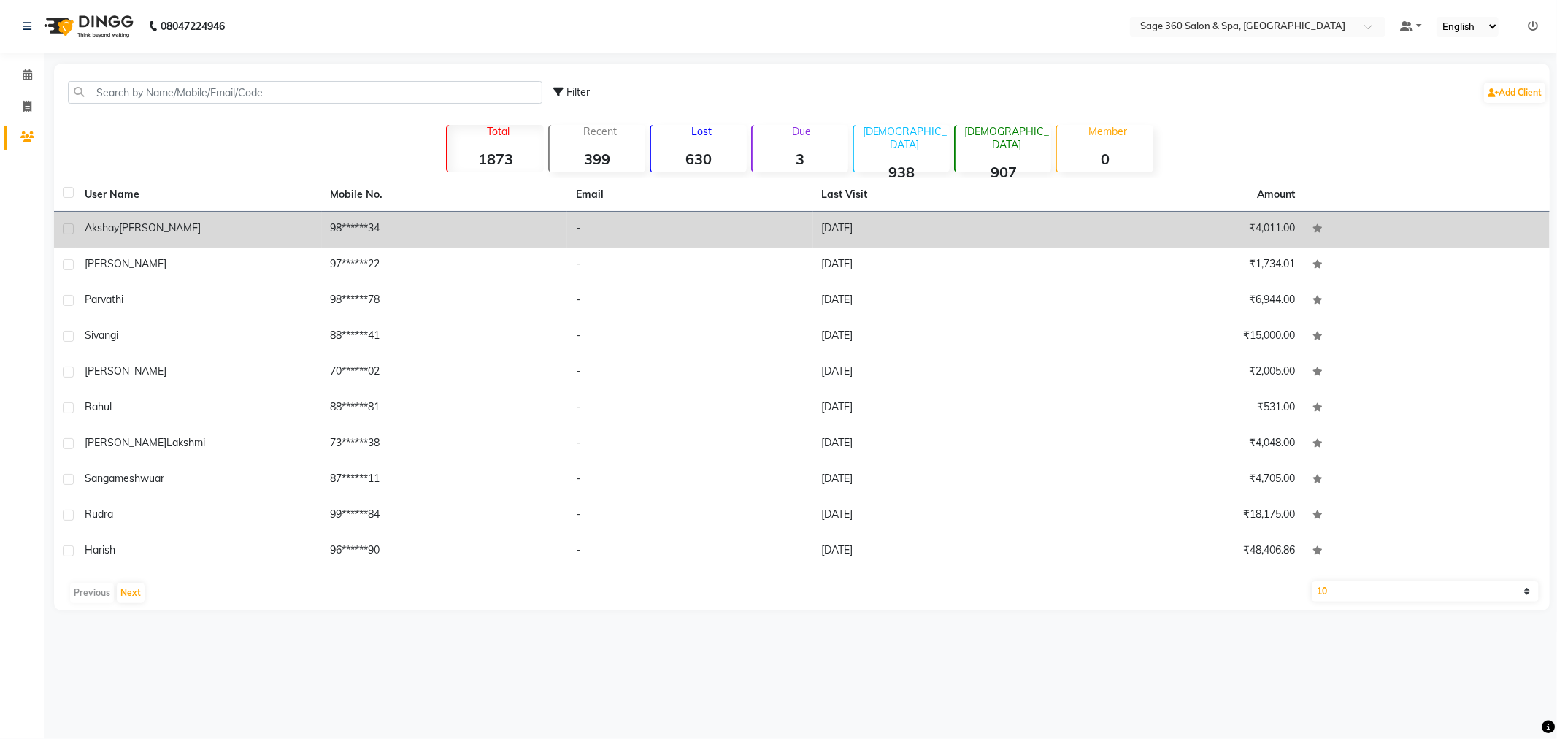
click at [385, 232] on td "98******34" at bounding box center [445, 230] width 246 height 36
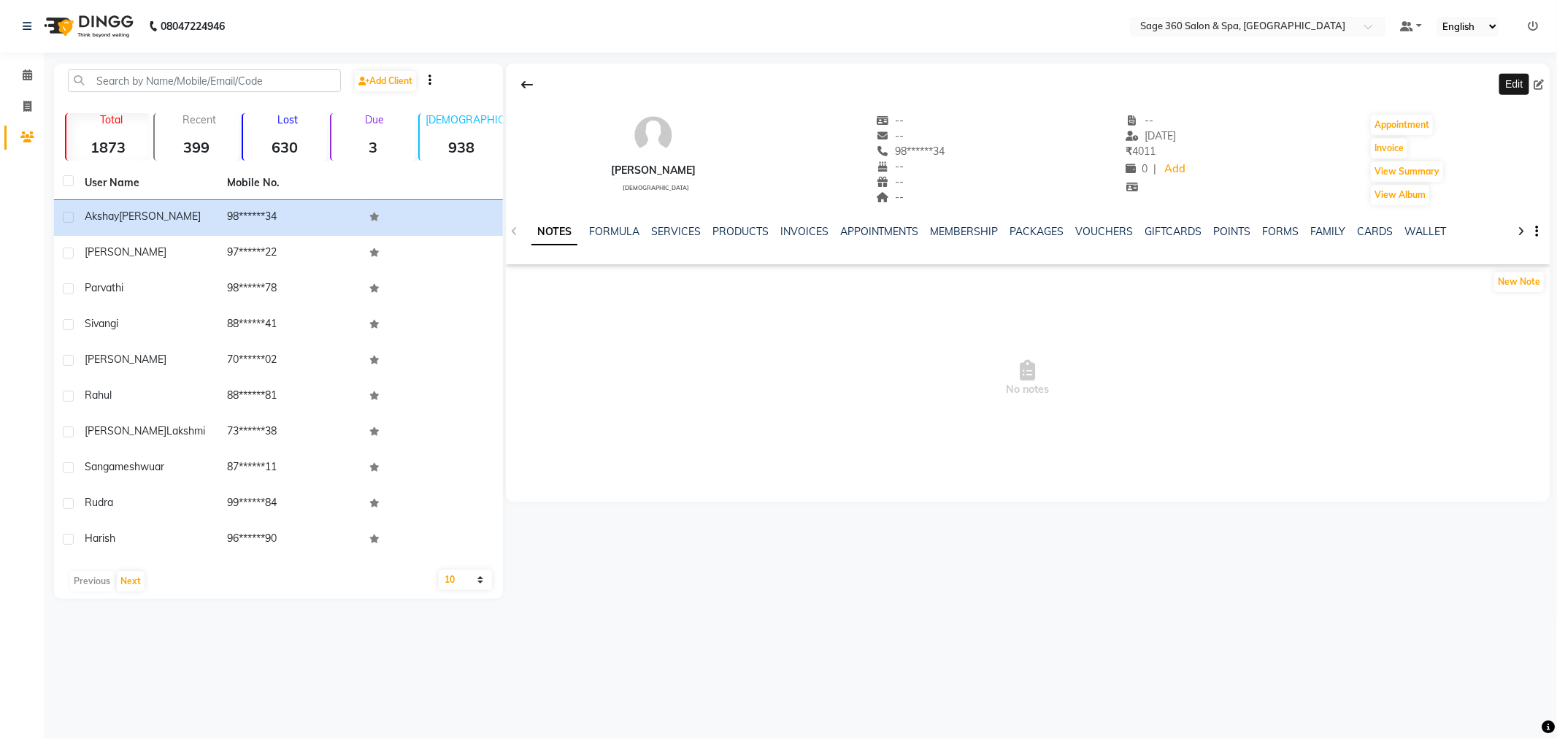
click at [1544, 83] on span at bounding box center [1542, 84] width 16 height 15
click at [1535, 83] on icon at bounding box center [1539, 85] width 10 height 10
select select "[DEMOGRAPHIC_DATA]"
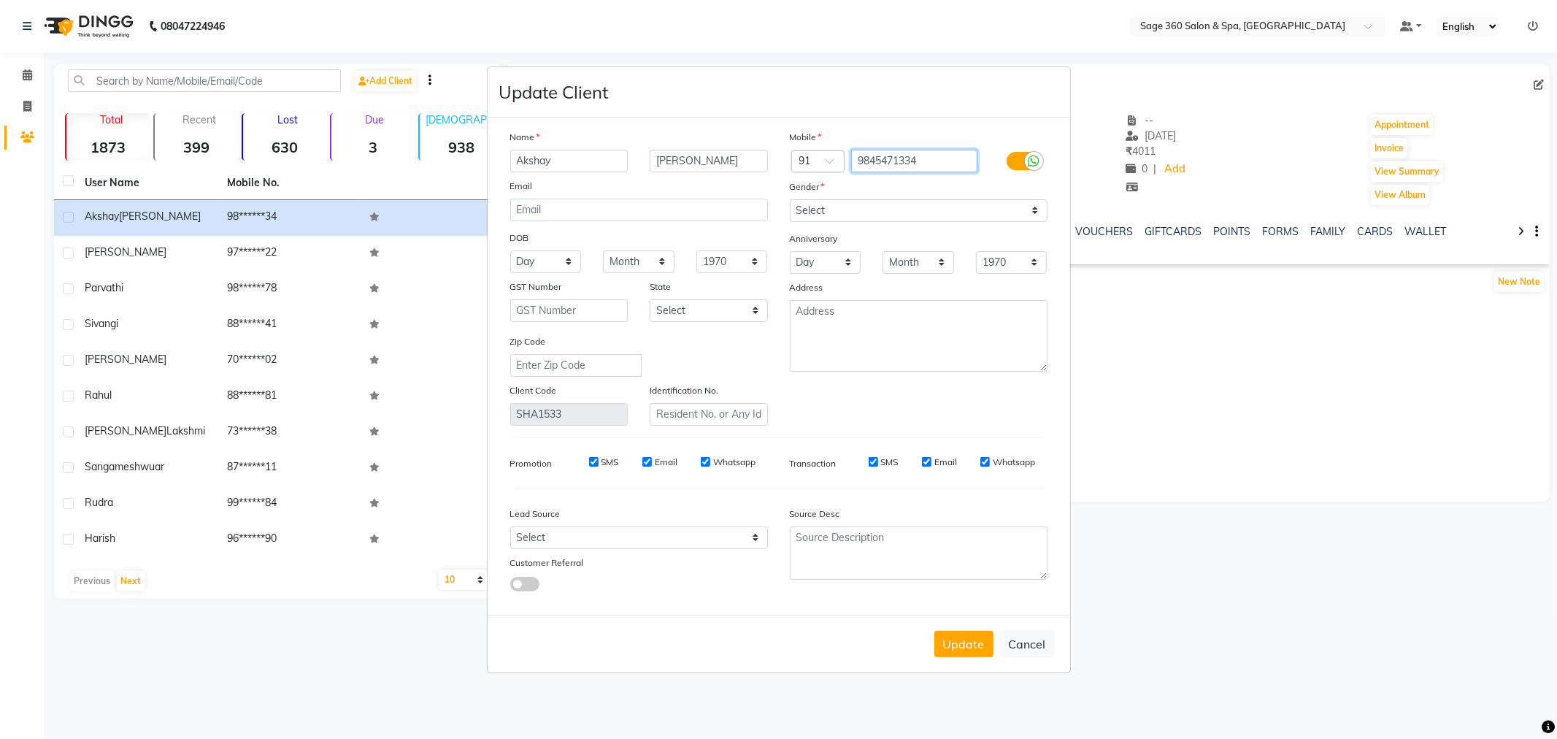
drag, startPoint x: 939, startPoint y: 159, endPoint x: 790, endPoint y: 159, distance: 149.6
click at [790, 159] on div "Country Code × 91 9845471334" at bounding box center [919, 161] width 280 height 23
click at [967, 640] on button "Update" at bounding box center [963, 644] width 59 height 26
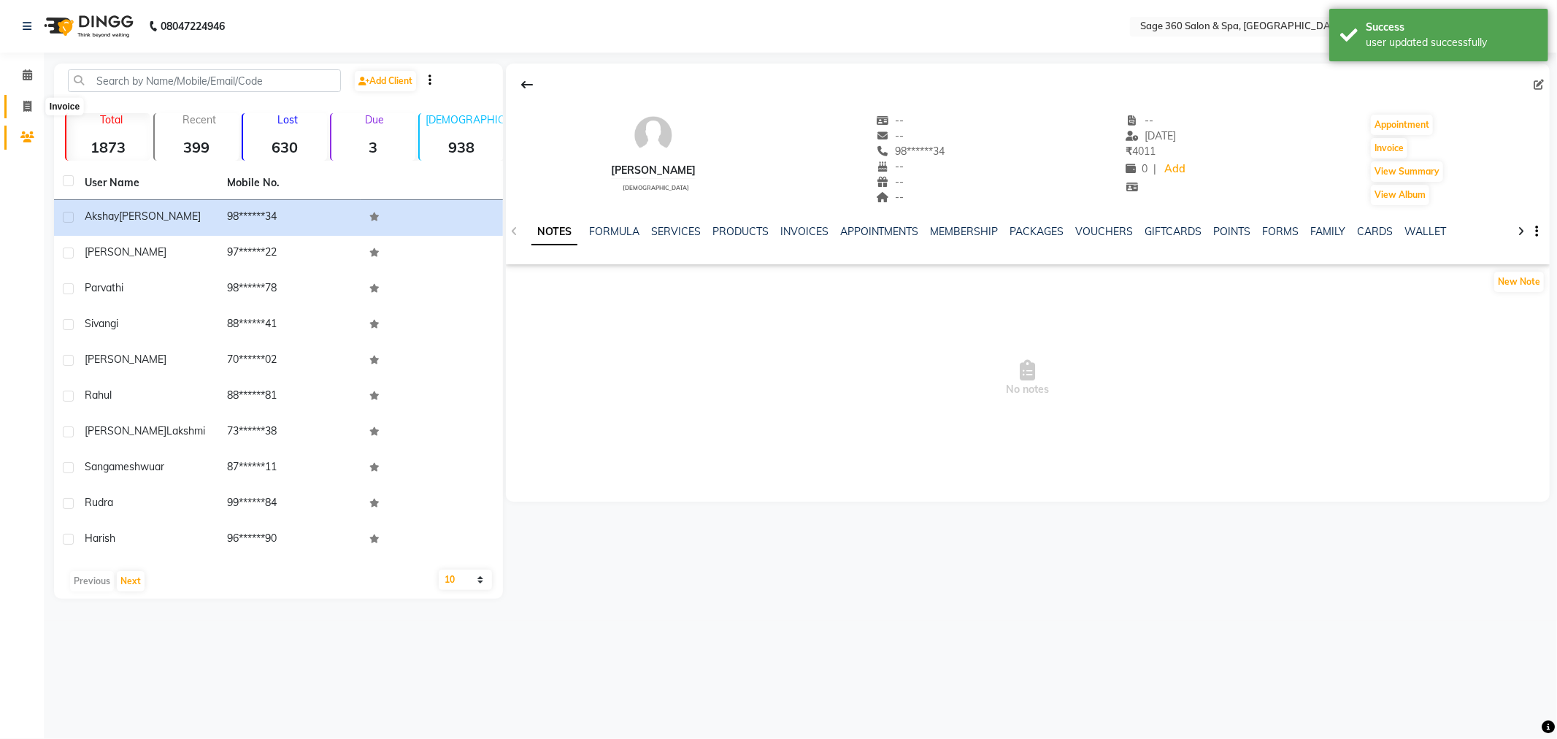
click at [28, 107] on icon at bounding box center [27, 106] width 8 height 11
select select "7678"
select select "service"
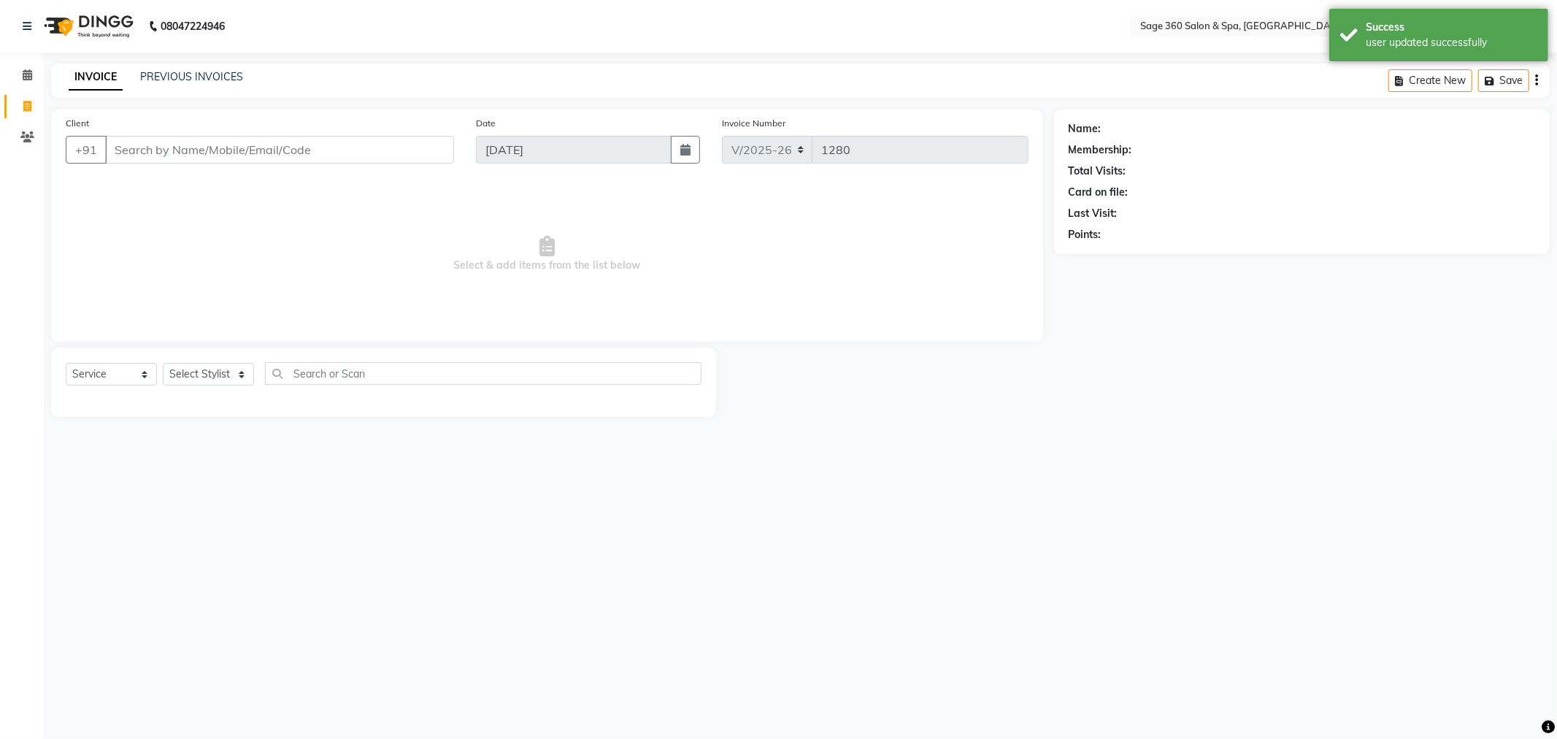
click at [260, 149] on input "Client" at bounding box center [279, 150] width 349 height 28
type input "9845471334"
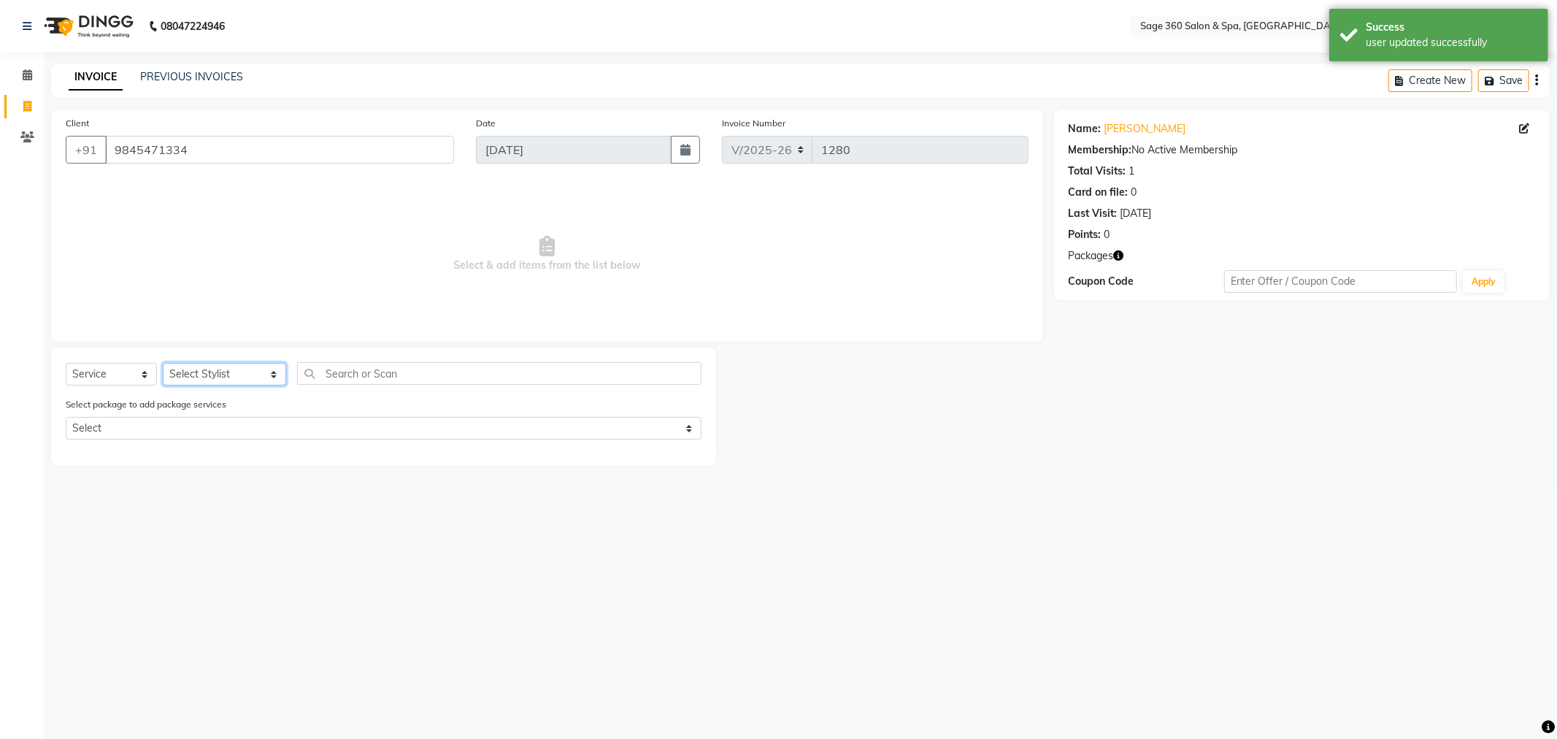
click at [259, 371] on select "Select Stylist [PERSON_NAME] [PERSON_NAME] [PERSON_NAME] [PERSON_NAME] [PERSON_…" at bounding box center [224, 374] width 123 height 23
select select "83083"
click at [163, 363] on select "Select Stylist [PERSON_NAME] [PERSON_NAME] [PERSON_NAME] [PERSON_NAME] [PERSON_…" at bounding box center [224, 374] width 123 height 23
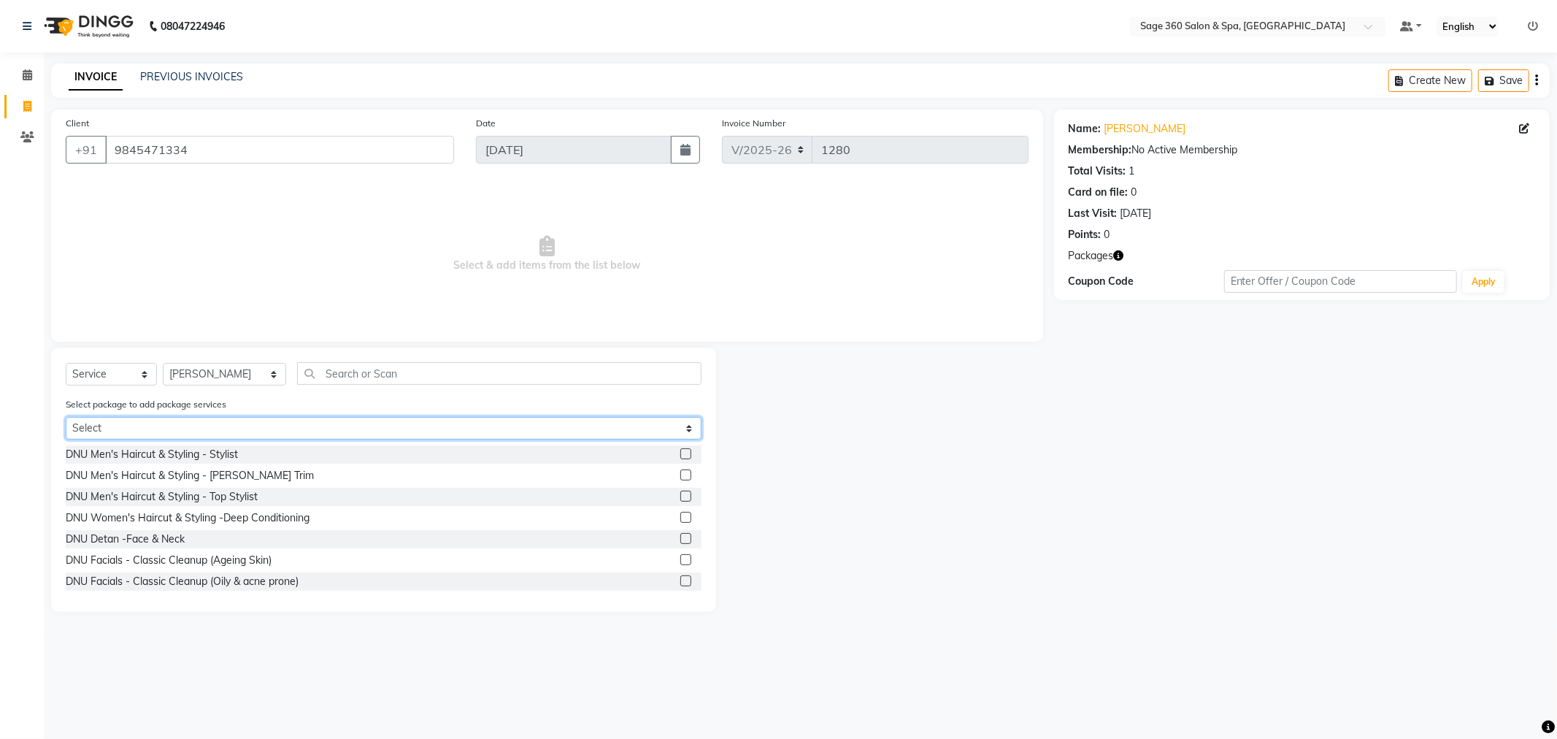
click at [255, 425] on select "Select Aug25 - Head To Toe Men M" at bounding box center [384, 428] width 636 height 23
select select "1: Object"
click at [66, 417] on select "Select Aug25 - Head To Toe Men M" at bounding box center [384, 428] width 636 height 23
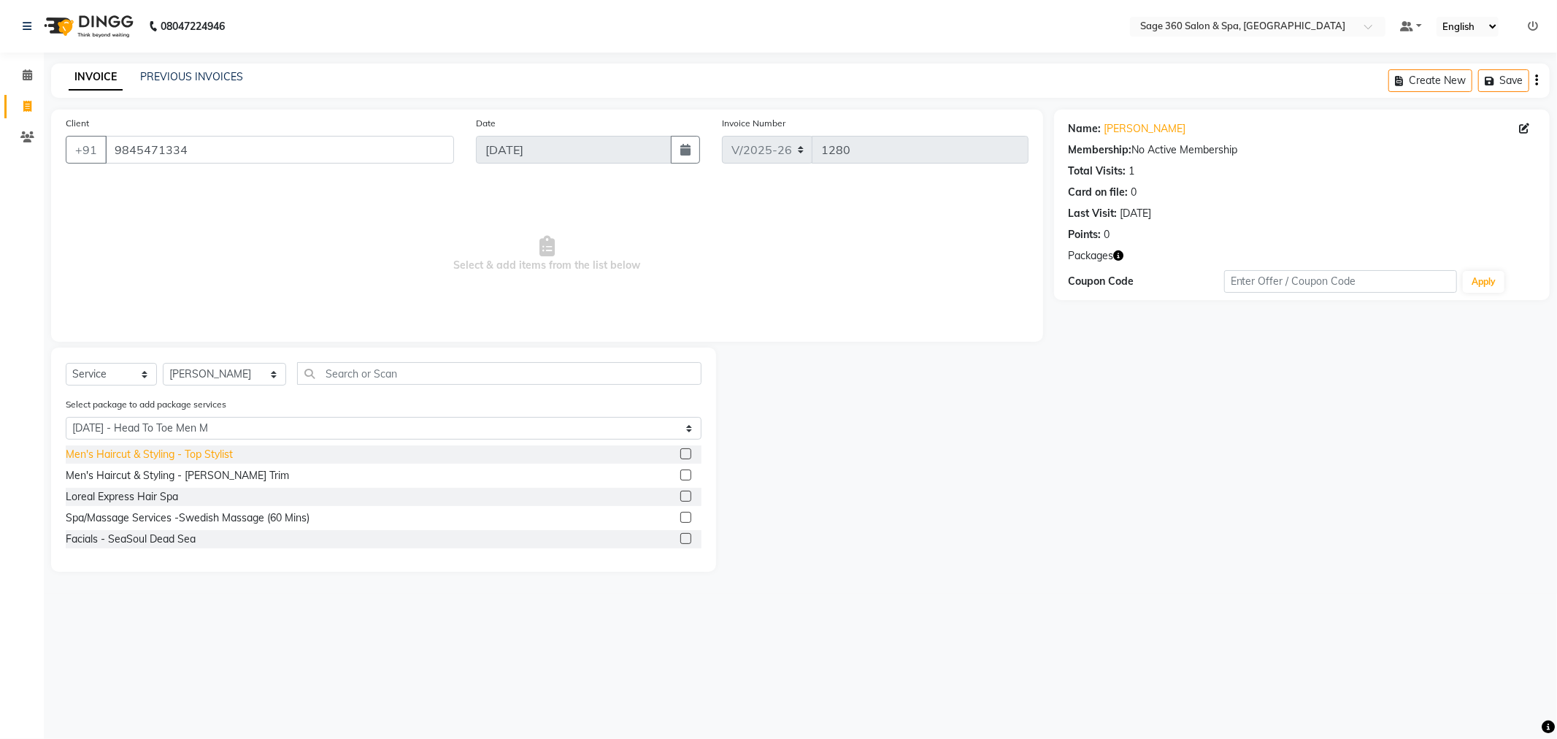
click at [172, 451] on div "Men's Haircut & Styling - Top Stylist" at bounding box center [149, 454] width 167 height 15
checkbox input "false"
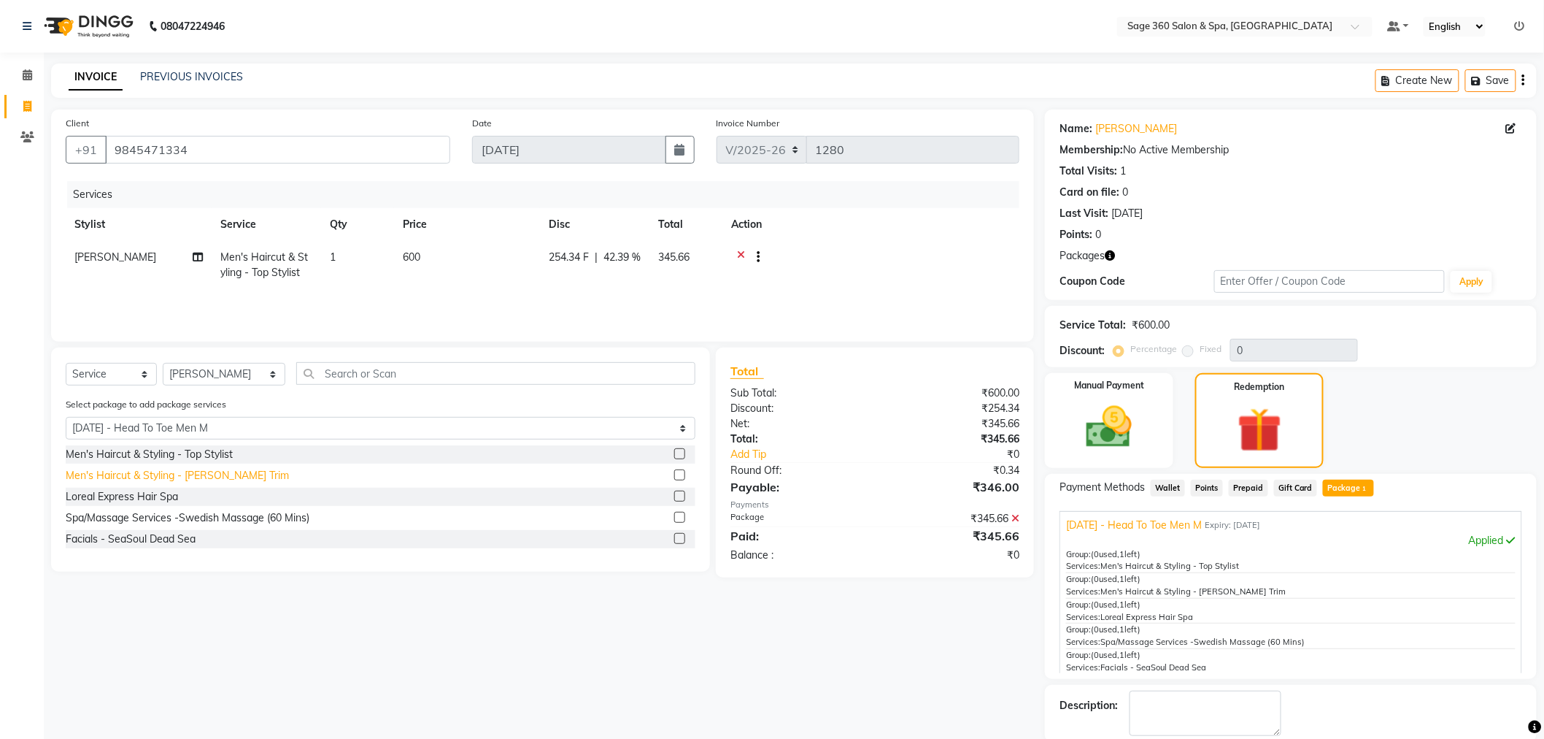
click at [158, 475] on div "Men's Haircut & Styling - [PERSON_NAME] Trim" at bounding box center [177, 475] width 223 height 15
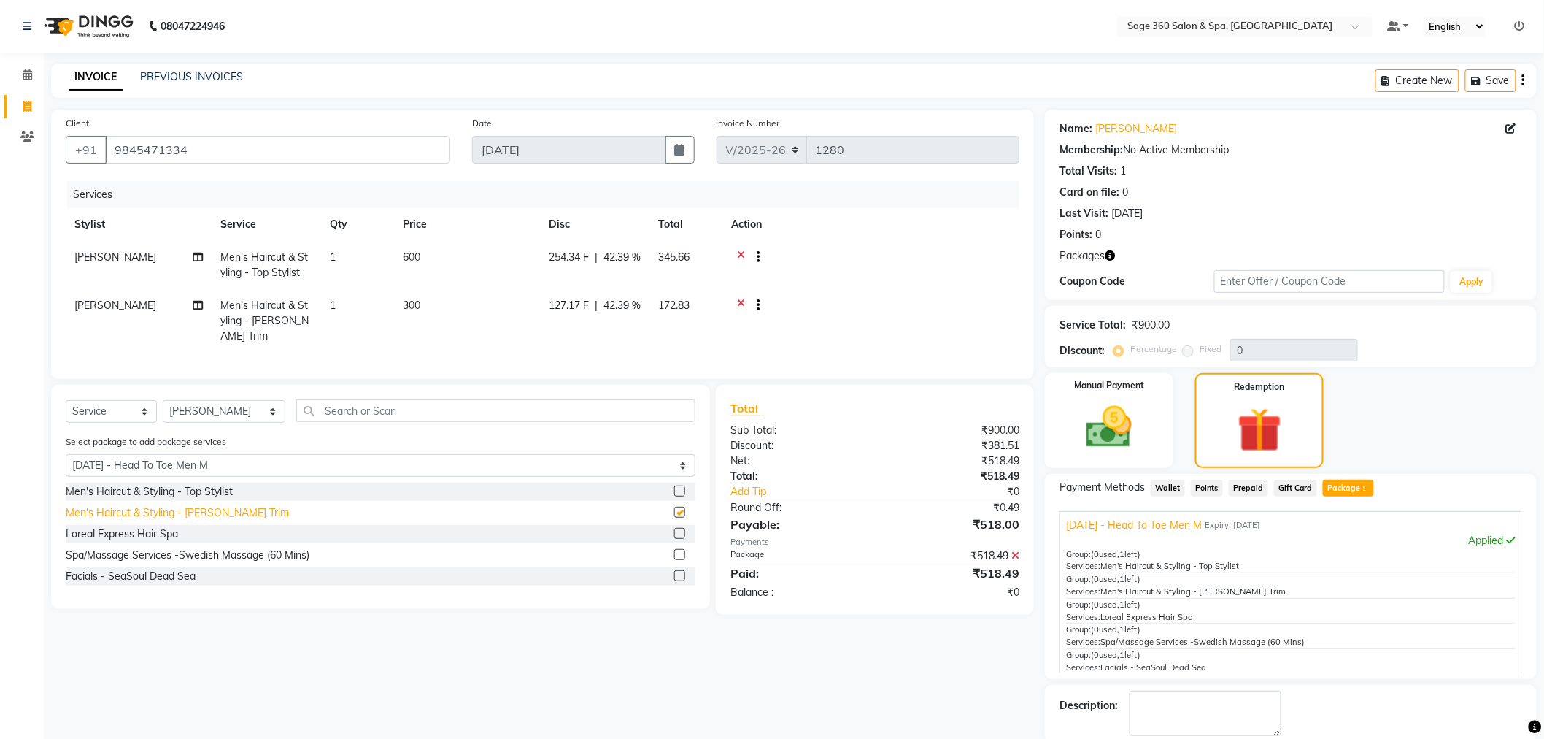
checkbox input "false"
click at [147, 528] on div "Loreal Express Hair Spa" at bounding box center [122, 533] width 112 height 15
checkbox input "false"
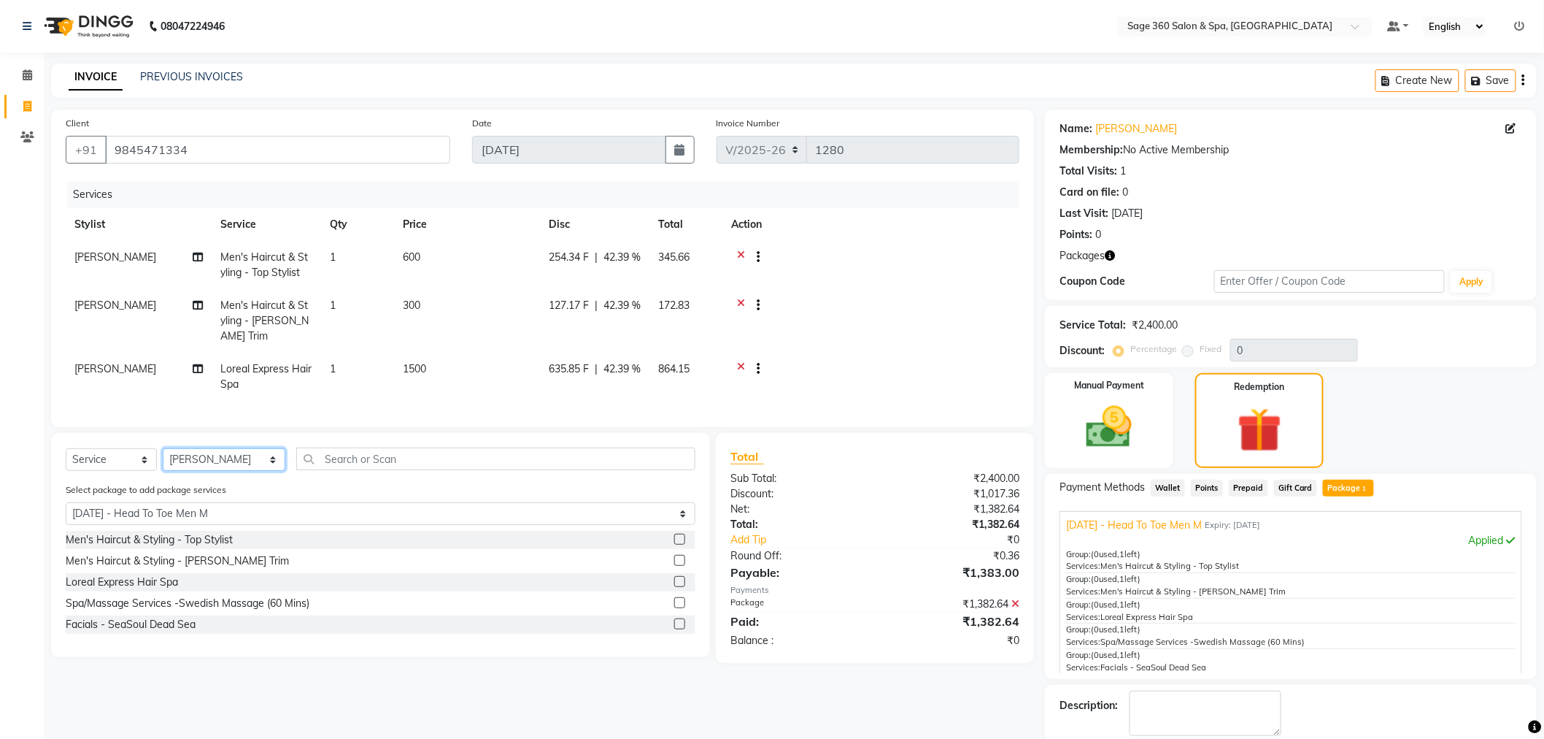
click at [253, 448] on select "Select Stylist [PERSON_NAME] [PERSON_NAME] [PERSON_NAME] [PERSON_NAME] [PERSON_…" at bounding box center [224, 459] width 123 height 23
select select "71259"
click at [163, 448] on select "Select Stylist [PERSON_NAME] [PERSON_NAME] [PERSON_NAME] [PERSON_NAME] [PERSON_…" at bounding box center [224, 459] width 123 height 23
click at [148, 597] on div "Spa/Massage Services -Swedish Massage (60 Mins)" at bounding box center [188, 603] width 244 height 15
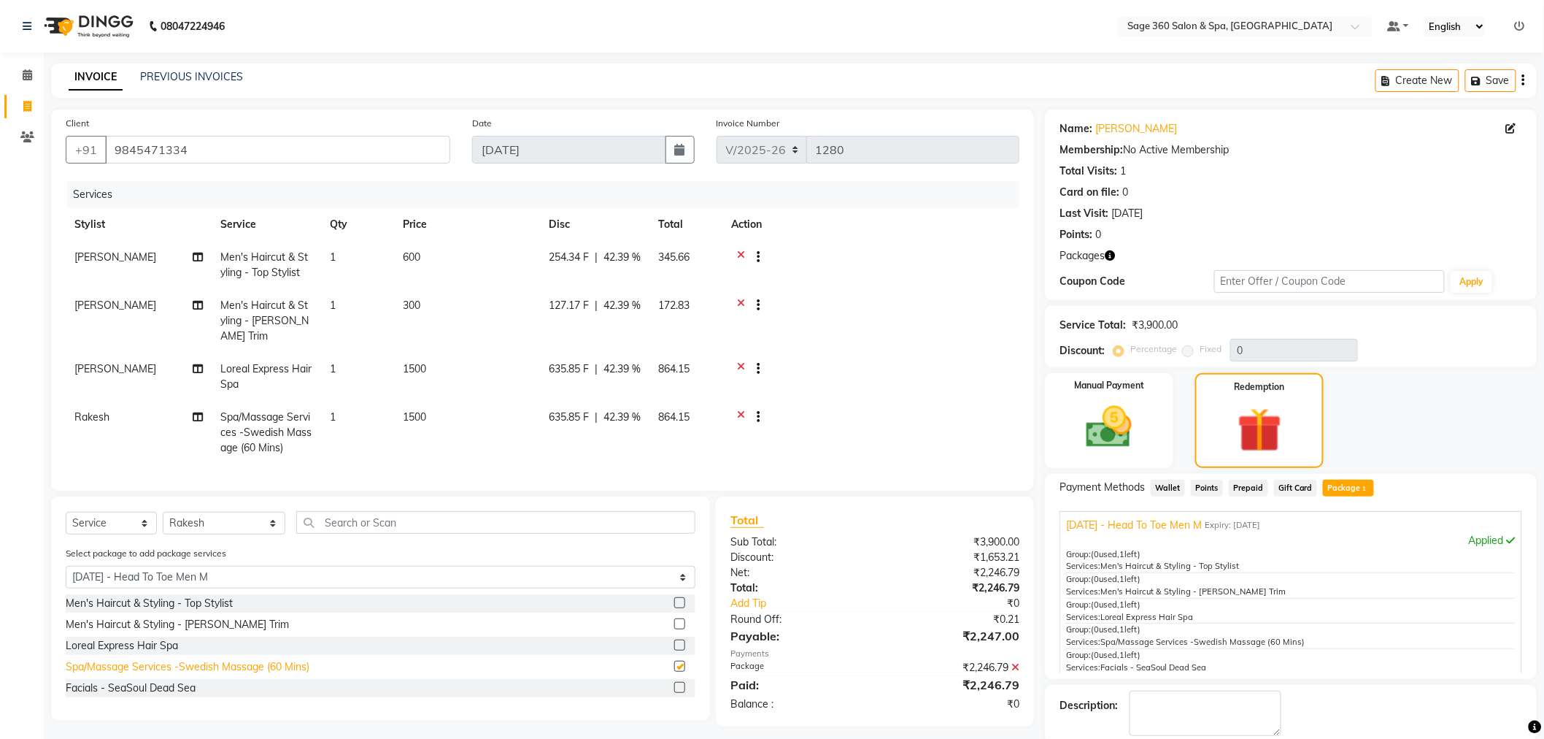
checkbox input "false"
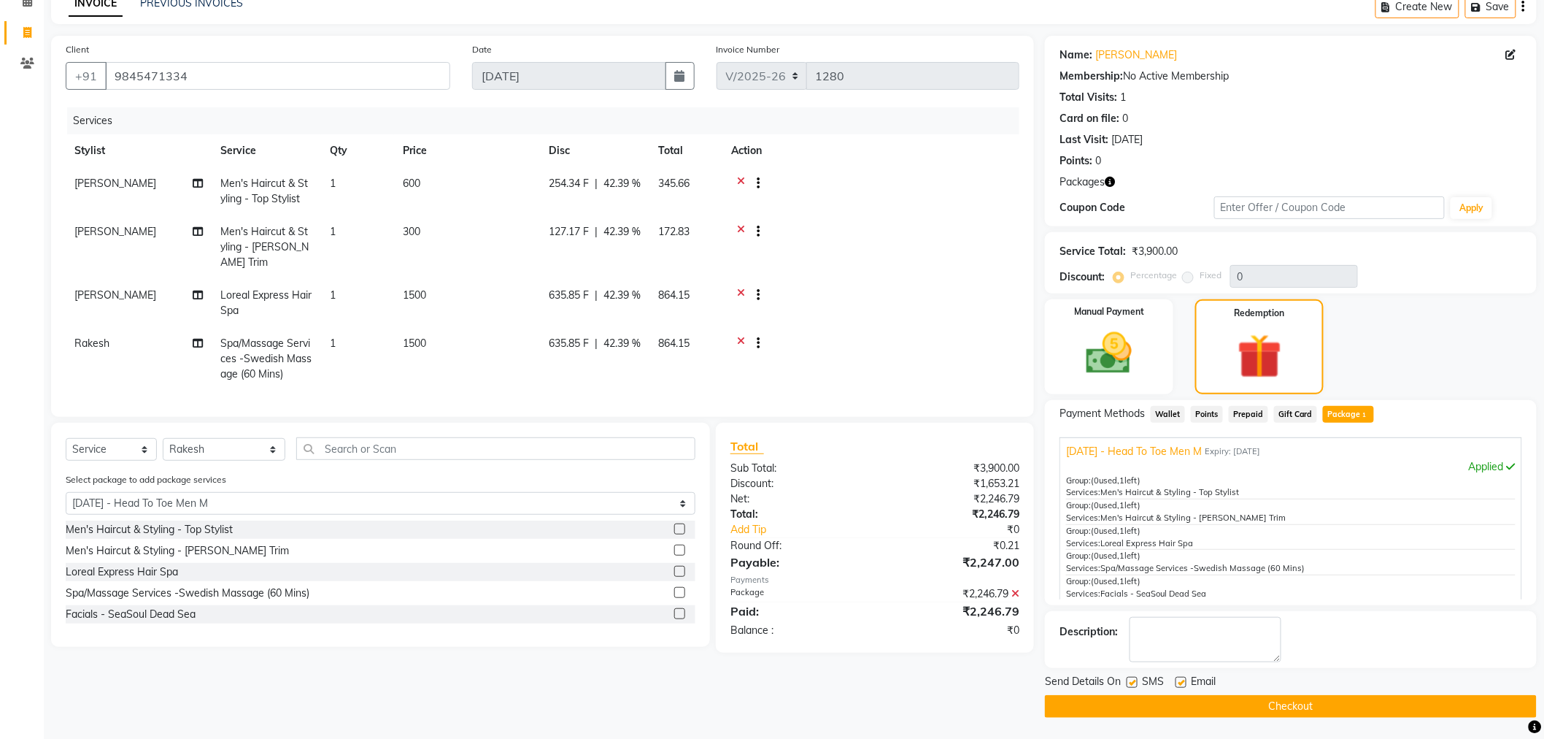
click at [1182, 681] on label at bounding box center [1181, 682] width 11 height 11
click at [1182, 681] on input "checkbox" at bounding box center [1180, 682] width 9 height 9
checkbox input "false"
click at [1244, 709] on button "Checkout" at bounding box center [1291, 706] width 492 height 23
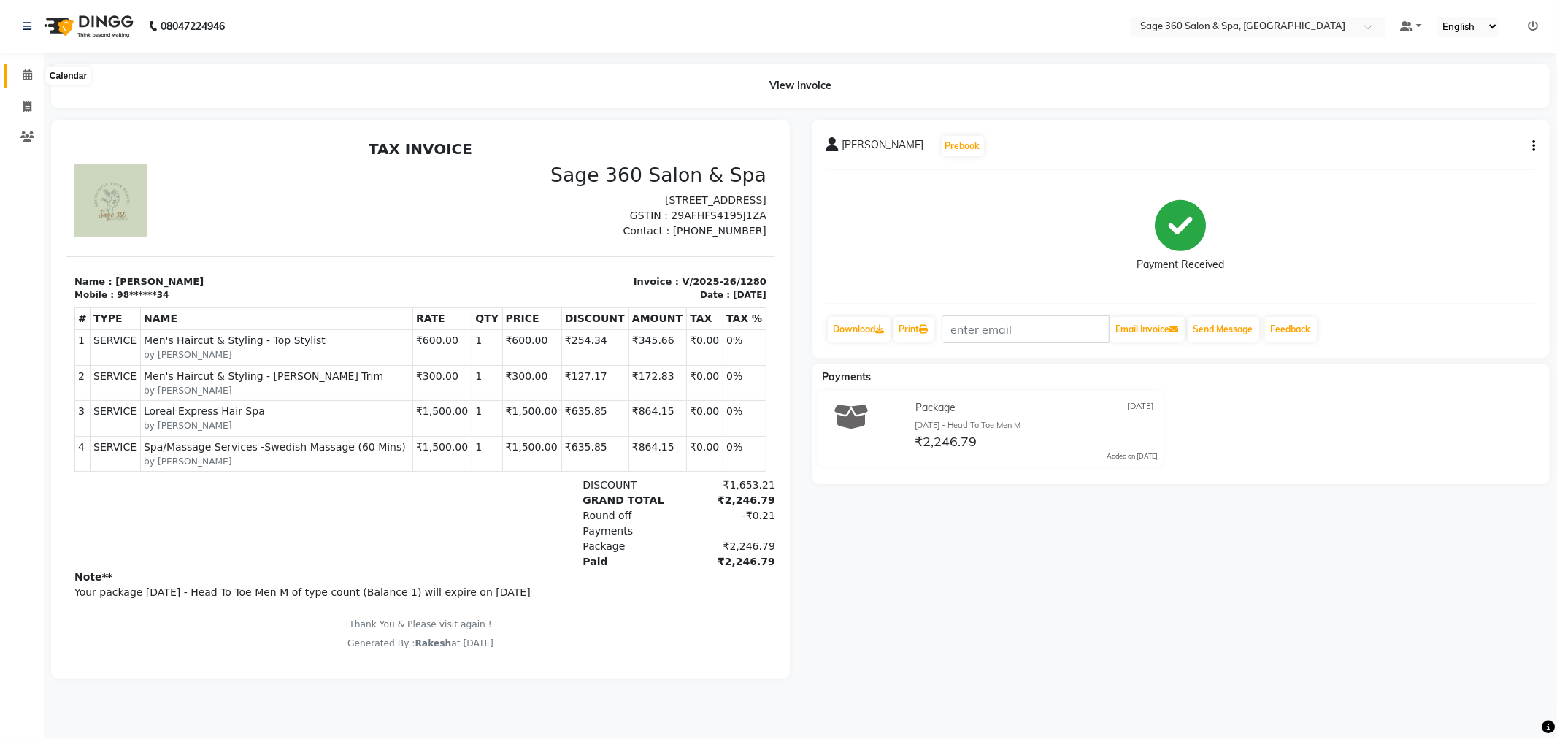
click at [26, 72] on icon at bounding box center [27, 74] width 9 height 11
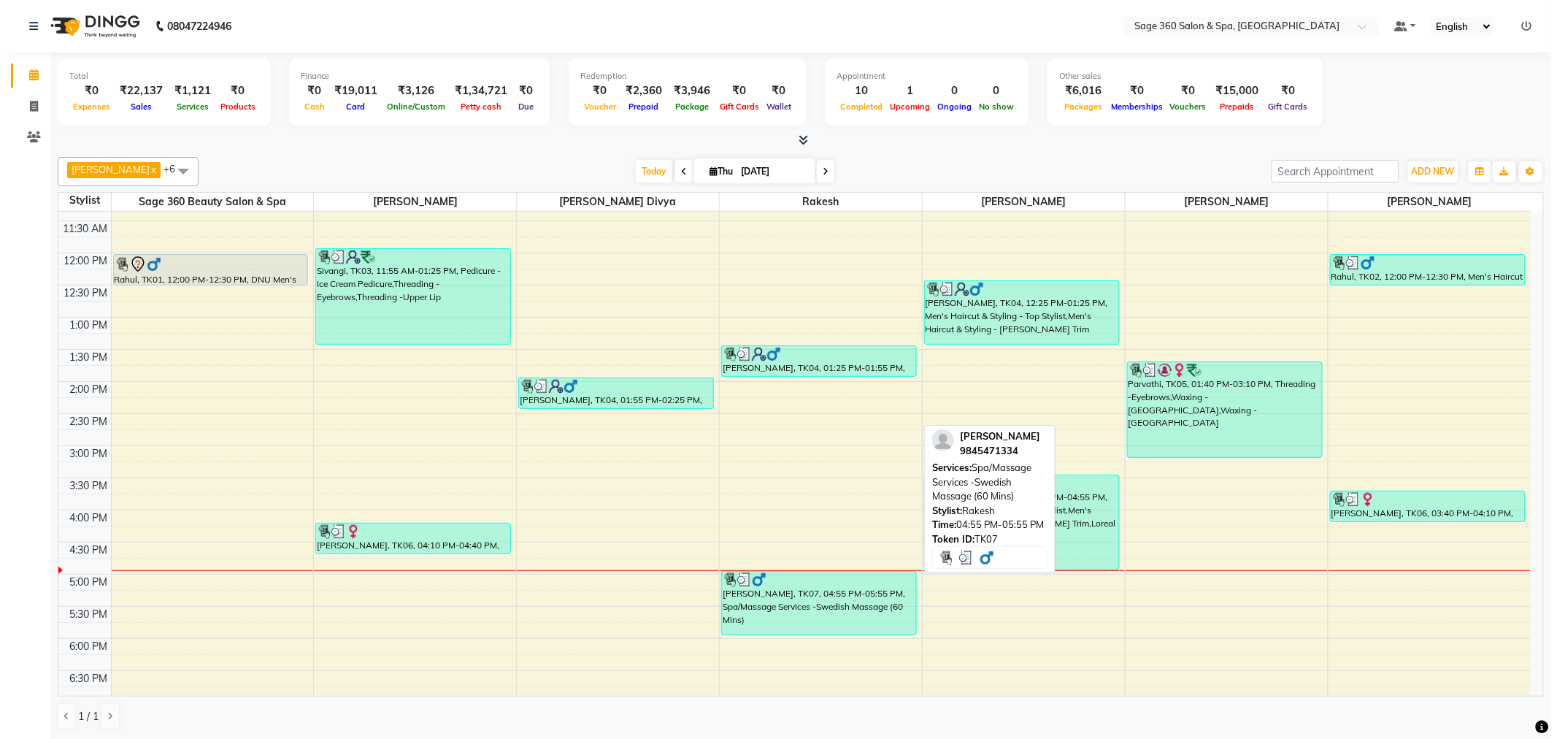
scroll to position [110, 0]
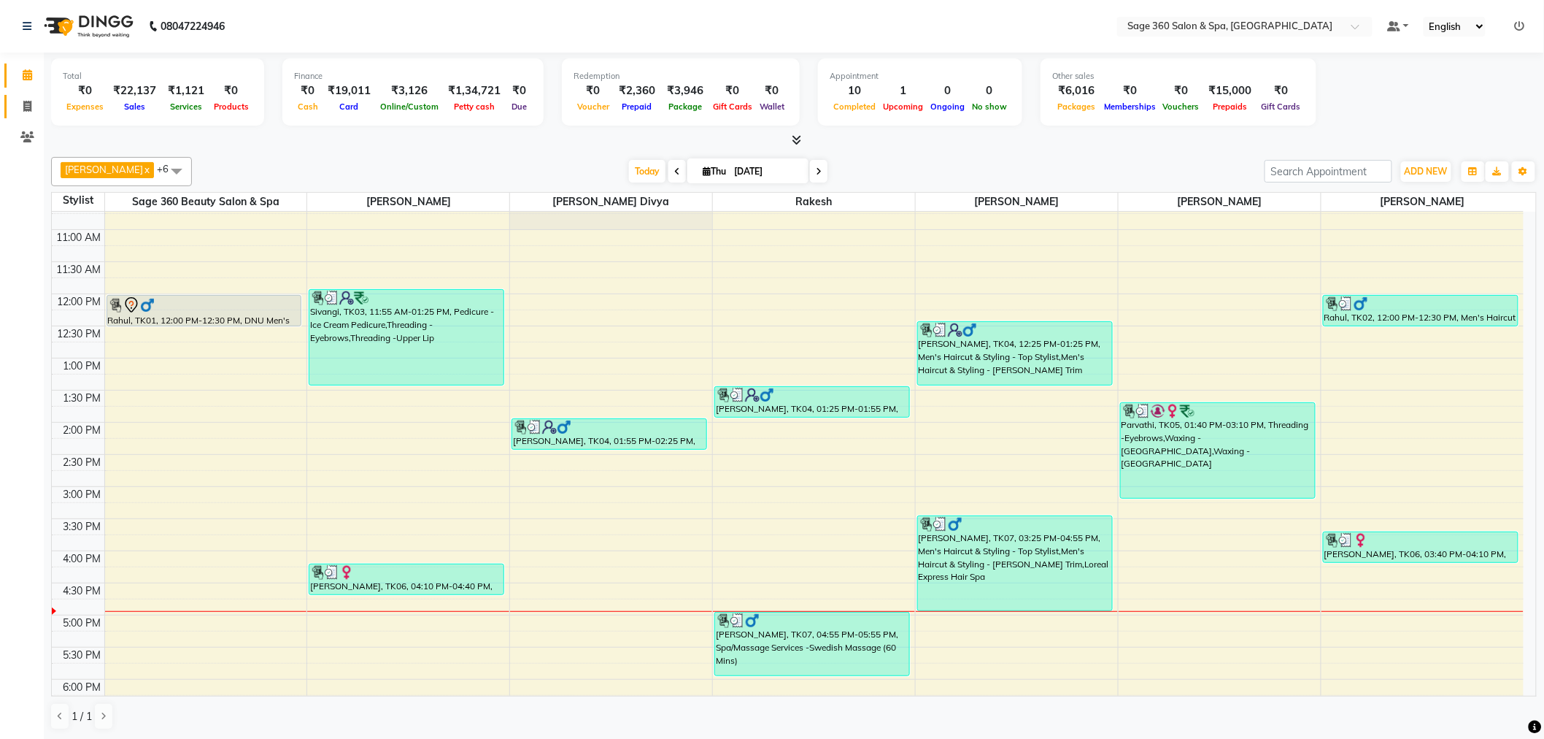
click at [30, 97] on link "Invoice" at bounding box center [21, 107] width 35 height 24
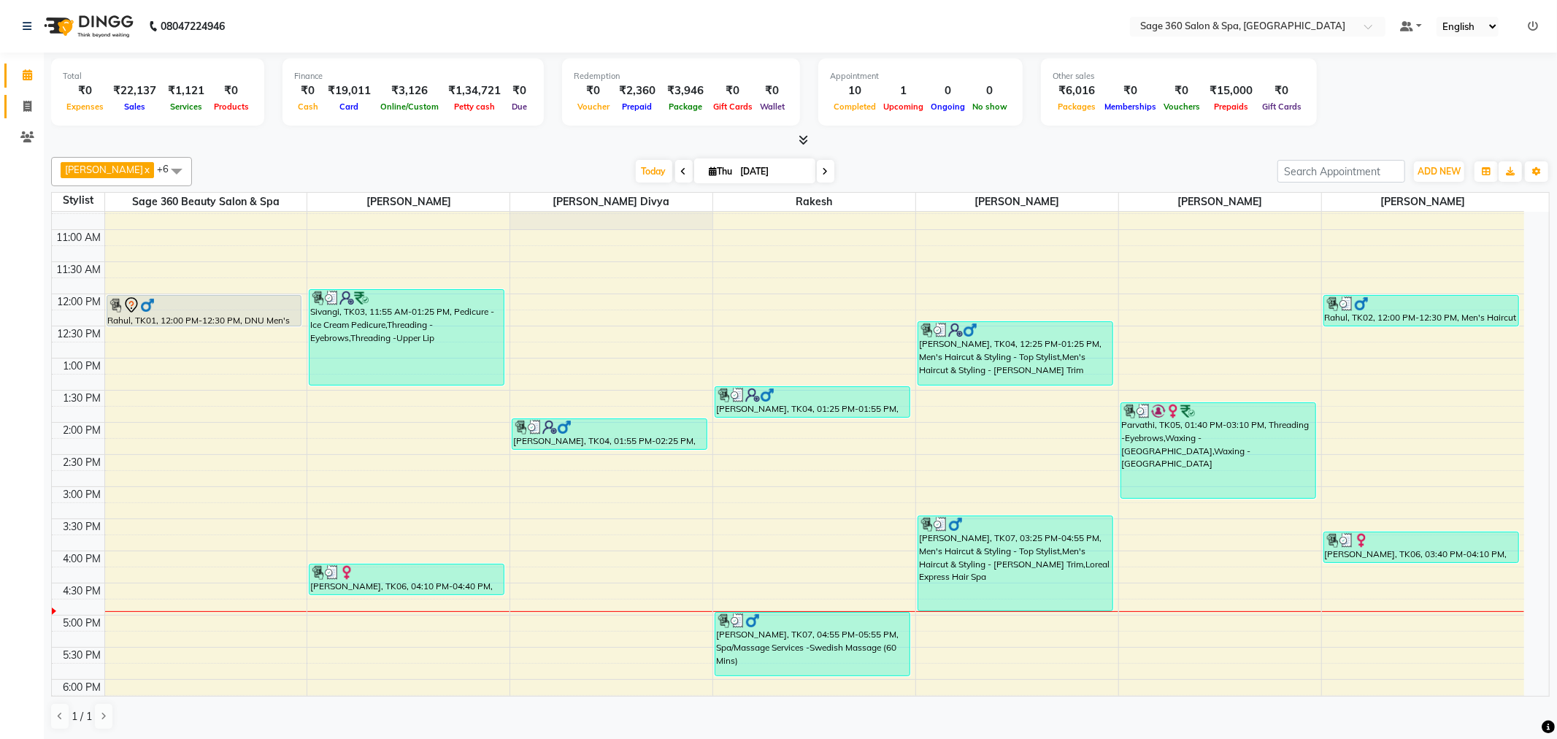
select select "7678"
select select "service"
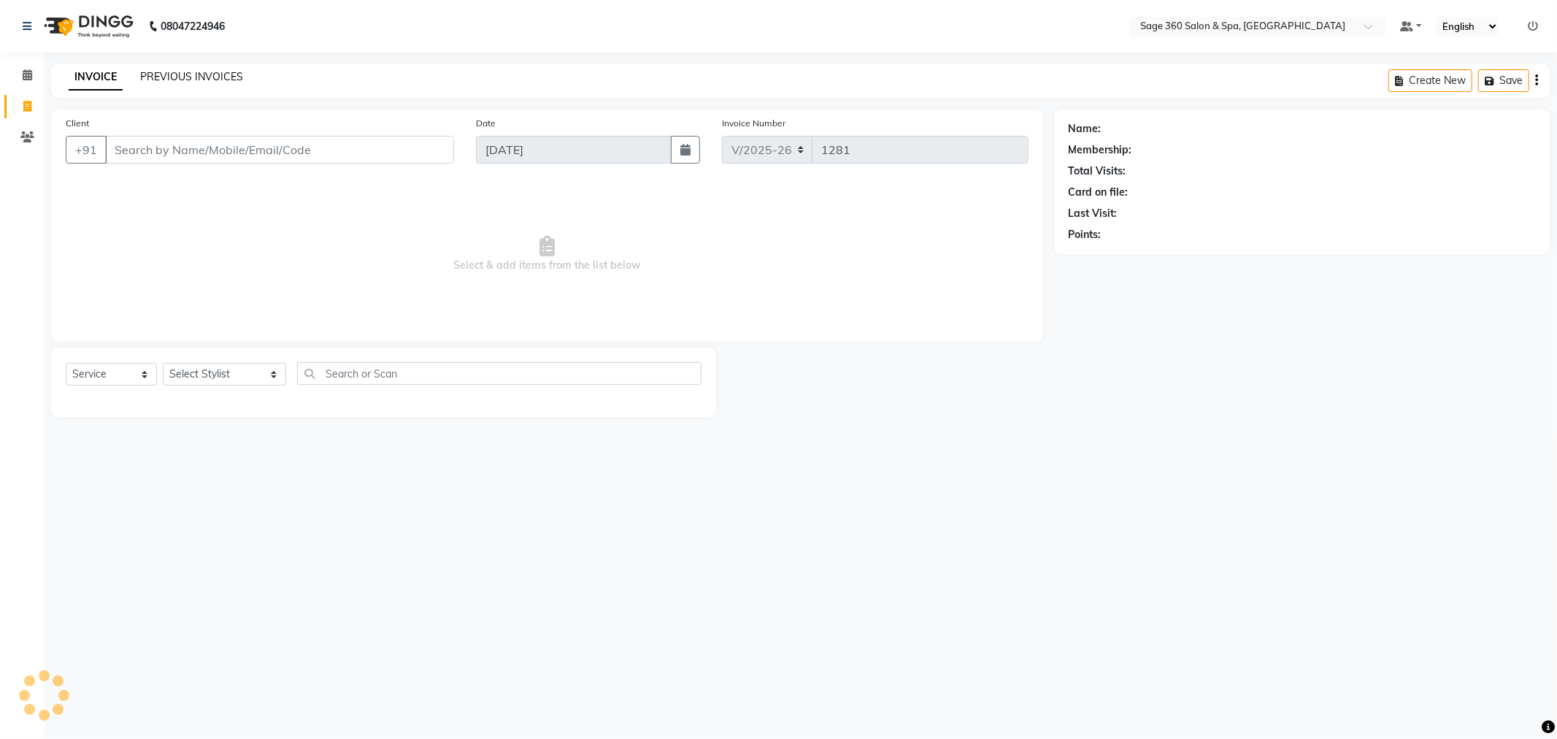
click at [174, 72] on link "PREVIOUS INVOICES" at bounding box center [191, 76] width 103 height 13
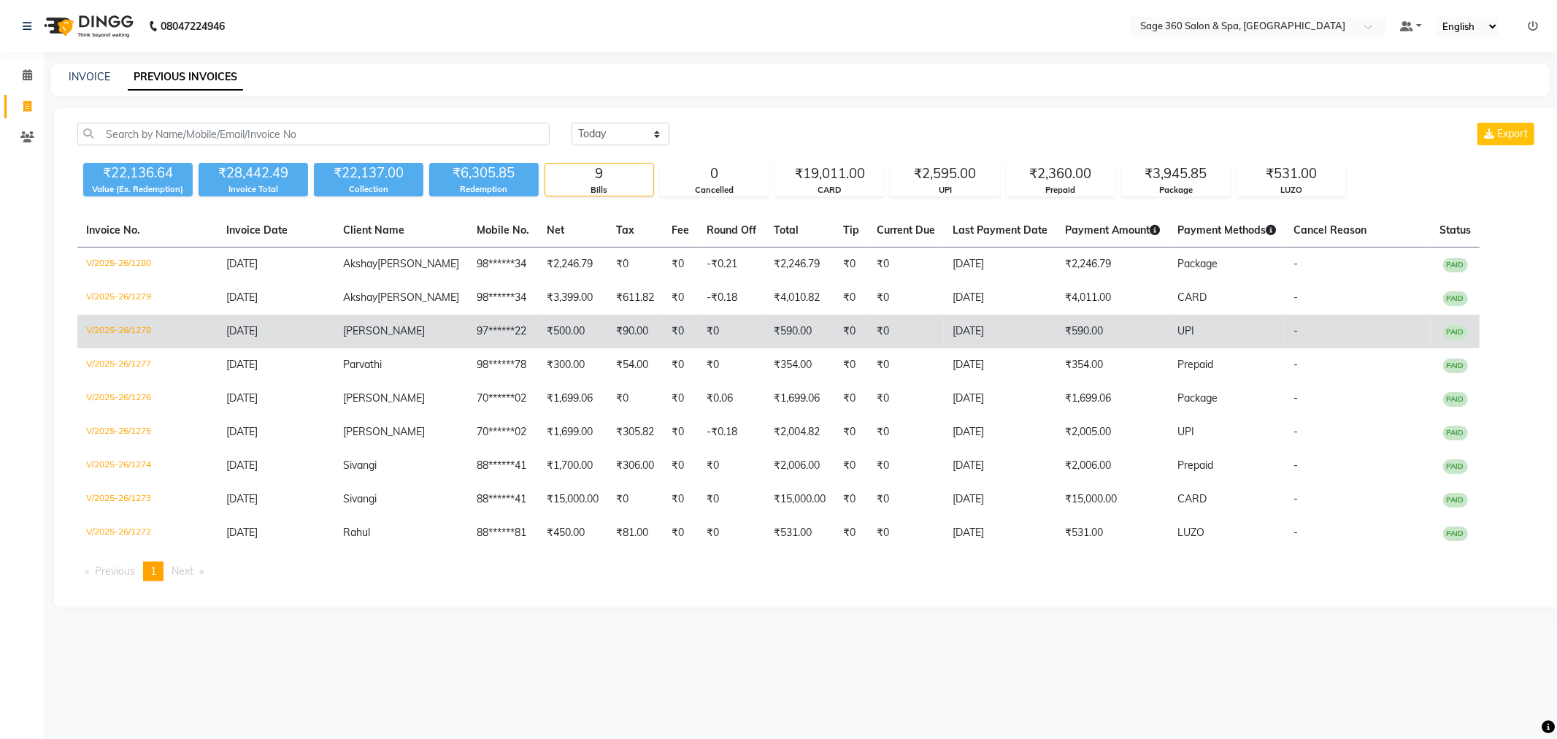
click at [1443, 330] on span "PAID" at bounding box center [1455, 332] width 25 height 15
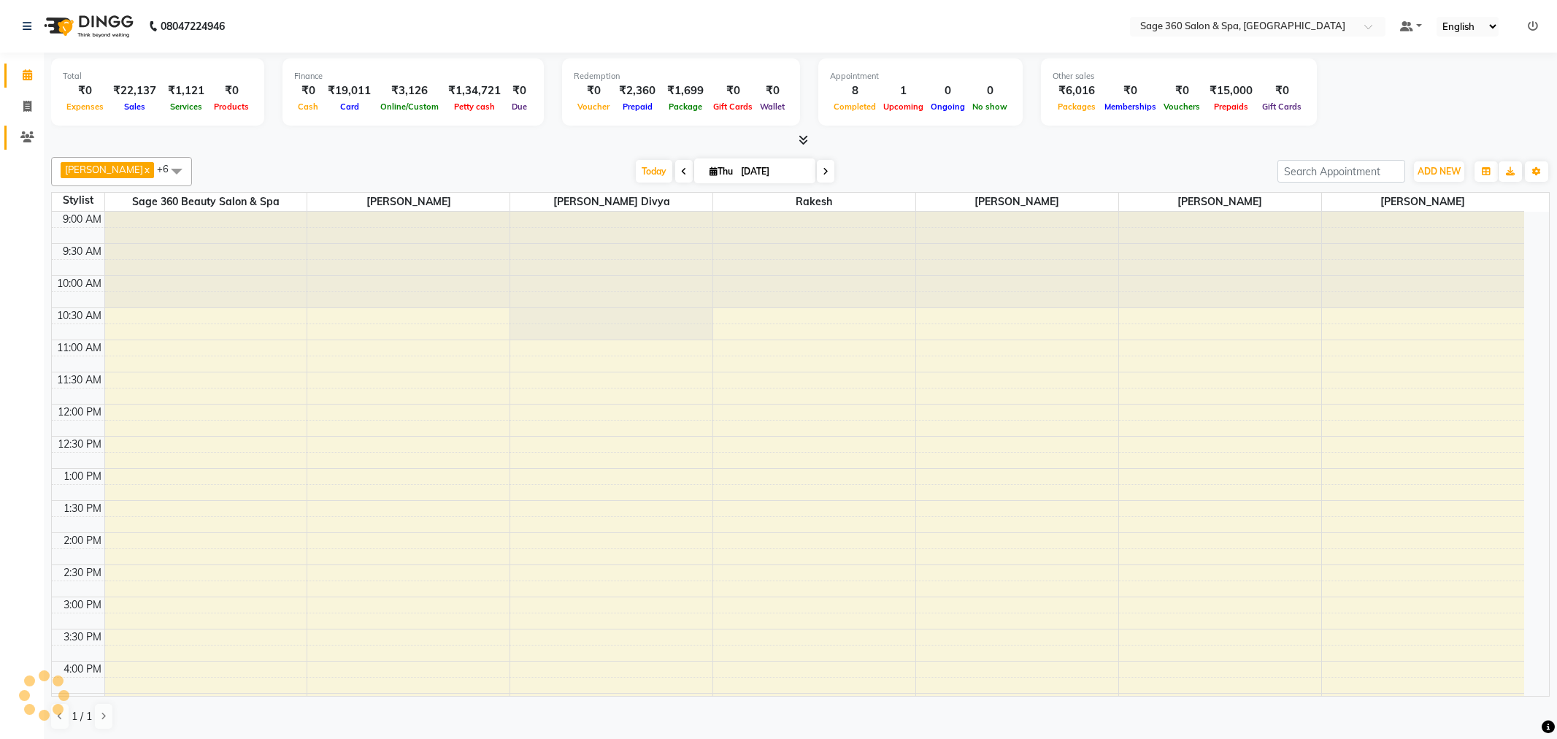
click at [26, 136] on icon at bounding box center [27, 136] width 14 height 11
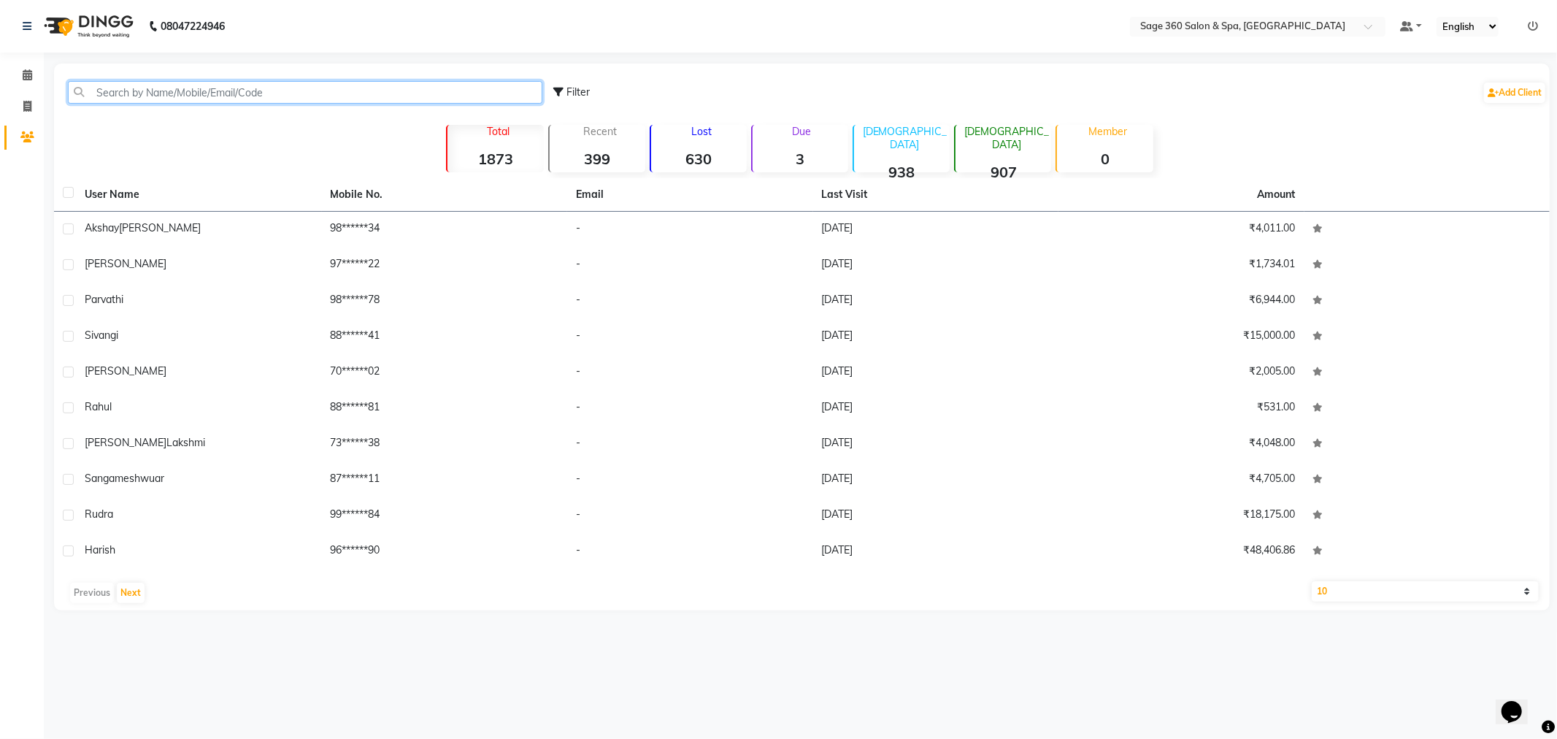
click at [188, 91] on input "text" at bounding box center [305, 92] width 474 height 23
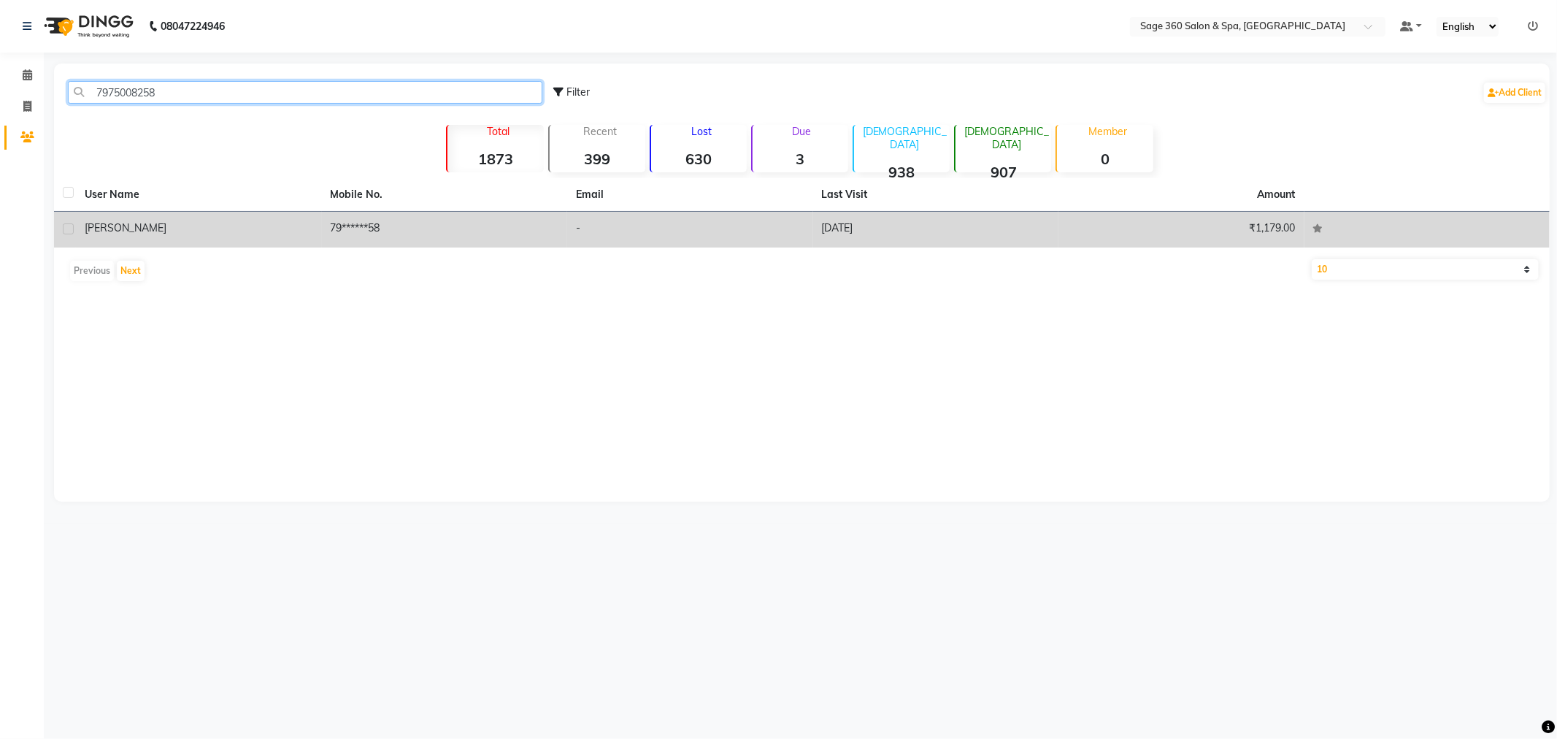
type input "7975008258"
click at [253, 230] on div "Kalpit" at bounding box center [199, 227] width 228 height 15
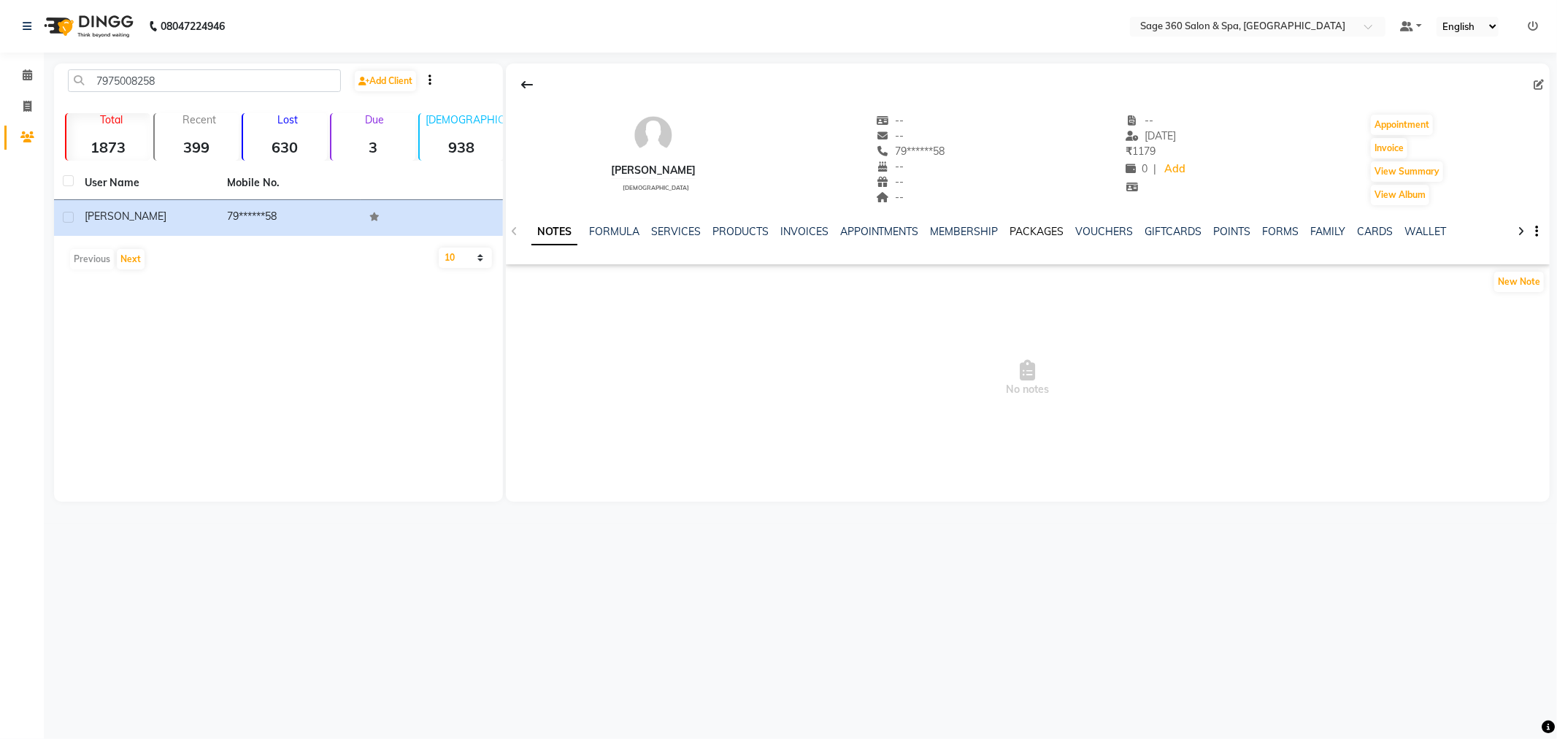
click at [1024, 231] on link "PACKAGES" at bounding box center [1037, 231] width 54 height 13
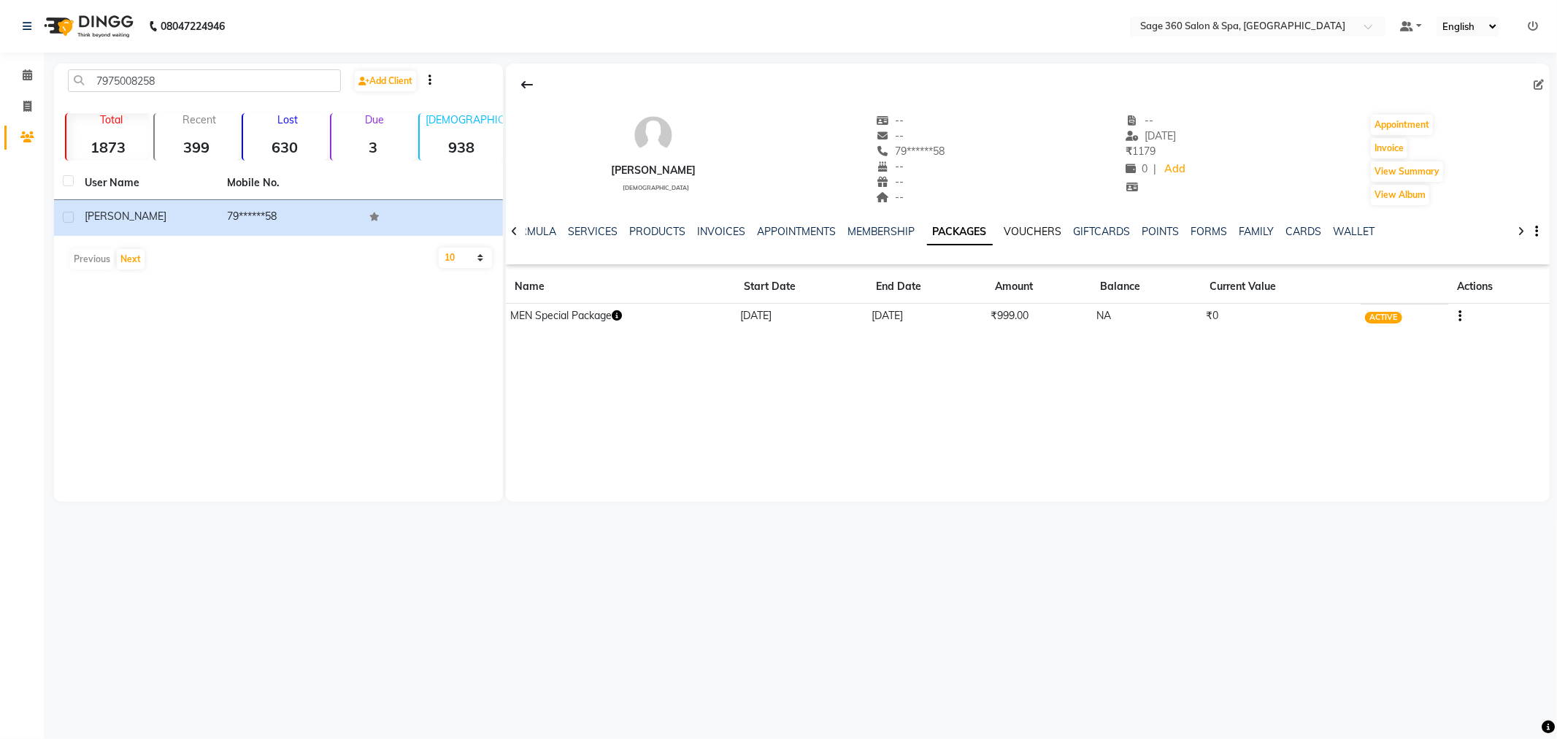
click at [1019, 230] on link "VOUCHERS" at bounding box center [1033, 231] width 58 height 13
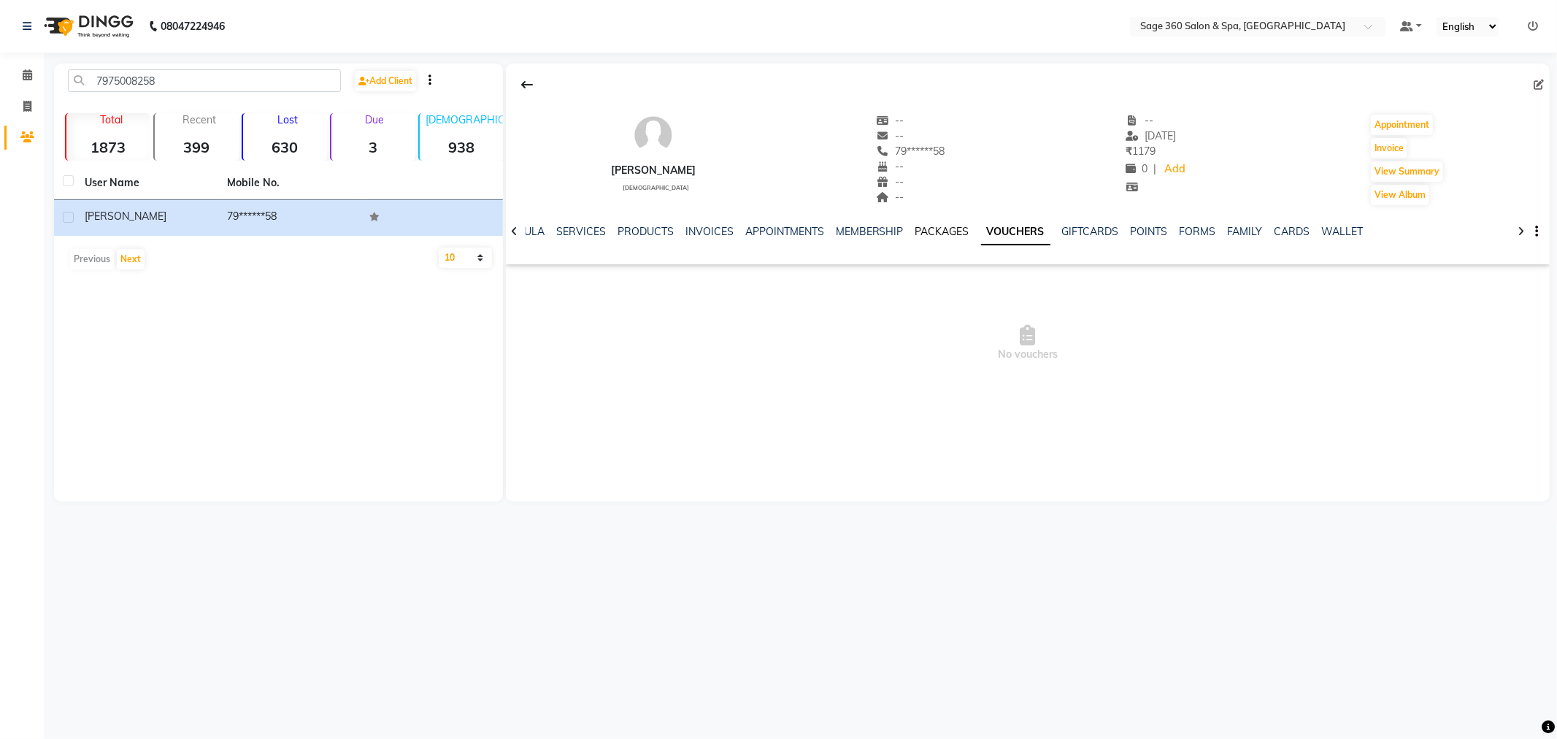
click at [936, 234] on link "PACKAGES" at bounding box center [942, 231] width 54 height 13
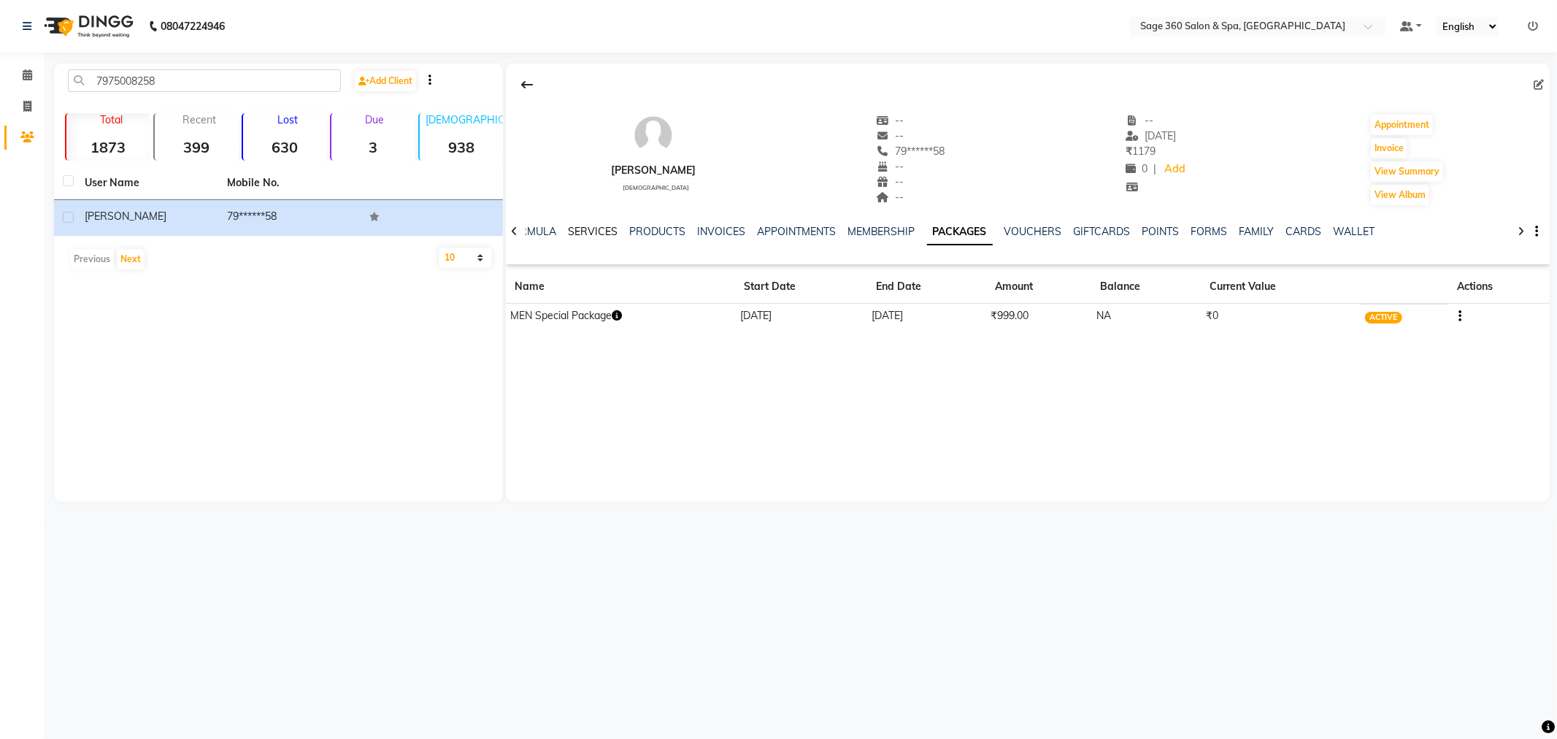
click at [591, 232] on link "SERVICES" at bounding box center [593, 231] width 50 height 13
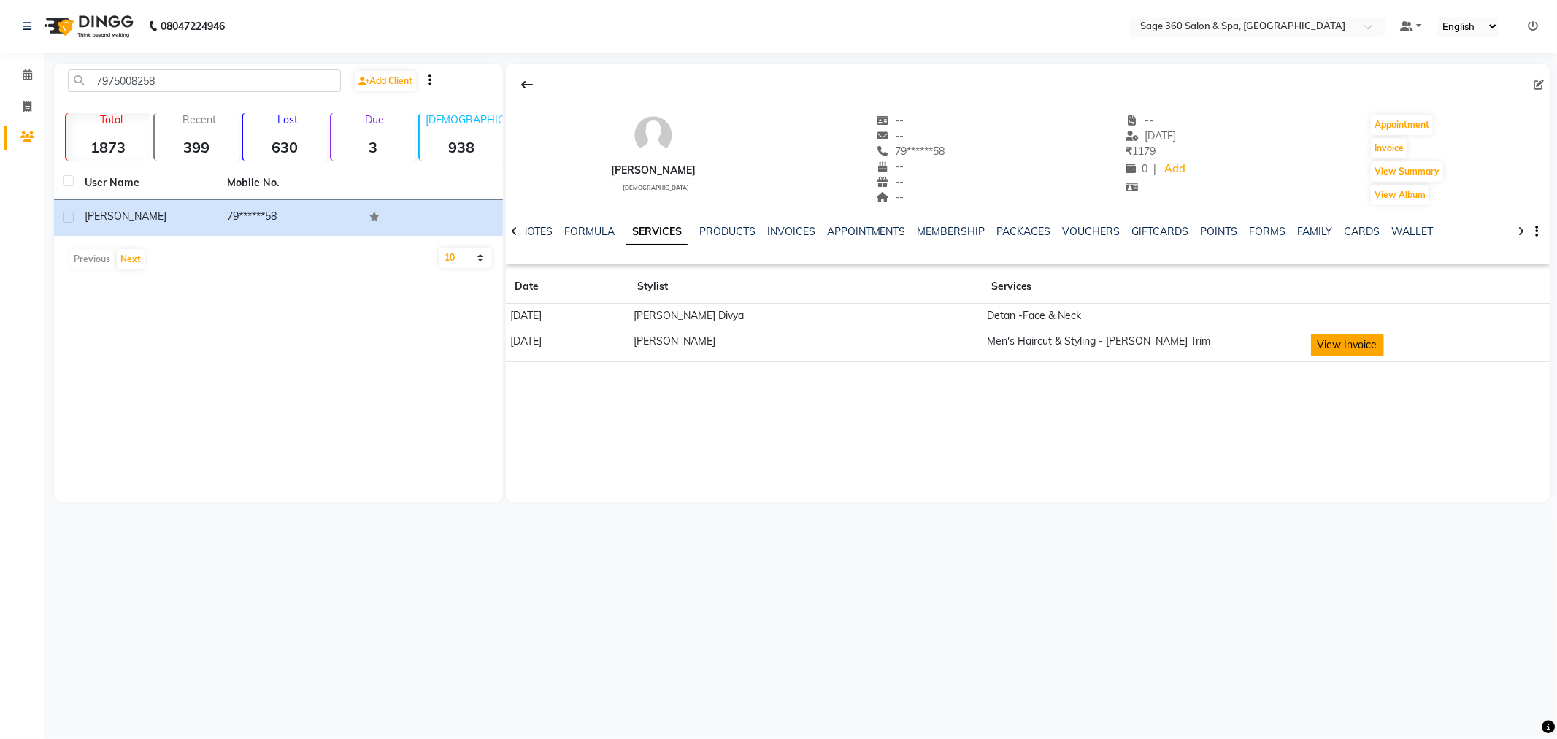
click at [1329, 343] on button "View Invoice" at bounding box center [1347, 345] width 73 height 23
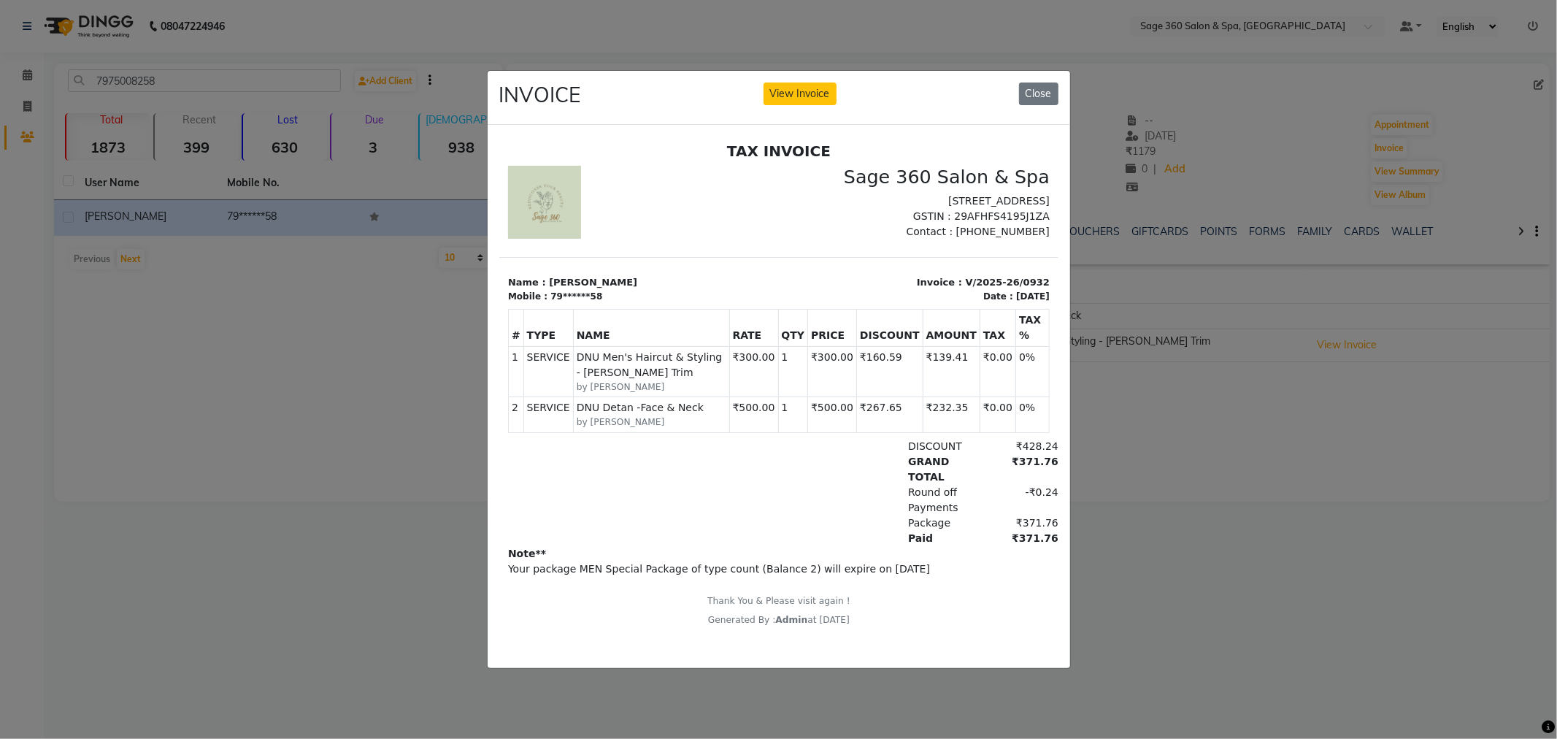
scroll to position [11, 0]
click at [1047, 82] on button "Close" at bounding box center [1038, 93] width 39 height 23
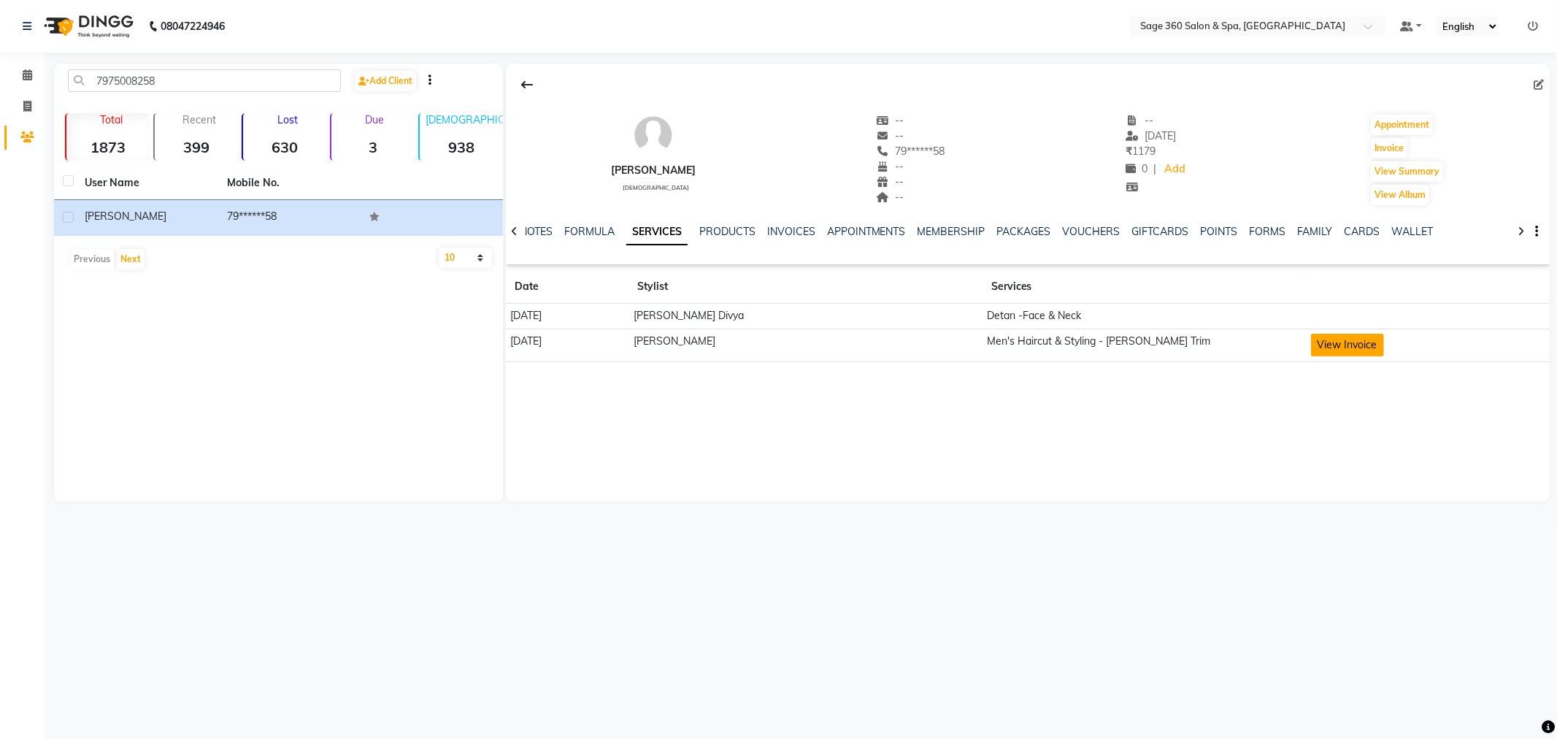
click at [1321, 346] on button "View Invoice" at bounding box center [1347, 345] width 73 height 23
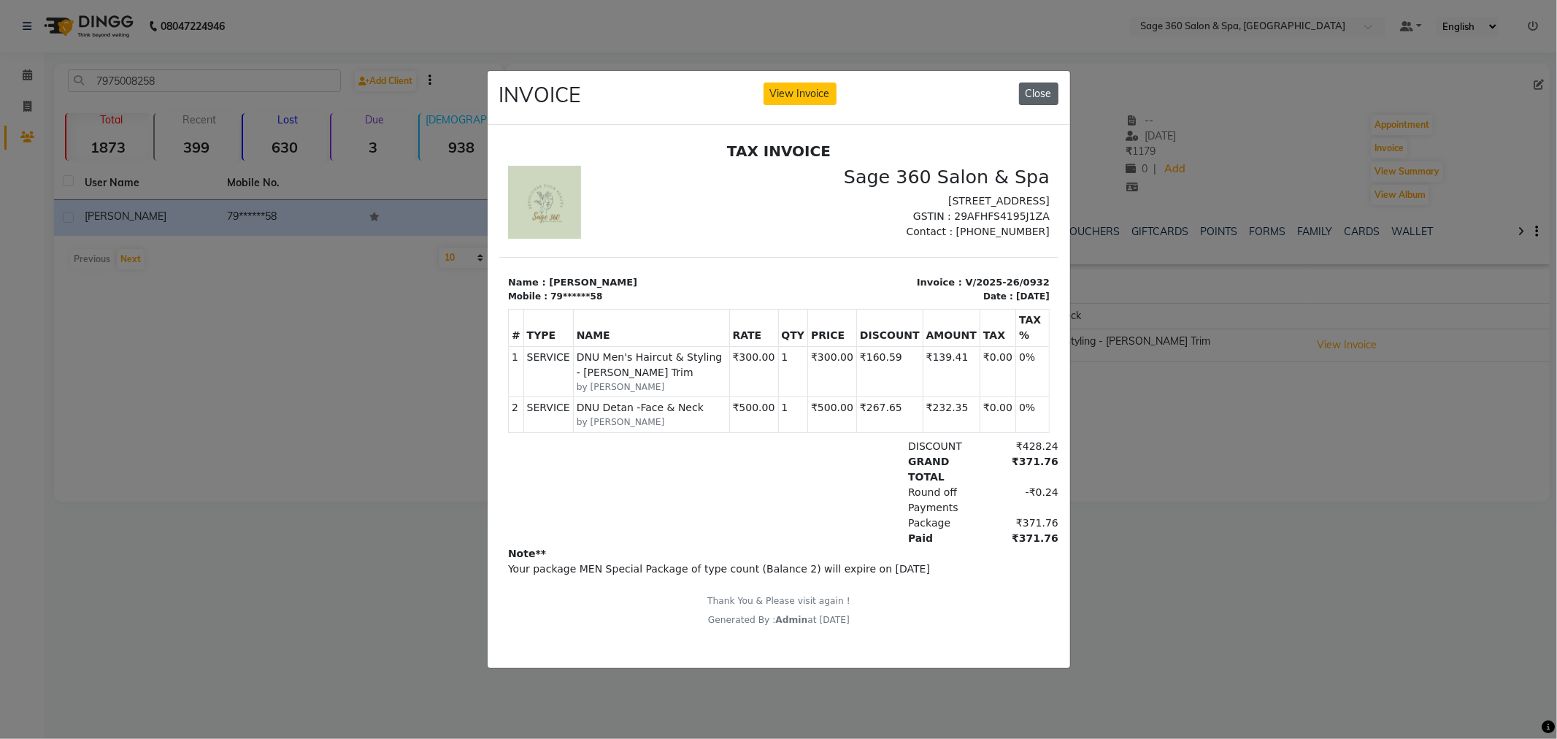
click at [1042, 82] on button "Close" at bounding box center [1038, 93] width 39 height 23
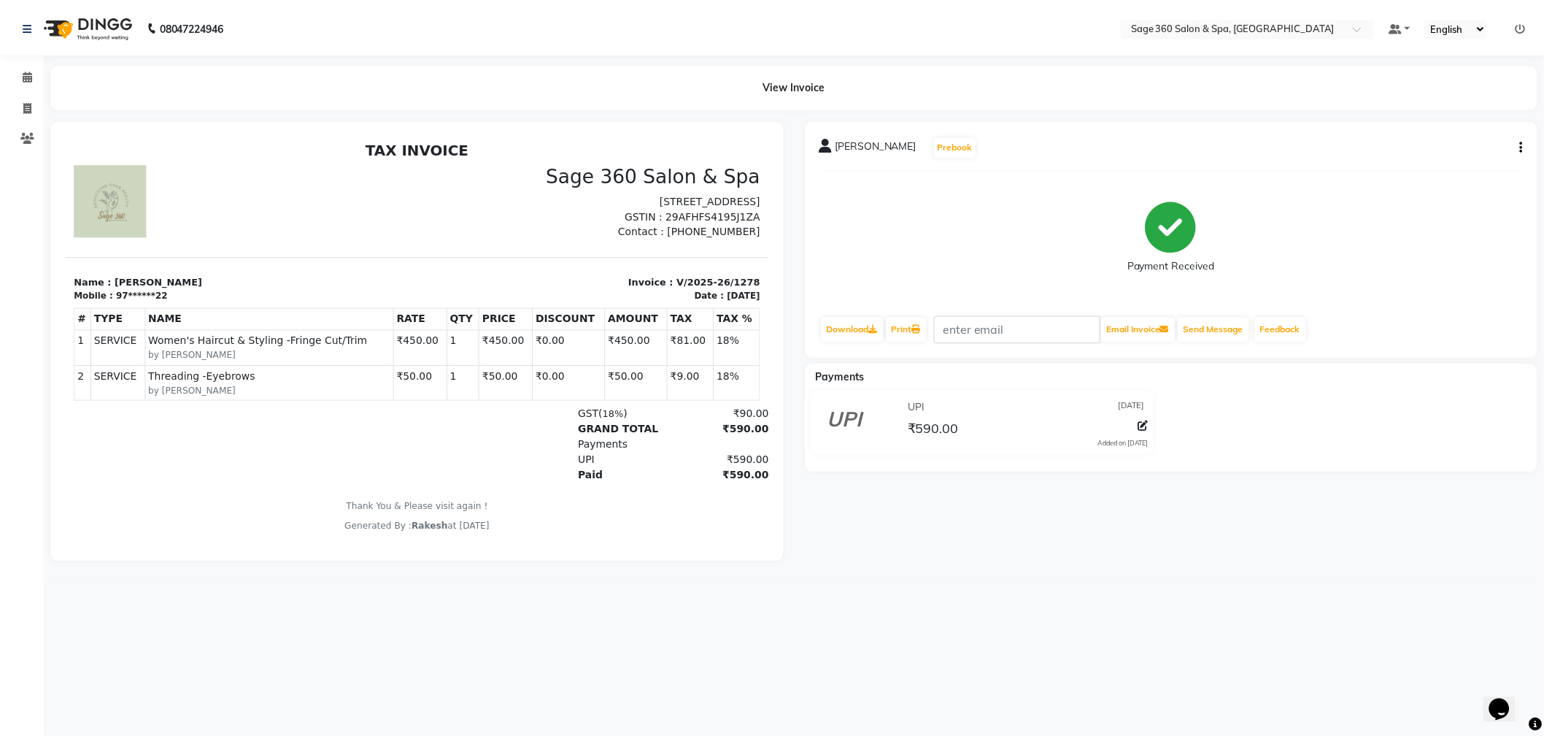
scroll to position [12, 0]
click at [29, 77] on icon at bounding box center [27, 74] width 9 height 11
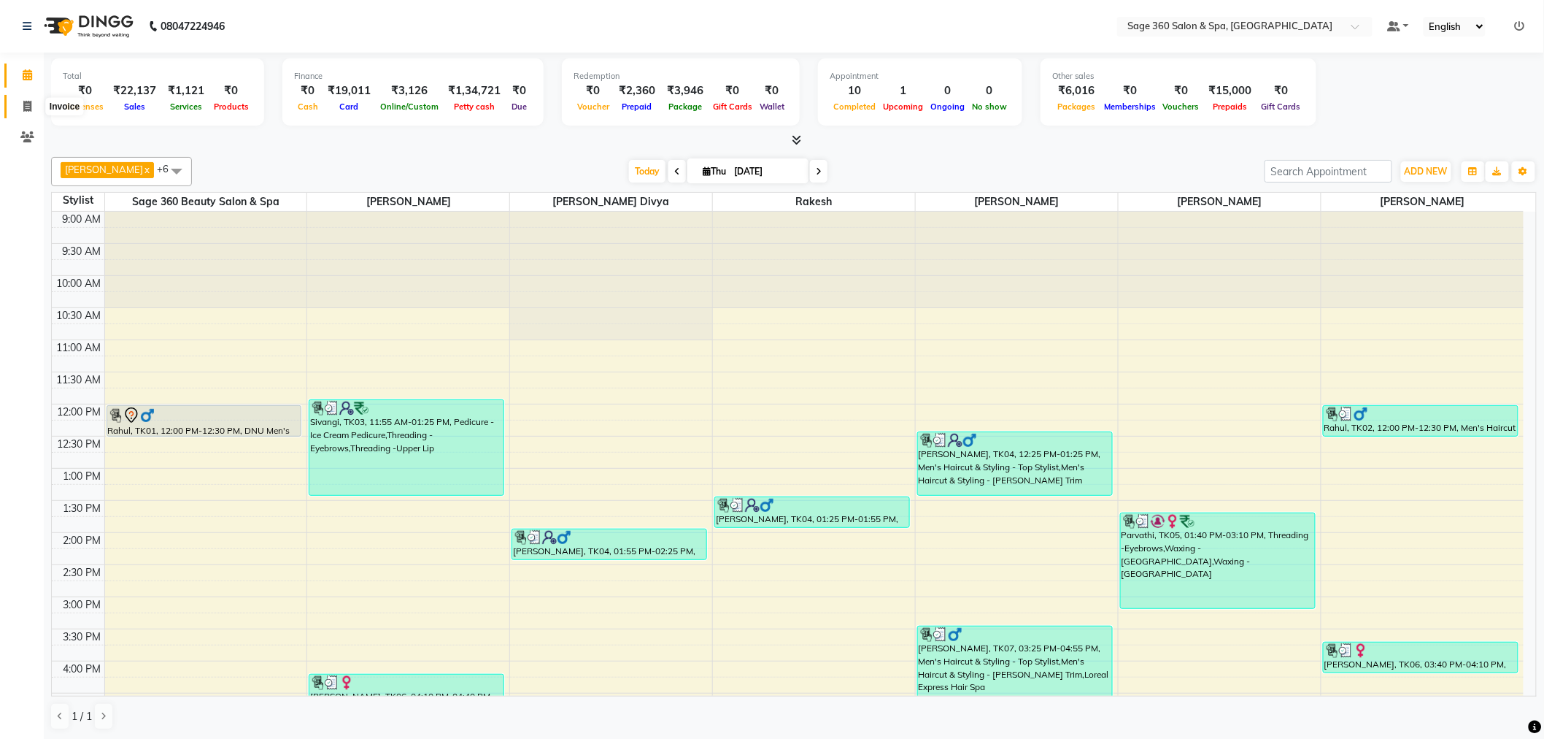
click at [28, 109] on icon at bounding box center [27, 106] width 8 height 11
select select "7678"
select select "service"
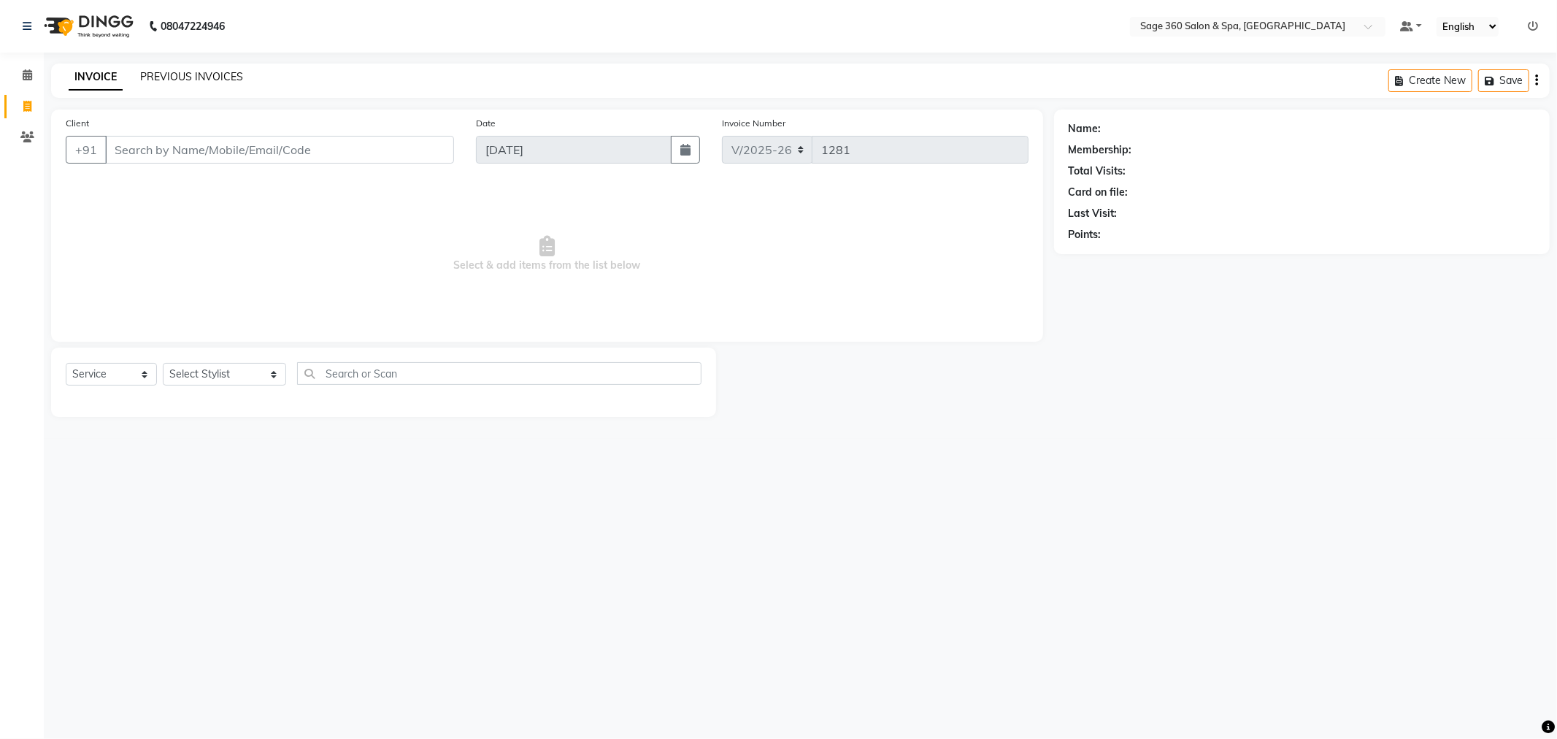
click at [201, 77] on link "PREVIOUS INVOICES" at bounding box center [191, 76] width 103 height 13
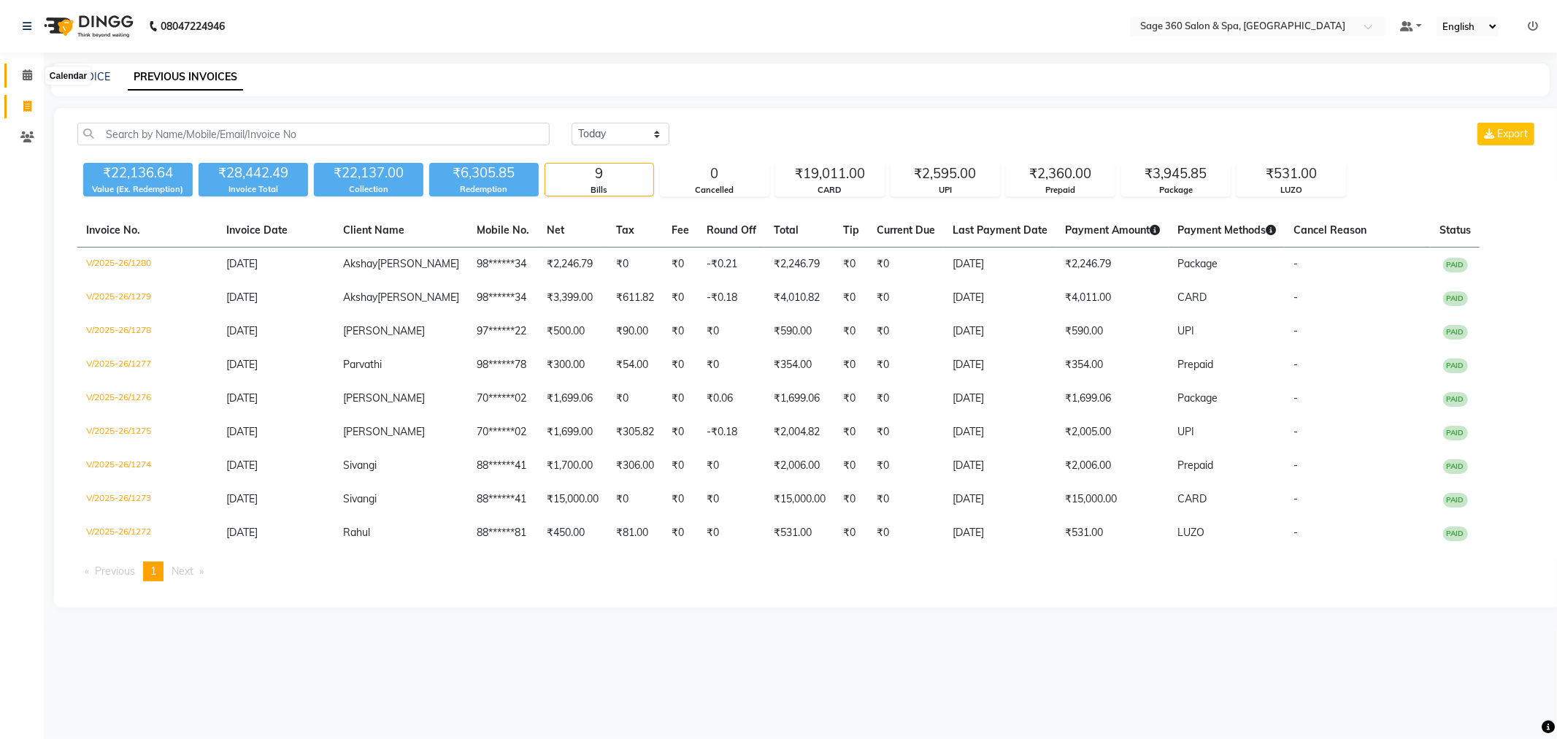
click at [27, 74] on icon at bounding box center [27, 74] width 9 height 11
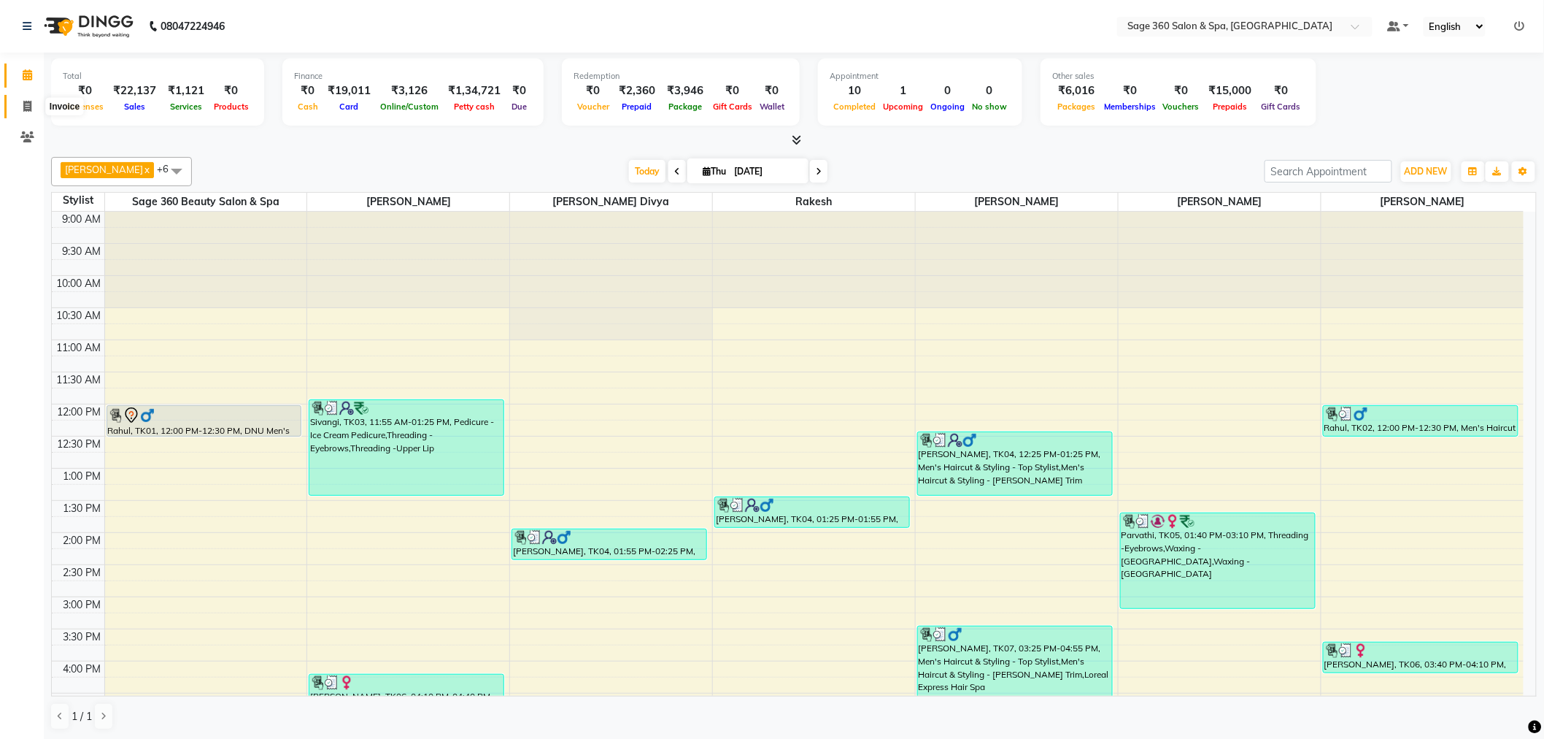
click at [27, 104] on icon at bounding box center [27, 106] width 8 height 11
select select "7678"
select select "service"
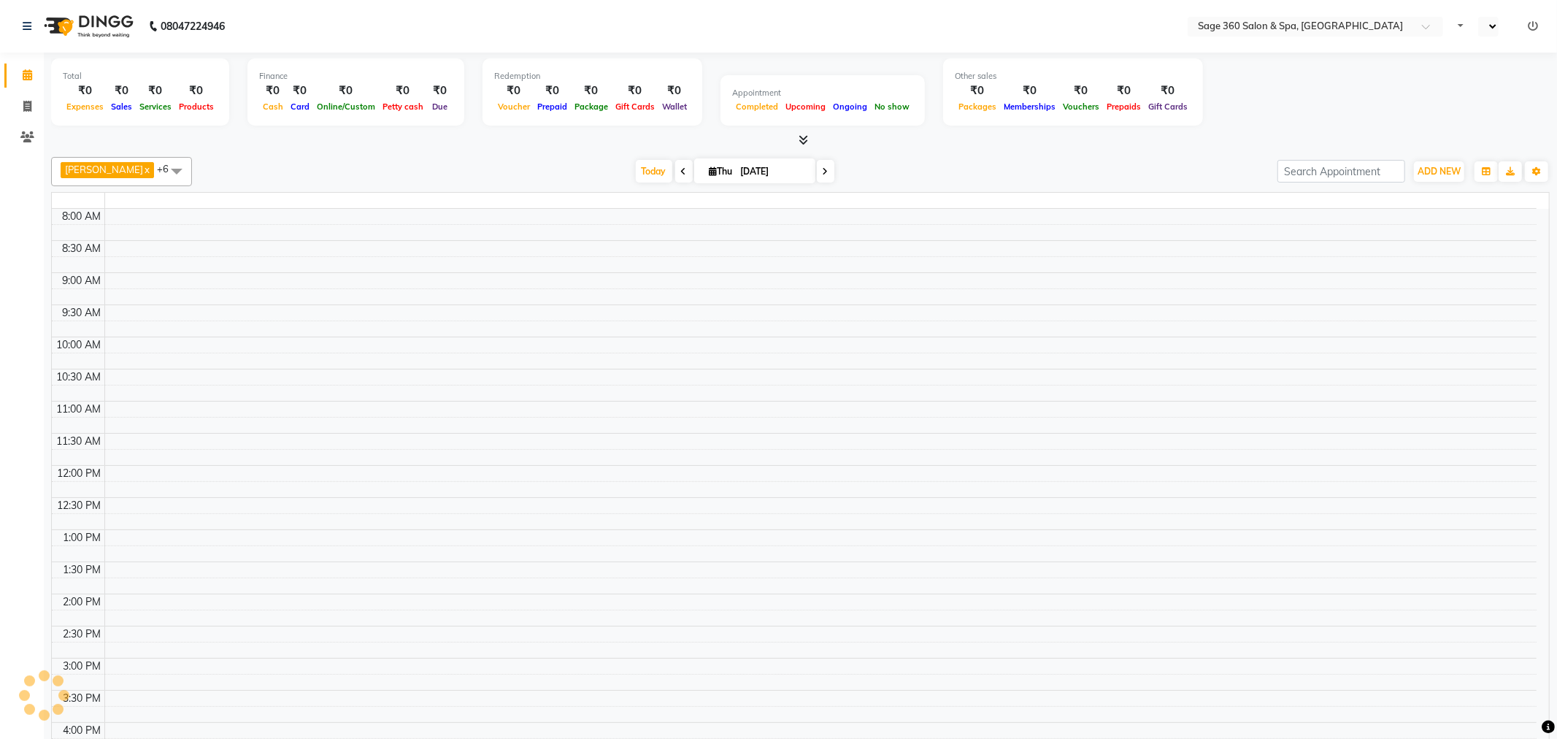
select select "en"
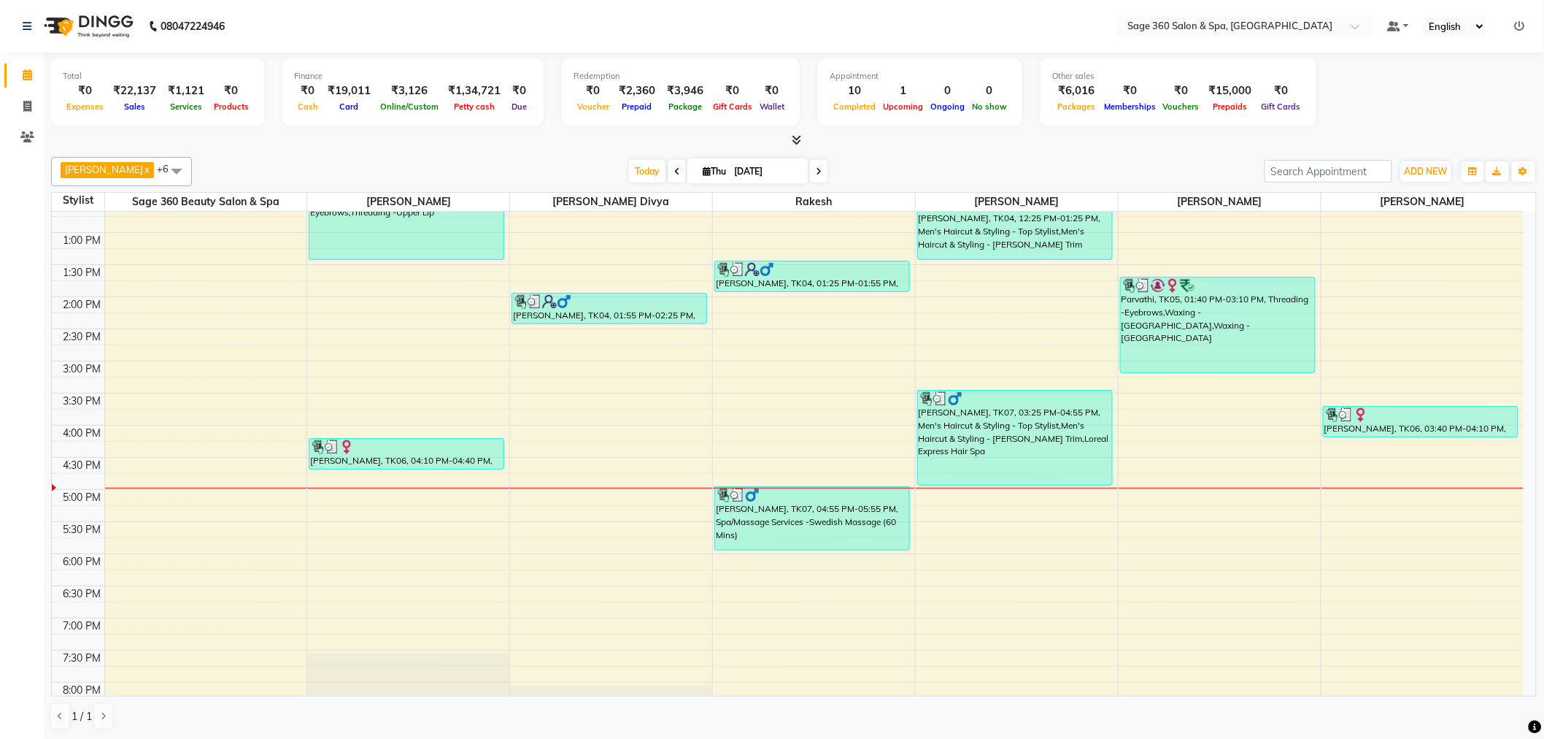
scroll to position [81, 0]
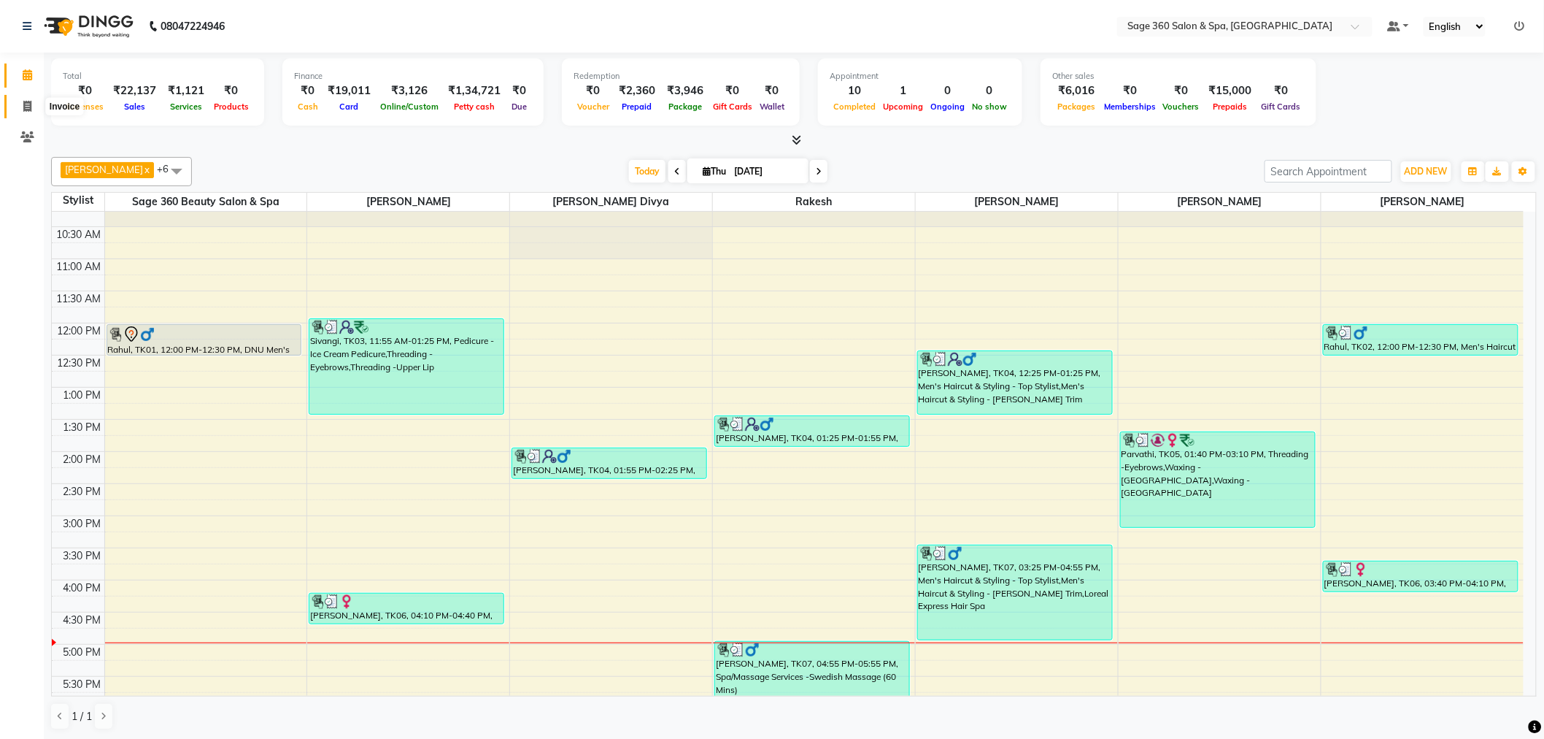
click at [23, 105] on icon at bounding box center [27, 106] width 8 height 11
select select "service"
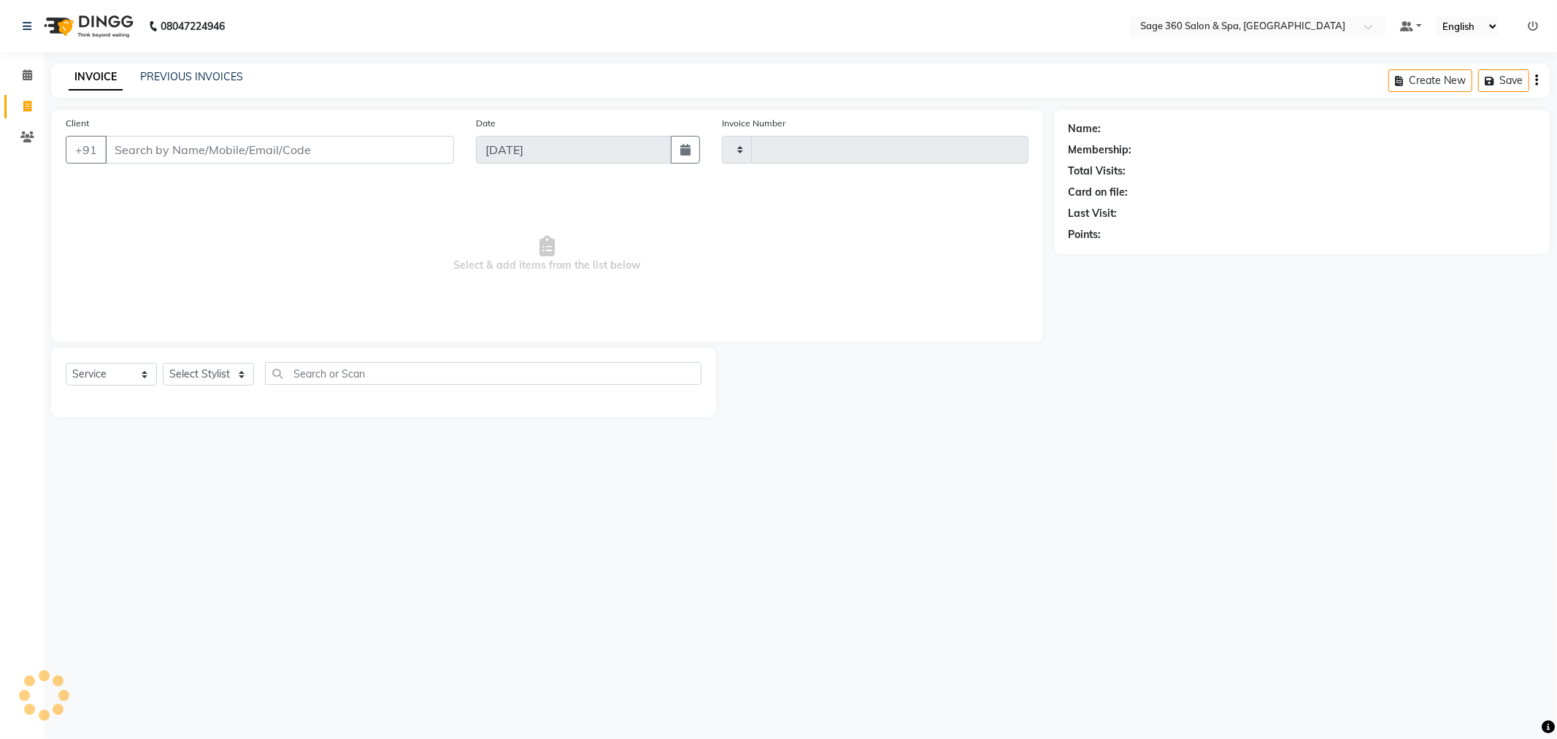
type input "1281"
select select "7678"
click at [23, 72] on icon at bounding box center [27, 74] width 9 height 11
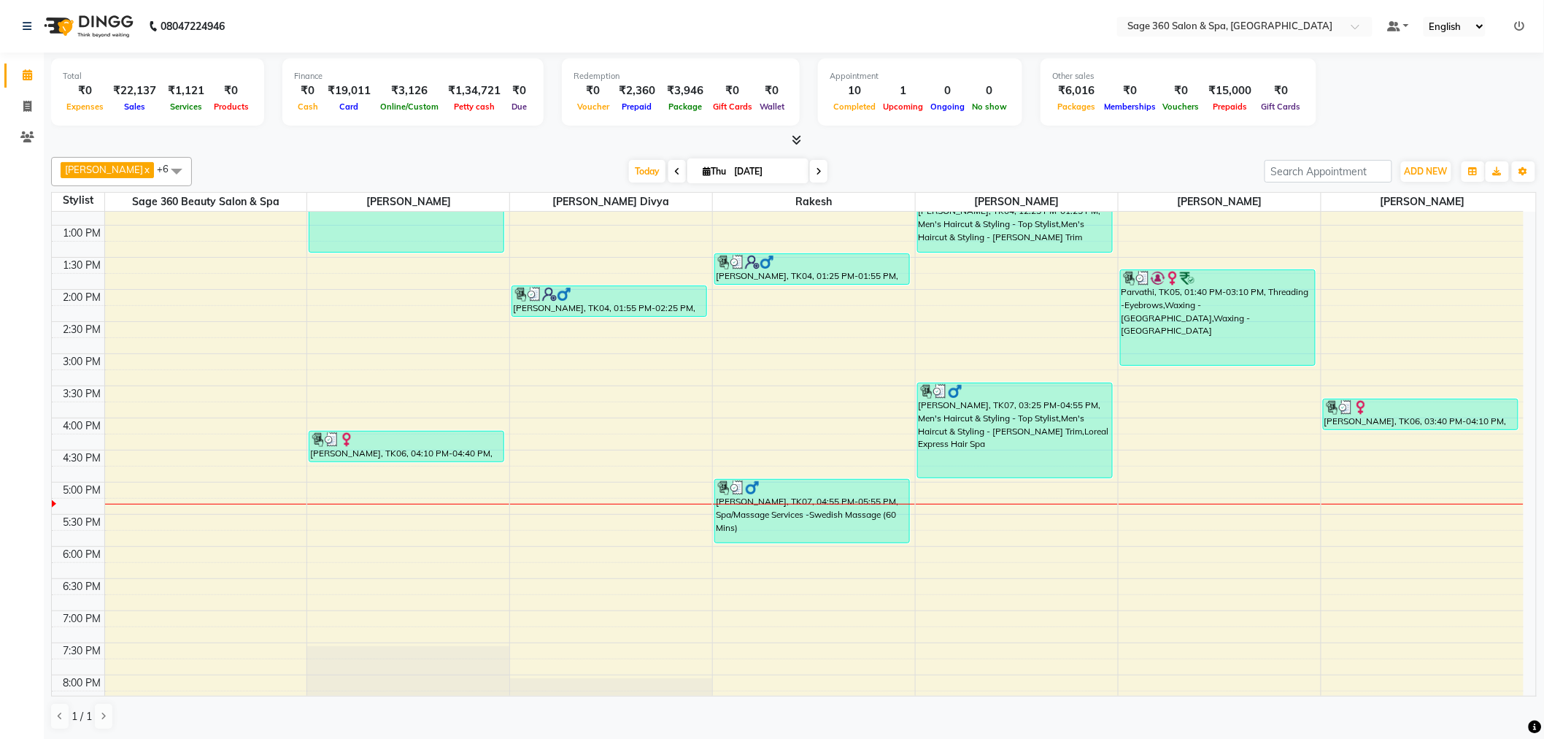
scroll to position [1, 0]
click at [25, 108] on icon at bounding box center [27, 105] width 8 height 11
select select "service"
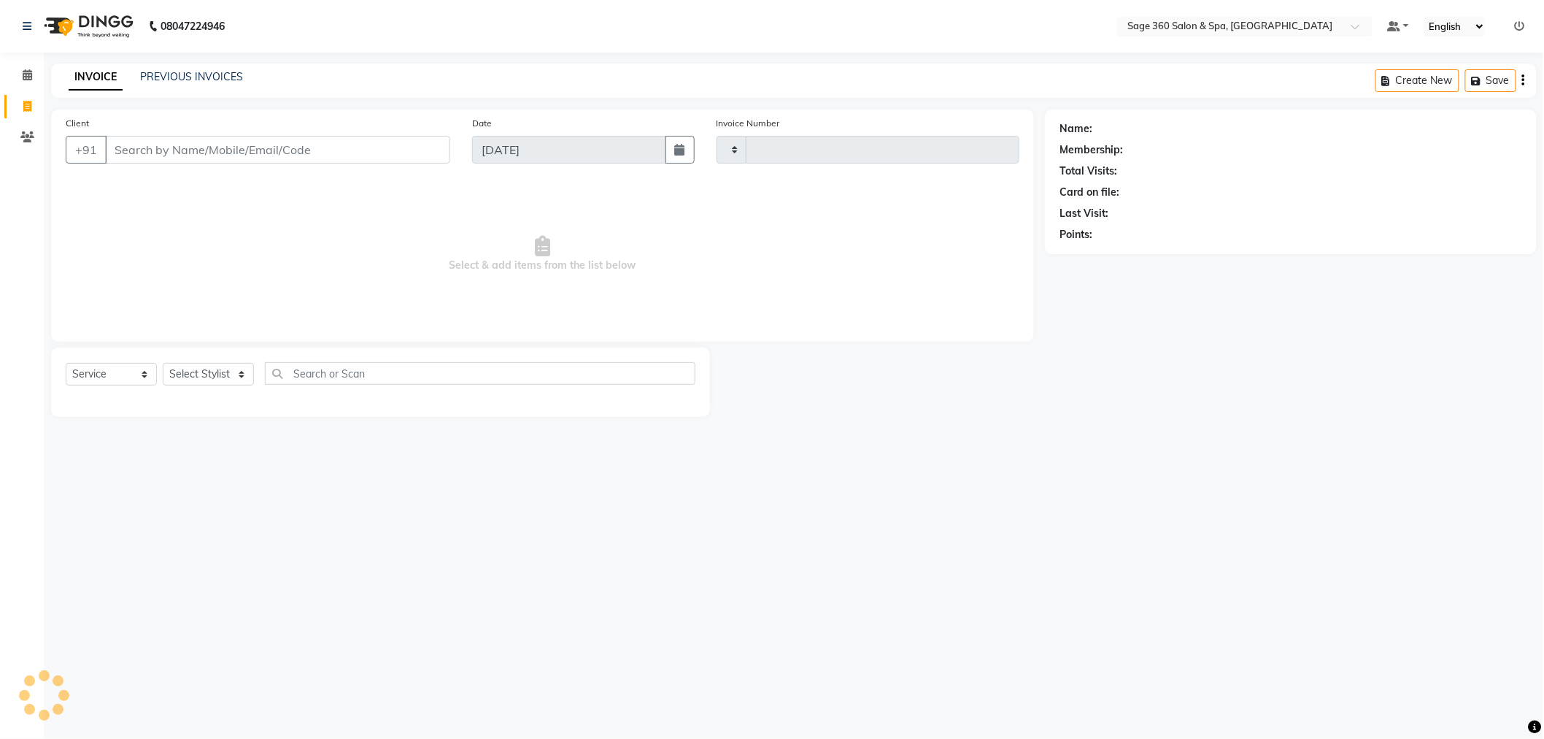
type input "1281"
select select "7678"
click at [154, 145] on input "Client" at bounding box center [279, 150] width 349 height 28
click at [191, 147] on input "Client" at bounding box center [279, 150] width 349 height 28
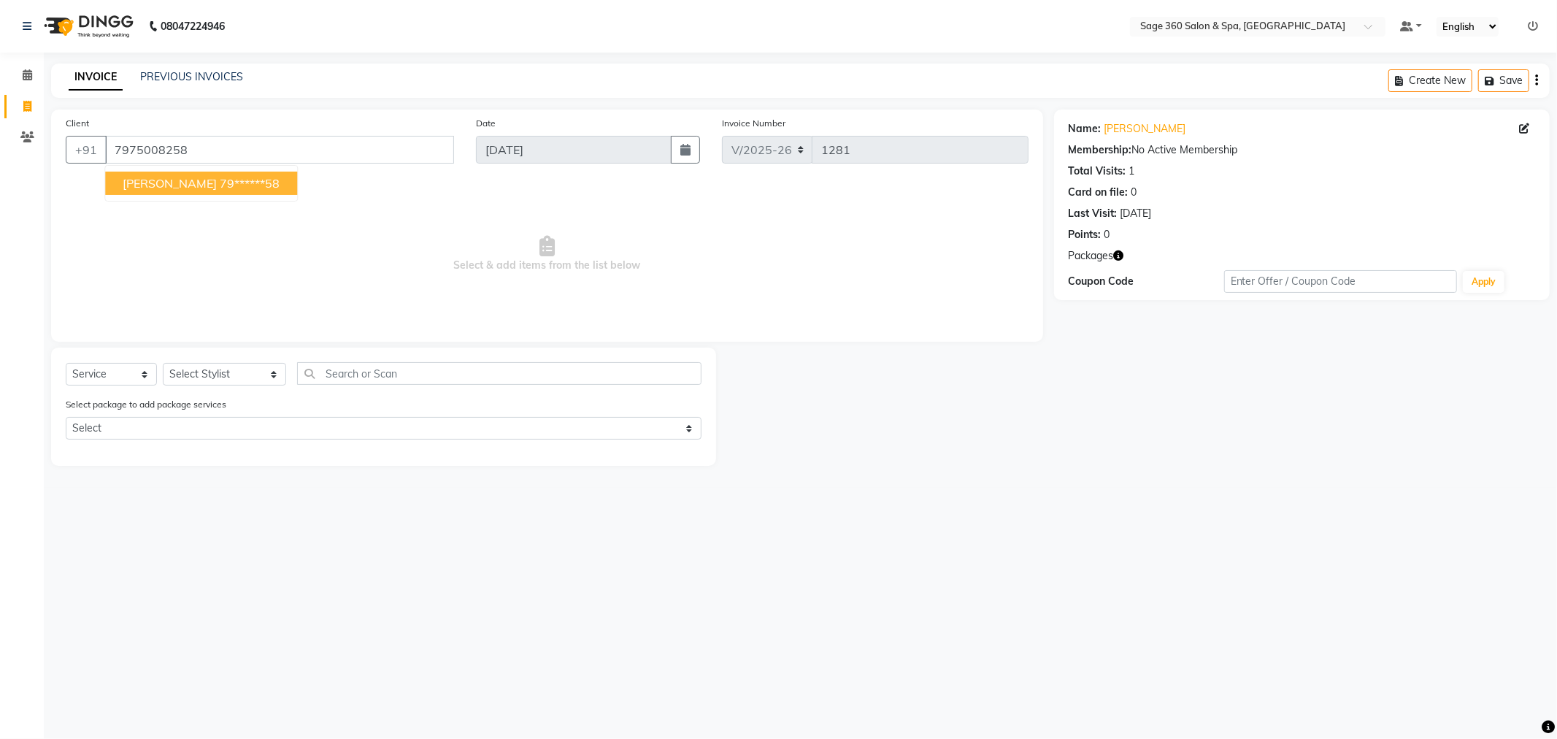
click at [220, 184] on ngb-highlight "79******58" at bounding box center [250, 183] width 60 height 15
type input "79******58"
click at [272, 377] on select "Select Stylist [PERSON_NAME] [PERSON_NAME] [PERSON_NAME] [PERSON_NAME] [PERSON_…" at bounding box center [224, 374] width 123 height 23
select select "83083"
click at [163, 363] on select "Select Stylist [PERSON_NAME] [PERSON_NAME] [PERSON_NAME] [PERSON_NAME] [PERSON_…" at bounding box center [224, 374] width 123 height 23
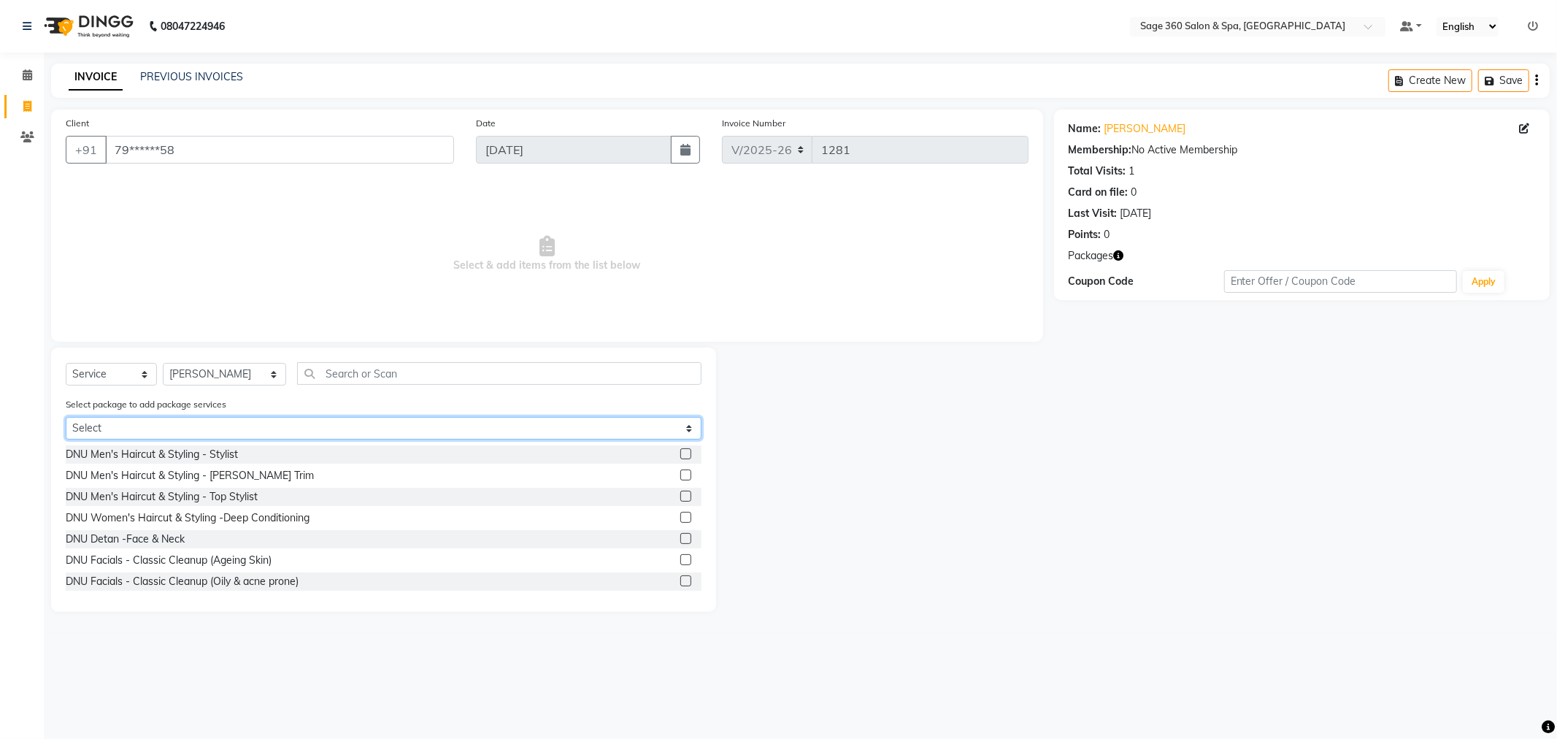
click at [514, 428] on select "Select MEN Special Package" at bounding box center [384, 428] width 636 height 23
select select "1: Object"
click at [66, 417] on select "Select MEN Special Package" at bounding box center [384, 428] width 636 height 23
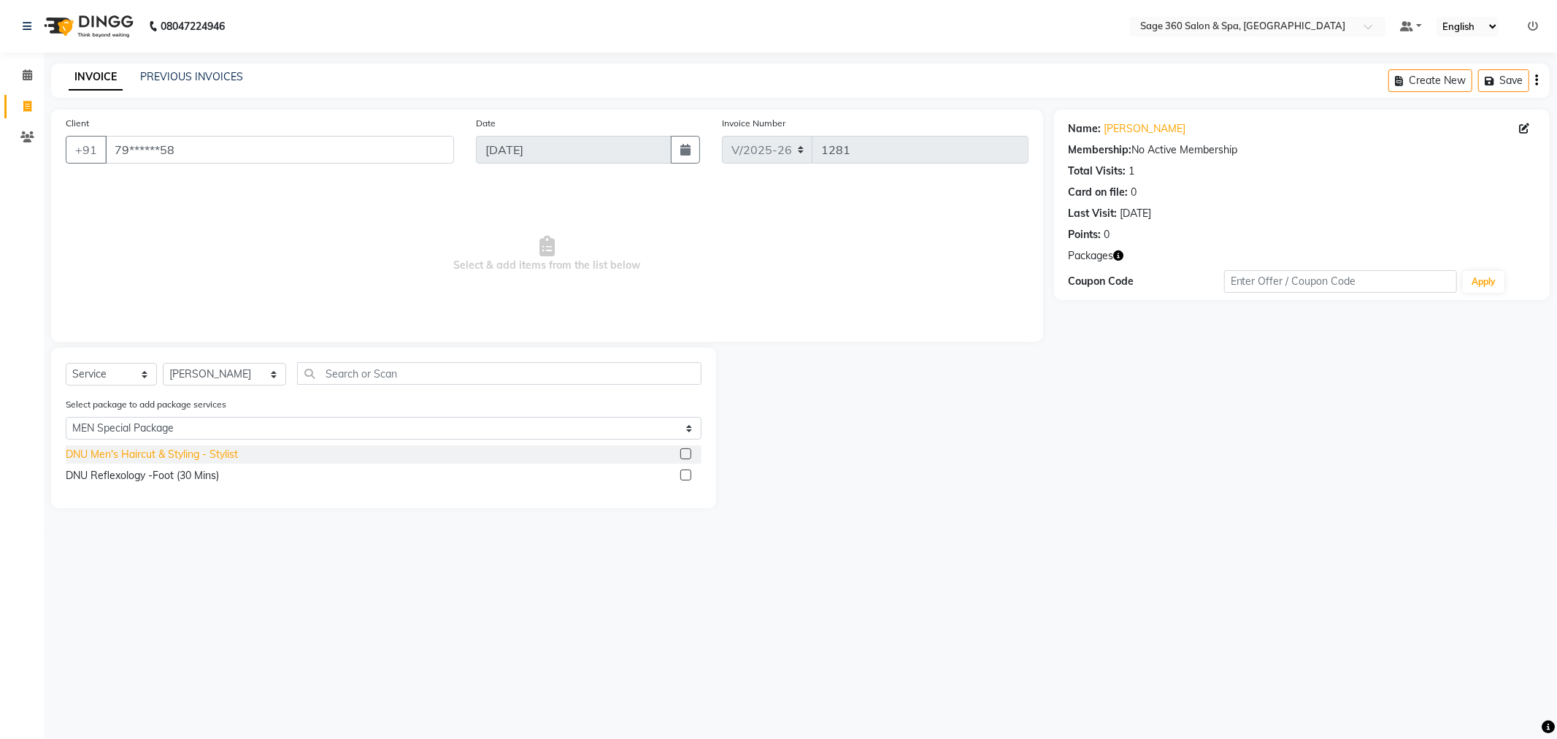
click at [158, 454] on div "DNU Men's Haircut & Styling - Stylist" at bounding box center [152, 454] width 172 height 15
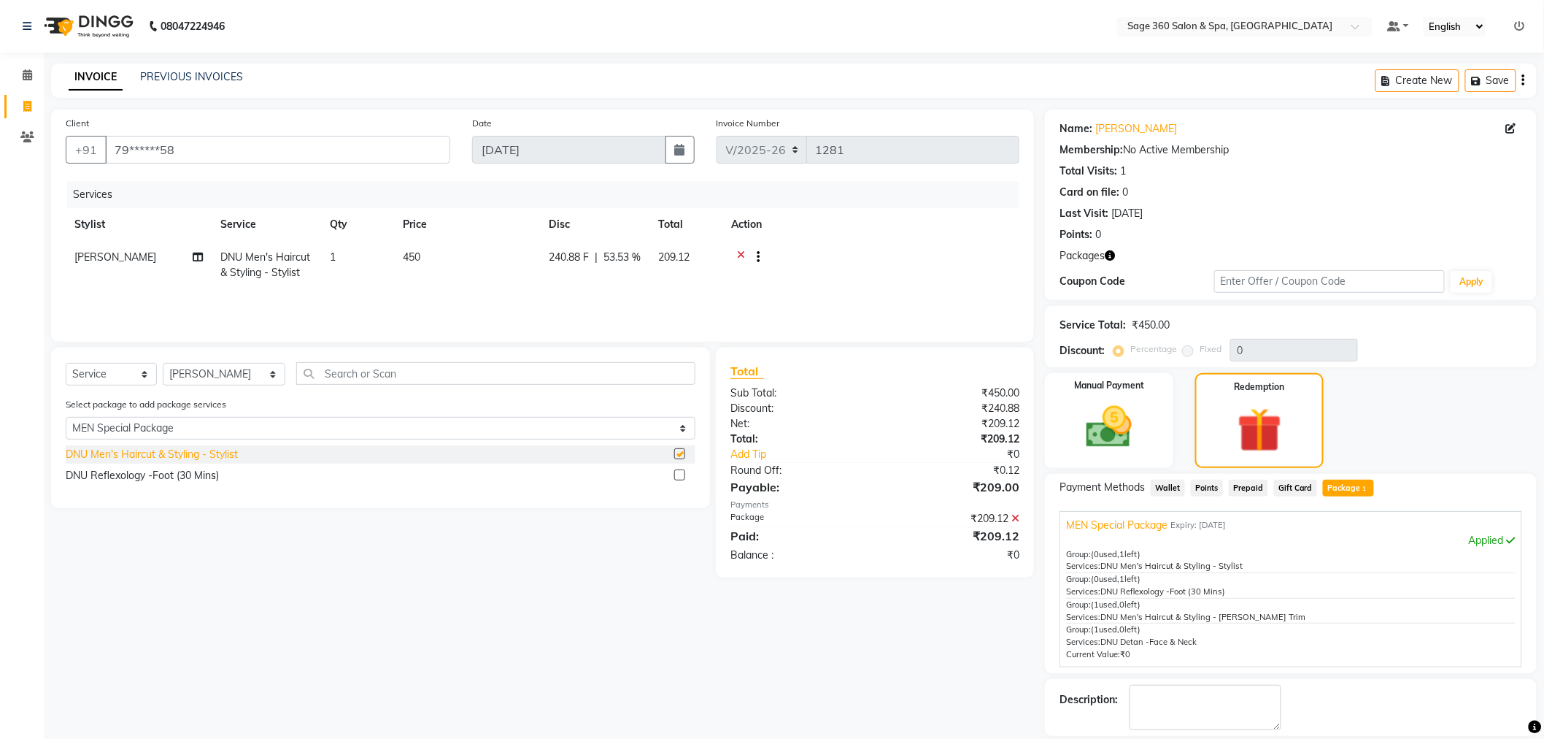
checkbox input "false"
click at [259, 372] on select "Select Stylist [PERSON_NAME] [PERSON_NAME] [PERSON_NAME] [PERSON_NAME] [PERSON_…" at bounding box center [224, 374] width 123 height 23
select select "68063"
click at [163, 363] on select "Select Stylist [PERSON_NAME] [PERSON_NAME] [PERSON_NAME] [PERSON_NAME] [PERSON_…" at bounding box center [224, 374] width 123 height 23
click at [155, 474] on div "DNU Reflexology -Foot (30 Mins)" at bounding box center [142, 475] width 153 height 15
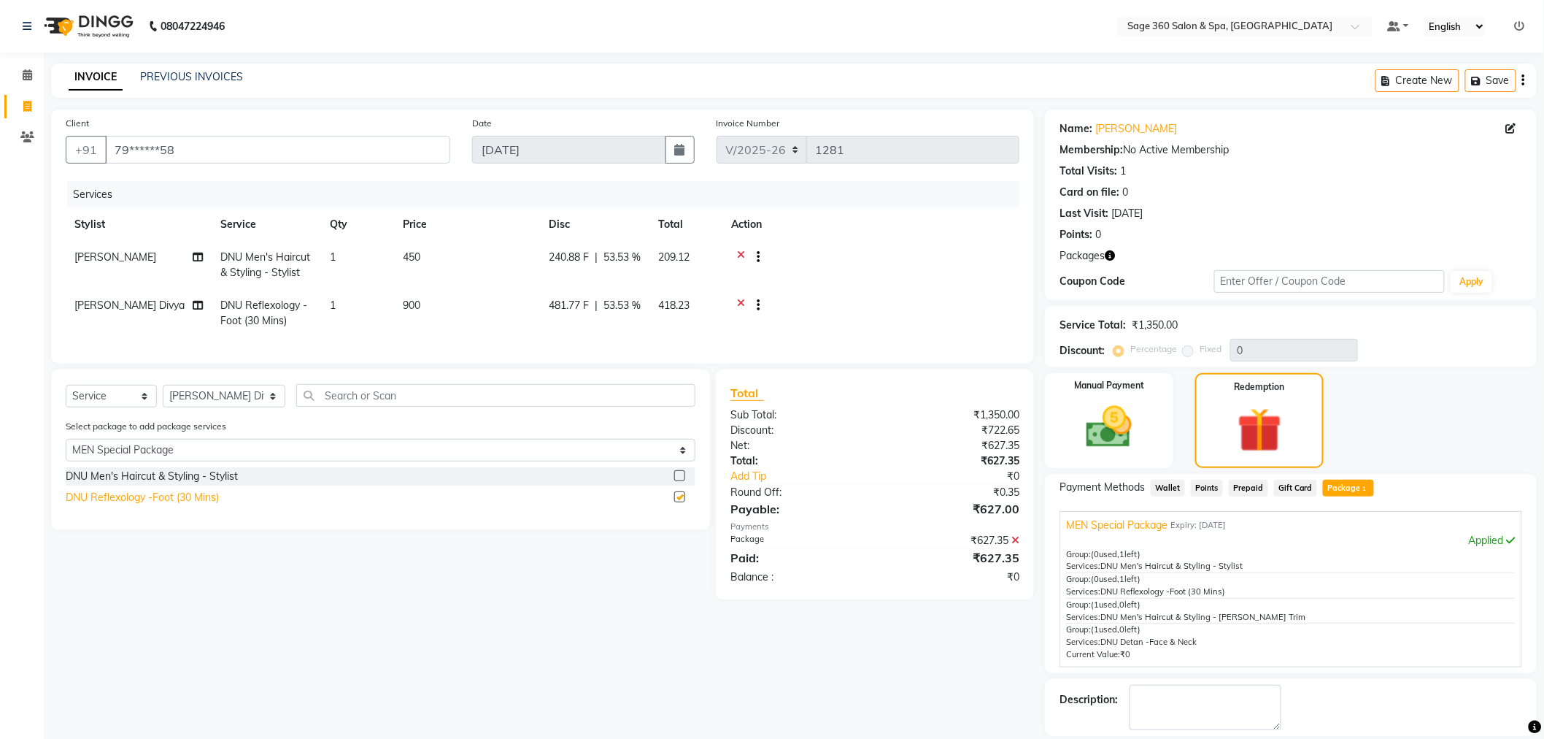
checkbox input "false"
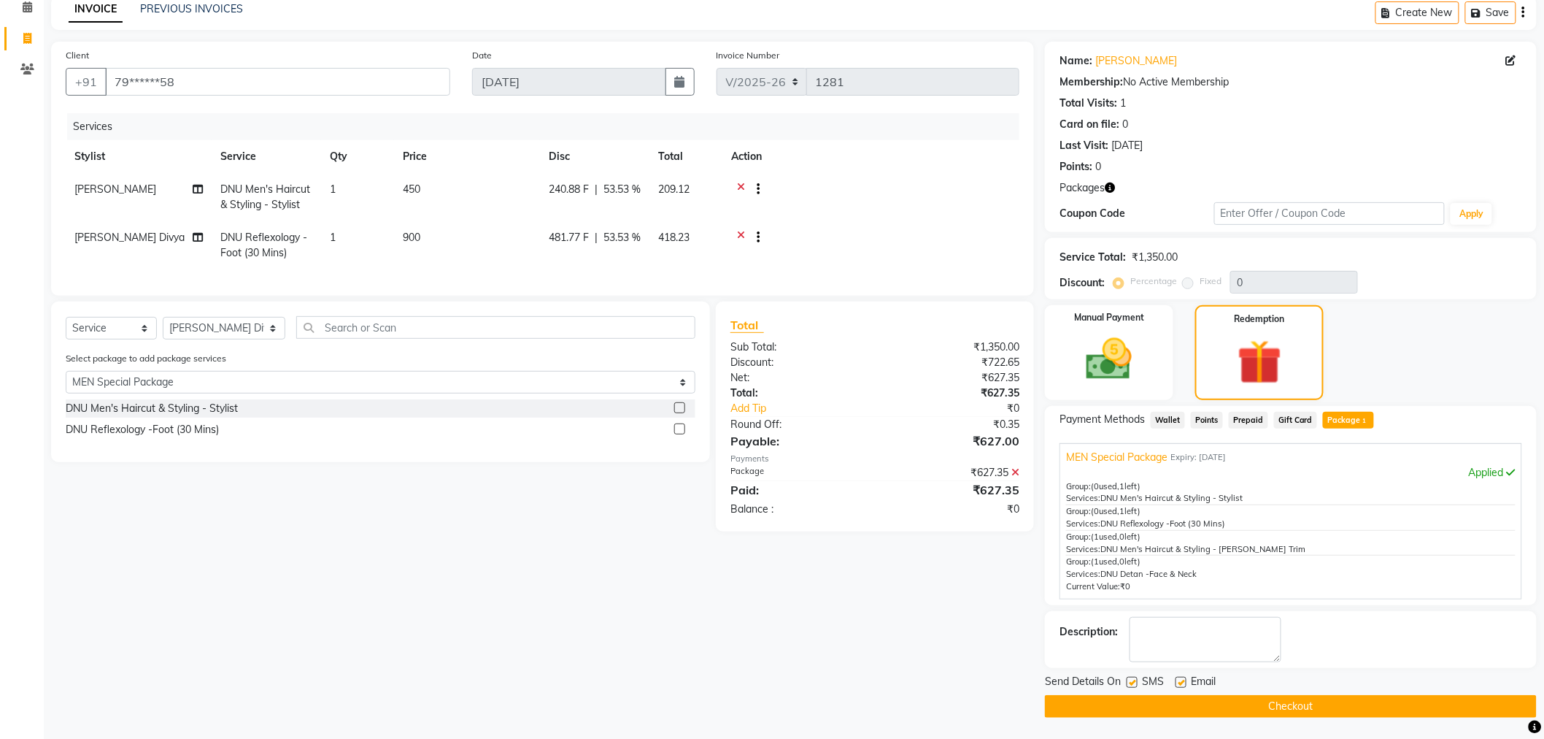
click at [1178, 677] on label at bounding box center [1181, 682] width 11 height 11
click at [1178, 678] on input "checkbox" at bounding box center [1180, 682] width 9 height 9
checkbox input "false"
click at [1312, 709] on button "Checkout" at bounding box center [1291, 706] width 492 height 23
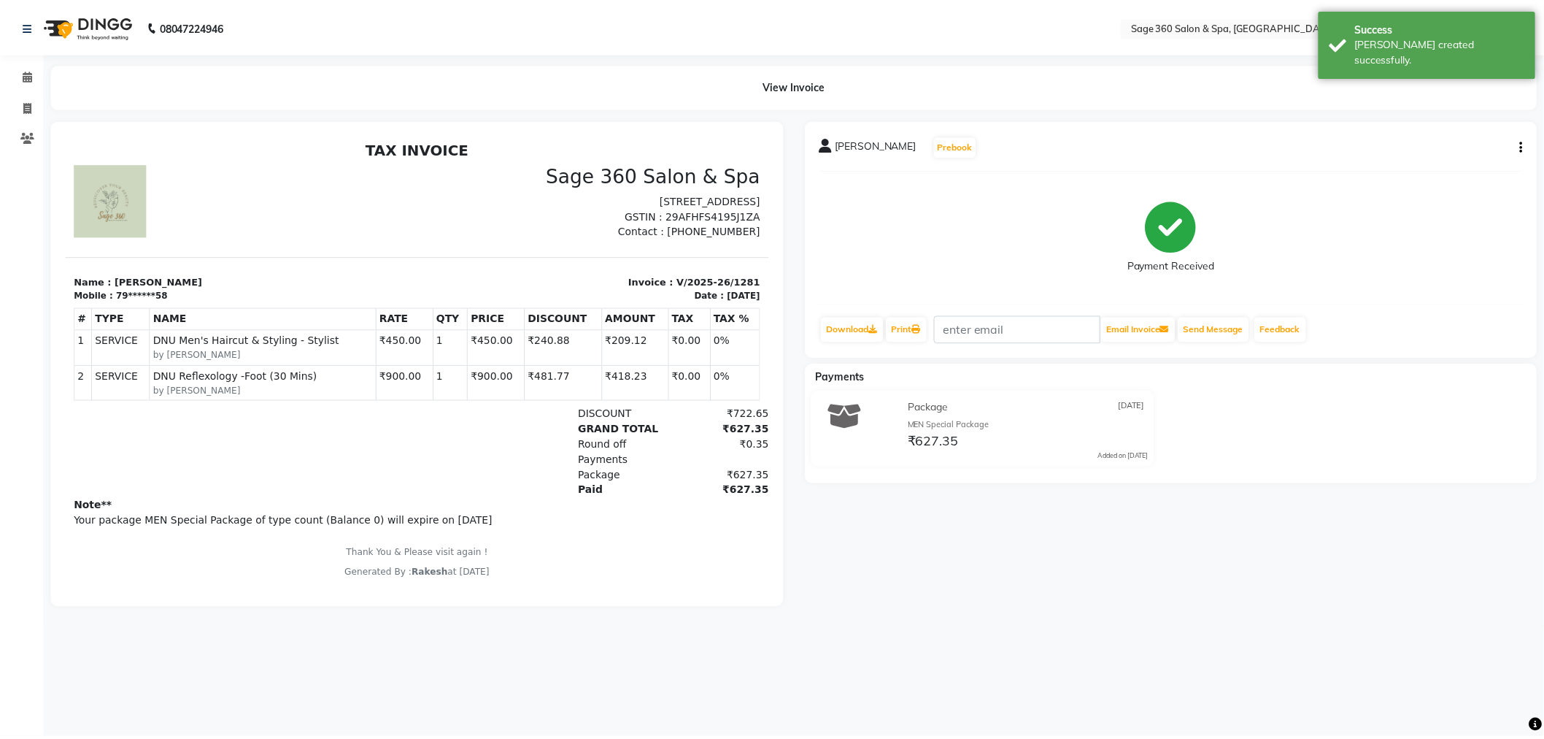
scroll to position [11, 0]
click at [26, 71] on icon at bounding box center [27, 74] width 9 height 11
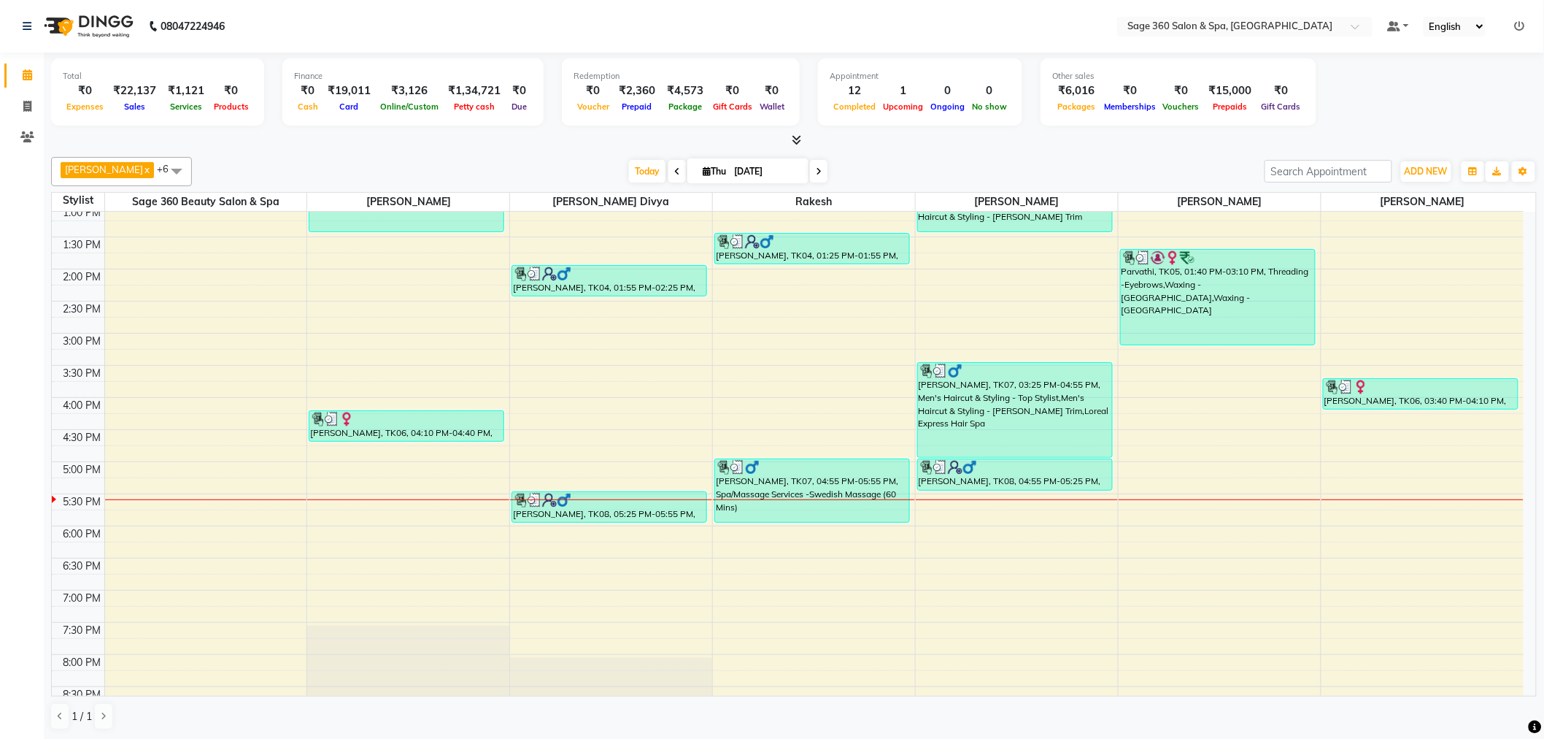
scroll to position [272, 0]
